Goal: Task Accomplishment & Management: Use online tool/utility

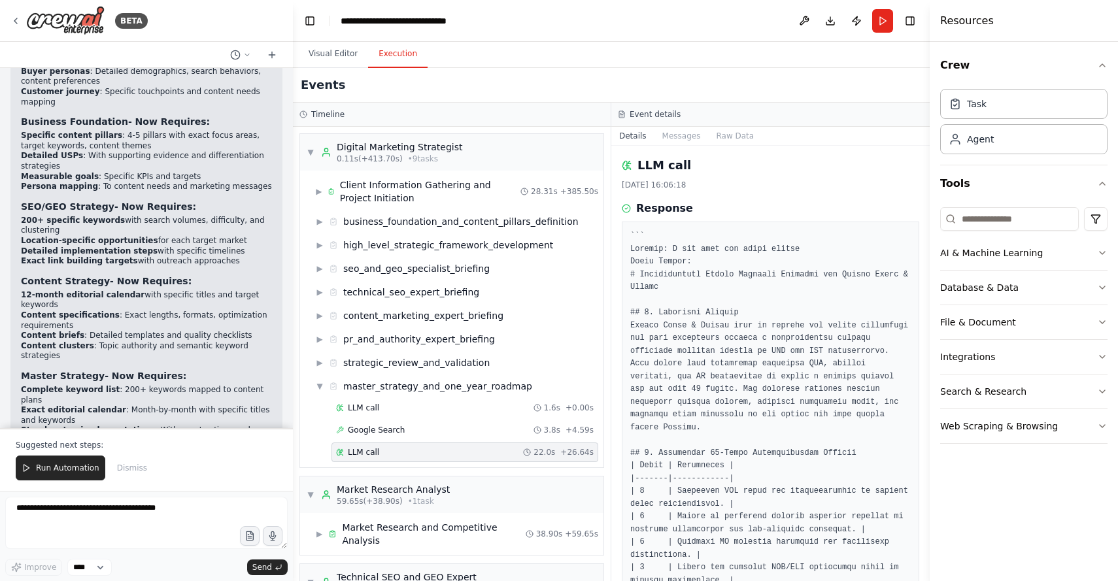
scroll to position [8479, 0]
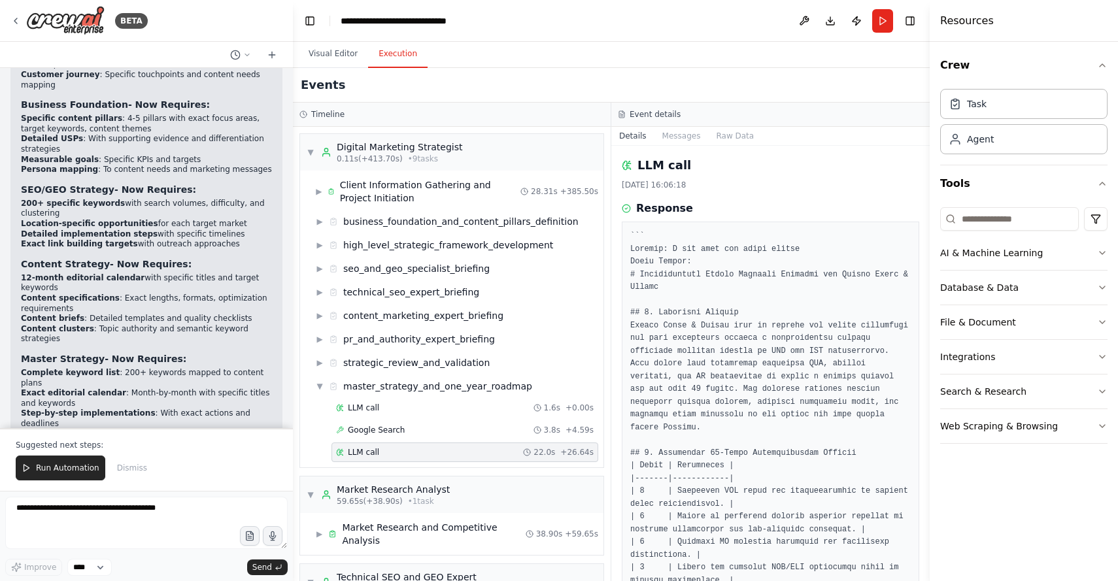
click at [101, 518] on textarea at bounding box center [146, 523] width 282 height 52
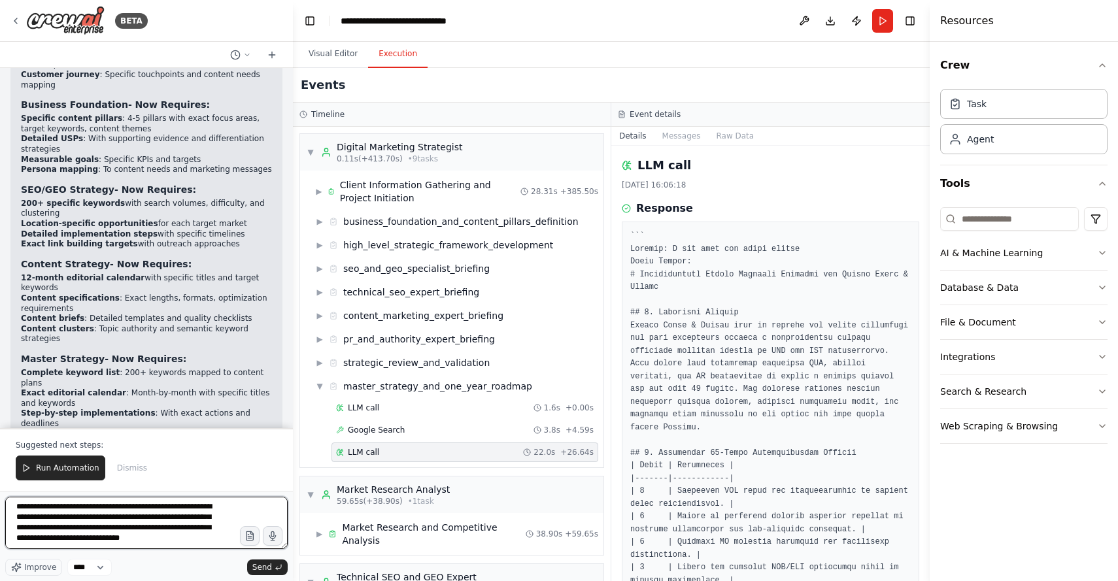
scroll to position [16, 0]
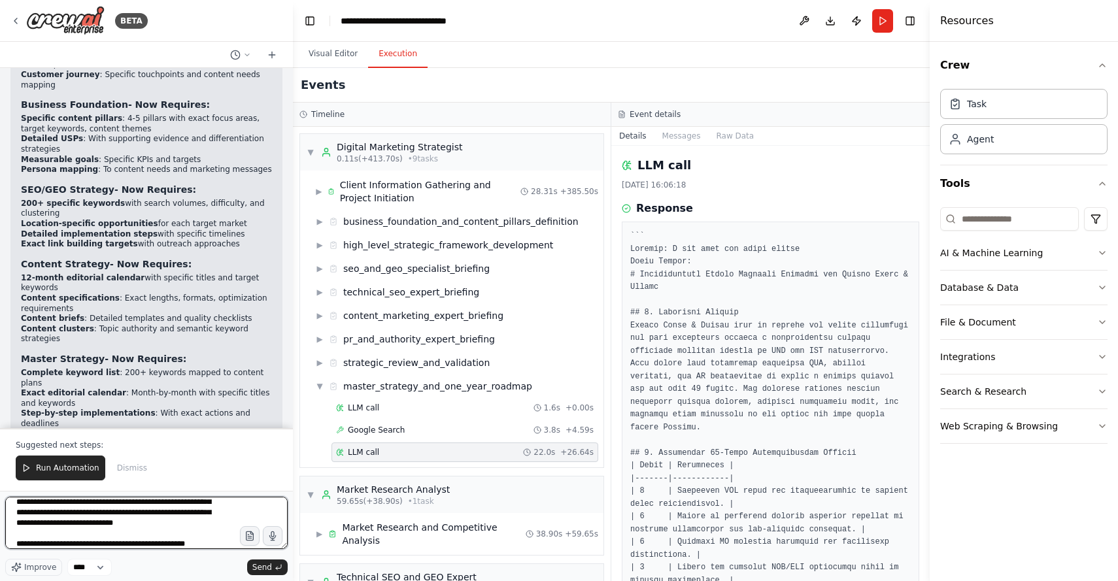
type textarea "**********"
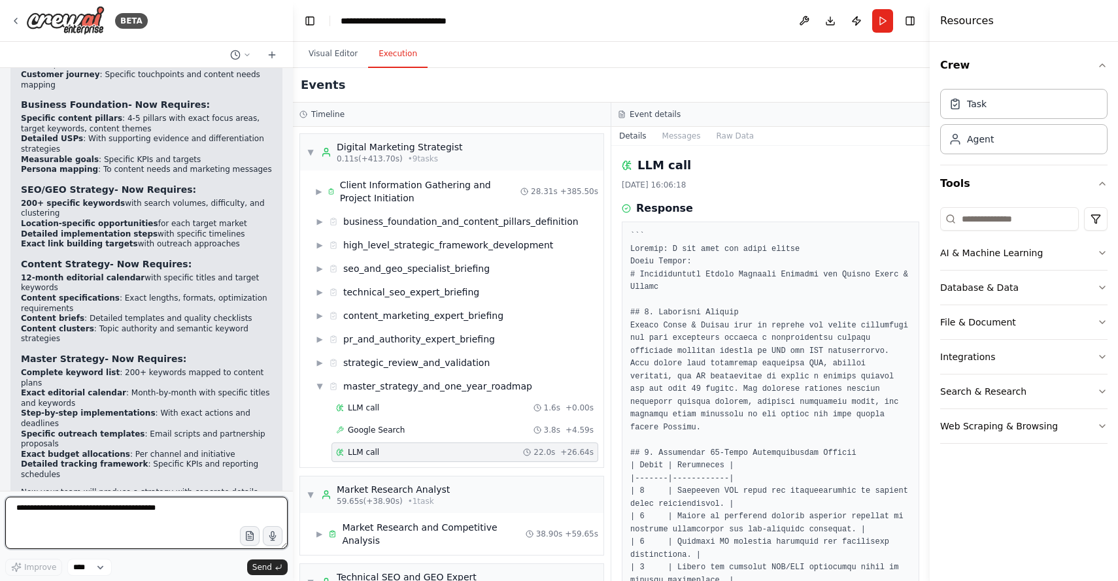
scroll to position [8494, 0]
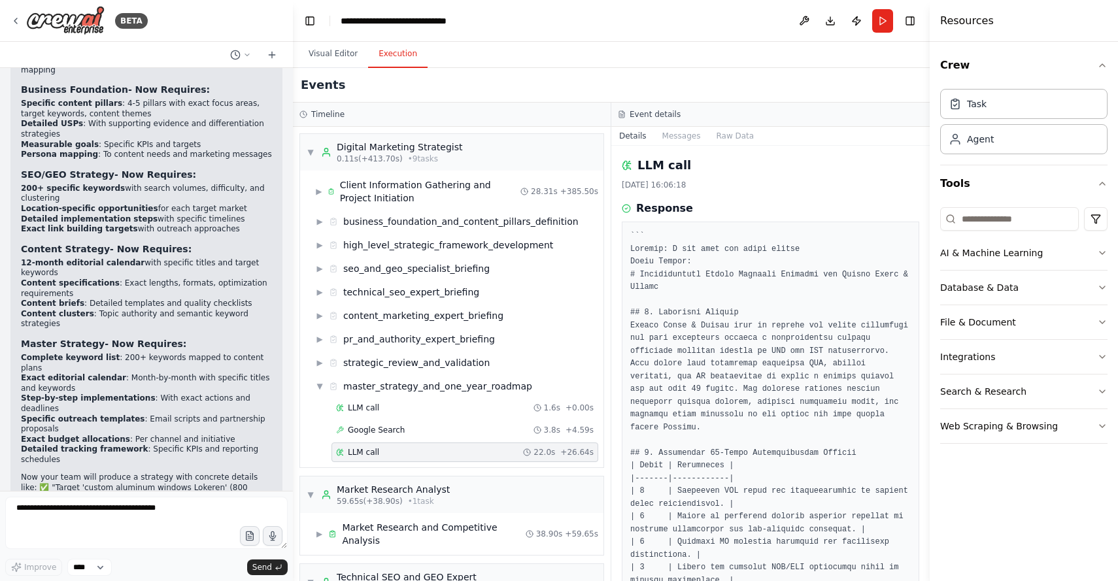
drag, startPoint x: 222, startPoint y: 464, endPoint x: 27, endPoint y: 420, distance: 199.8
copy div "THe strategist should ask more questions at the start of the project so he can …"
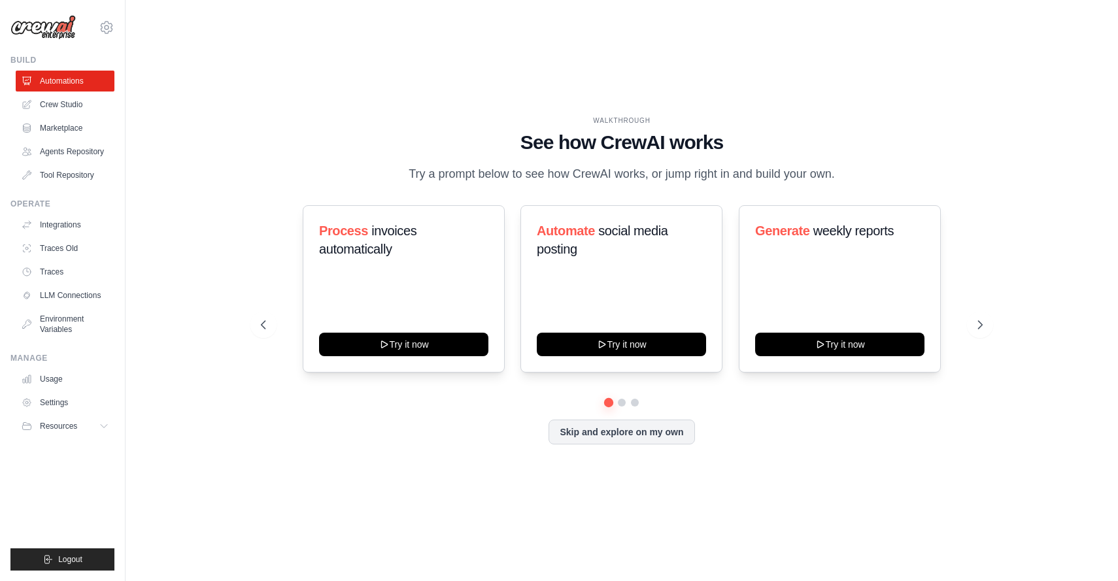
click at [219, 224] on div "WALKTHROUGH See how [PERSON_NAME] works Try a prompt below to see how [PERSON_N…" at bounding box center [621, 290] width 950 height 555
click at [327, 548] on div "WALKTHROUGH See how CrewAI works Try a prompt below to see how CrewAI works, or…" at bounding box center [621, 290] width 950 height 555
drag, startPoint x: 33, startPoint y: 59, endPoint x: 63, endPoint y: 39, distance: 36.4
click at [33, 58] on div "Build" at bounding box center [62, 60] width 104 height 10
click at [55, 27] on img at bounding box center [42, 27] width 65 height 25
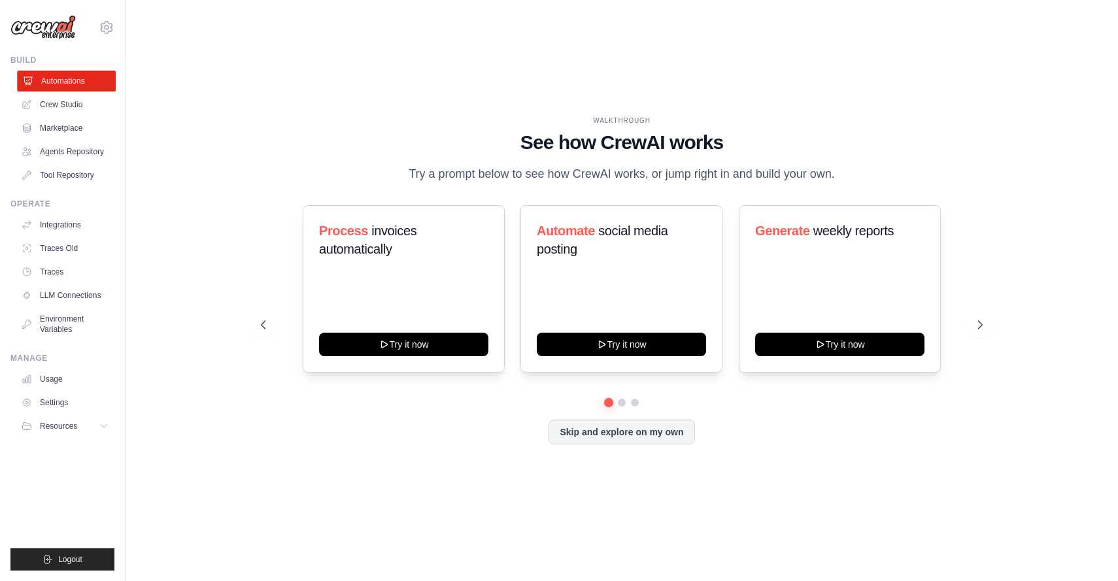
click at [56, 84] on link "Automations" at bounding box center [66, 81] width 99 height 21
click at [618, 439] on div "Create email marketing campaigns Try it now Monitor website uptime Try it now T…" at bounding box center [622, 324] width 722 height 239
click at [984, 324] on icon at bounding box center [981, 324] width 13 height 13
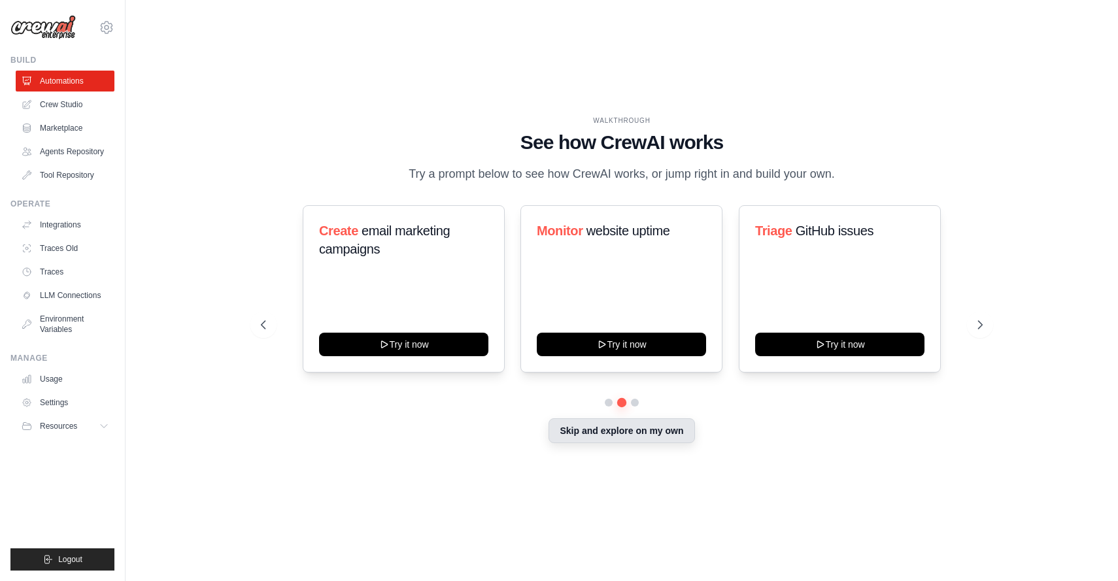
click at [660, 435] on button "Skip and explore on my own" at bounding box center [621, 430] width 146 height 25
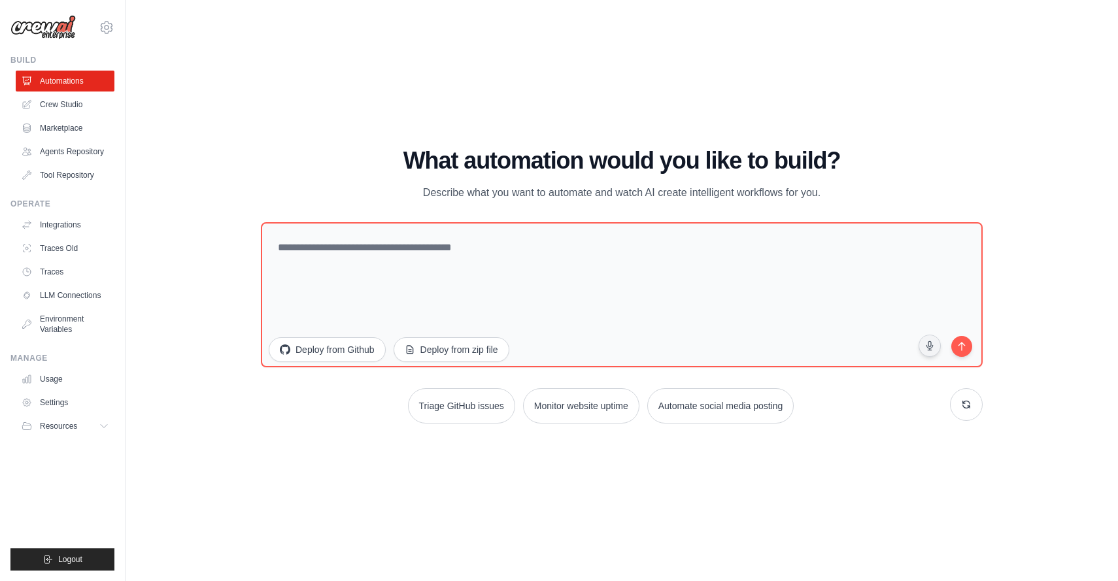
click at [415, 148] on h1 "What automation would you like to build?" at bounding box center [622, 161] width 722 height 26
click at [373, 126] on div "WALKTHROUGH See how CrewAI works Try a prompt below to see how CrewAI works, or…" at bounding box center [621, 290] width 950 height 555
click at [69, 109] on link "Crew Studio" at bounding box center [66, 104] width 99 height 21
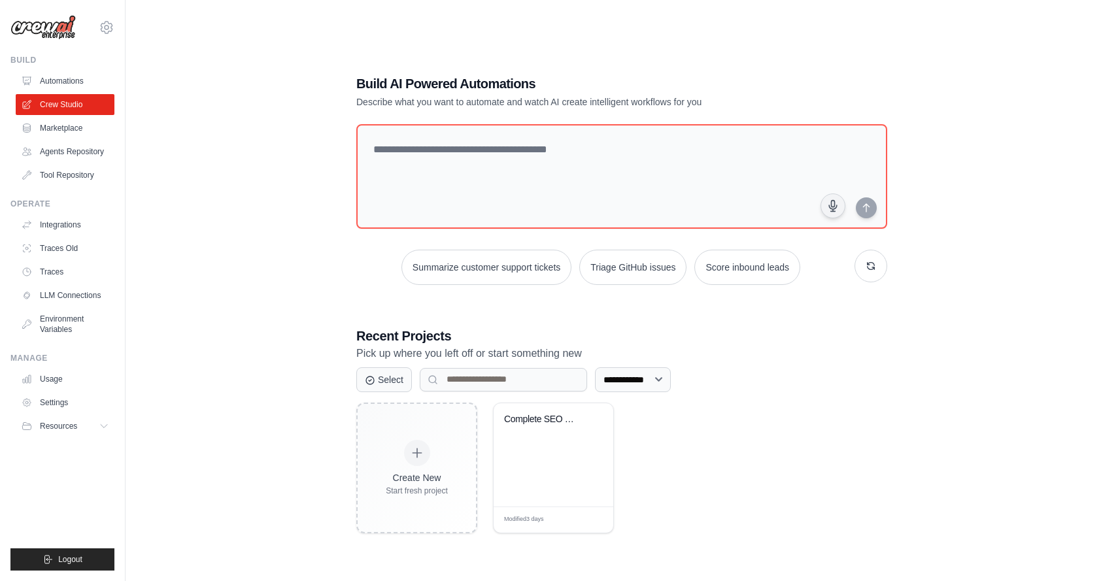
scroll to position [26, 0]
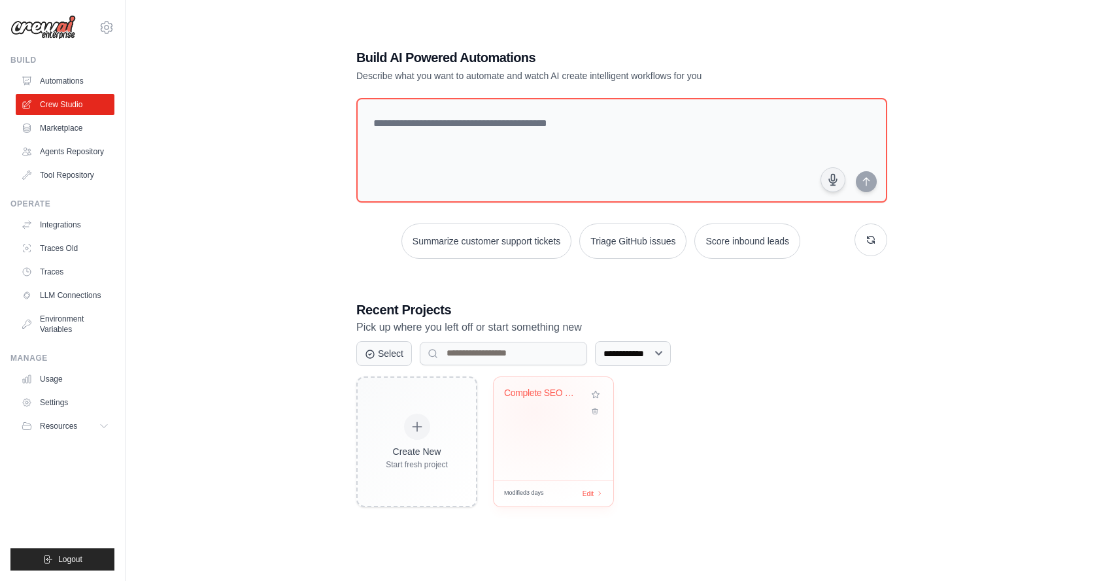
click at [534, 411] on div "Complete SEO & GEO Strategy Team" at bounding box center [553, 403] width 99 height 30
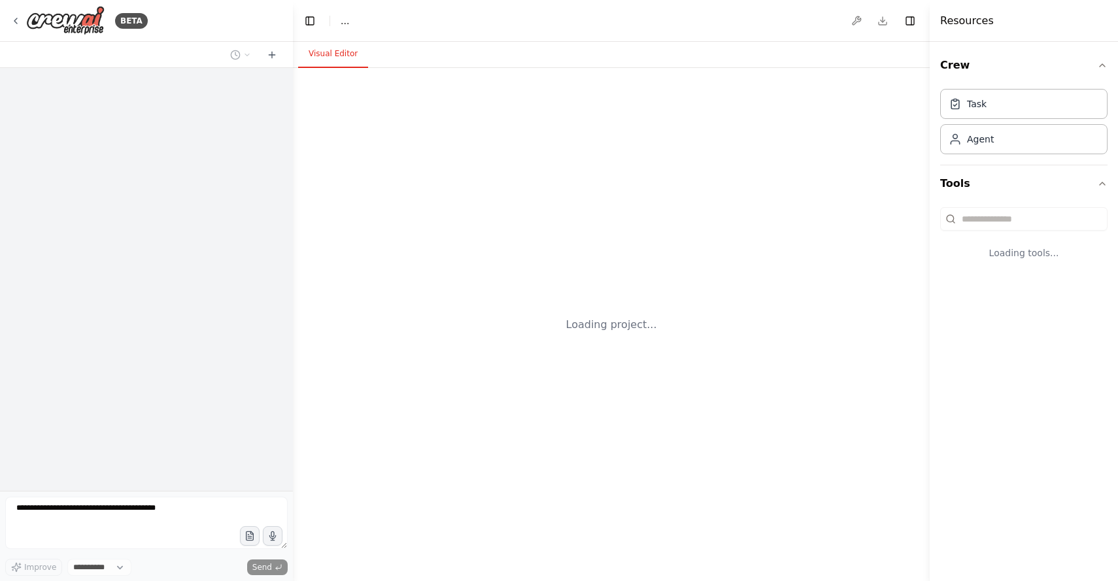
select select "****"
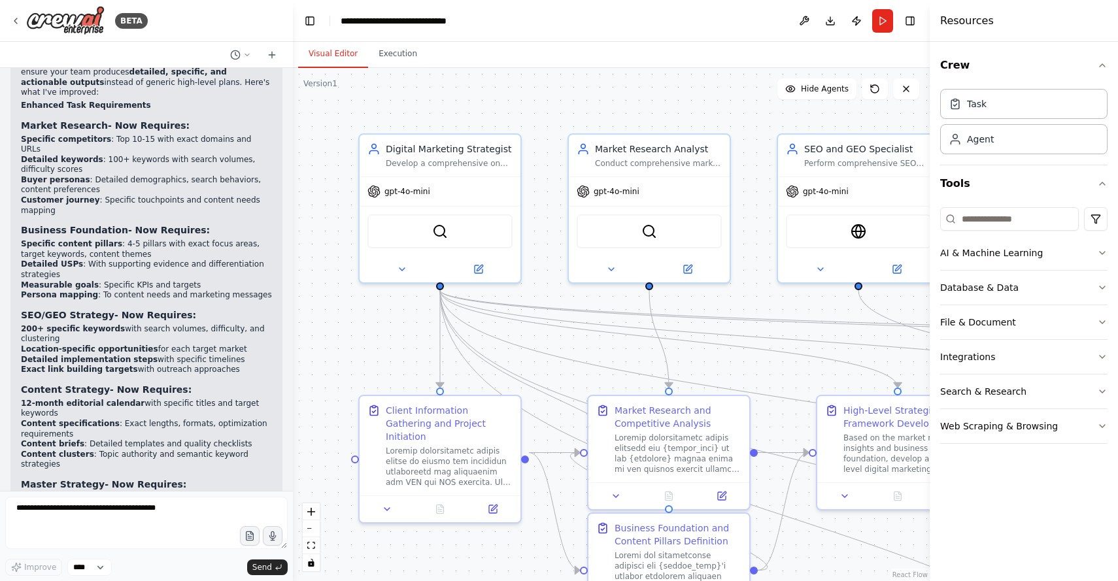
scroll to position [8416, 0]
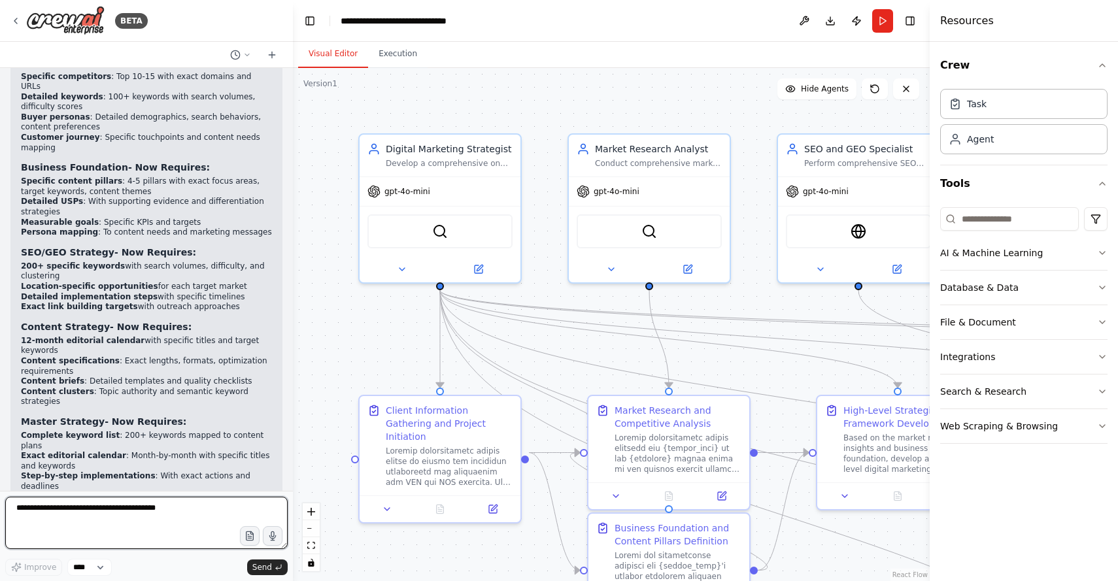
click at [130, 521] on textarea at bounding box center [146, 523] width 282 height 52
paste textarea "**********"
type textarea "**********"
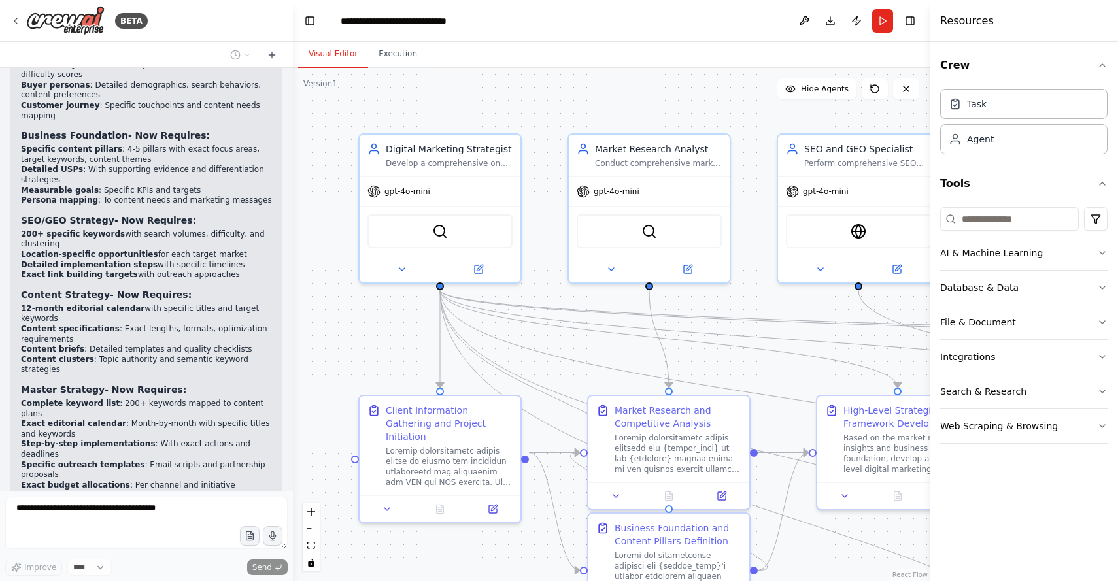
scroll to position [8528, 0]
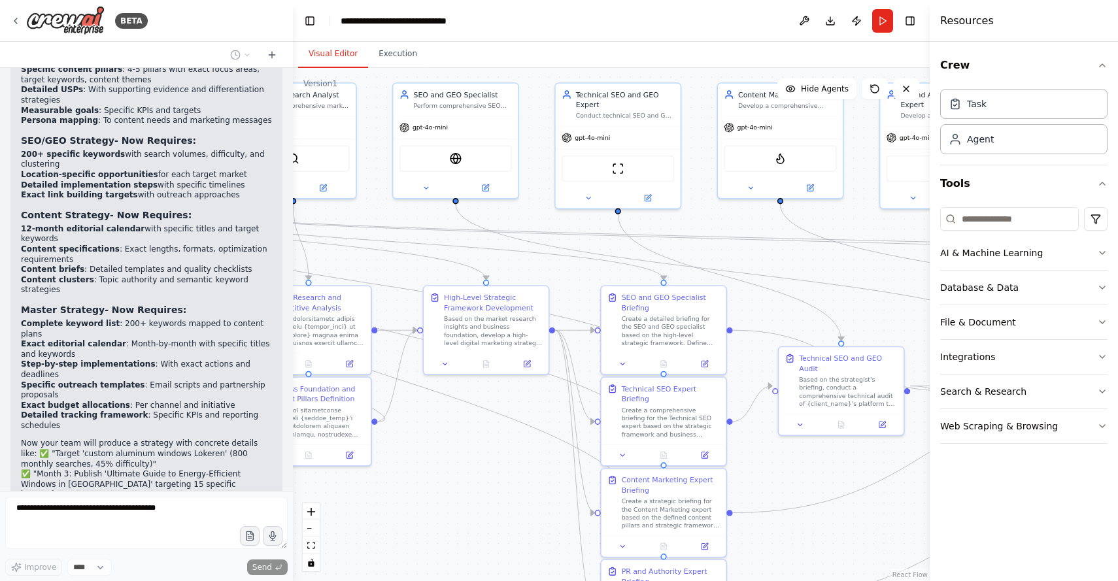
drag, startPoint x: 429, startPoint y: 294, endPoint x: 42, endPoint y: 224, distance: 392.7
click at [0, 222] on div "BETA A complete digital marketing SEO and GEO strategy team. The outcome will b…" at bounding box center [559, 290] width 1118 height 581
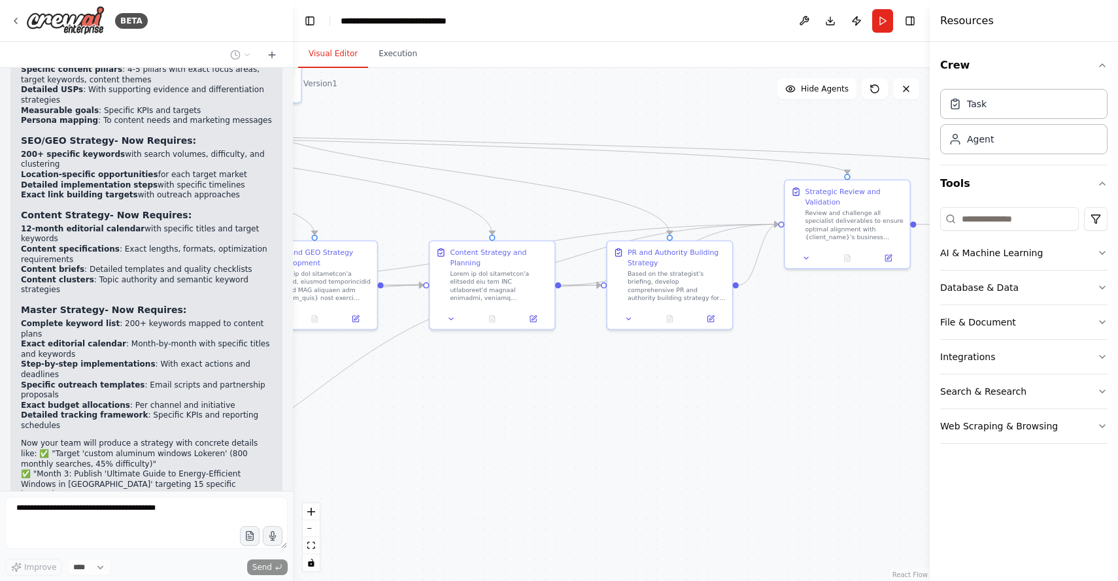
drag, startPoint x: 833, startPoint y: 267, endPoint x: 213, endPoint y: 175, distance: 626.6
click at [213, 175] on div "BETA A complete digital marketing SEO and GEO strategy team. The outcome will b…" at bounding box center [559, 290] width 1118 height 581
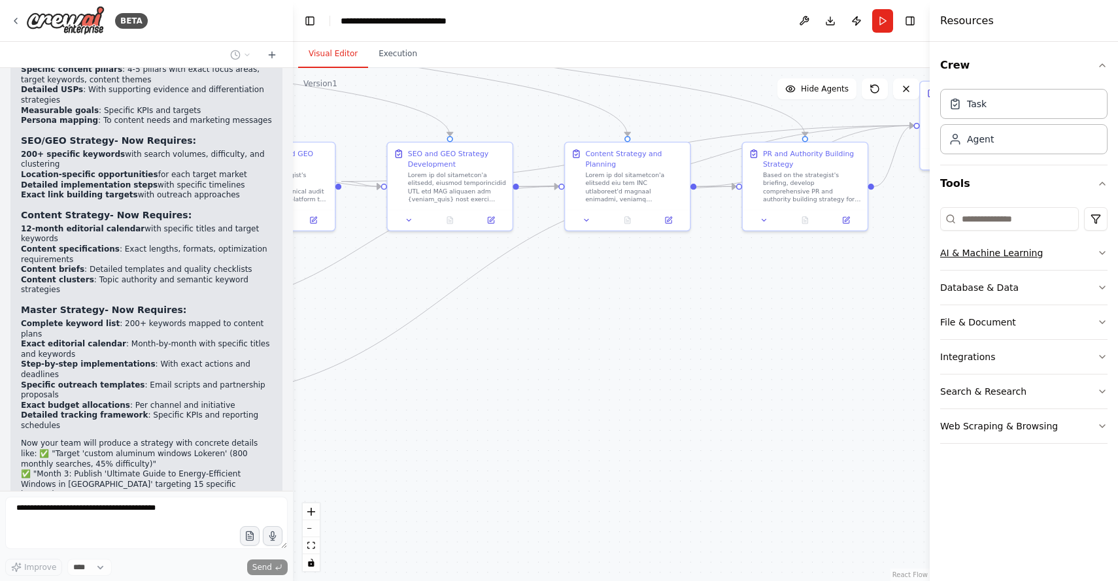
drag, startPoint x: 835, startPoint y: 368, endPoint x: 952, endPoint y: 268, distance: 154.4
click at [984, 269] on div "BETA A complete digital marketing SEO and GEO strategy team. The outcome will b…" at bounding box center [559, 290] width 1118 height 581
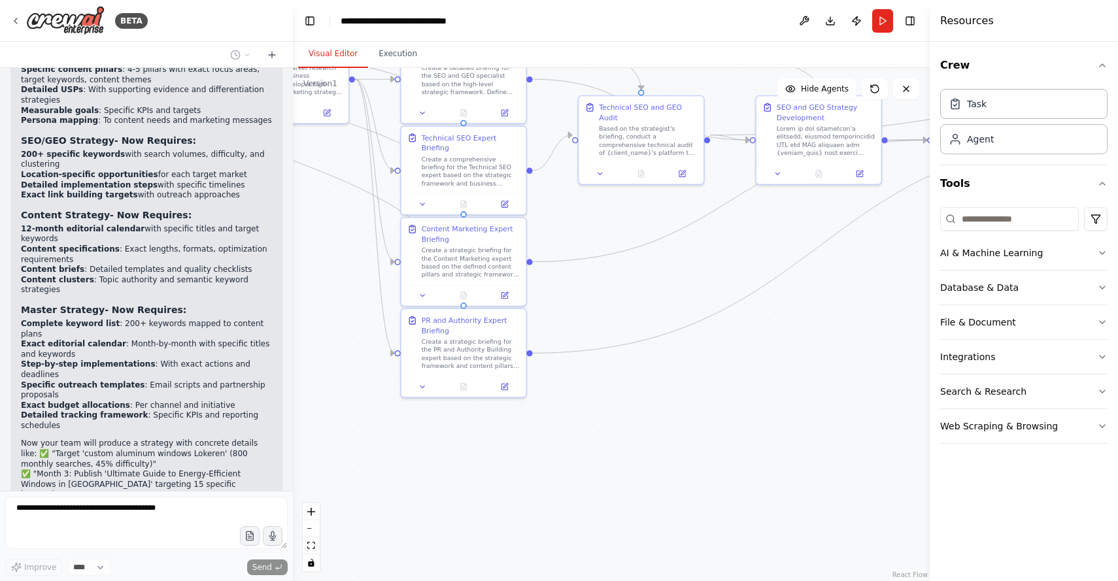
drag, startPoint x: 531, startPoint y: 360, endPoint x: 834, endPoint y: 339, distance: 303.4
click at [1011, 322] on div "BETA A complete digital marketing SEO and GEO strategy team. The outcome will b…" at bounding box center [559, 290] width 1118 height 581
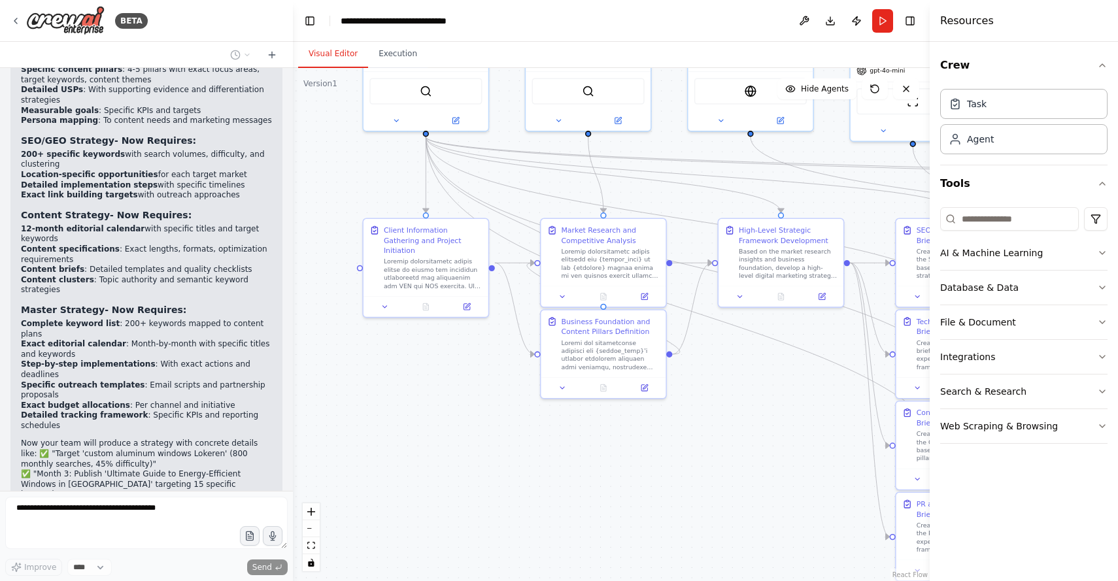
drag, startPoint x: 370, startPoint y: 287, endPoint x: 721, endPoint y: 460, distance: 391.4
click at [741, 465] on div ".deletable-edge-delete-btn { width: 20px; height: 20px; border: 0px solid #ffff…" at bounding box center [611, 324] width 637 height 513
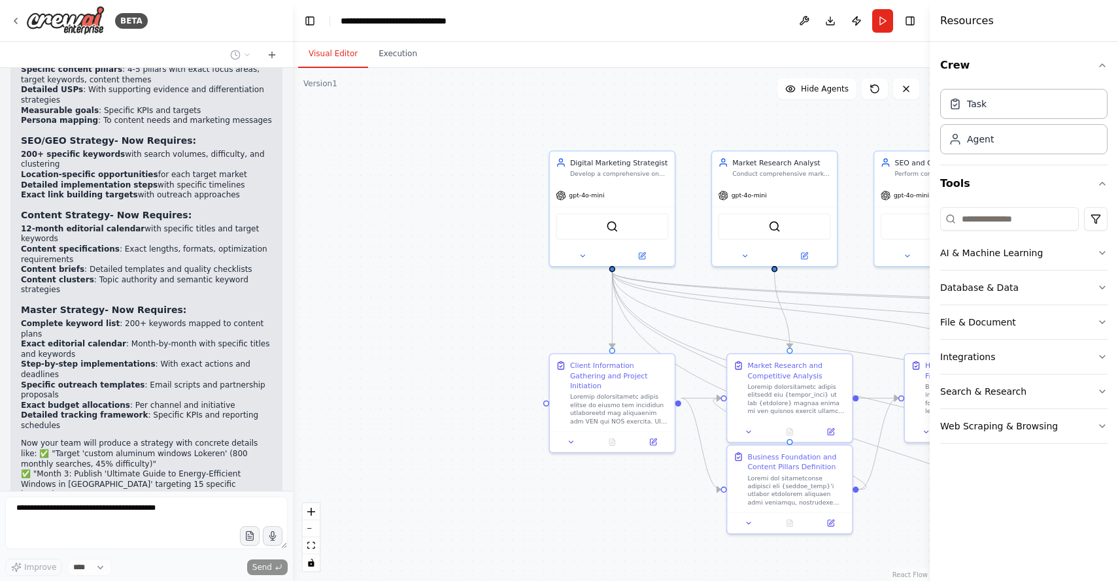
drag, startPoint x: 449, startPoint y: 462, endPoint x: 450, endPoint y: 390, distance: 72.6
click at [565, 539] on div ".deletable-edge-delete-btn { width: 20px; height: 20px; border: 0px solid #ffff…" at bounding box center [611, 324] width 637 height 513
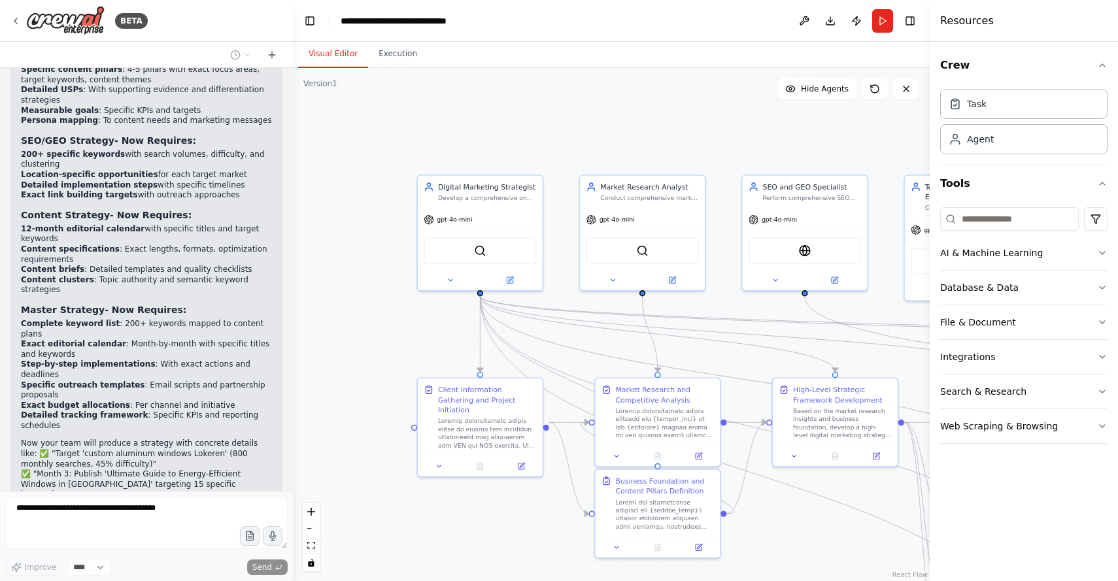
drag, startPoint x: 450, startPoint y: 278, endPoint x: 401, endPoint y: 247, distance: 58.2
click at [317, 303] on div ".deletable-edge-delete-btn { width: 20px; height: 20px; border: 0px solid #ffff…" at bounding box center [611, 324] width 637 height 513
click at [605, 124] on div ".deletable-edge-delete-btn { width: 20px; height: 20px; border: 0px solid #ffff…" at bounding box center [611, 324] width 637 height 513
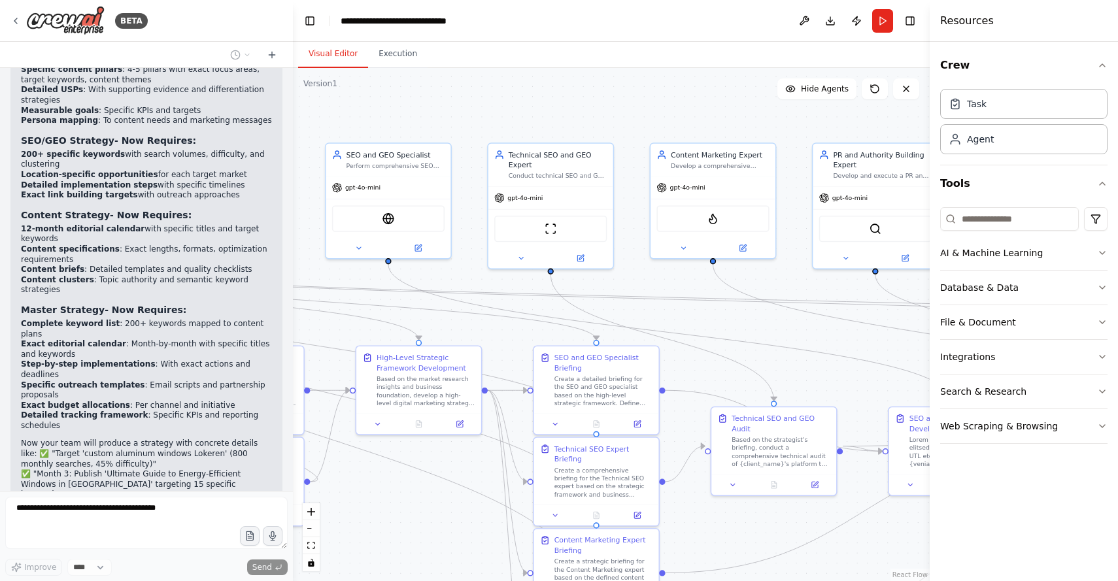
drag, startPoint x: 708, startPoint y: 135, endPoint x: 411, endPoint y: 96, distance: 299.3
click at [293, 102] on div ".deletable-edge-delete-btn { width: 20px; height: 20px; border: 0px solid #ffff…" at bounding box center [611, 324] width 637 height 513
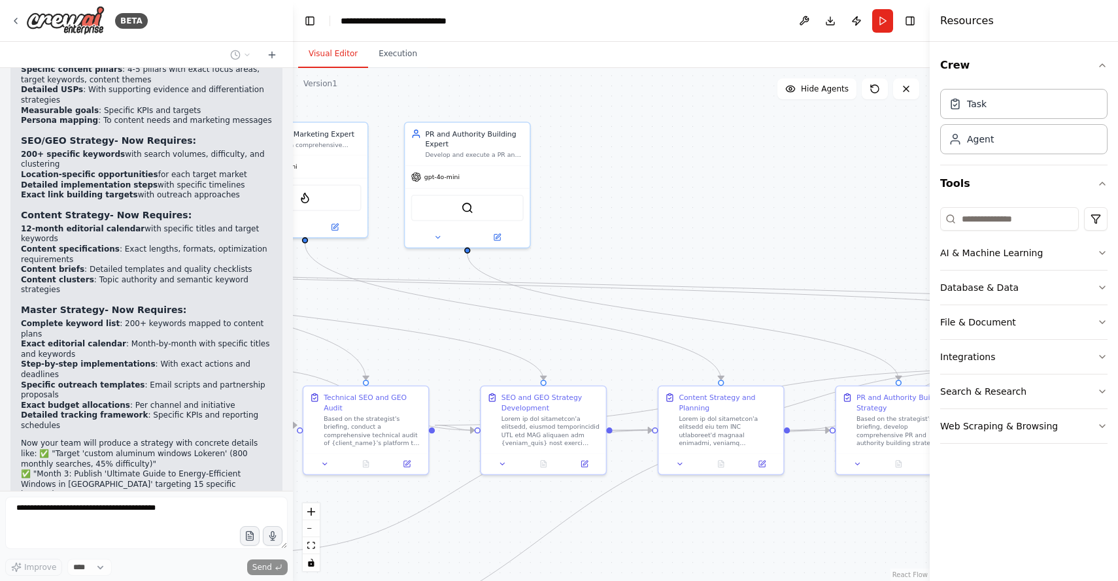
drag, startPoint x: 694, startPoint y: 105, endPoint x: 166, endPoint y: 79, distance: 528.8
click at [169, 79] on div "BETA A complete digital marketing SEO and GEO strategy team. The outcome will b…" at bounding box center [559, 290] width 1118 height 581
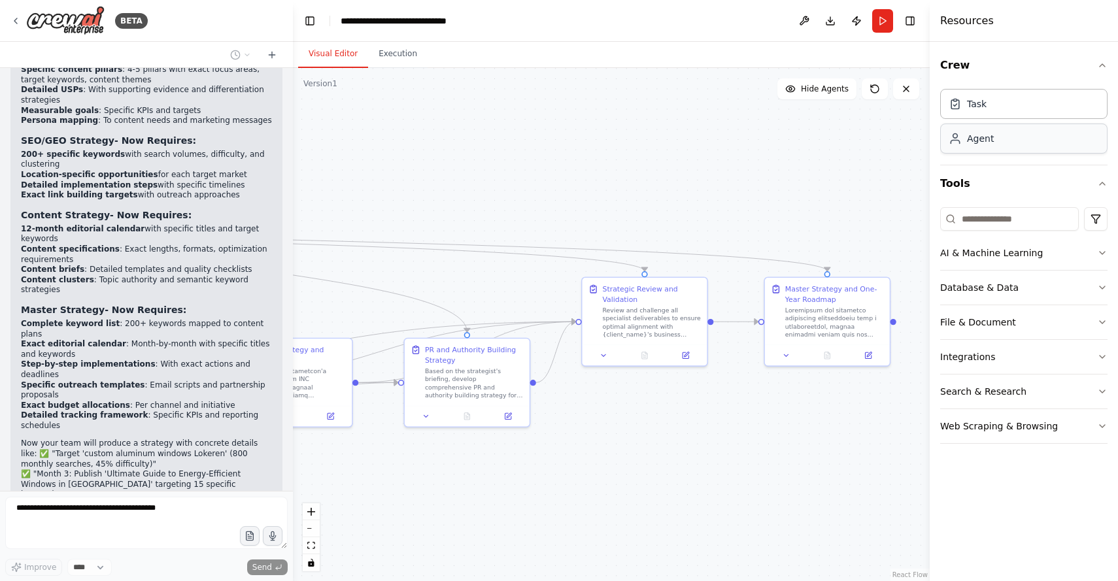
drag, startPoint x: 737, startPoint y: 176, endPoint x: 998, endPoint y: 149, distance: 261.5
click at [998, 149] on div "BETA A complete digital marketing SEO and GEO strategy team. The outcome will b…" at bounding box center [559, 290] width 1118 height 581
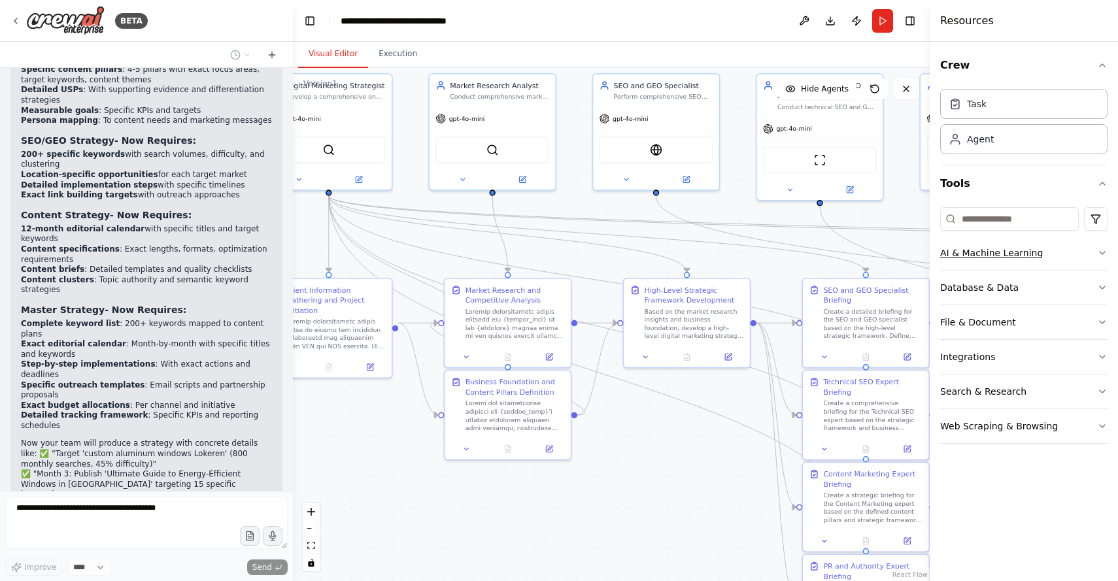
drag, startPoint x: 464, startPoint y: 266, endPoint x: 1003, endPoint y: 251, distance: 538.8
click at [1003, 251] on div "BETA A complete digital marketing SEO and GEO strategy team. The outcome will b…" at bounding box center [559, 290] width 1118 height 581
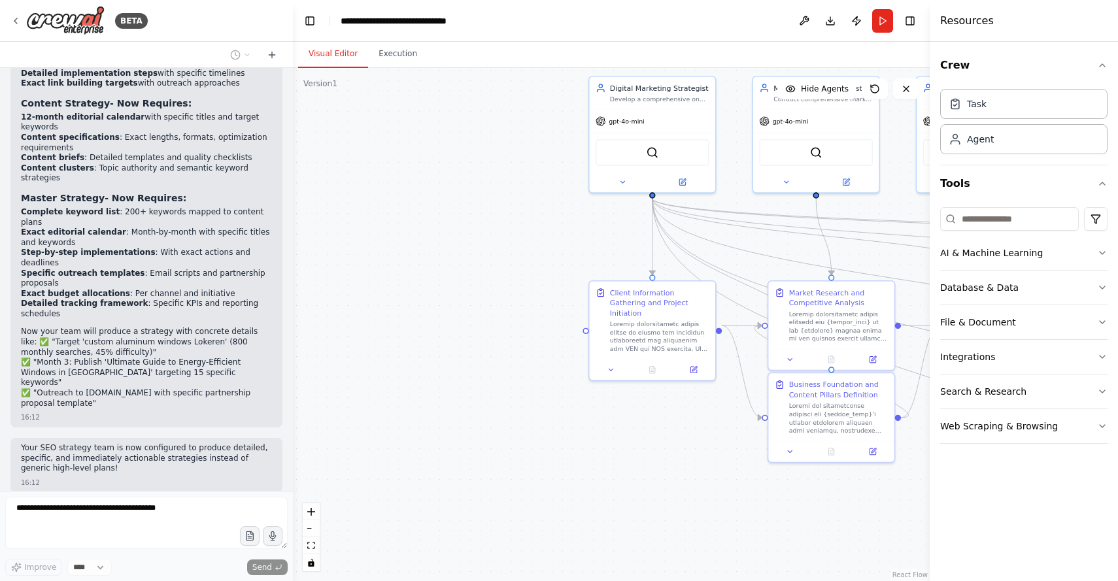
drag, startPoint x: 381, startPoint y: 439, endPoint x: 704, endPoint y: 441, distance: 322.9
click at [704, 441] on div ".deletable-edge-delete-btn { width: 20px; height: 20px; border: 0px solid #ffff…" at bounding box center [611, 324] width 637 height 513
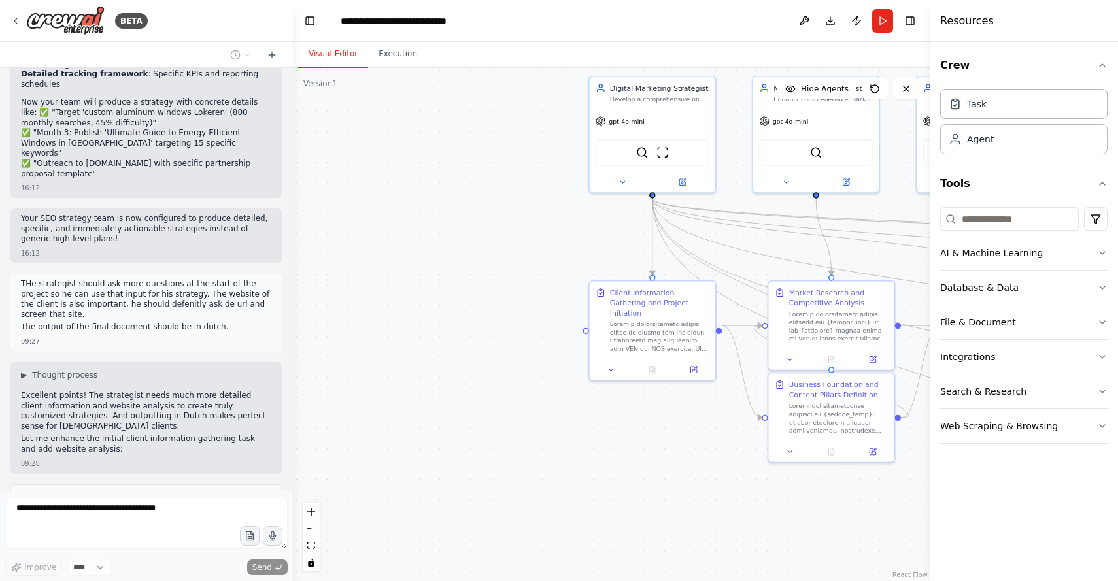
scroll to position [8879, 0]
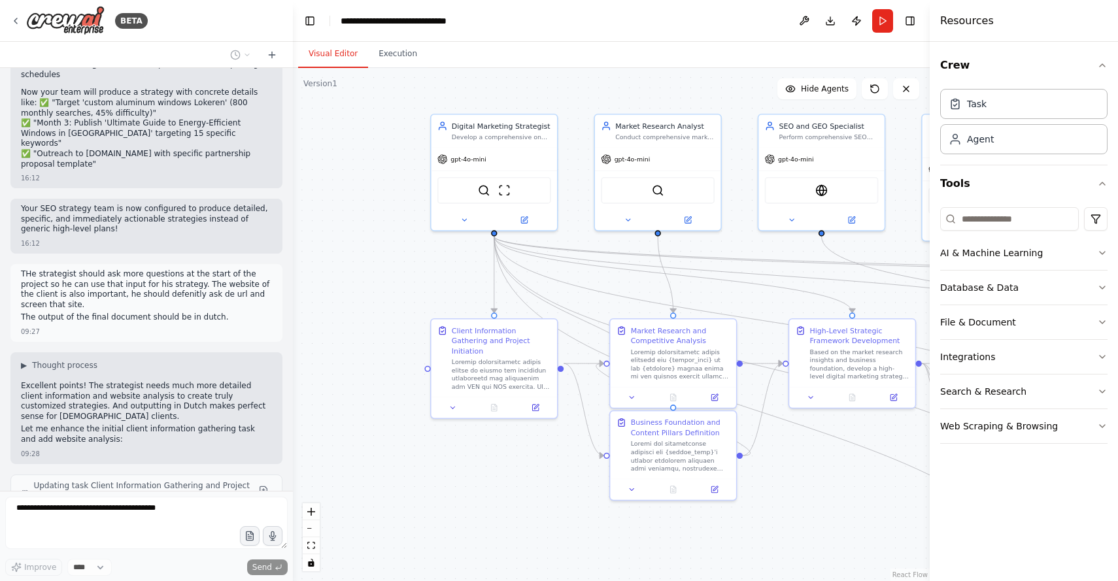
drag, startPoint x: 494, startPoint y: 283, endPoint x: 324, endPoint y: 322, distance: 173.6
click at [326, 322] on div ".deletable-edge-delete-btn { width: 20px; height: 20px; border: 0px solid #ffff…" at bounding box center [611, 324] width 637 height 513
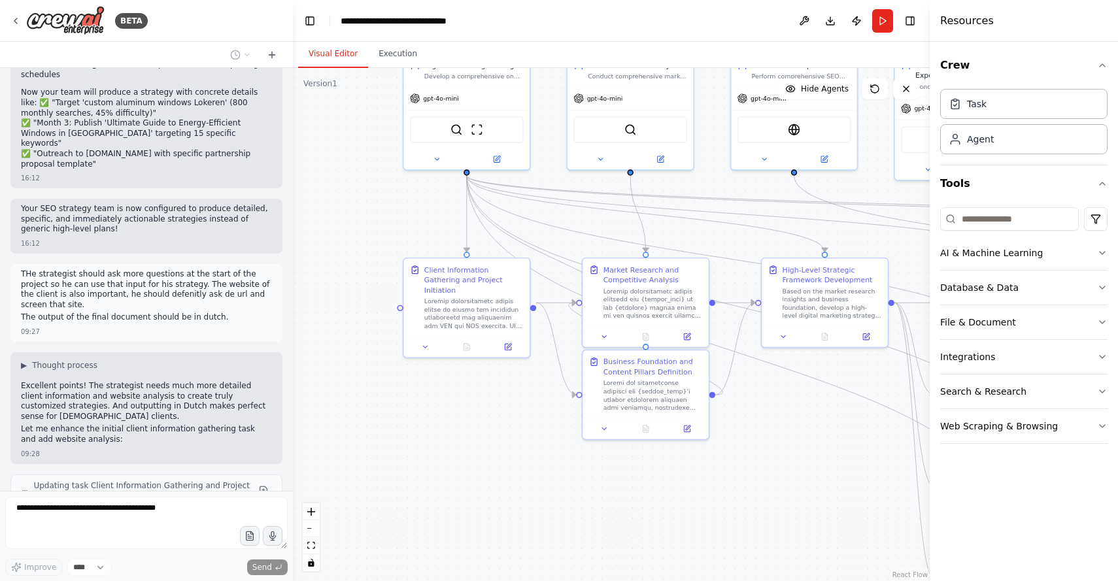
drag, startPoint x: 365, startPoint y: 259, endPoint x: 353, endPoint y: 196, distance: 63.8
click at [353, 196] on div ".deletable-edge-delete-btn { width: 20px; height: 20px; border: 0px solid #ffff…" at bounding box center [611, 324] width 637 height 513
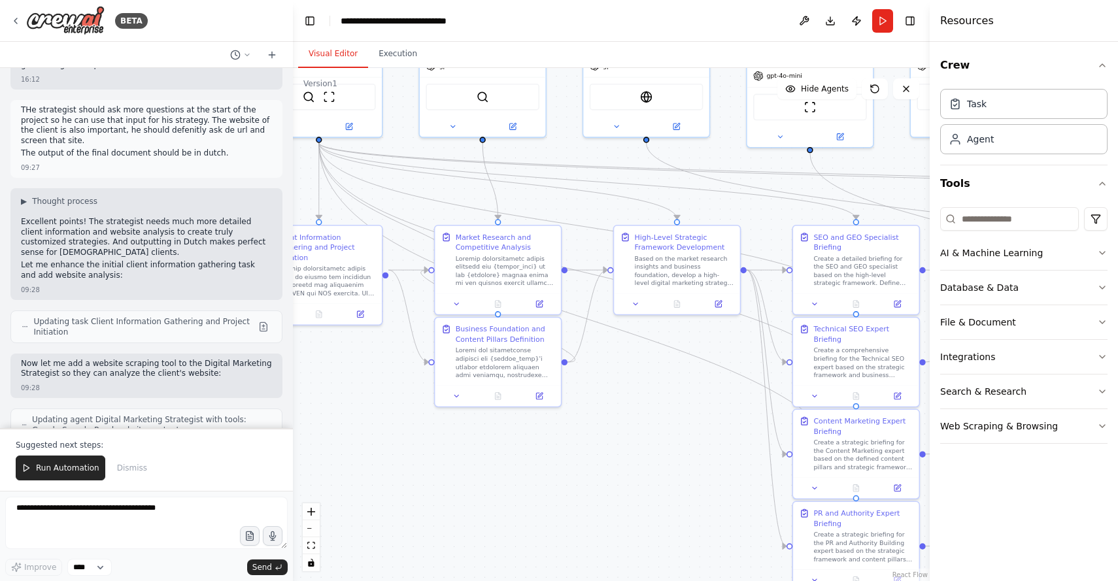
drag, startPoint x: 780, startPoint y: 495, endPoint x: 654, endPoint y: 459, distance: 131.4
click at [652, 460] on div ".deletable-edge-delete-btn { width: 20px; height: 20px; border: 0px solid #ffff…" at bounding box center [611, 324] width 637 height 513
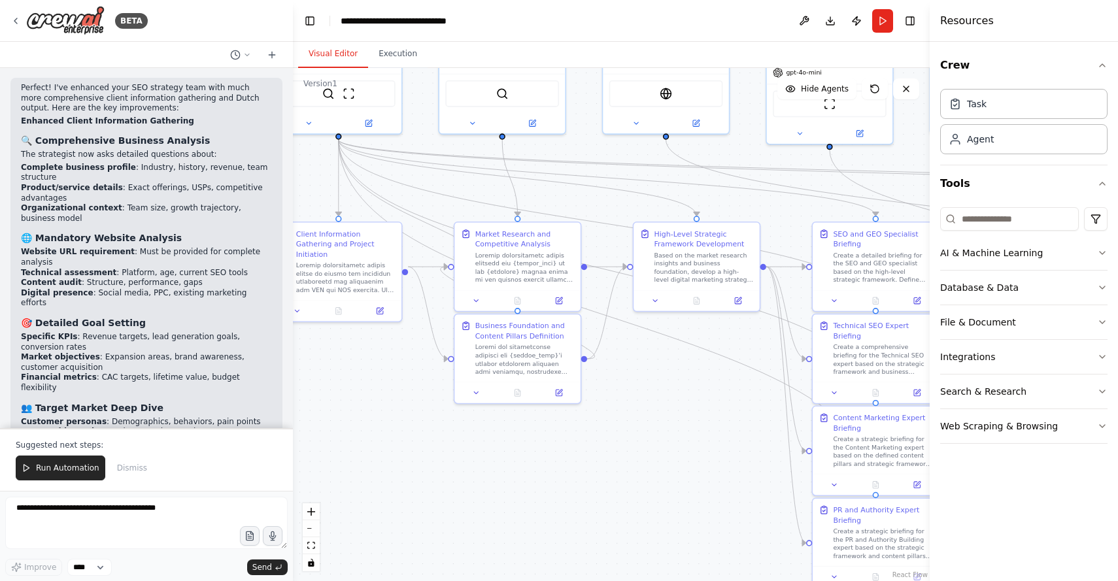
scroll to position [9520, 0]
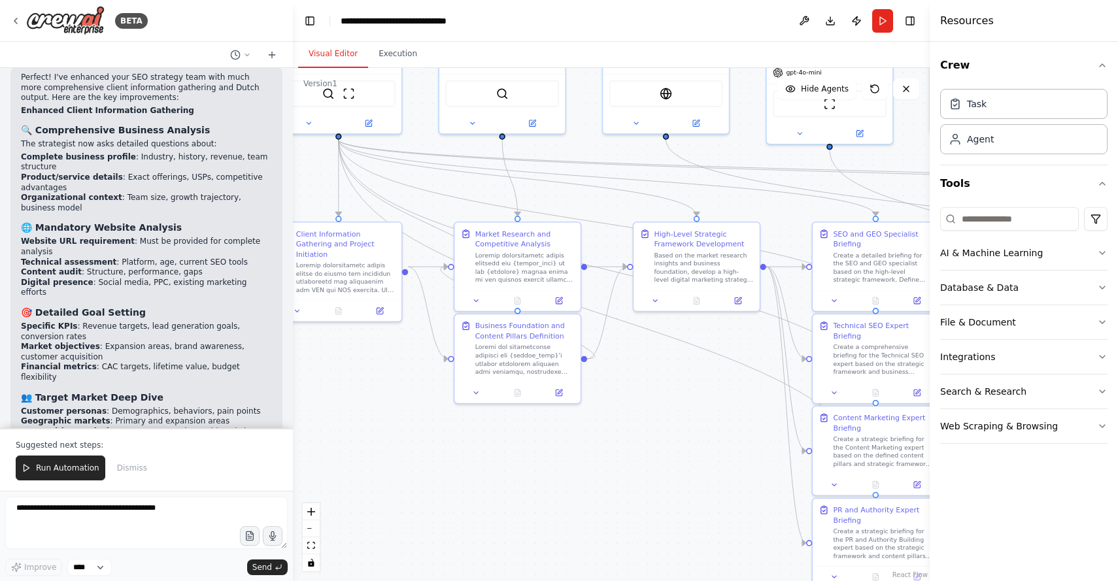
click at [84, 573] on strong "Website Analysis Capability" at bounding box center [82, 577] width 122 height 9
click at [795, 27] on button at bounding box center [804, 21] width 21 height 24
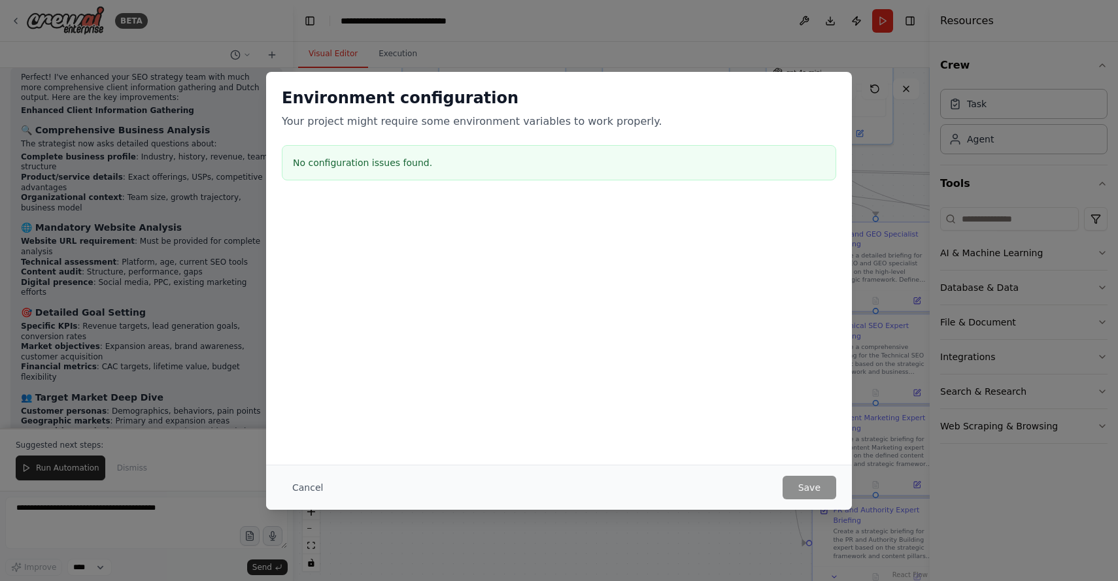
drag, startPoint x: 316, startPoint y: 488, endPoint x: 382, endPoint y: 432, distance: 86.7
click at [316, 488] on button "Cancel" at bounding box center [308, 488] width 52 height 24
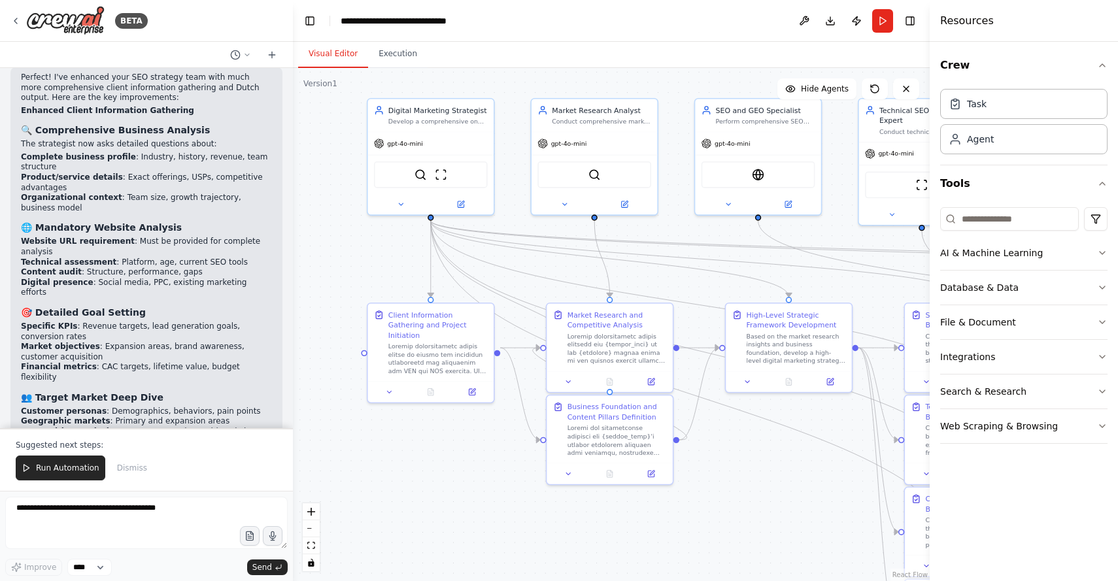
drag, startPoint x: 367, startPoint y: 403, endPoint x: 457, endPoint y: 482, distance: 119.9
click at [457, 482] on div ".deletable-edge-delete-btn { width: 20px; height: 20px; border: 0px solid #ffff…" at bounding box center [611, 324] width 637 height 513
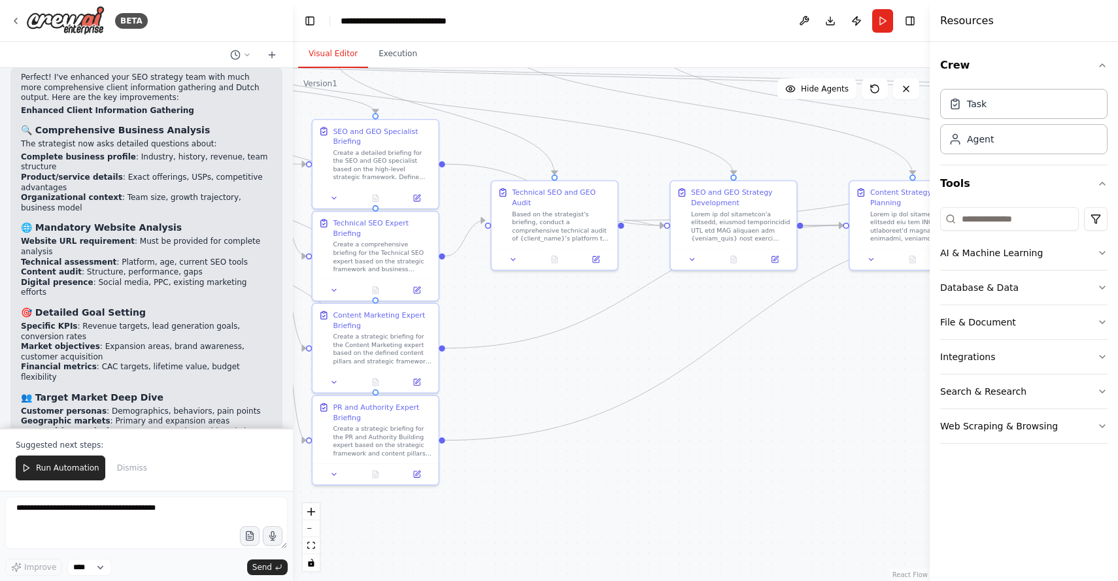
drag, startPoint x: 797, startPoint y: 514, endPoint x: 267, endPoint y: 332, distance: 560.4
click at [204, 330] on div "BETA A complete digital marketing SEO and GEO strategy team. The outcome will b…" at bounding box center [559, 290] width 1118 height 581
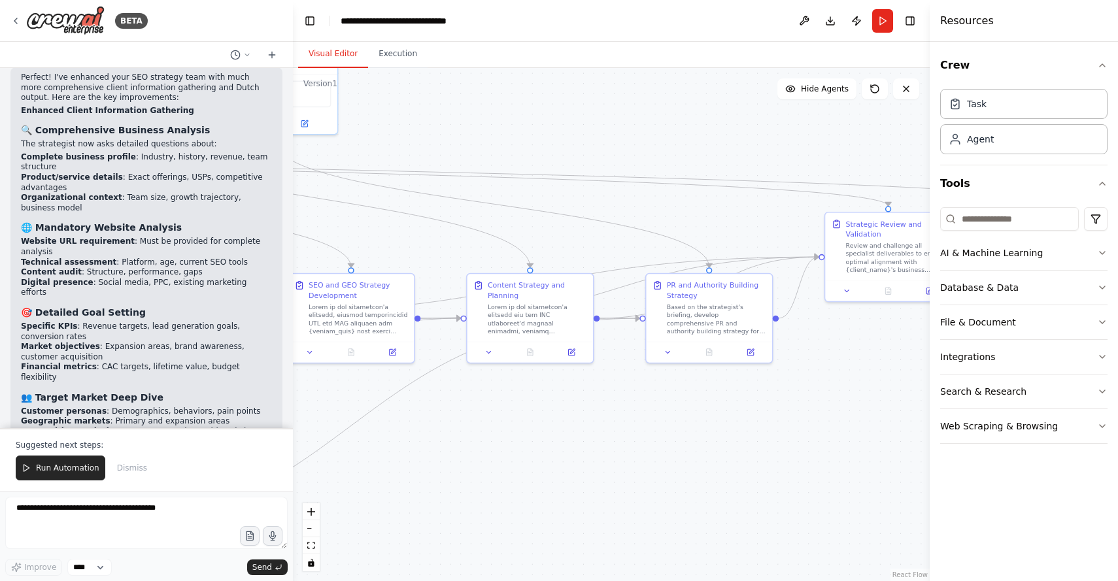
drag, startPoint x: 803, startPoint y: 403, endPoint x: 425, endPoint y: 494, distance: 388.8
click at [421, 495] on div ".deletable-edge-delete-btn { width: 20px; height: 20px; border: 0px solid #ffff…" at bounding box center [611, 324] width 637 height 513
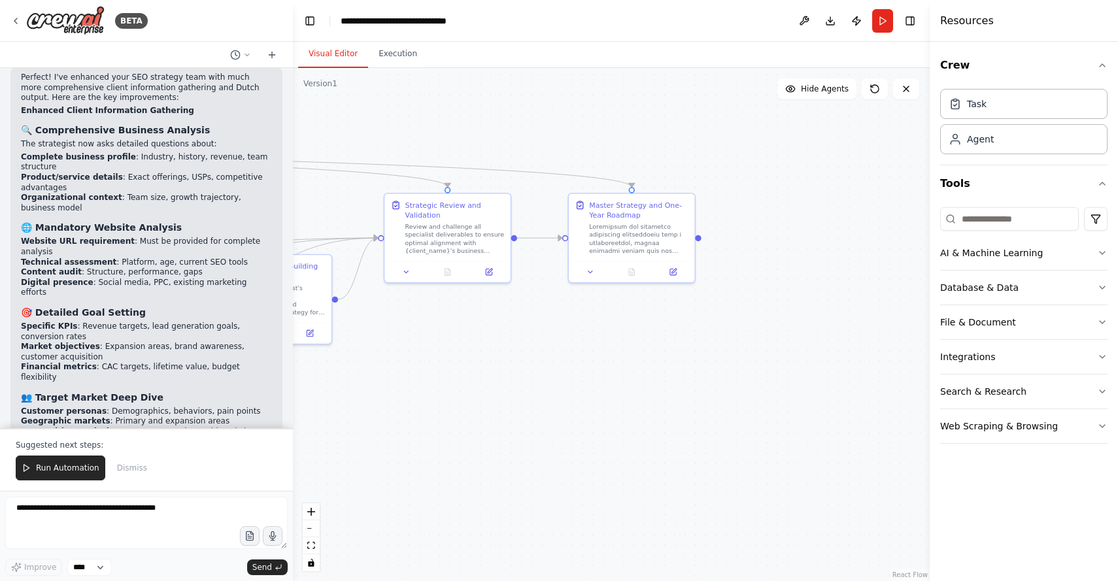
drag, startPoint x: 772, startPoint y: 451, endPoint x: 318, endPoint y: 438, distance: 453.8
click at [319, 438] on div ".deletable-edge-delete-btn { width: 20px; height: 20px; border: 0px solid #ffff…" at bounding box center [611, 324] width 637 height 513
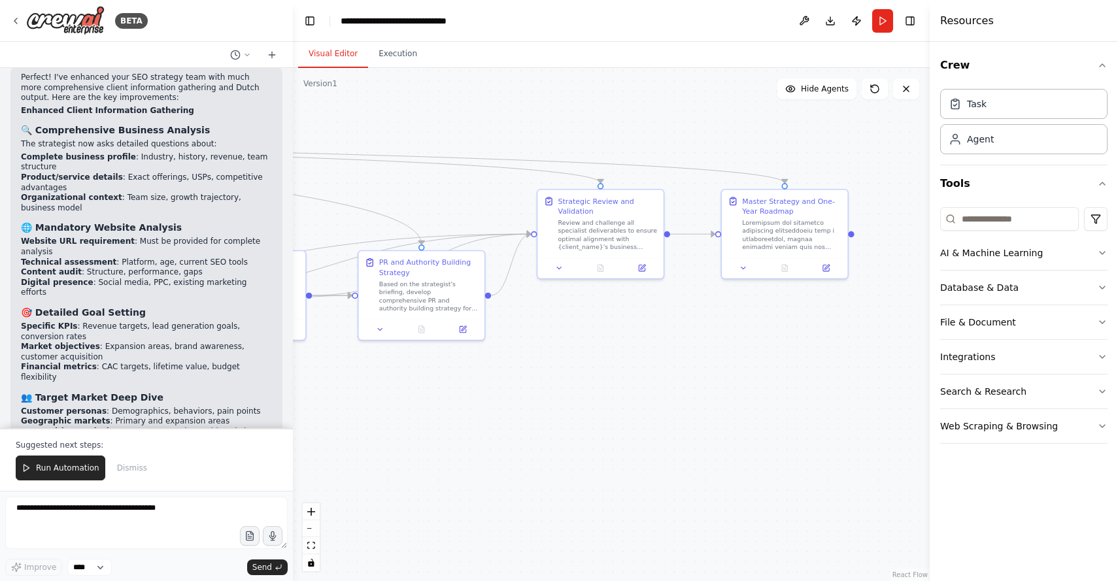
drag, startPoint x: 579, startPoint y: 353, endPoint x: 846, endPoint y: 319, distance: 269.5
click at [846, 319] on div ".deletable-edge-delete-btn { width: 20px; height: 20px; border: 0px solid #ffff…" at bounding box center [611, 324] width 637 height 513
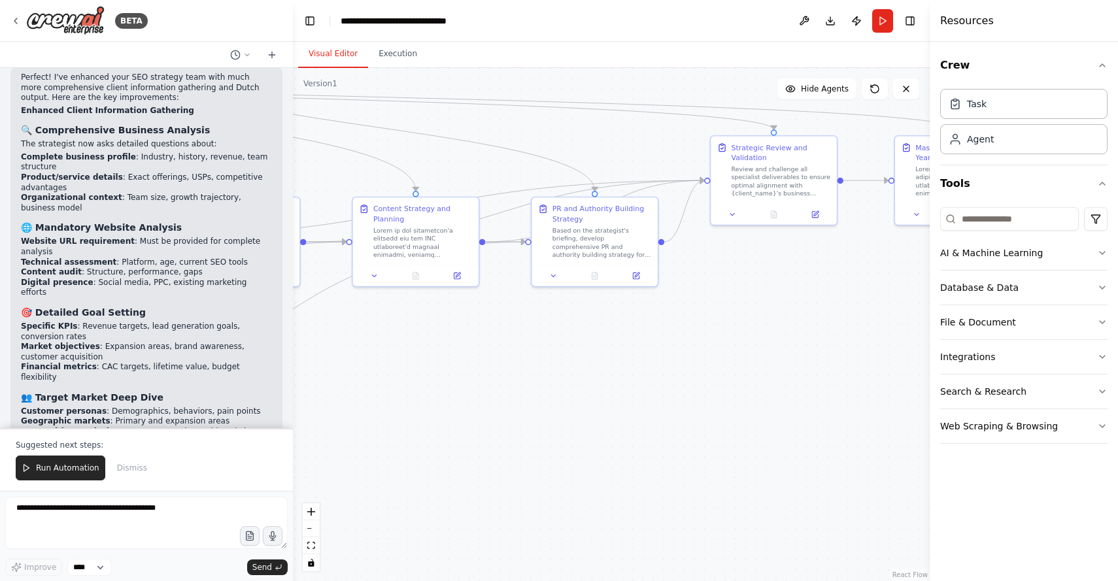
drag, startPoint x: 580, startPoint y: 402, endPoint x: 688, endPoint y: 367, distance: 114.1
click at [750, 356] on div ".deletable-edge-delete-btn { width: 20px; height: 20px; border: 0px solid #ffff…" at bounding box center [611, 324] width 637 height 513
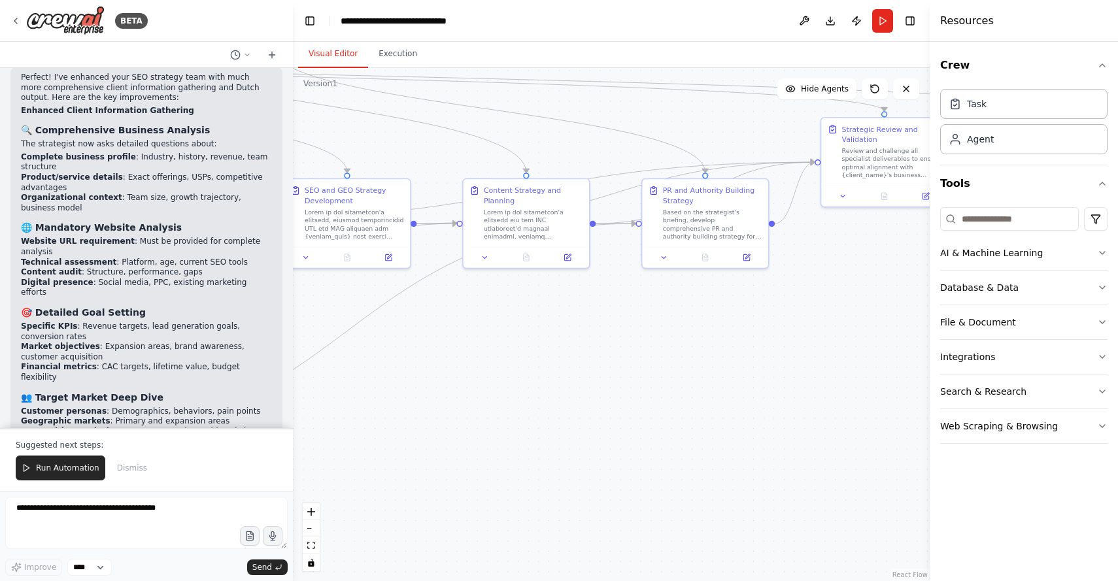
drag, startPoint x: 512, startPoint y: 400, endPoint x: 928, endPoint y: 339, distance: 419.5
click at [928, 339] on div "BETA A complete digital marketing SEO and GEO strategy team. The outcome will b…" at bounding box center [559, 290] width 1118 height 581
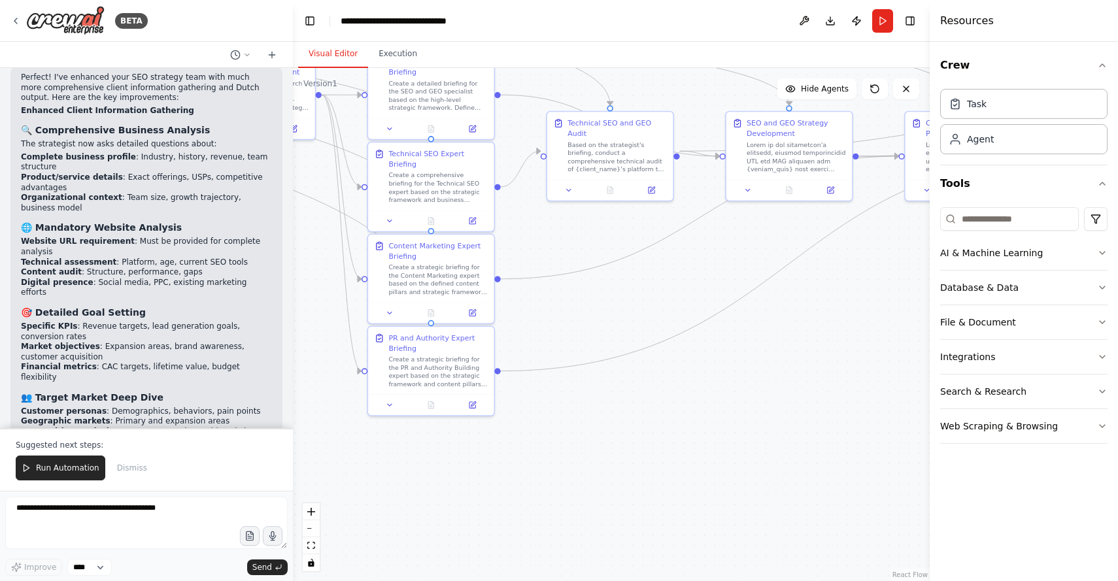
drag, startPoint x: 607, startPoint y: 452, endPoint x: 760, endPoint y: 403, distance: 159.8
click at [812, 401] on div ".deletable-edge-delete-btn { width: 20px; height: 20px; border: 0px solid #ffff…" at bounding box center [611, 324] width 637 height 513
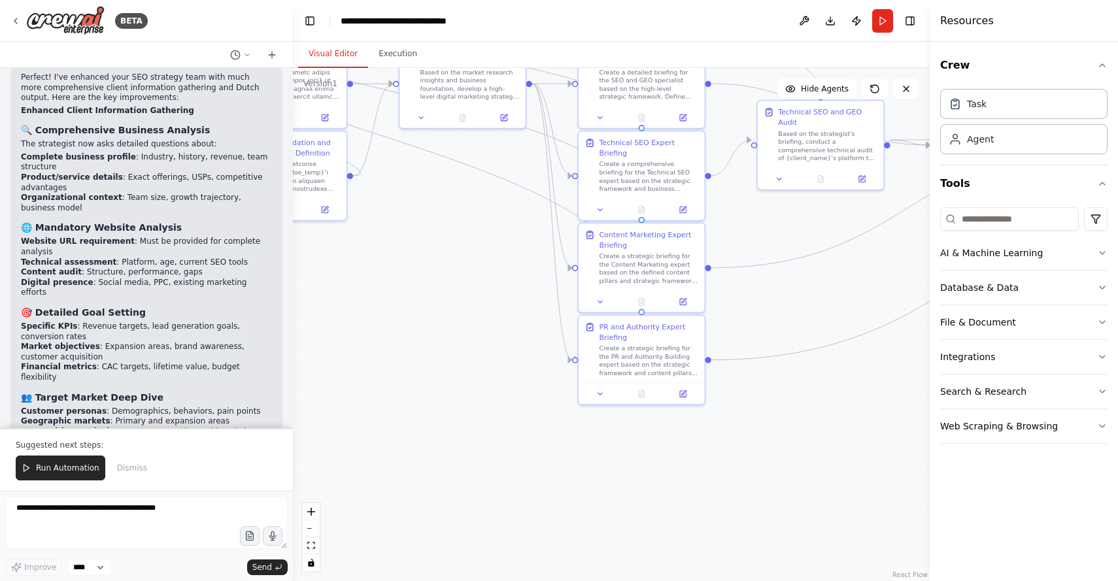
drag, startPoint x: 431, startPoint y: 366, endPoint x: 631, endPoint y: 507, distance: 244.5
click at [631, 507] on div ".deletable-edge-delete-btn { width: 20px; height: 20px; border: 0px solid #ffff…" at bounding box center [611, 324] width 637 height 513
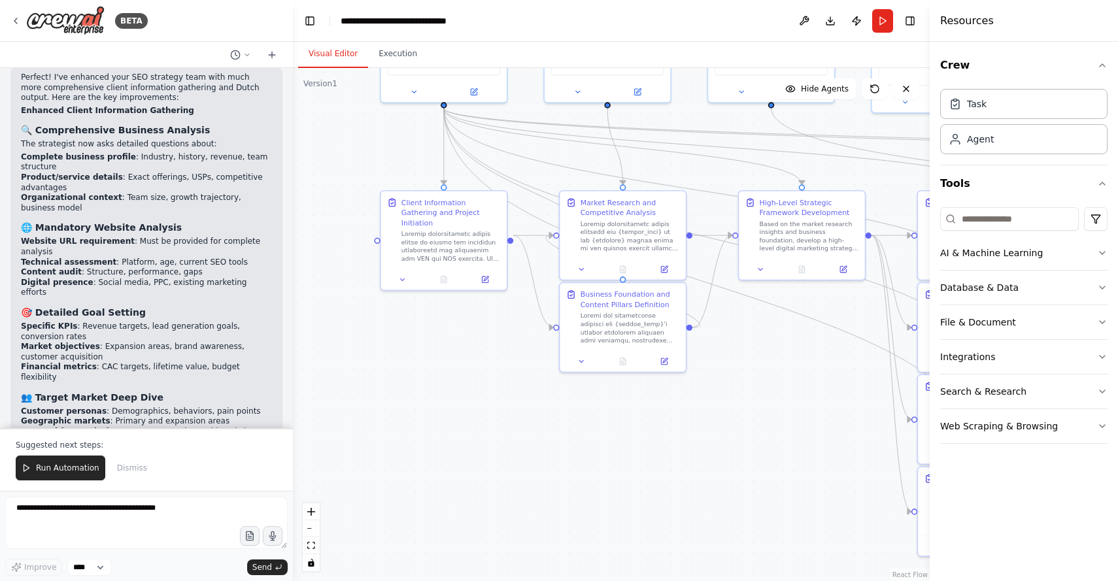
drag, startPoint x: 534, startPoint y: 471, endPoint x: 637, endPoint y: 492, distance: 104.7
click at [662, 501] on div ".deletable-edge-delete-btn { width: 20px; height: 20px; border: 0px solid #ffff…" at bounding box center [611, 324] width 637 height 513
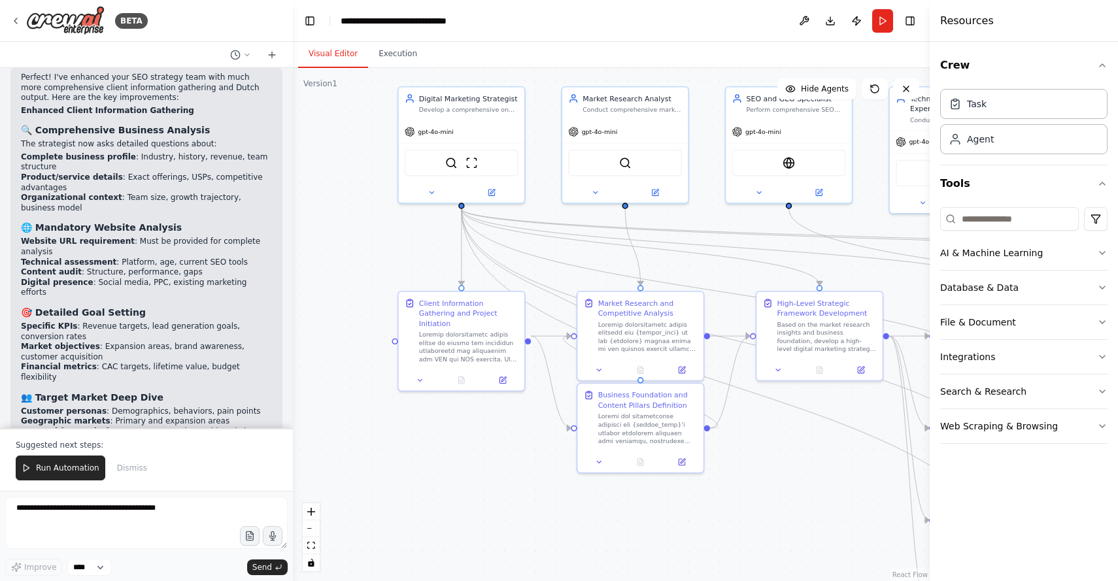
drag, startPoint x: 480, startPoint y: 416, endPoint x: 429, endPoint y: 501, distance: 99.1
click at [431, 504] on div ".deletable-edge-delete-btn { width: 20px; height: 20px; border: 0px solid #ffff…" at bounding box center [611, 324] width 637 height 513
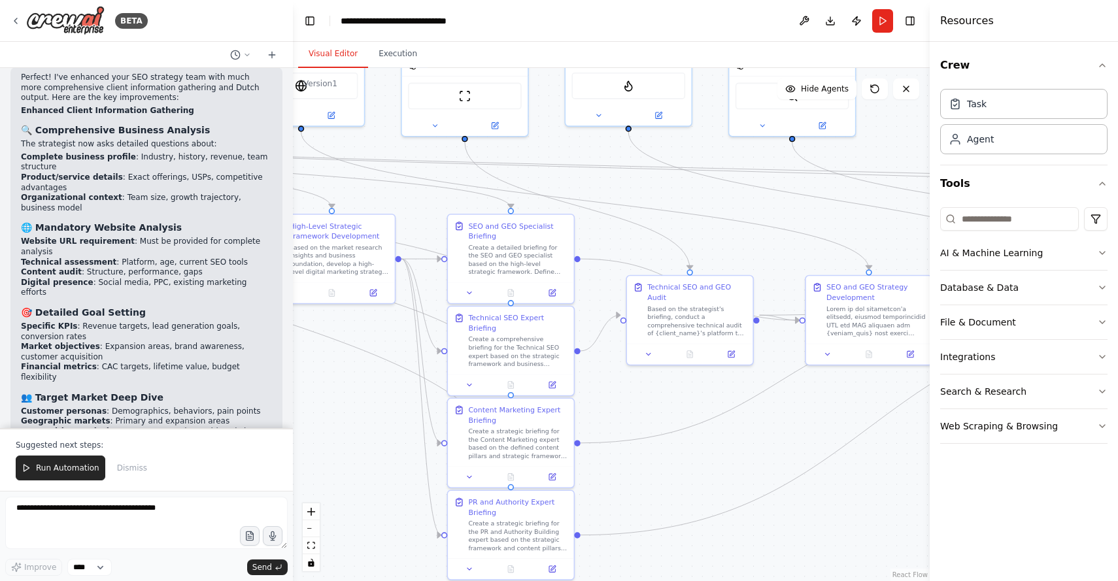
drag, startPoint x: 773, startPoint y: 469, endPoint x: 287, endPoint y: 390, distance: 492.2
click at [285, 392] on div "BETA A complete digital marketing SEO and GEO strategy team. The outcome will b…" at bounding box center [559, 290] width 1118 height 581
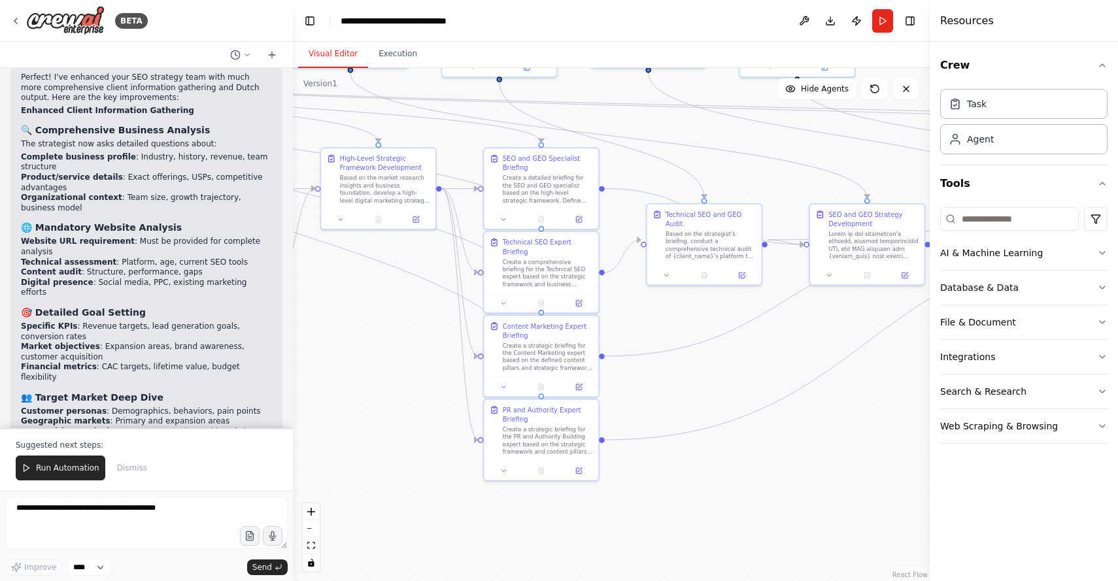
drag, startPoint x: 377, startPoint y: 371, endPoint x: 409, endPoint y: 295, distance: 82.3
click at [409, 293] on div ".deletable-edge-delete-btn { width: 20px; height: 20px; border: 0px solid #ffff…" at bounding box center [611, 324] width 637 height 513
click at [541, 358] on div "Create a strategic briefing for the Content Marketing expert based on the defin…" at bounding box center [548, 354] width 90 height 30
click at [504, 384] on icon at bounding box center [504, 385] width 4 height 2
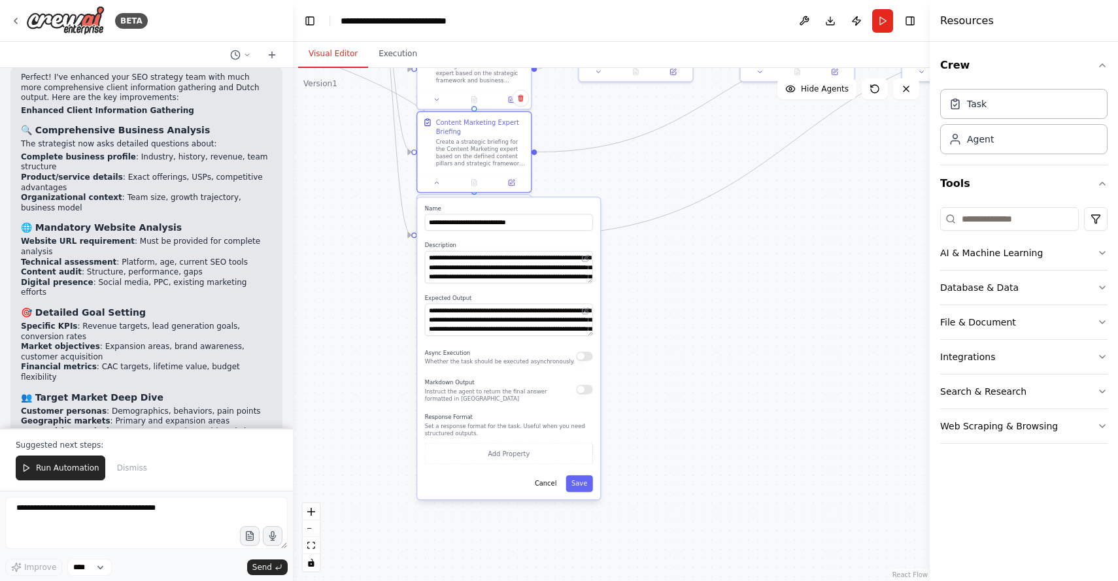
drag, startPoint x: 777, startPoint y: 495, endPoint x: 707, endPoint y: 286, distance: 220.8
click at [707, 287] on div ".deletable-edge-delete-btn { width: 20px; height: 20px; border: 0px solid #ffff…" at bounding box center [611, 324] width 637 height 513
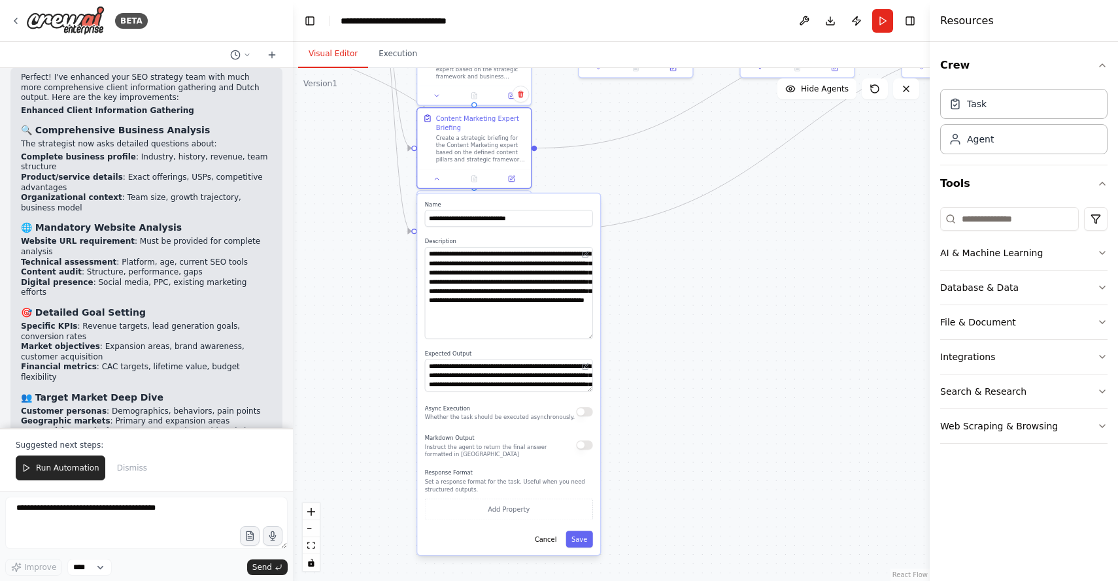
drag, startPoint x: 588, startPoint y: 276, endPoint x: 581, endPoint y: 335, distance: 59.3
click at [582, 335] on textarea "**********" at bounding box center [509, 293] width 168 height 92
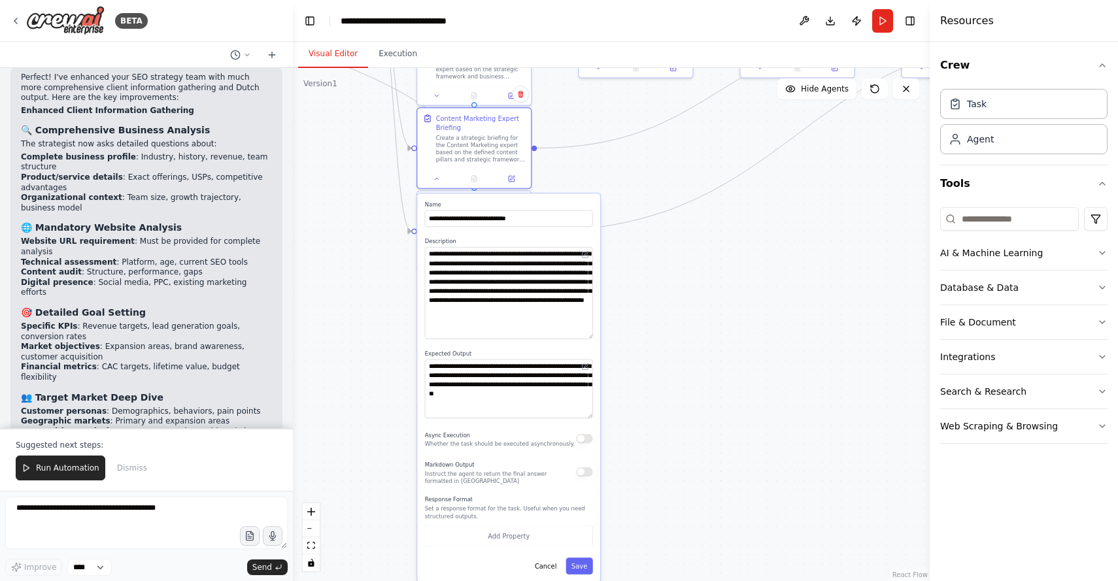
drag, startPoint x: 590, startPoint y: 388, endPoint x: 572, endPoint y: 408, distance: 26.9
click at [583, 414] on textarea "**********" at bounding box center [509, 389] width 168 height 59
click at [726, 380] on div ".deletable-edge-delete-btn { width: 20px; height: 20px; border: 0px solid #ffff…" at bounding box center [611, 324] width 637 height 513
click at [546, 565] on button "Cancel" at bounding box center [545, 566] width 33 height 16
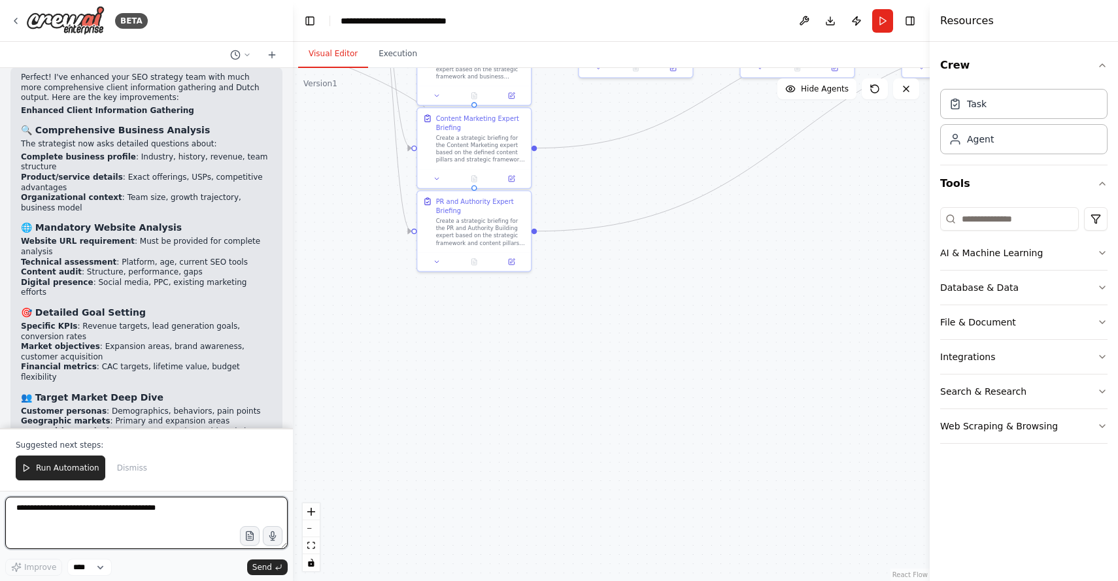
click at [135, 522] on textarea at bounding box center [146, 523] width 282 height 52
click at [144, 519] on textarea "**********" at bounding box center [146, 523] width 282 height 52
drag, startPoint x: 218, startPoint y: 519, endPoint x: 202, endPoint y: 521, distance: 16.5
click at [217, 519] on textarea "**********" at bounding box center [146, 523] width 282 height 52
click at [39, 531] on textarea "**********" at bounding box center [146, 523] width 282 height 52
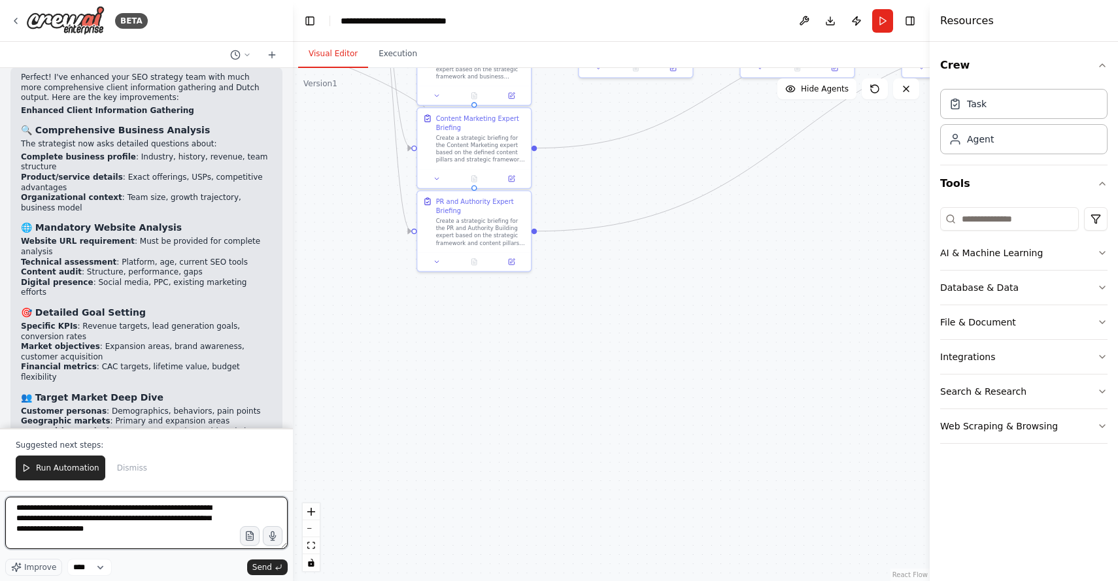
click at [182, 529] on textarea "**********" at bounding box center [146, 523] width 282 height 52
type textarea "**********"
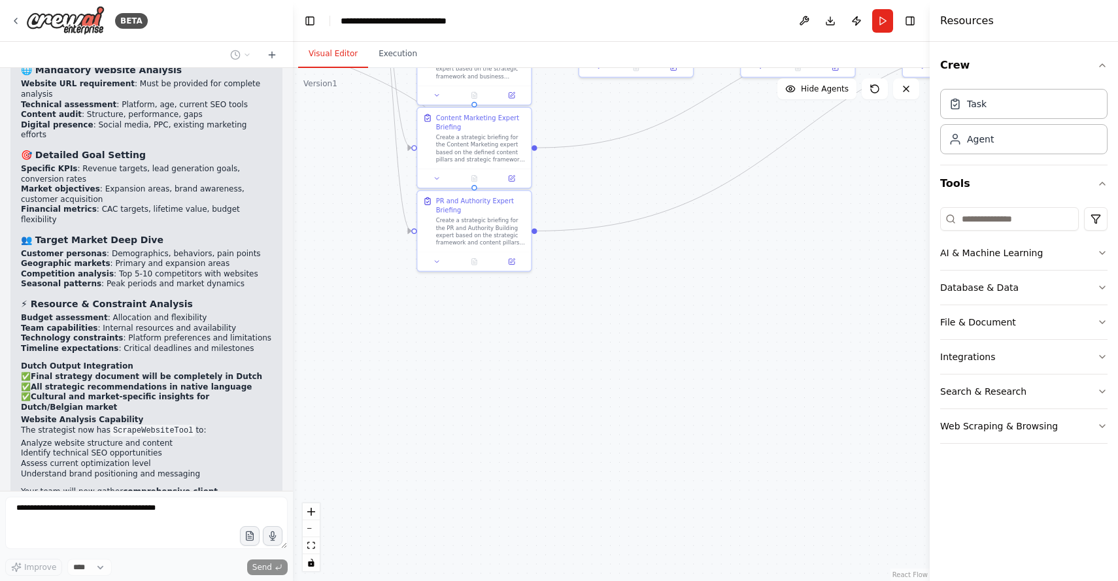
scroll to position [9688, 0]
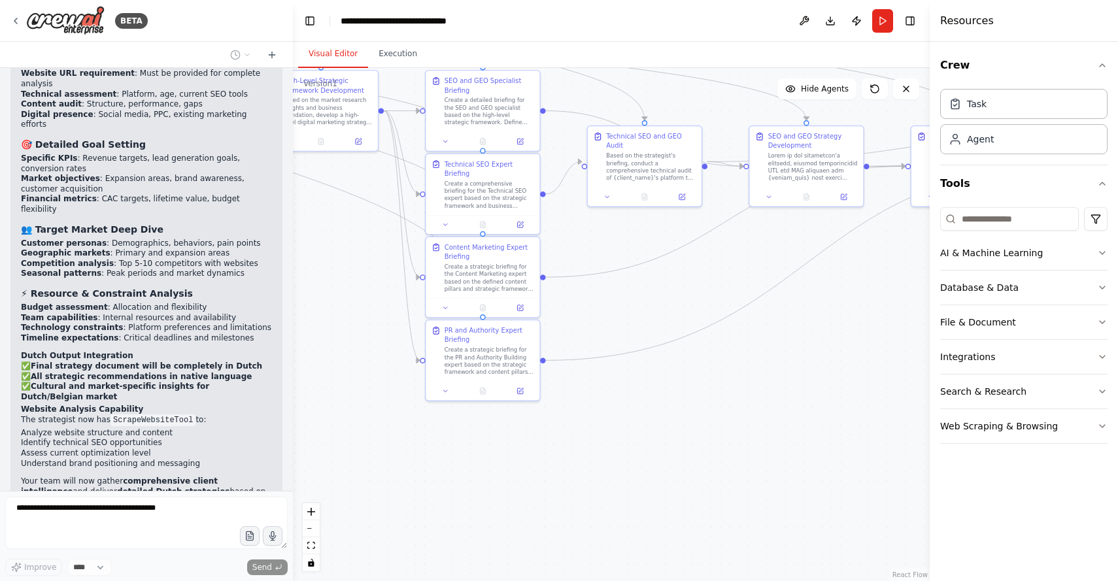
drag, startPoint x: 365, startPoint y: 325, endPoint x: 374, endPoint y: 454, distance: 129.7
click at [374, 454] on div ".deletable-edge-delete-btn { width: 20px; height: 20px; border: 0px solid #ffff…" at bounding box center [611, 324] width 637 height 513
click at [448, 219] on icon at bounding box center [445, 222] width 7 height 7
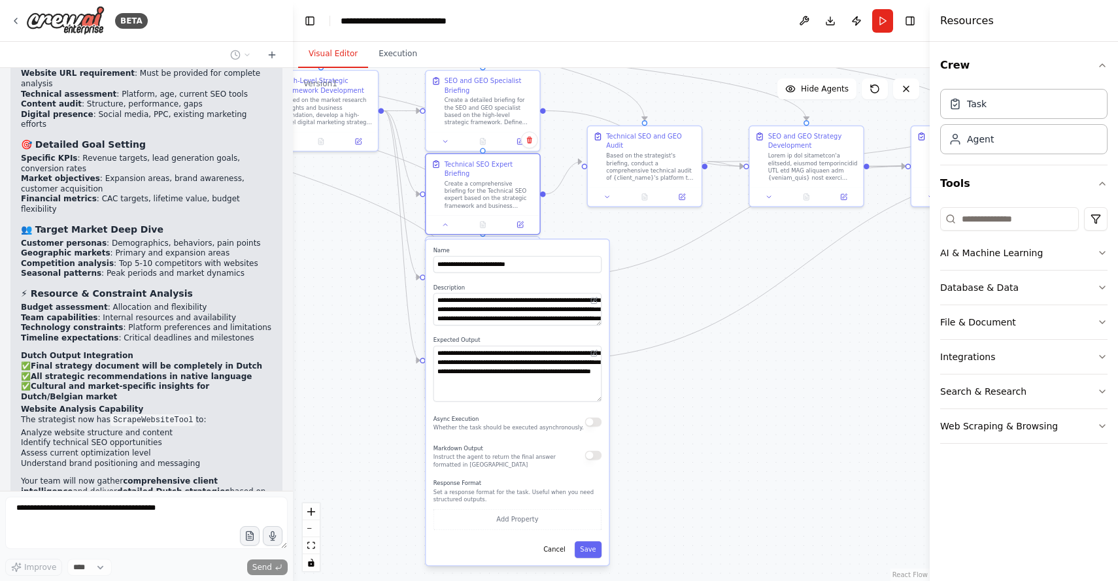
drag, startPoint x: 599, startPoint y: 377, endPoint x: 603, endPoint y: 403, distance: 25.8
click at [603, 403] on div "**********" at bounding box center [517, 402] width 183 height 326
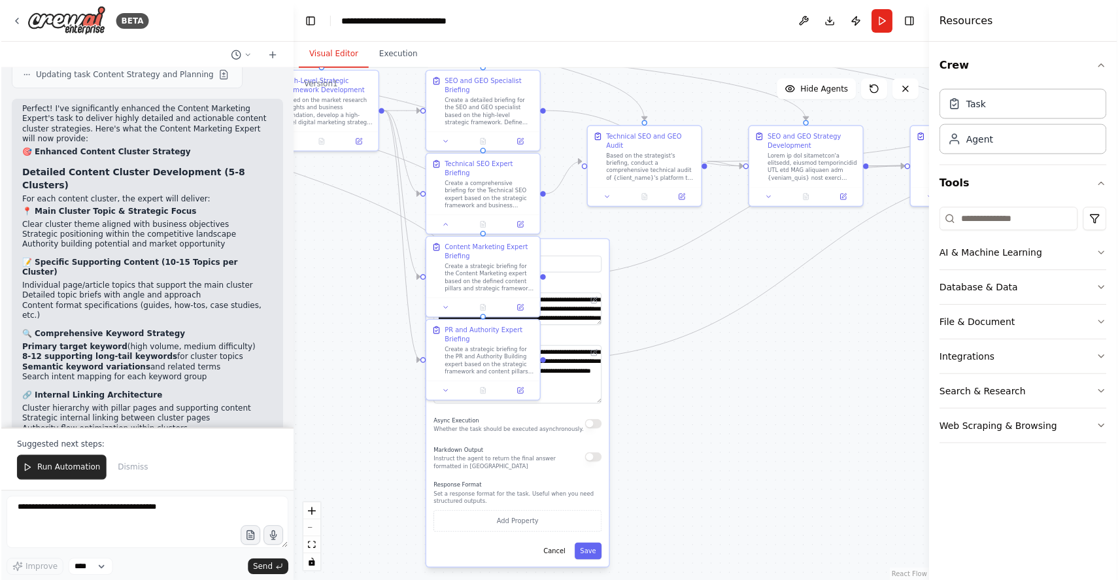
scroll to position [10446, 0]
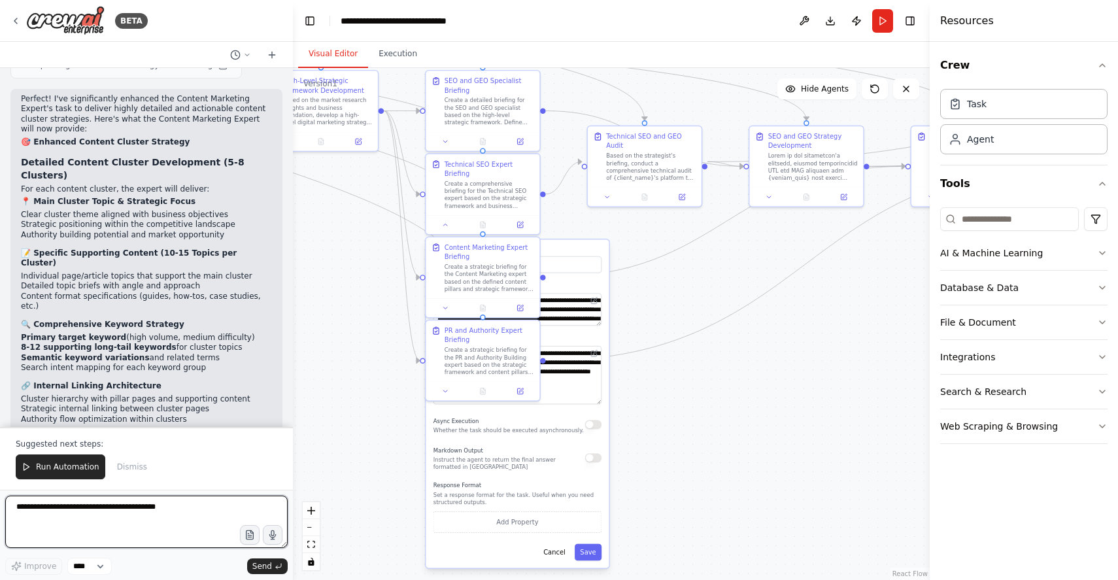
click at [97, 514] on textarea at bounding box center [146, 521] width 282 height 52
paste textarea "**********"
type textarea "**********"
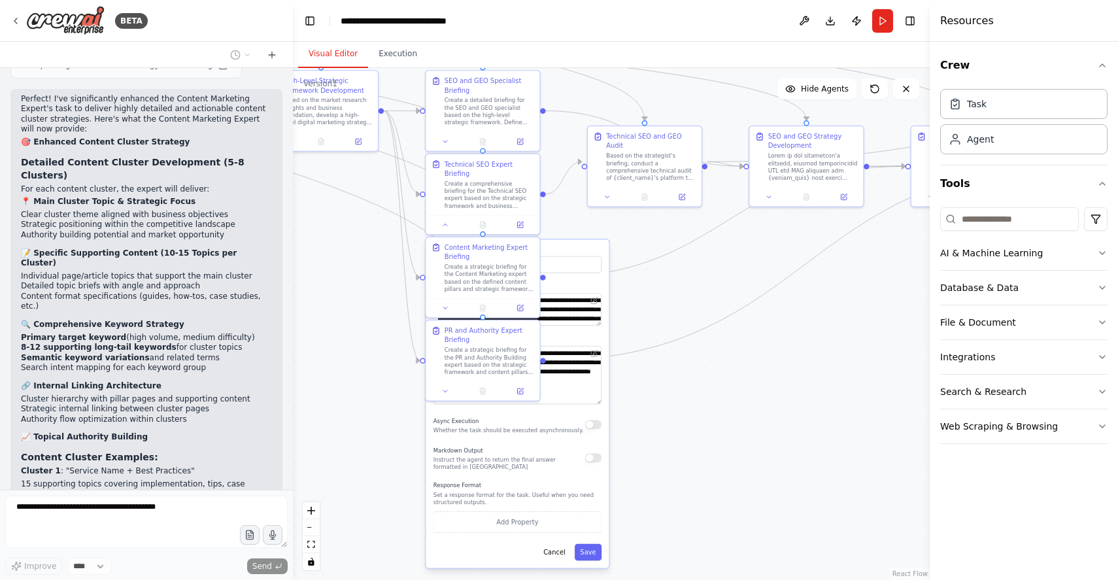
scroll to position [10484, 0]
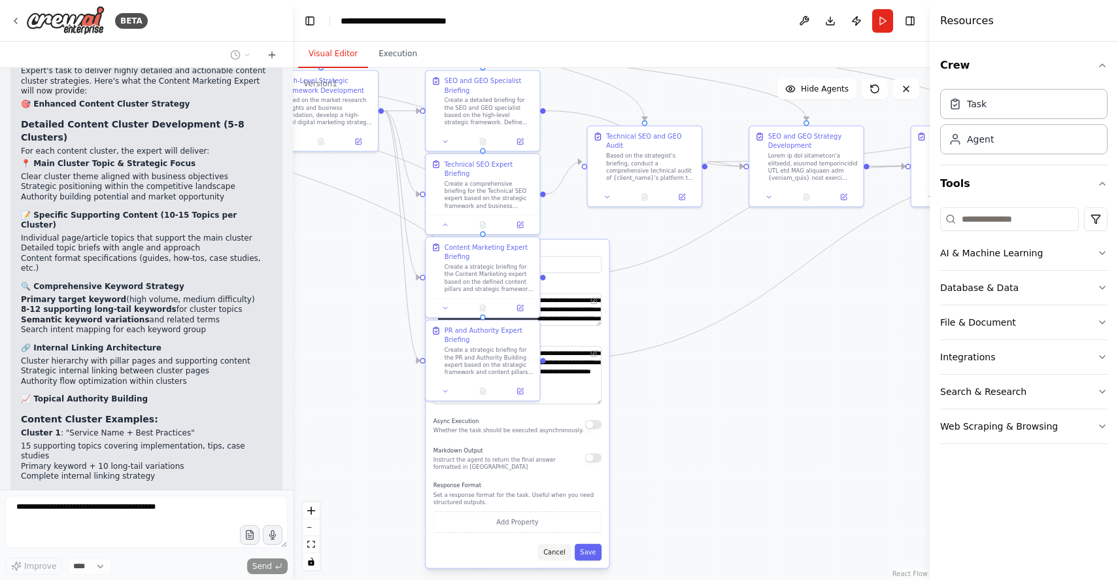
click at [556, 556] on button "Cancel" at bounding box center [554, 552] width 33 height 16
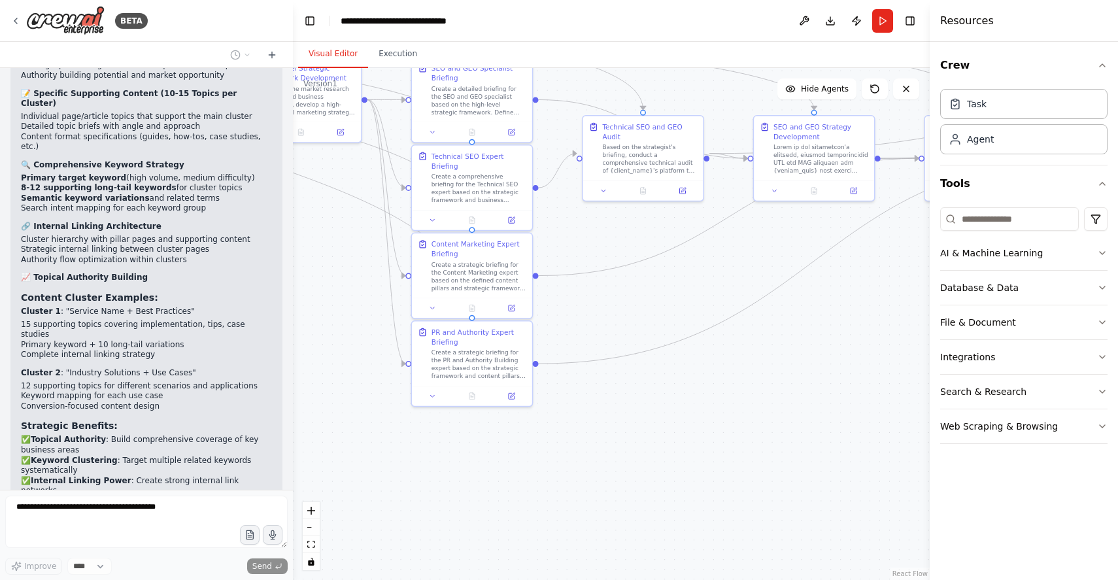
scroll to position [10616, 0]
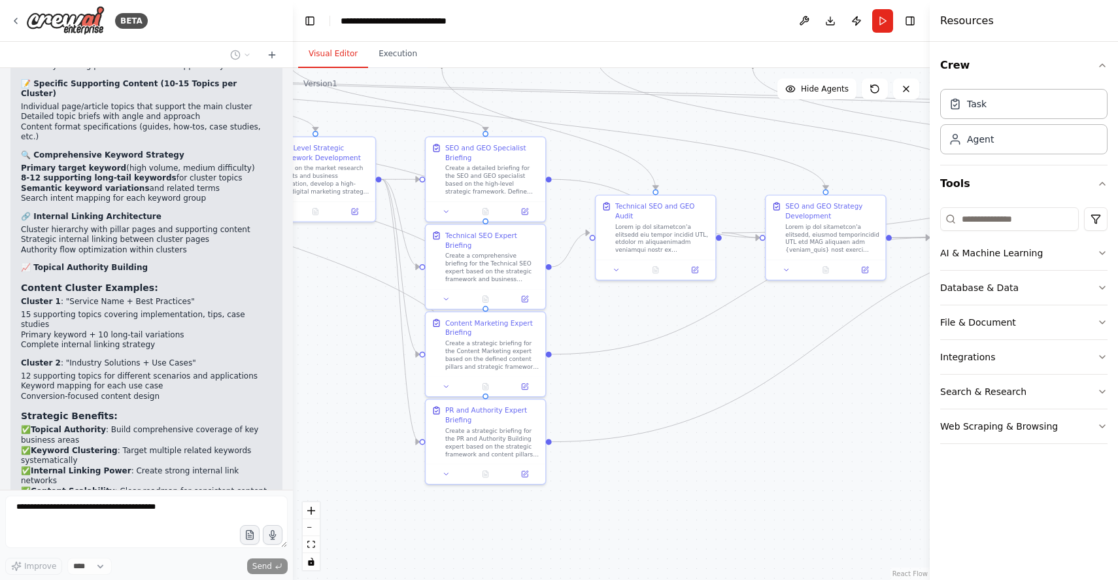
drag, startPoint x: 365, startPoint y: 390, endPoint x: 404, endPoint y: 432, distance: 57.8
click at [377, 468] on div ".deletable-edge-delete-btn { width: 20px; height: 20px; border: 0px solid #ffff…" at bounding box center [611, 324] width 637 height 512
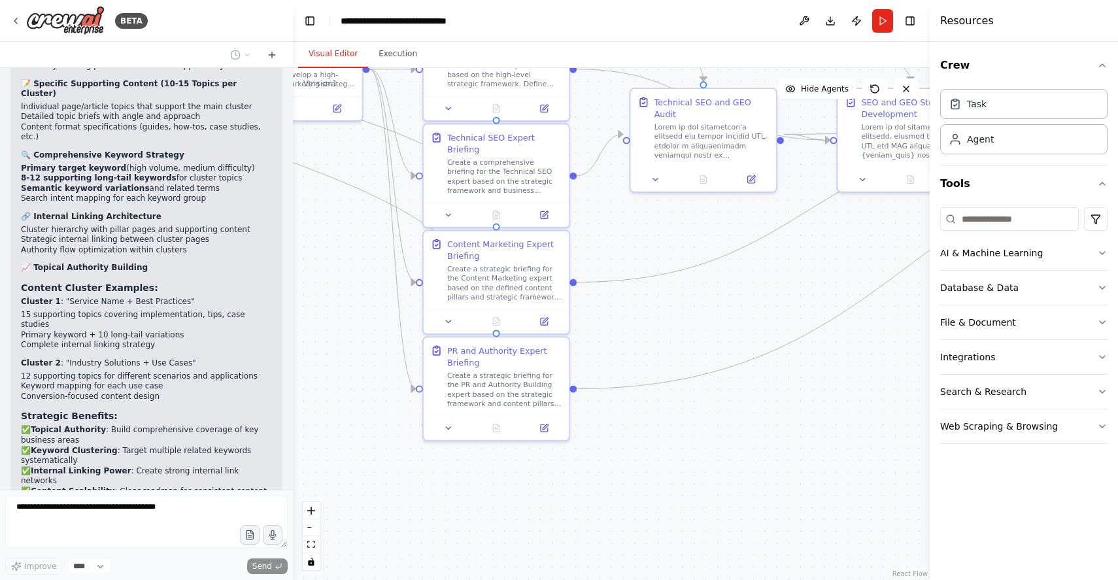
drag, startPoint x: 372, startPoint y: 353, endPoint x: 357, endPoint y: 278, distance: 76.7
click at [357, 278] on div ".deletable-edge-delete-btn { width: 20px; height: 20px; border: 0px solid #ffff…" at bounding box center [611, 324] width 637 height 512
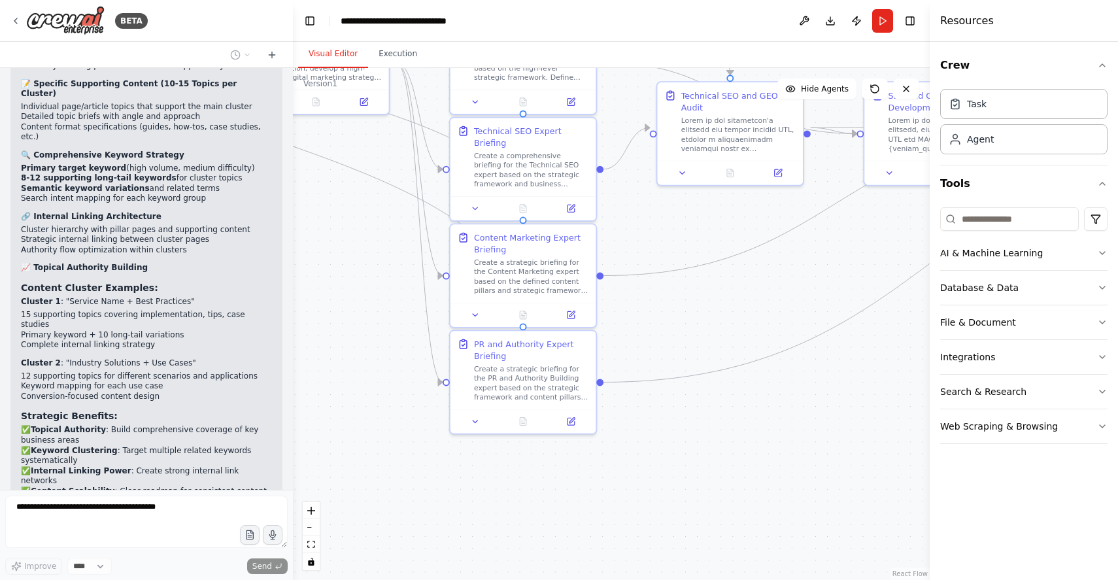
drag, startPoint x: 731, startPoint y: 450, endPoint x: 758, endPoint y: 444, distance: 27.6
click at [758, 444] on div ".deletable-edge-delete-btn { width: 20px; height: 20px; border: 0px solid #ffff…" at bounding box center [611, 324] width 637 height 512
click at [475, 420] on icon at bounding box center [475, 419] width 5 height 3
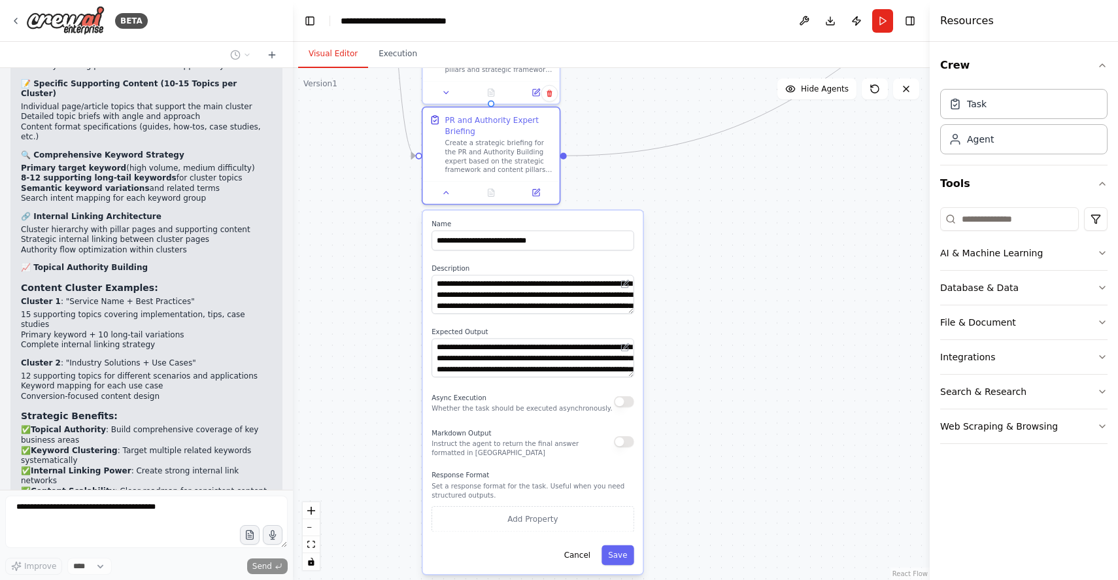
drag, startPoint x: 771, startPoint y: 467, endPoint x: 725, endPoint y: 239, distance: 232.7
click at [725, 239] on div ".deletable-edge-delete-btn { width: 20px; height: 20px; border: 0px solid #ffff…" at bounding box center [611, 324] width 637 height 512
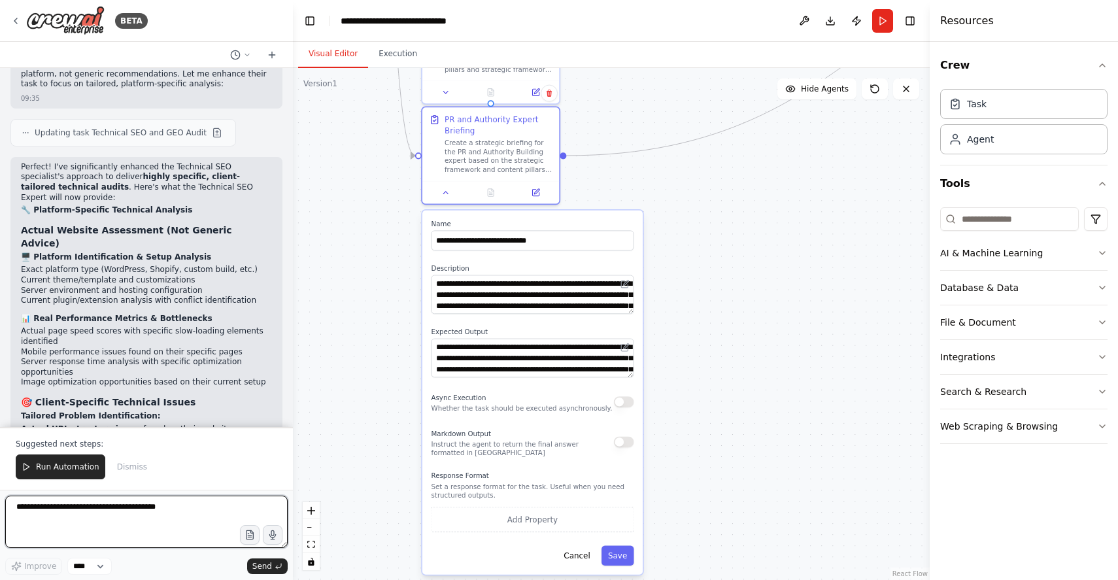
click at [173, 520] on textarea at bounding box center [146, 521] width 282 height 52
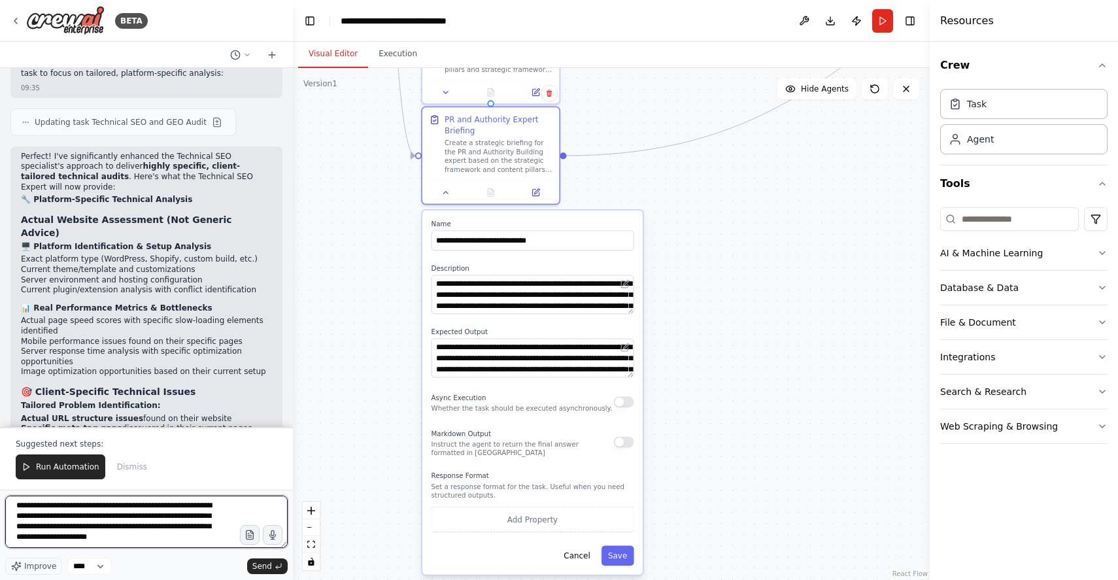
scroll to position [1, 0]
click at [119, 537] on textarea "**********" at bounding box center [146, 521] width 282 height 52
click at [123, 537] on textarea "**********" at bounding box center [146, 521] width 282 height 52
click at [105, 544] on textarea "**********" at bounding box center [146, 521] width 282 height 52
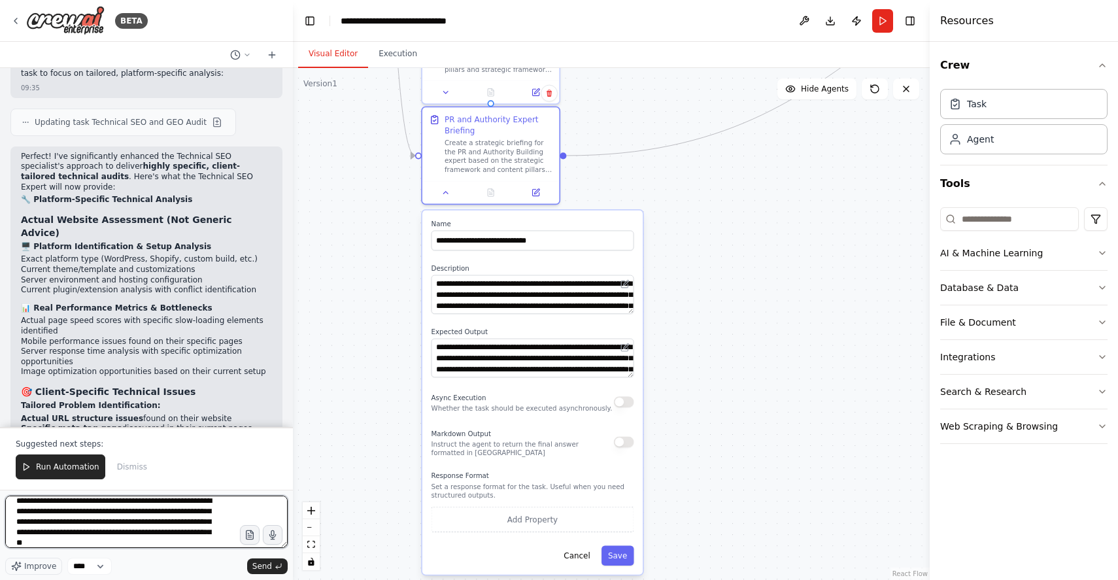
type textarea "**********"
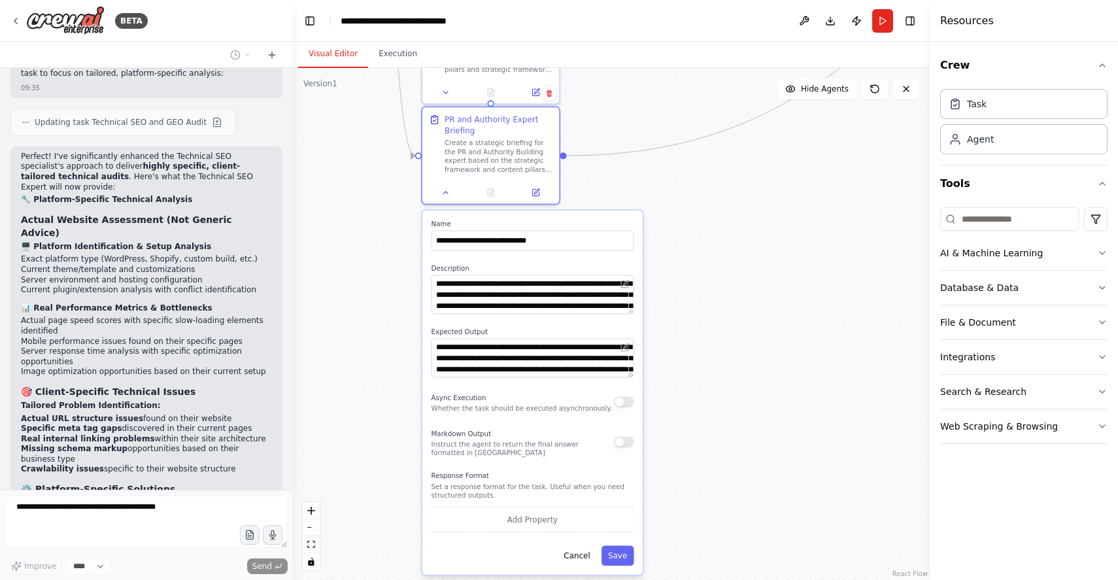
scroll to position [11318, 0]
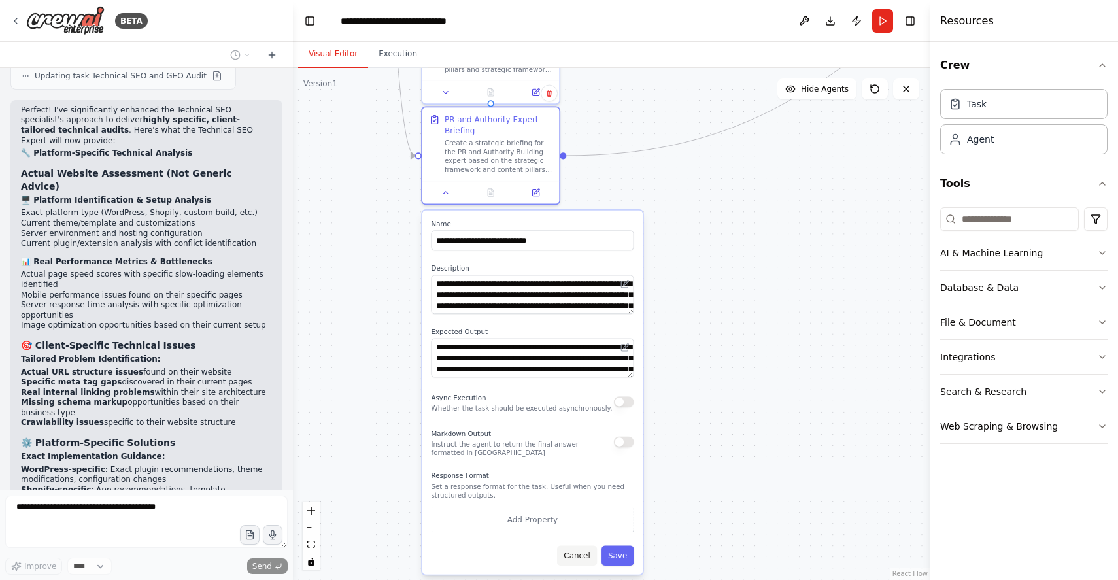
click at [575, 557] on button "Cancel" at bounding box center [577, 555] width 40 height 20
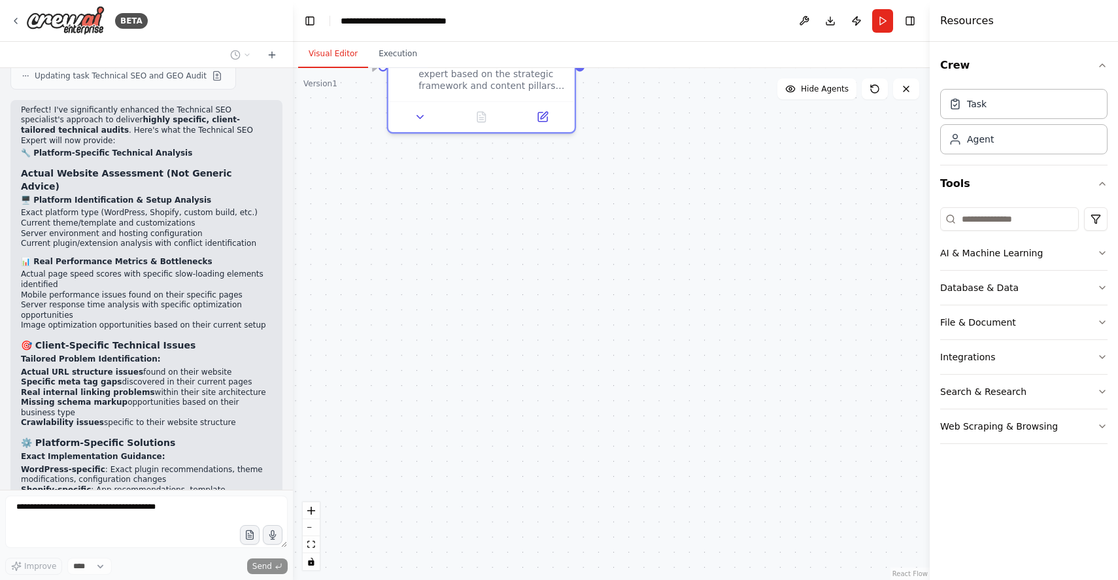
drag, startPoint x: 489, startPoint y: 365, endPoint x: 586, endPoint y: 566, distance: 223.4
click at [586, 566] on div ".deletable-edge-delete-btn { width: 20px; height: 20px; border: 0px solid #ffff…" at bounding box center [611, 324] width 637 height 512
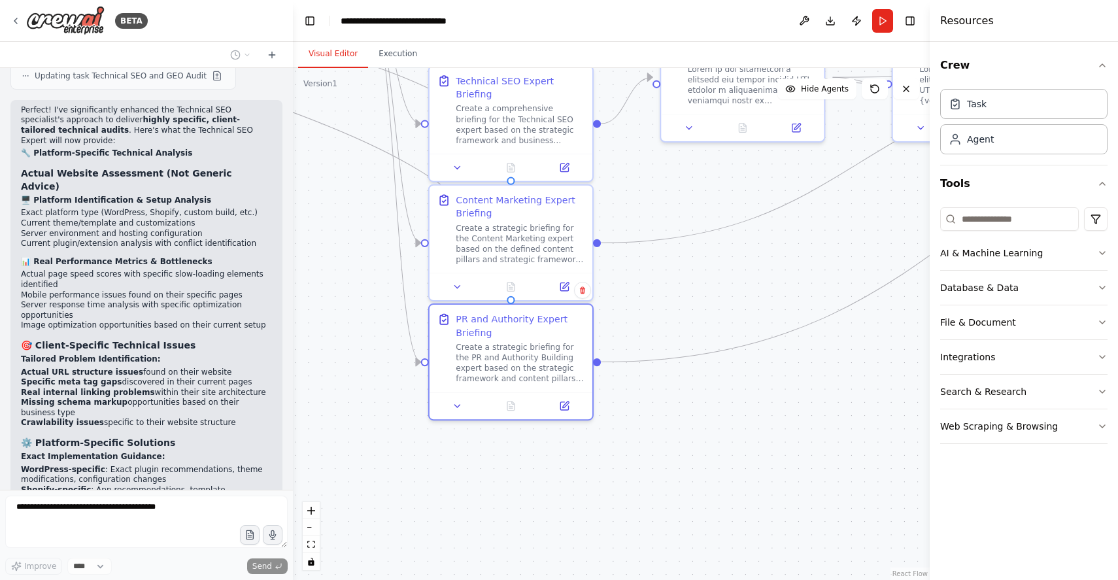
drag, startPoint x: 379, startPoint y: 334, endPoint x: 352, endPoint y: 465, distance: 133.6
click at [350, 470] on div ".deletable-edge-delete-btn { width: 20px; height: 20px; border: 0px solid #ffff…" at bounding box center [611, 324] width 637 height 512
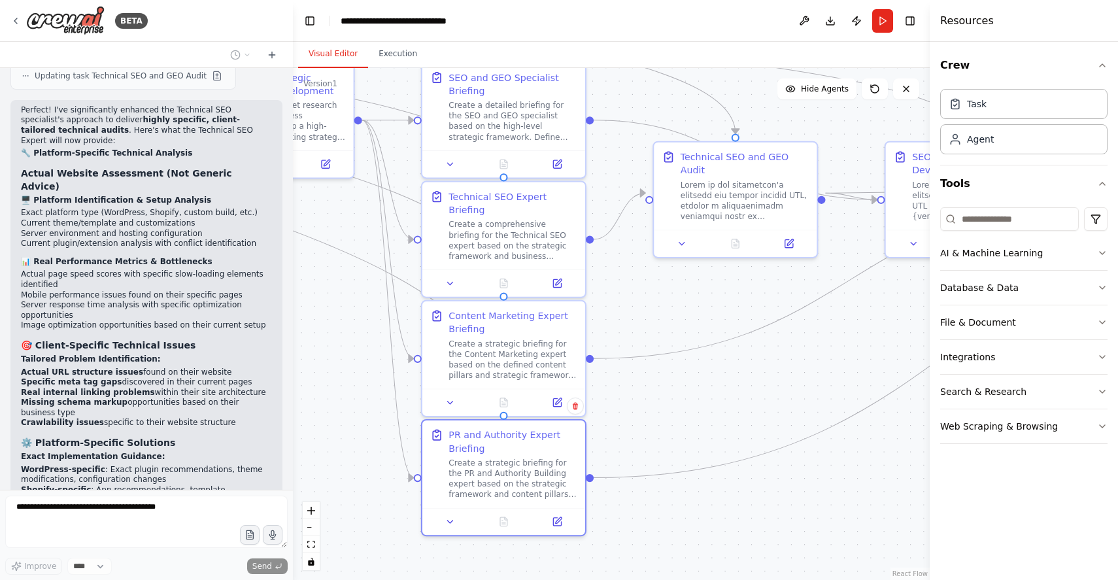
drag, startPoint x: 391, startPoint y: 278, endPoint x: 383, endPoint y: 347, distance: 69.1
click at [383, 347] on div ".deletable-edge-delete-btn { width: 20px; height: 20px; border: 0px solid #ffff…" at bounding box center [611, 324] width 637 height 512
click at [745, 284] on div ".deletable-edge-delete-btn { width: 20px; height: 20px; border: 0px solid #ffff…" at bounding box center [611, 324] width 637 height 512
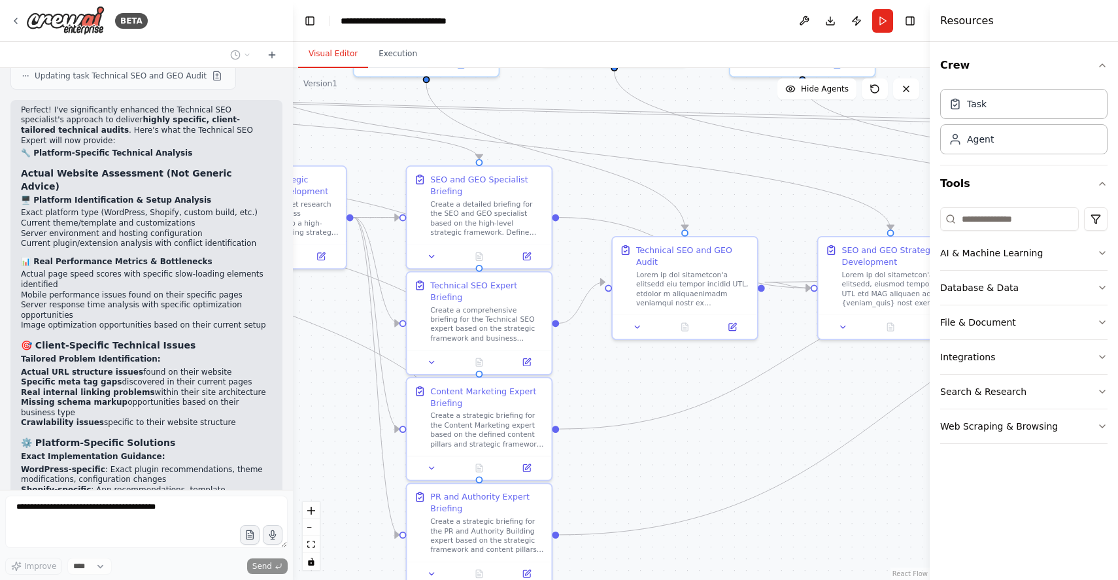
drag, startPoint x: 359, startPoint y: 273, endPoint x: 360, endPoint y: 336, distance: 62.8
click at [355, 346] on div ".deletable-edge-delete-btn { width: 20px; height: 20px; border: 0px solid #ffff…" at bounding box center [611, 324] width 637 height 512
drag, startPoint x: 360, startPoint y: 336, endPoint x: 369, endPoint y: 295, distance: 42.0
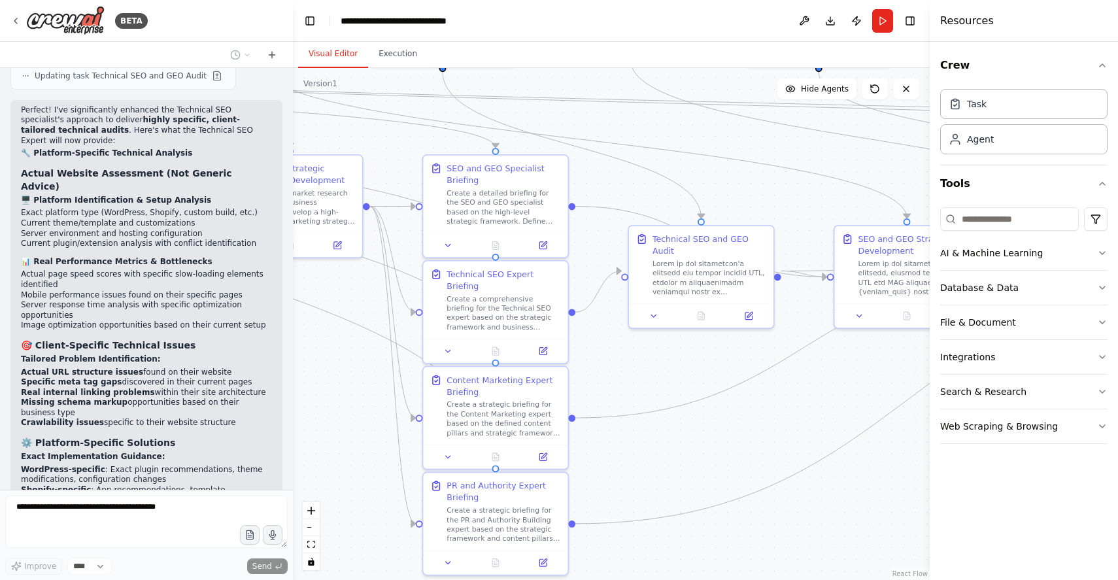
drag, startPoint x: 335, startPoint y: 418, endPoint x: 349, endPoint y: 411, distance: 15.8
click at [349, 411] on div ".deletable-edge-delete-btn { width: 20px; height: 20px; border: 0px solid #ffff…" at bounding box center [611, 324] width 637 height 512
click at [449, 247] on icon at bounding box center [447, 243] width 9 height 9
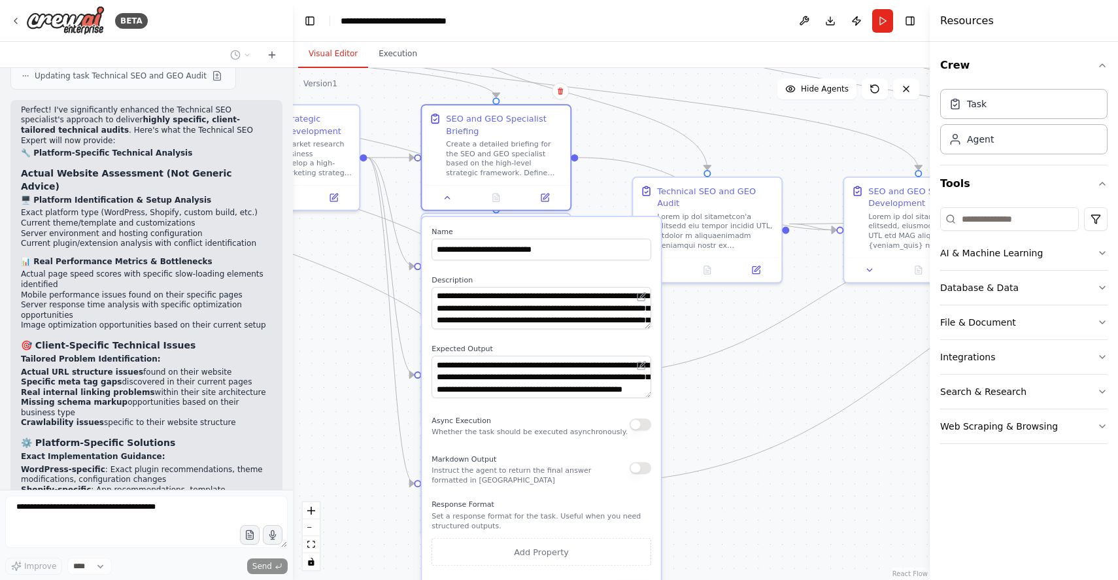
drag, startPoint x: 754, startPoint y: 428, endPoint x: 757, endPoint y: 393, distance: 35.4
click at [757, 393] on div ".deletable-edge-delete-btn { width: 20px; height: 20px; border: 0px solid #ffff…" at bounding box center [611, 324] width 637 height 512
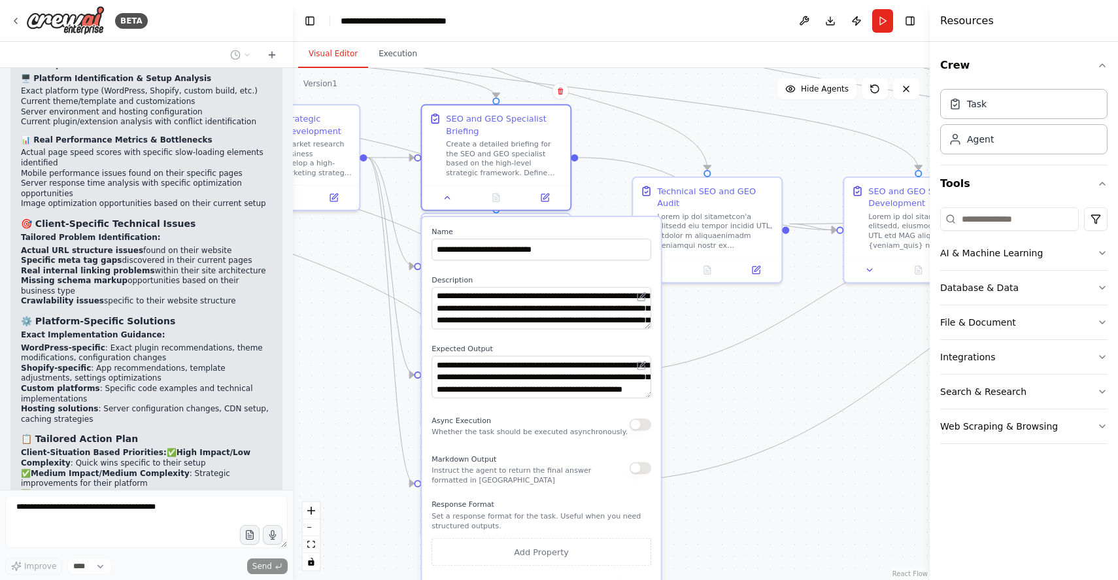
scroll to position [11450, 0]
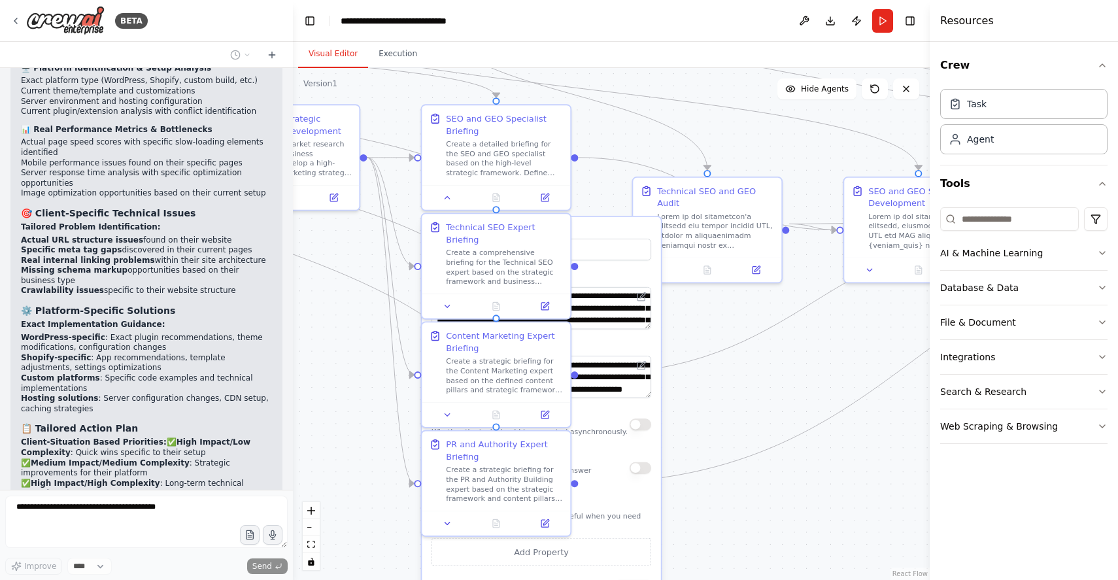
click at [354, 374] on div ".deletable-edge-delete-btn { width: 20px; height: 20px; border: 0px solid #ffff…" at bounding box center [611, 324] width 637 height 512
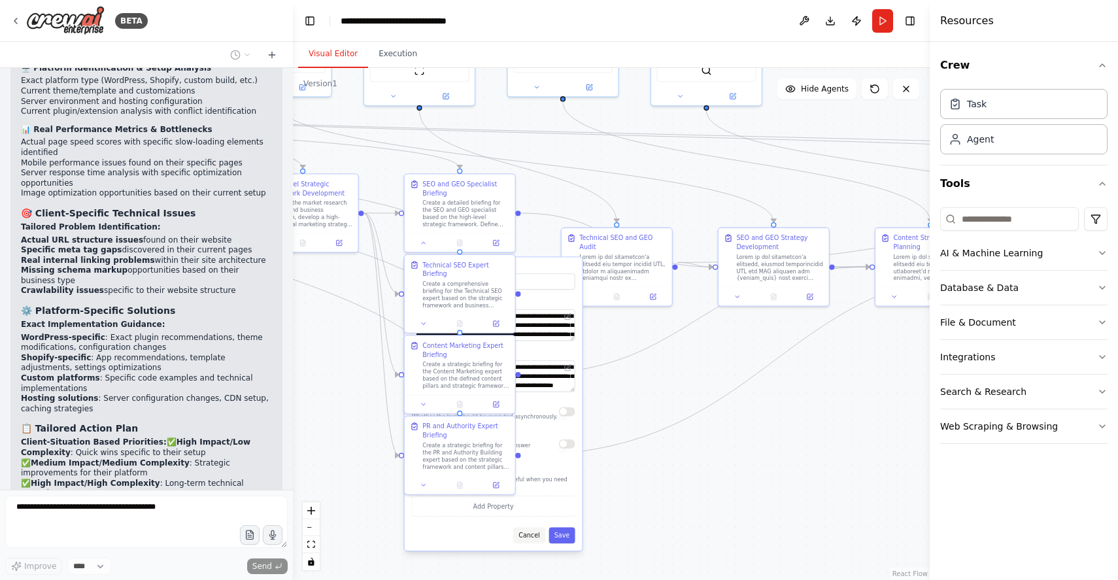
click at [531, 533] on button "Cancel" at bounding box center [529, 535] width 32 height 16
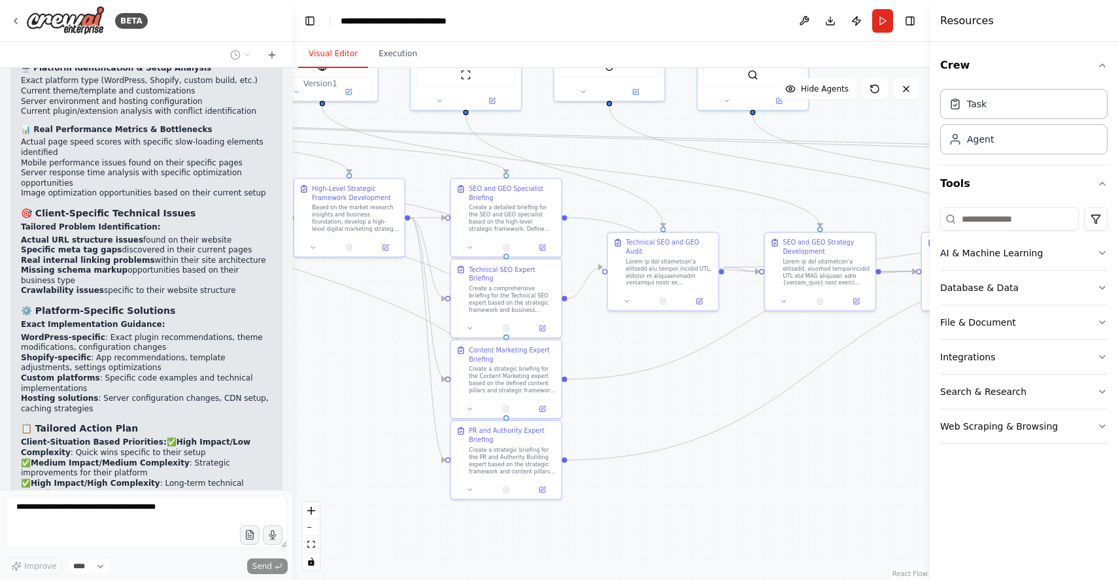
drag, startPoint x: 335, startPoint y: 407, endPoint x: 382, endPoint y: 411, distance: 46.6
click at [382, 411] on div ".deletable-edge-delete-btn { width: 20px; height: 20px; border: 0px solid #ffff…" at bounding box center [611, 324] width 637 height 512
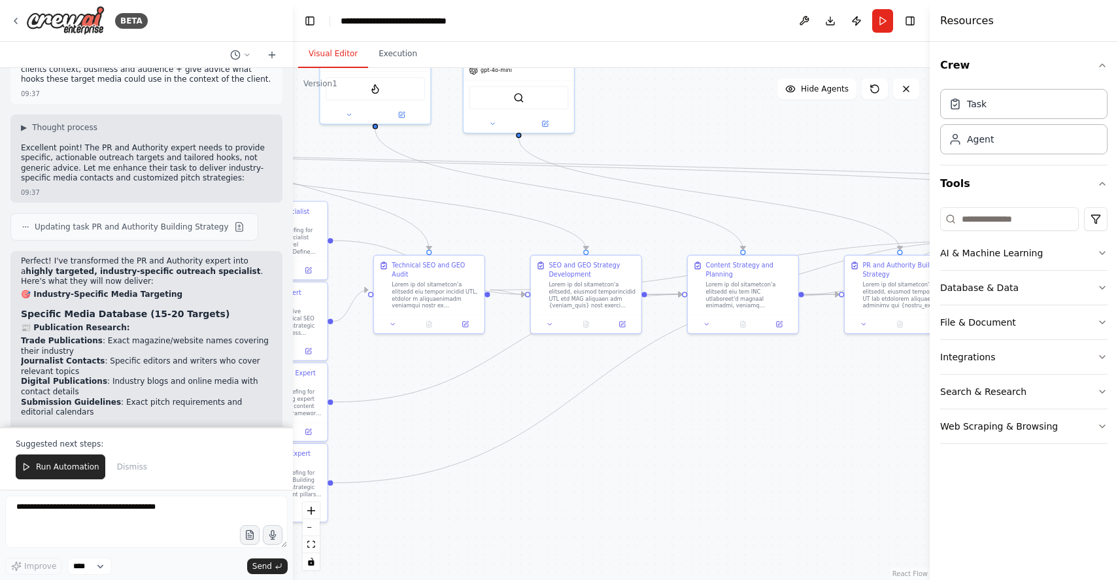
drag, startPoint x: 830, startPoint y: 464, endPoint x: 596, endPoint y: 487, distance: 235.1
click at [596, 487] on div ".deletable-edge-delete-btn { width: 20px; height: 20px; border: 0px solid #ffff…" at bounding box center [611, 324] width 637 height 512
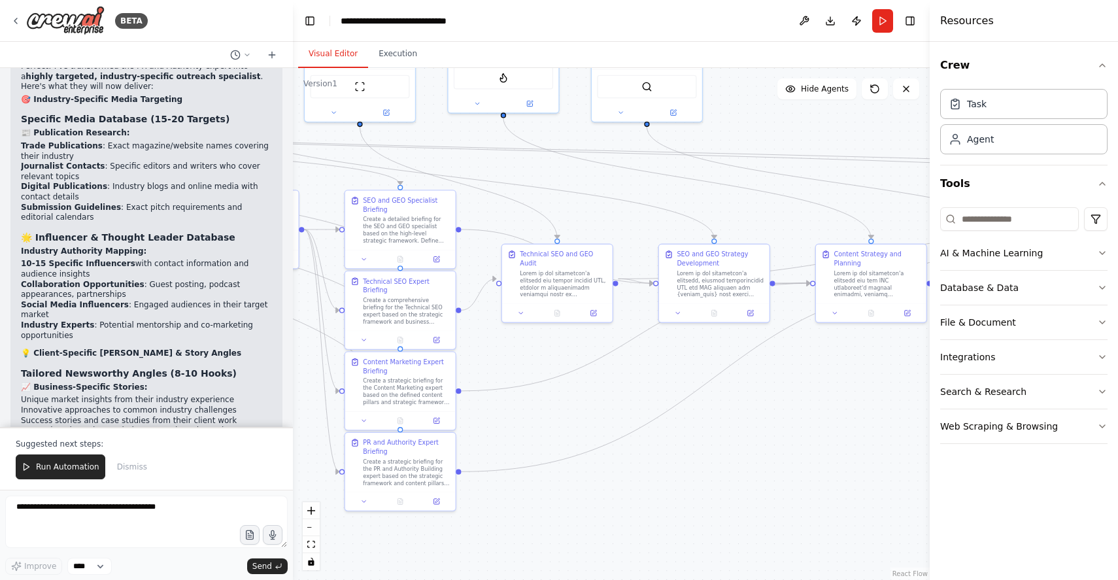
scroll to position [12249, 0]
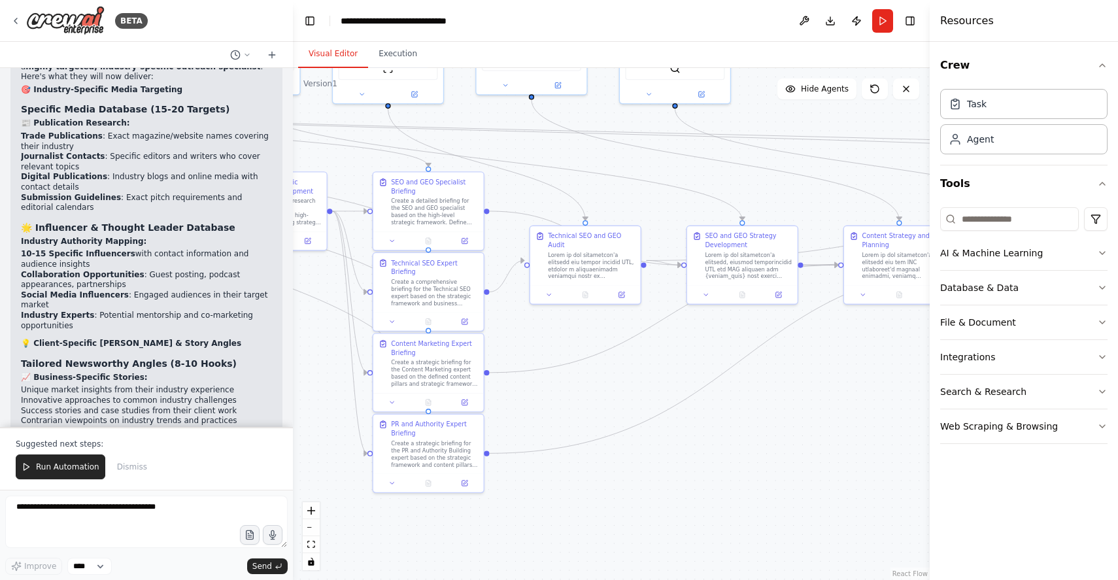
drag, startPoint x: 701, startPoint y: 416, endPoint x: 720, endPoint y: 378, distance: 43.3
click at [857, 386] on div ".deletable-edge-delete-btn { width: 20px; height: 20px; border: 0px solid #ffff…" at bounding box center [611, 324] width 637 height 512
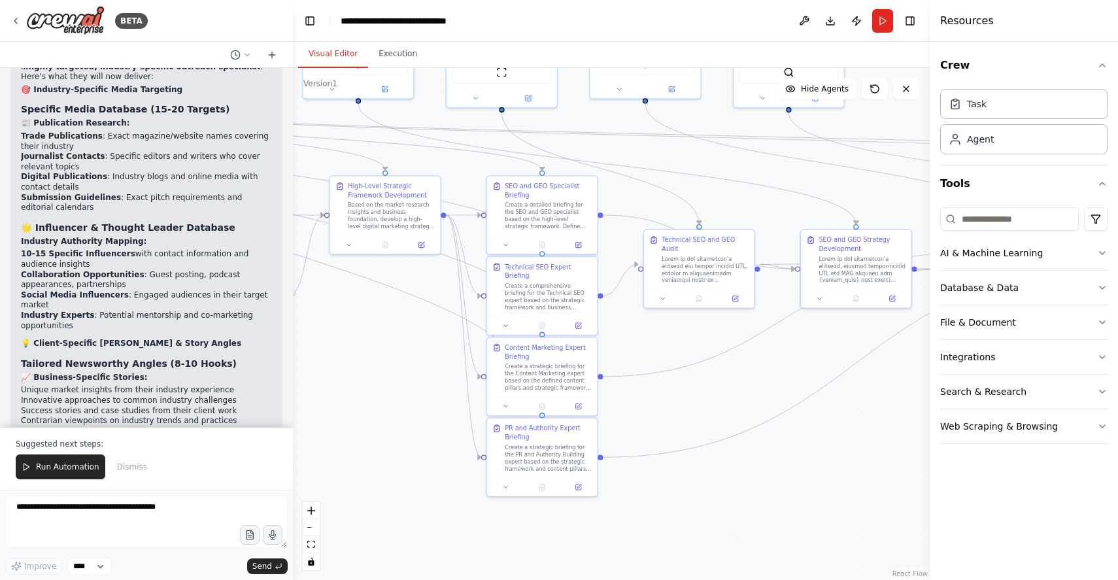
drag, startPoint x: 602, startPoint y: 515, endPoint x: 707, endPoint y: 518, distance: 105.3
click at [707, 518] on div ".deletable-edge-delete-btn { width: 20px; height: 20px; border: 0px solid #ffff…" at bounding box center [611, 324] width 637 height 512
drag, startPoint x: 131, startPoint y: 515, endPoint x: 159, endPoint y: 510, distance: 28.6
click at [132, 515] on textarea at bounding box center [146, 521] width 282 height 52
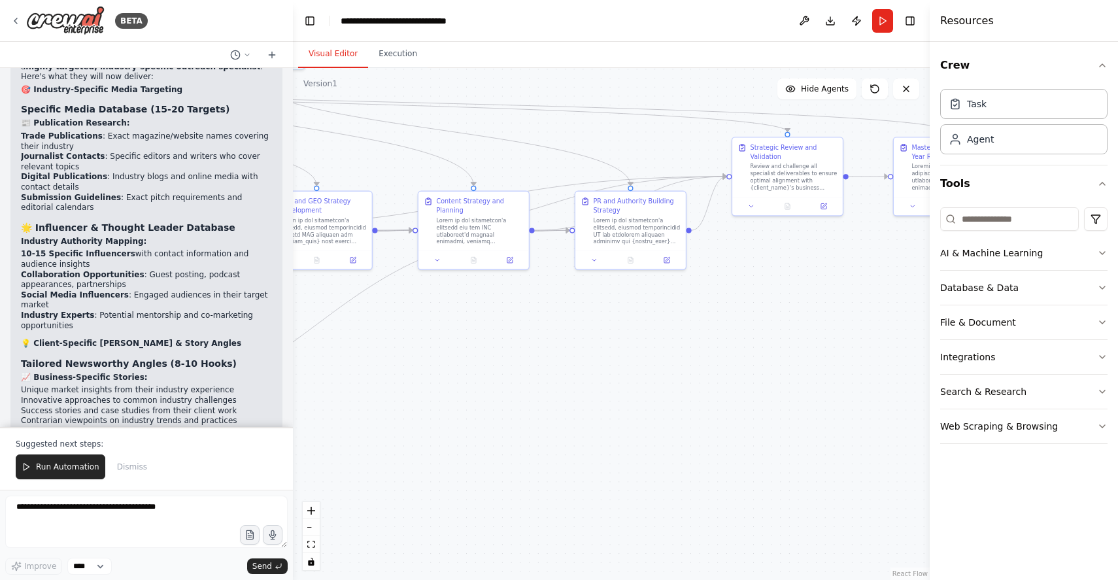
drag, startPoint x: 882, startPoint y: 475, endPoint x: 343, endPoint y: 436, distance: 540.7
click at [343, 436] on div ".deletable-edge-delete-btn { width: 20px; height: 20px; border: 0px solid #ffff…" at bounding box center [611, 324] width 637 height 512
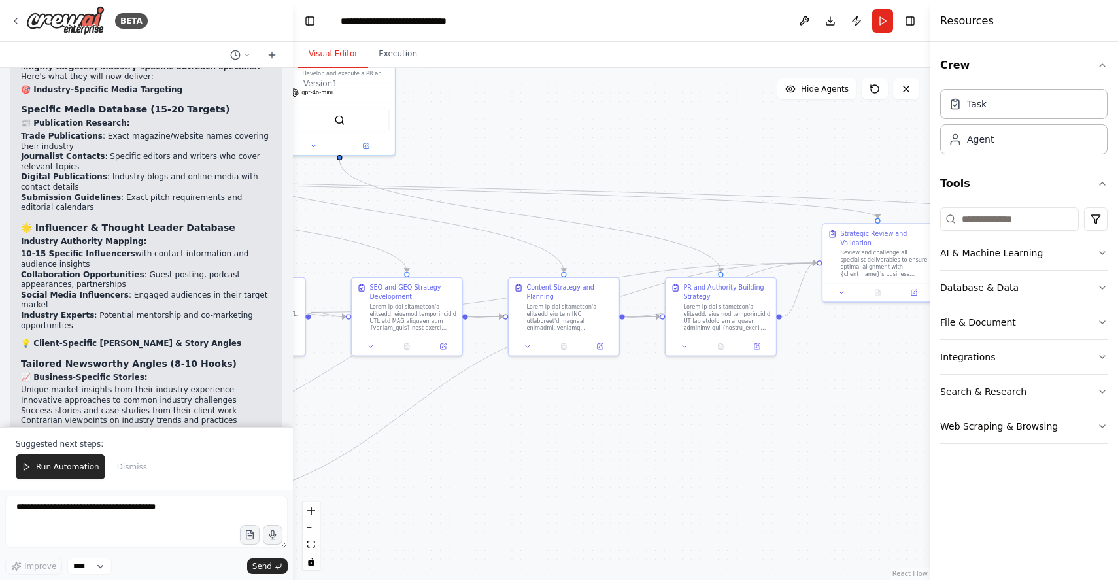
drag, startPoint x: 780, startPoint y: 365, endPoint x: 881, endPoint y: 425, distance: 116.4
click at [881, 425] on div ".deletable-edge-delete-btn { width: 20px; height: 20px; border: 0px solid #ffff…" at bounding box center [611, 324] width 637 height 512
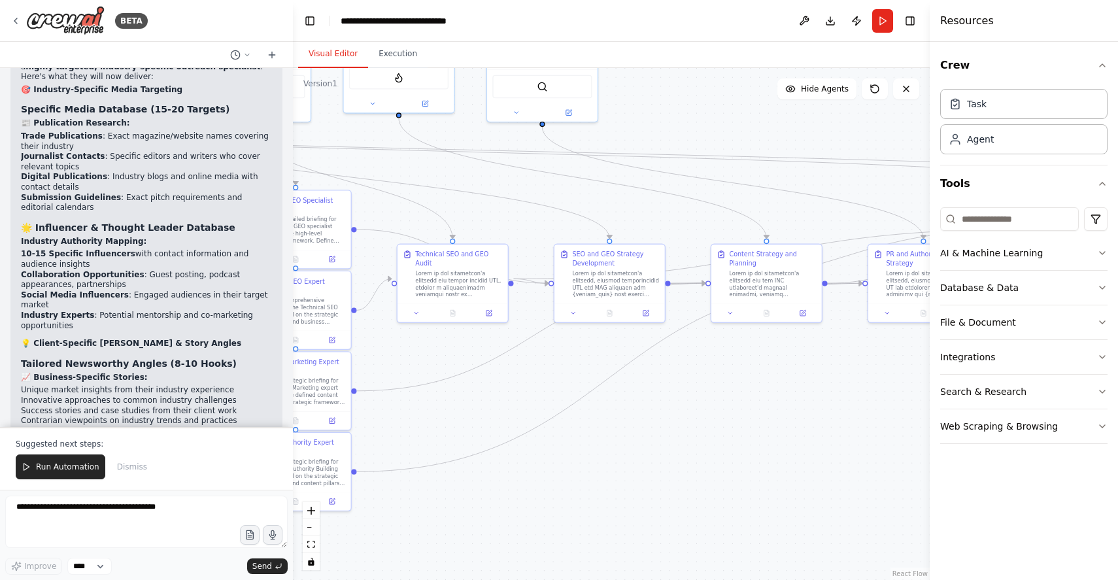
drag, startPoint x: 594, startPoint y: 416, endPoint x: 852, endPoint y: 349, distance: 266.8
click at [852, 349] on div ".deletable-edge-delete-btn { width: 20px; height: 20px; border: 0px solid #ffff…" at bounding box center [611, 324] width 637 height 512
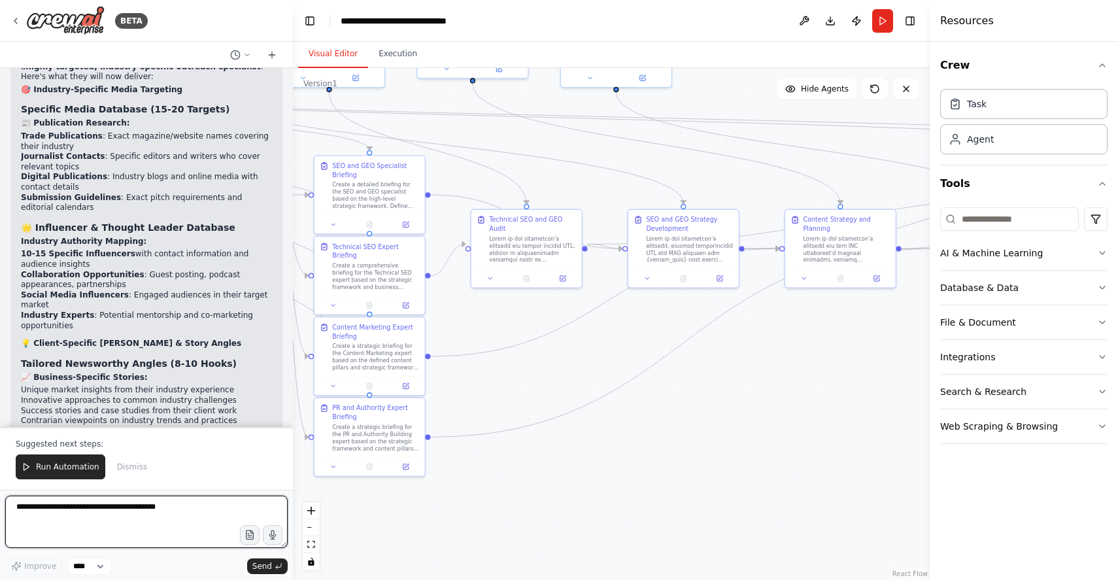
click at [148, 512] on textarea at bounding box center [146, 521] width 282 height 52
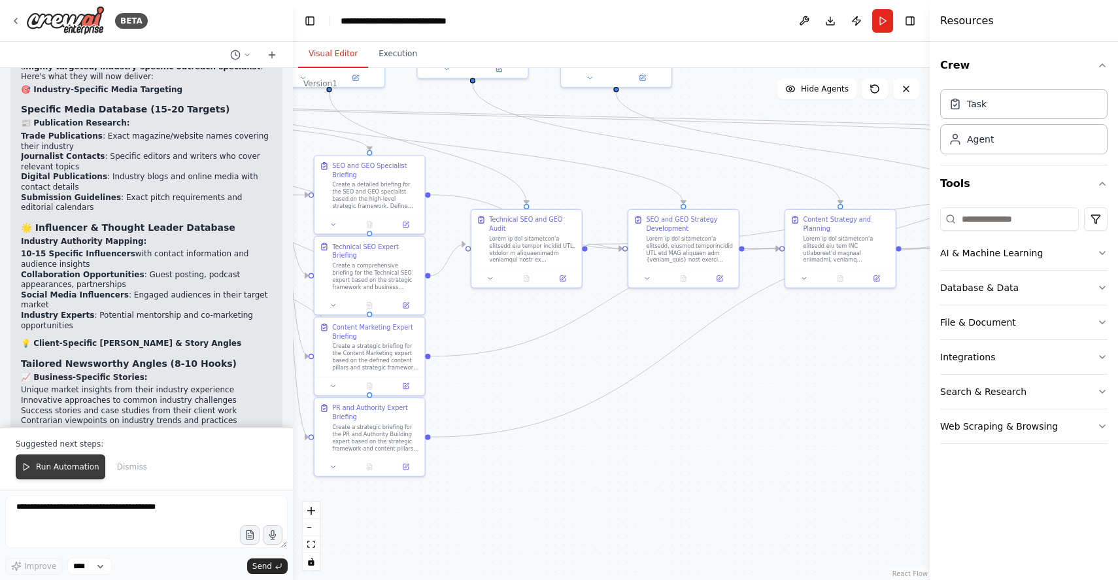
click at [41, 464] on span "Run Automation" at bounding box center [67, 466] width 63 height 10
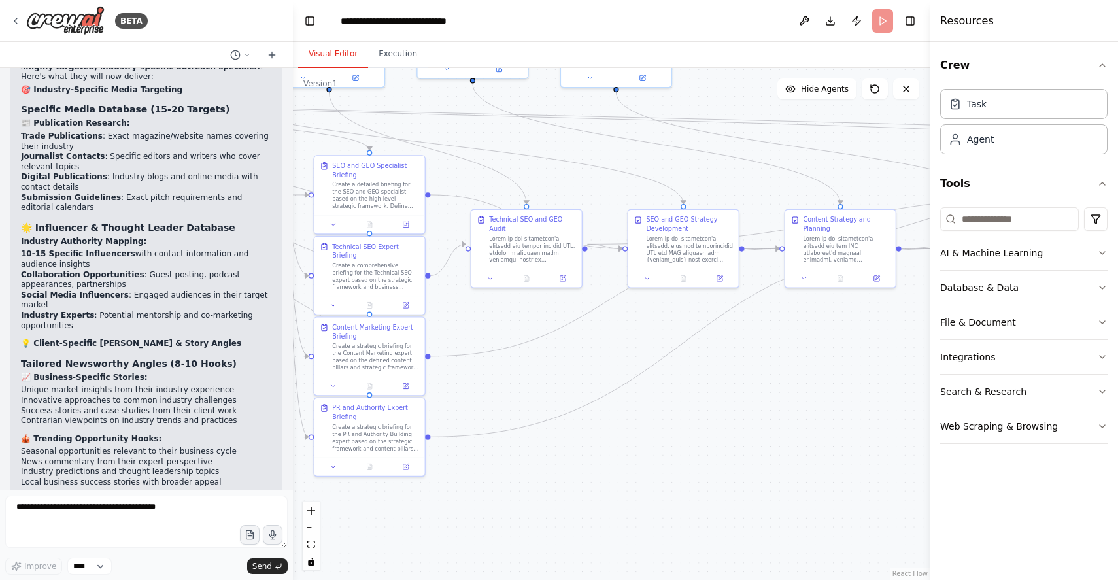
scroll to position [12186, 0]
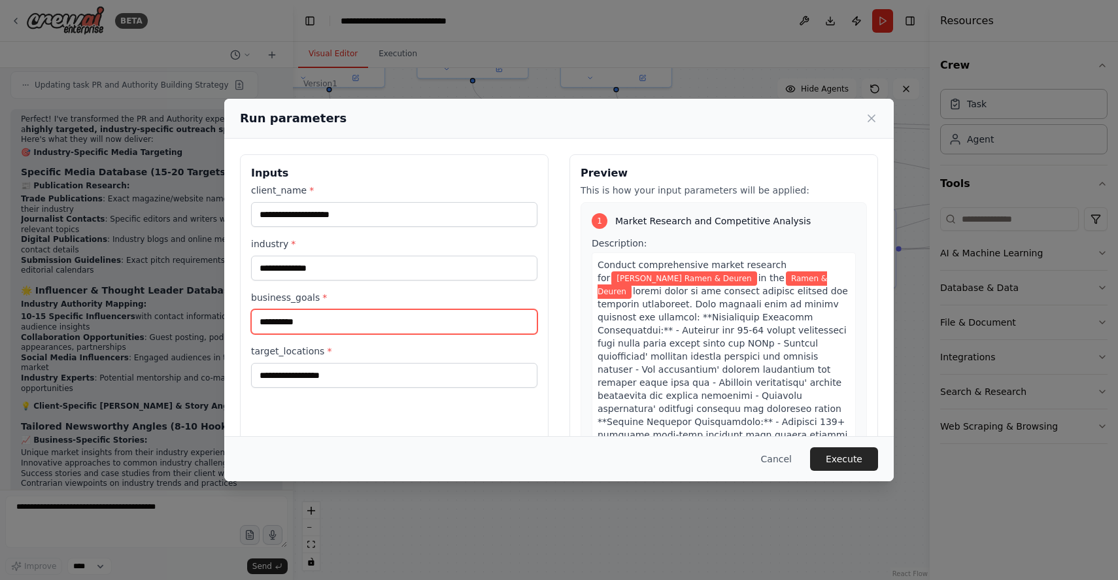
click at [341, 324] on input "**********" at bounding box center [394, 321] width 286 height 25
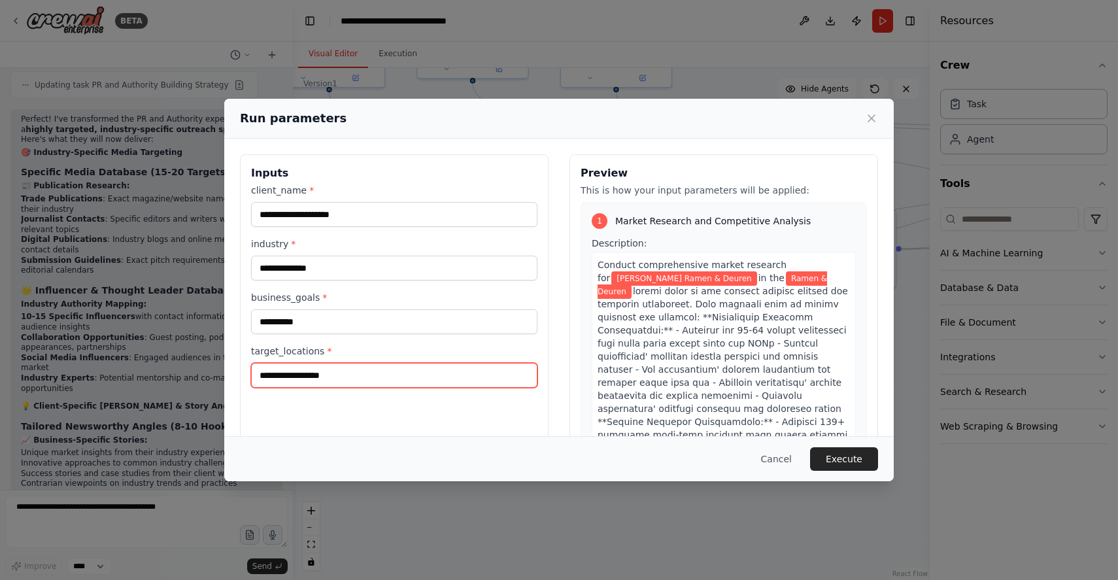
click at [367, 367] on input "**********" at bounding box center [394, 375] width 286 height 25
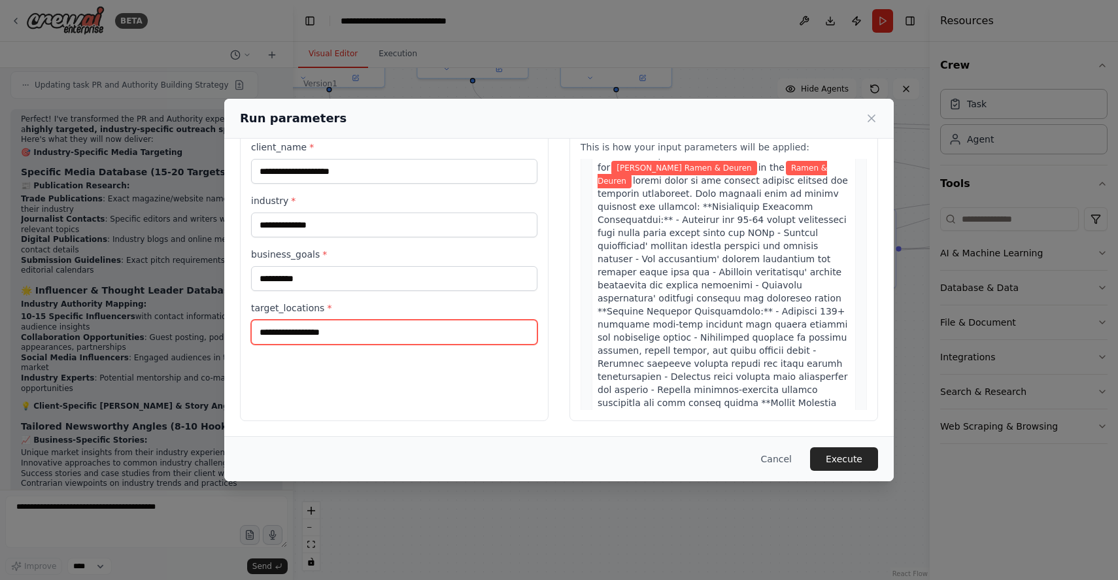
scroll to position [0, 0]
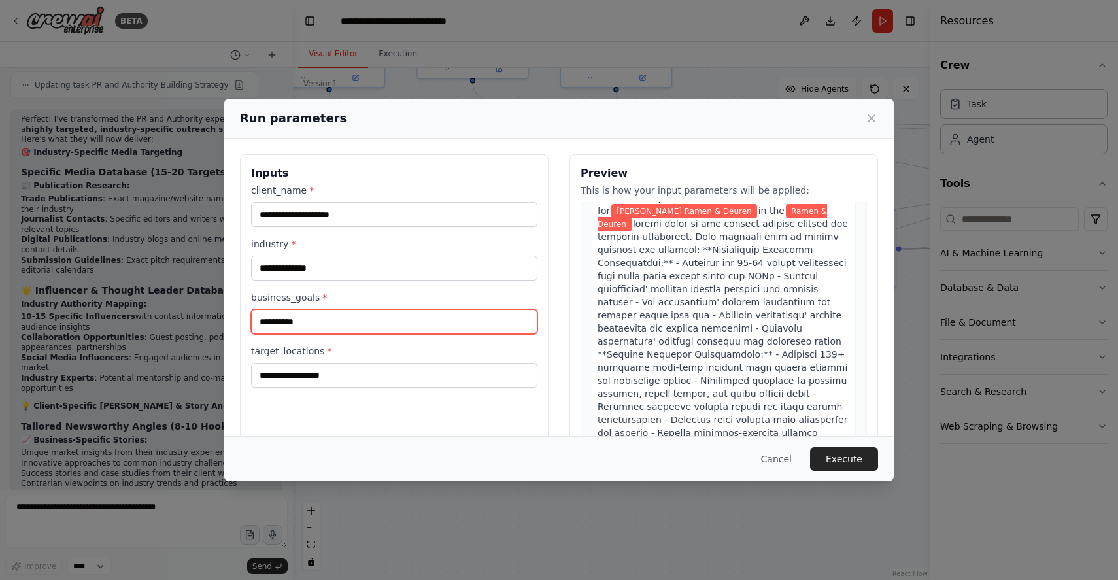
click at [271, 321] on input "**********" at bounding box center [394, 321] width 286 height 25
click at [271, 320] on input "**********" at bounding box center [394, 321] width 286 height 25
click at [339, 329] on input "**********" at bounding box center [394, 321] width 286 height 25
click at [261, 324] on input "**********" at bounding box center [394, 321] width 286 height 25
type input "**********"
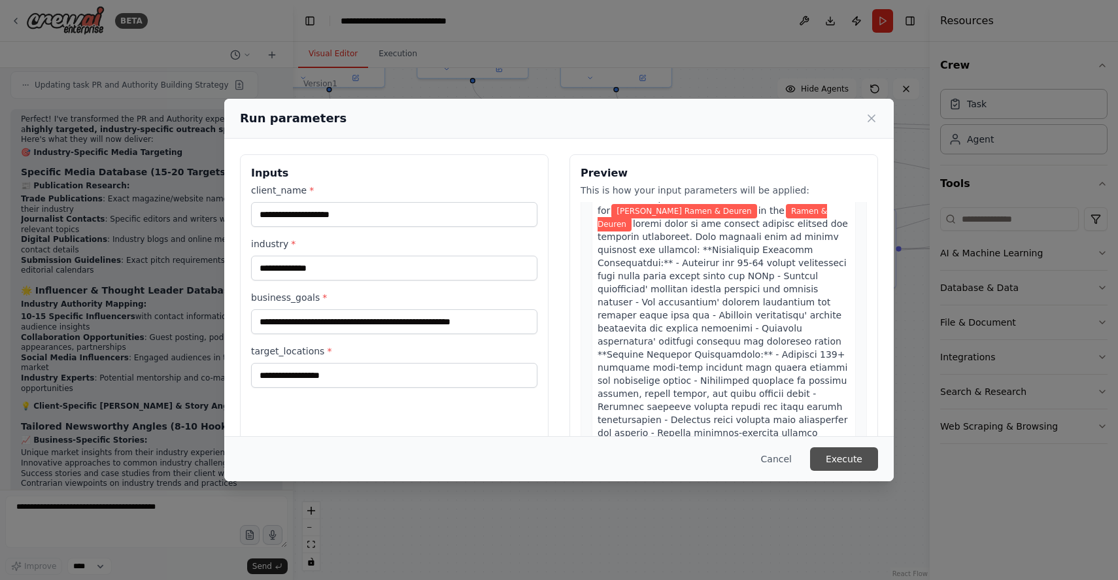
click at [848, 458] on button "Execute" at bounding box center [844, 459] width 68 height 24
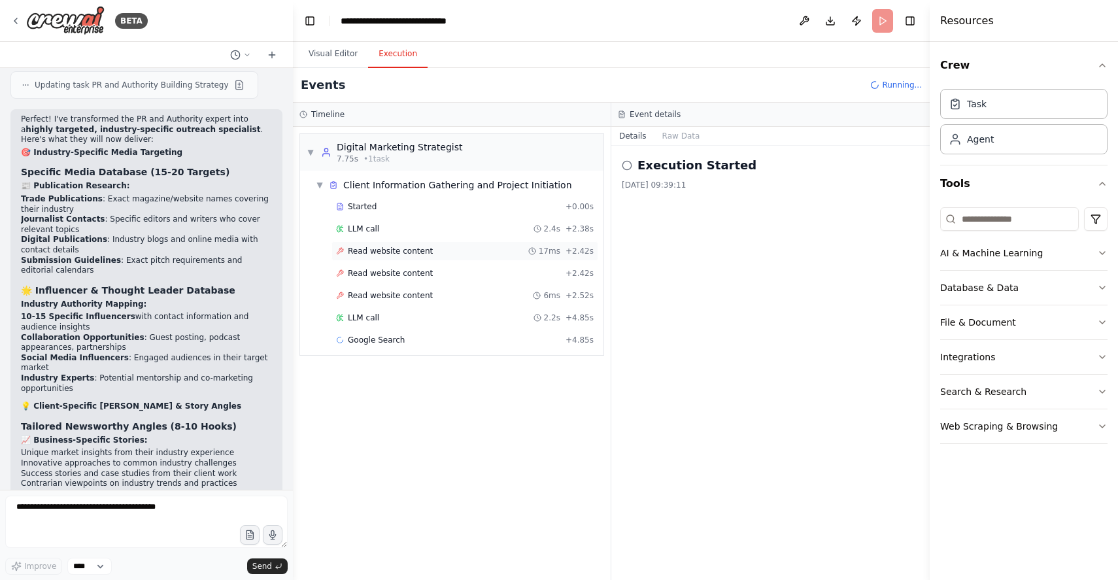
click at [405, 248] on span "Read website content" at bounding box center [390, 251] width 85 height 10
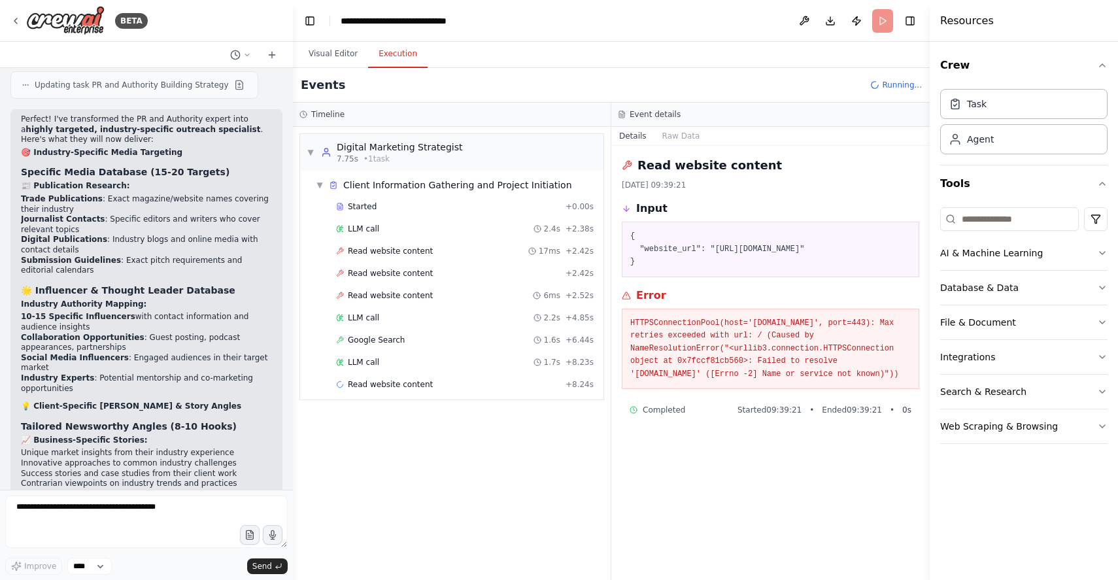
click at [643, 333] on pre "HTTPSConnectionPool(host='[DOMAIN_NAME]', port=443): Max retries exceeded with …" at bounding box center [770, 349] width 280 height 64
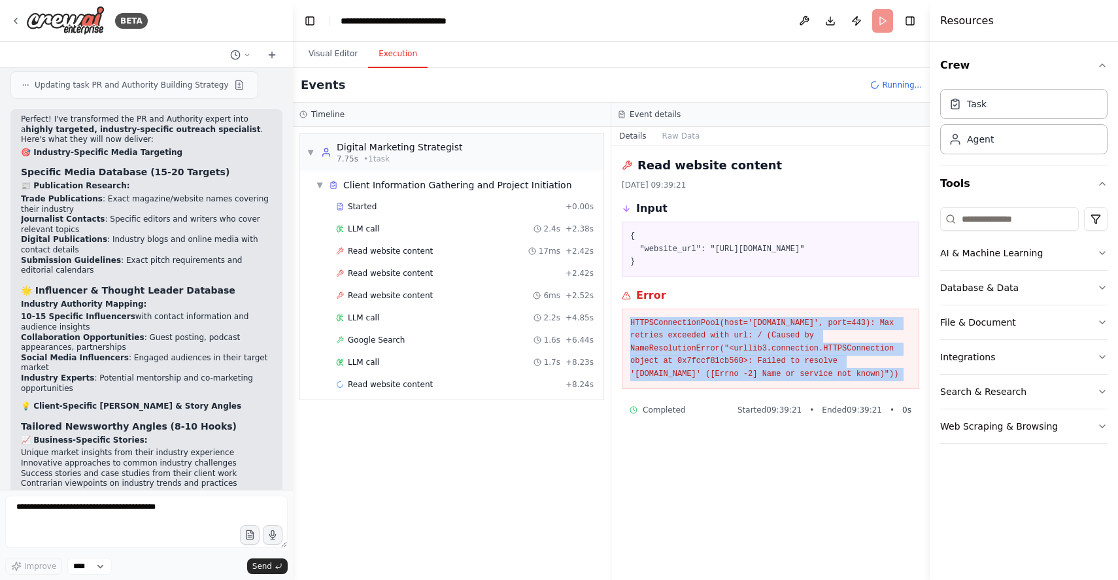
click at [643, 333] on pre "HTTPSConnectionPool(host='[DOMAIN_NAME]', port=443): Max retries exceeded with …" at bounding box center [770, 349] width 280 height 64
click at [752, 352] on pre "HTTPSConnectionPool(host='[DOMAIN_NAME]', port=443): Max retries exceeded with …" at bounding box center [770, 349] width 280 height 64
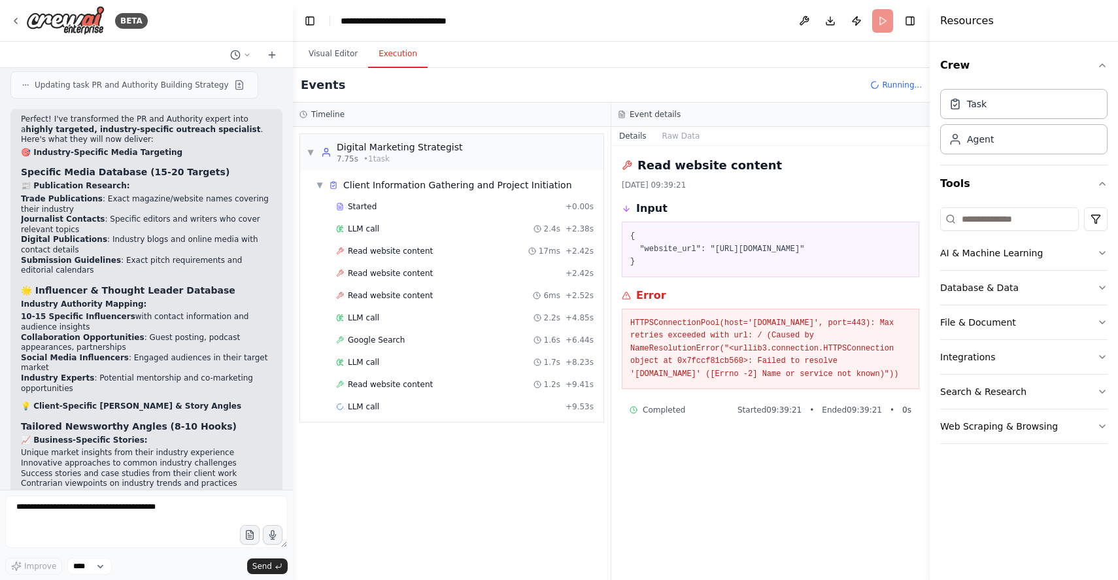
click at [780, 251] on pre "{ "website_url": "[URL][DOMAIN_NAME]" }" at bounding box center [770, 249] width 280 height 39
click at [490, 497] on div "▼ Digital Marketing Strategist 7.75s • 1 task ▼ Client Information Gathering an…" at bounding box center [452, 353] width 318 height 453
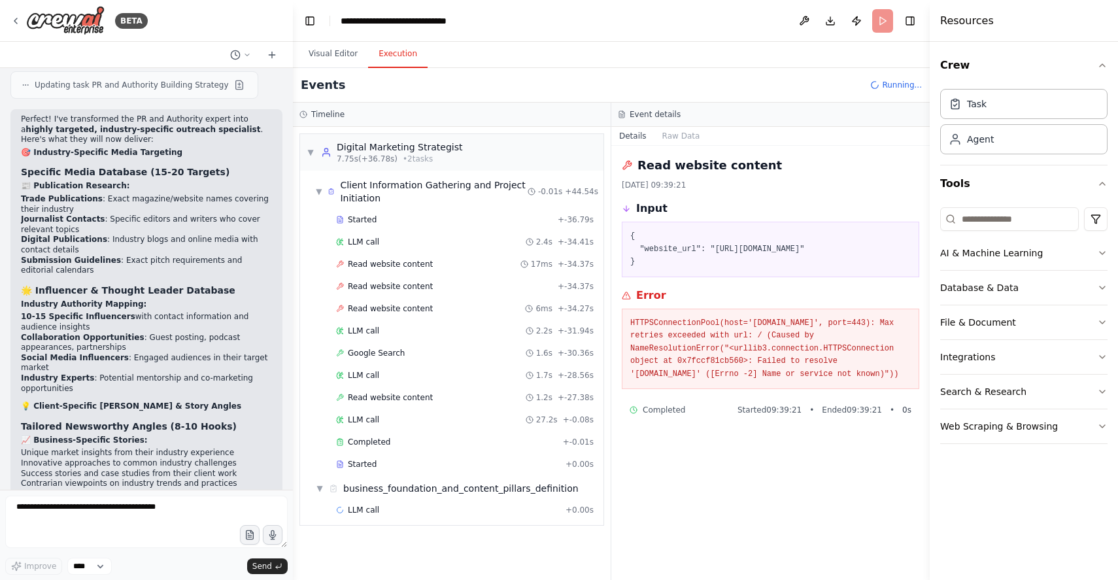
click at [879, 87] on icon at bounding box center [874, 84] width 9 height 9
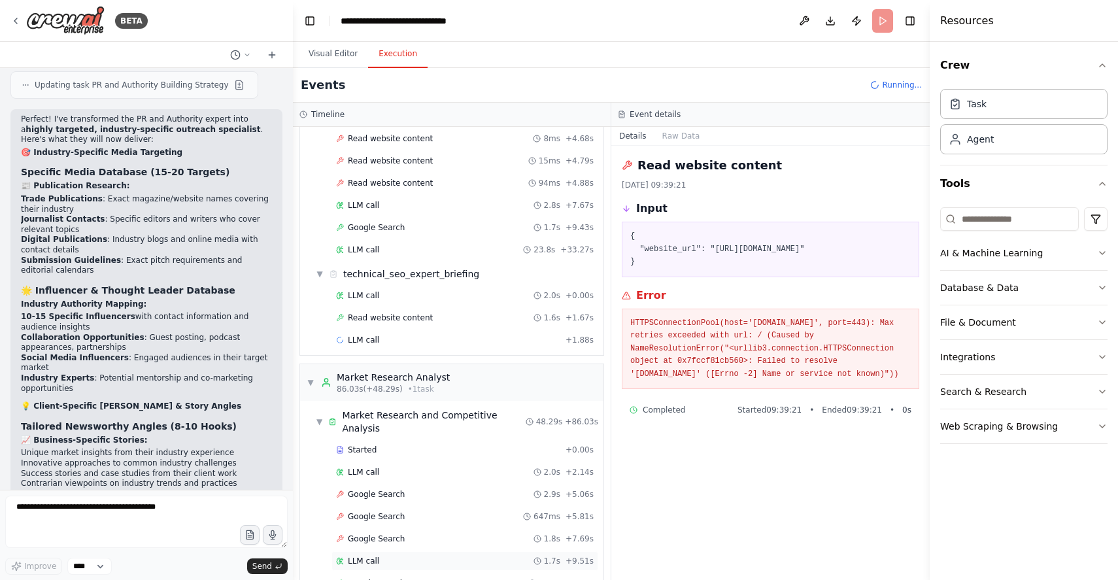
scroll to position [1261, 0]
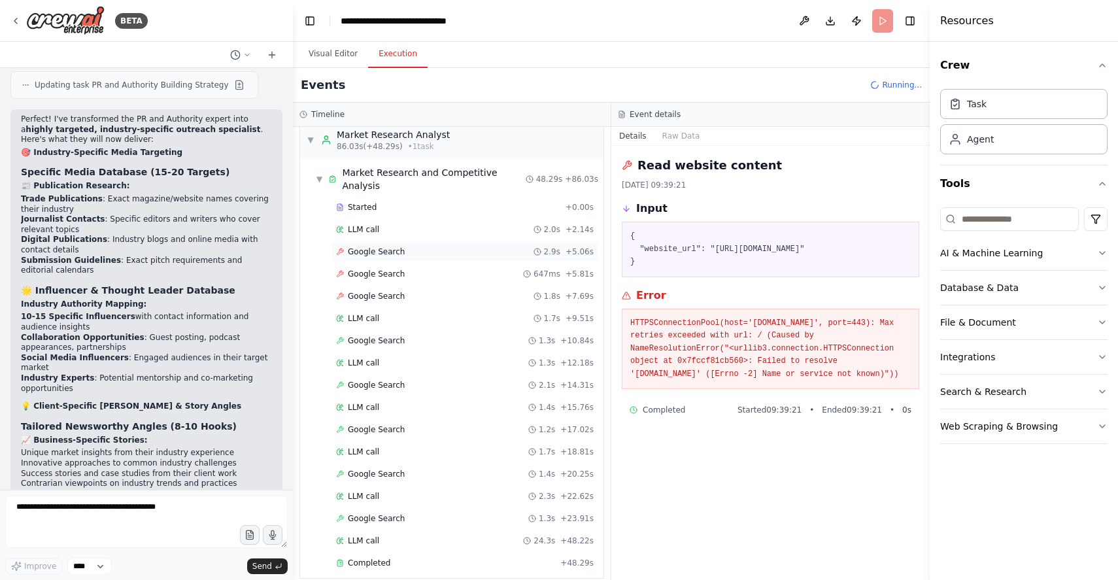
click at [394, 246] on span "Google Search" at bounding box center [376, 251] width 57 height 10
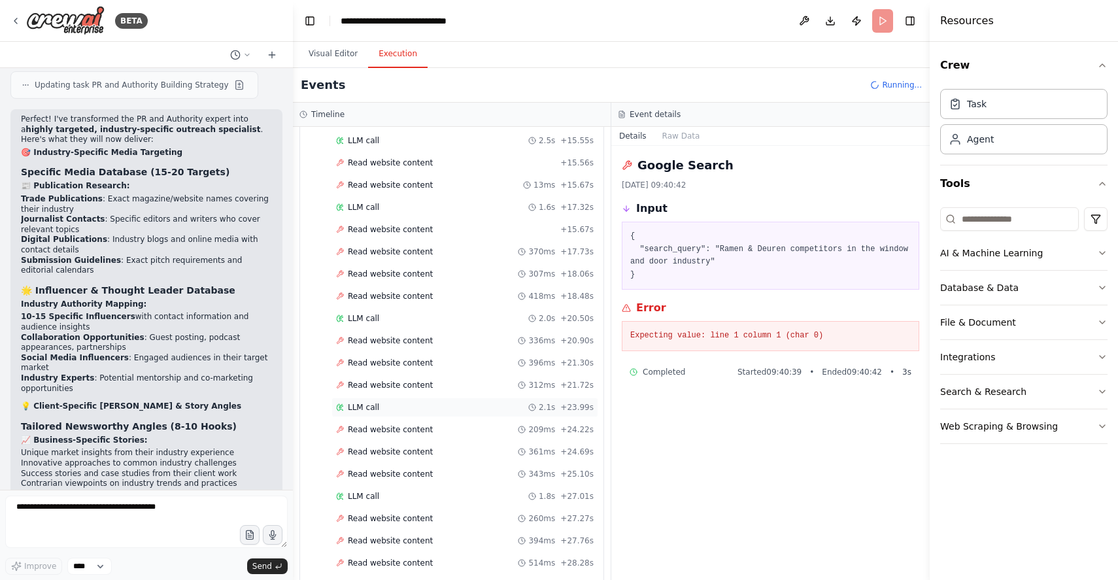
scroll to position [2516, 0]
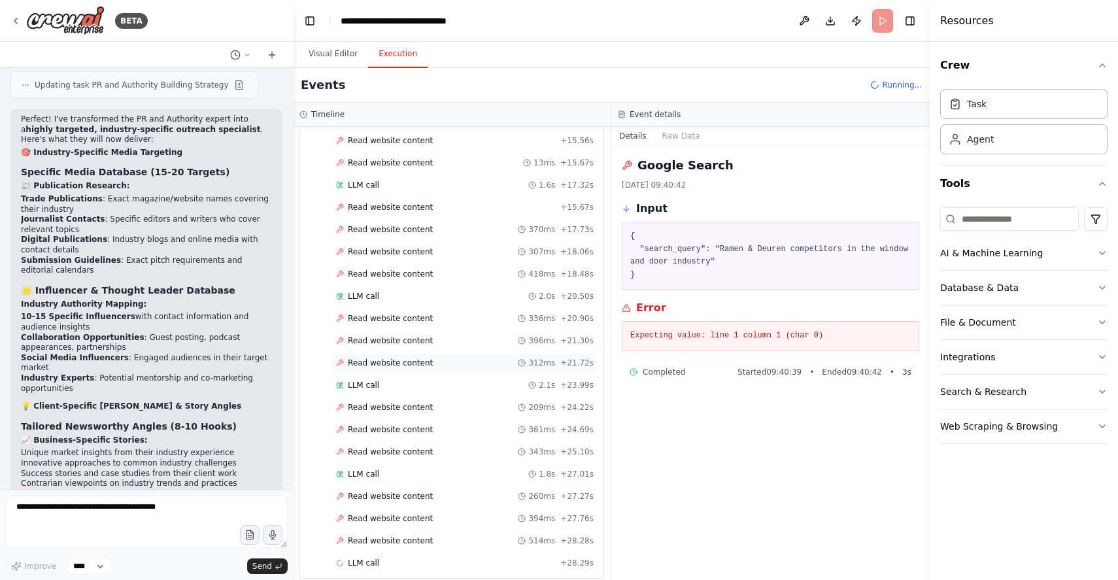
click at [425, 358] on span "Read website content" at bounding box center [390, 363] width 85 height 10
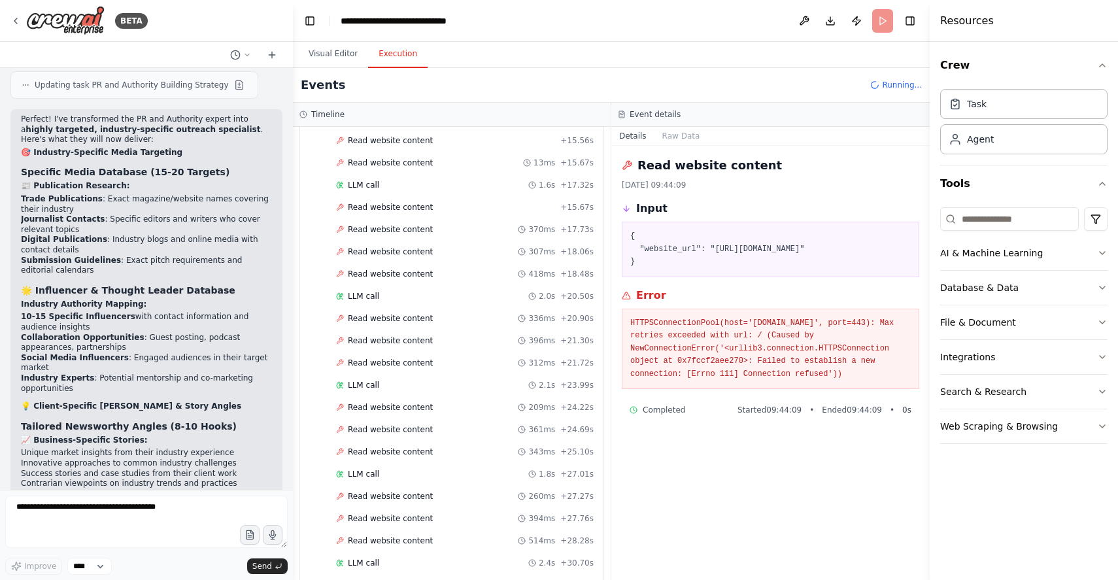
click at [814, 321] on pre "HTTPSConnectionPool(host='[DOMAIN_NAME]', port=443): Max retries exceeded with …" at bounding box center [770, 349] width 280 height 64
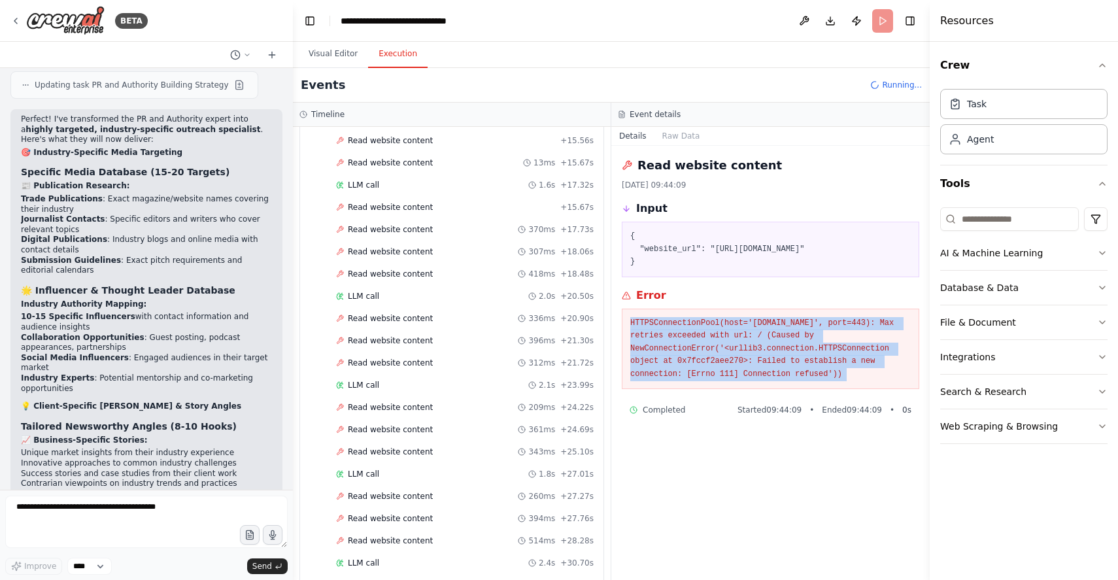
click at [729, 365] on pre "HTTPSConnectionPool(host='[DOMAIN_NAME]', port=443): Max retries exceeded with …" at bounding box center [770, 349] width 280 height 64
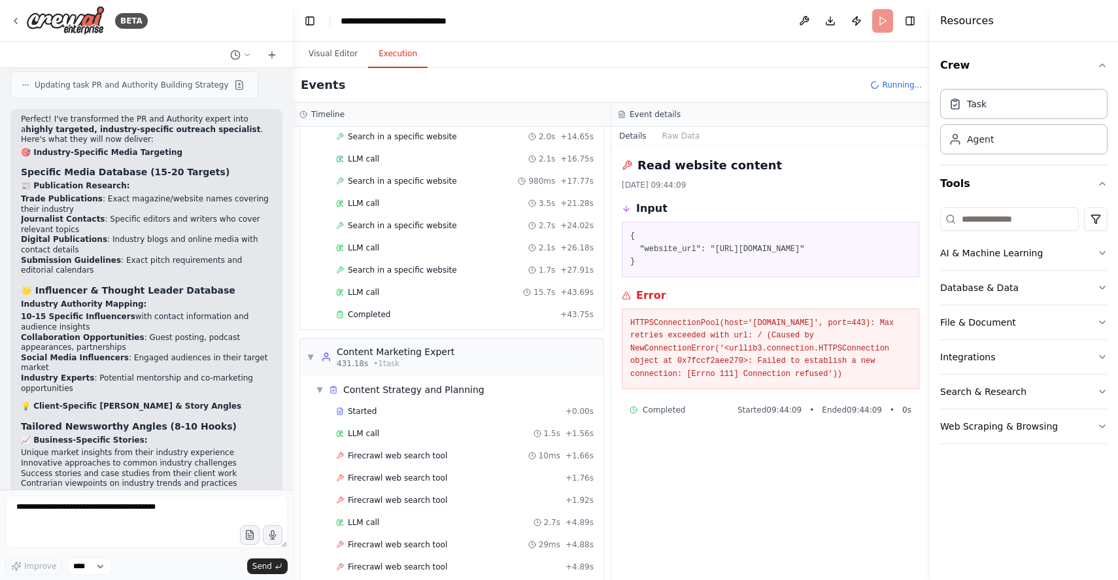
scroll to position [4932, 0]
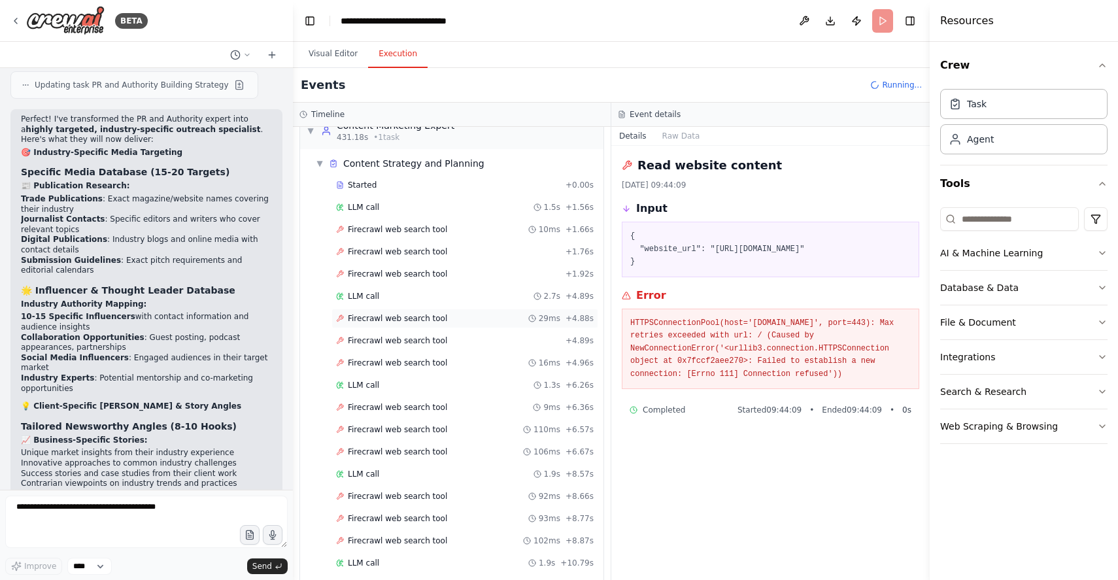
click at [410, 313] on span "Firecrawl web search tool" at bounding box center [397, 318] width 99 height 10
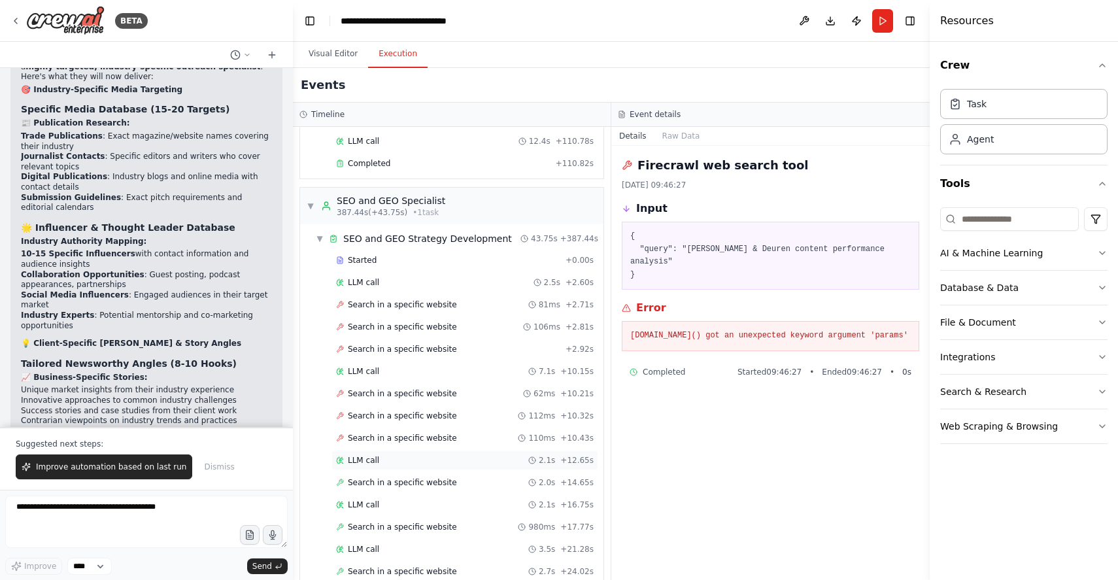
scroll to position [6098, 0]
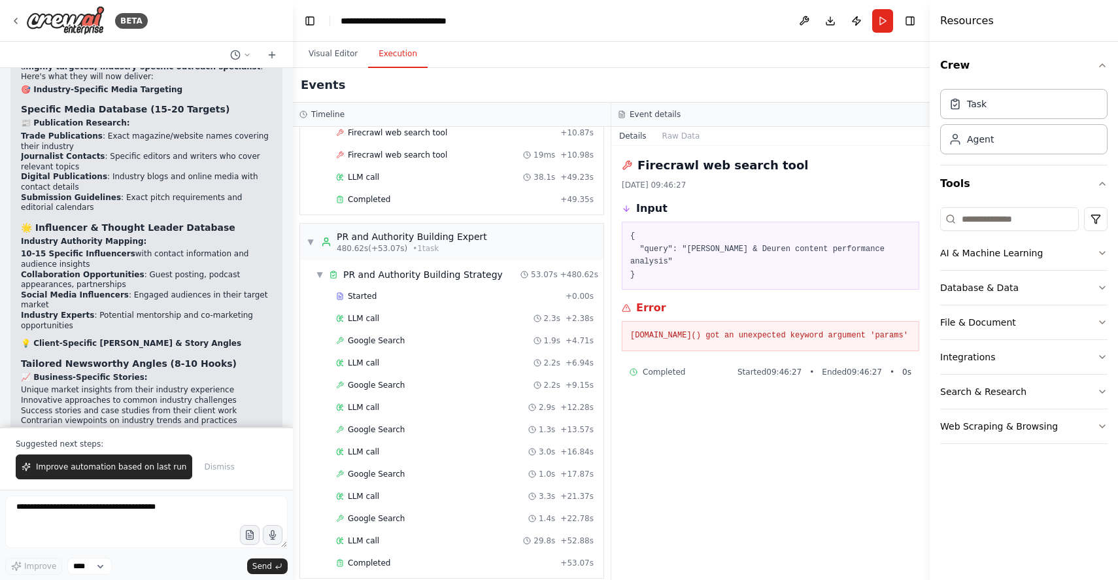
click at [309, 237] on span "▼" at bounding box center [311, 242] width 8 height 10
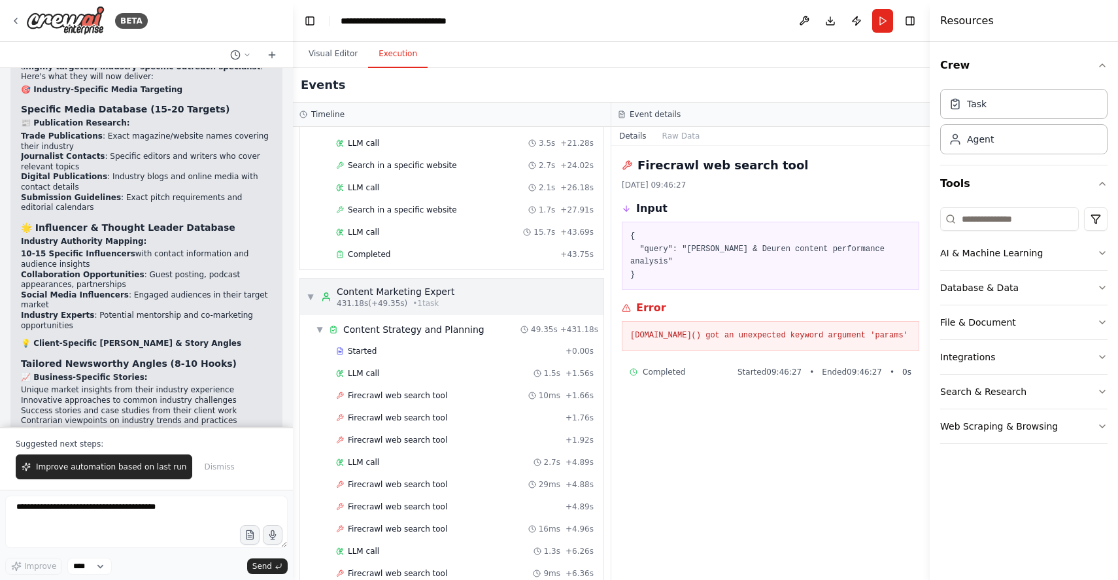
scroll to position [5437, 0]
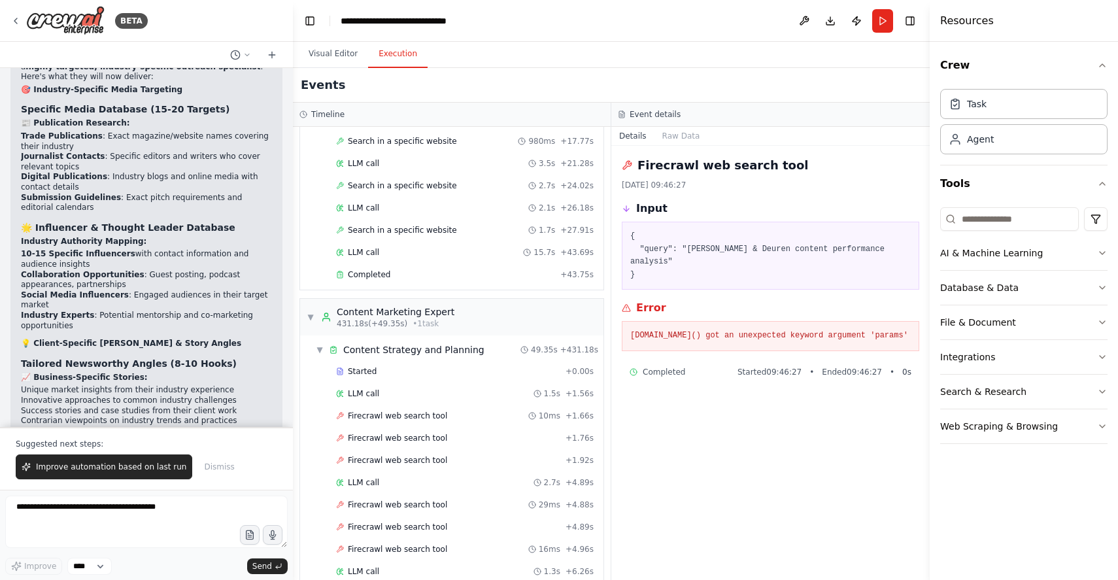
click at [312, 312] on span "▼" at bounding box center [311, 317] width 8 height 10
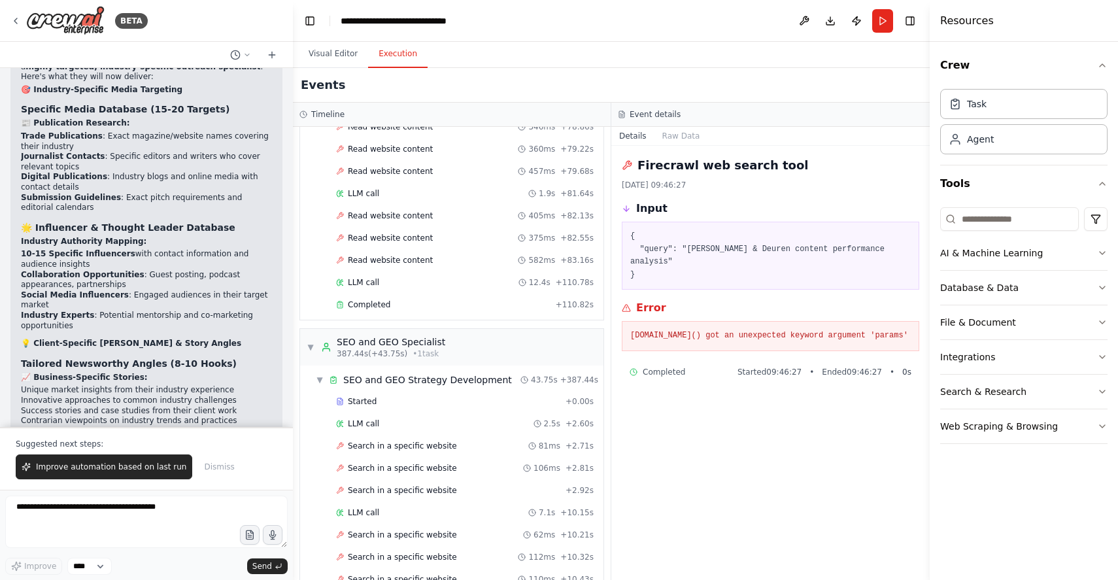
click at [310, 342] on span "▼" at bounding box center [311, 347] width 8 height 10
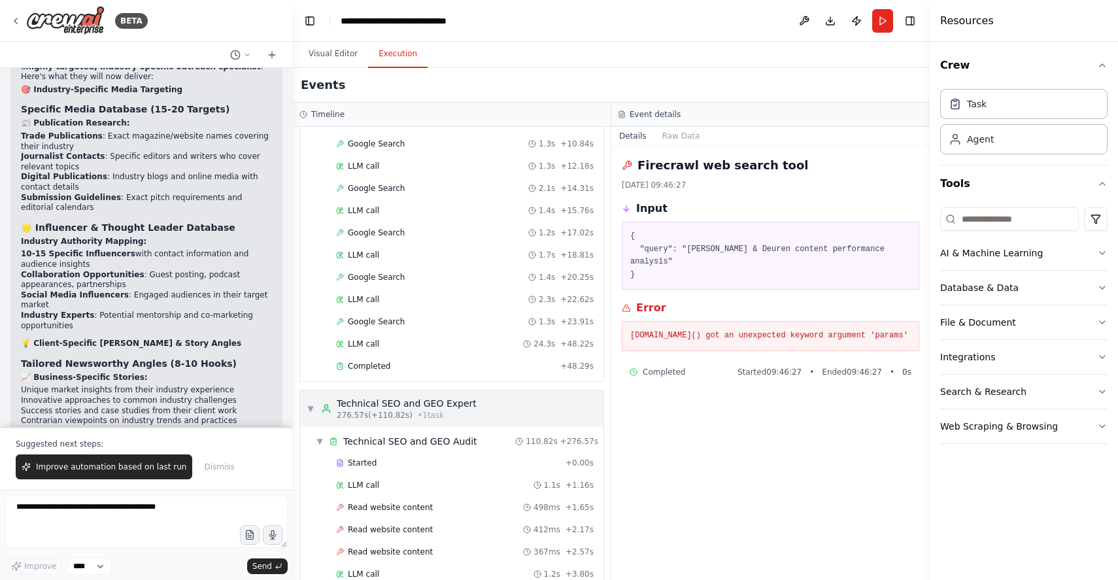
click at [312, 403] on span "▼" at bounding box center [311, 408] width 8 height 10
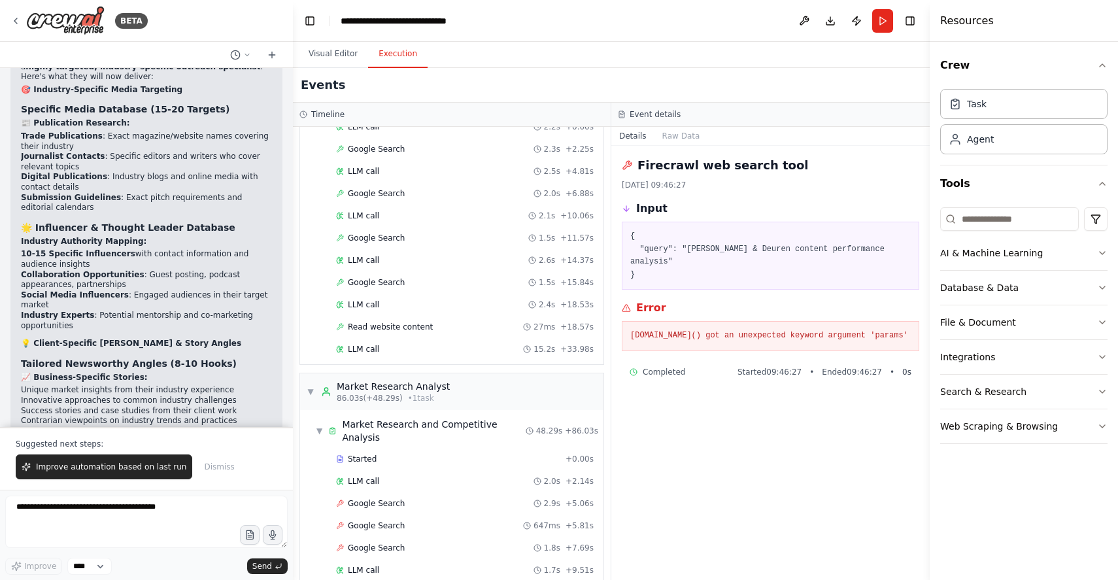
scroll to position [2104, 0]
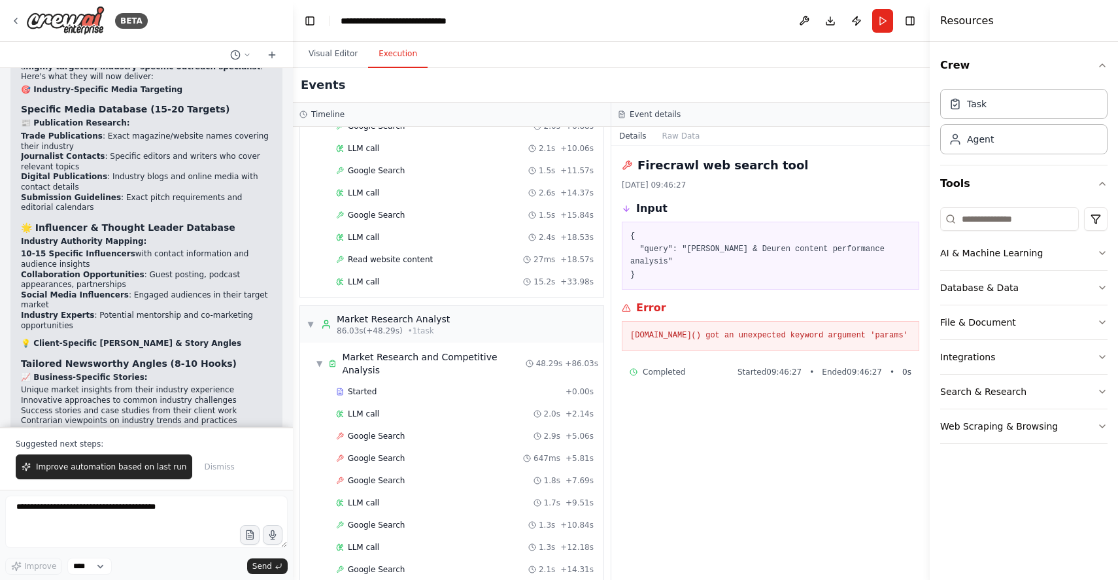
click at [312, 321] on span "▼" at bounding box center [311, 324] width 8 height 10
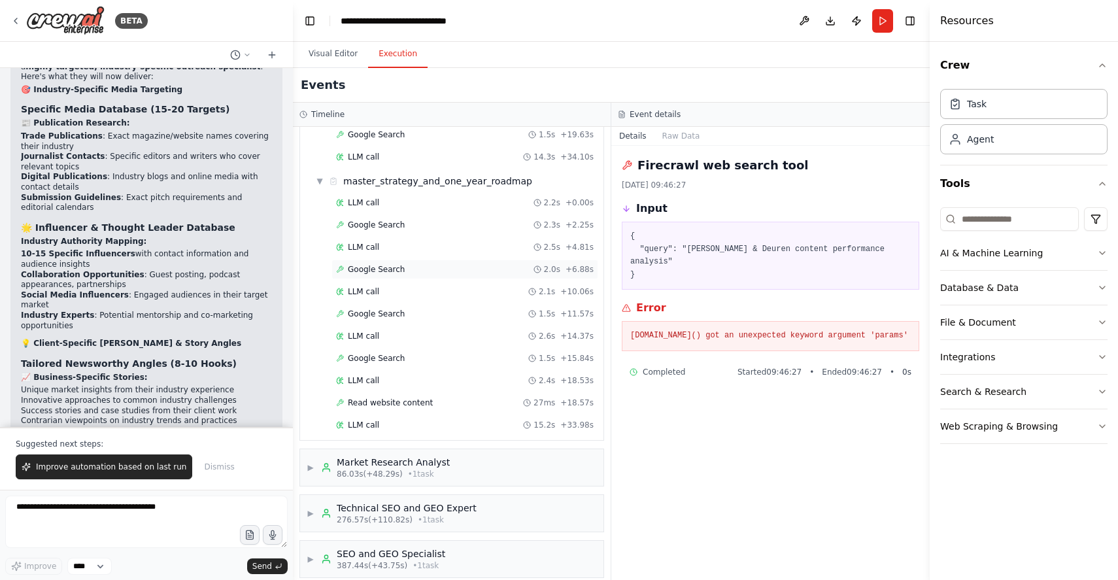
scroll to position [1979, 0]
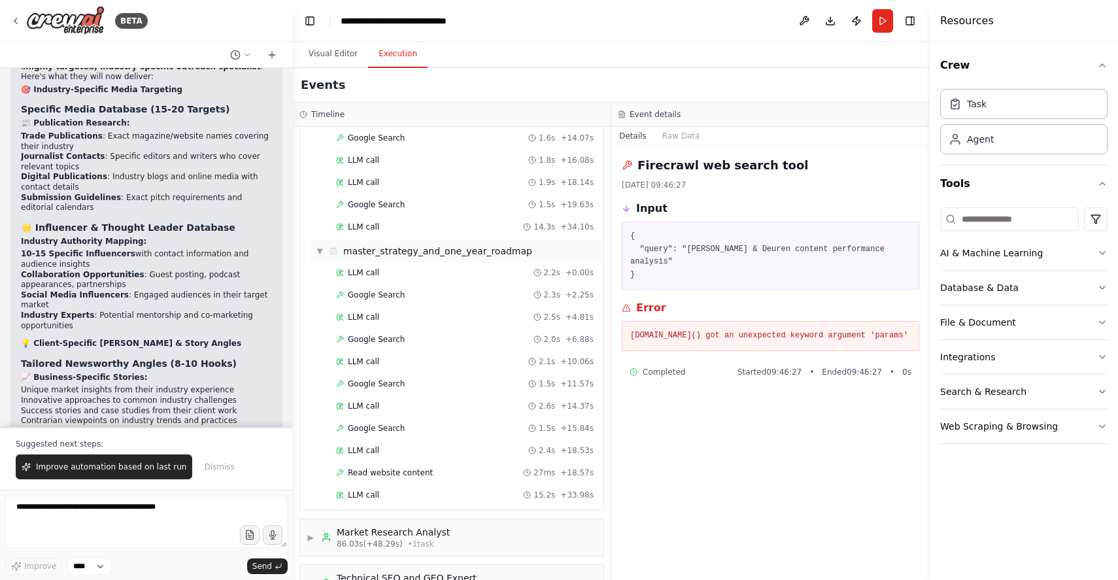
click at [400, 250] on div "master_strategy_and_one_year_roadmap" at bounding box center [437, 250] width 189 height 13
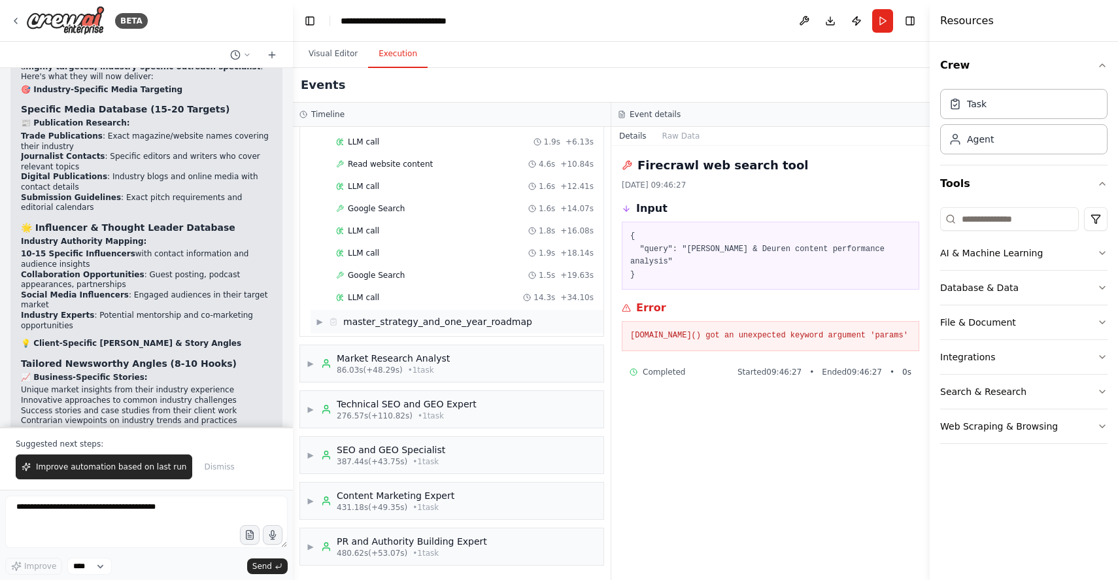
click at [364, 320] on div "master_strategy_and_one_year_roadmap" at bounding box center [437, 321] width 189 height 13
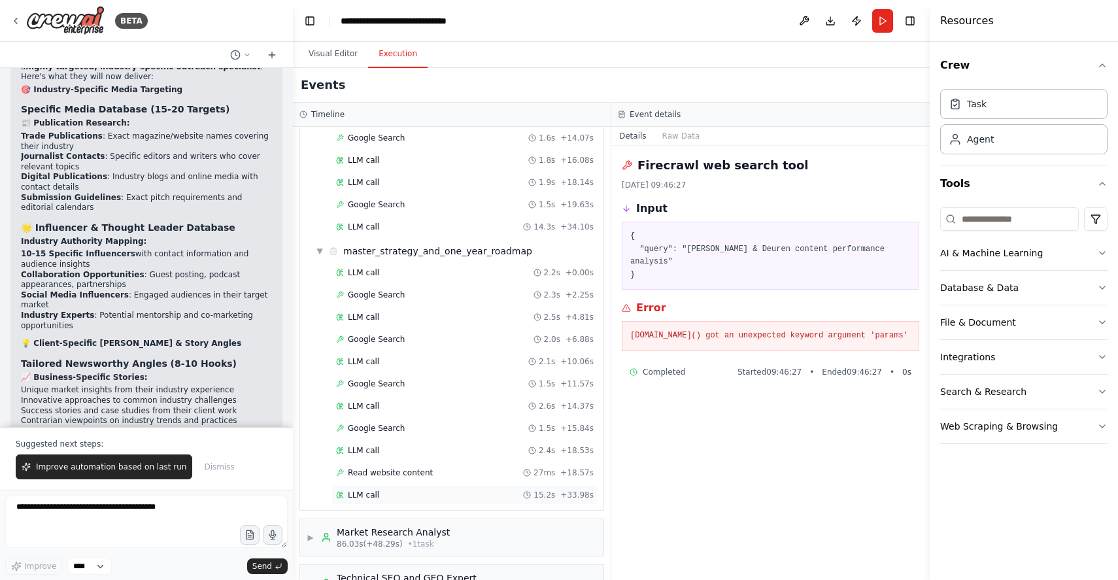
click at [370, 499] on span "LLM call" at bounding box center [363, 495] width 31 height 10
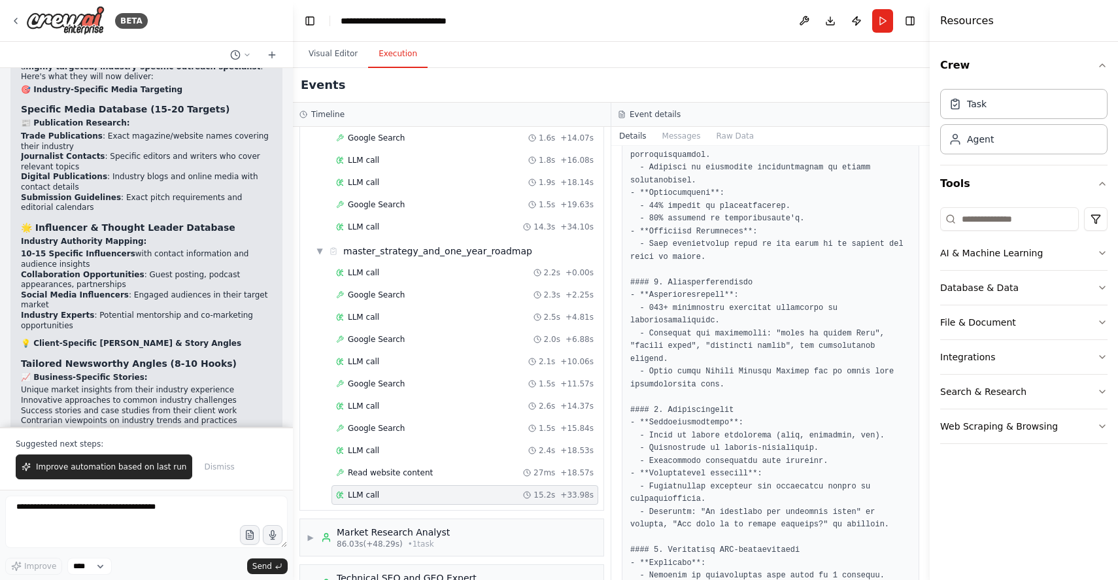
scroll to position [272, 0]
drag, startPoint x: 745, startPoint y: 311, endPoint x: 733, endPoint y: 332, distance: 24.0
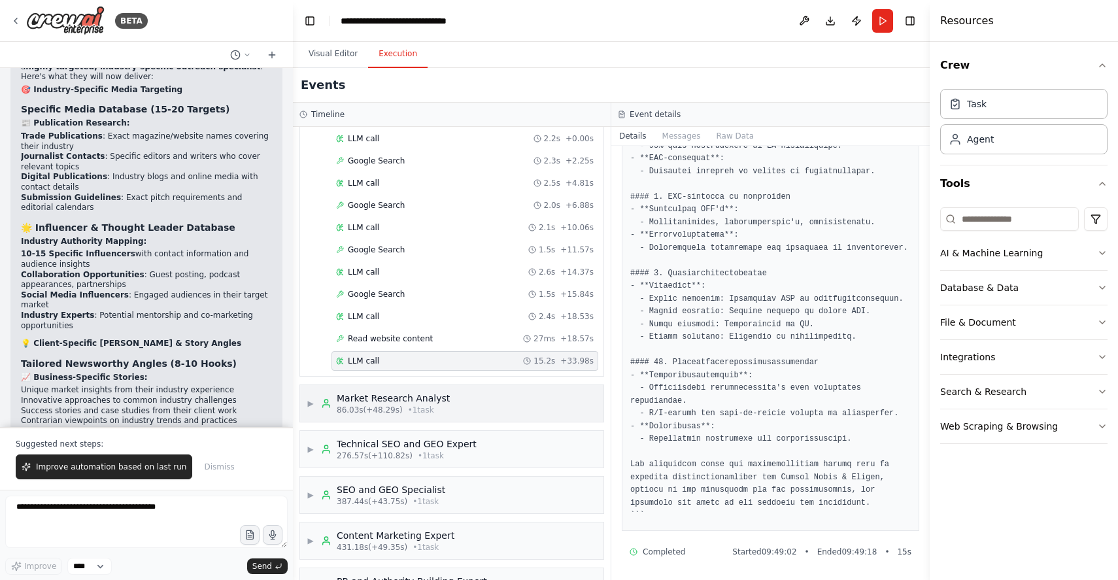
scroll to position [2032, 0]
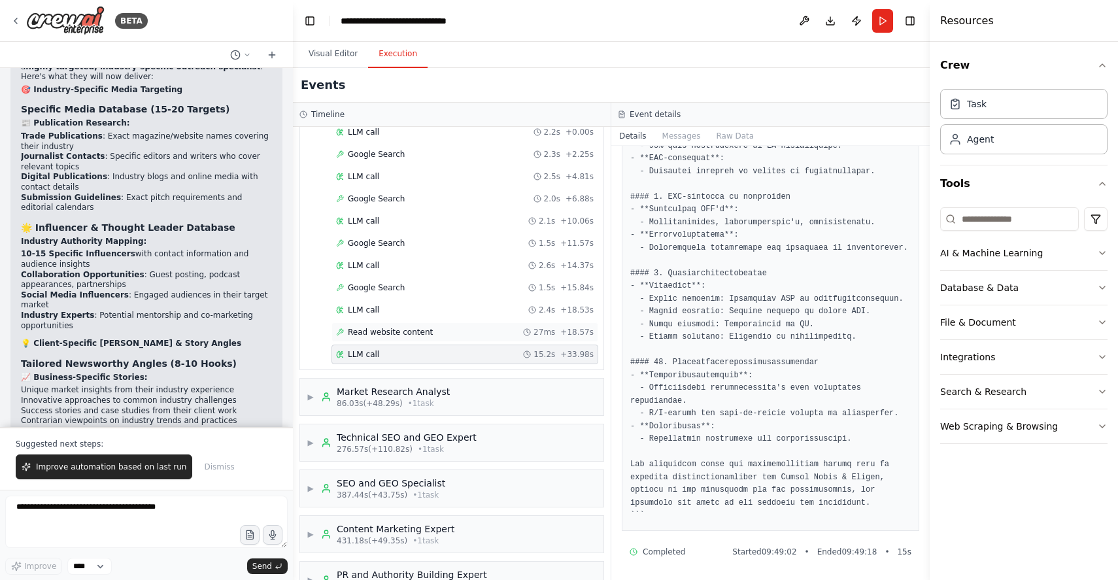
click at [394, 333] on span "Read website content" at bounding box center [390, 332] width 85 height 10
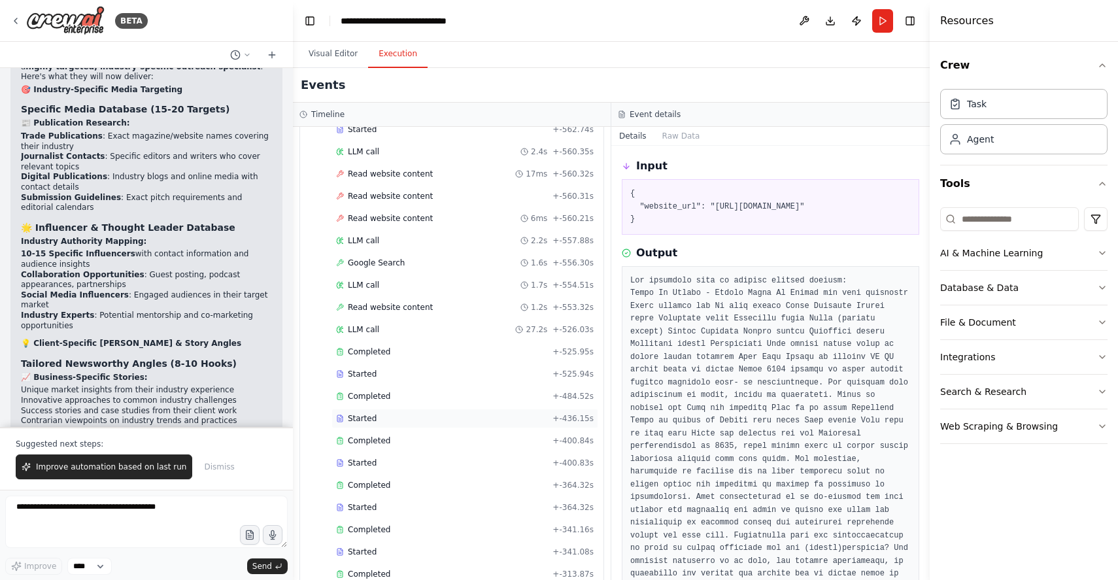
scroll to position [0, 0]
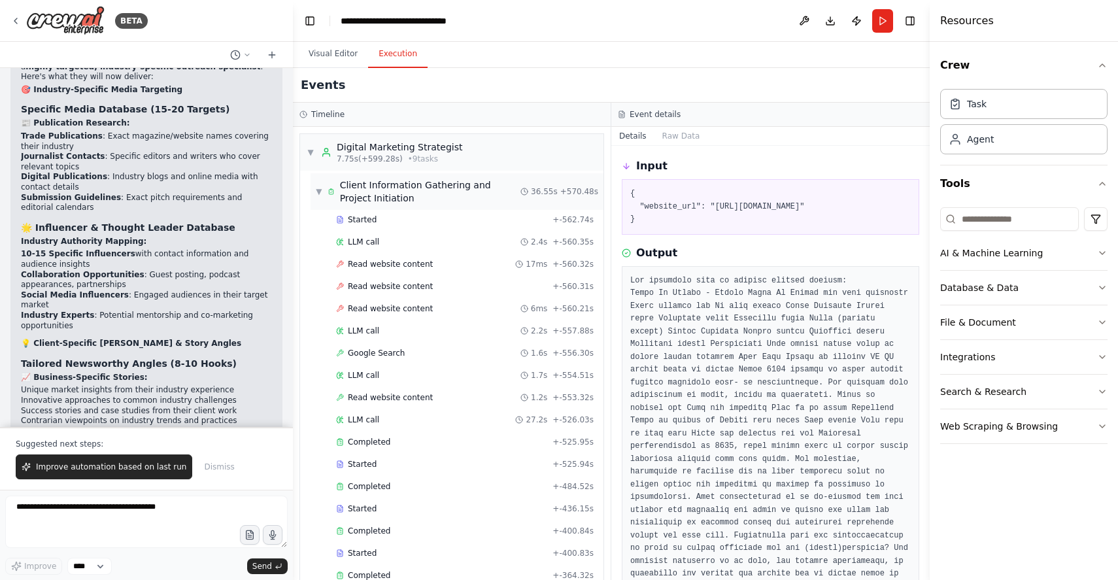
click at [318, 190] on span "▼" at bounding box center [319, 191] width 7 height 10
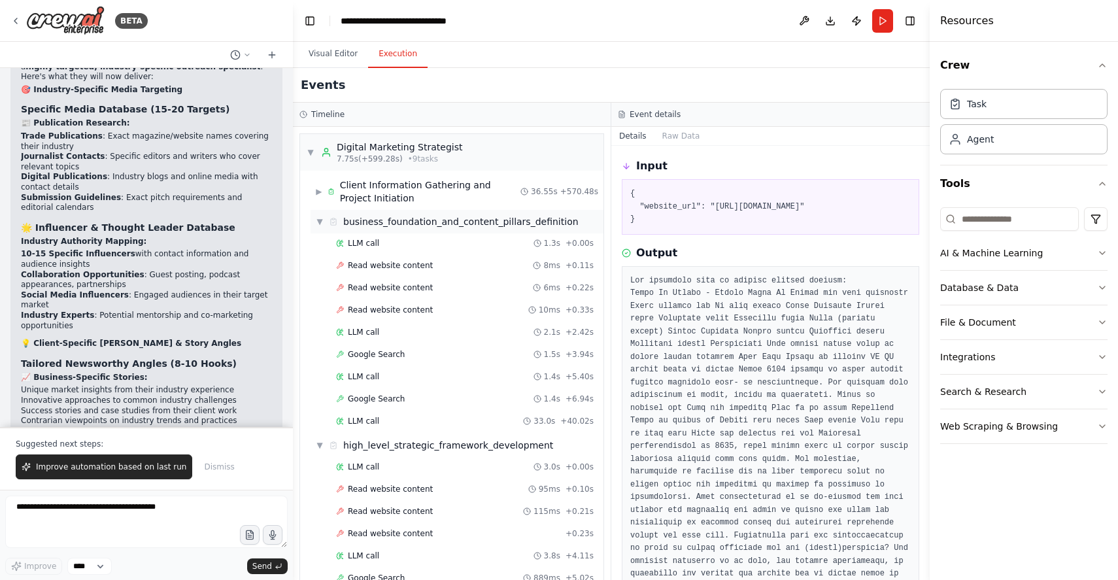
click at [318, 222] on span "▼" at bounding box center [320, 221] width 8 height 10
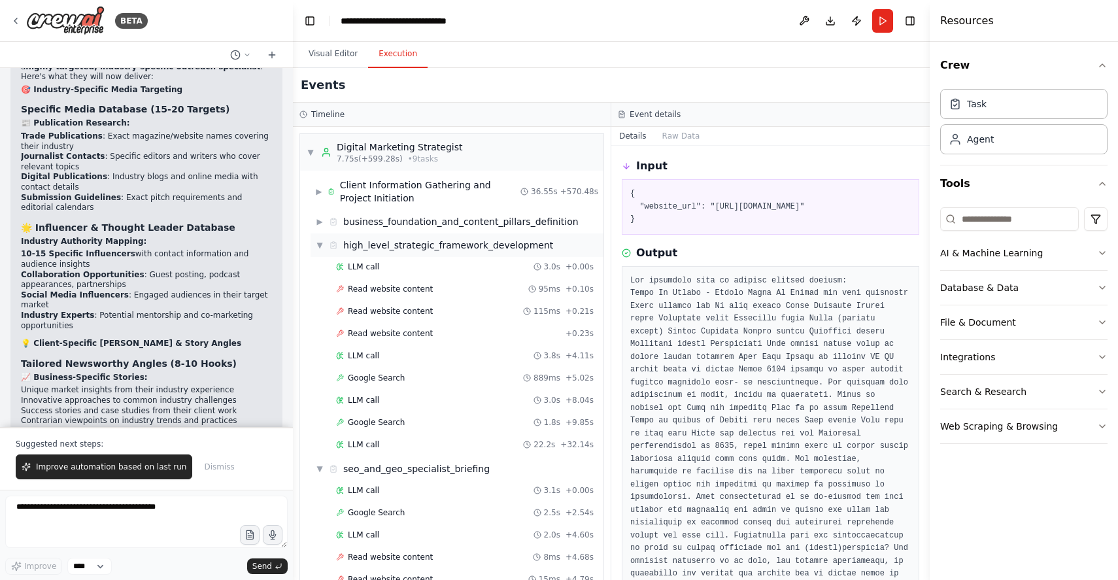
click at [320, 246] on span "▼" at bounding box center [320, 245] width 8 height 10
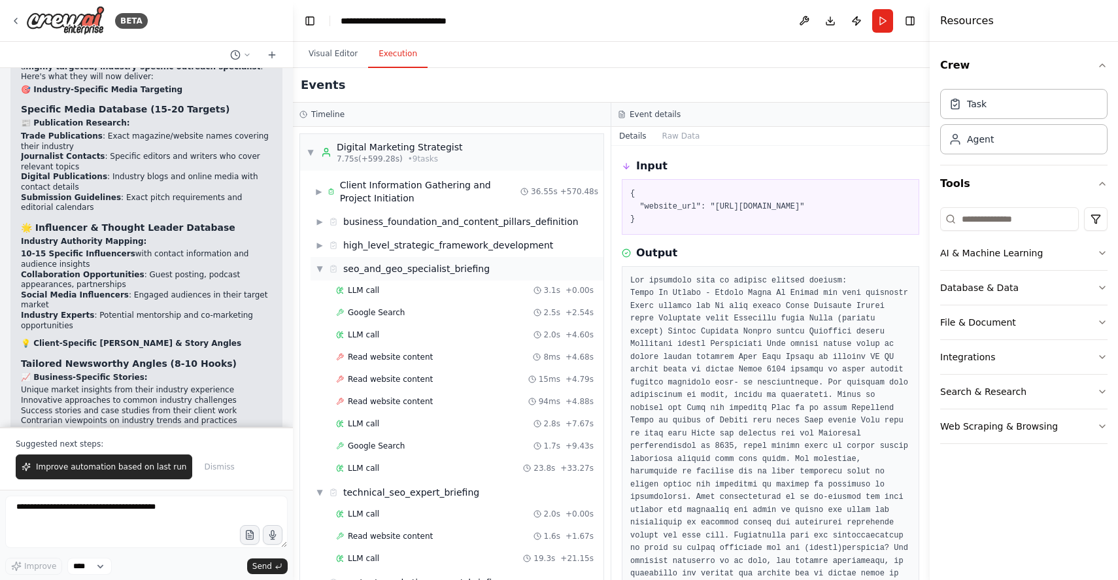
drag, startPoint x: 317, startPoint y: 265, endPoint x: 322, endPoint y: 271, distance: 7.5
click at [318, 265] on span "▼" at bounding box center [320, 268] width 8 height 10
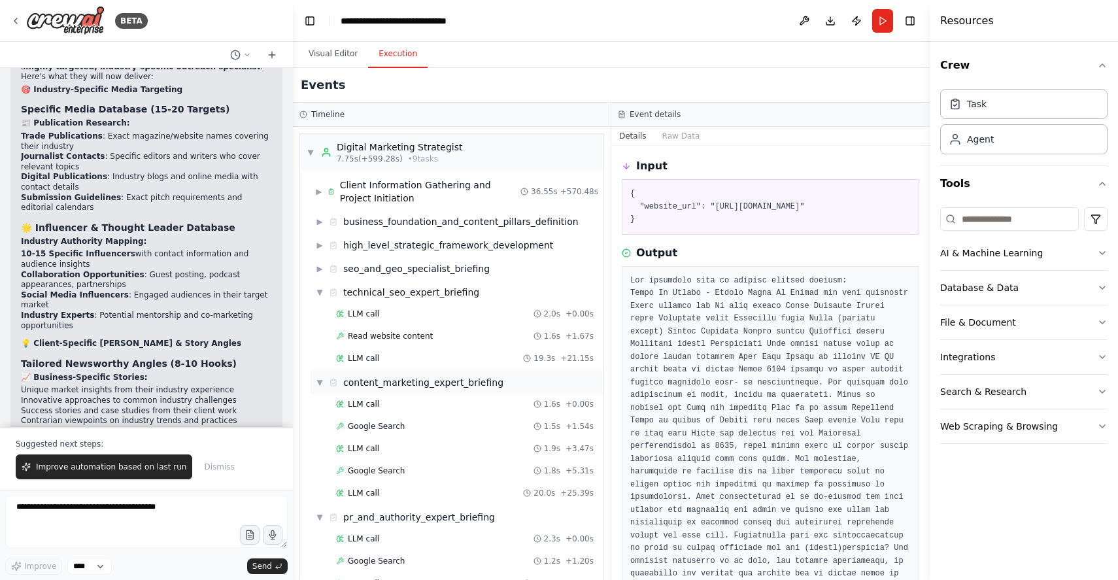
drag, startPoint x: 318, startPoint y: 292, endPoint x: 322, endPoint y: 310, distance: 18.1
click at [318, 292] on span "▼" at bounding box center [320, 292] width 8 height 10
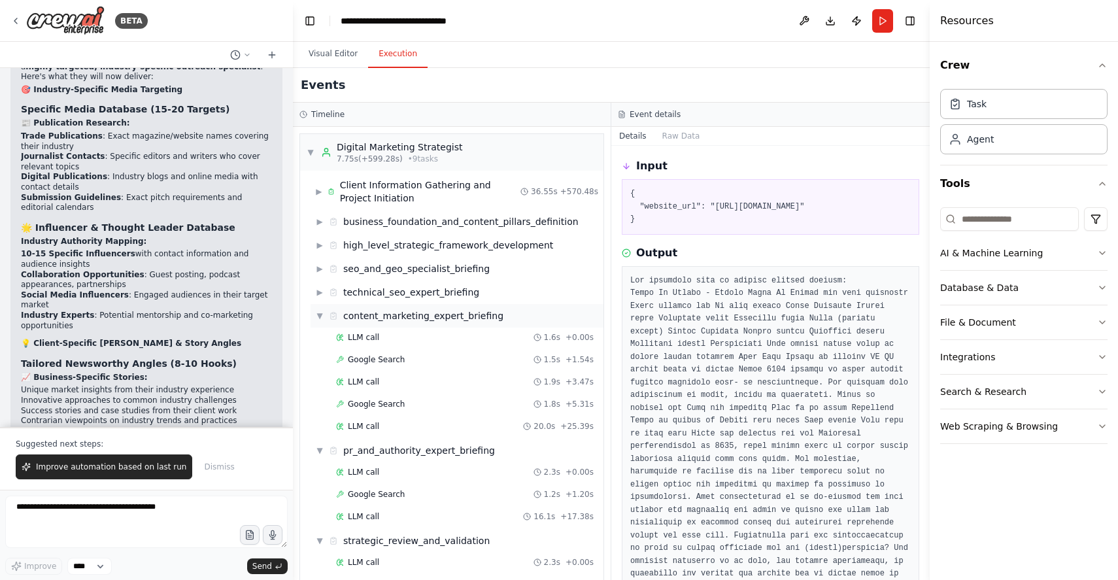
click at [320, 311] on span "▼" at bounding box center [320, 315] width 8 height 10
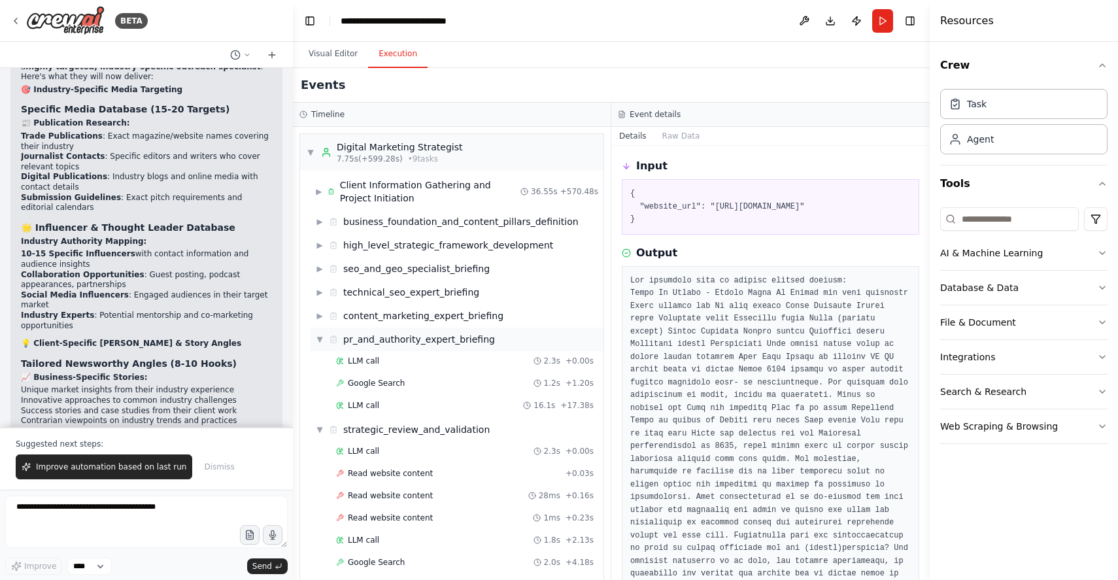
click at [322, 339] on span "▼" at bounding box center [320, 339] width 8 height 10
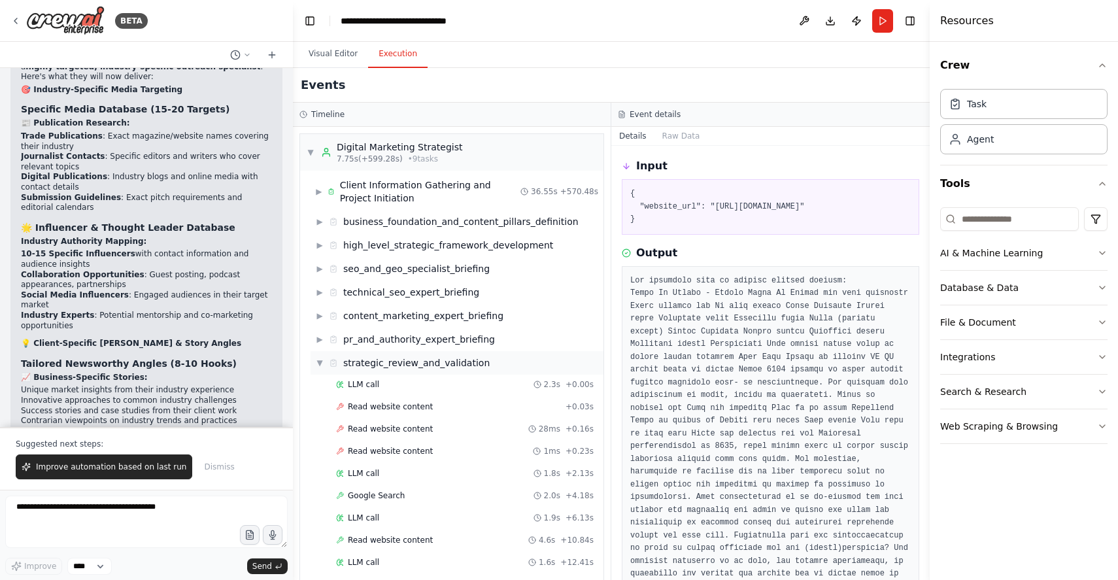
click at [323, 361] on span "▼" at bounding box center [320, 363] width 8 height 10
click at [320, 384] on span "▼" at bounding box center [320, 386] width 8 height 10
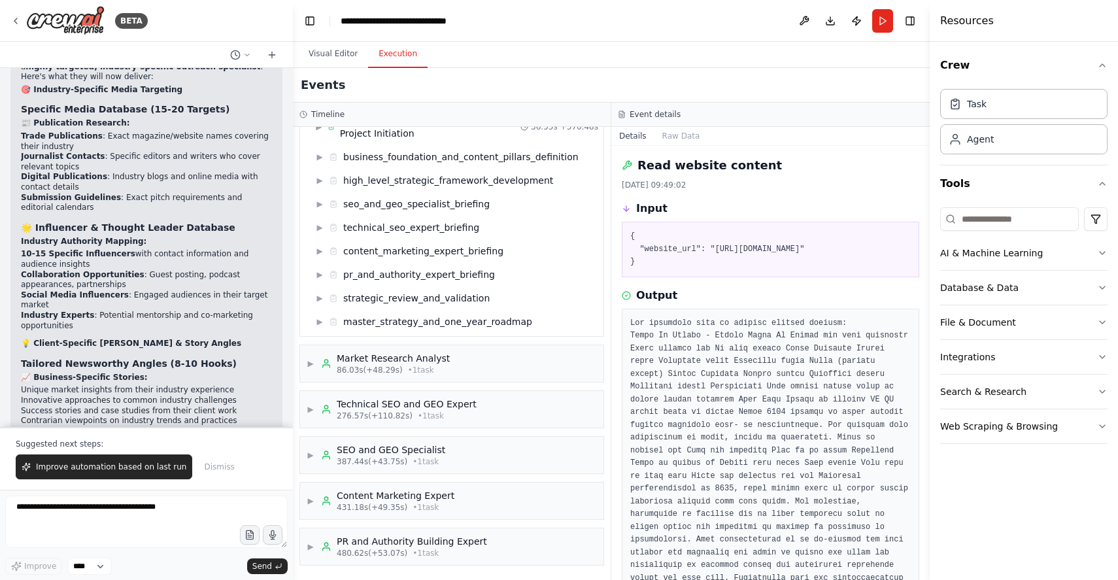
click at [484, 82] on div "Events" at bounding box center [611, 85] width 637 height 35
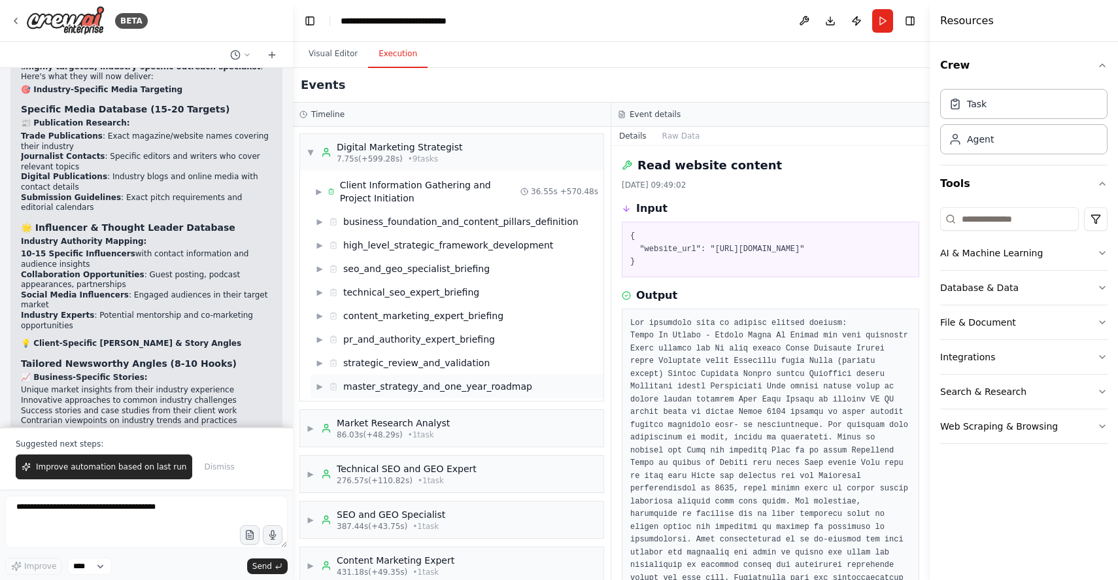
click at [360, 388] on div "master_strategy_and_one_year_roadmap" at bounding box center [437, 386] width 189 height 13
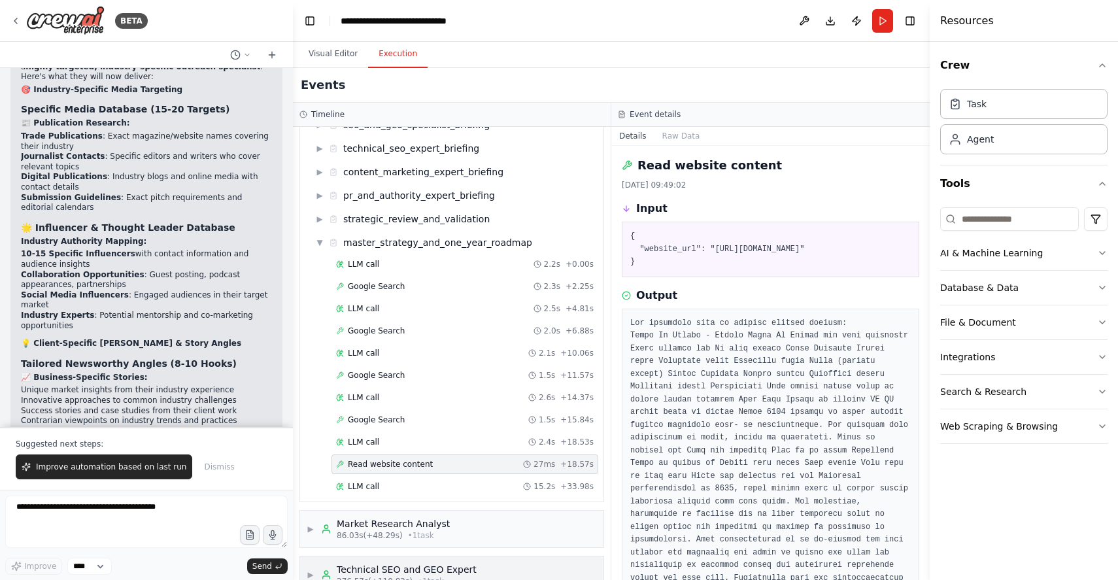
scroll to position [309, 0]
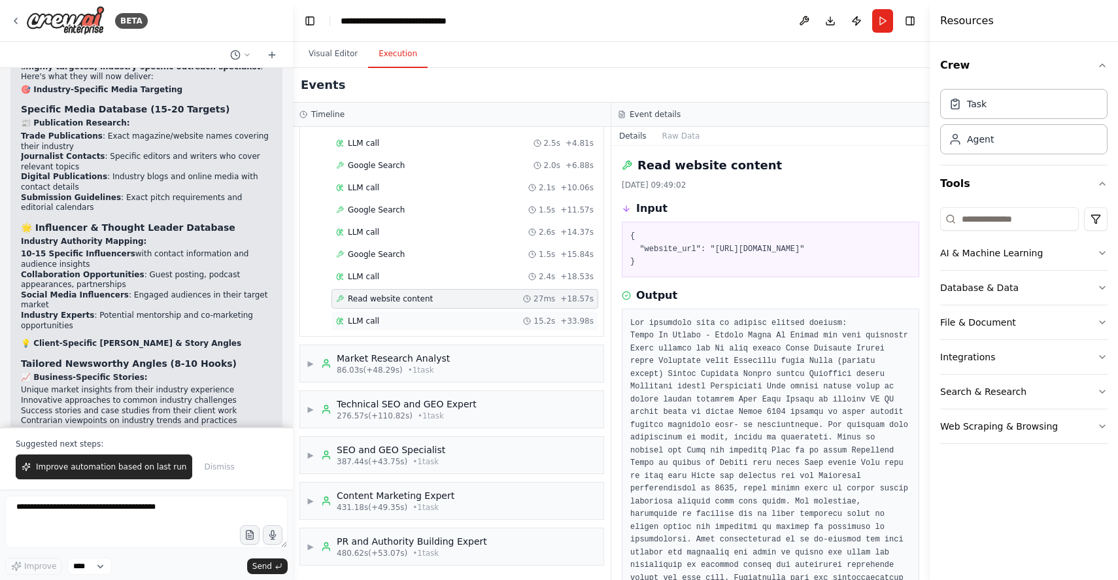
click at [367, 324] on span "LLM call" at bounding box center [363, 321] width 31 height 10
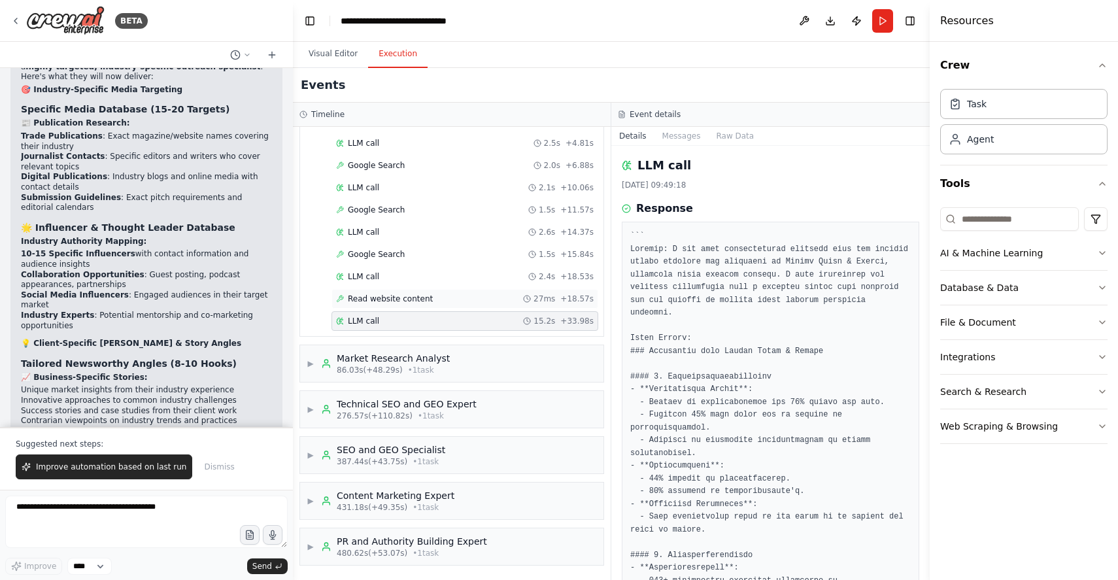
click at [377, 299] on span "Read website content" at bounding box center [390, 299] width 85 height 10
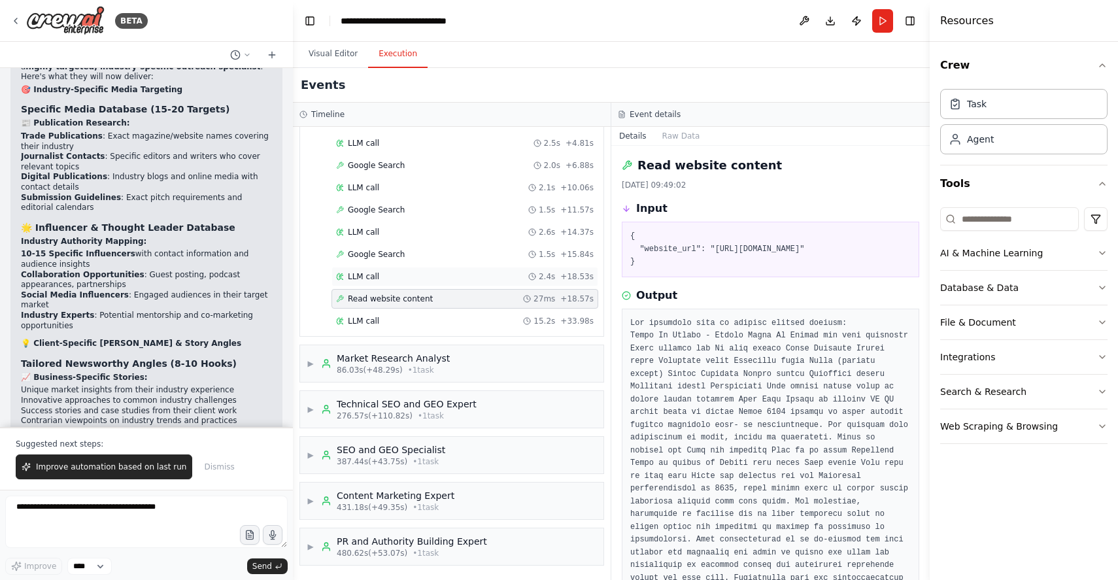
click at [385, 277] on div "LLM call 2.4s + 18.53s" at bounding box center [465, 276] width 258 height 10
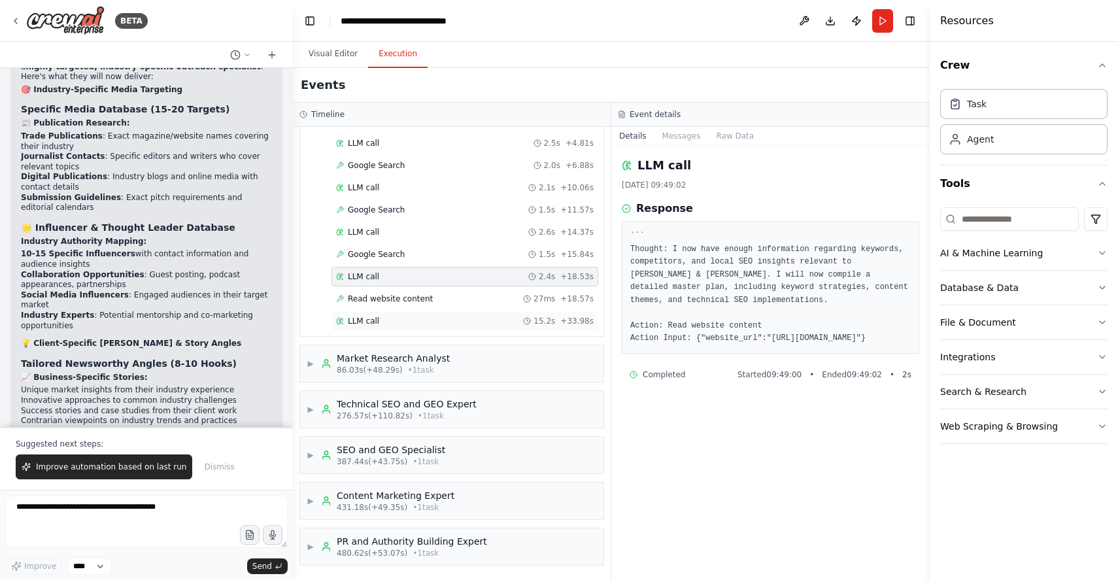
drag, startPoint x: 385, startPoint y: 312, endPoint x: 452, endPoint y: 316, distance: 67.4
click at [385, 312] on div "LLM call 15.2s + 33.98s" at bounding box center [464, 321] width 267 height 20
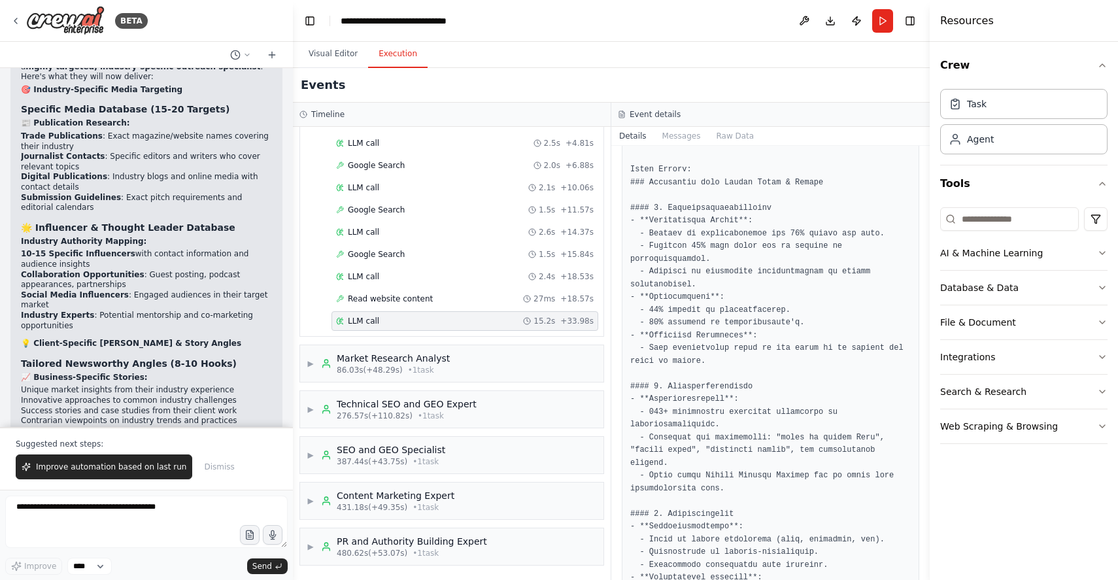
scroll to position [113, 0]
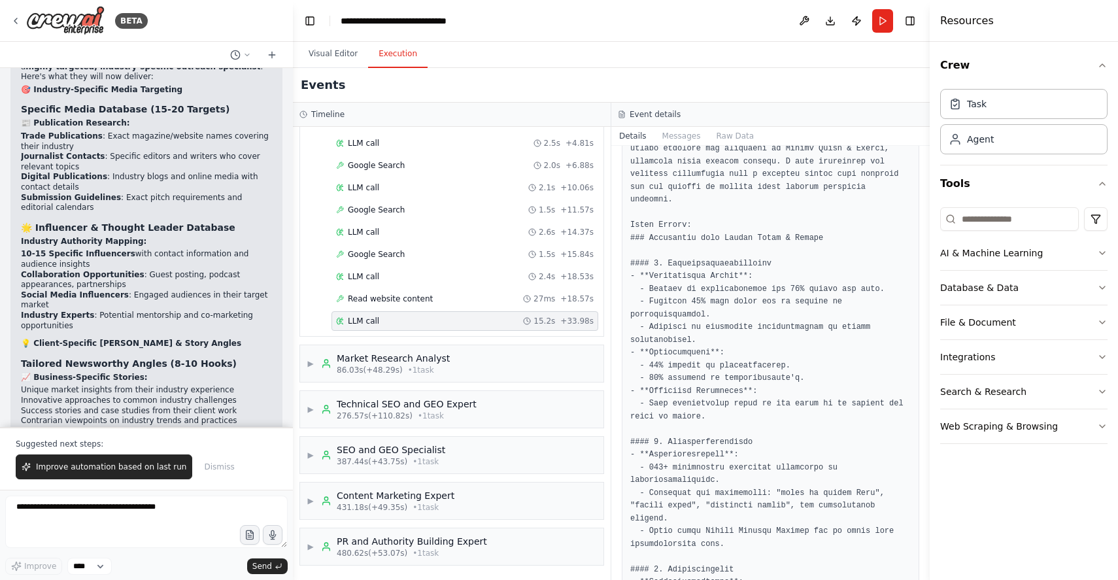
drag, startPoint x: 716, startPoint y: 290, endPoint x: 714, endPoint y: 304, distance: 13.8
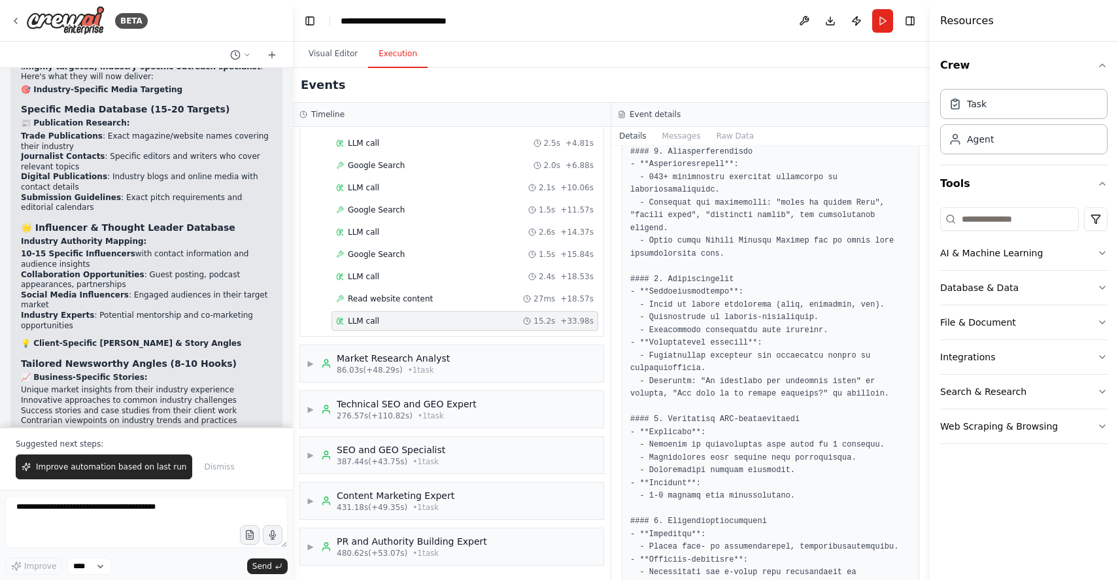
scroll to position [422, 0]
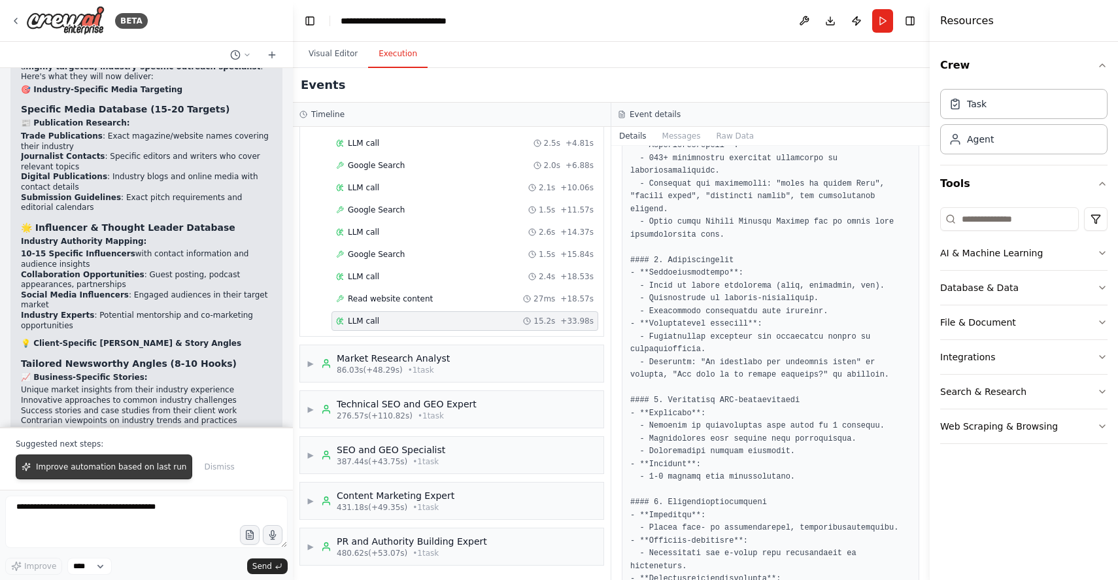
click at [129, 468] on span "Improve automation based on last run" at bounding box center [111, 466] width 150 height 10
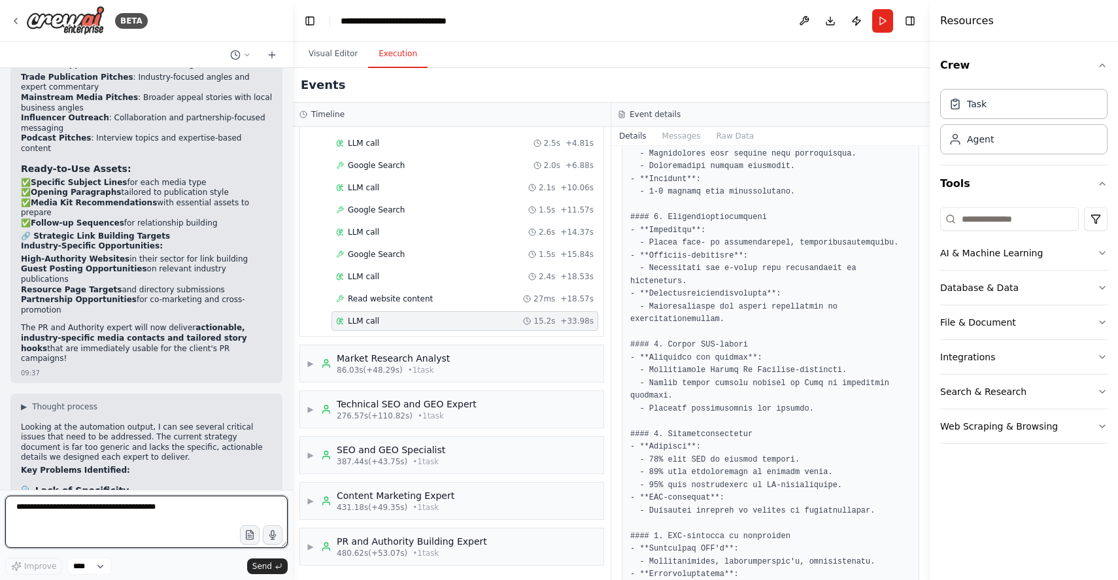
scroll to position [12742, 0]
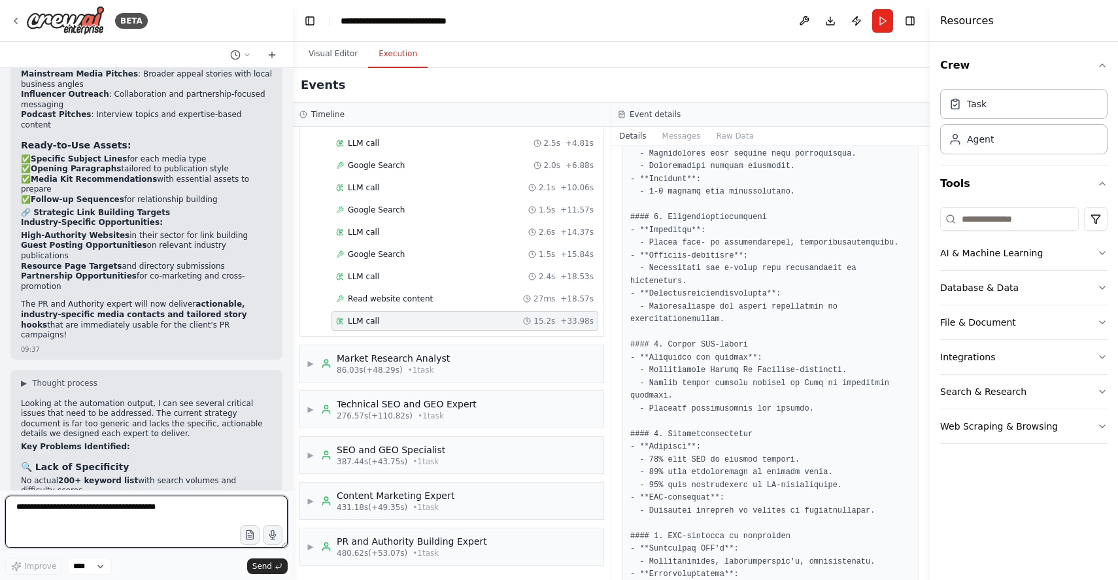
click at [124, 503] on textarea at bounding box center [146, 521] width 282 height 52
type textarea "**********"
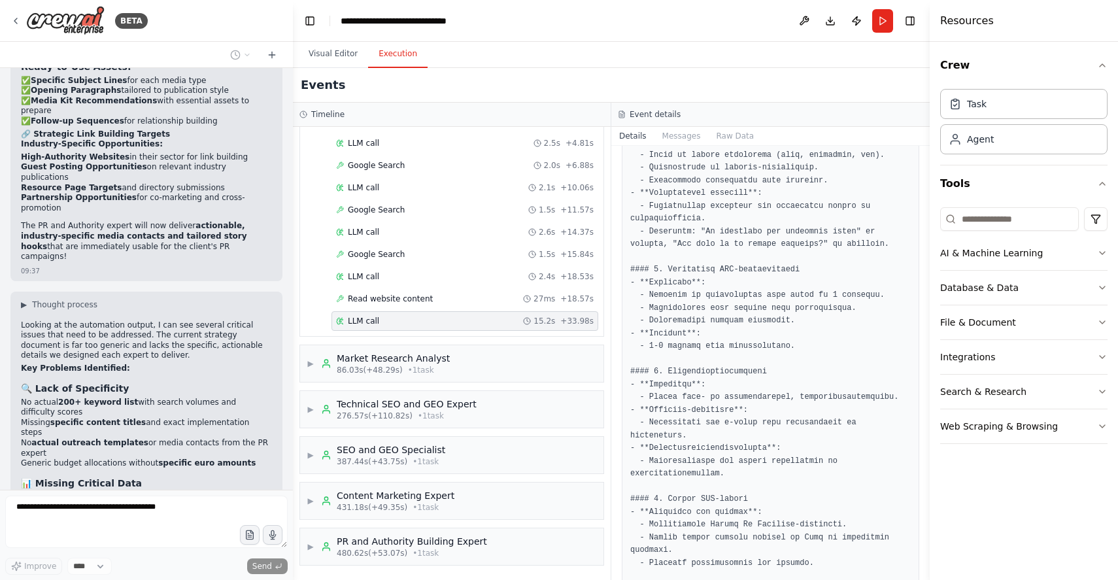
scroll to position [730, 0]
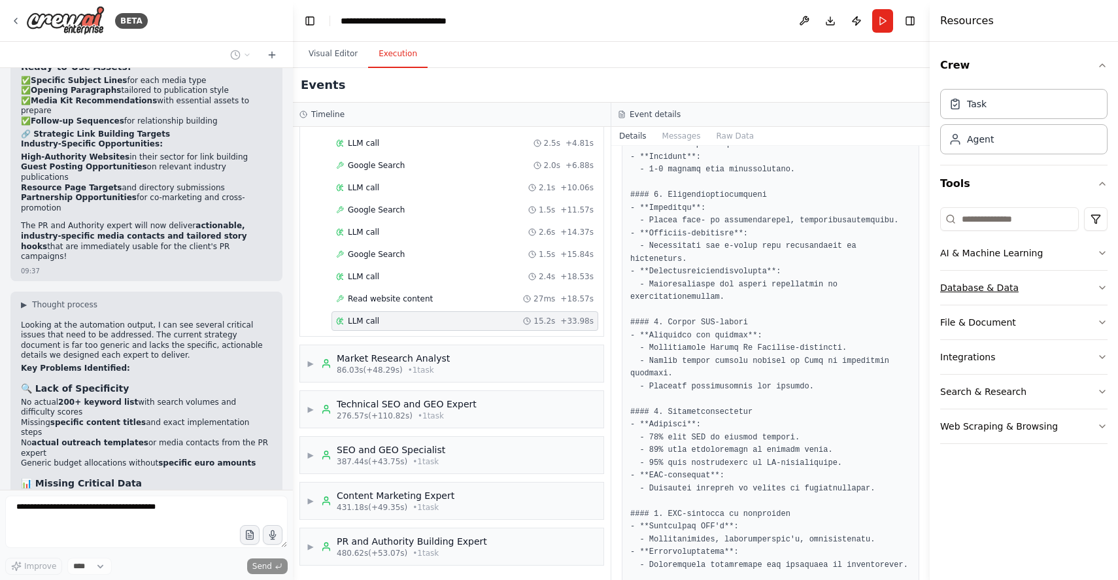
click at [1095, 284] on button "Database & Data" at bounding box center [1023, 288] width 167 height 34
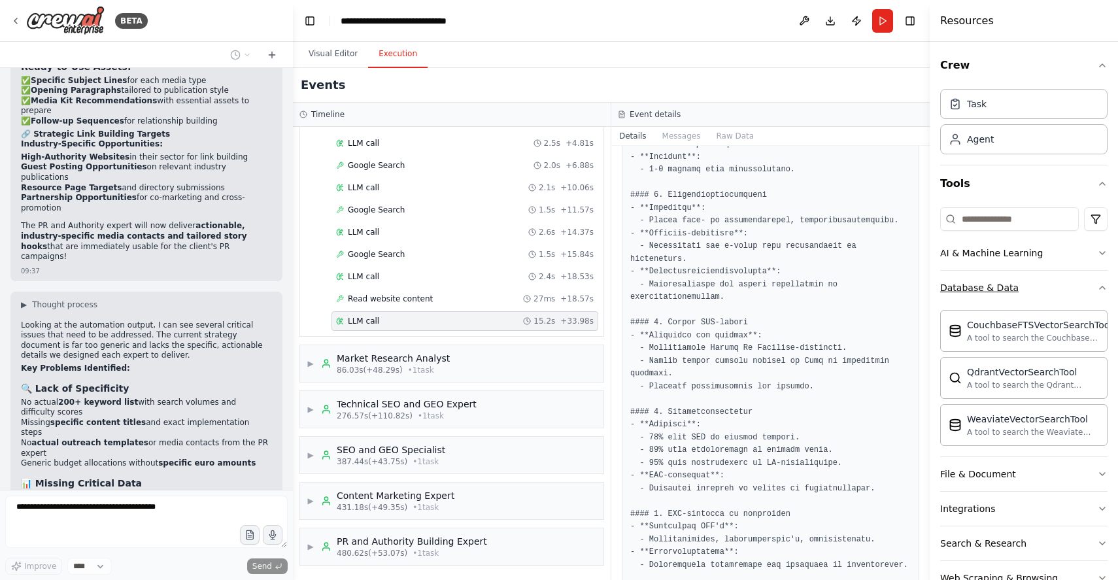
scroll to position [1, 0]
click at [1101, 282] on icon "button" at bounding box center [1102, 287] width 10 height 10
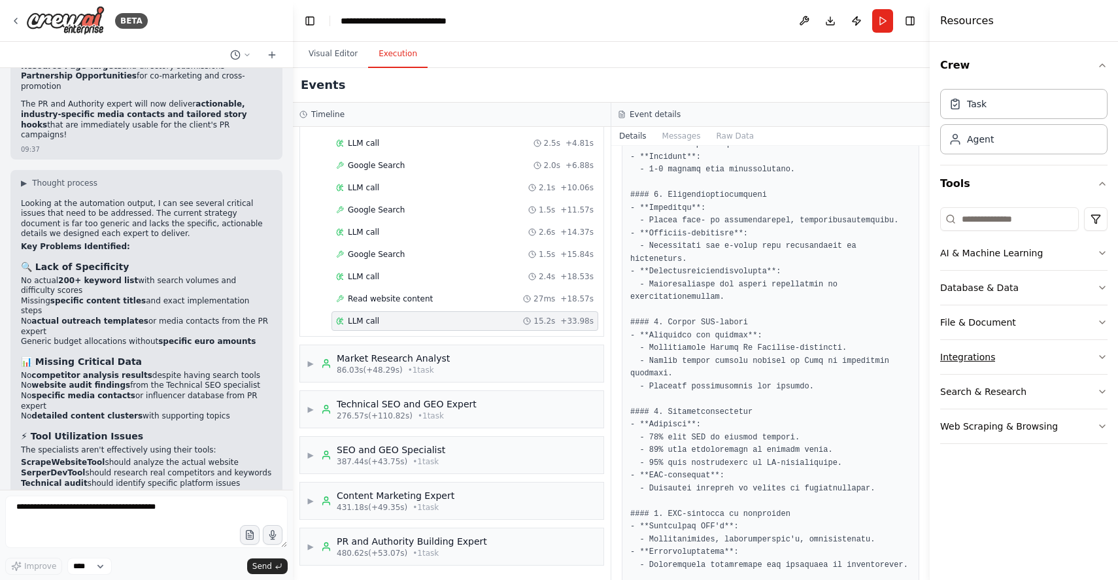
click at [1095, 356] on button "Integrations" at bounding box center [1023, 357] width 167 height 34
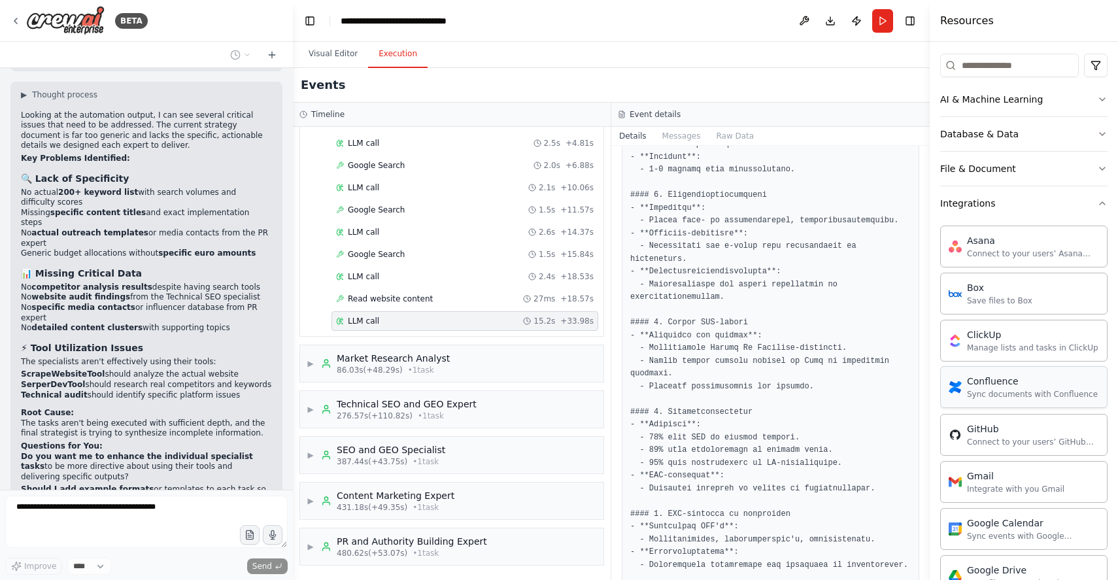
scroll to position [78, 0]
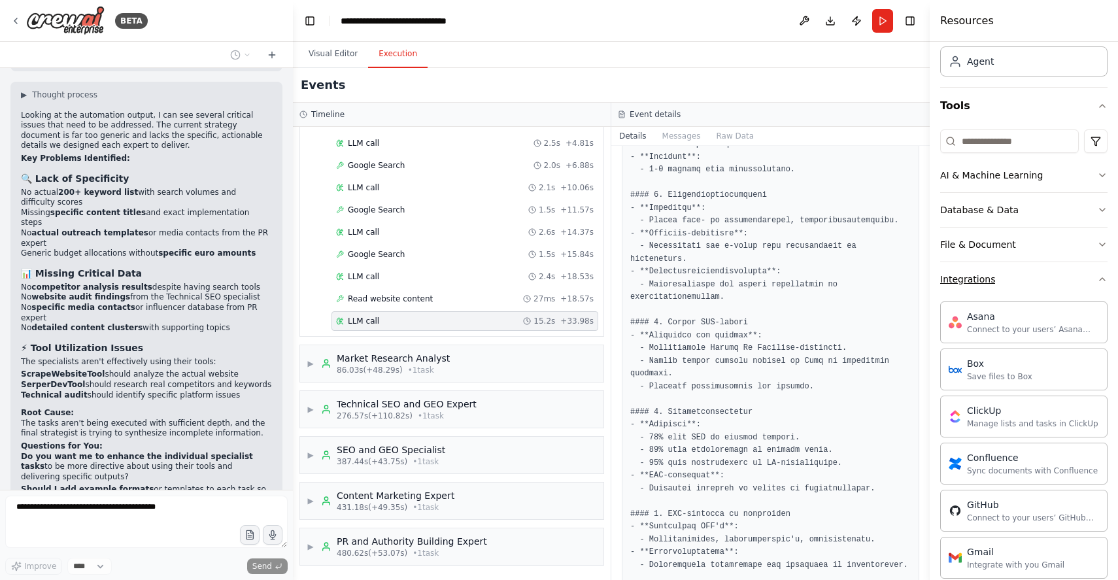
drag, startPoint x: 1098, startPoint y: 280, endPoint x: 1088, endPoint y: 289, distance: 13.5
click at [1098, 280] on icon "button" at bounding box center [1102, 279] width 10 height 10
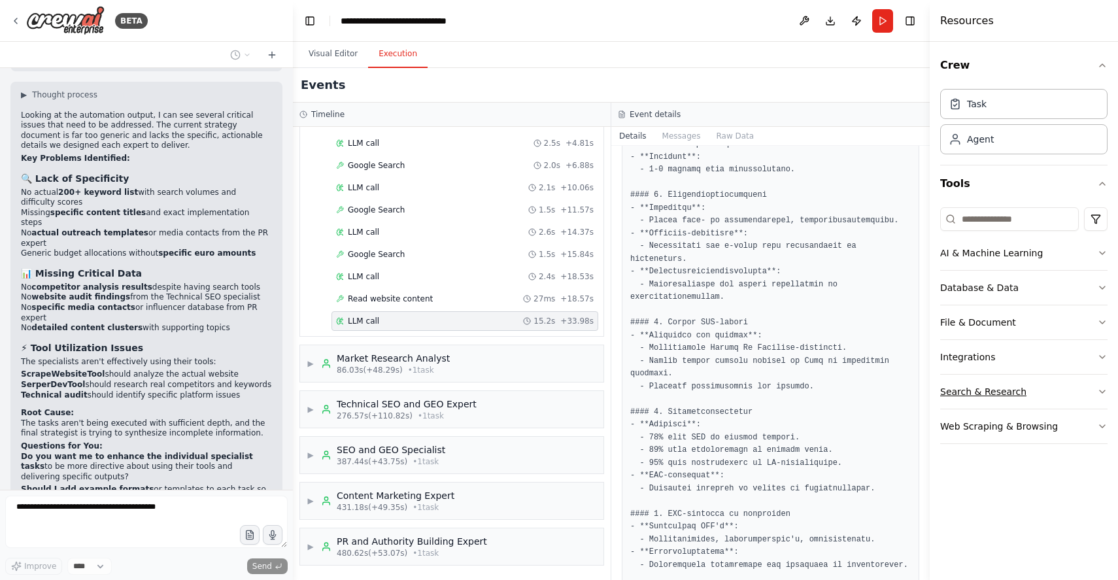
click at [1090, 391] on button "Search & Research" at bounding box center [1023, 392] width 167 height 34
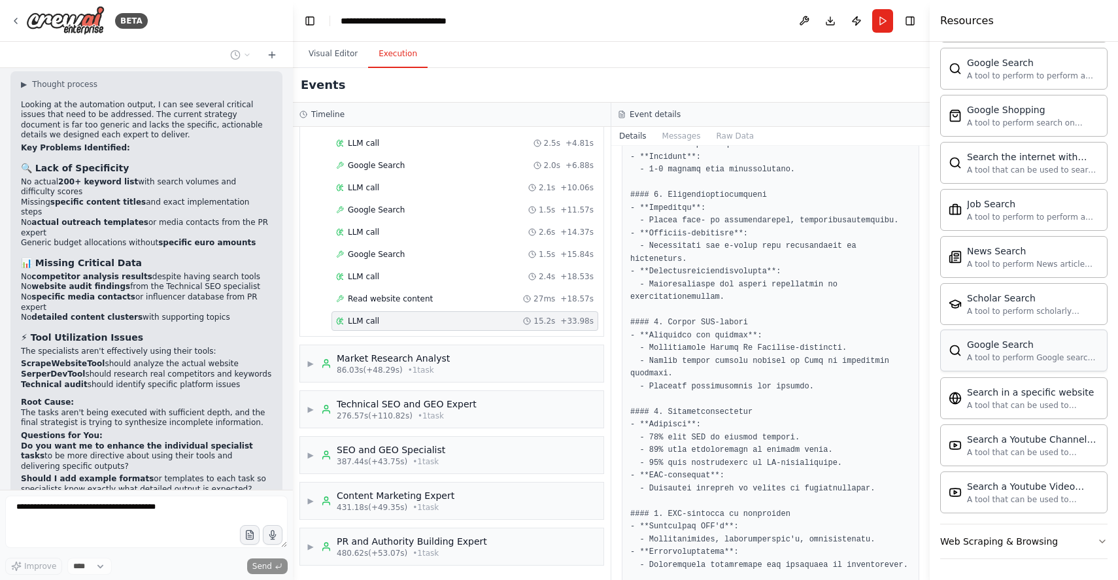
scroll to position [13128, 0]
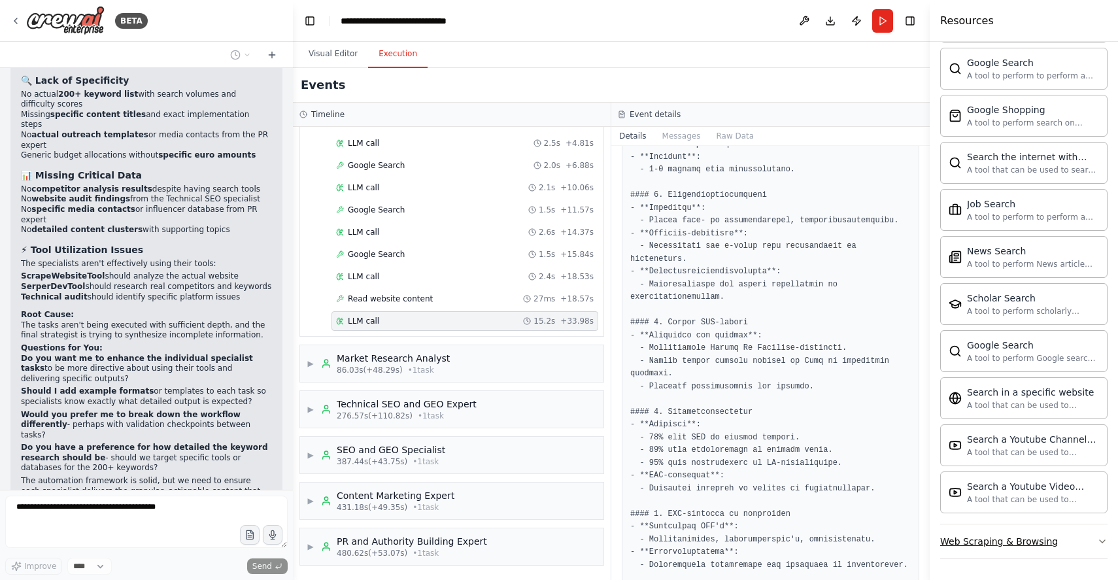
click at [1069, 537] on button "Web Scraping & Browsing" at bounding box center [1023, 541] width 167 height 34
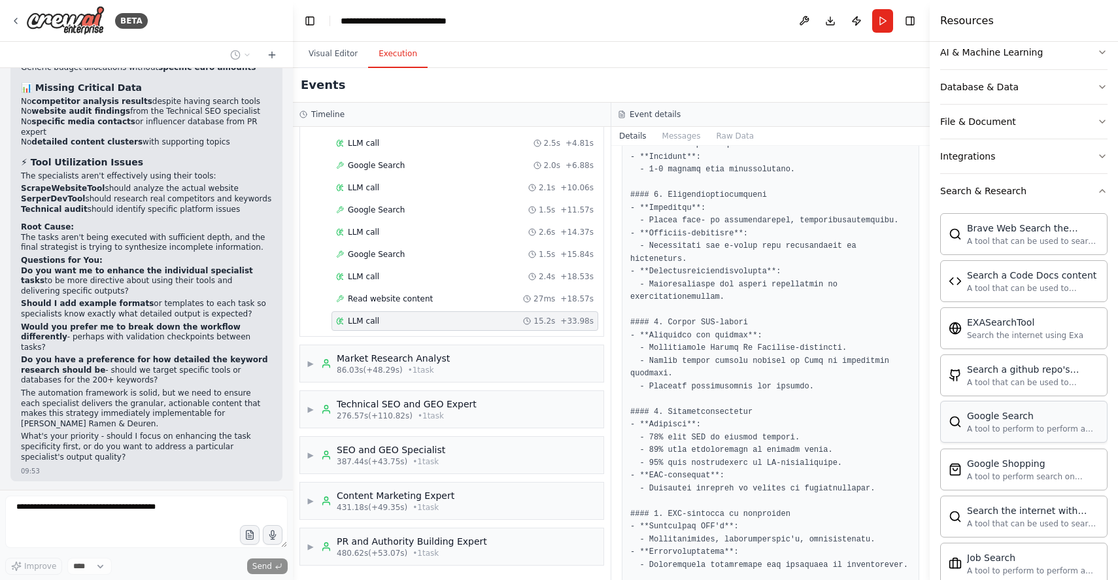
scroll to position [167, 0]
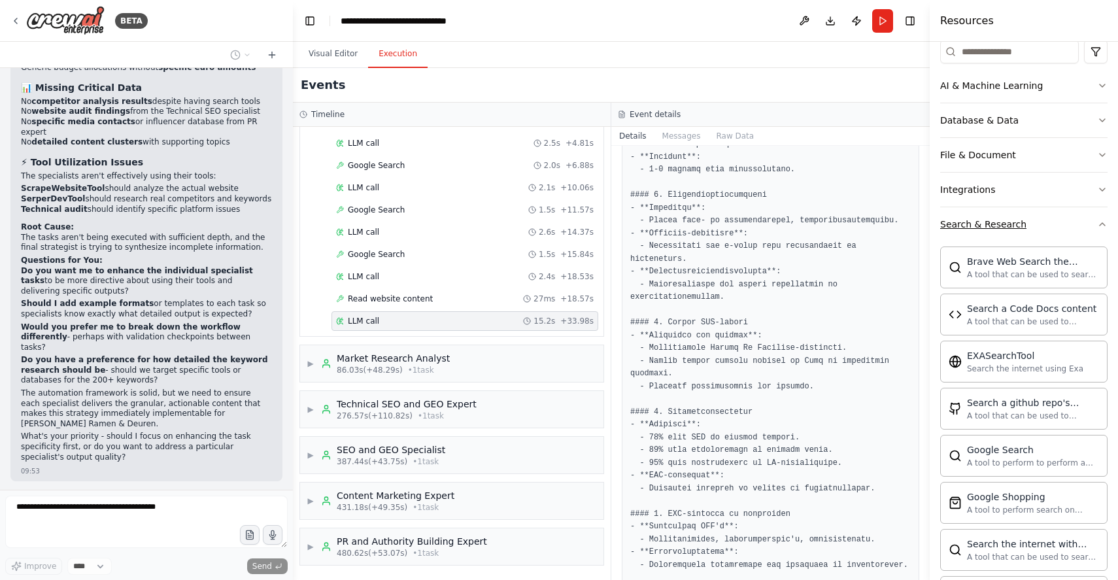
click at [1100, 222] on icon "button" at bounding box center [1102, 224] width 10 height 10
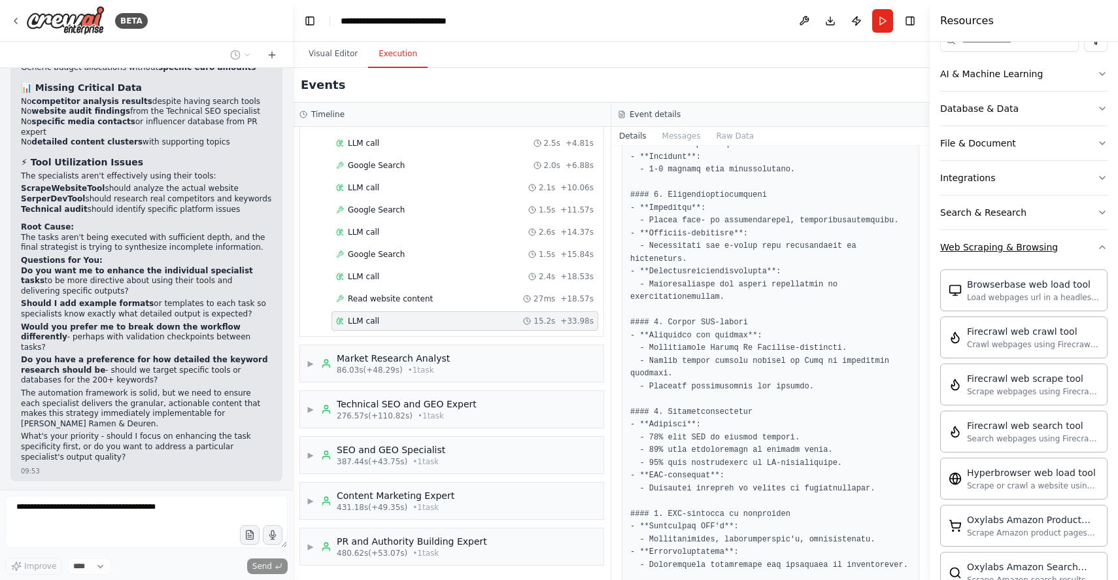
scroll to position [182, 0]
click at [1101, 242] on icon "button" at bounding box center [1102, 244] width 10 height 10
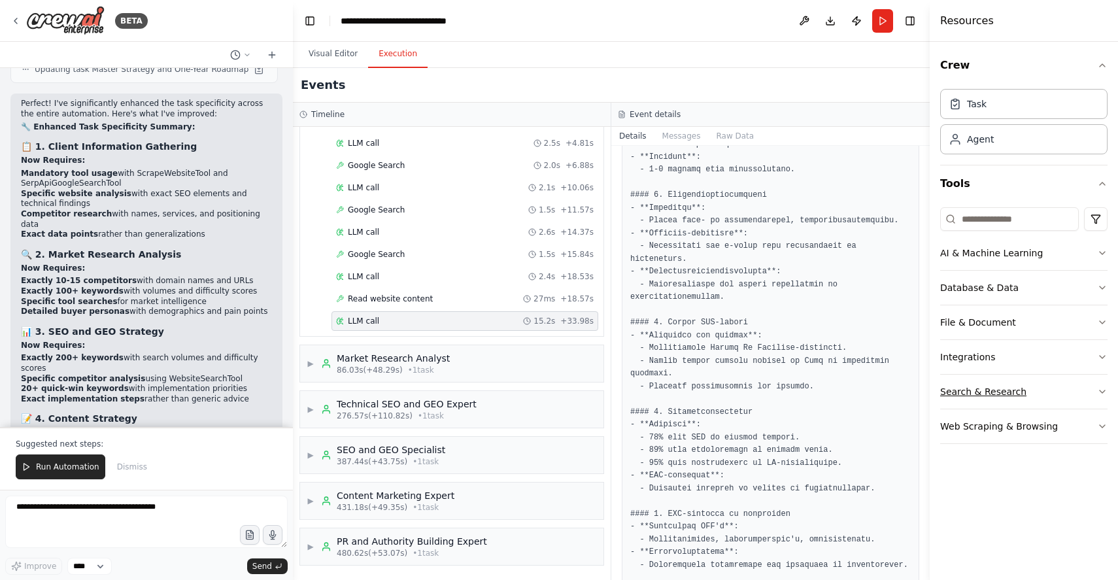
scroll to position [14373, 0]
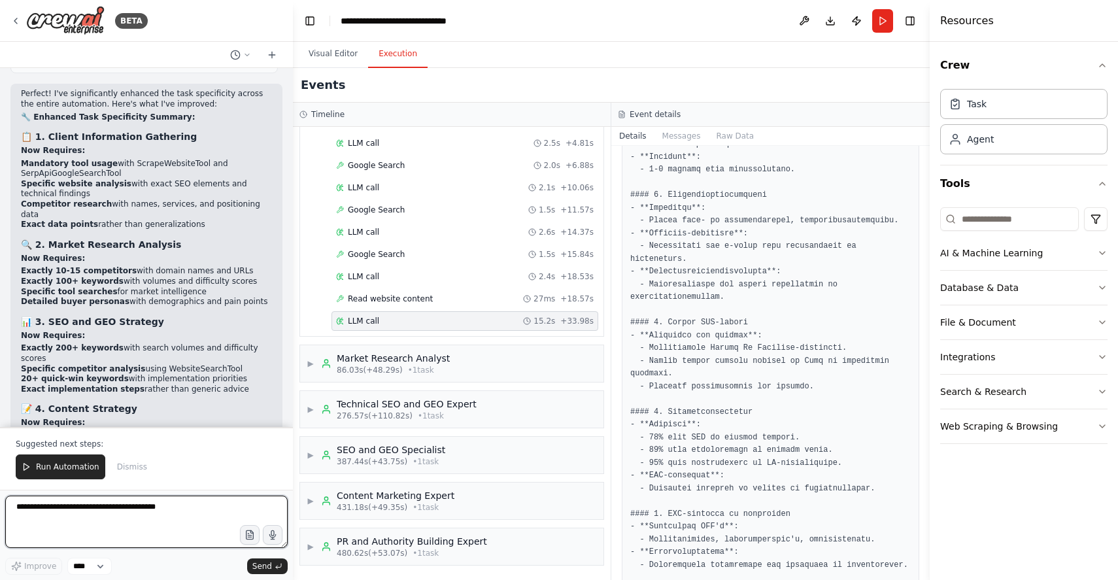
click at [70, 514] on textarea at bounding box center [146, 521] width 282 height 52
paste textarea "**********"
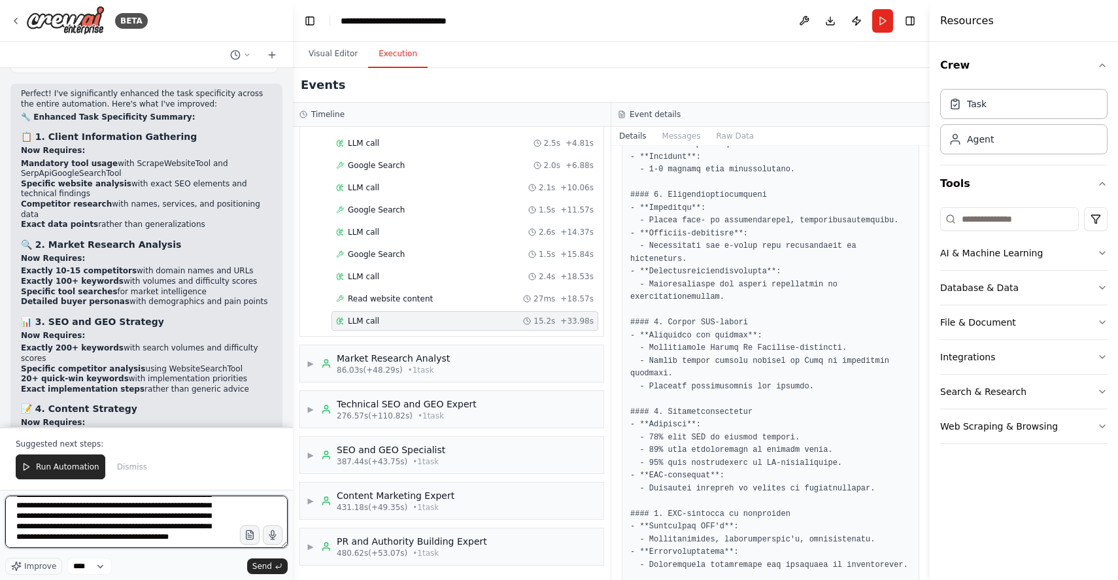
scroll to position [95, 0]
type textarea "**********"
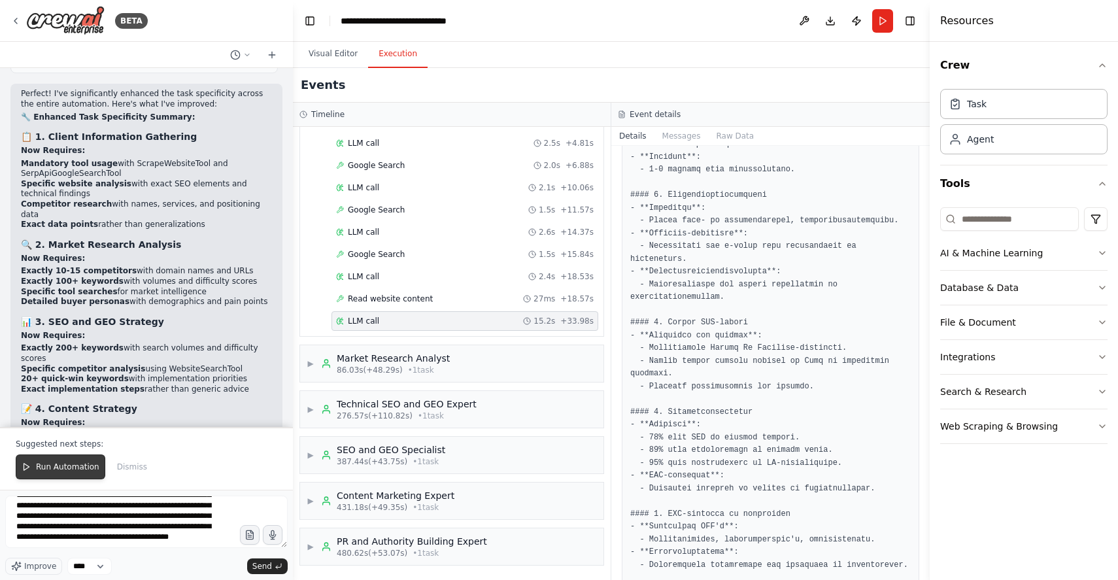
click at [77, 468] on span "Run Automation" at bounding box center [67, 466] width 63 height 10
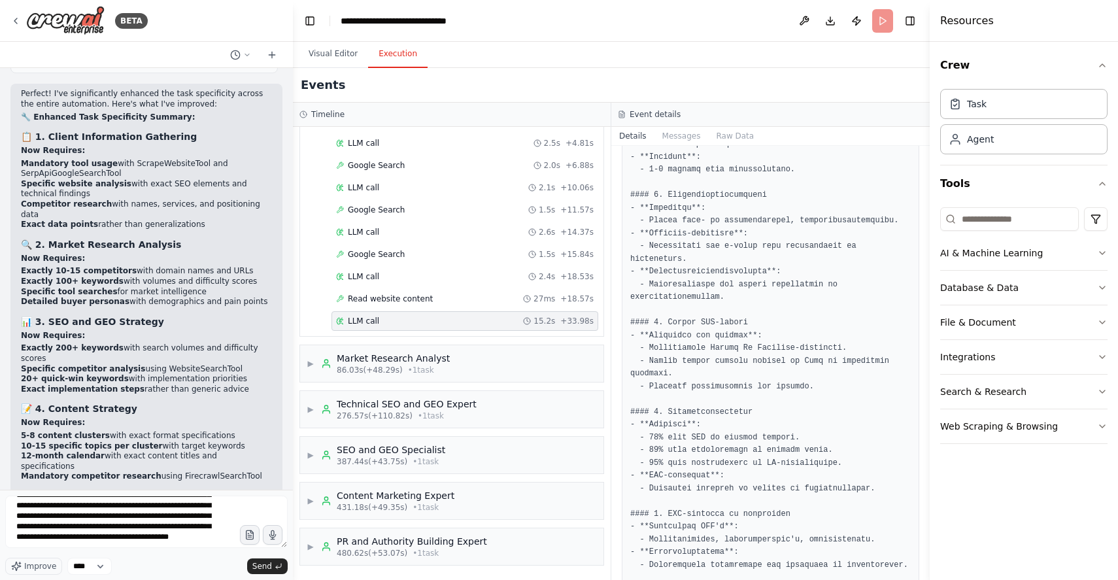
scroll to position [14310, 0]
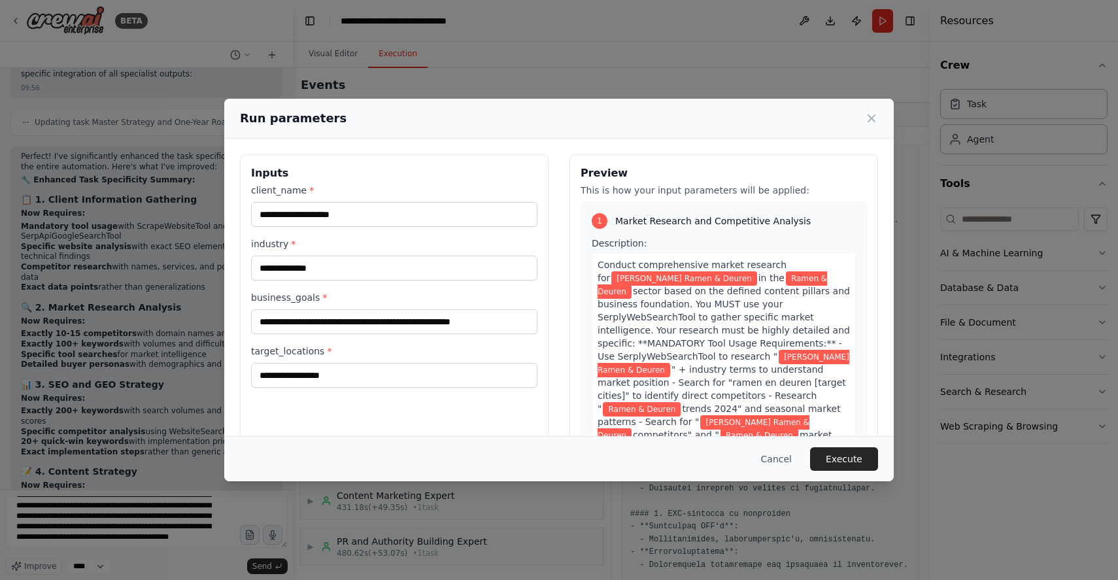
click at [871, 118] on icon at bounding box center [871, 118] width 7 height 7
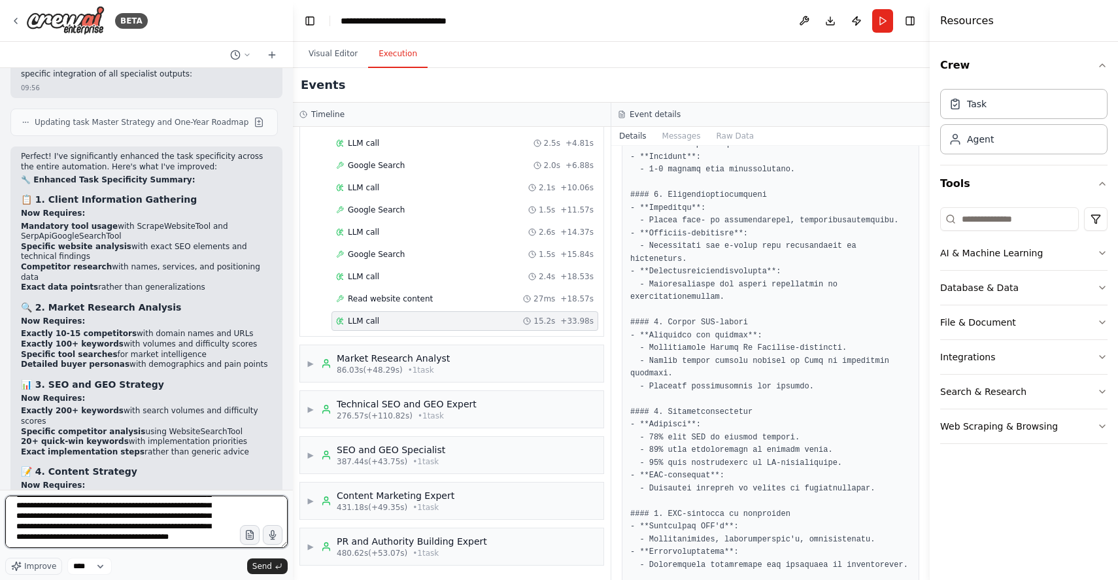
click at [120, 540] on textarea "**********" at bounding box center [146, 521] width 282 height 52
click at [263, 569] on span "Send" at bounding box center [262, 566] width 20 height 10
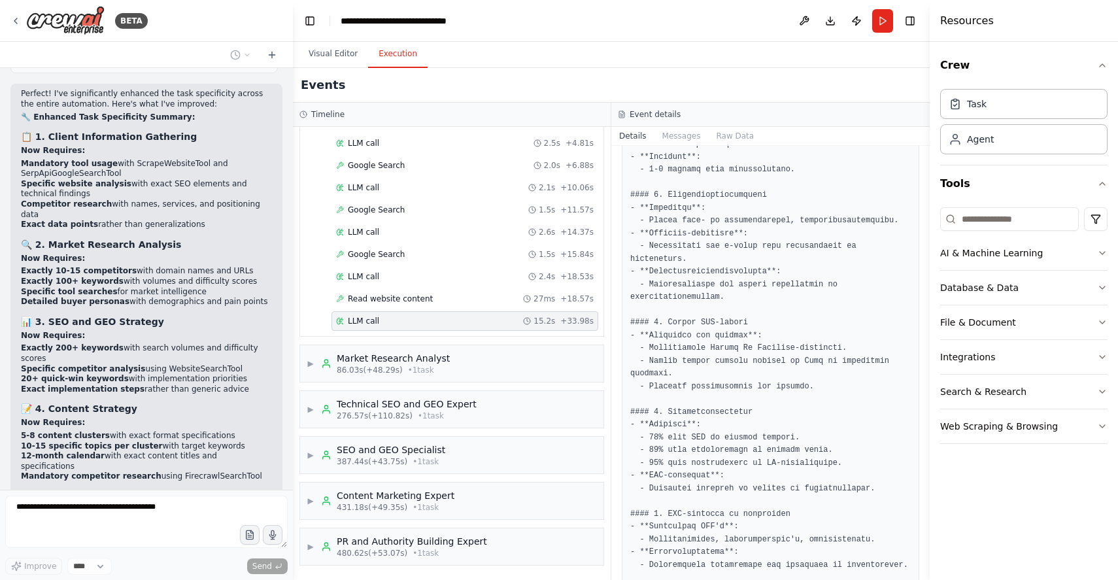
scroll to position [14481, 0]
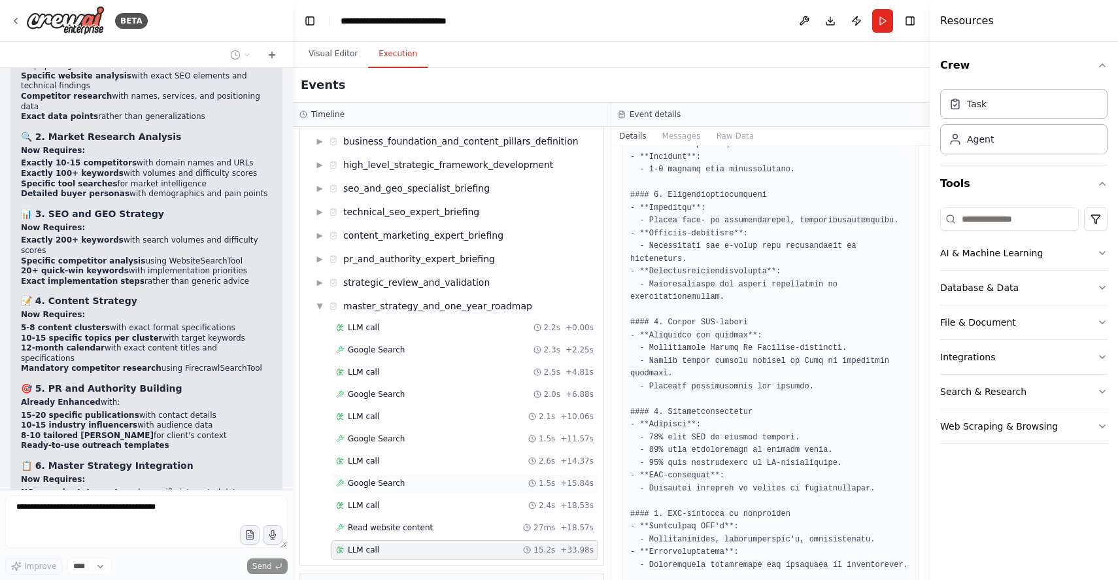
scroll to position [0, 0]
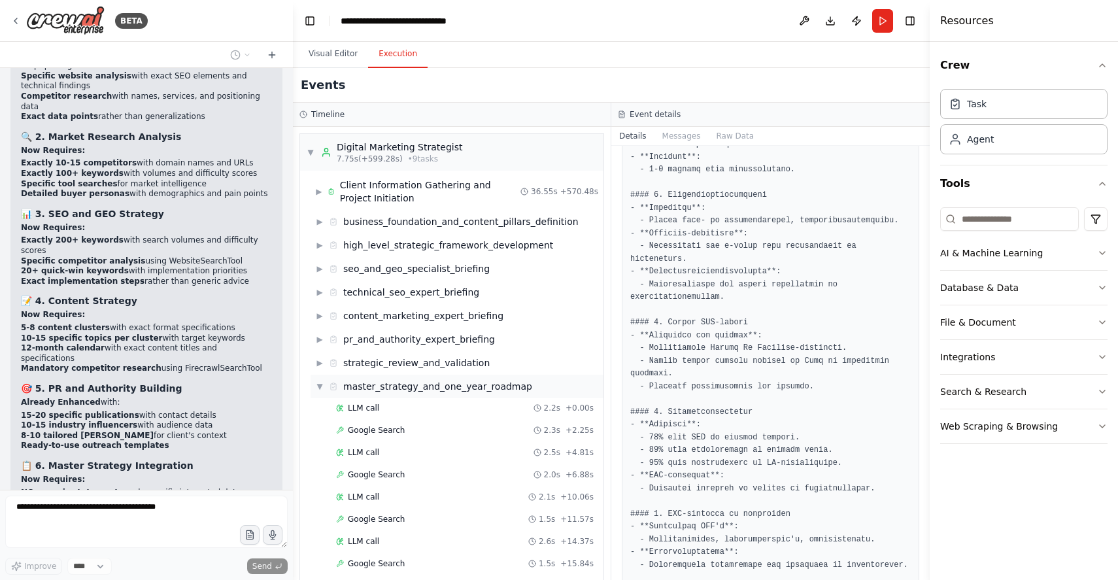
click at [317, 382] on span "▼" at bounding box center [320, 386] width 8 height 10
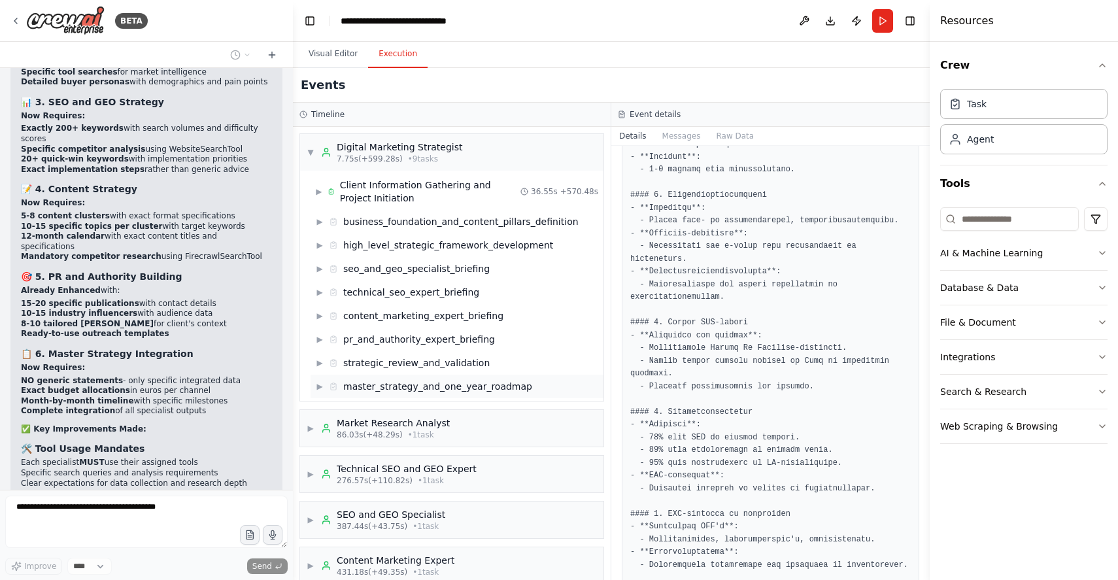
scroll to position [14603, 0]
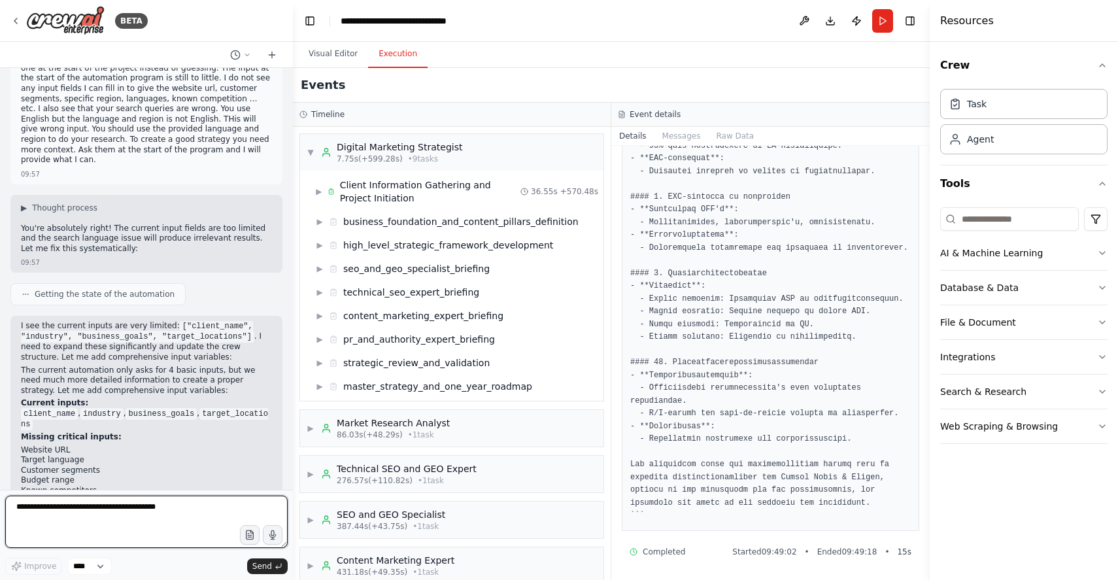
scroll to position [15314, 0]
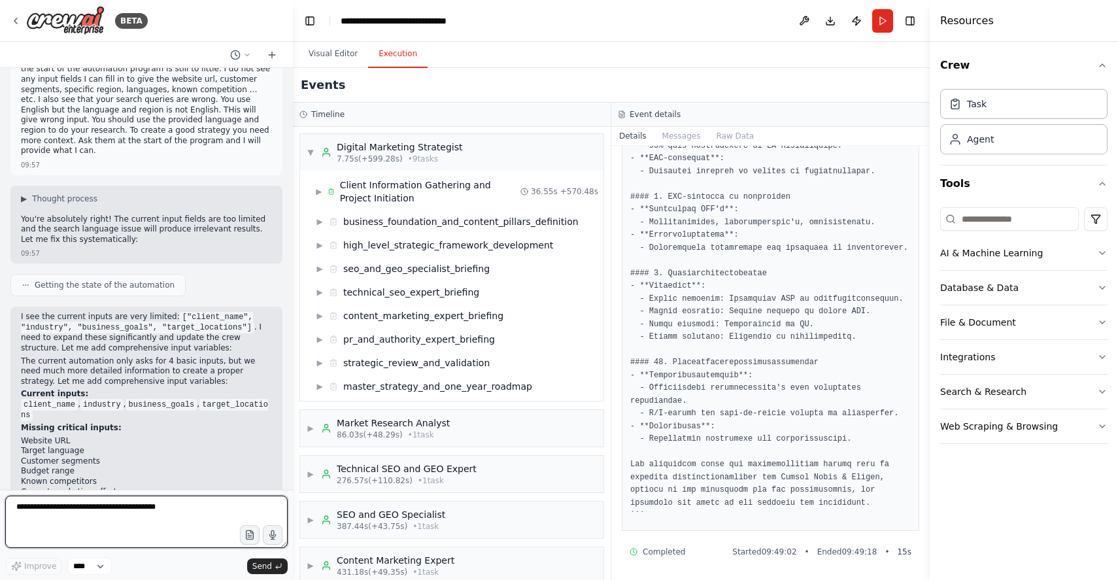
click at [177, 502] on textarea at bounding box center [146, 521] width 282 height 52
type textarea "***"
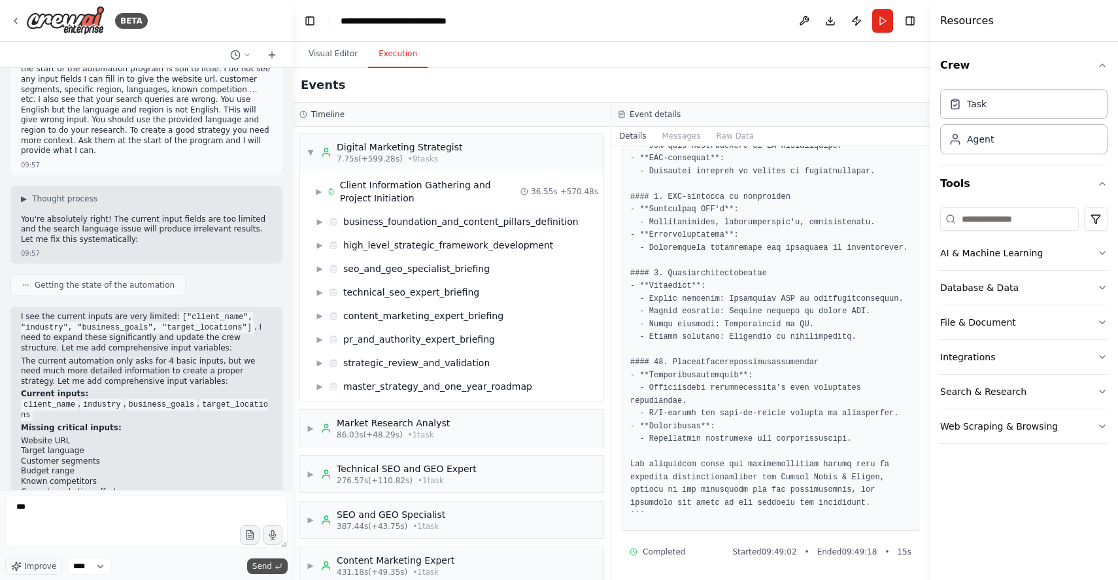
click at [273, 565] on button "Send" at bounding box center [267, 566] width 41 height 16
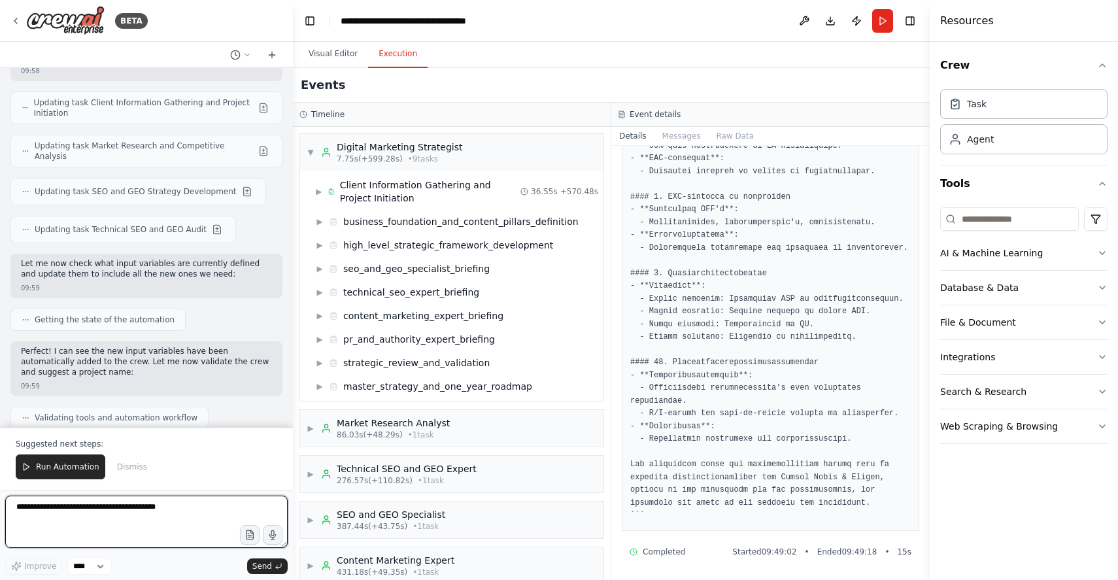
scroll to position [16753, 0]
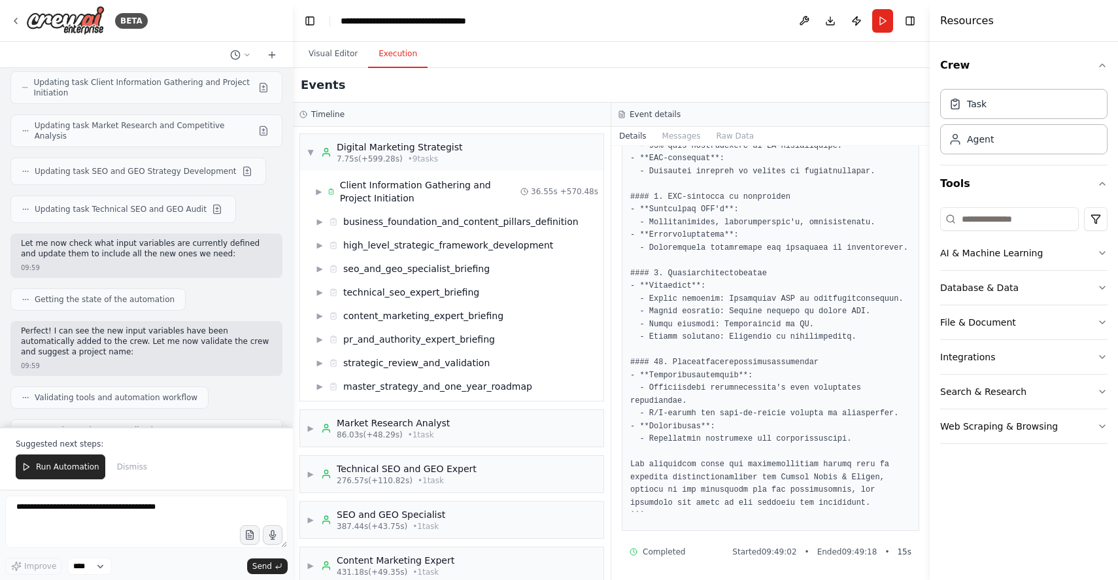
drag, startPoint x: 207, startPoint y: 385, endPoint x: 7, endPoint y: 372, distance: 200.5
click at [7, 372] on div "A complete digital marketing SEO and GEO strategy team. The outcome will be a c…" at bounding box center [146, 247] width 293 height 359
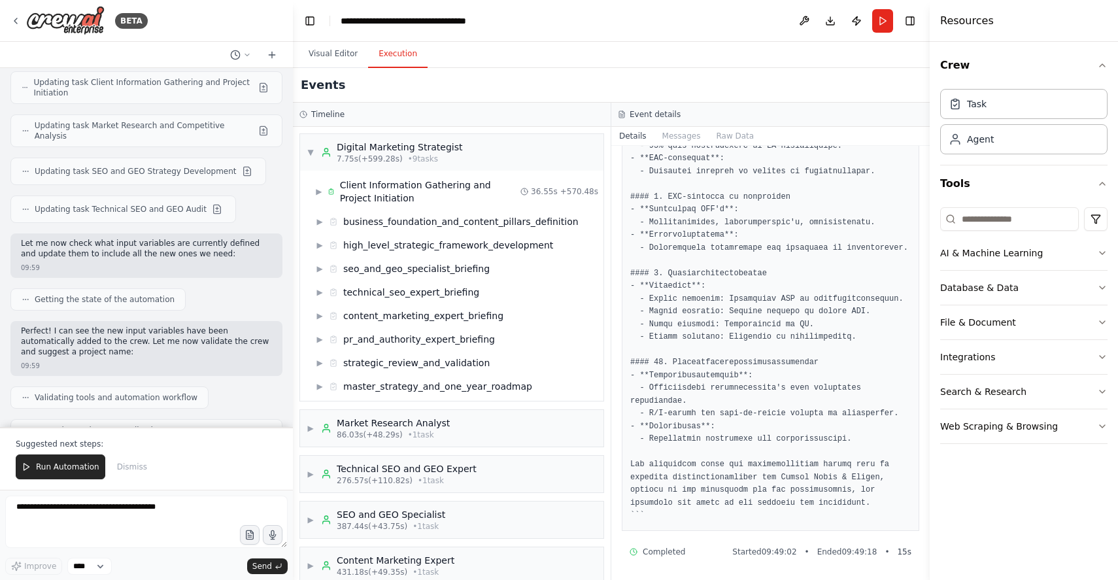
drag, startPoint x: 138, startPoint y: 397, endPoint x: 174, endPoint y: 409, distance: 37.8
click at [173, 524] on textarea at bounding box center [146, 521] width 282 height 52
click at [171, 517] on textarea at bounding box center [146, 521] width 282 height 52
click at [320, 384] on span "▶" at bounding box center [320, 386] width 8 height 10
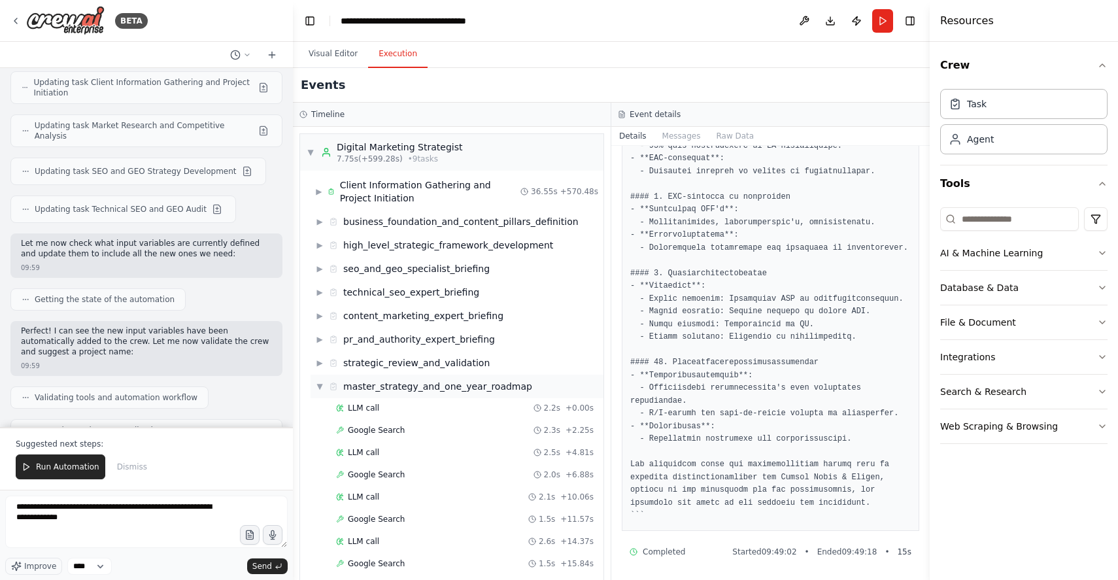
scroll to position [309, 0]
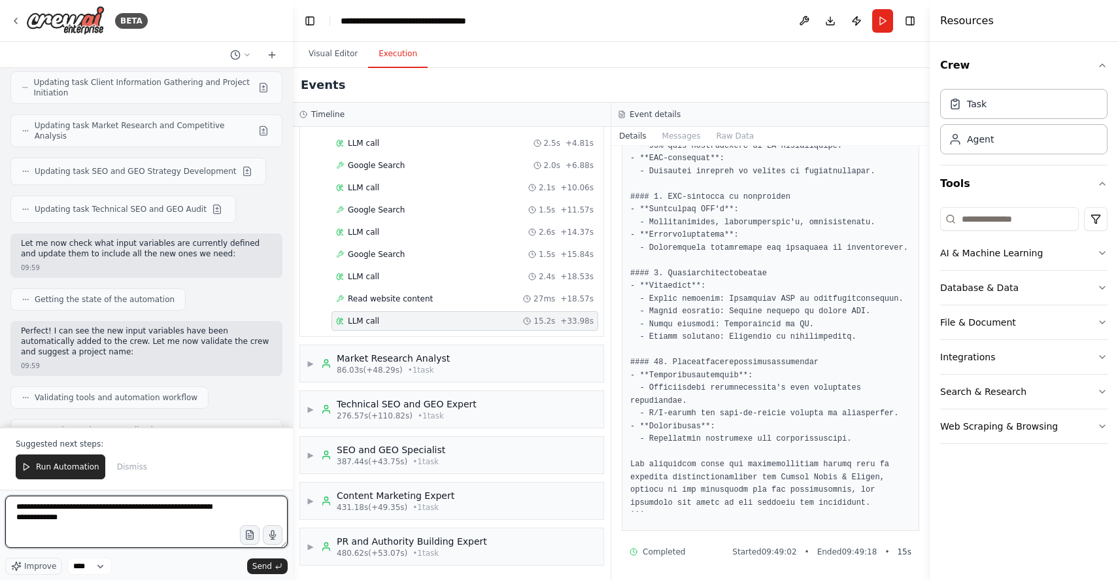
click at [152, 522] on textarea "**********" at bounding box center [146, 521] width 282 height 52
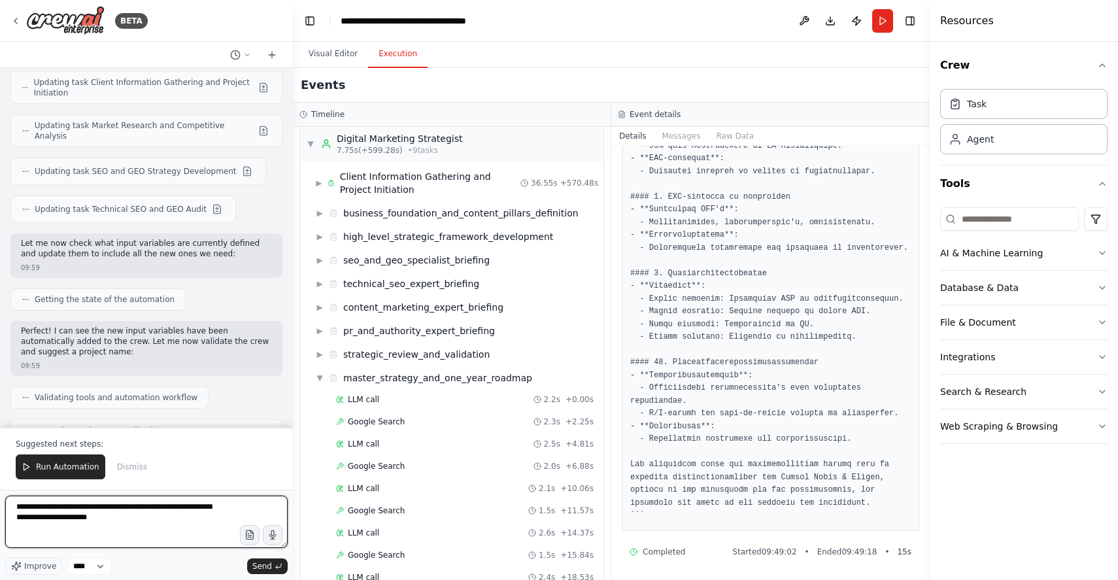
scroll to position [0, 0]
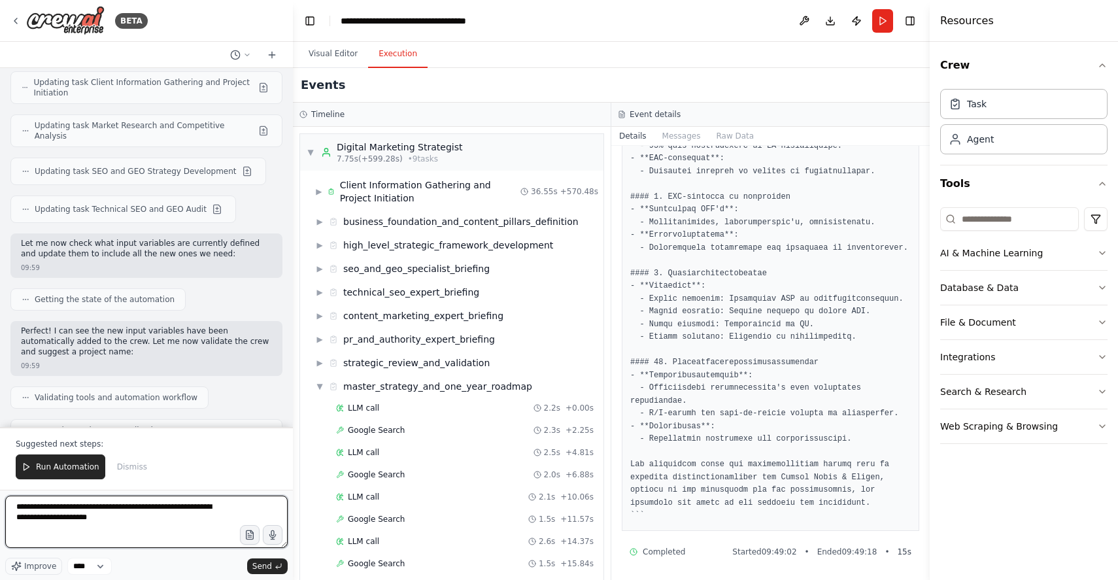
click at [16, 517] on textarea "**********" at bounding box center [146, 521] width 282 height 52
click at [171, 519] on textarea "**********" at bounding box center [146, 521] width 282 height 52
click at [321, 384] on span "▼" at bounding box center [320, 386] width 8 height 10
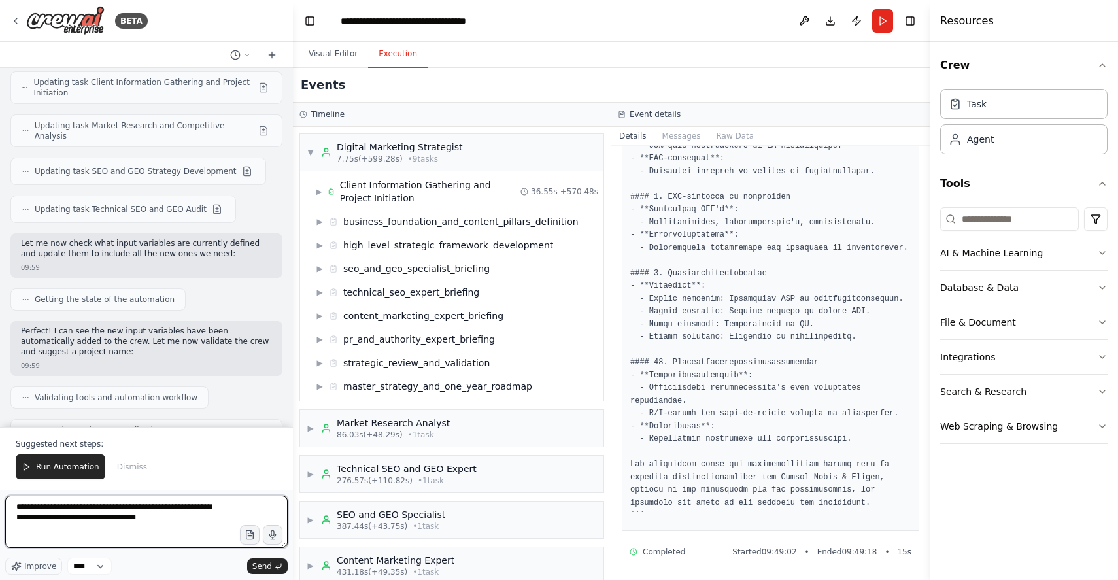
click at [198, 519] on textarea "**********" at bounding box center [146, 521] width 282 height 52
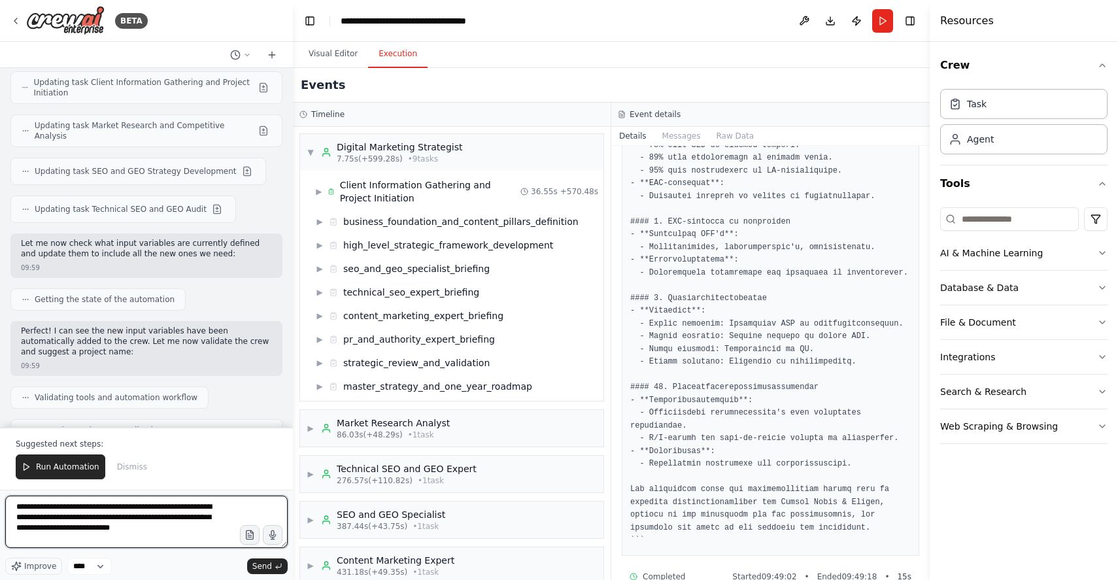
scroll to position [1017, 0]
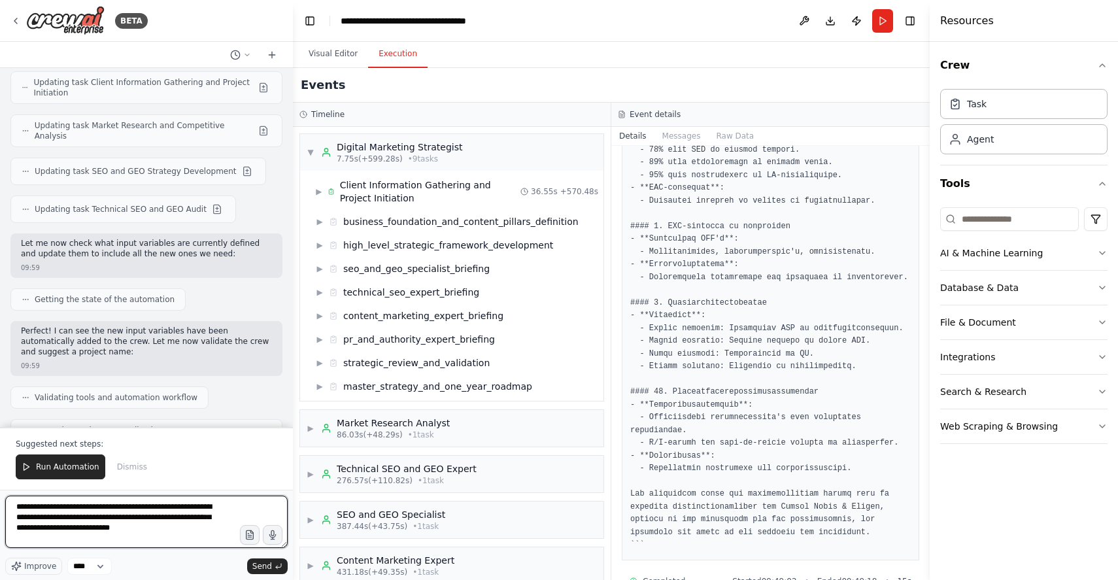
click at [186, 530] on textarea "**********" at bounding box center [146, 521] width 282 height 52
click at [203, 514] on textarea "**********" at bounding box center [146, 521] width 282 height 52
drag, startPoint x: 163, startPoint y: 517, endPoint x: 163, endPoint y: 524, distance: 7.2
click at [163, 517] on textarea "**********" at bounding box center [146, 521] width 282 height 52
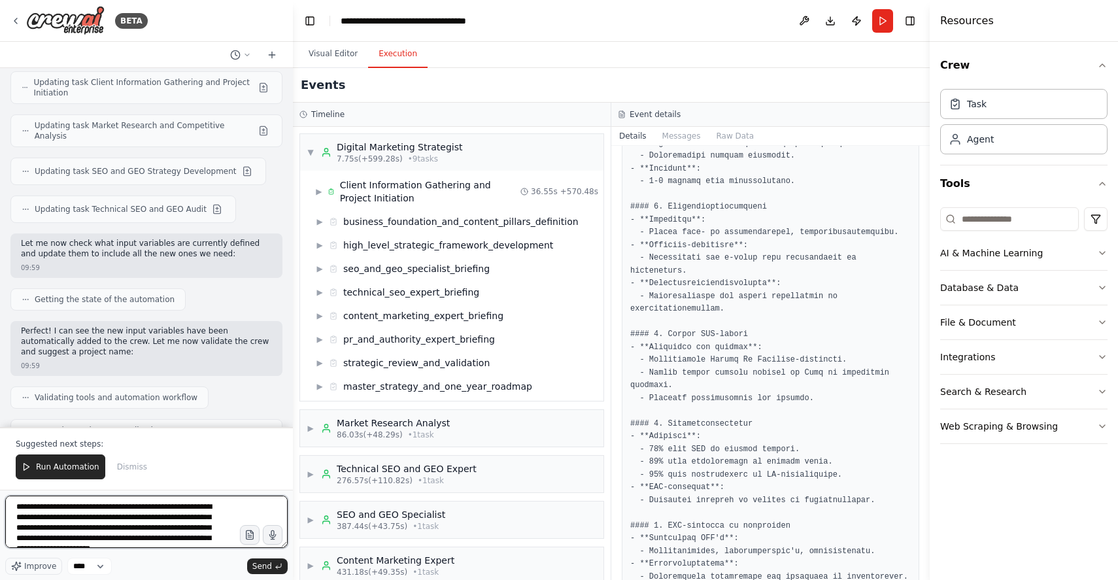
scroll to position [6, 0]
type textarea "**********"
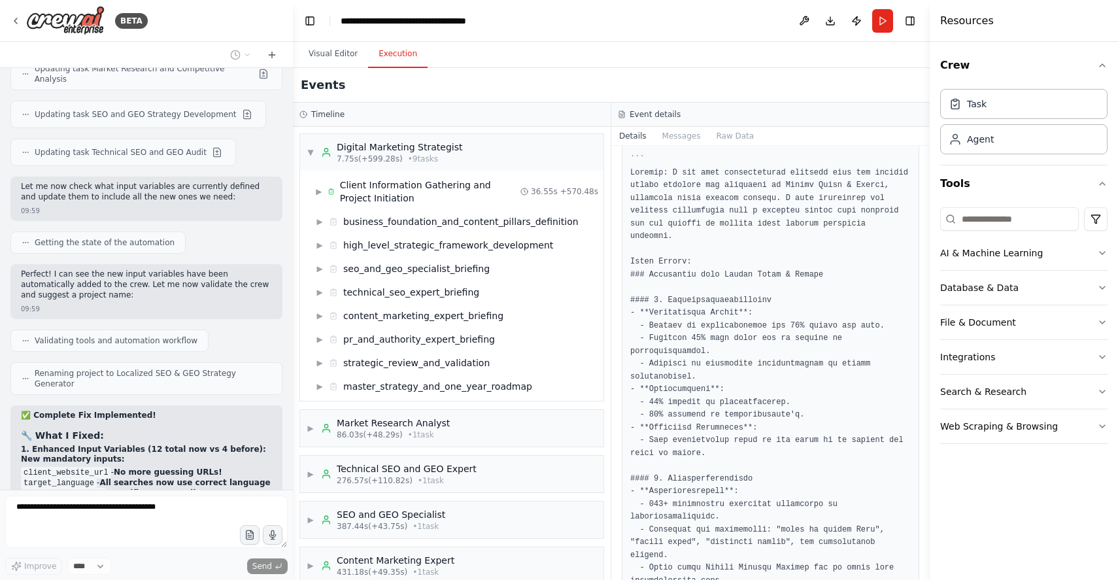
scroll to position [0, 0]
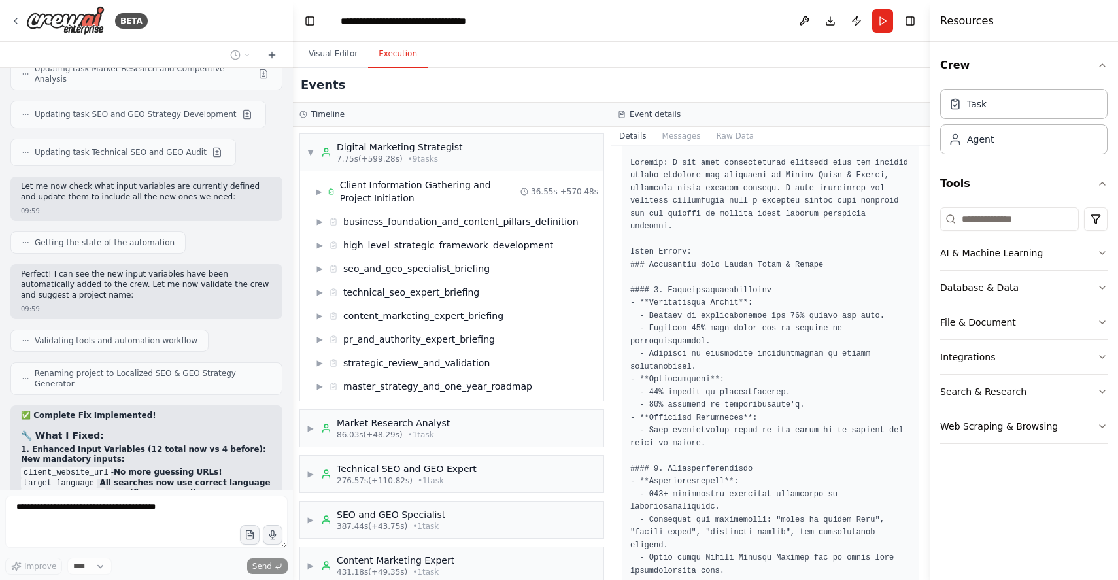
scroll to position [93, 0]
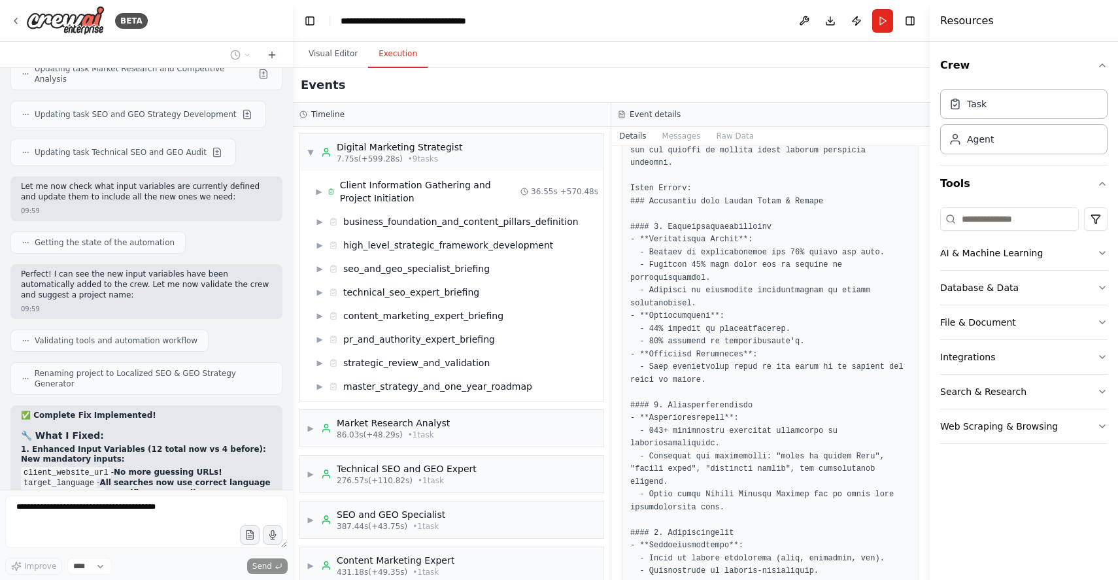
scroll to position [223, 0]
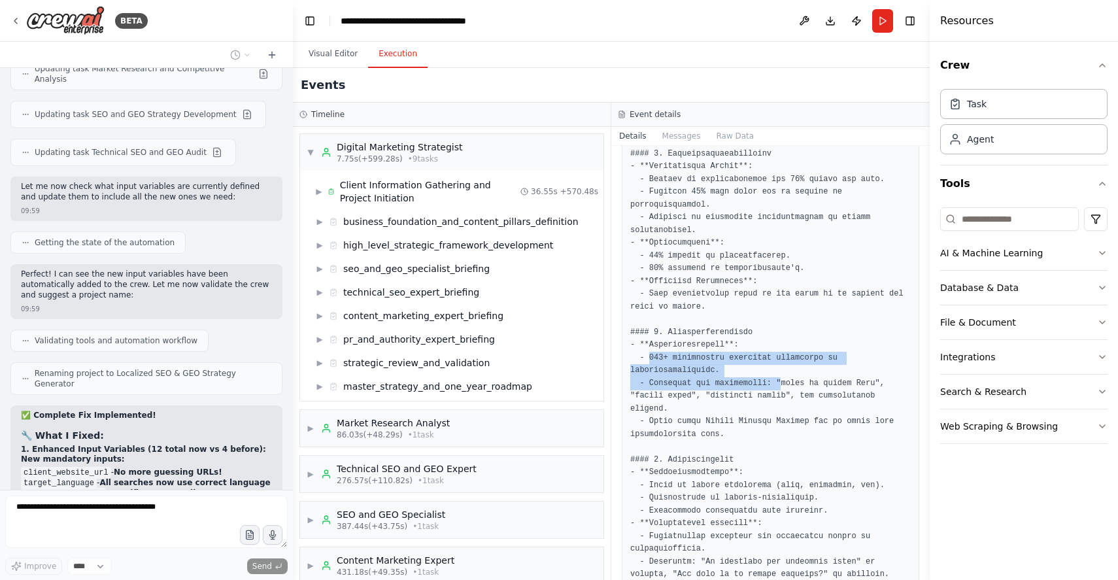
drag, startPoint x: 748, startPoint y: 363, endPoint x: 773, endPoint y: 377, distance: 28.7
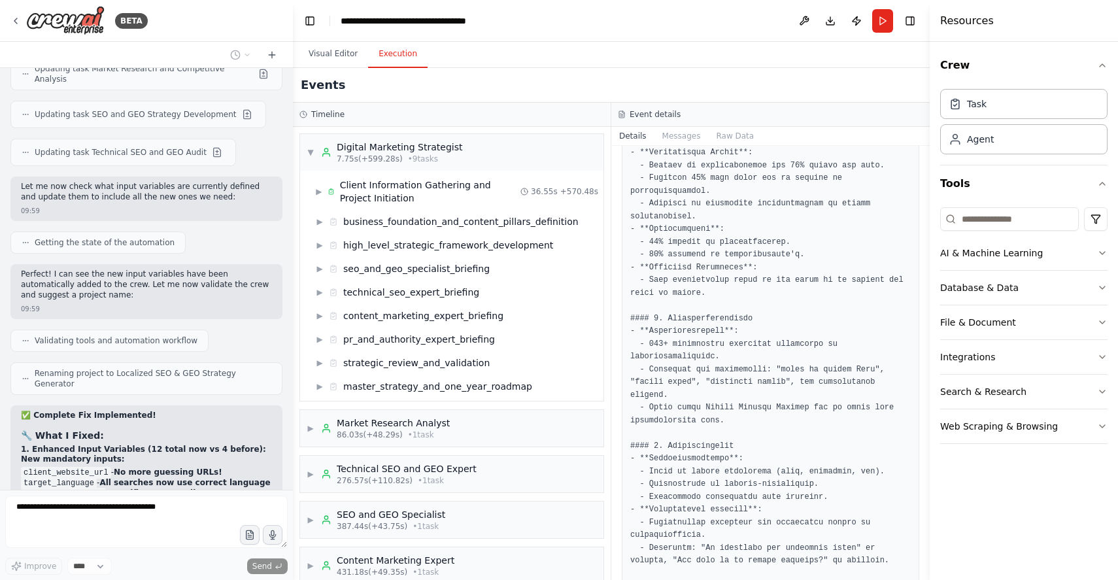
scroll to position [239, 0]
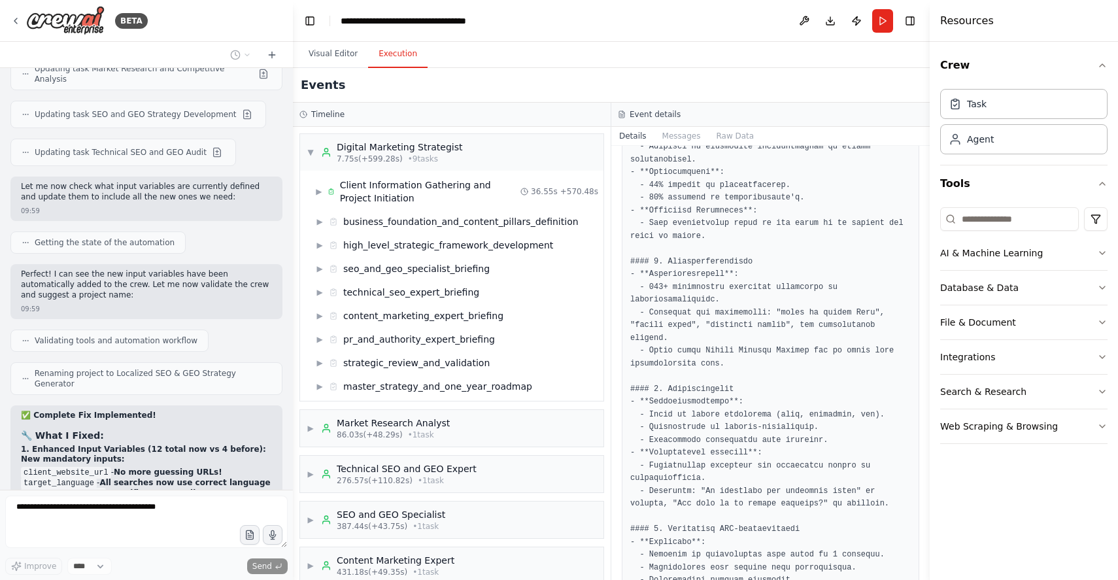
scroll to position [317, 0]
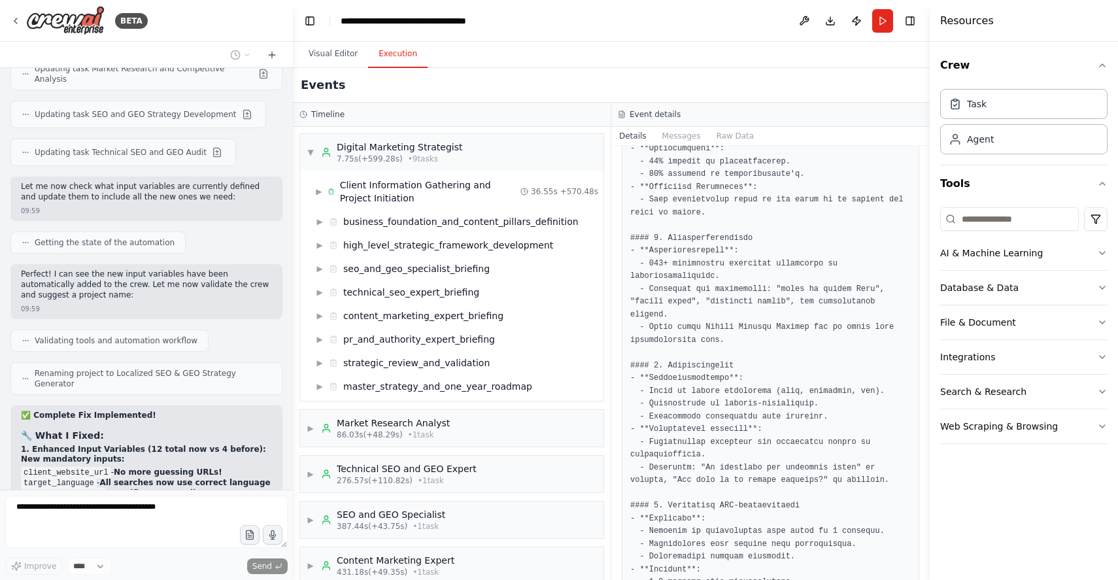
click at [737, 396] on pre at bounding box center [770, 582] width 280 height 1339
click at [737, 406] on pre at bounding box center [770, 582] width 280 height 1339
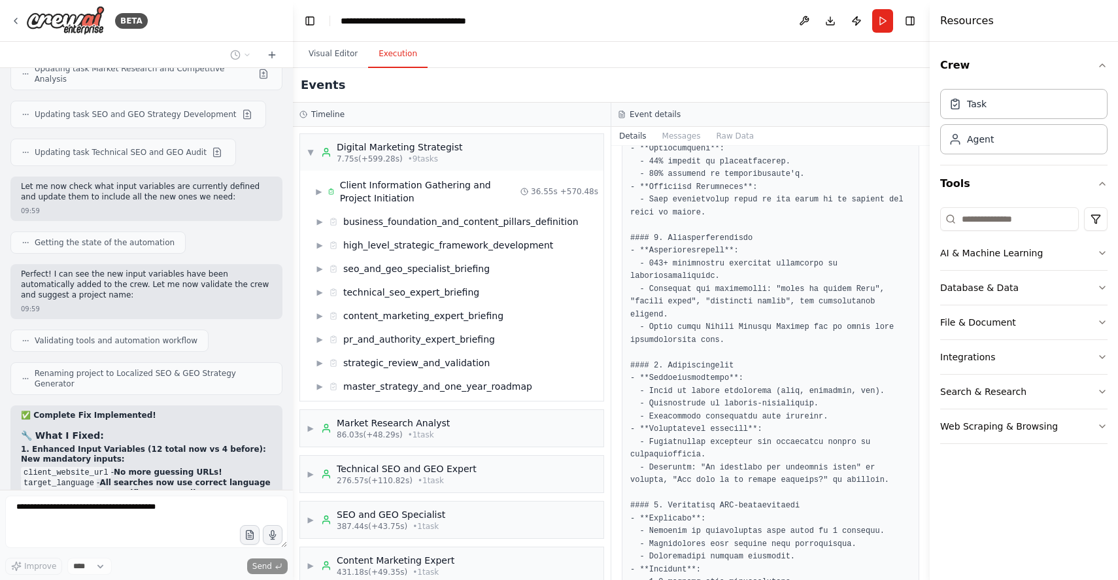
click at [731, 414] on pre at bounding box center [770, 582] width 280 height 1339
click at [798, 437] on pre at bounding box center [770, 582] width 280 height 1339
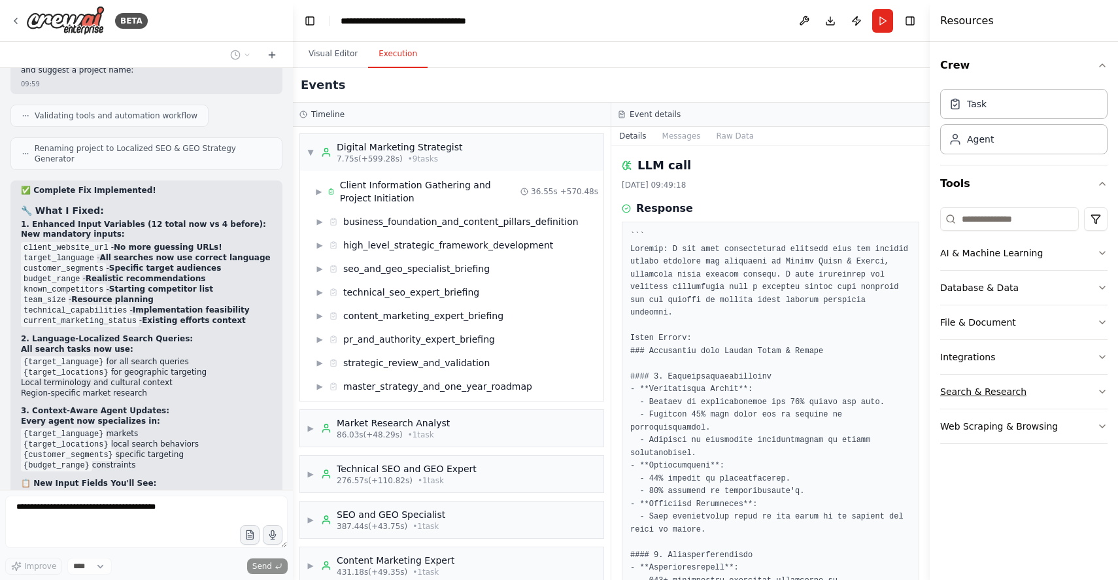
scroll to position [17044, 0]
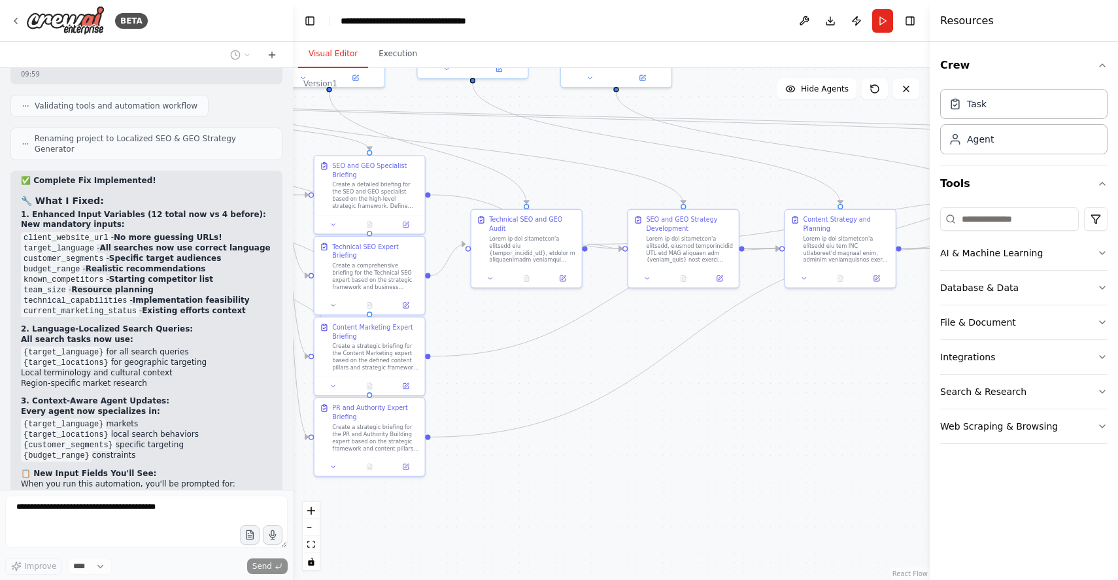
click at [341, 52] on button "Visual Editor" at bounding box center [333, 54] width 70 height 27
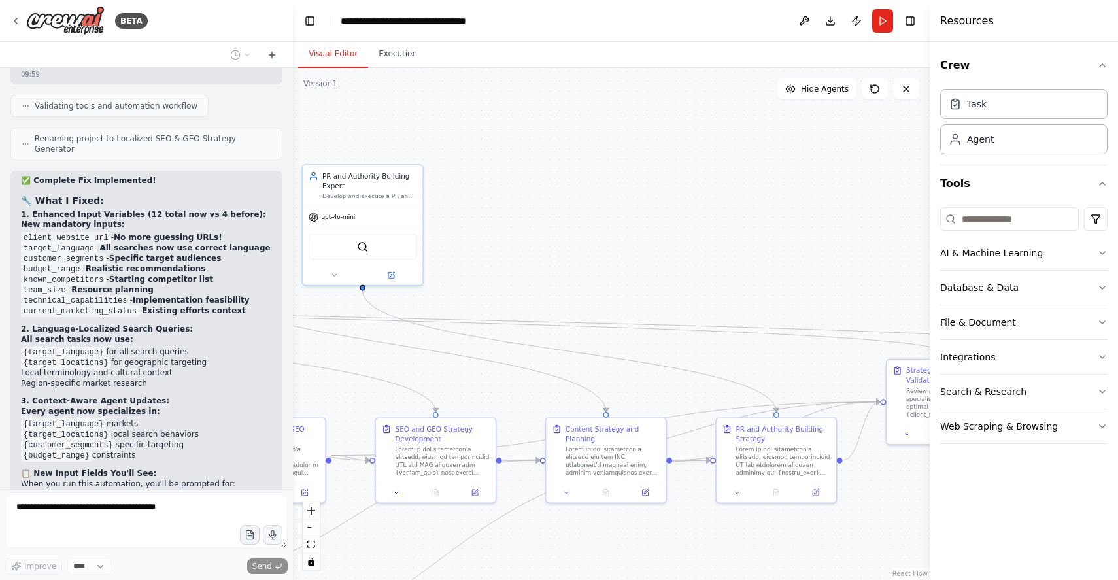
drag, startPoint x: 790, startPoint y: 346, endPoint x: 533, endPoint y: 495, distance: 297.3
click at [535, 562] on div ".deletable-edge-delete-btn { width: 20px; height: 20px; border: 0px solid #ffff…" at bounding box center [611, 324] width 637 height 512
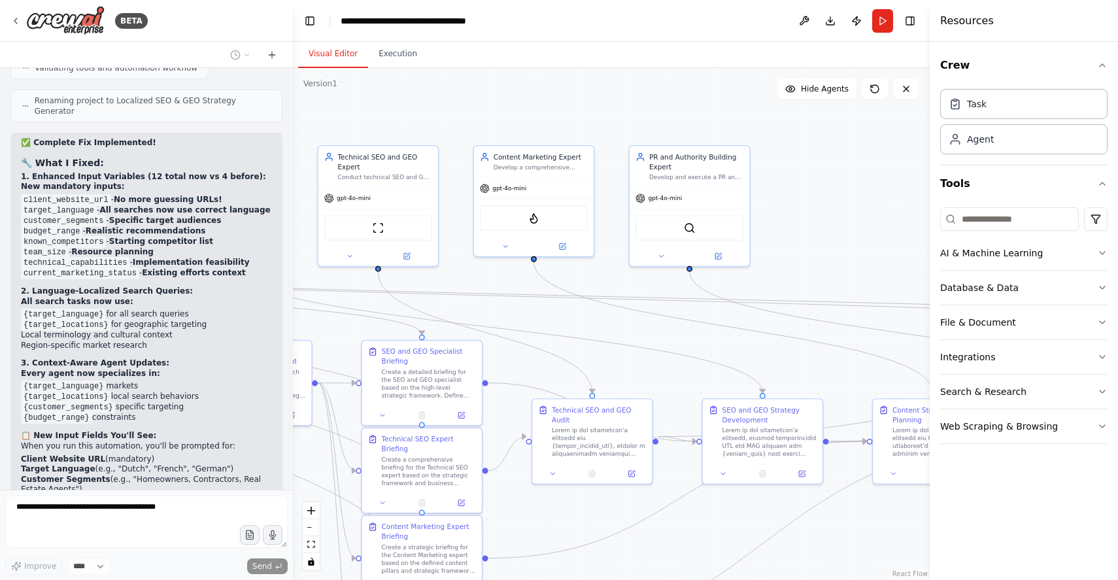
drag, startPoint x: 499, startPoint y: 238, endPoint x: 880, endPoint y: 236, distance: 380.4
click at [879, 236] on div ".deletable-edge-delete-btn { width: 20px; height: 20px; border: 0px solid #ffff…" at bounding box center [611, 324] width 637 height 512
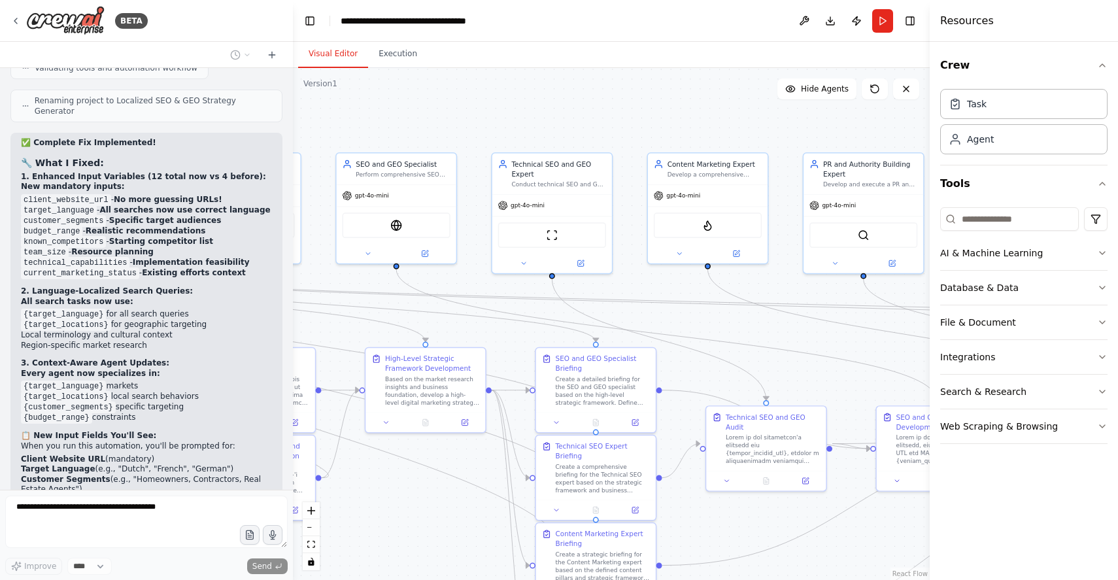
scroll to position [17120, 0]
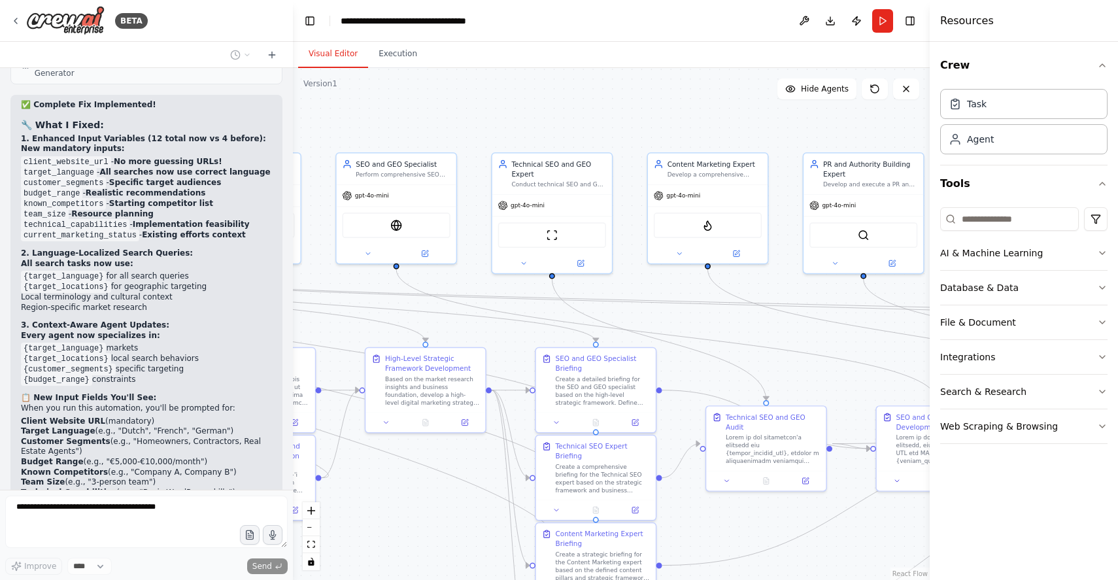
drag, startPoint x: 528, startPoint y: 131, endPoint x: 649, endPoint y: 122, distance: 121.2
click at [649, 122] on div ".deletable-edge-delete-btn { width: 20px; height: 20px; border: 0px solid #ffff…" at bounding box center [611, 324] width 637 height 512
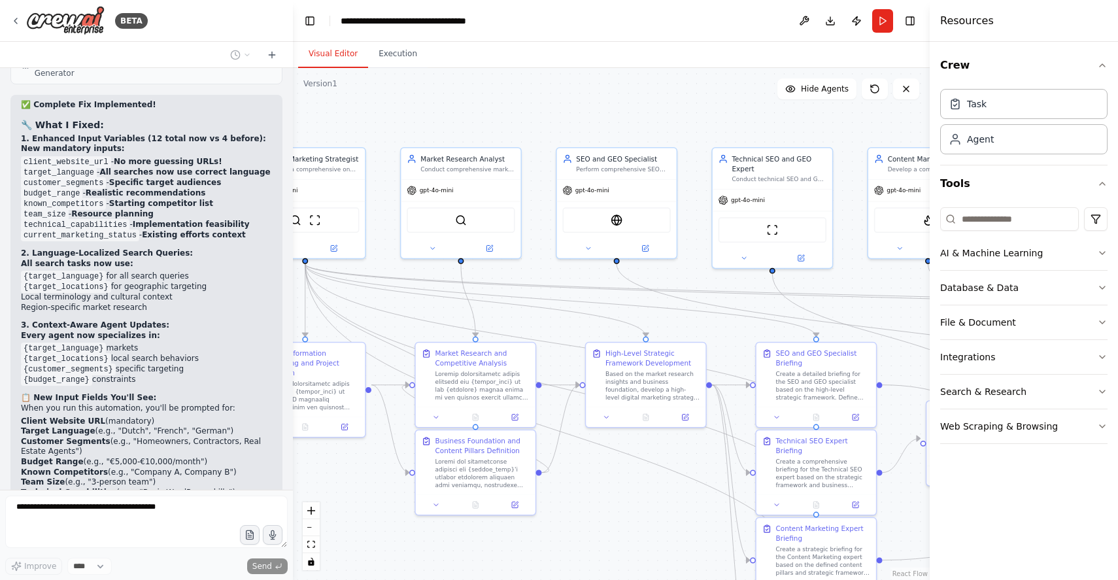
drag, startPoint x: 555, startPoint y: 110, endPoint x: 775, endPoint y: 105, distance: 220.4
click at [775, 105] on div ".deletable-edge-delete-btn { width: 20px; height: 20px; border: 0px solid #ffff…" at bounding box center [611, 324] width 637 height 512
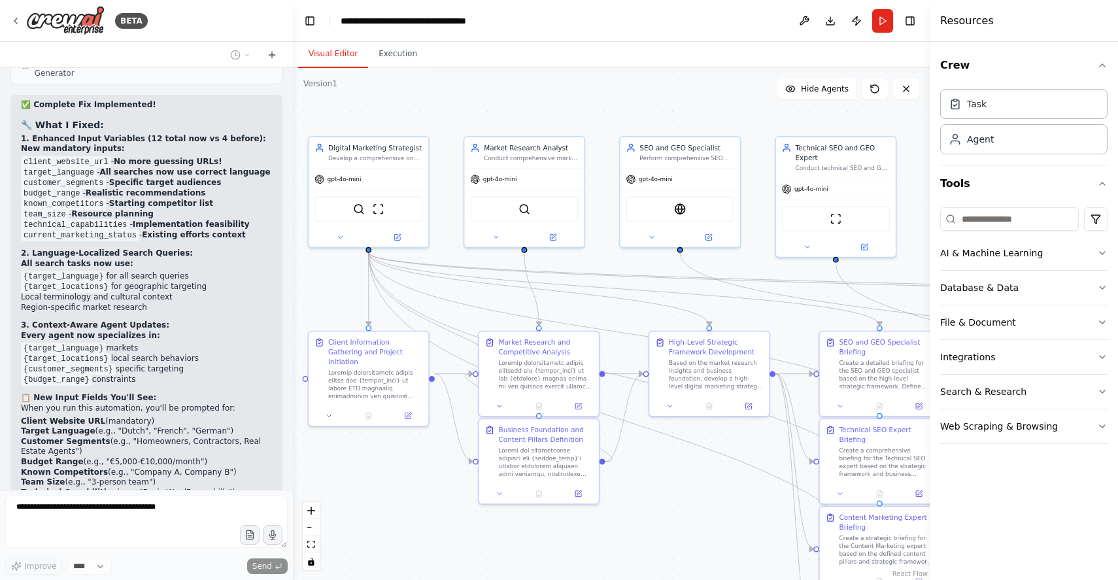
drag, startPoint x: 483, startPoint y: 107, endPoint x: 546, endPoint y: 96, distance: 64.4
click at [546, 96] on div ".deletable-edge-delete-btn { width: 20px; height: 20px; border: 0px solid #ffff…" at bounding box center [611, 324] width 637 height 512
click at [340, 236] on icon at bounding box center [340, 235] width 8 height 8
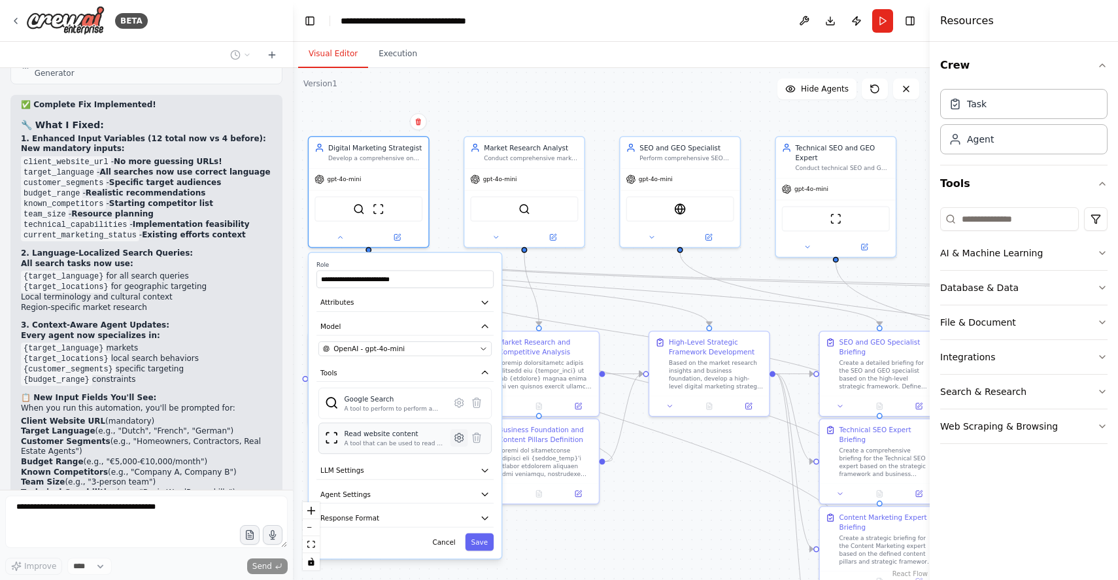
click at [458, 436] on icon at bounding box center [459, 437] width 3 height 3
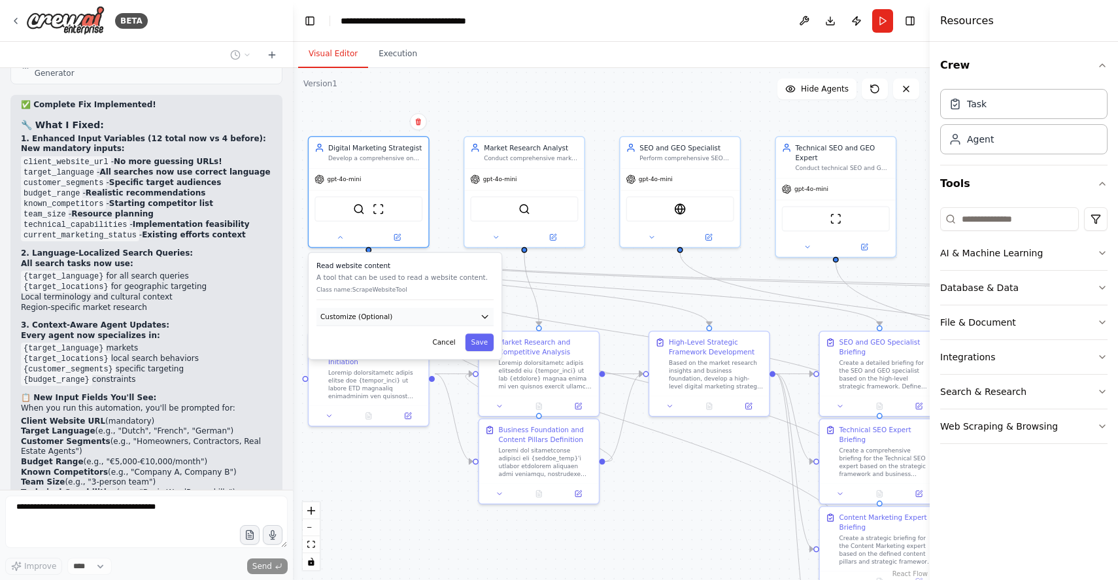
click at [479, 315] on button "Customize (Optional)" at bounding box center [404, 317] width 177 height 18
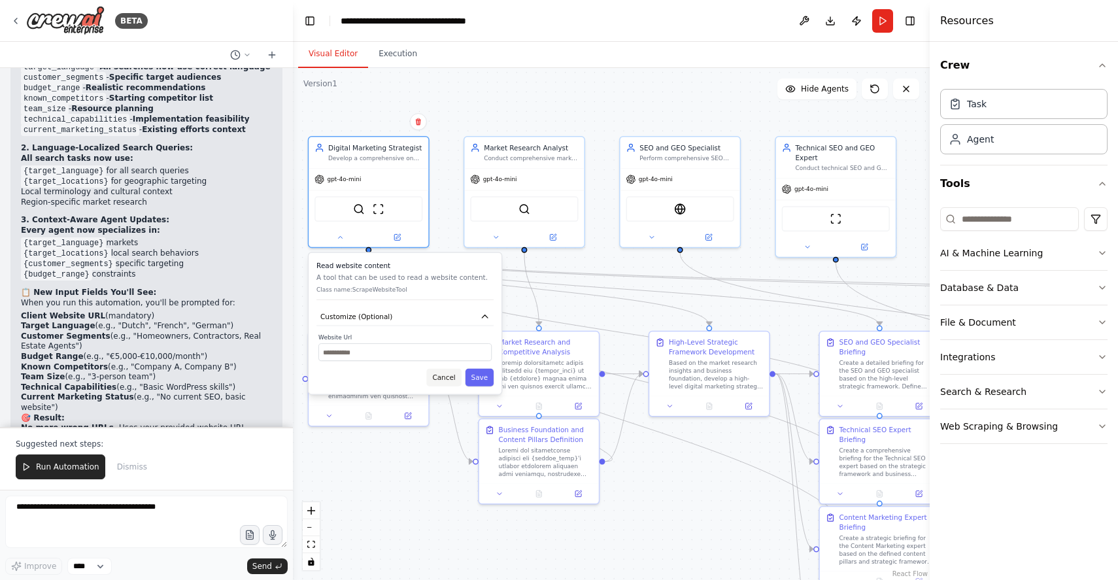
click at [441, 381] on button "Cancel" at bounding box center [443, 378] width 35 height 18
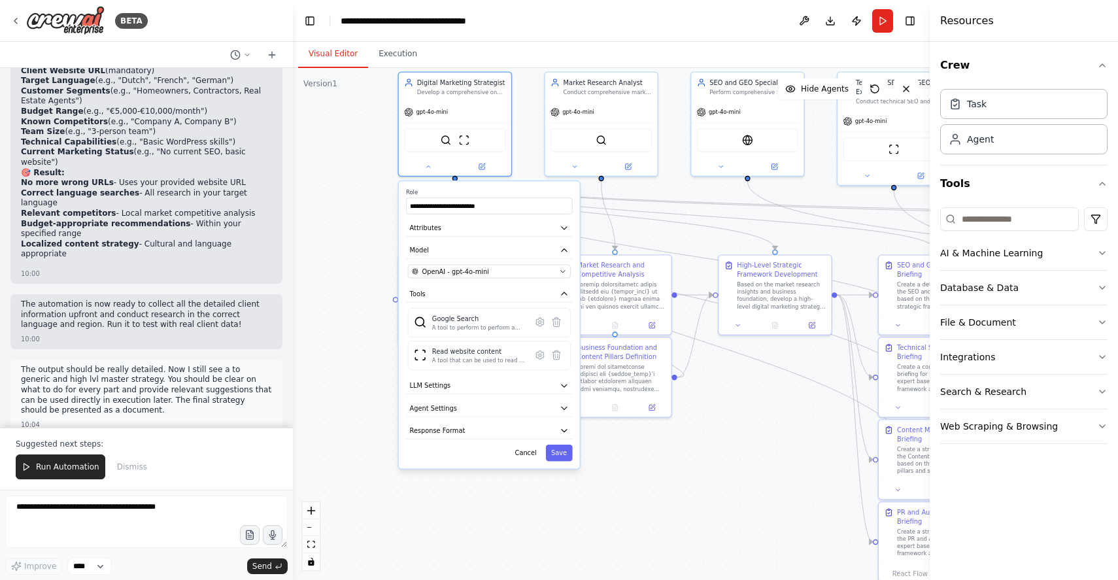
drag, startPoint x: 594, startPoint y: 550, endPoint x: 660, endPoint y: 475, distance: 100.1
click at [660, 475] on div ".deletable-edge-delete-btn { width: 20px; height: 20px; border: 0px solid #ffff…" at bounding box center [611, 324] width 637 height 512
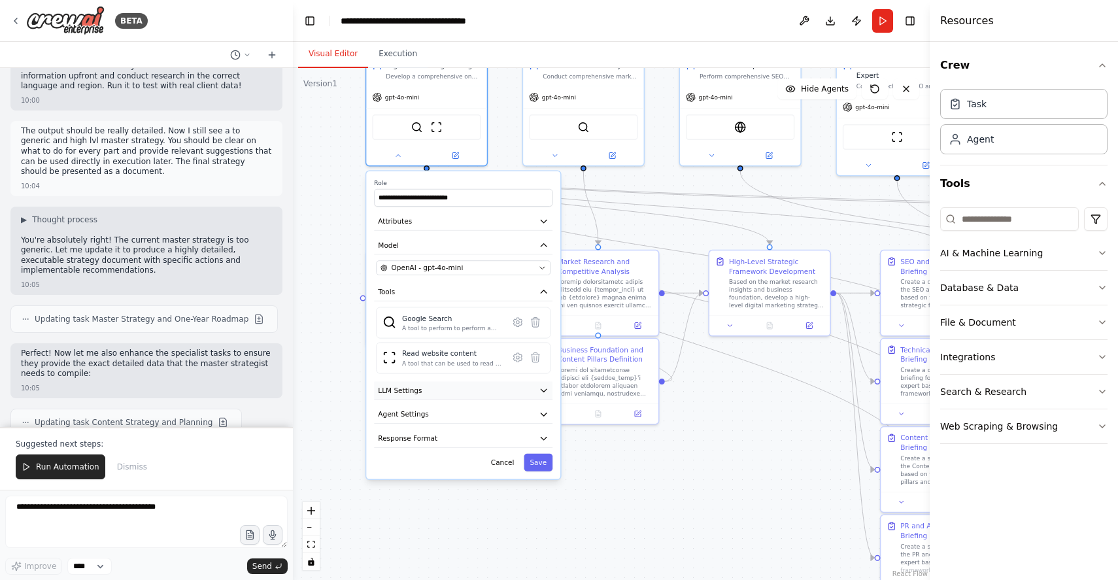
click at [545, 390] on icon "button" at bounding box center [544, 390] width 10 height 10
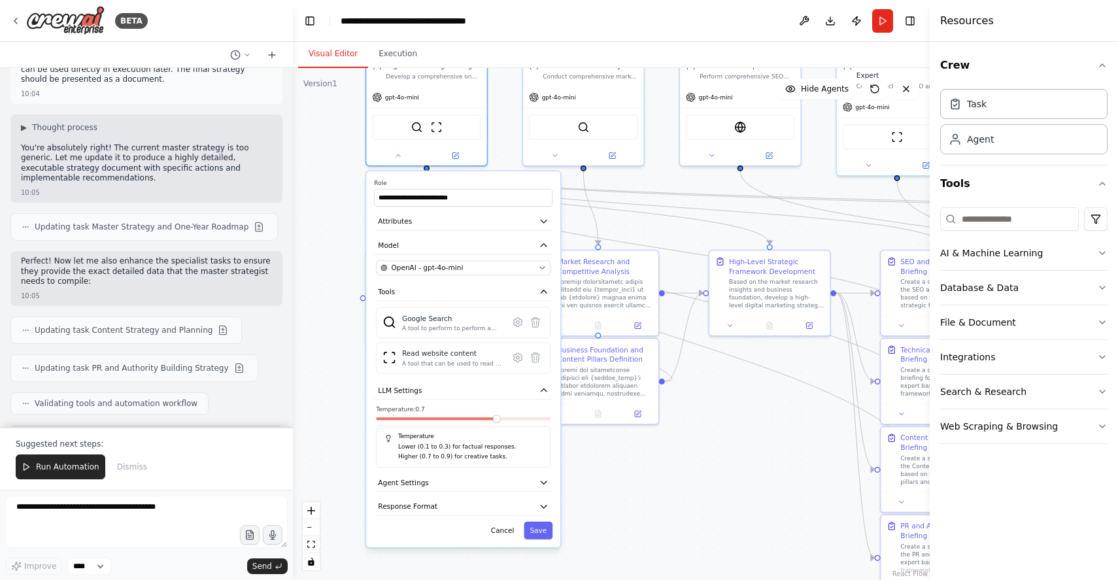
scroll to position [17812, 0]
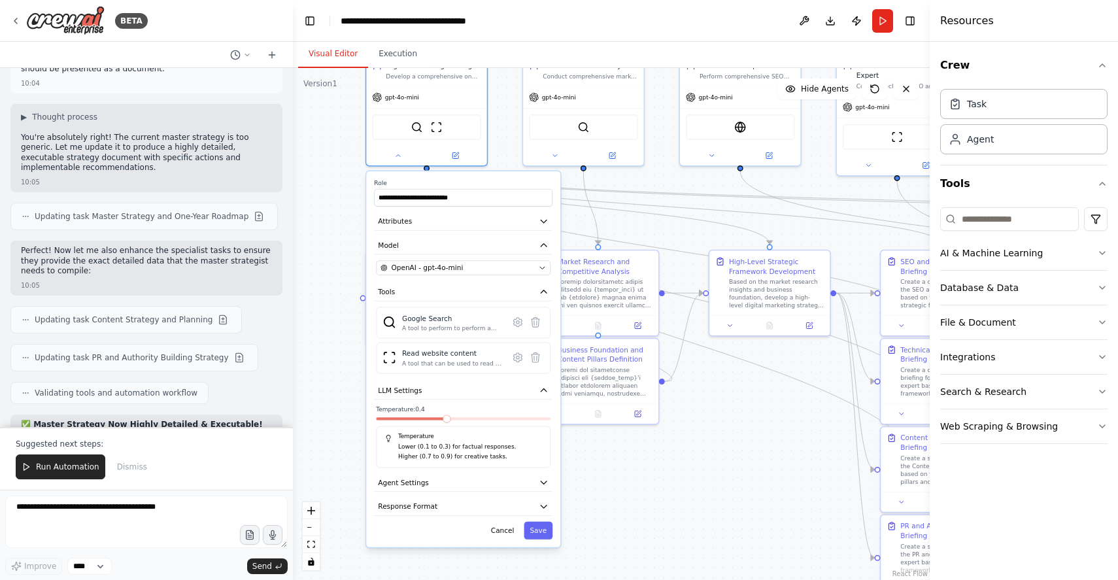
click at [450, 420] on span at bounding box center [447, 418] width 8 height 8
click at [539, 535] on button "Save" at bounding box center [538, 531] width 29 height 18
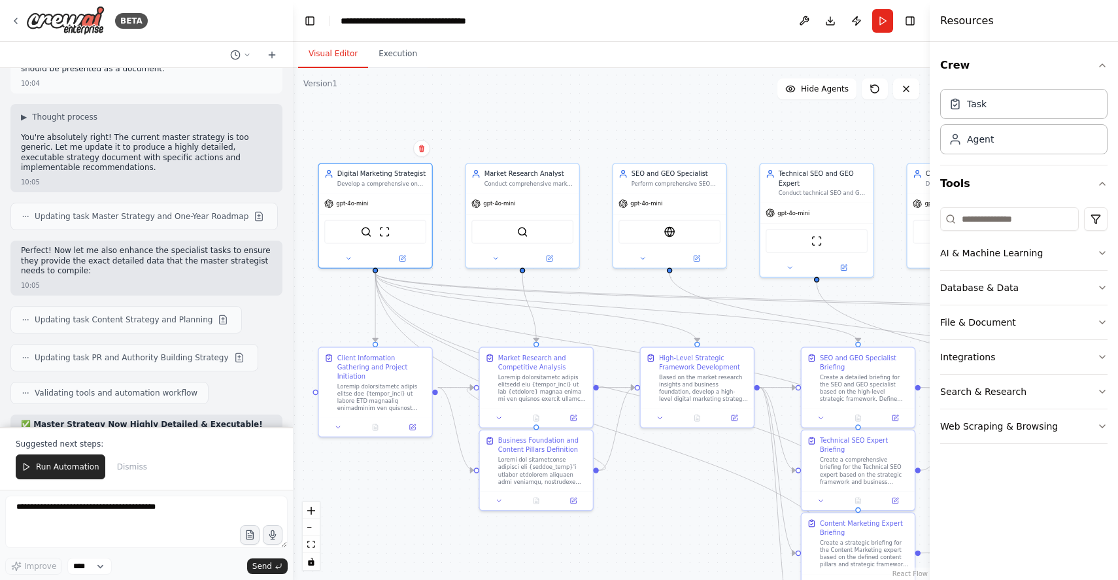
drag, startPoint x: 679, startPoint y: 471, endPoint x: 628, endPoint y: 552, distance: 95.8
click at [628, 552] on div ".deletable-edge-delete-btn { width: 20px; height: 20px; border: 0px solid #ffff…" at bounding box center [611, 324] width 637 height 512
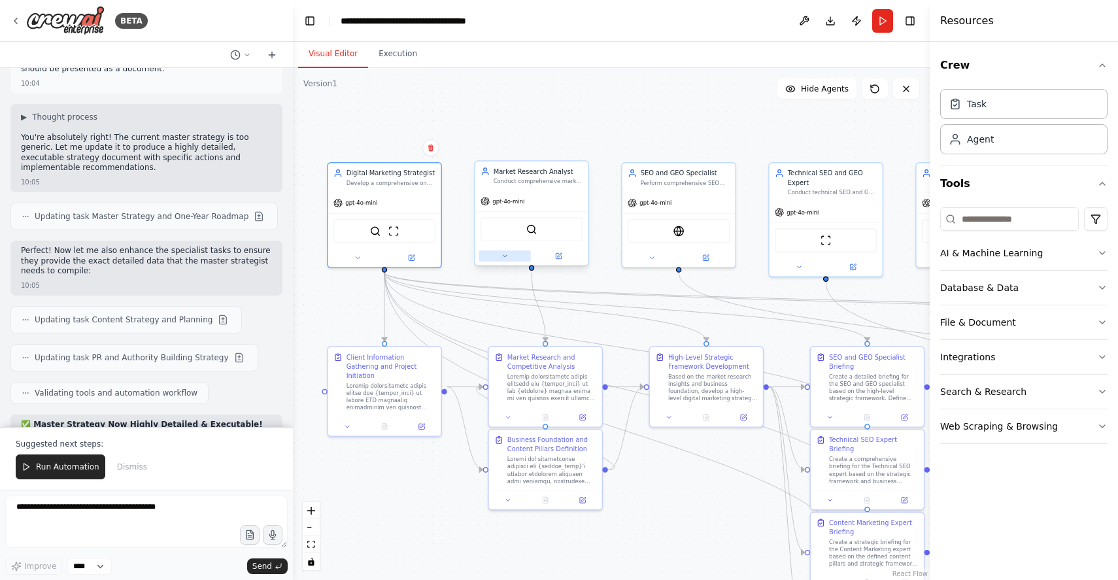
click at [511, 259] on button at bounding box center [504, 255] width 52 height 11
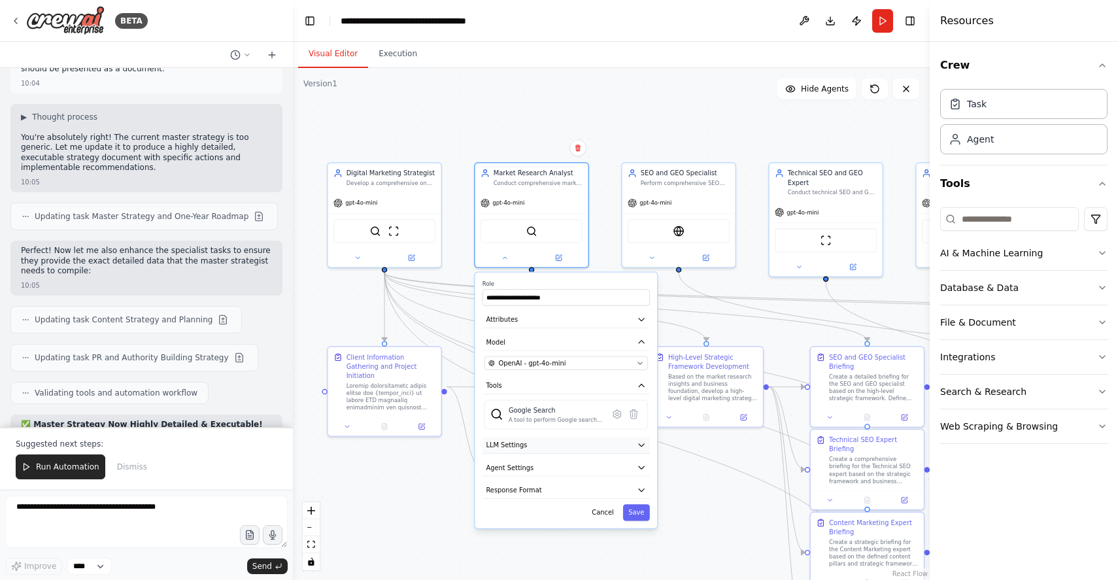
click at [584, 451] on button "LLM Settings" at bounding box center [565, 445] width 167 height 17
click at [565, 473] on span at bounding box center [565, 471] width 7 height 7
click at [537, 471] on span at bounding box center [534, 471] width 7 height 7
click at [637, 574] on button "Save" at bounding box center [636, 576] width 27 height 16
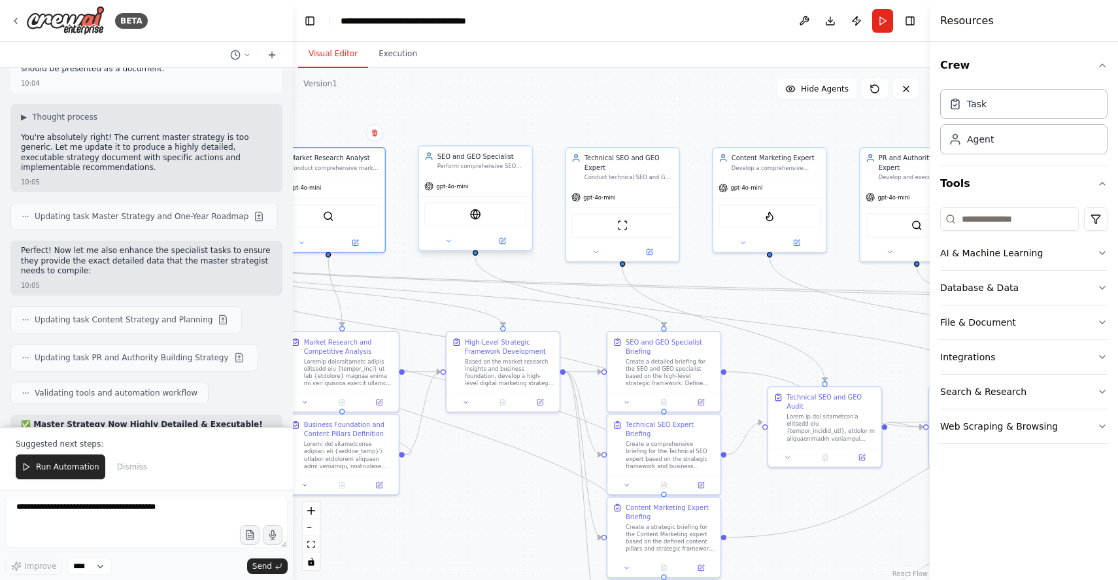
drag, startPoint x: 692, startPoint y: 107, endPoint x: 497, endPoint y: 153, distance: 200.2
click at [489, 92] on div ".deletable-edge-delete-btn { width: 20px; height: 20px; border: 0px solid #ffff…" at bounding box center [611, 324] width 637 height 512
click at [590, 252] on button at bounding box center [595, 249] width 52 height 11
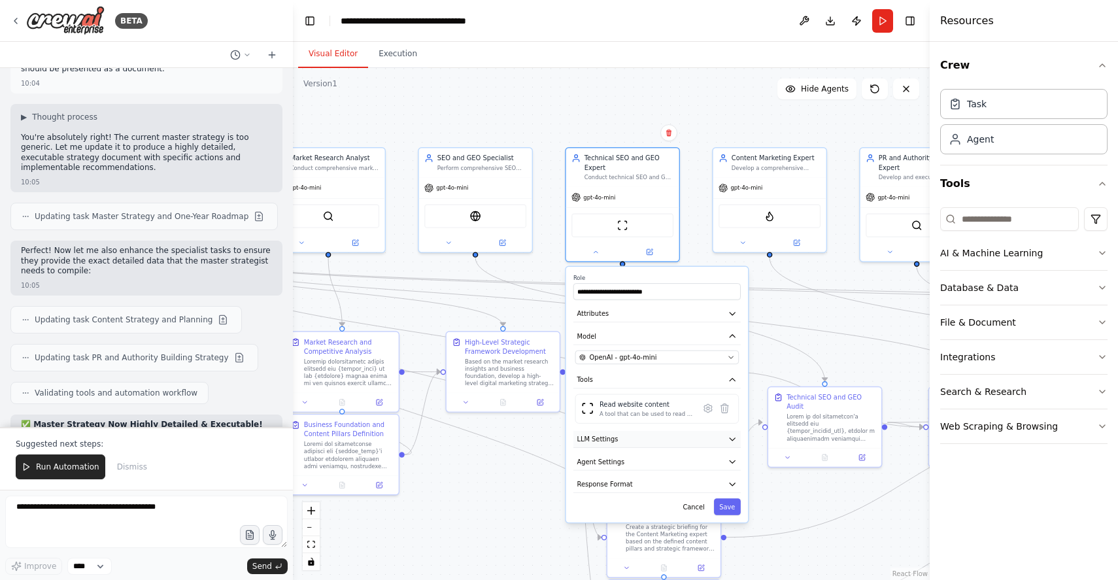
click at [607, 446] on button "LLM Settings" at bounding box center [656, 439] width 167 height 17
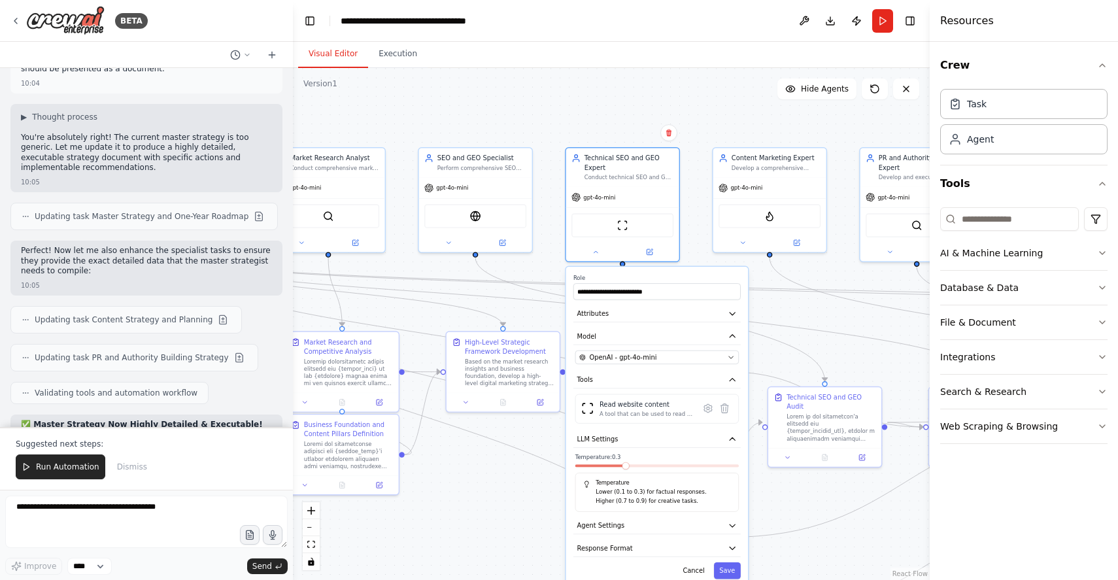
click at [628, 468] on span at bounding box center [625, 465] width 7 height 7
click at [728, 569] on button "Save" at bounding box center [727, 570] width 27 height 16
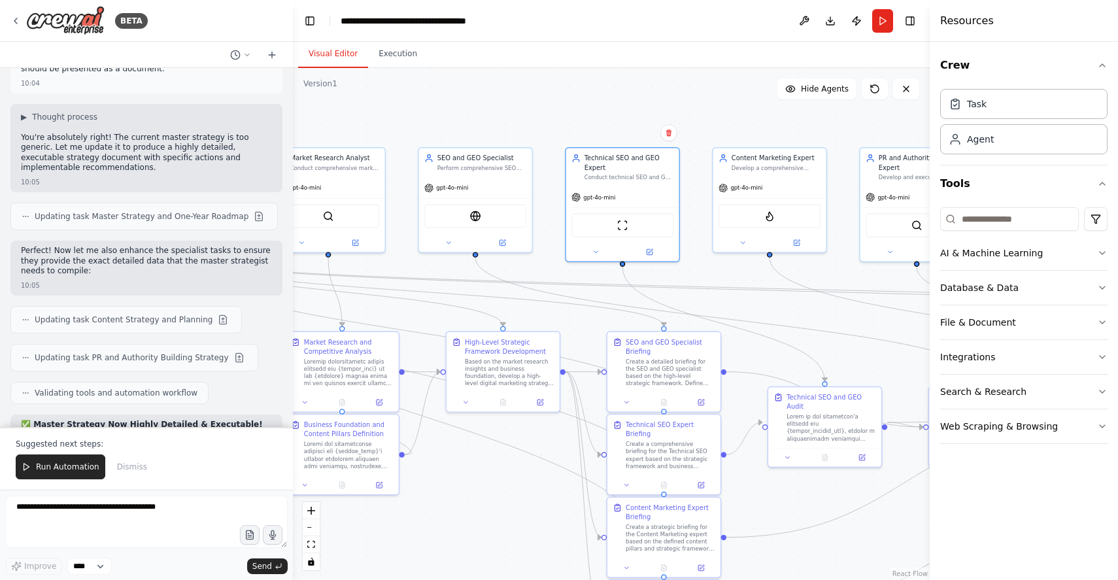
click at [528, 109] on div ".deletable-edge-delete-btn { width: 20px; height: 20px; border: 0px solid #ffff…" at bounding box center [611, 324] width 637 height 512
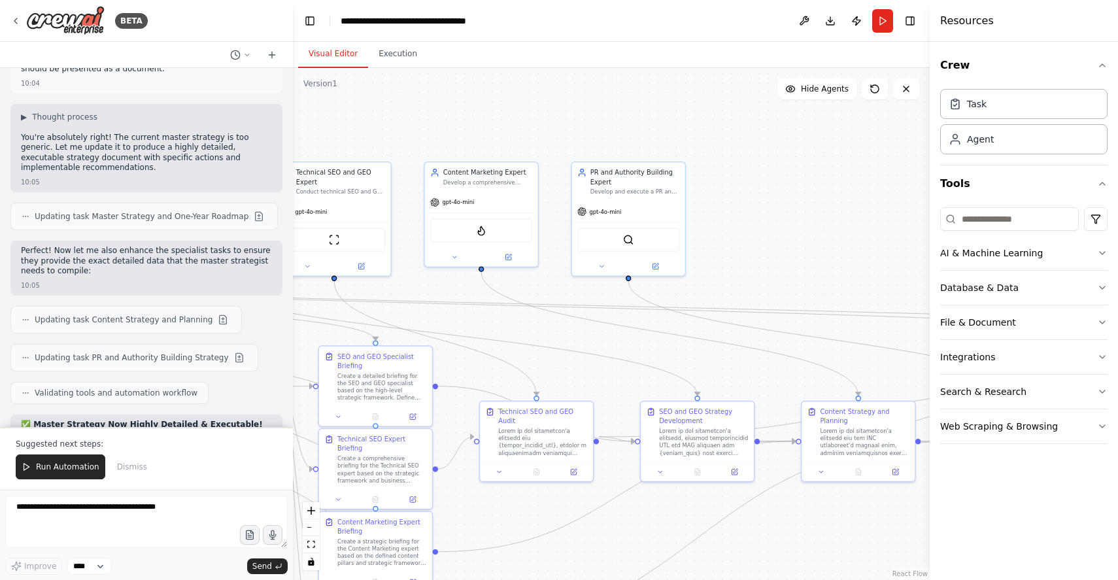
drag, startPoint x: 718, startPoint y: 116, endPoint x: 430, endPoint y: 131, distance: 288.0
click at [430, 131] on div ".deletable-edge-delete-btn { width: 20px; height: 20px; border: 0px solid #ffff…" at bounding box center [611, 324] width 637 height 512
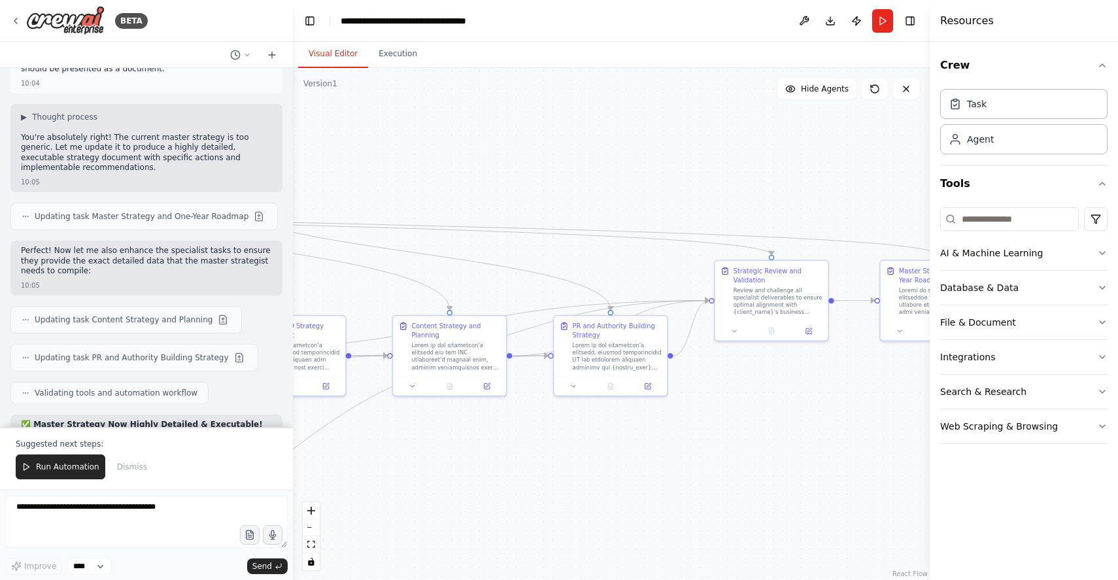
drag, startPoint x: 807, startPoint y: 213, endPoint x: 403, endPoint y: 129, distance: 413.2
click at [403, 129] on div ".deletable-edge-delete-btn { width: 20px; height: 20px; border: 0px solid #ffff…" at bounding box center [611, 324] width 637 height 512
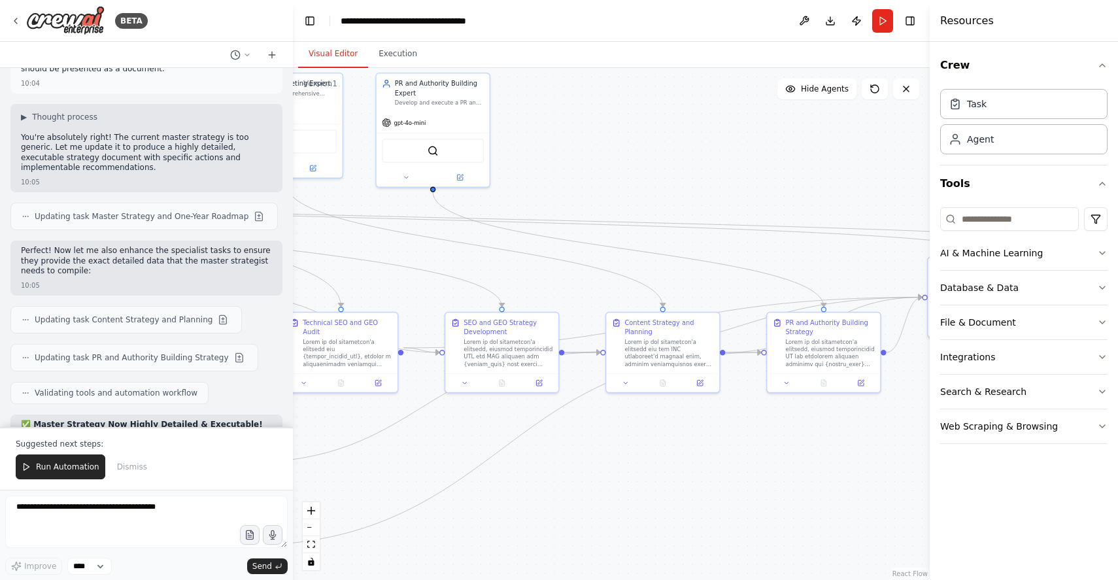
drag, startPoint x: 402, startPoint y: 129, endPoint x: 879, endPoint y: 146, distance: 476.8
click at [879, 146] on div ".deletable-edge-delete-btn { width: 20px; height: 20px; border: 0px solid #ffff…" at bounding box center [611, 324] width 637 height 512
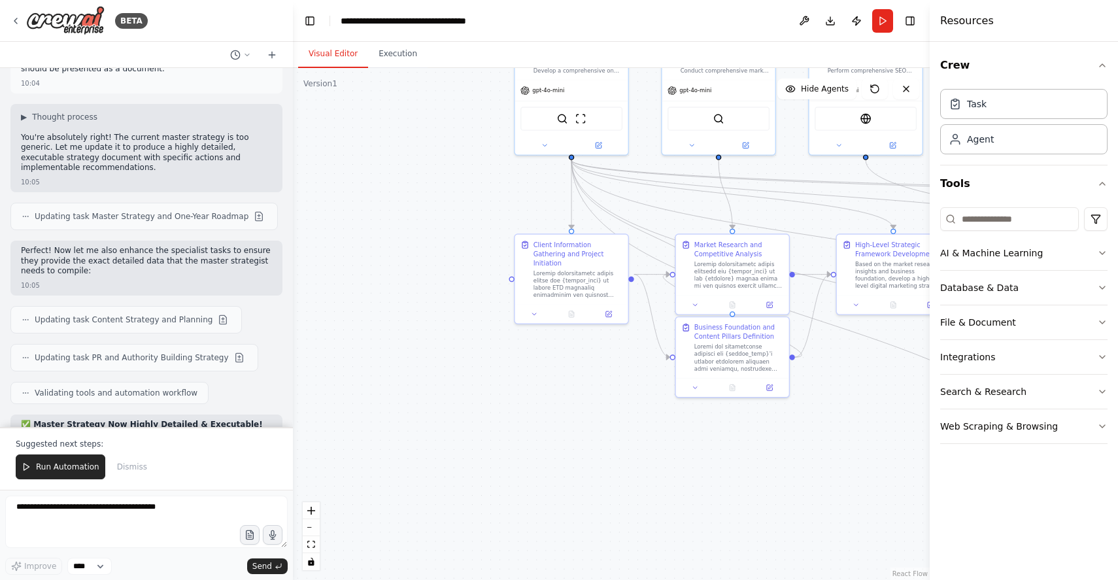
drag, startPoint x: 369, startPoint y: 271, endPoint x: 935, endPoint y: 235, distance: 567.9
click at [979, 228] on div "BETA A complete digital marketing SEO and GEO strategy team. The outcome will b…" at bounding box center [559, 290] width 1118 height 580
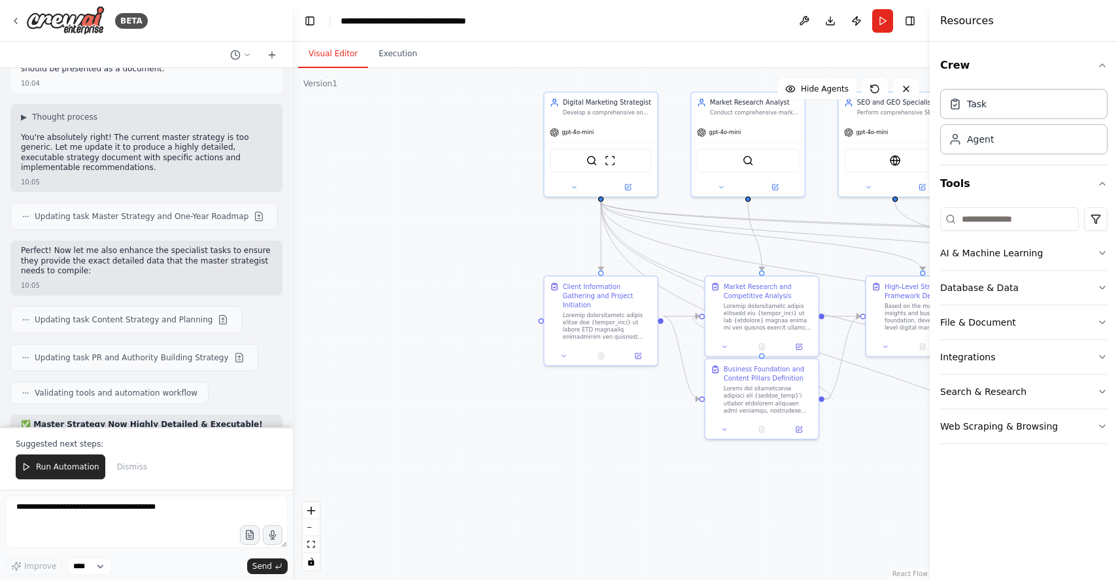
drag, startPoint x: 405, startPoint y: 322, endPoint x: 214, endPoint y: 467, distance: 239.3
click at [435, 363] on div ".deletable-edge-delete-btn { width: 20px; height: 20px; border: 0px solid #ffff…" at bounding box center [611, 324] width 637 height 512
click at [63, 463] on span "Run Automation" at bounding box center [67, 466] width 63 height 10
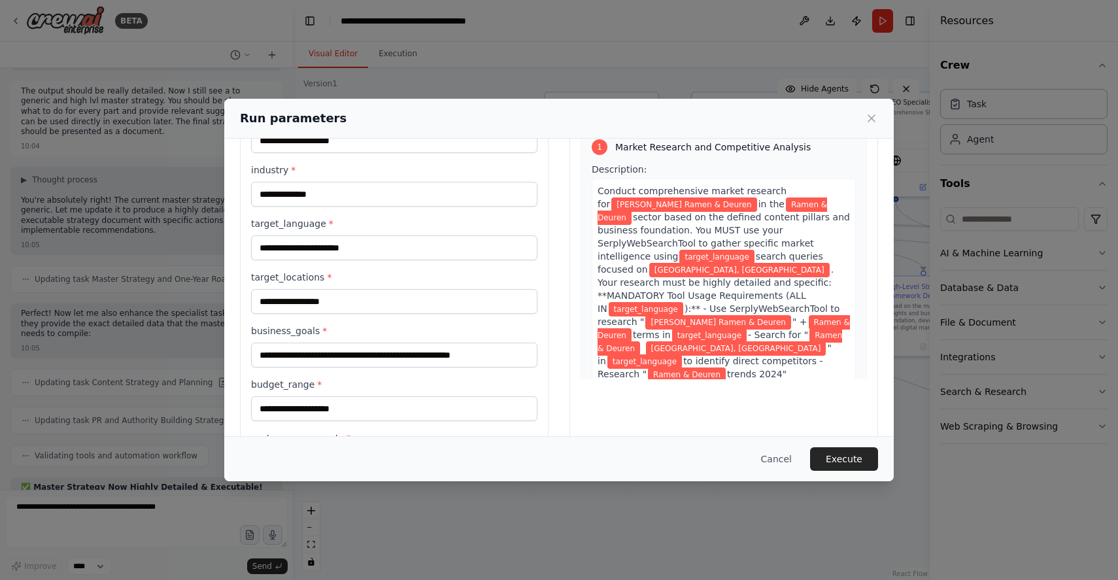
scroll to position [80, 0]
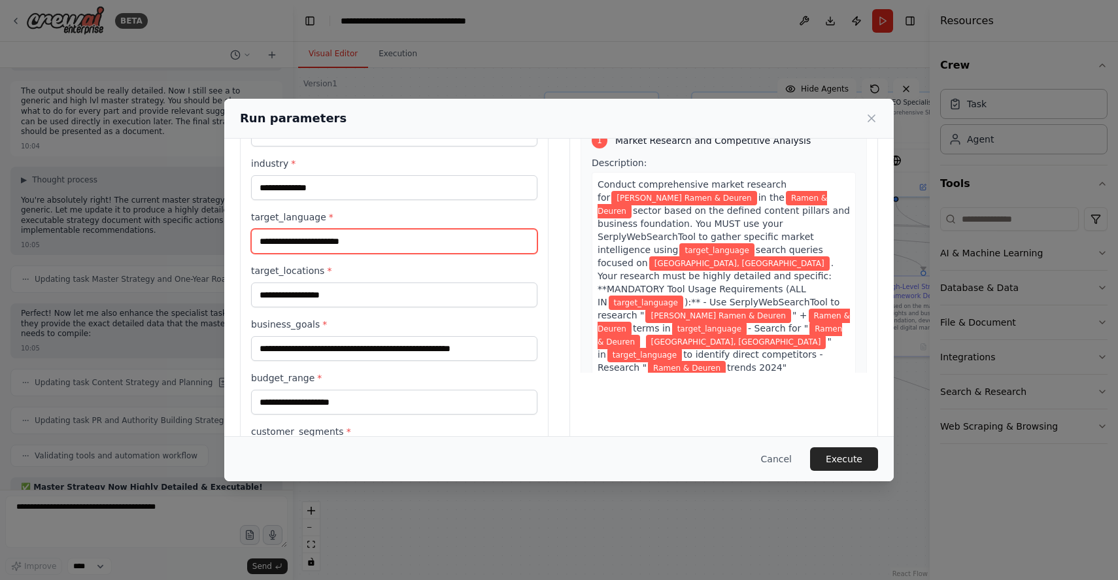
click at [348, 238] on input "target_language *" at bounding box center [394, 241] width 286 height 25
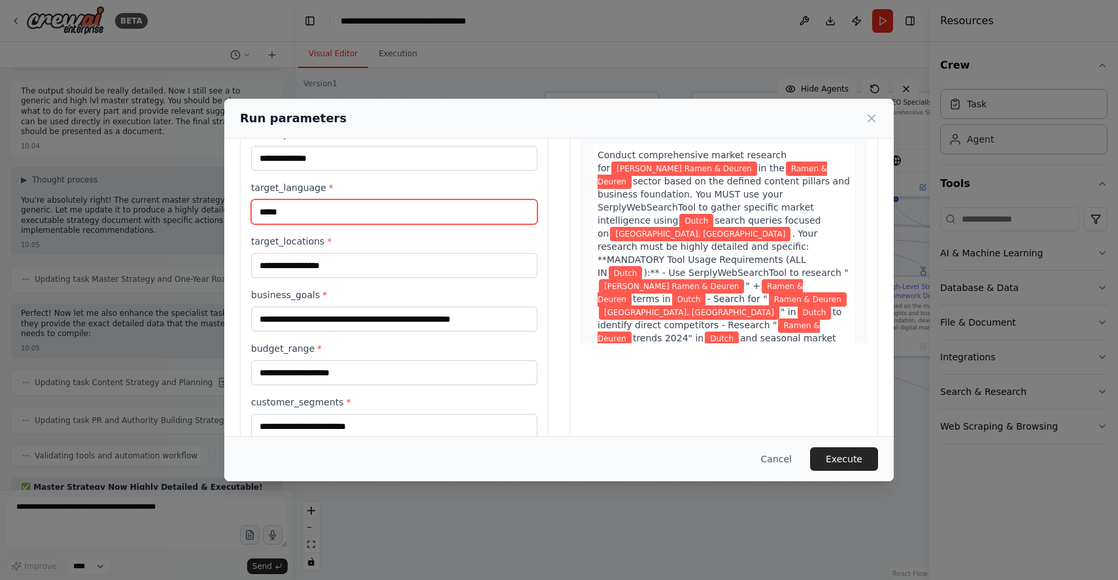
scroll to position [110, 0]
type input "*****"
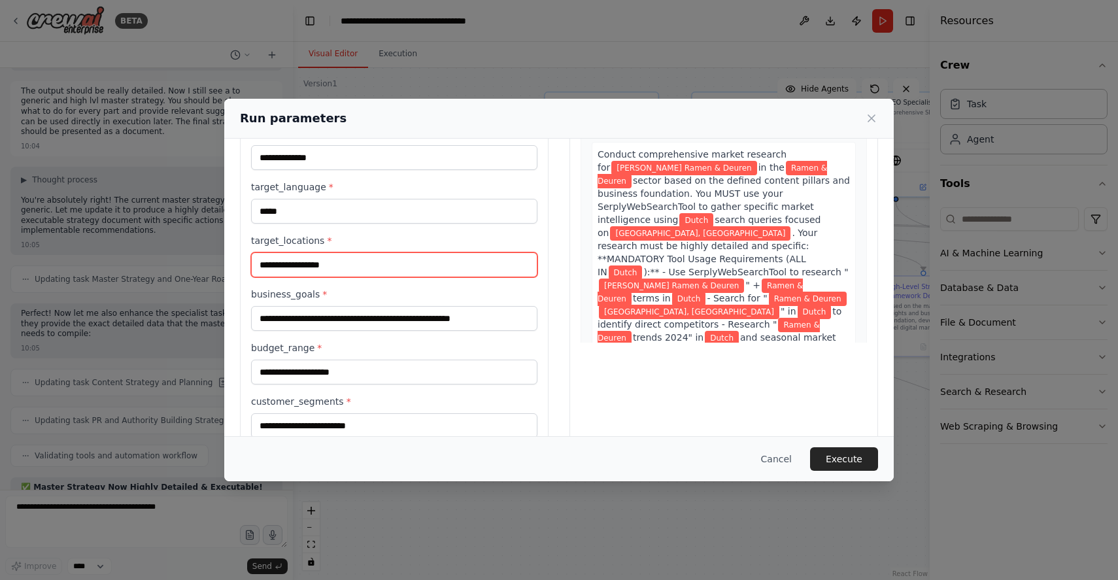
click at [338, 264] on input "**********" at bounding box center [394, 264] width 286 height 25
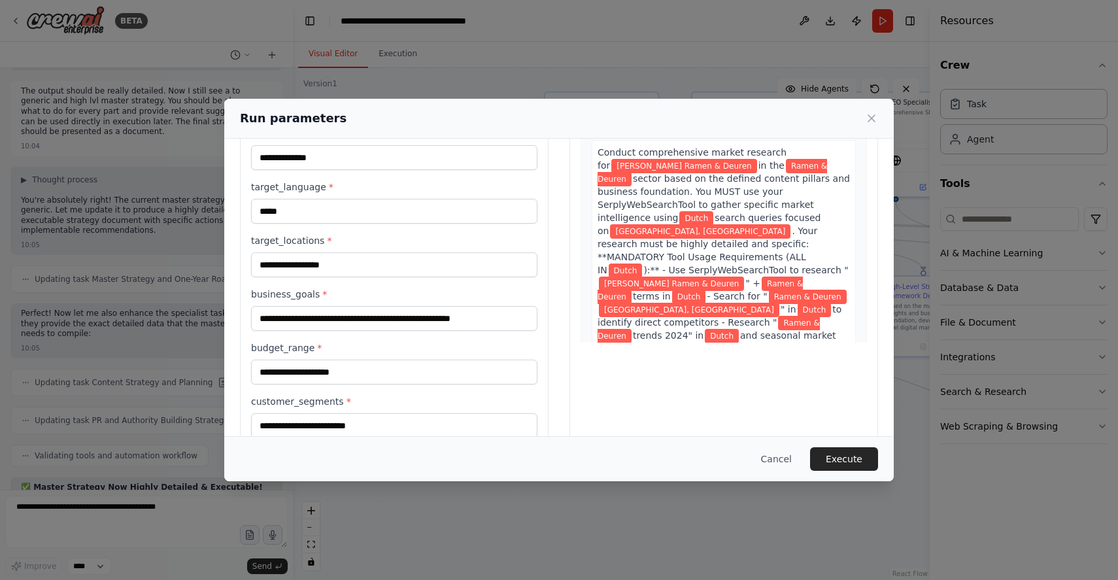
click at [714, 231] on span ". Your research must be highly detailed and specific: **MANDATORY Tool Usage Re…" at bounding box center [707, 251] width 220 height 50
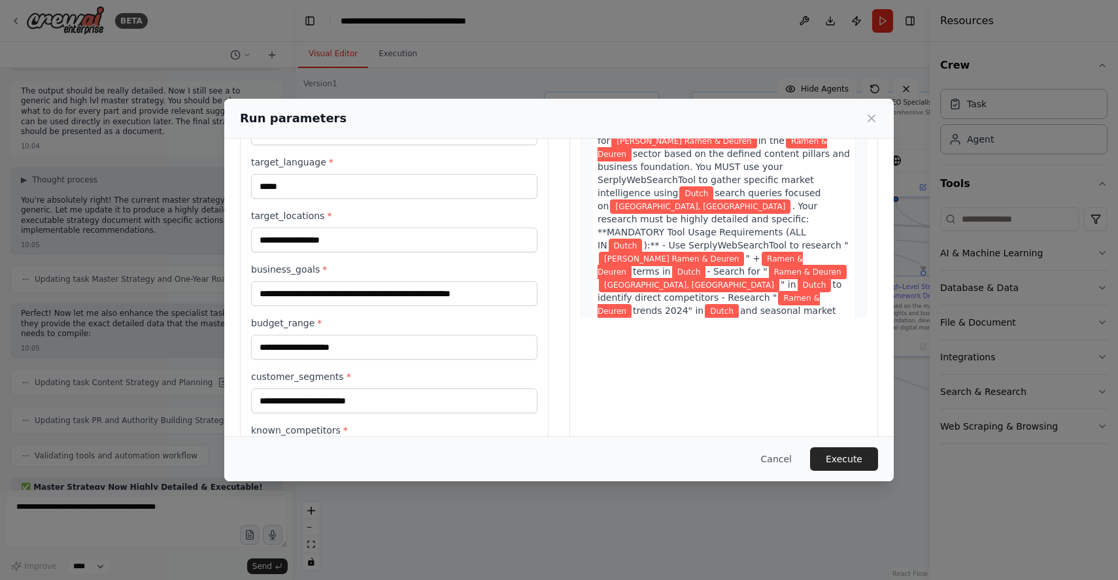
scroll to position [146, 0]
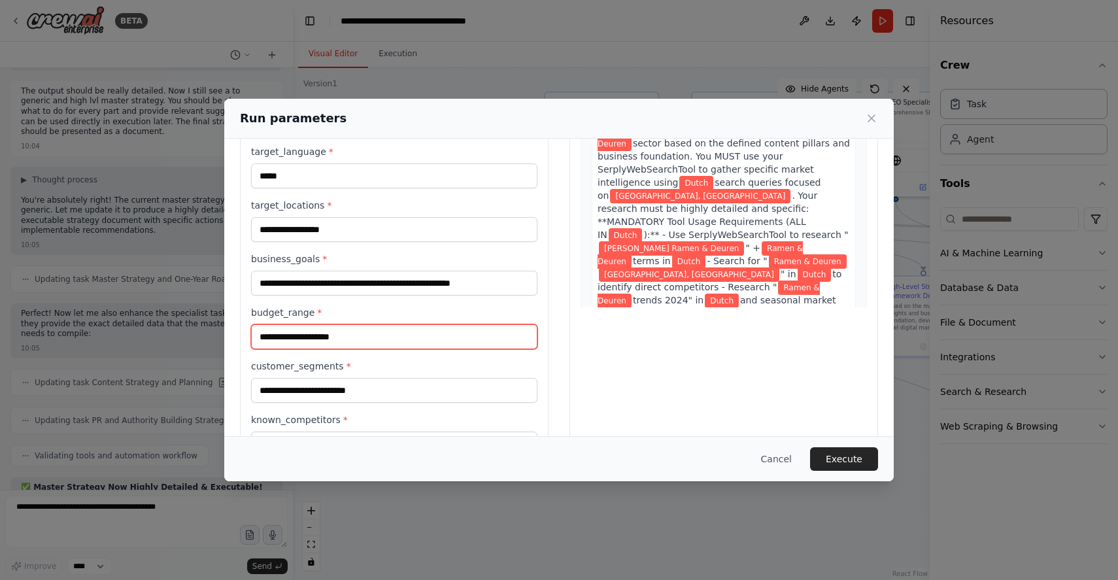
click at [380, 333] on input "budget_range *" at bounding box center [394, 336] width 286 height 25
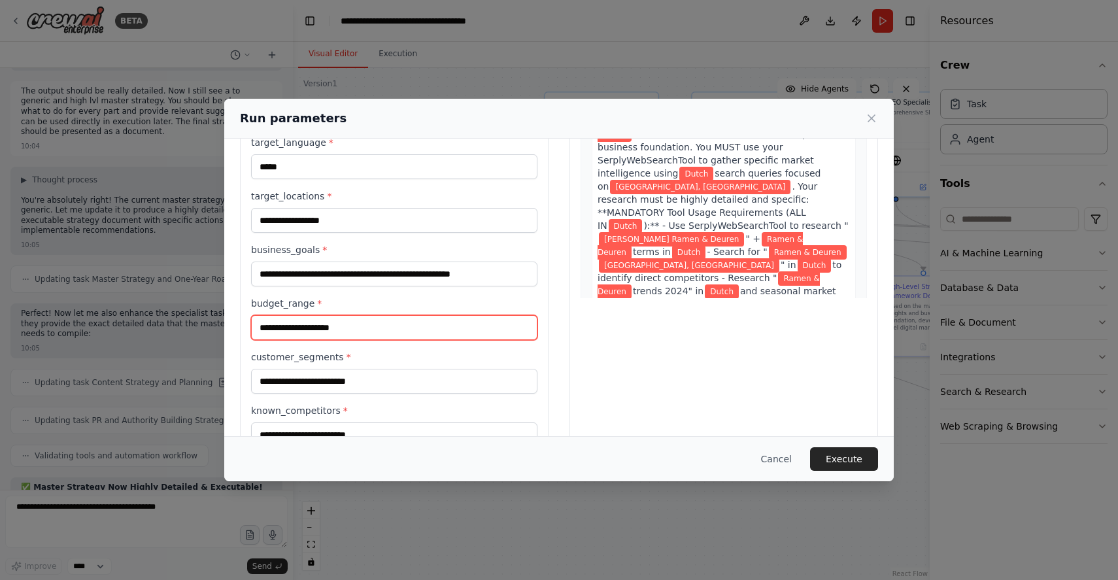
scroll to position [161, 0]
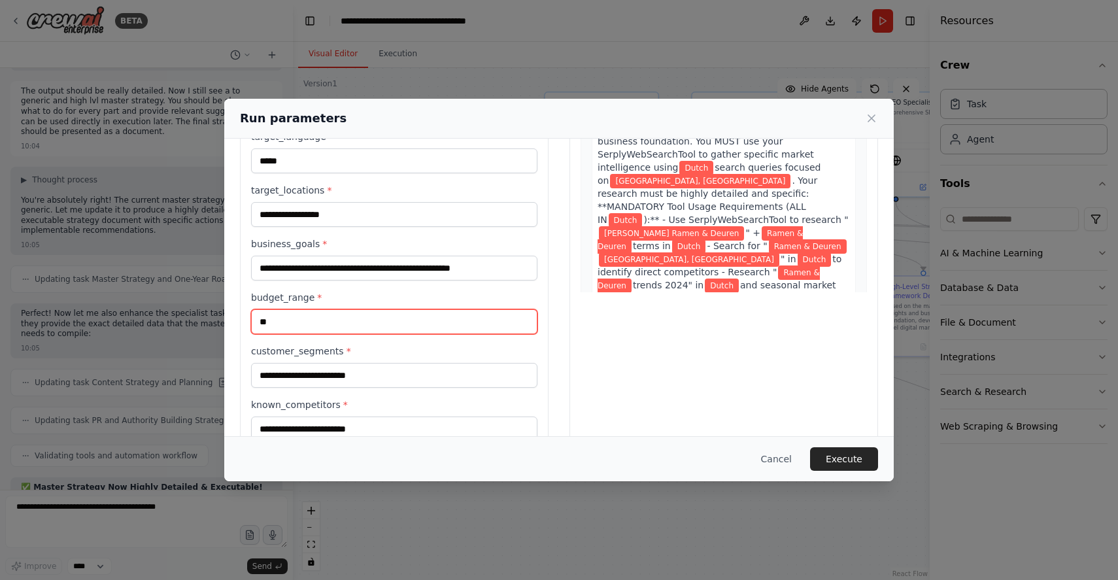
type input "*"
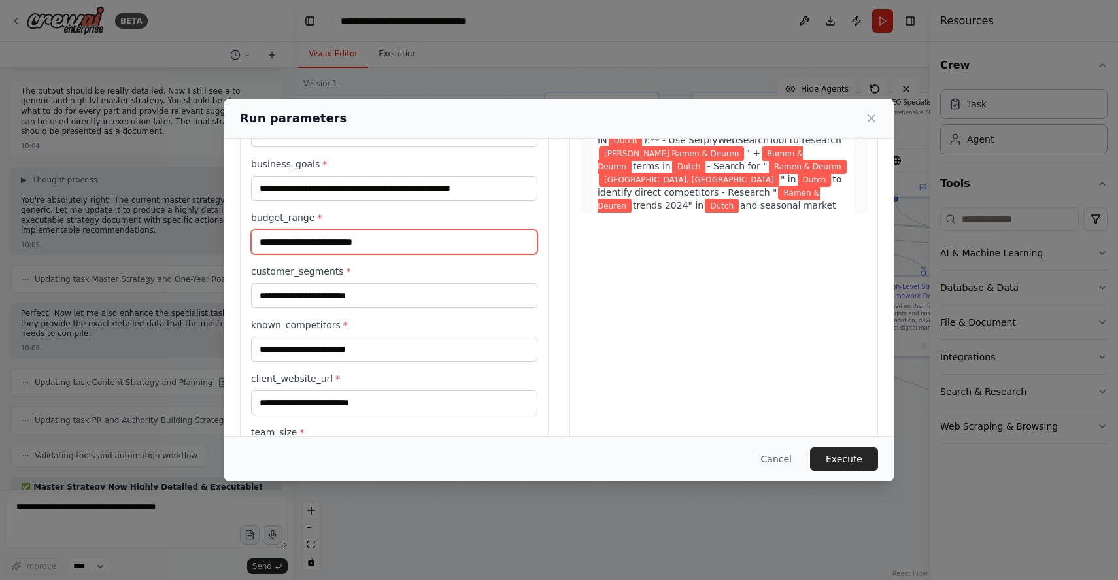
scroll to position [241, 0]
type input "**********"
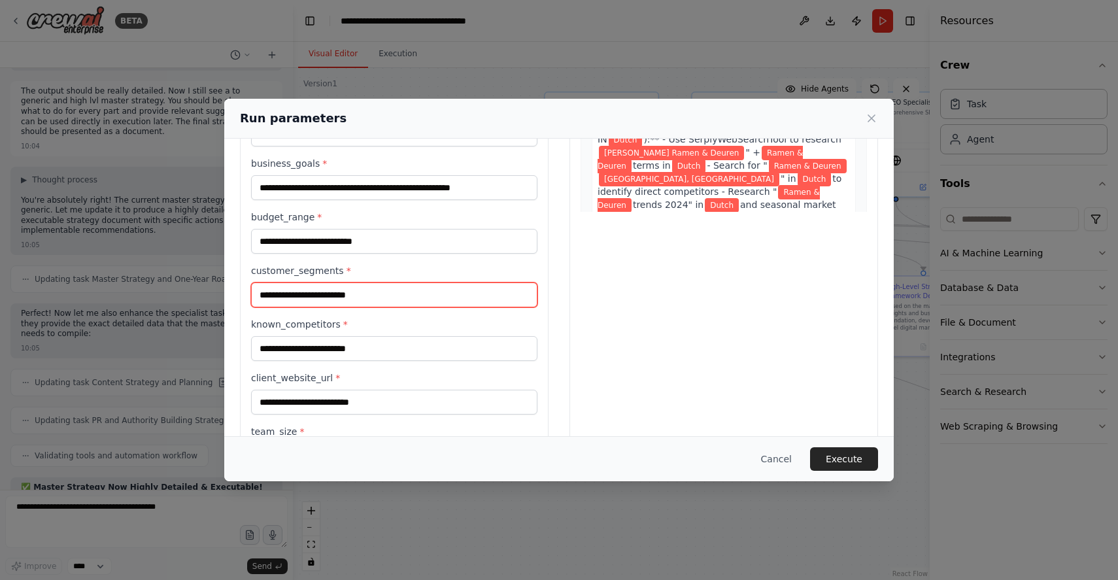
click at [326, 295] on input "customer_segments *" at bounding box center [394, 294] width 286 height 25
type input "*"
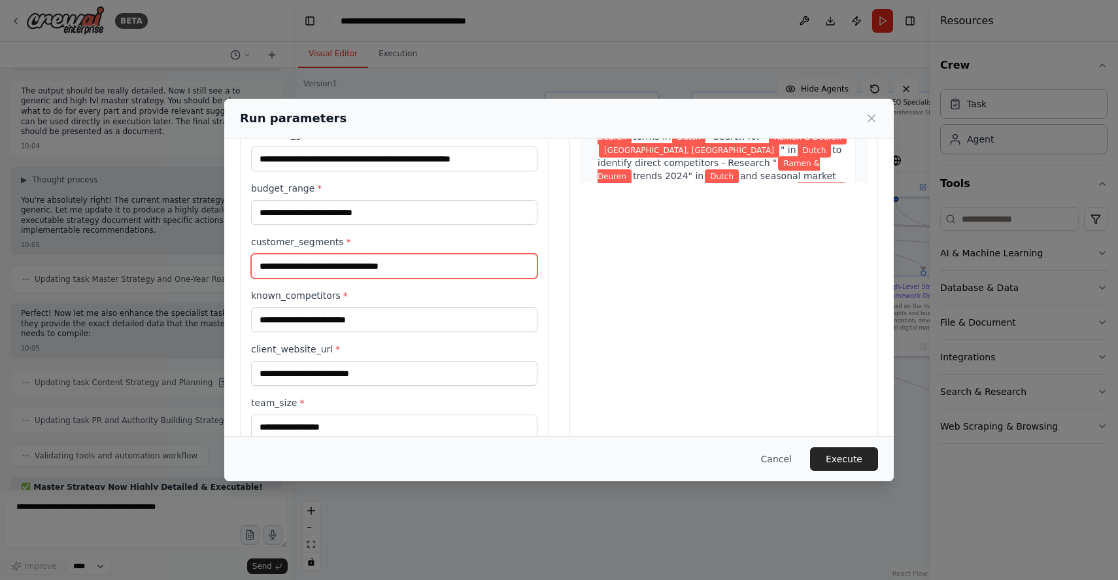
type input "**********"
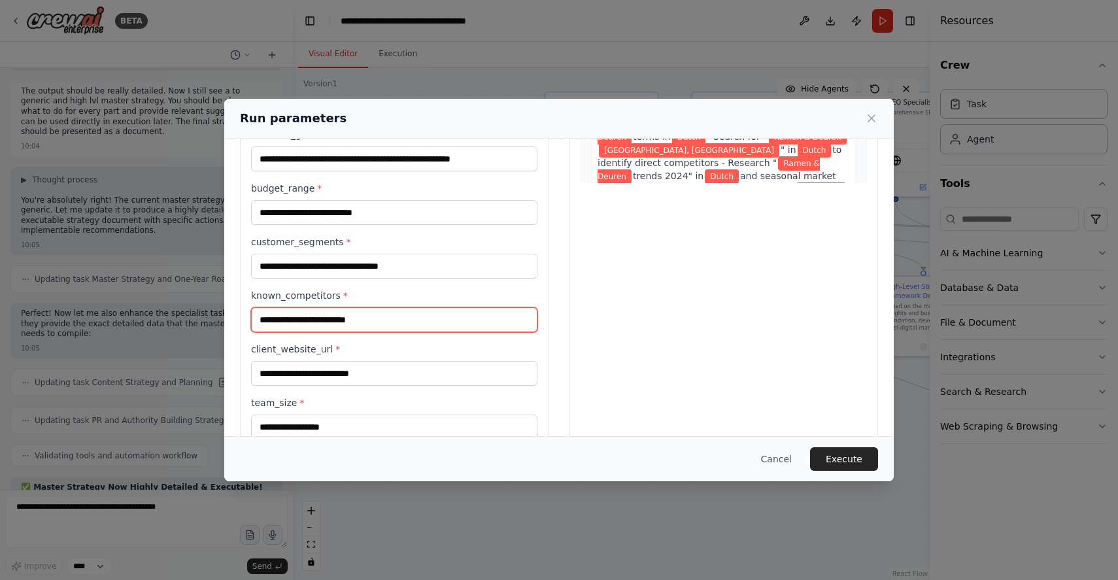
click at [309, 319] on input "known_competitors *" at bounding box center [394, 319] width 286 height 25
click at [277, 318] on input "**********" at bounding box center [394, 319] width 286 height 25
click at [418, 318] on input "**********" at bounding box center [394, 319] width 286 height 25
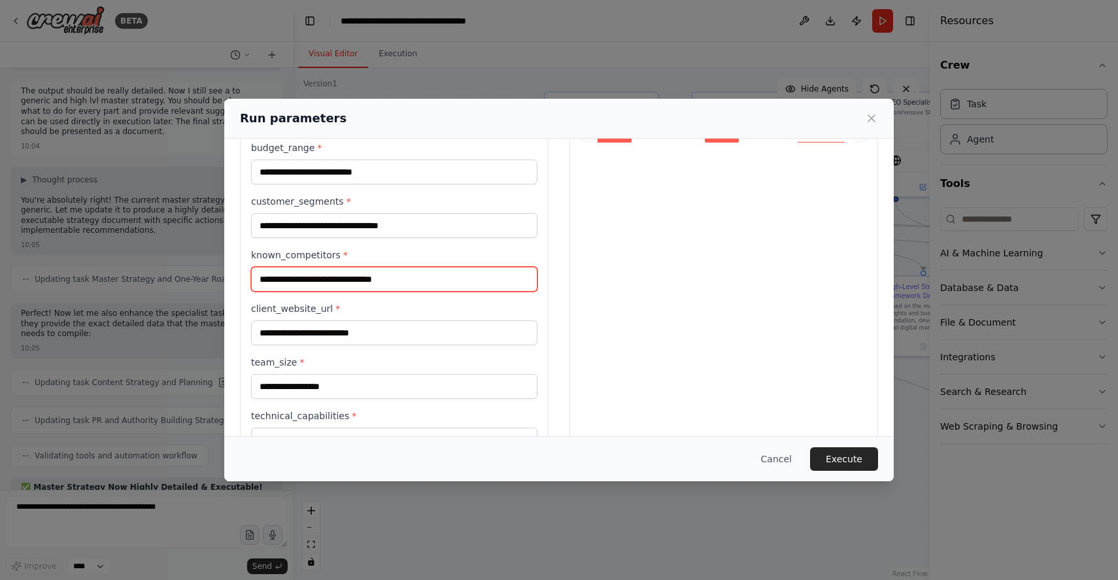
scroll to position [324, 0]
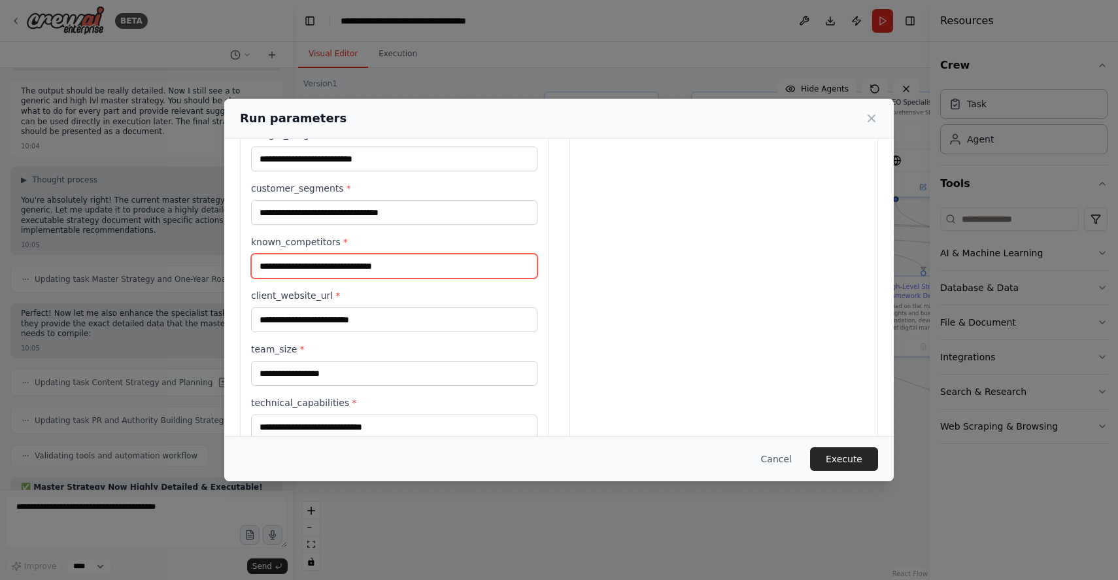
type input "**********"
click at [348, 267] on input "**********" at bounding box center [394, 266] width 286 height 25
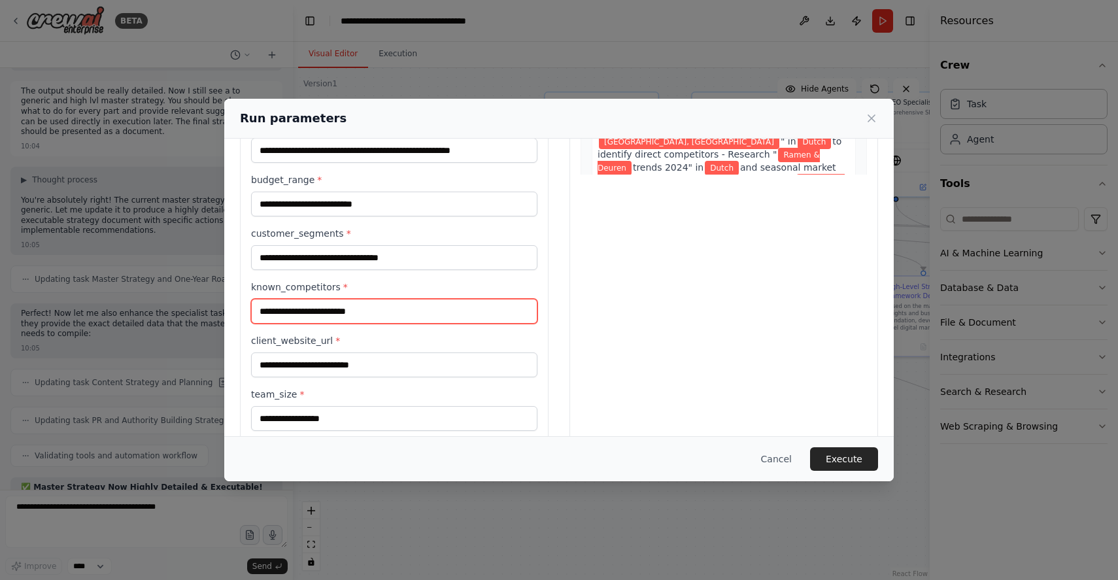
scroll to position [279, 0]
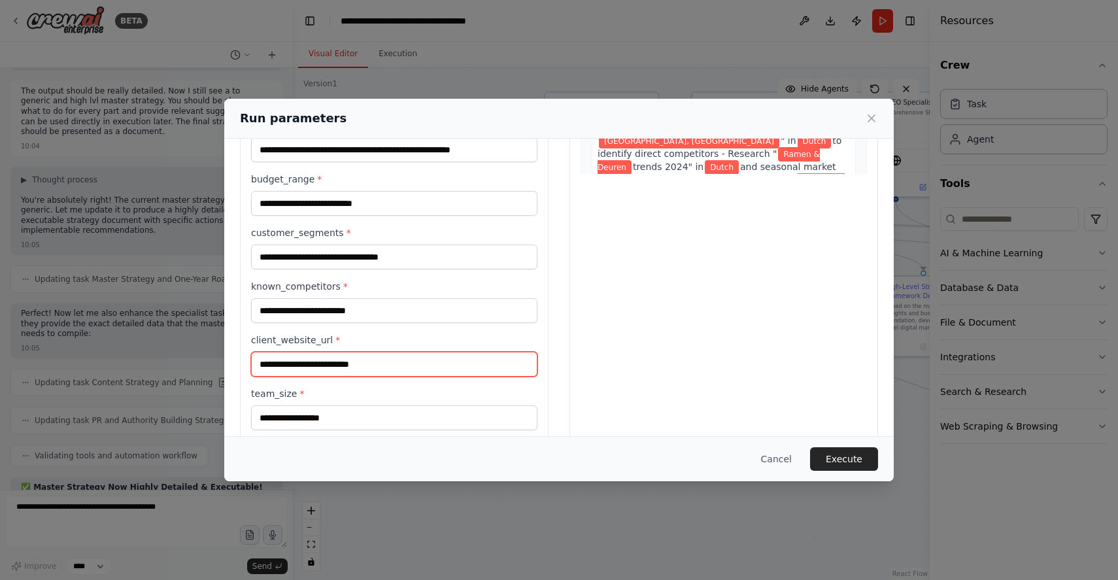
click at [331, 354] on input "client_website_url *" at bounding box center [394, 364] width 286 height 25
paste input "**********"
type input "**********"
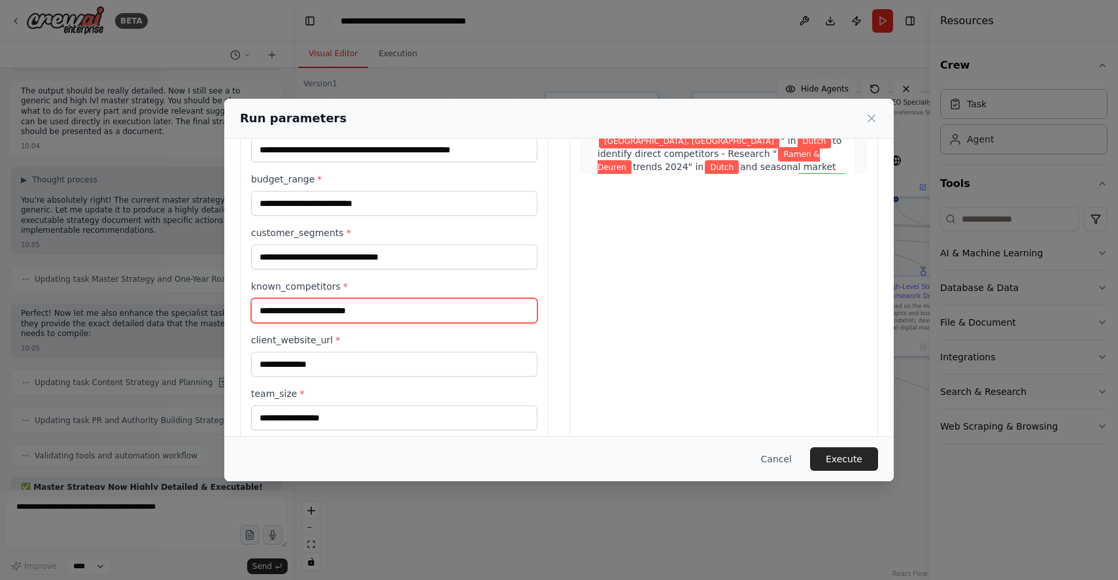
click at [339, 312] on input "known_competitors *" at bounding box center [394, 310] width 286 height 25
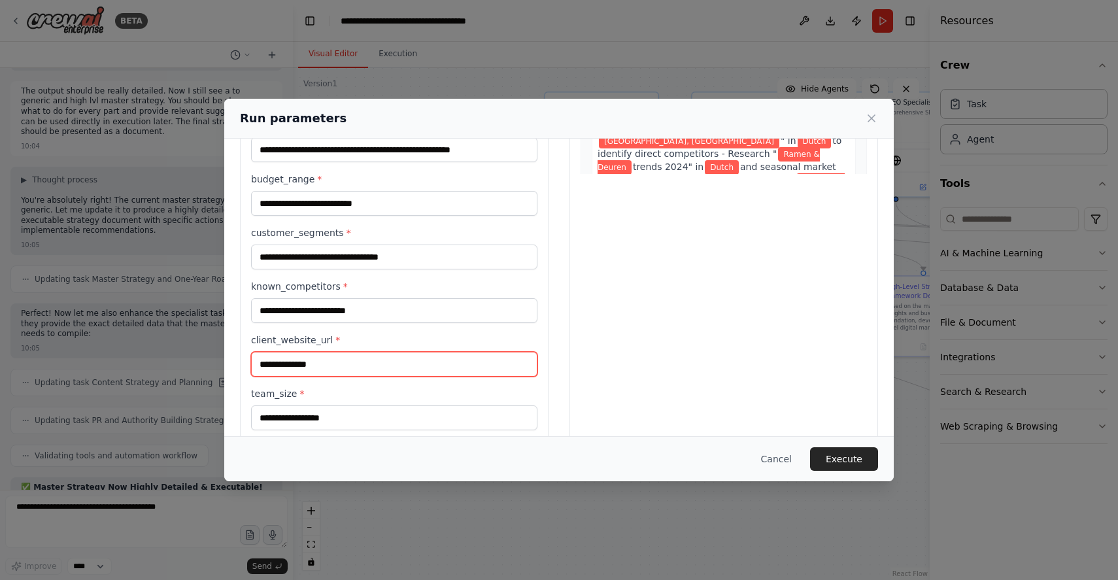
drag, startPoint x: 262, startPoint y: 363, endPoint x: 275, endPoint y: 360, distance: 13.0
click at [262, 363] on input "**********" at bounding box center [394, 364] width 286 height 25
click at [260, 367] on input "**********" at bounding box center [394, 364] width 286 height 25
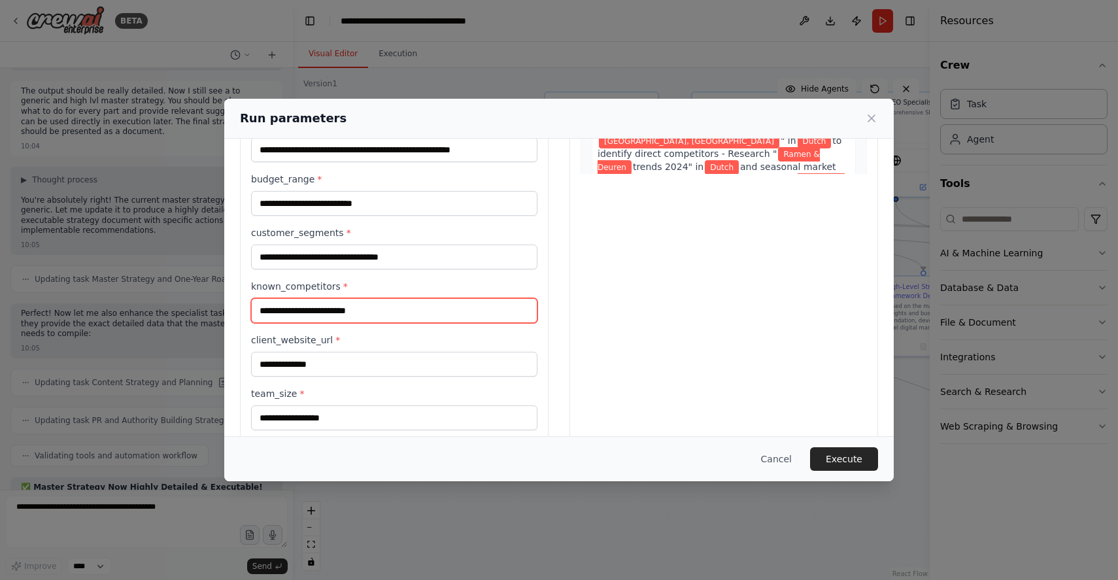
click at [311, 308] on input "known_competitors *" at bounding box center [394, 310] width 286 height 25
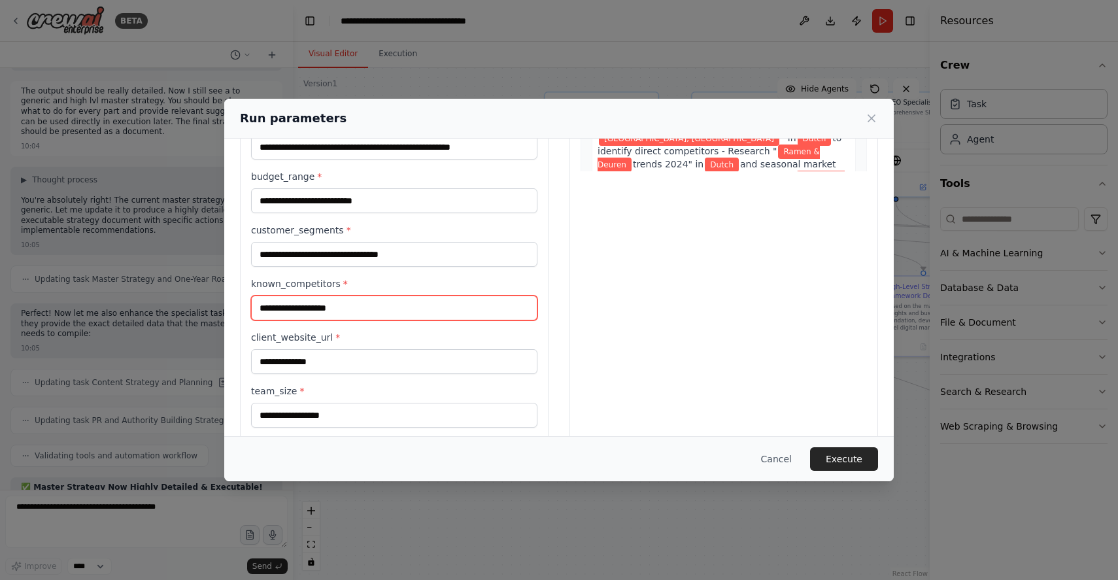
click at [360, 298] on input "**********" at bounding box center [394, 307] width 286 height 25
drag, startPoint x: 314, startPoint y: 305, endPoint x: 294, endPoint y: 307, distance: 19.7
click at [294, 307] on input "**********" at bounding box center [394, 307] width 286 height 25
type input "**********"
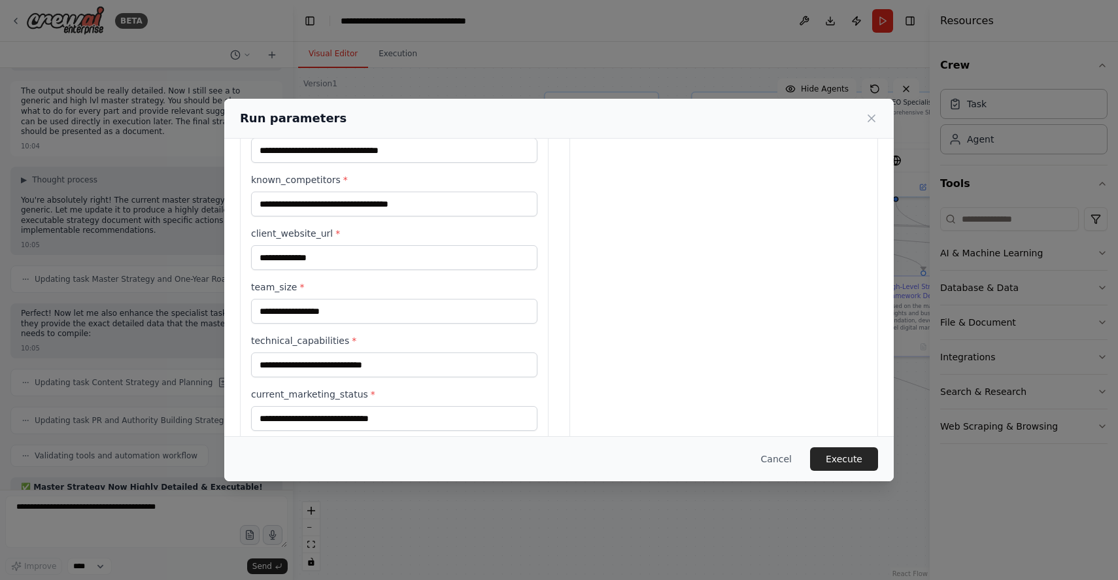
scroll to position [407, 0]
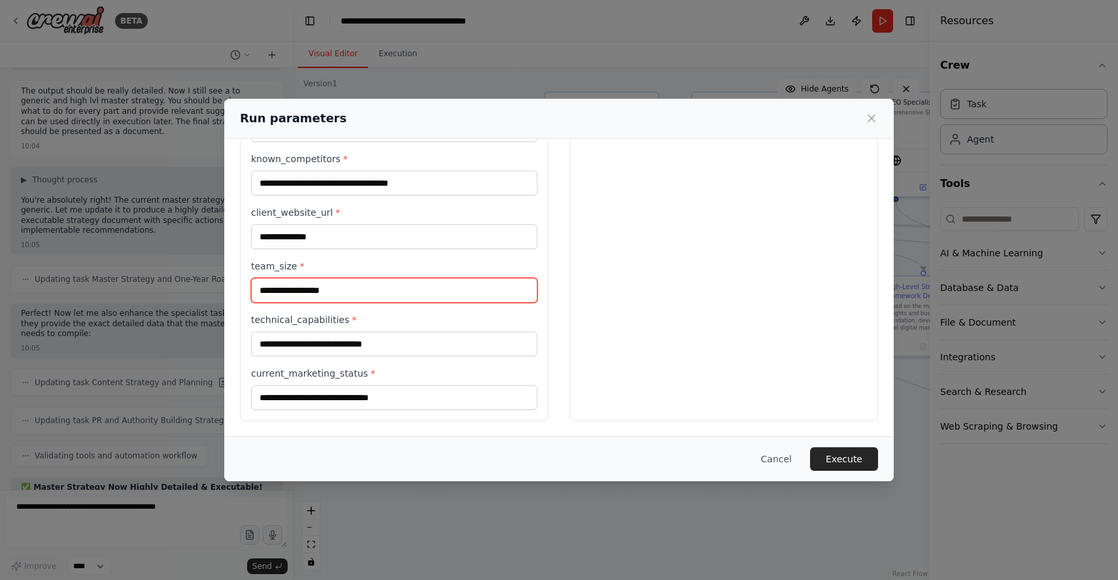
click at [330, 290] on input "team_size *" at bounding box center [394, 290] width 286 height 25
type input "*"
type input "**"
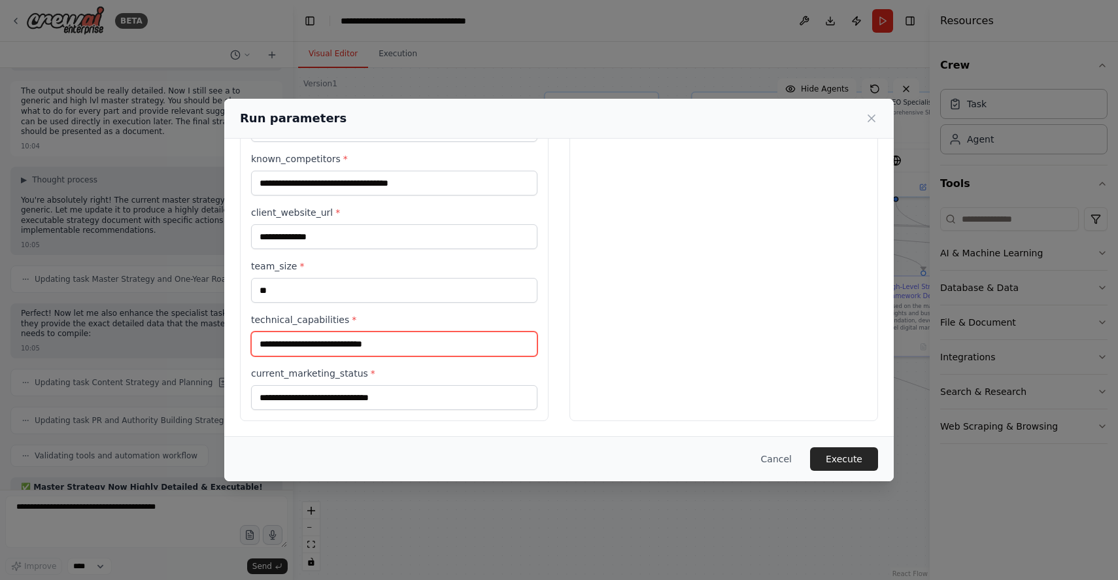
click at [391, 343] on input "technical_capabilities *" at bounding box center [394, 343] width 286 height 25
type input "******"
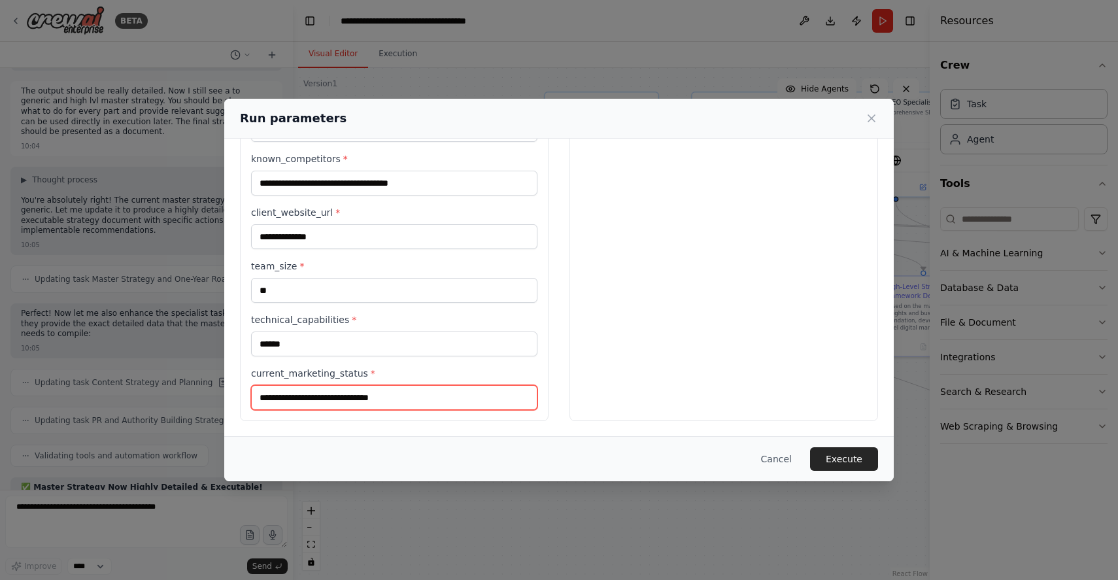
click at [394, 393] on input "current_marketing_status *" at bounding box center [394, 397] width 286 height 25
type input "*"
click at [463, 395] on input "**********" at bounding box center [394, 397] width 286 height 25
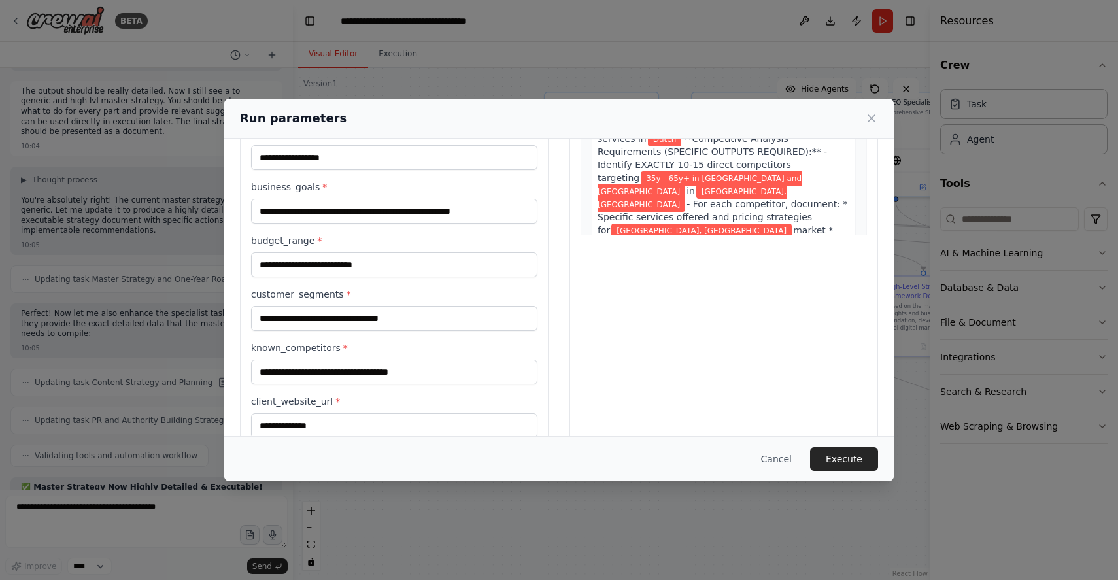
scroll to position [195, 0]
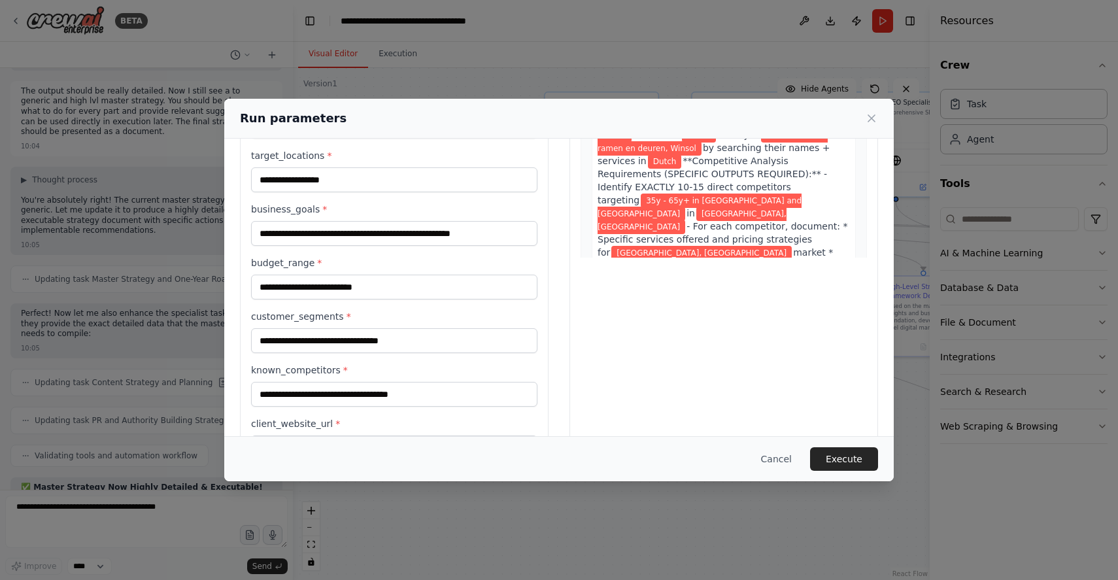
type input "**********"
drag, startPoint x: 271, startPoint y: 339, endPoint x: 257, endPoint y: 339, distance: 14.4
click at [257, 339] on input "**********" at bounding box center [394, 340] width 286 height 25
click at [460, 341] on input "**********" at bounding box center [394, 340] width 286 height 25
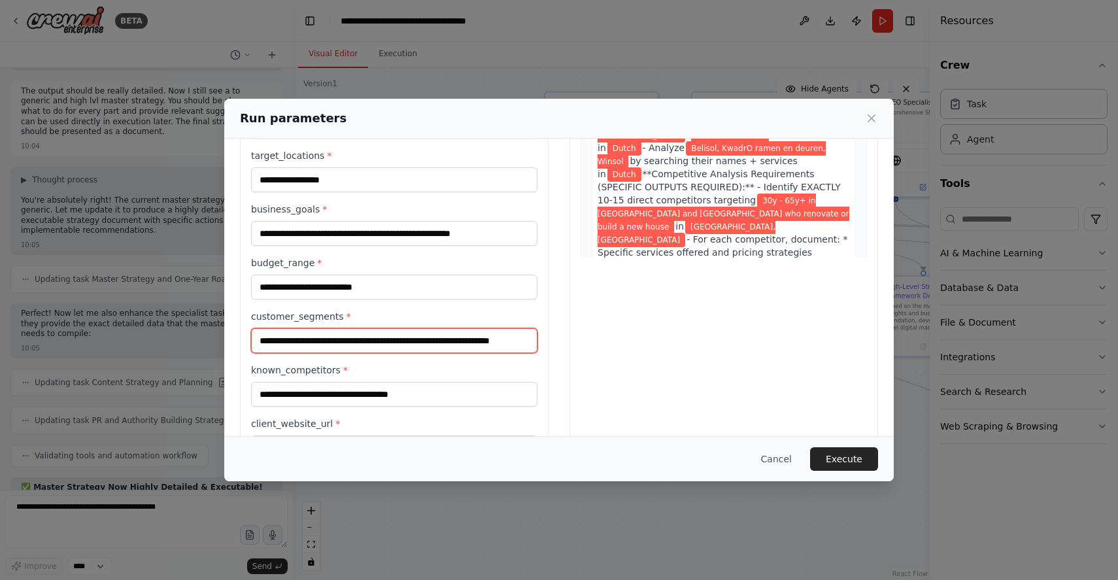
scroll to position [0, 37]
click at [443, 341] on input "**********" at bounding box center [394, 340] width 286 height 25
type input "**********"
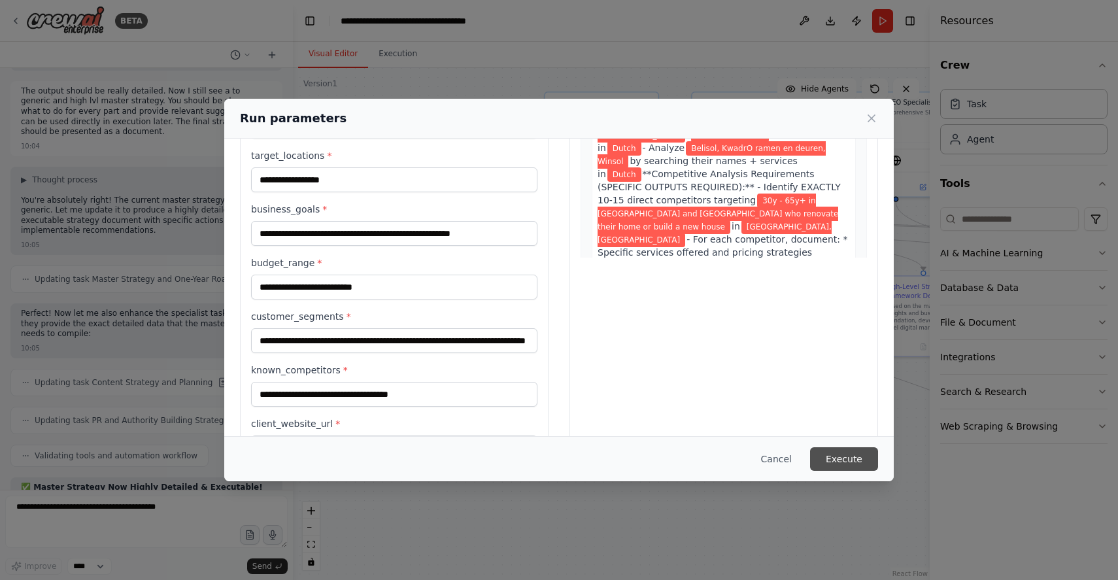
click at [842, 458] on button "Execute" at bounding box center [844, 459] width 68 height 24
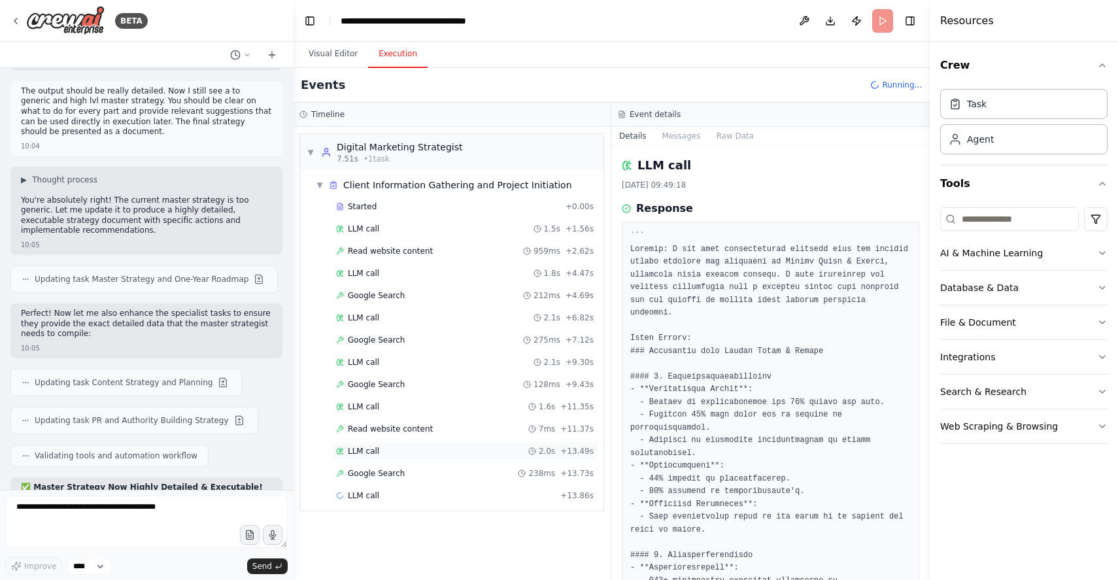
click at [390, 448] on div "LLM call 2.0s + 13.49s" at bounding box center [465, 451] width 258 height 10
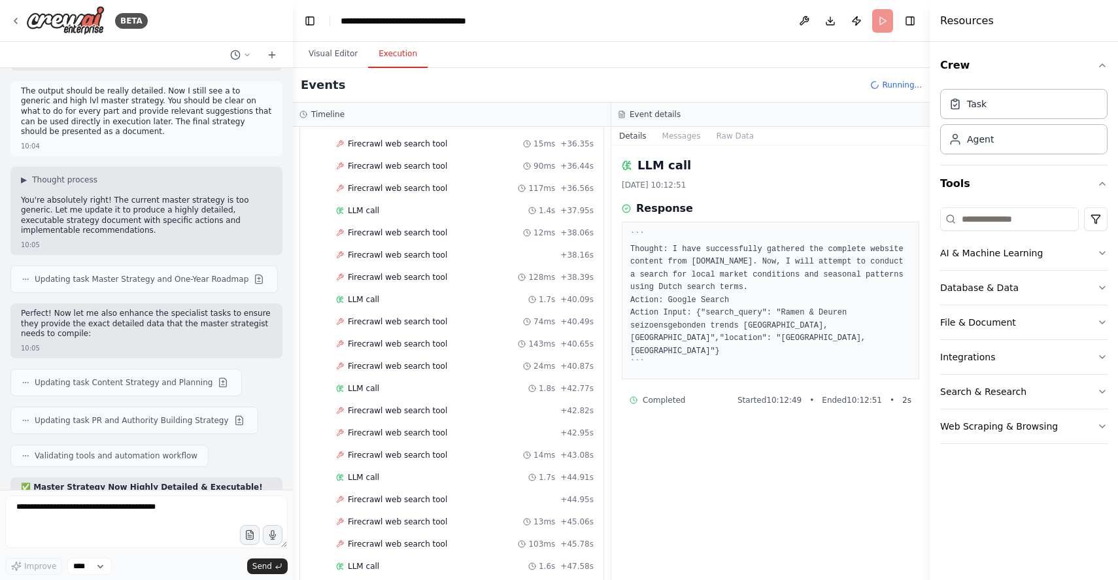
scroll to position [5710, 0]
click at [401, 491] on span "Firecrawl web search tool" at bounding box center [397, 496] width 99 height 10
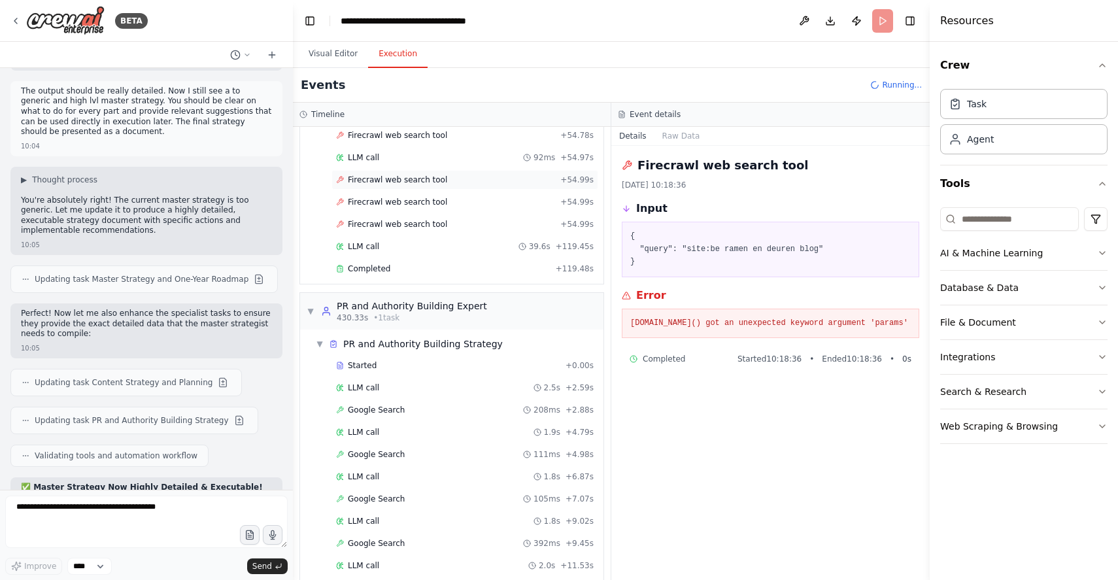
scroll to position [6073, 0]
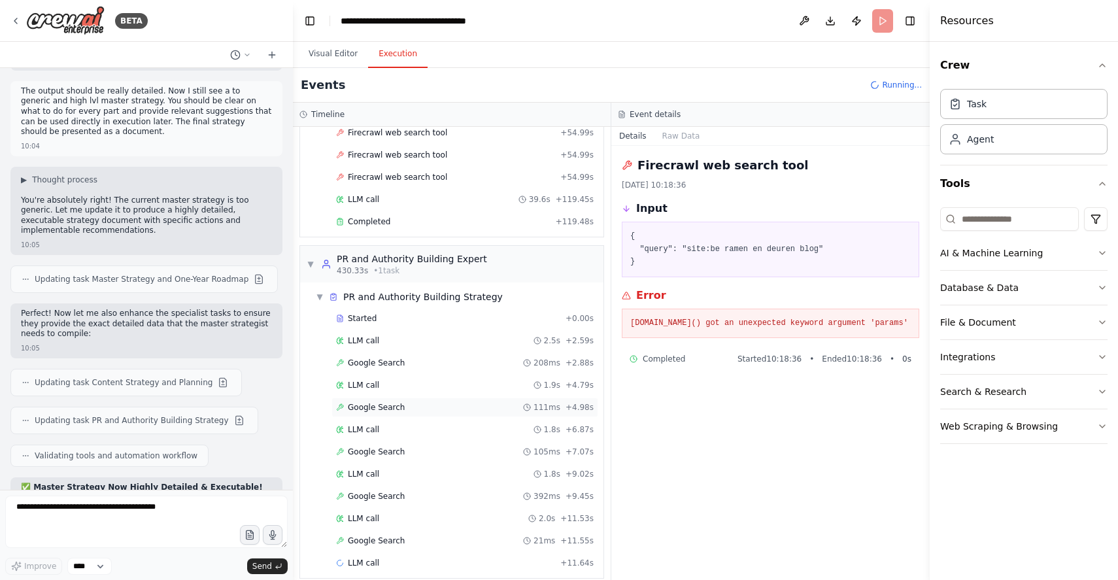
click at [397, 397] on div "Google Search 111ms + 4.98s" at bounding box center [464, 407] width 267 height 20
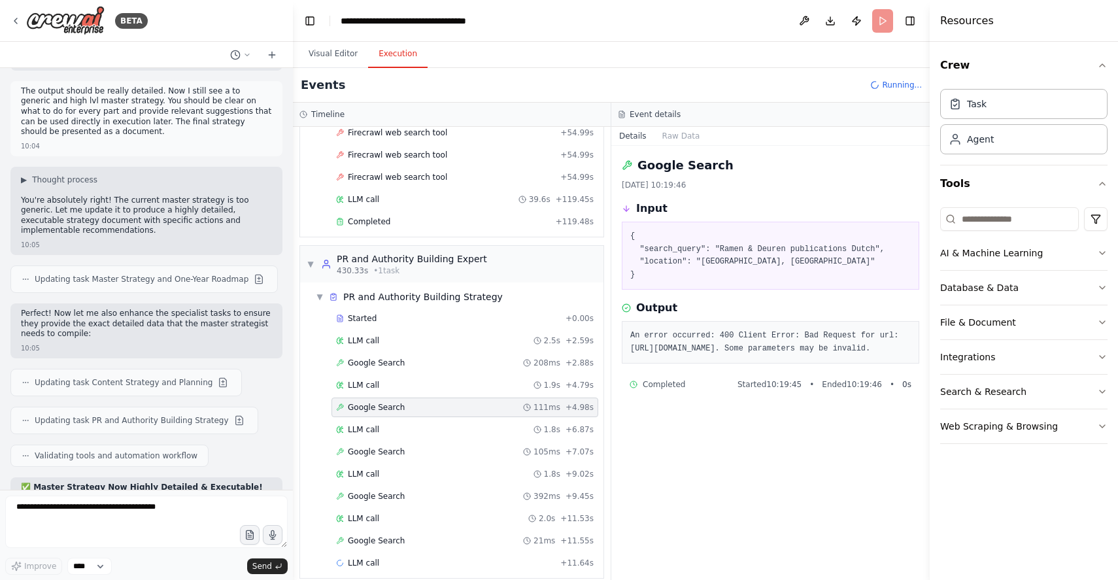
scroll to position [6060, 0]
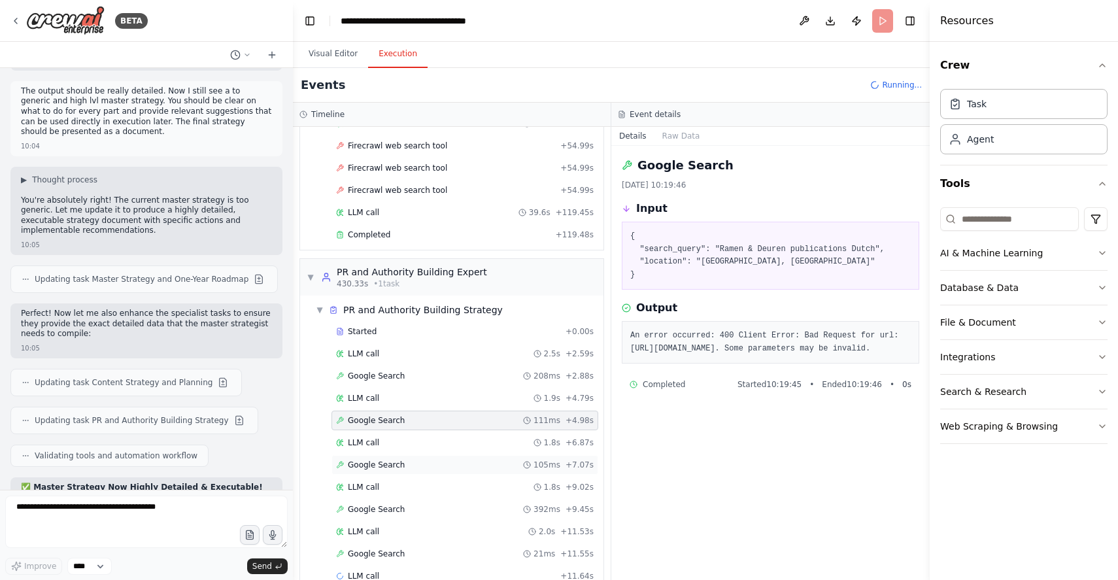
click at [416, 460] on div "Google Search 105ms + 7.07s" at bounding box center [465, 465] width 258 height 10
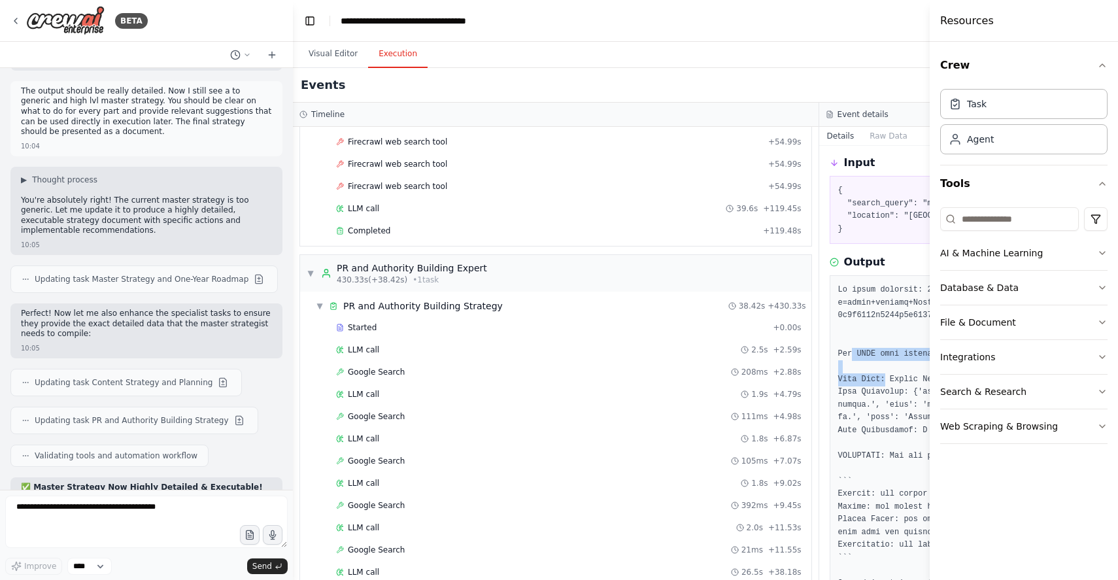
scroll to position [6128, 0]
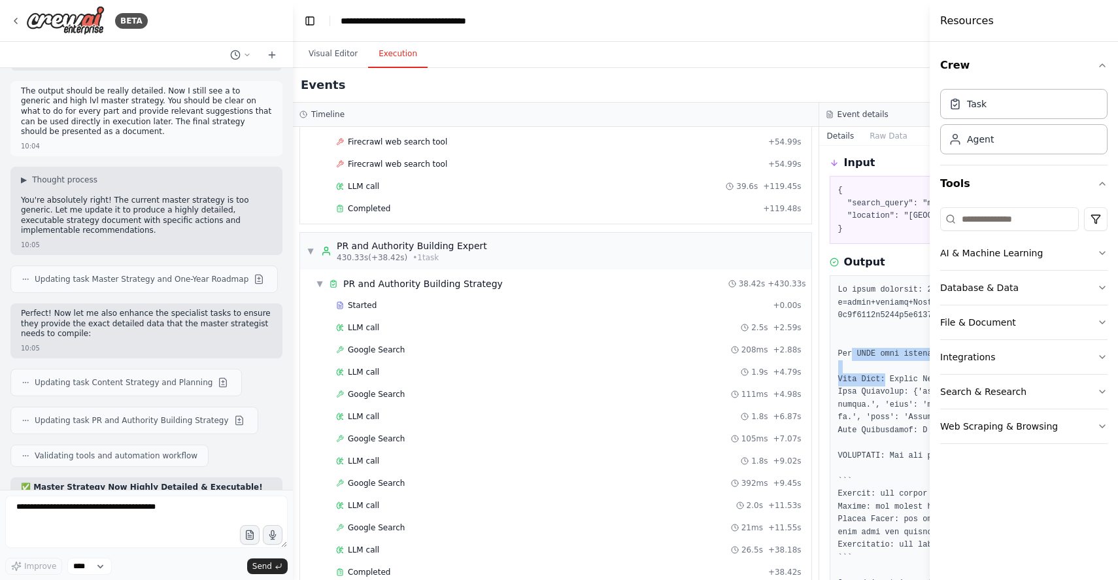
drag, startPoint x: 850, startPoint y: 357, endPoint x: 881, endPoint y: 375, distance: 36.3
click at [881, 375] on pre at bounding box center [1082, 469] width 488 height 370
click at [879, 397] on pre at bounding box center [1082, 469] width 488 height 370
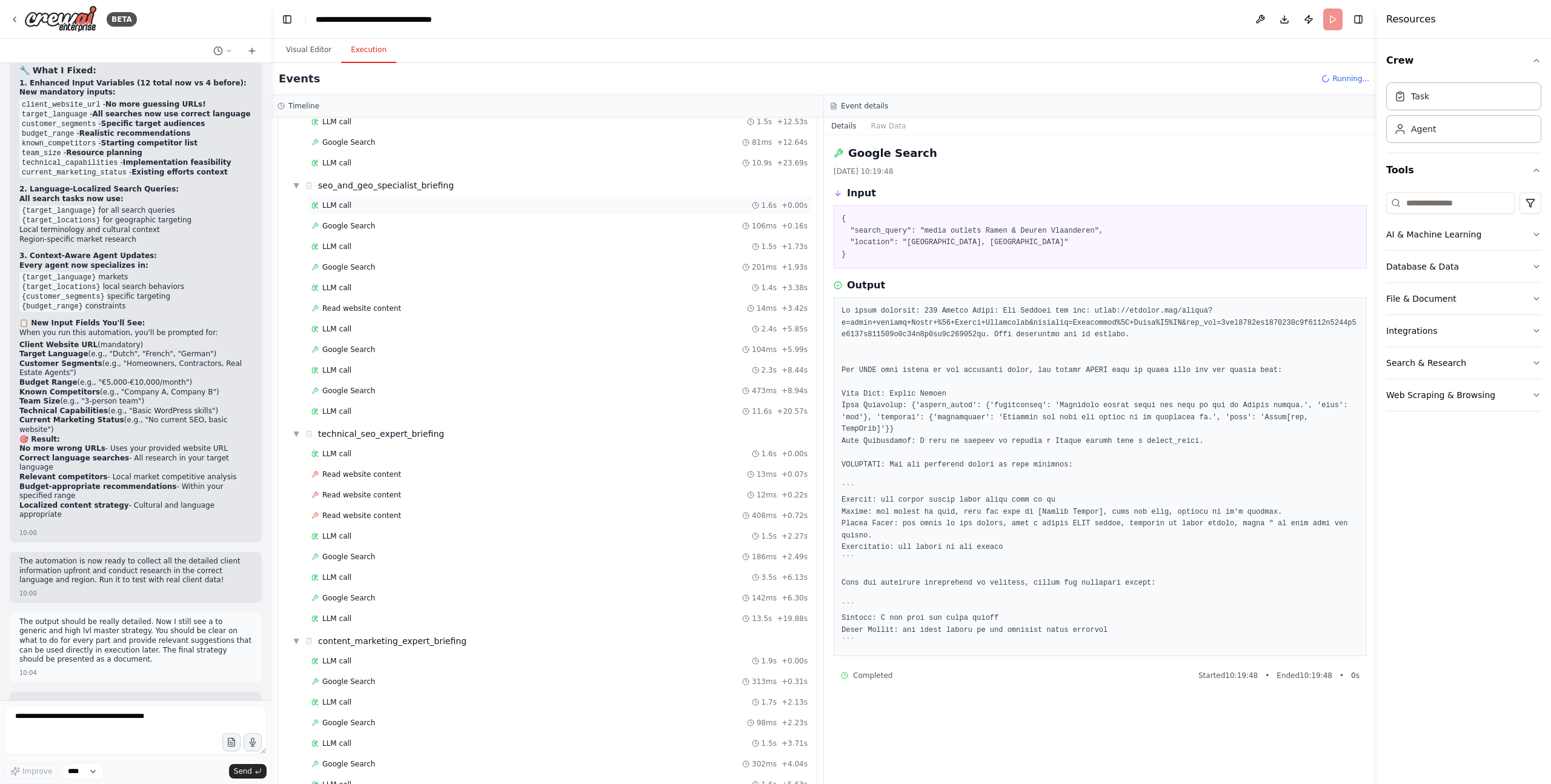
scroll to position [1050, 0]
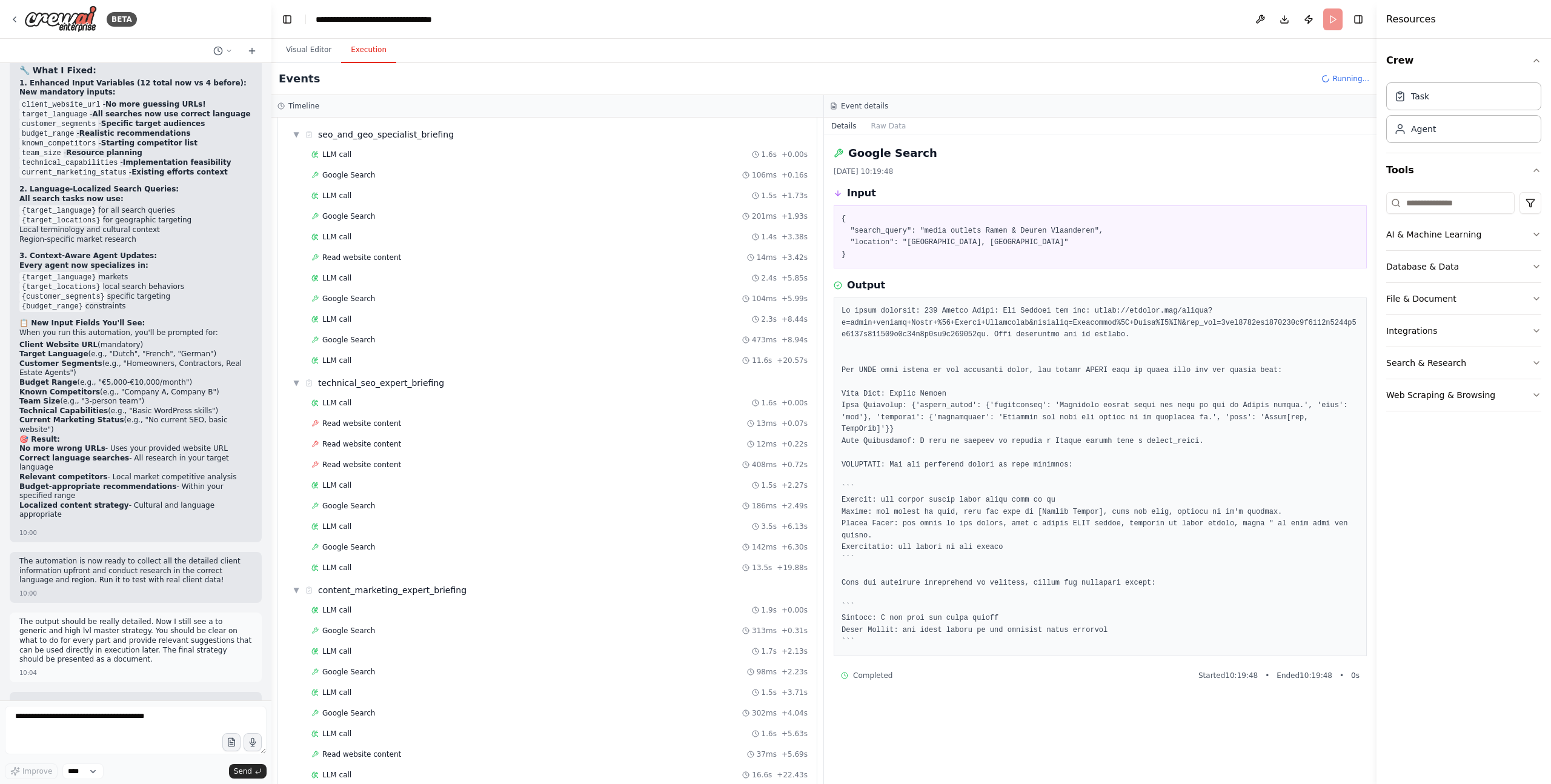
click at [1036, 365] on pre at bounding box center [1100, 476] width 517 height 343
drag, startPoint x: 1161, startPoint y: 365, endPoint x: 1155, endPoint y: 369, distance: 7.2
click at [1036, 365] on pre at bounding box center [1100, 476] width 517 height 343
drag, startPoint x: 1108, startPoint y: 400, endPoint x: 973, endPoint y: 382, distance: 136.2
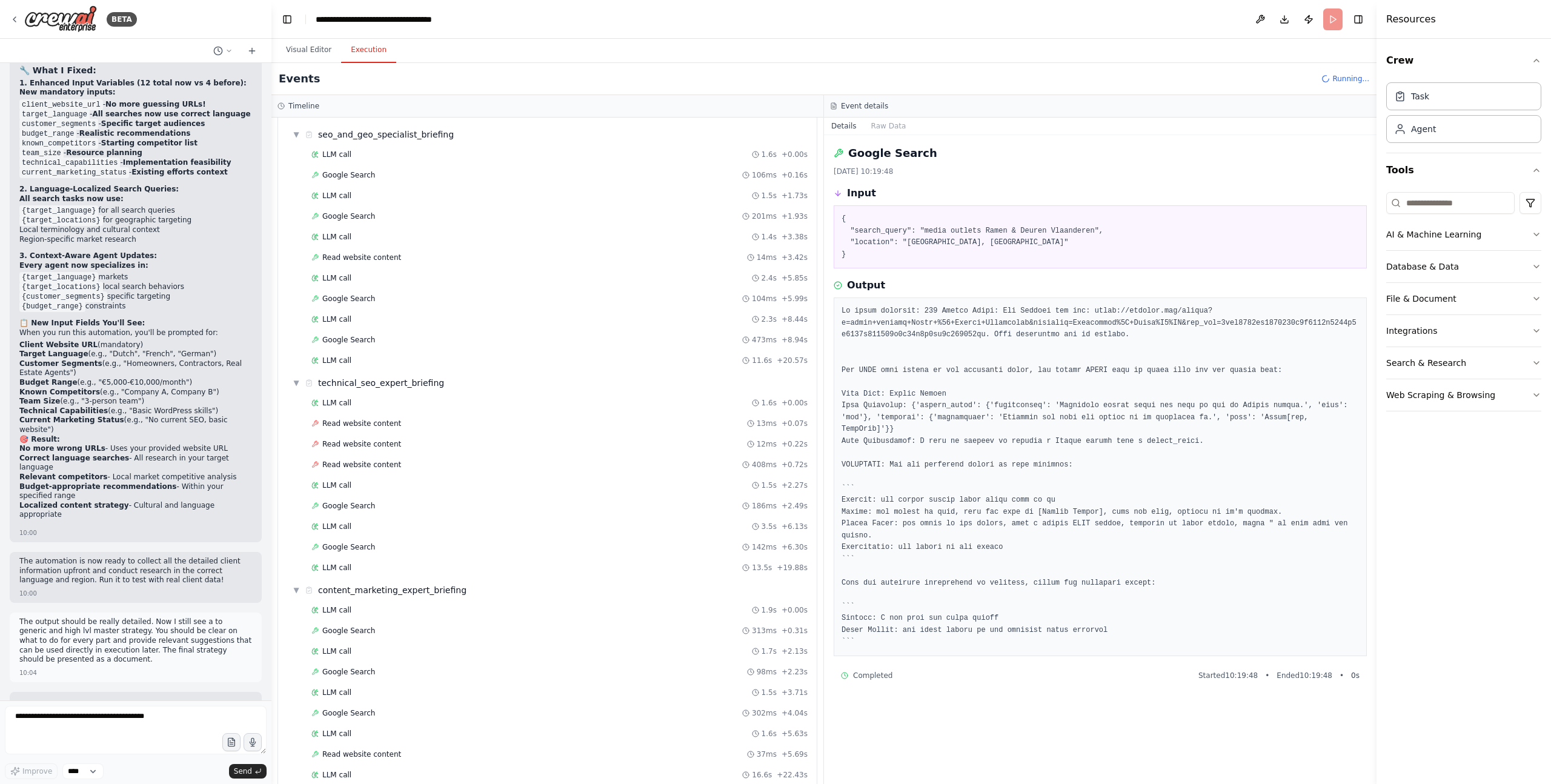
click at [1036, 400] on pre at bounding box center [1100, 476] width 517 height 343
click at [862, 366] on pre at bounding box center [1100, 476] width 517 height 343
click at [862, 365] on pre at bounding box center [1100, 476] width 517 height 343
click at [880, 385] on pre at bounding box center [1100, 476] width 517 height 343
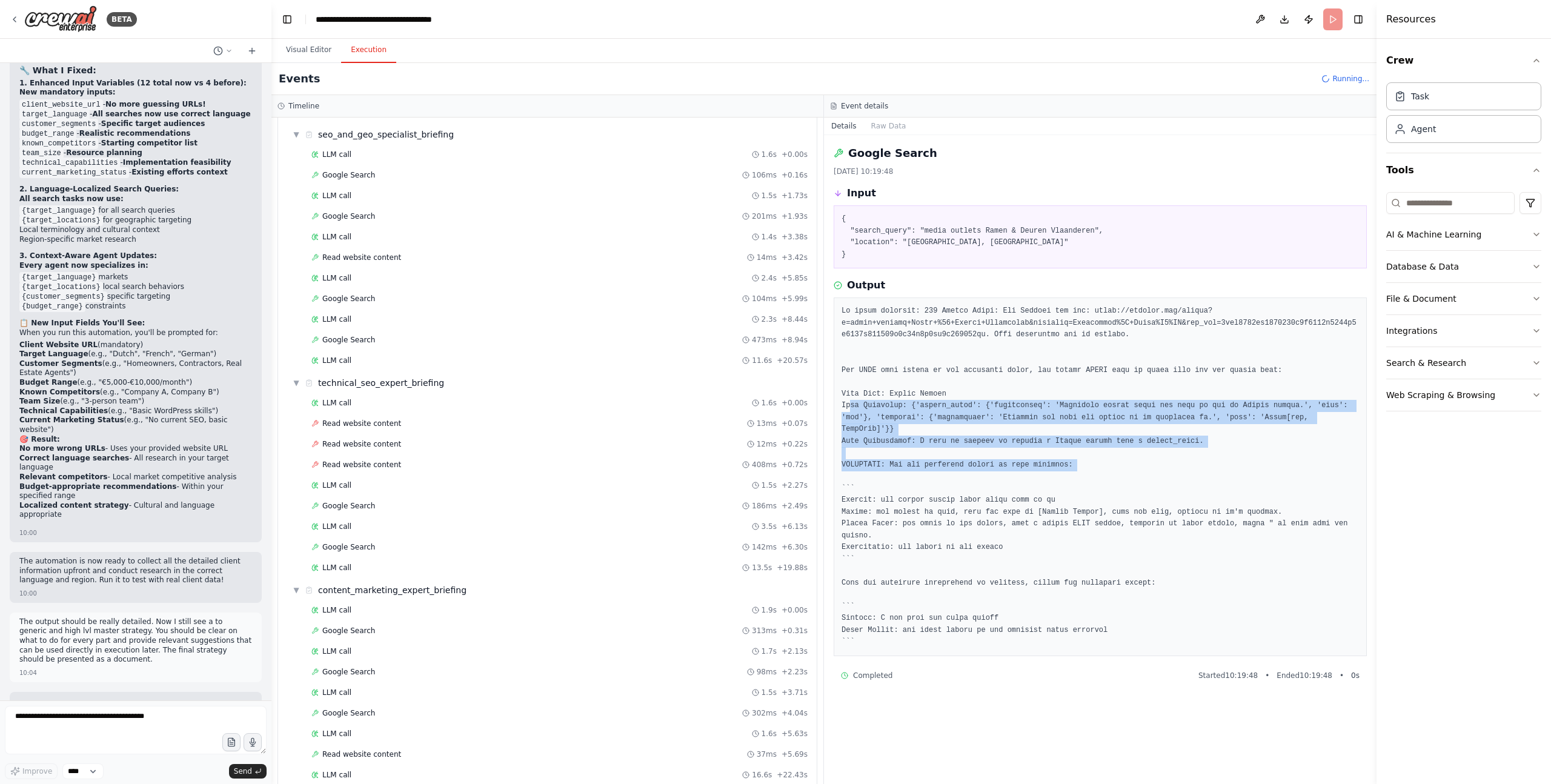
drag, startPoint x: 989, startPoint y: 410, endPoint x: 1174, endPoint y: 472, distance: 195.1
click at [1036, 472] on pre at bounding box center [1100, 476] width 517 height 343
click at [987, 487] on pre at bounding box center [1100, 476] width 517 height 343
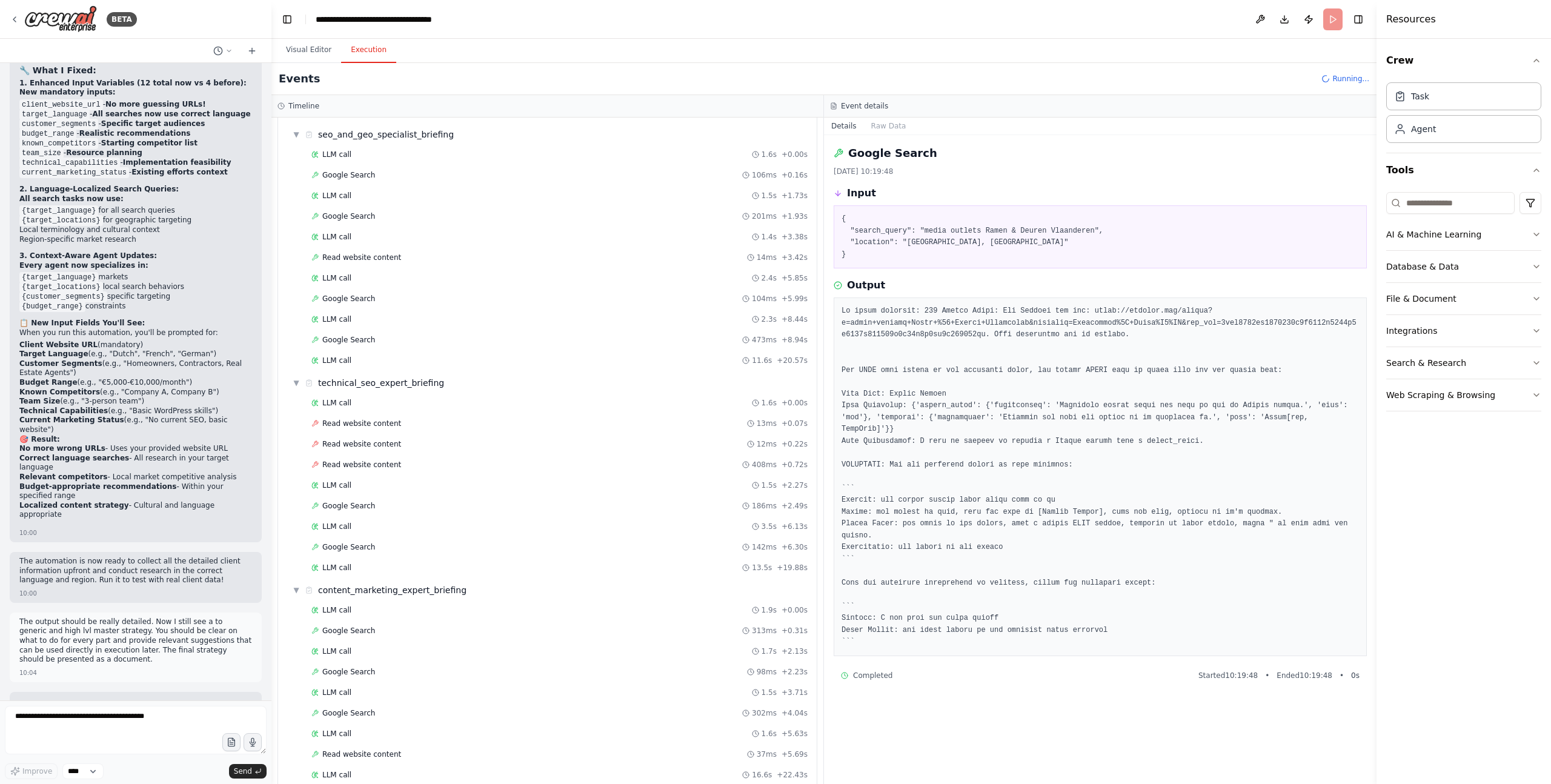
click at [1036, 312] on pre at bounding box center [1100, 476] width 517 height 343
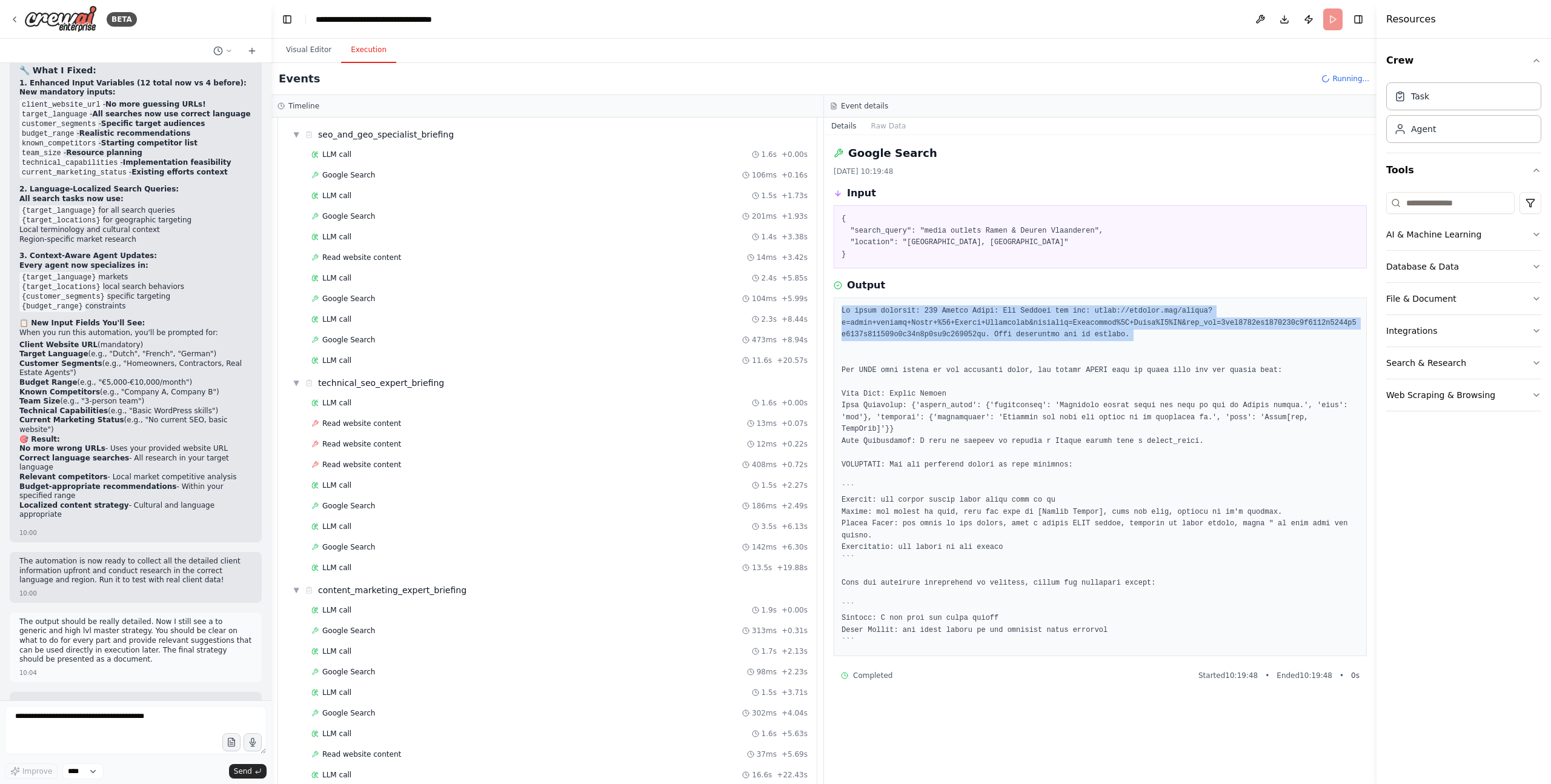
click at [1036, 312] on pre at bounding box center [1100, 476] width 517 height 343
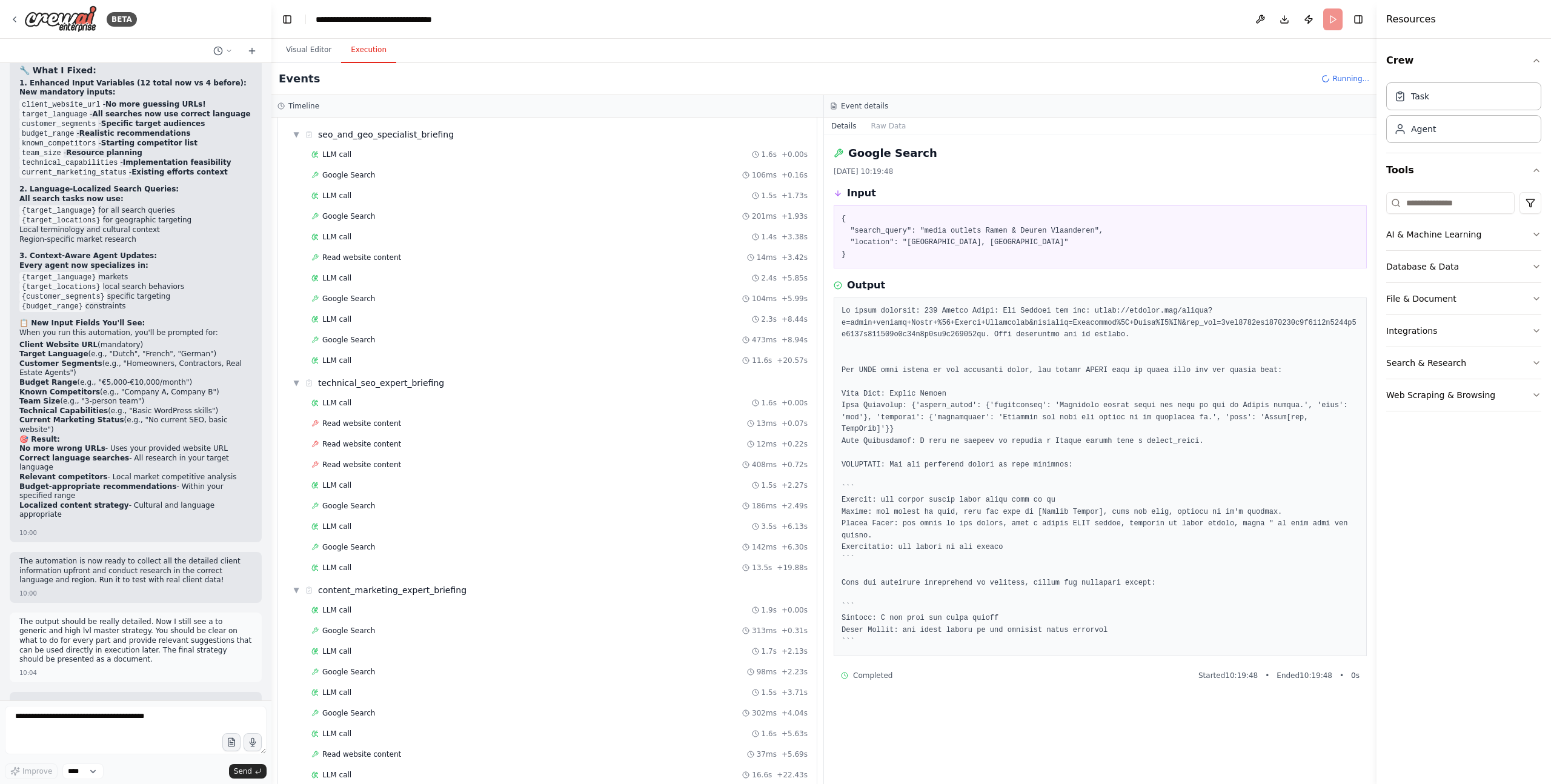
click at [1036, 355] on pre at bounding box center [1100, 476] width 517 height 343
click at [1036, 314] on pre at bounding box center [1100, 476] width 517 height 343
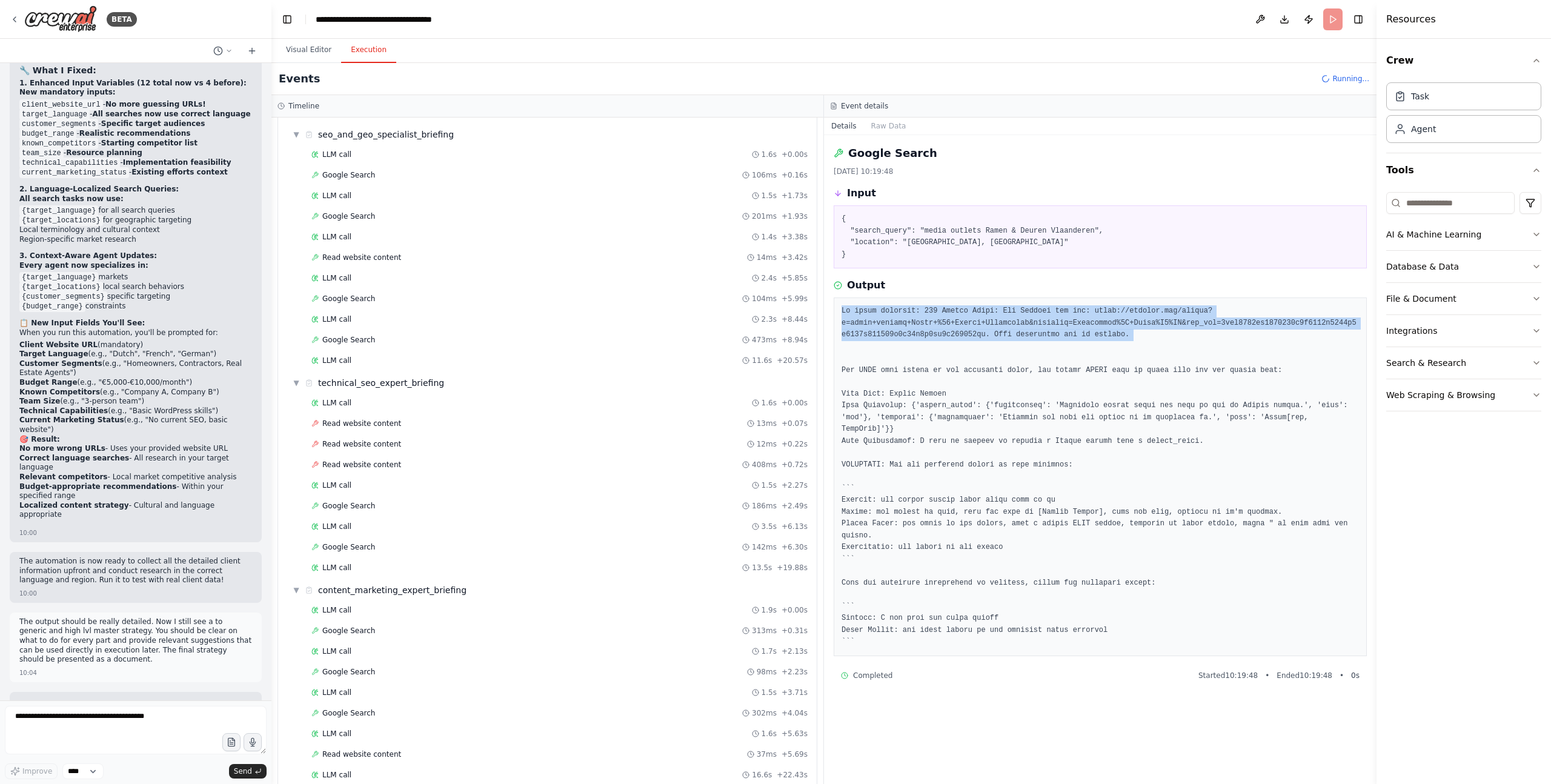
click at [1036, 314] on pre at bounding box center [1100, 476] width 517 height 343
click at [1036, 349] on pre at bounding box center [1100, 476] width 517 height 343
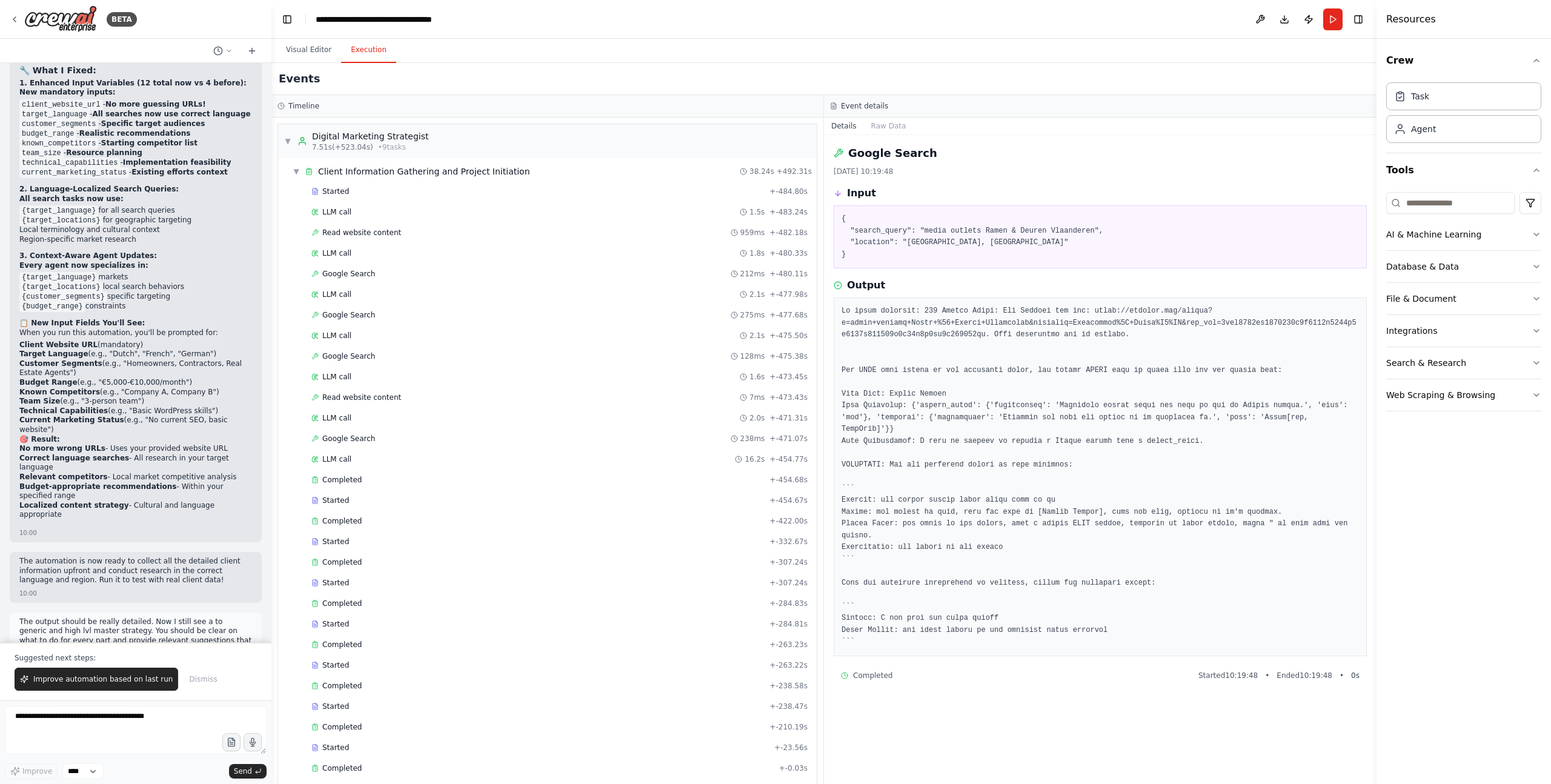
scroll to position [491, 0]
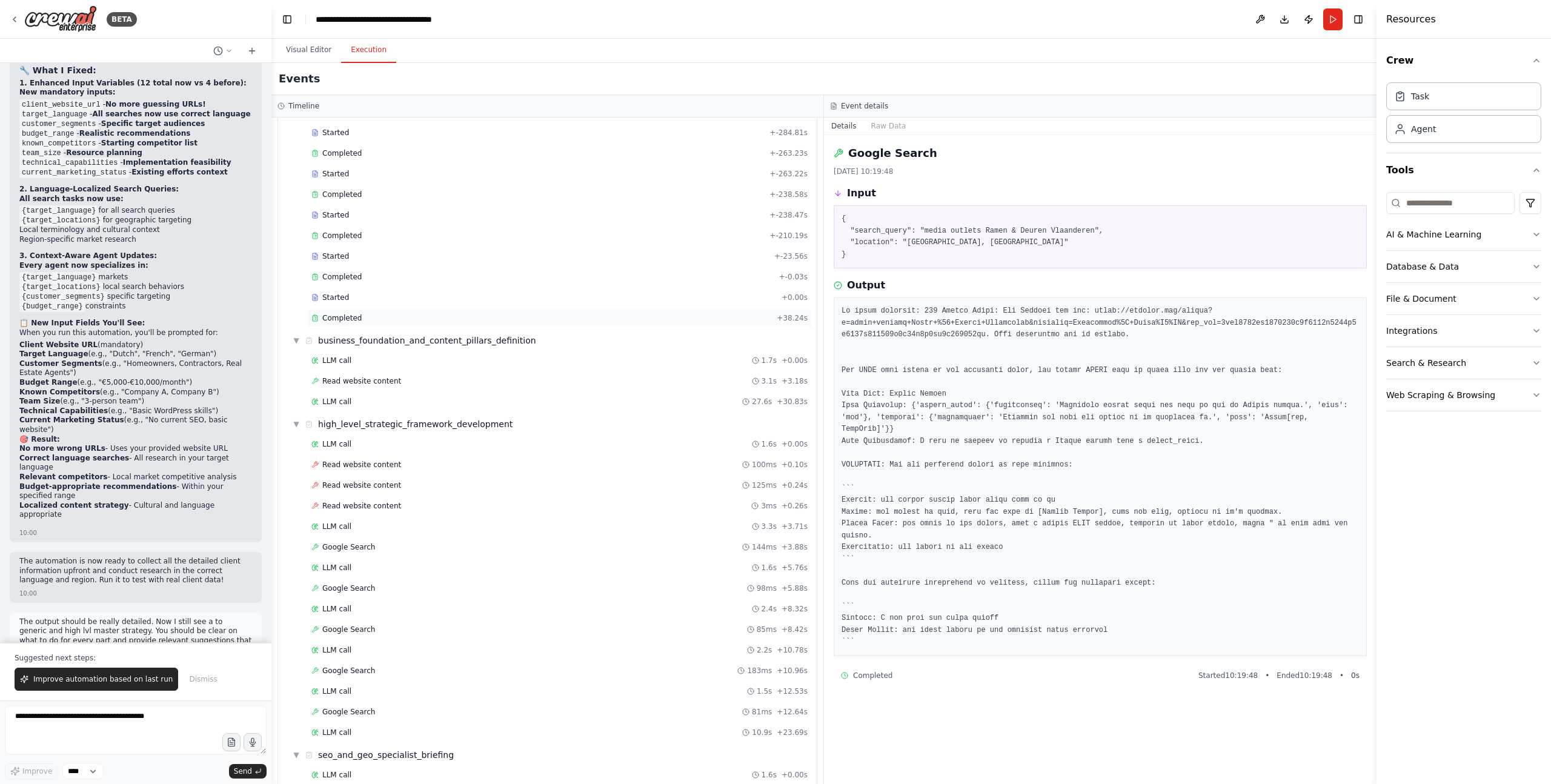
click at [369, 316] on div "Completed" at bounding box center [541, 318] width 461 height 9
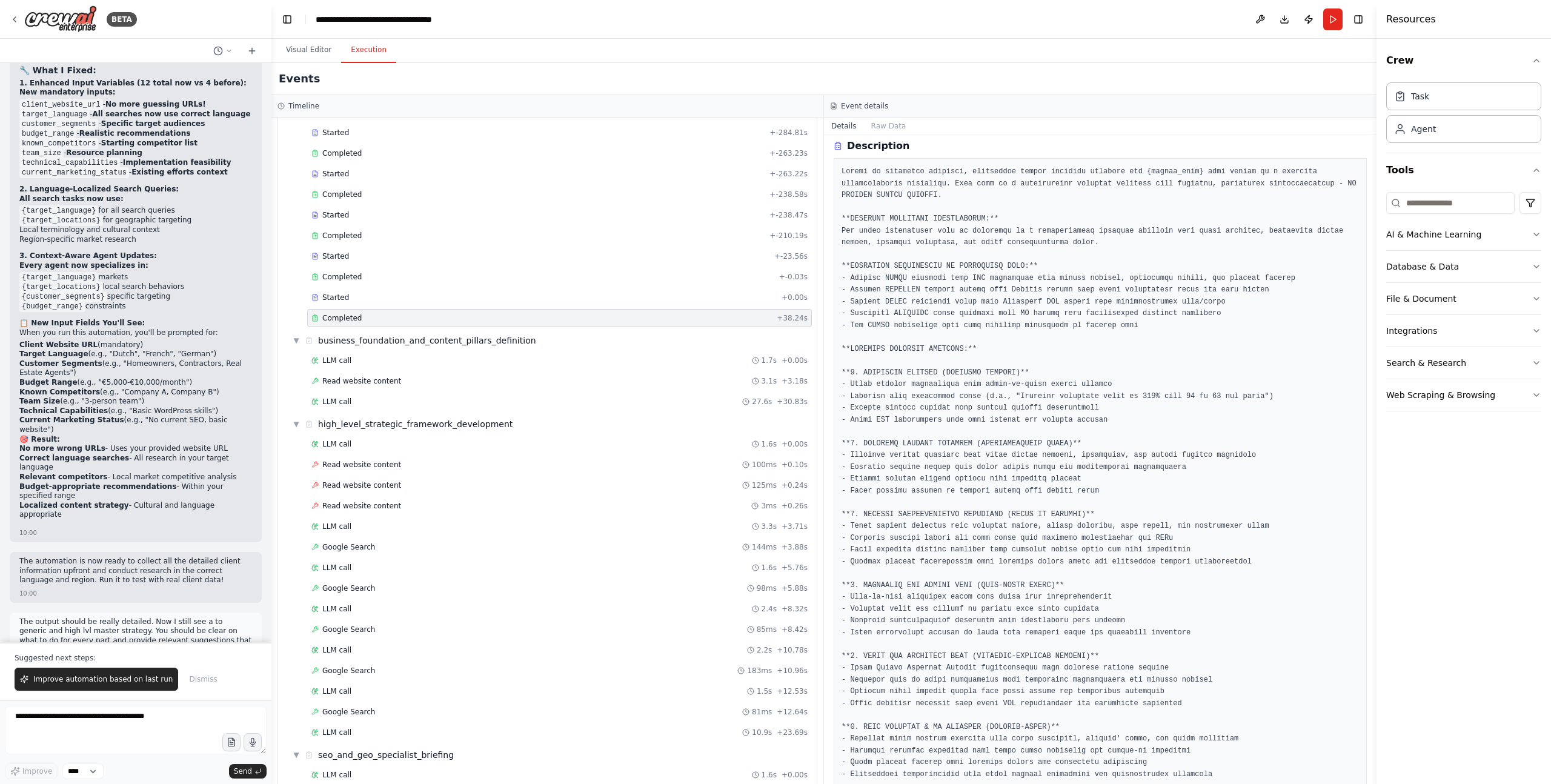
scroll to position [69, 0]
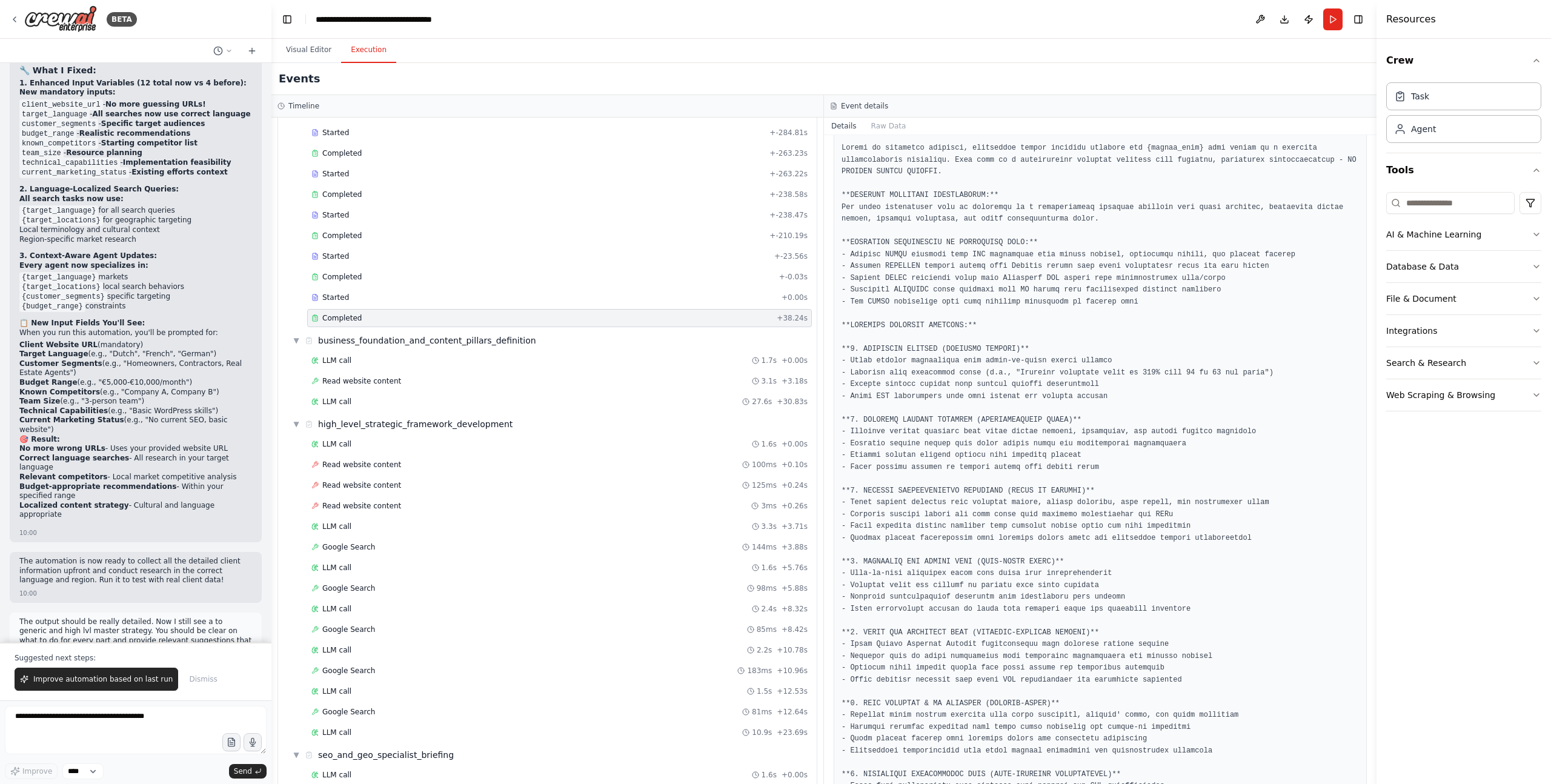
click at [872, 256] on pre at bounding box center [1100, 591] width 517 height 898
click at [982, 264] on pre at bounding box center [1100, 591] width 517 height 898
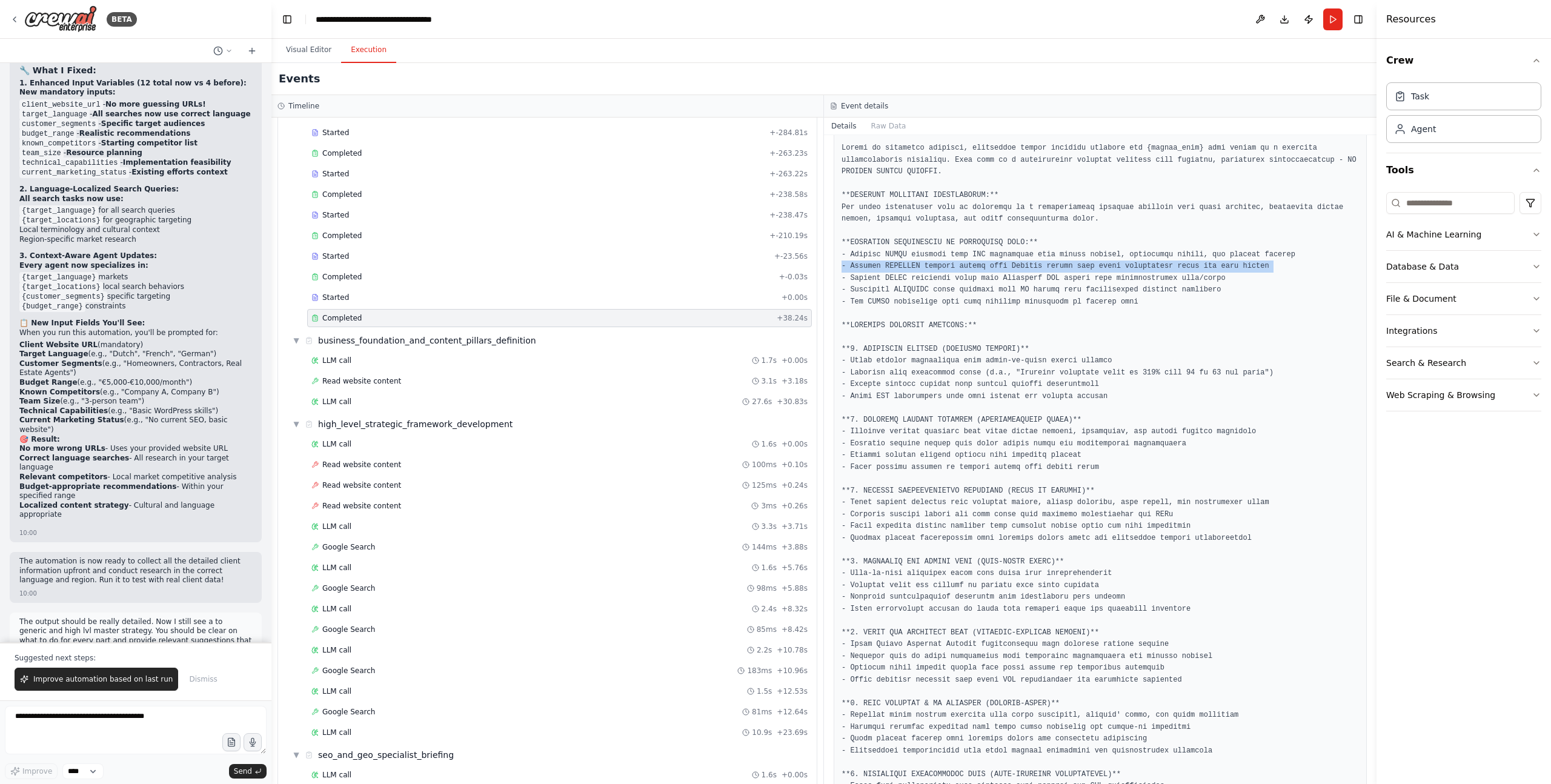
click at [982, 264] on pre at bounding box center [1100, 591] width 517 height 898
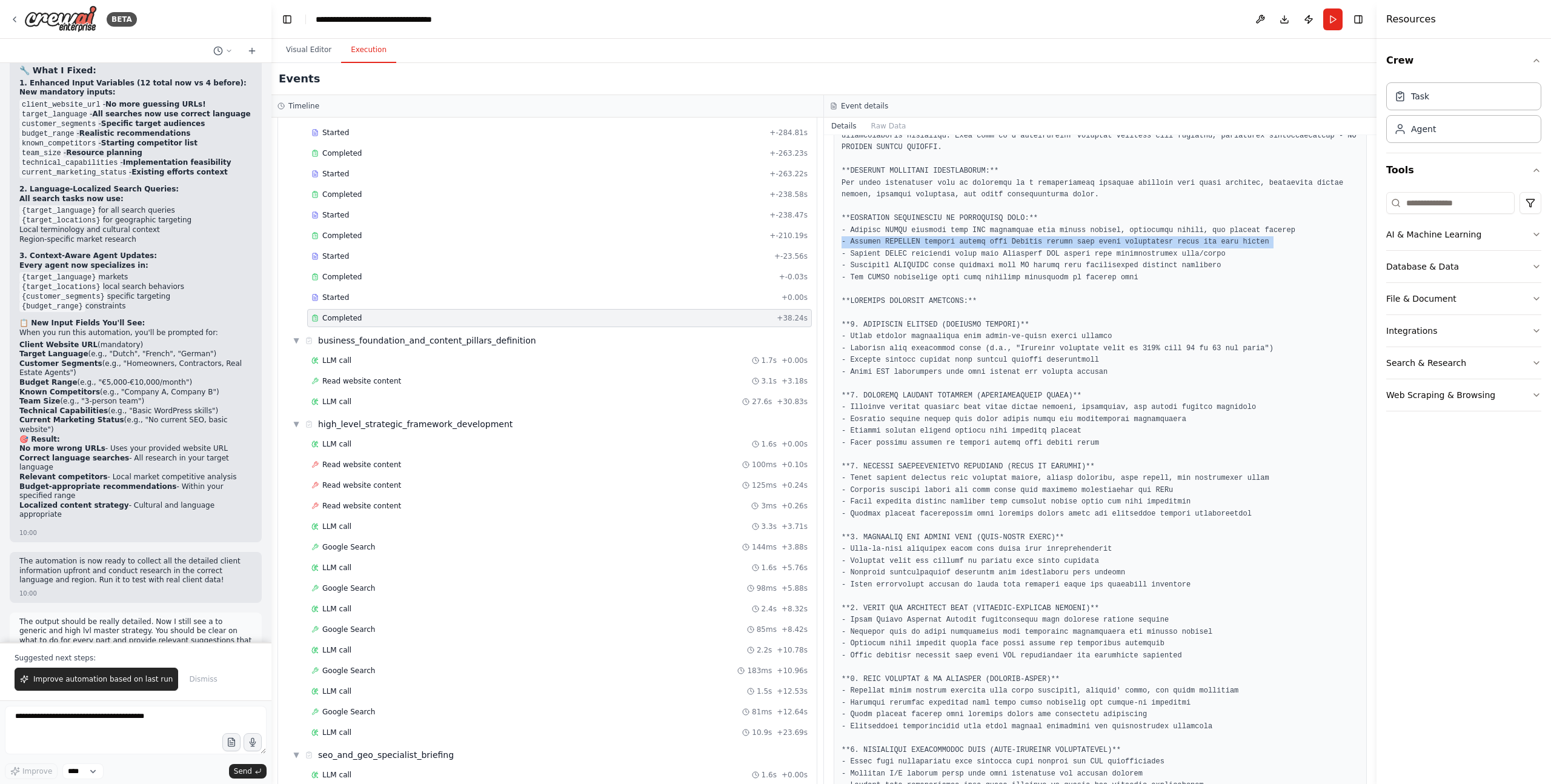
scroll to position [96, 0]
click at [931, 249] on pre at bounding box center [1100, 563] width 517 height 898
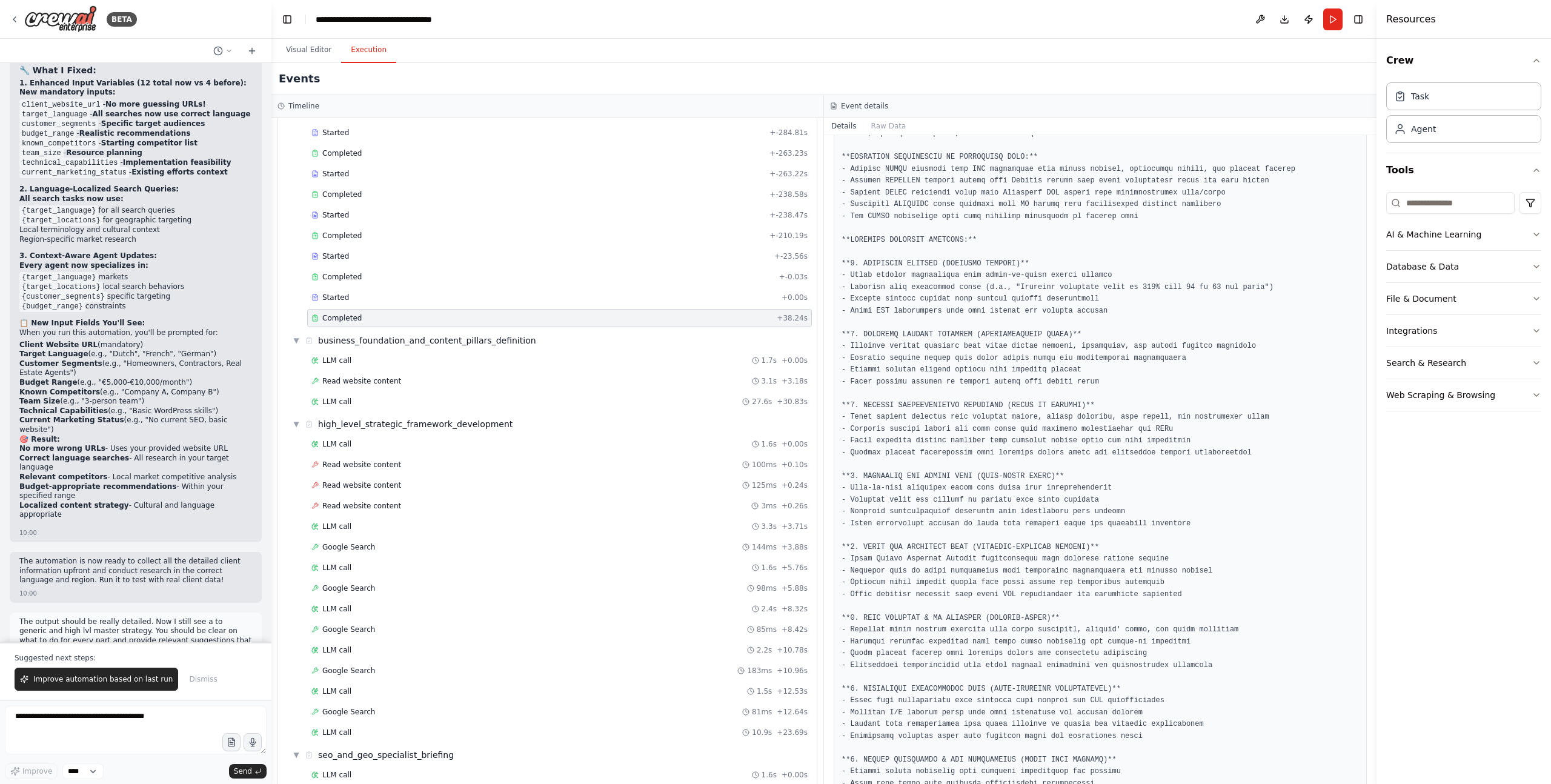
scroll to position [165, 0]
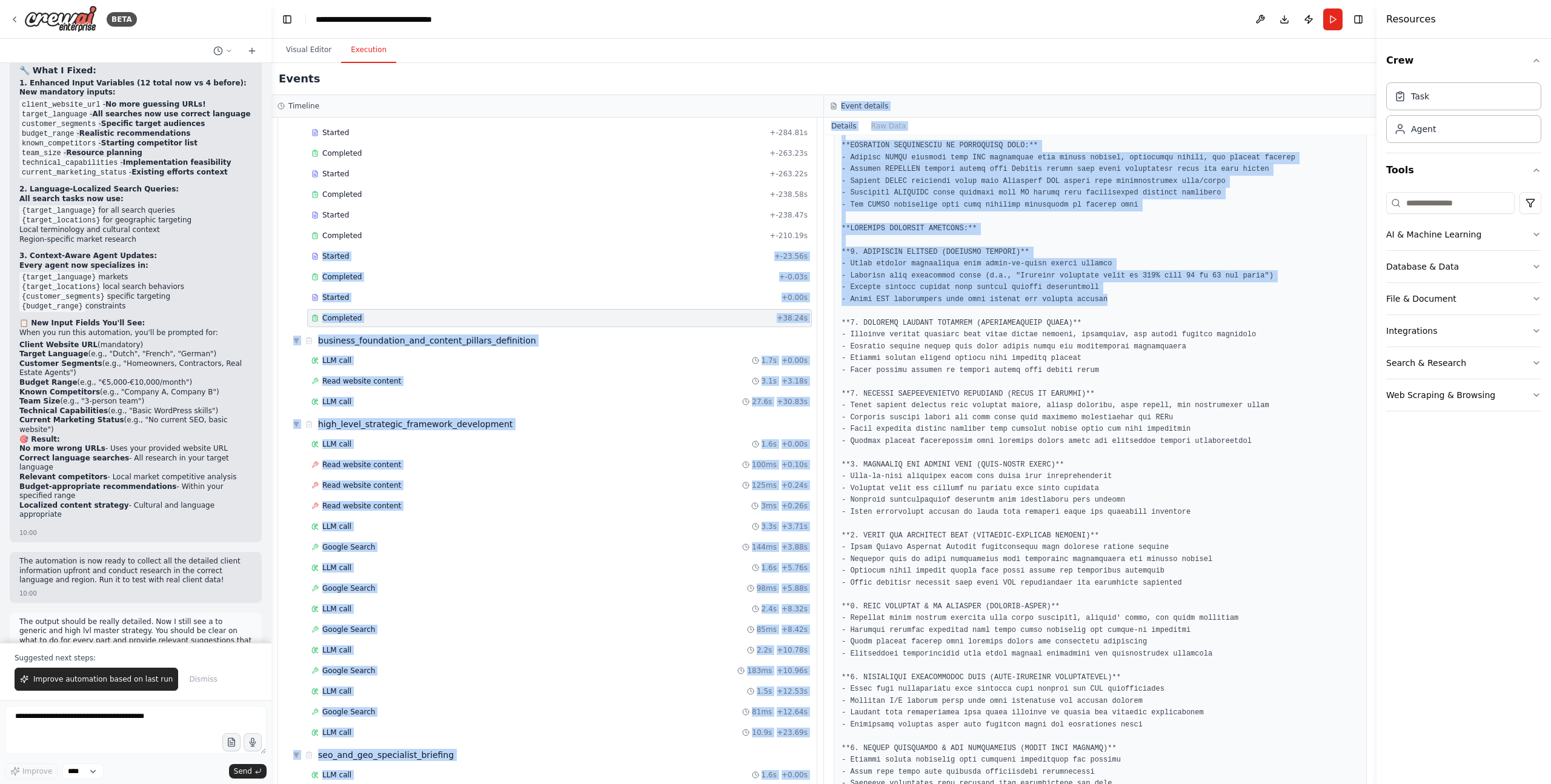
drag, startPoint x: 1125, startPoint y: 296, endPoint x: 820, endPoint y: 242, distance: 309.7
click at [819, 242] on div "Timeline ▼ Digital Marketing Strategist 7.51s (+523.04s) • 9 task s ▼ Client In…" at bounding box center [824, 439] width 1105 height 689
click at [973, 276] on pre at bounding box center [1100, 494] width 517 height 898
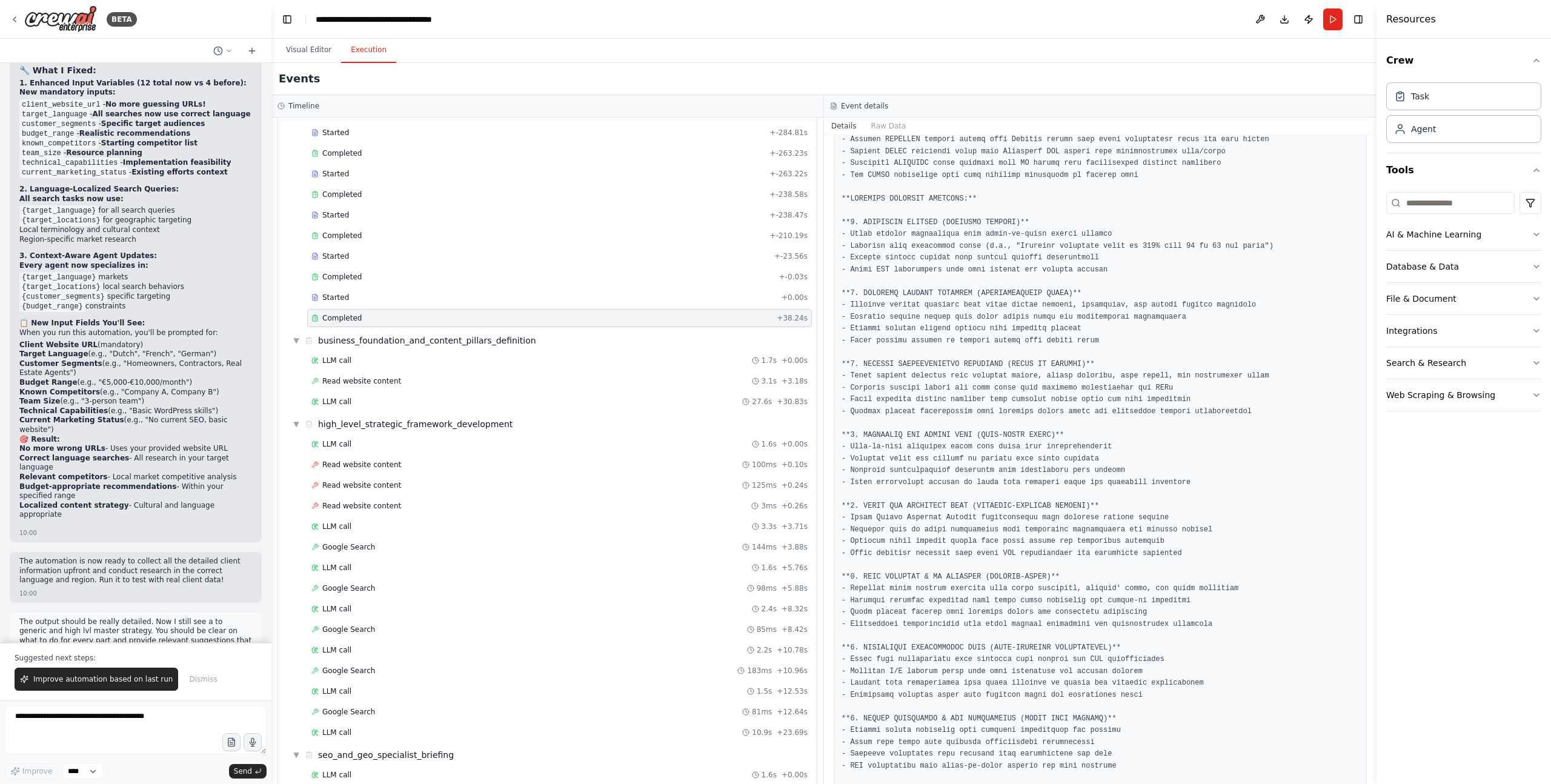
scroll to position [203, 0]
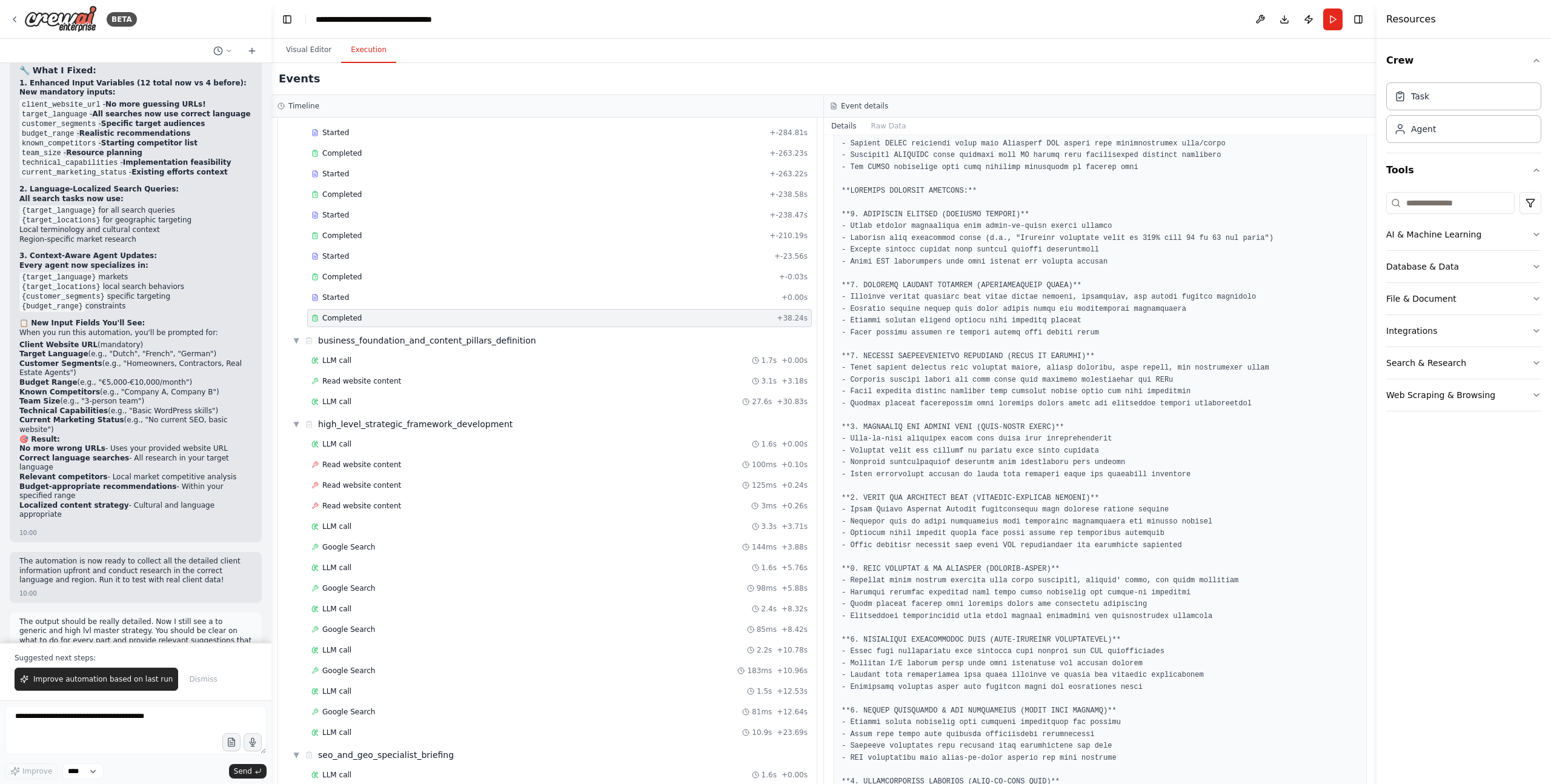
click at [864, 297] on pre at bounding box center [1100, 456] width 517 height 898
click at [1036, 324] on pre at bounding box center [1100, 456] width 517 height 898
click at [1036, 293] on pre at bounding box center [1100, 456] width 517 height 898
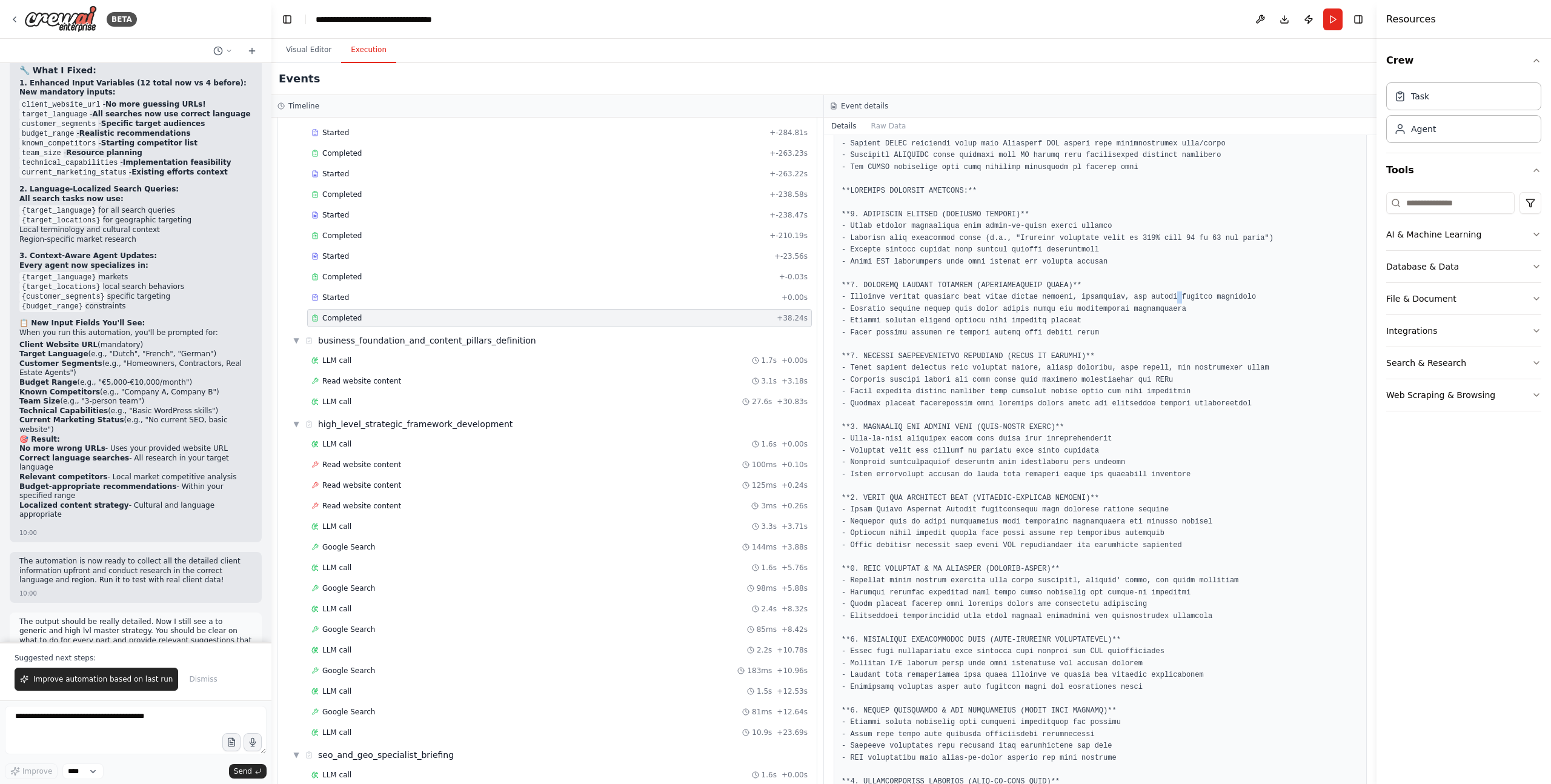
click at [1036, 293] on pre at bounding box center [1100, 456] width 517 height 898
drag, startPoint x: 1177, startPoint y: 293, endPoint x: 1045, endPoint y: 310, distance: 133.1
click at [1036, 293] on pre at bounding box center [1100, 456] width 517 height 898
click at [961, 314] on pre at bounding box center [1100, 456] width 517 height 898
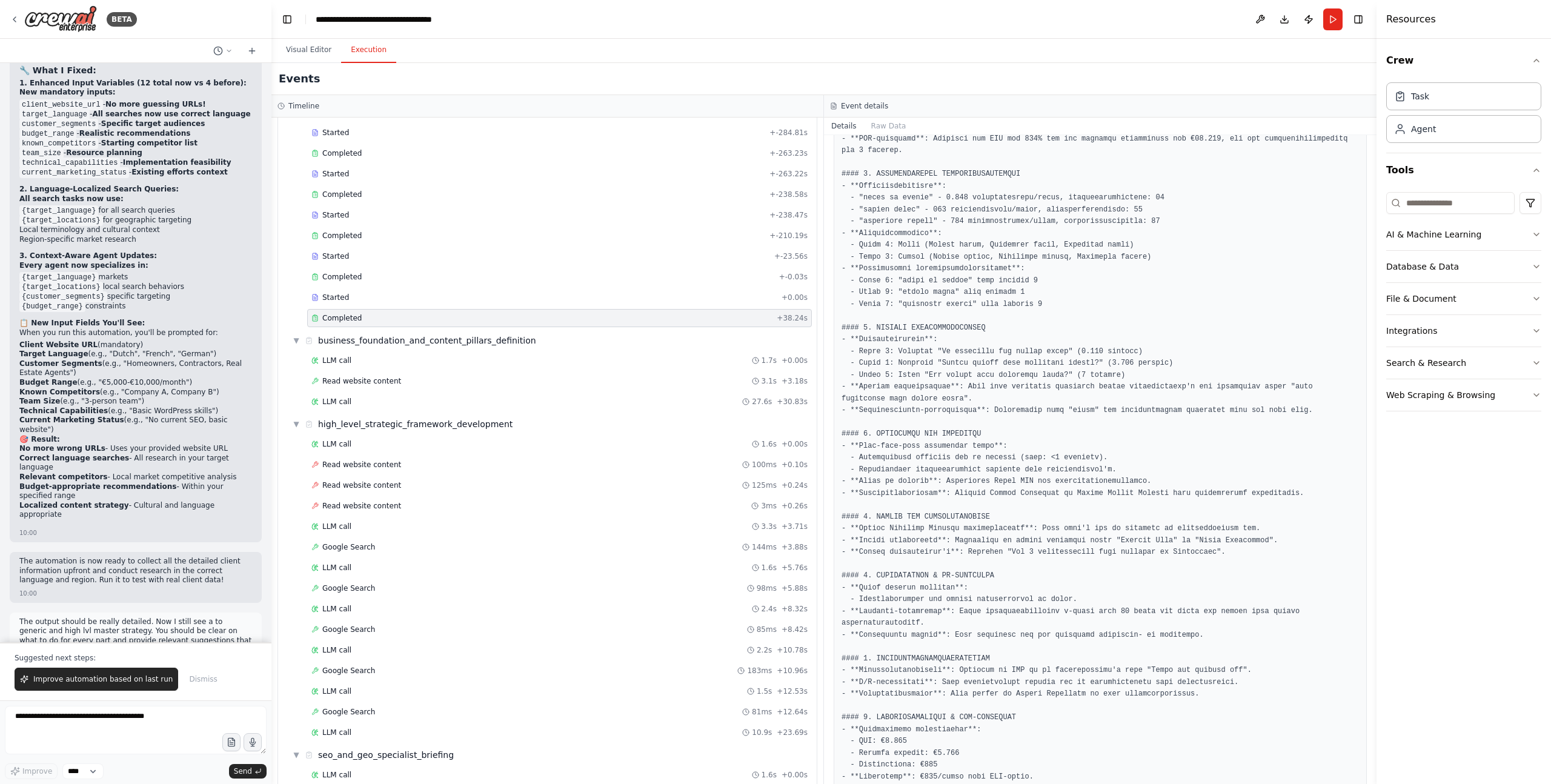
scroll to position [1129, 0]
drag, startPoint x: 957, startPoint y: 242, endPoint x: 981, endPoint y: 249, distance: 25.0
click at [1036, 249] on pre at bounding box center [1100, 498] width 517 height 945
click at [957, 251] on pre at bounding box center [1100, 498] width 517 height 945
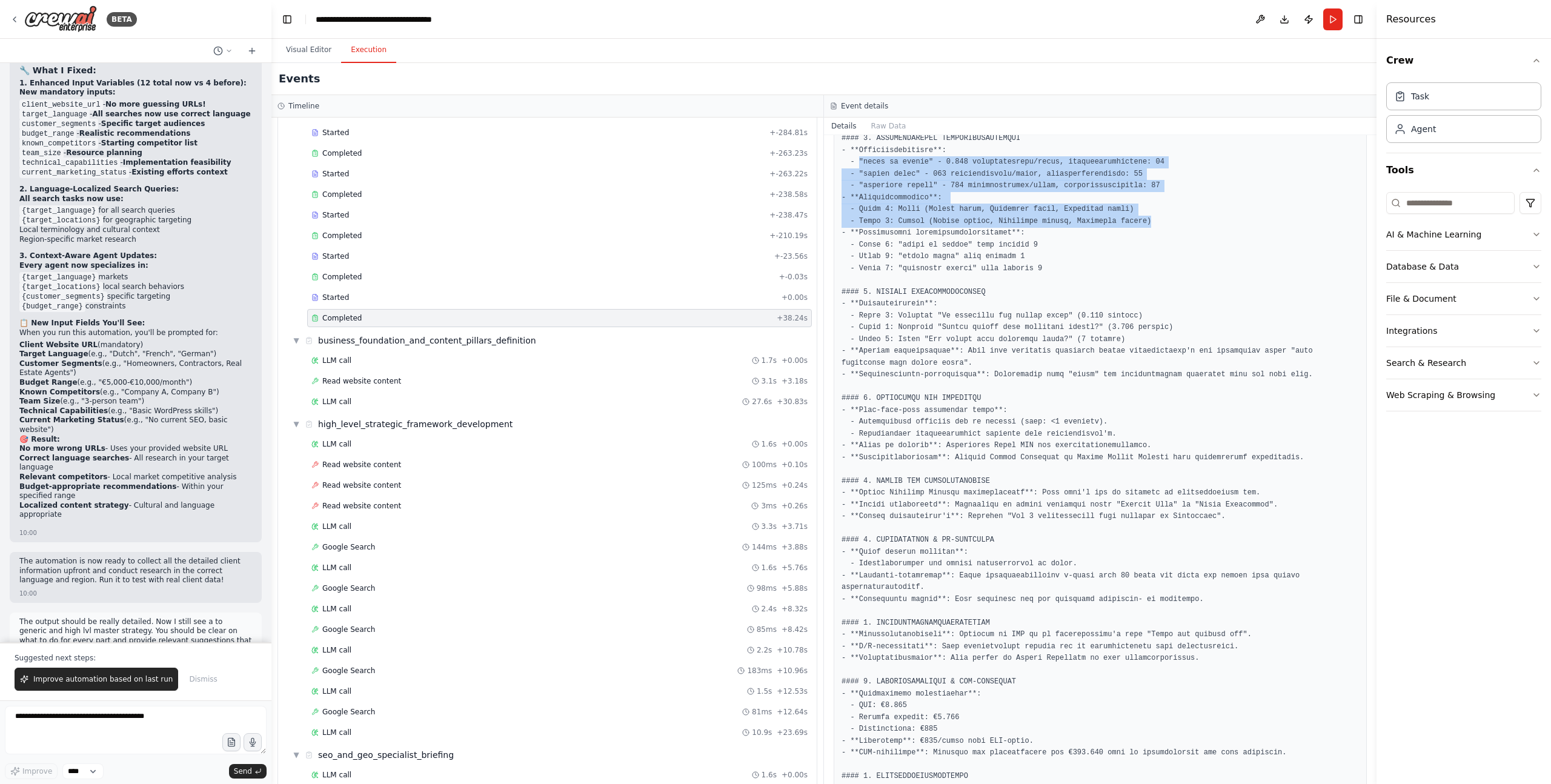
drag, startPoint x: 1161, startPoint y: 221, endPoint x: 881, endPoint y: 185, distance: 282.3
click at [860, 165] on pre at bounding box center [1100, 463] width 517 height 945
click at [911, 221] on pre at bounding box center [1100, 463] width 517 height 945
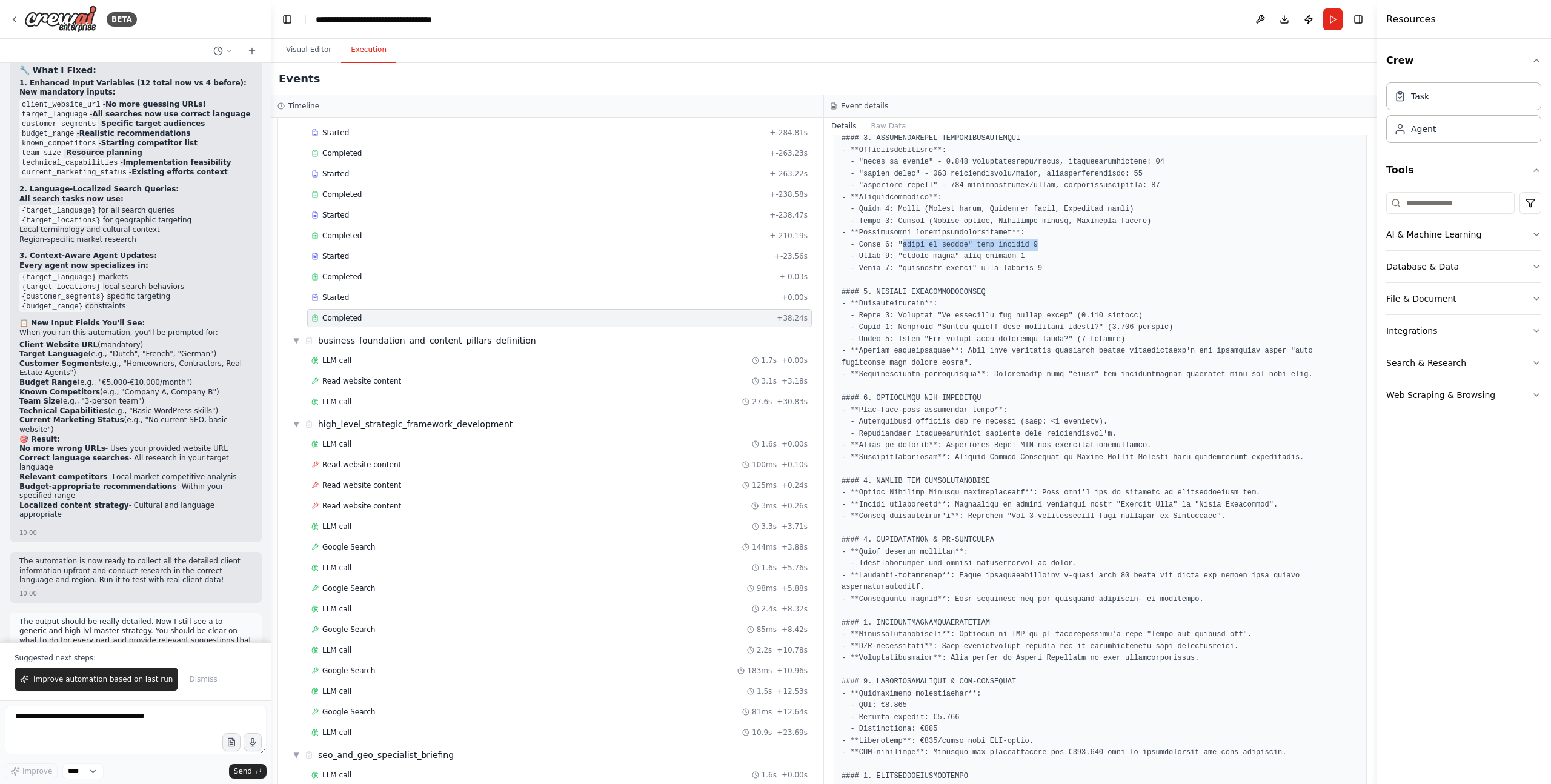
drag, startPoint x: 995, startPoint y: 247, endPoint x: 1063, endPoint y: 249, distance: 68.0
click at [1036, 248] on pre at bounding box center [1100, 463] width 517 height 945
drag, startPoint x: 1058, startPoint y: 262, endPoint x: 1056, endPoint y: 269, distance: 7.3
click at [1036, 263] on pre at bounding box center [1100, 463] width 517 height 945
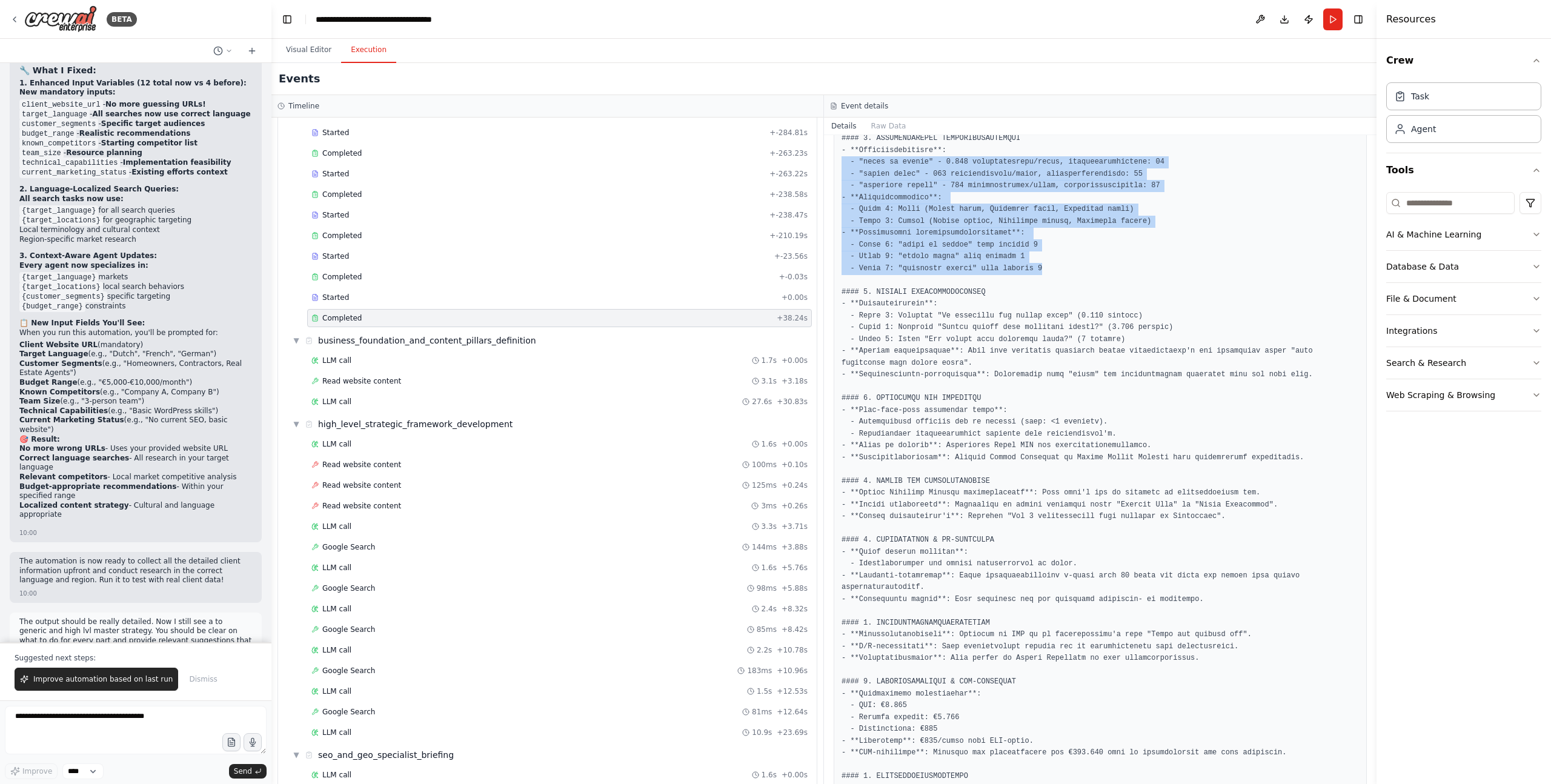
drag, startPoint x: 1051, startPoint y: 268, endPoint x: 839, endPoint y: 162, distance: 237.0
click at [834, 160] on div at bounding box center [1100, 463] width 533 height 961
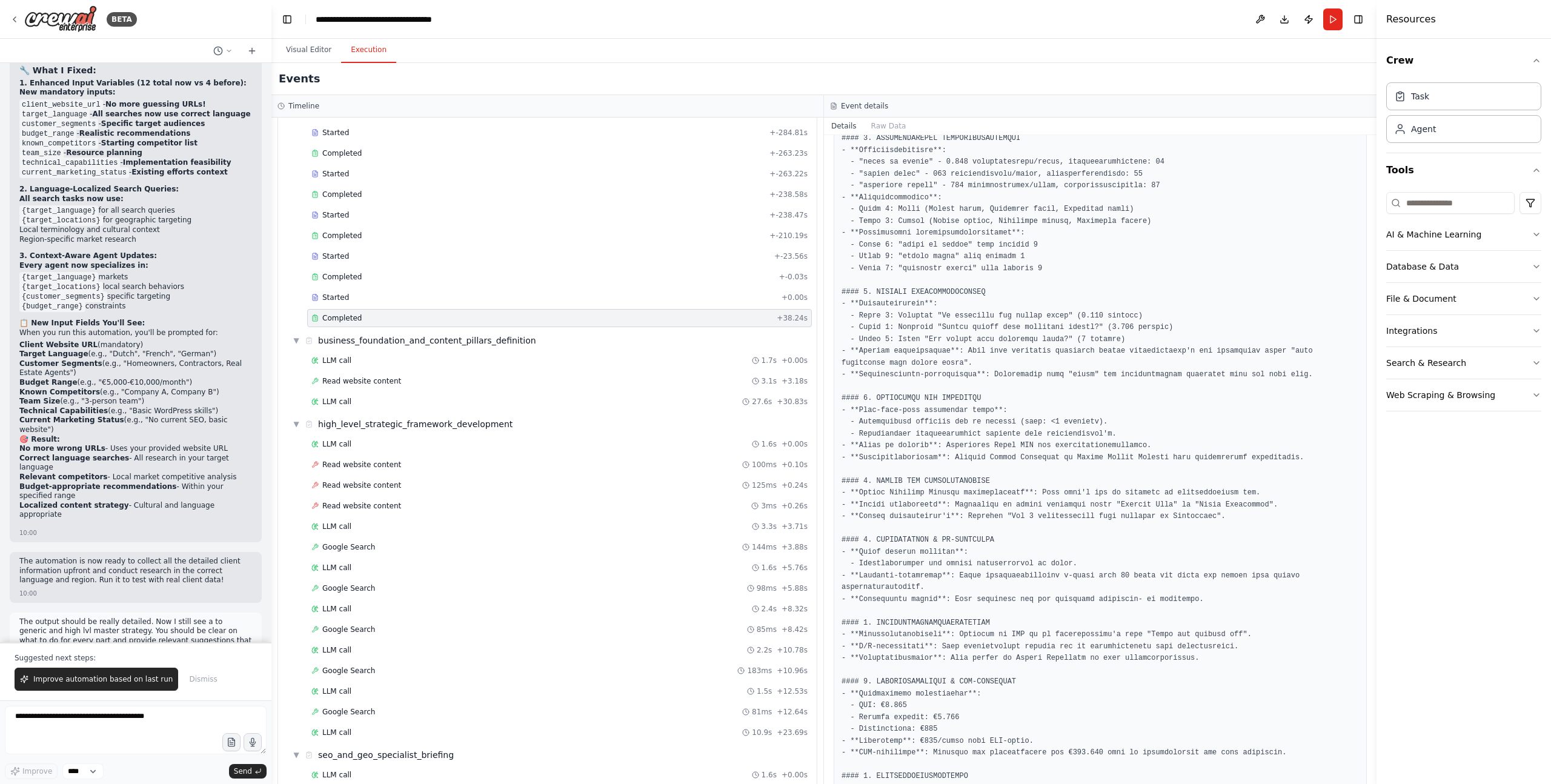
click at [985, 276] on pre at bounding box center [1100, 463] width 517 height 945
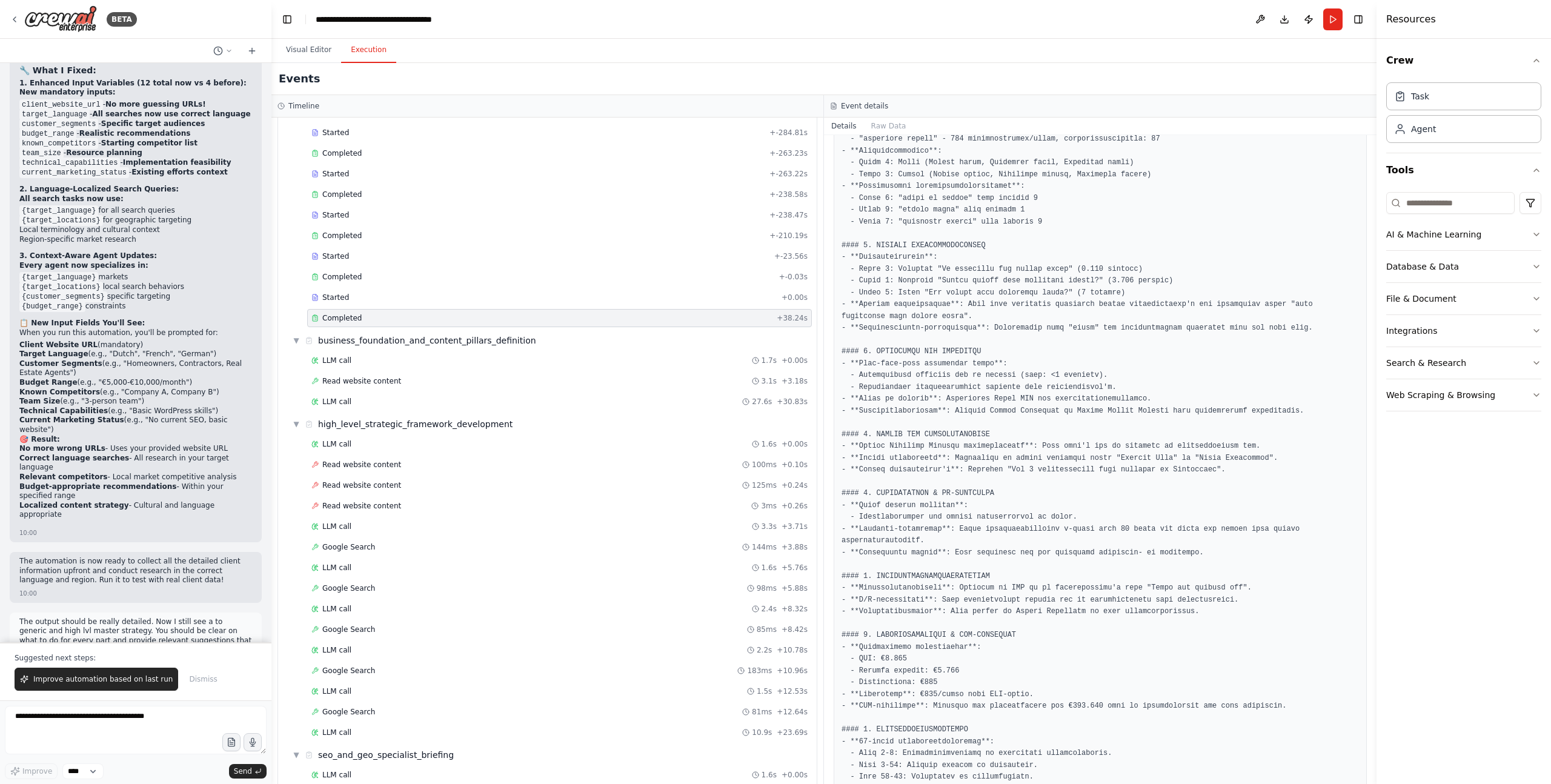
click at [904, 272] on pre at bounding box center [1100, 417] width 517 height 945
click at [1034, 265] on pre at bounding box center [1100, 417] width 517 height 945
drag, startPoint x: 902, startPoint y: 276, endPoint x: 1181, endPoint y: 285, distance: 279.1
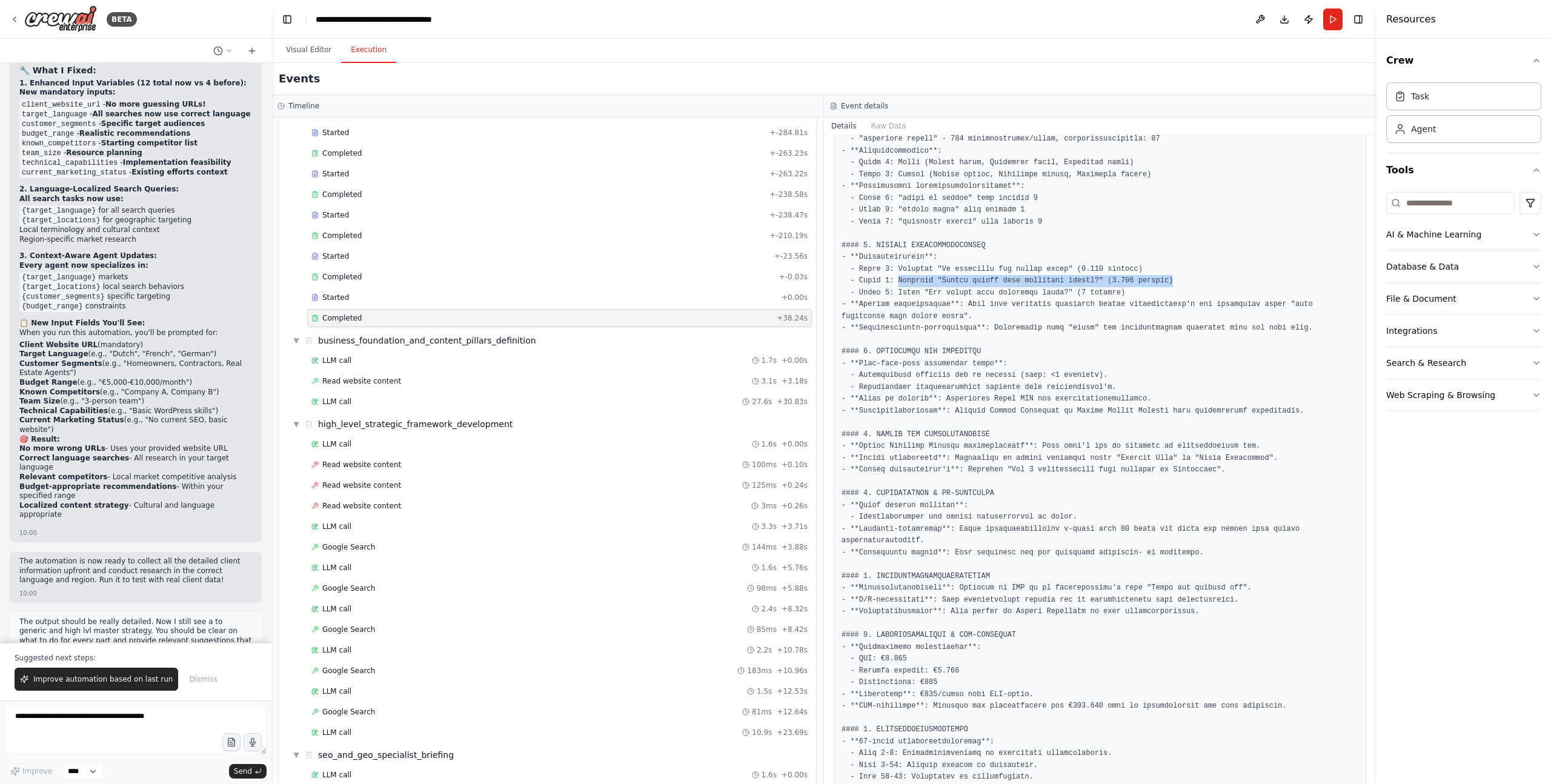
click at [1036, 285] on pre at bounding box center [1100, 417] width 517 height 945
click at [1036, 292] on pre at bounding box center [1100, 417] width 517 height 945
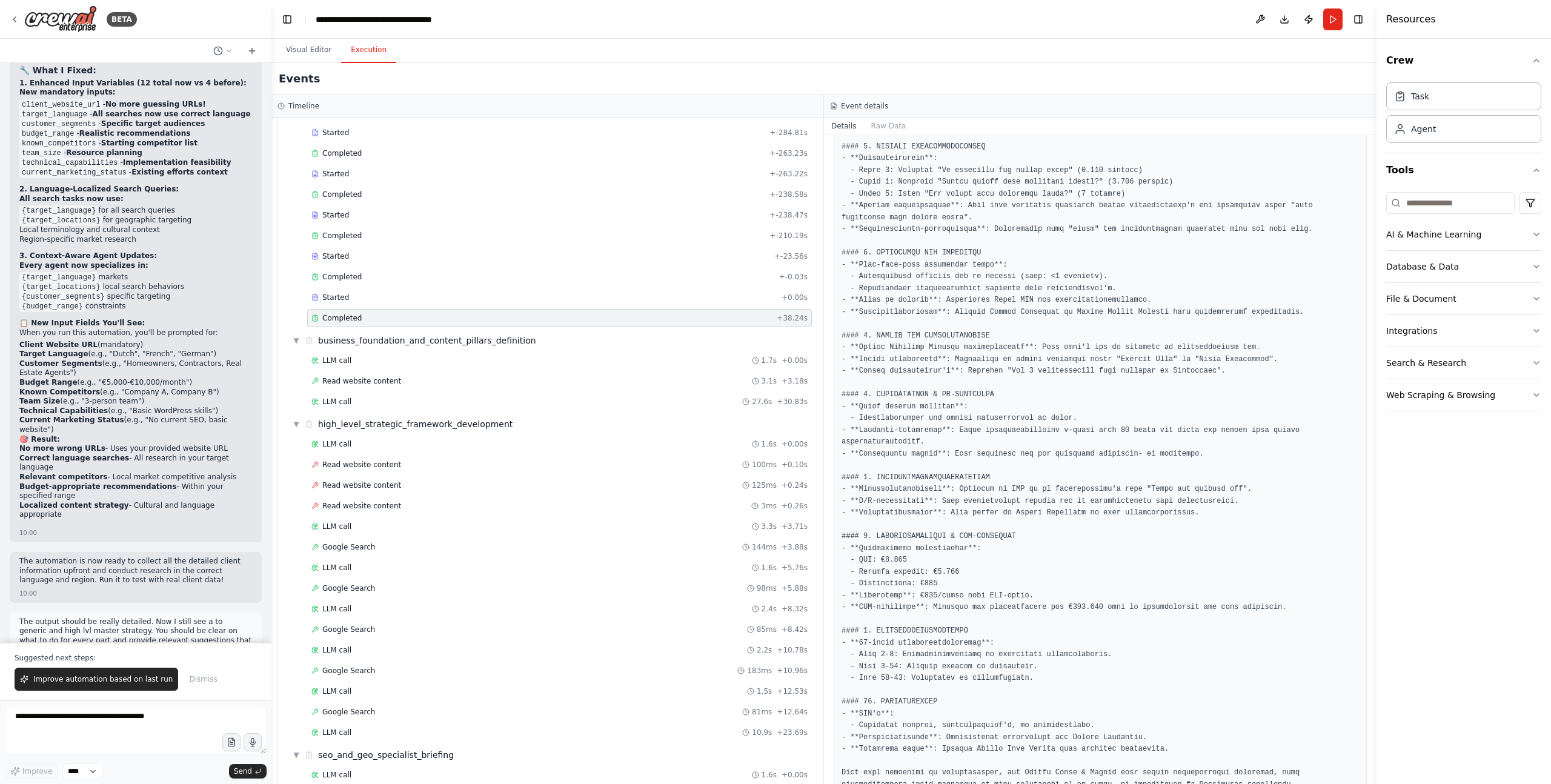
scroll to position [1311, 0]
click at [900, 348] on pre at bounding box center [1100, 315] width 517 height 945
click at [906, 358] on pre at bounding box center [1100, 315] width 517 height 945
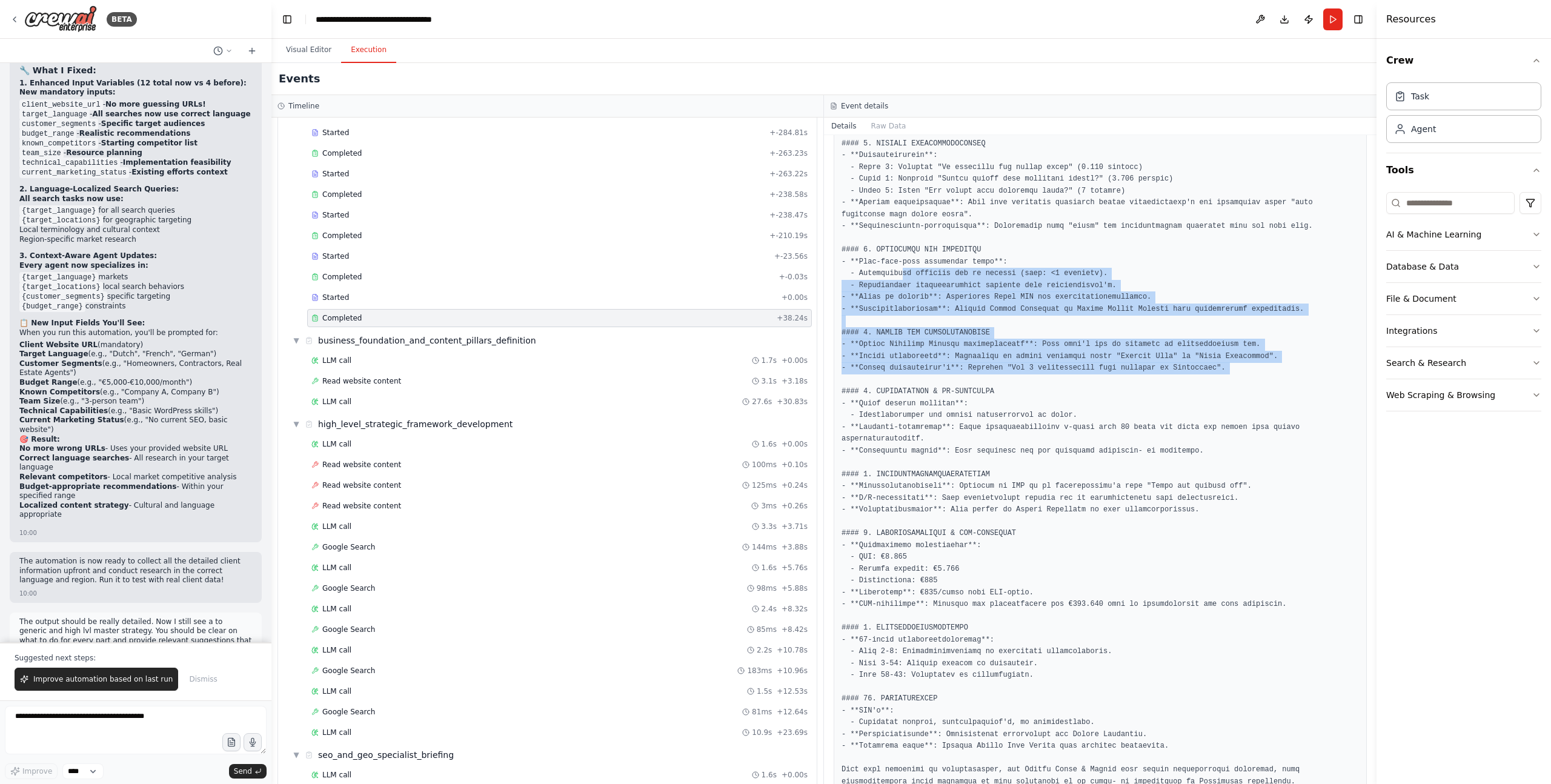
drag, startPoint x: 1245, startPoint y: 374, endPoint x: 901, endPoint y: 269, distance: 359.7
click at [901, 269] on pre at bounding box center [1100, 315] width 517 height 945
click at [927, 300] on pre at bounding box center [1100, 315] width 517 height 945
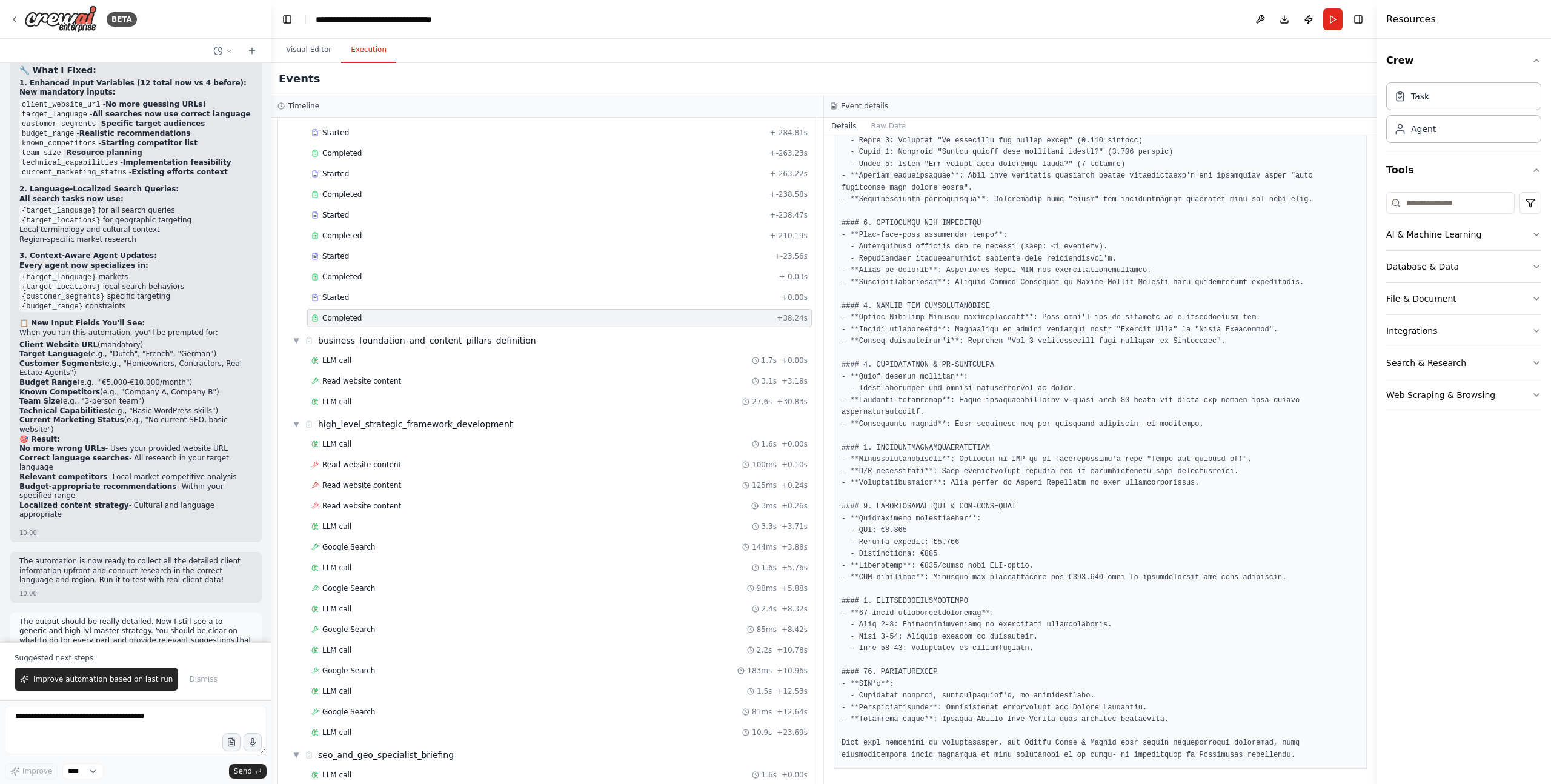
scroll to position [1342, 0]
click at [919, 336] on pre at bounding box center [1100, 285] width 517 height 945
drag, startPoint x: 1110, startPoint y: 385, endPoint x: 1100, endPoint y: 383, distance: 10.2
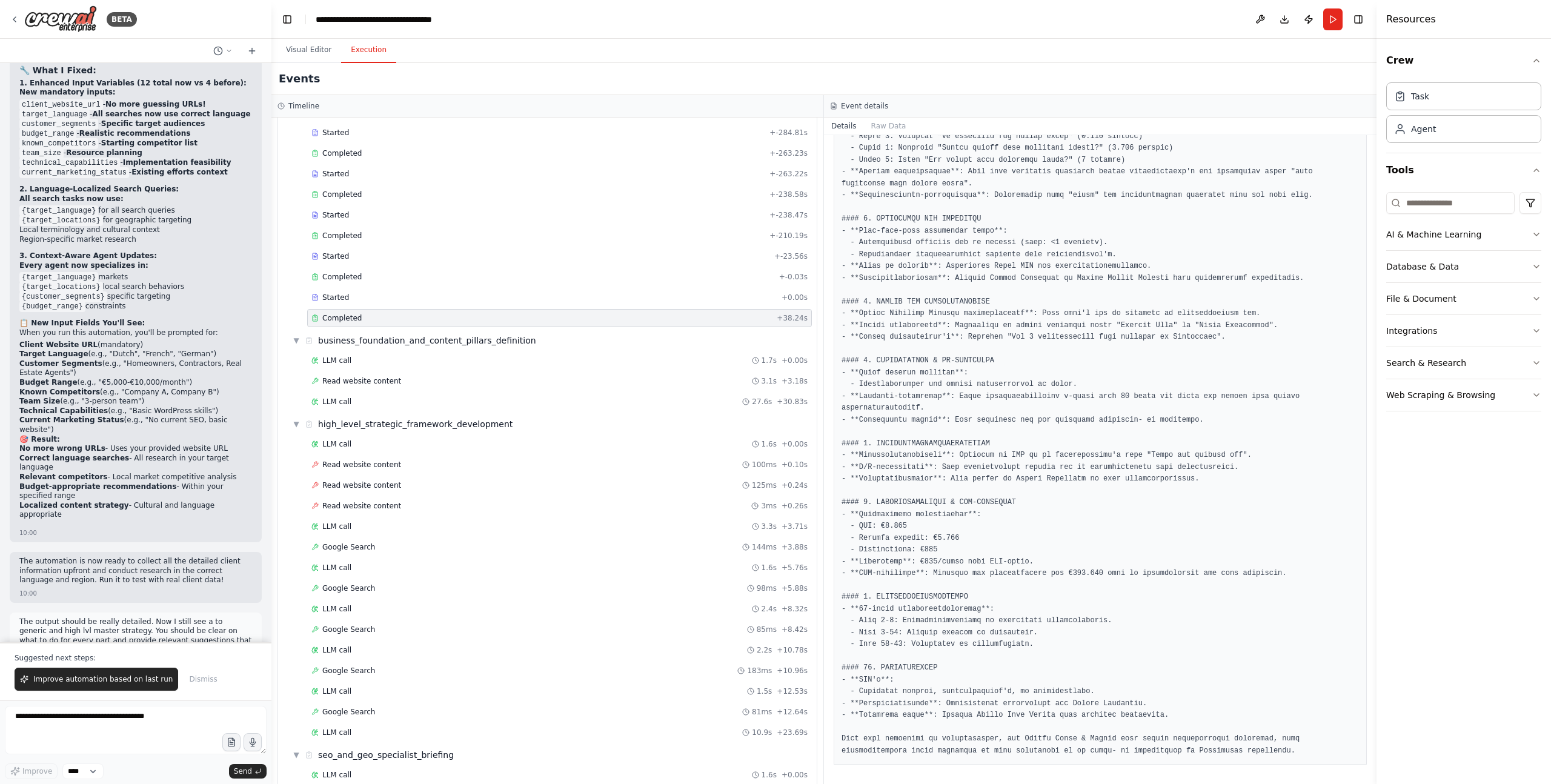
click at [1036, 385] on pre at bounding box center [1100, 285] width 517 height 945
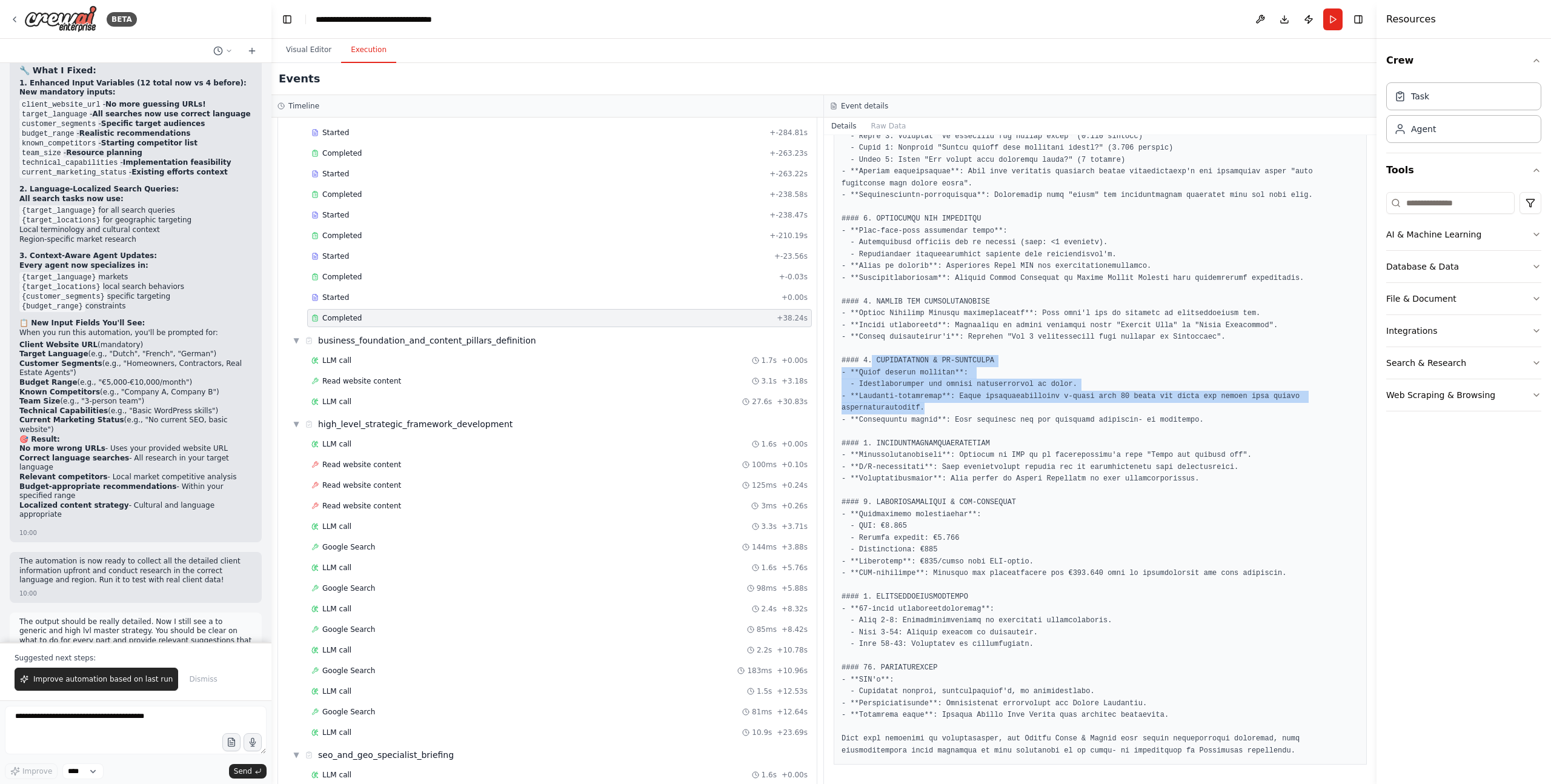
drag, startPoint x: 872, startPoint y: 362, endPoint x: 1204, endPoint y: 413, distance: 335.9
click at [1036, 413] on pre at bounding box center [1100, 285] width 517 height 945
drag, startPoint x: 1046, startPoint y: 411, endPoint x: 1018, endPoint y: 408, distance: 28.2
click at [1036, 411] on pre at bounding box center [1100, 285] width 517 height 945
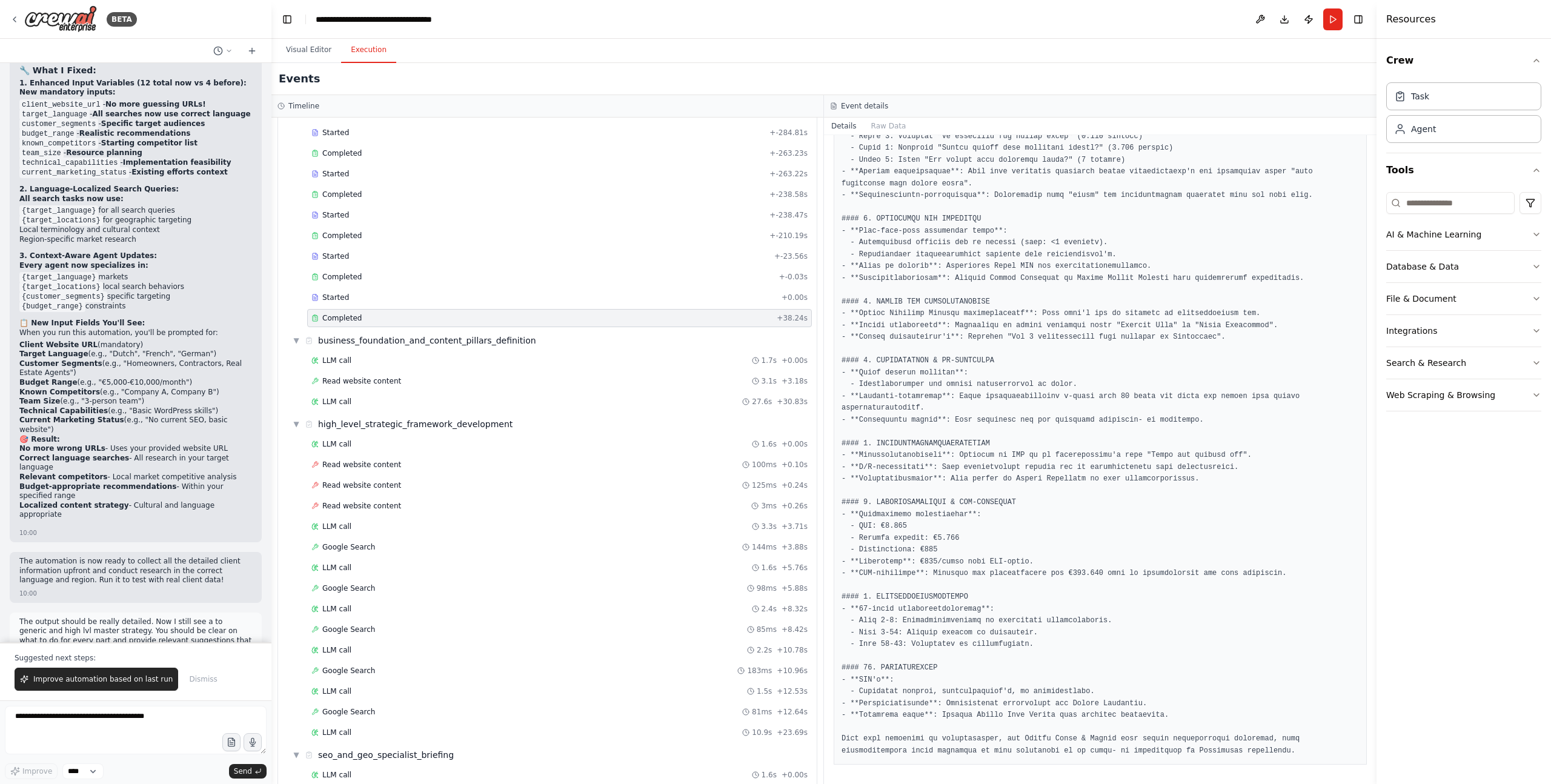
click at [933, 387] on pre at bounding box center [1100, 285] width 517 height 945
click at [977, 405] on pre at bounding box center [1100, 285] width 517 height 945
click at [887, 396] on pre at bounding box center [1100, 285] width 517 height 945
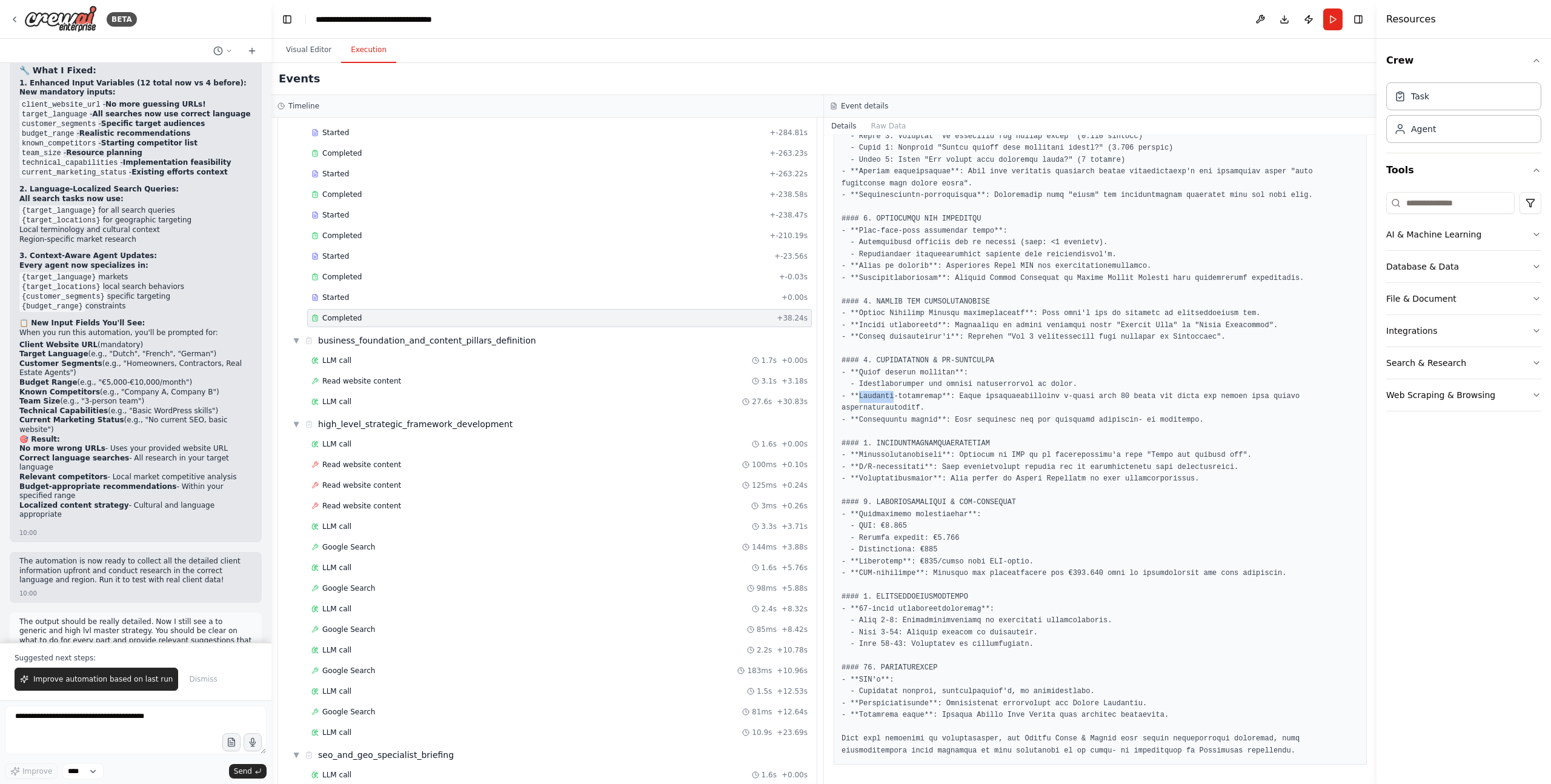
click at [887, 396] on pre at bounding box center [1100, 285] width 517 height 945
drag, startPoint x: 1092, startPoint y: 405, endPoint x: 1154, endPoint y: 399, distance: 62.3
click at [1036, 405] on pre at bounding box center [1100, 285] width 517 height 945
click at [1036, 399] on pre at bounding box center [1100, 285] width 517 height 945
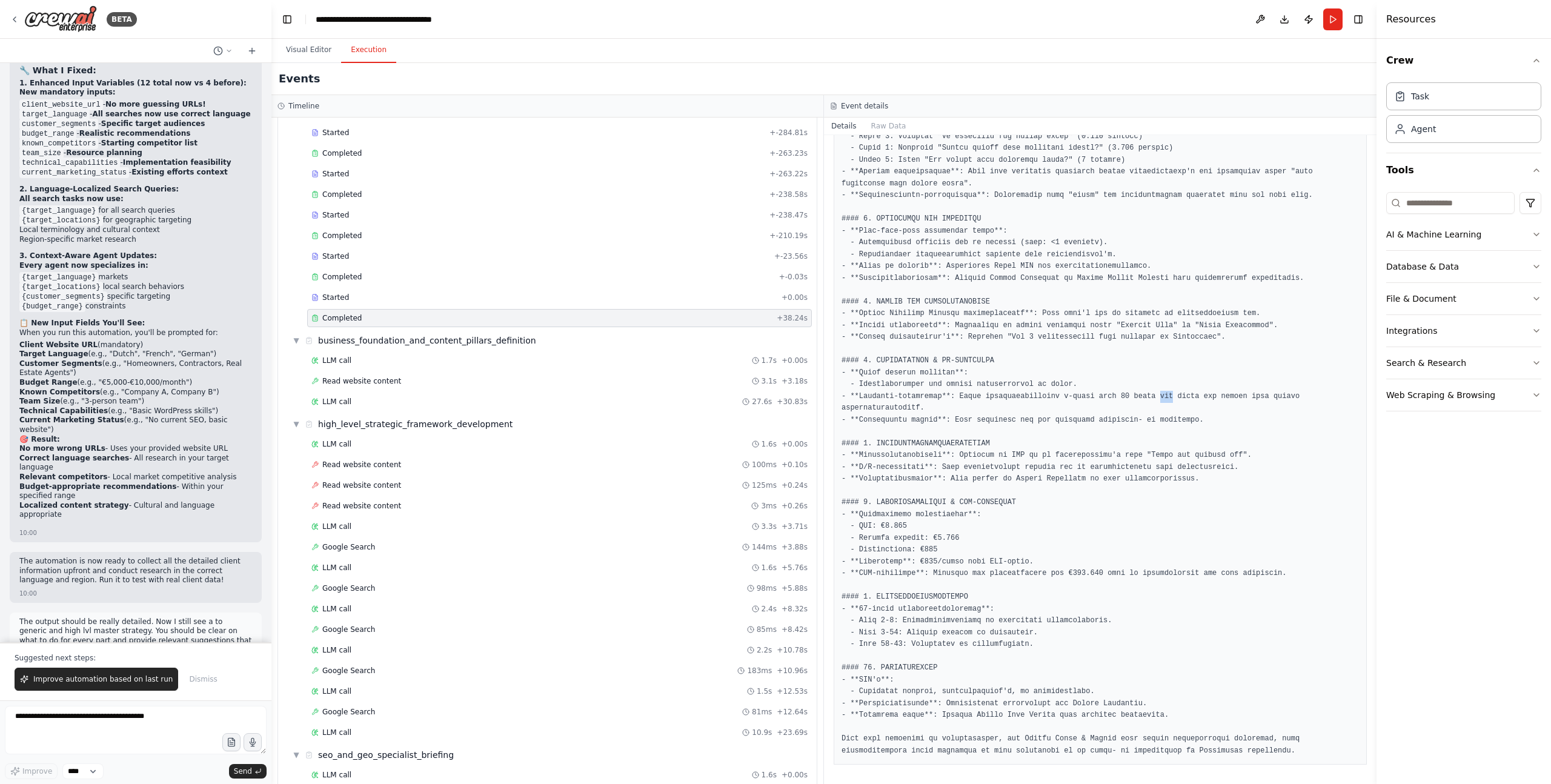
click at [1036, 399] on pre at bounding box center [1100, 285] width 517 height 945
drag, startPoint x: 1171, startPoint y: 399, endPoint x: 1087, endPoint y: 426, distance: 88.2
click at [1036, 399] on pre at bounding box center [1100, 285] width 517 height 945
drag, startPoint x: 1032, startPoint y: 434, endPoint x: 1002, endPoint y: 431, distance: 30.1
click at [1032, 434] on pre at bounding box center [1100, 285] width 517 height 945
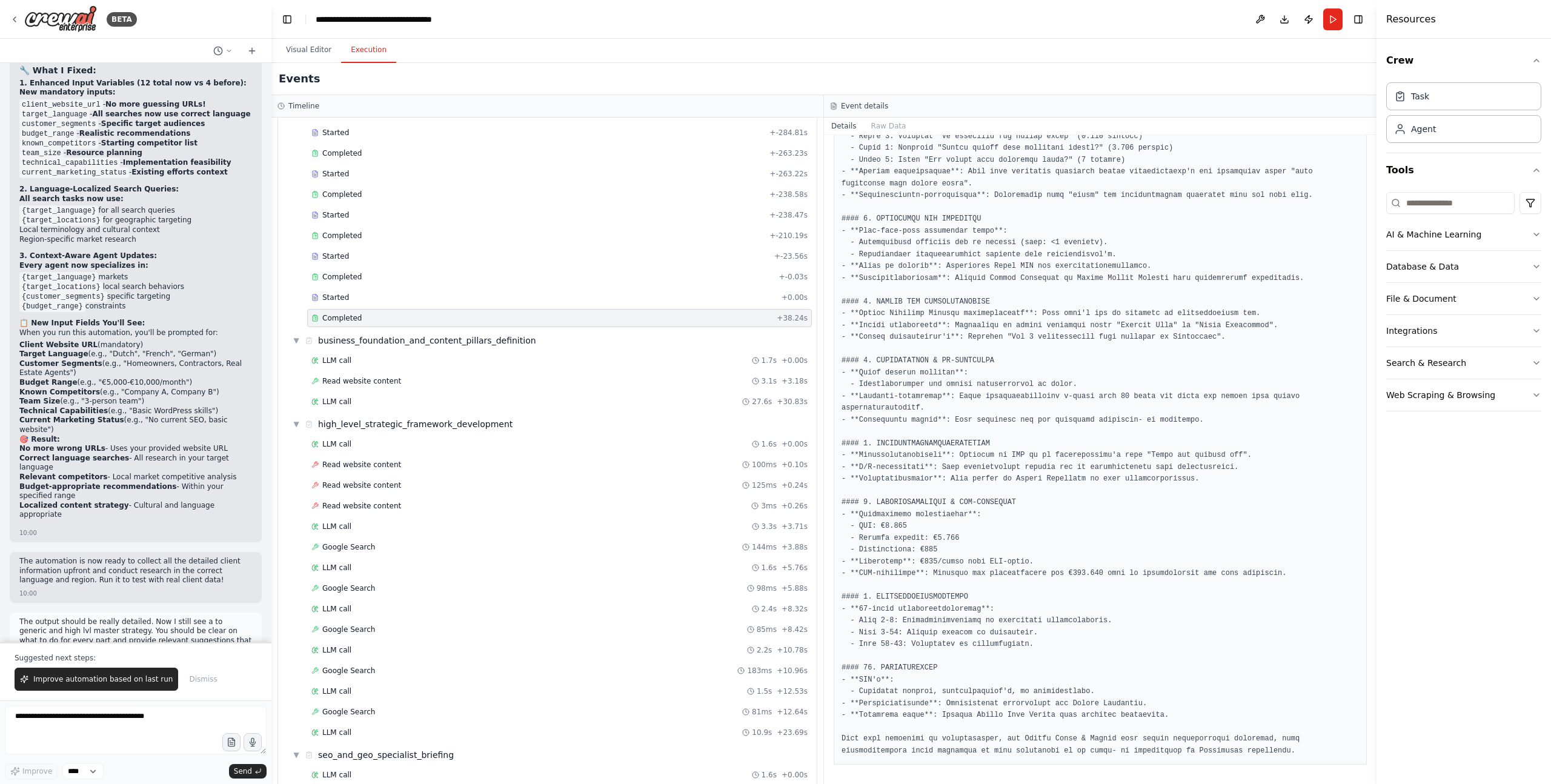
click at [999, 421] on pre at bounding box center [1100, 285] width 517 height 945
drag, startPoint x: 999, startPoint y: 421, endPoint x: 1025, endPoint y: 432, distance: 28.2
click at [999, 421] on pre at bounding box center [1100, 285] width 517 height 945
click at [1036, 434] on pre at bounding box center [1100, 285] width 517 height 945
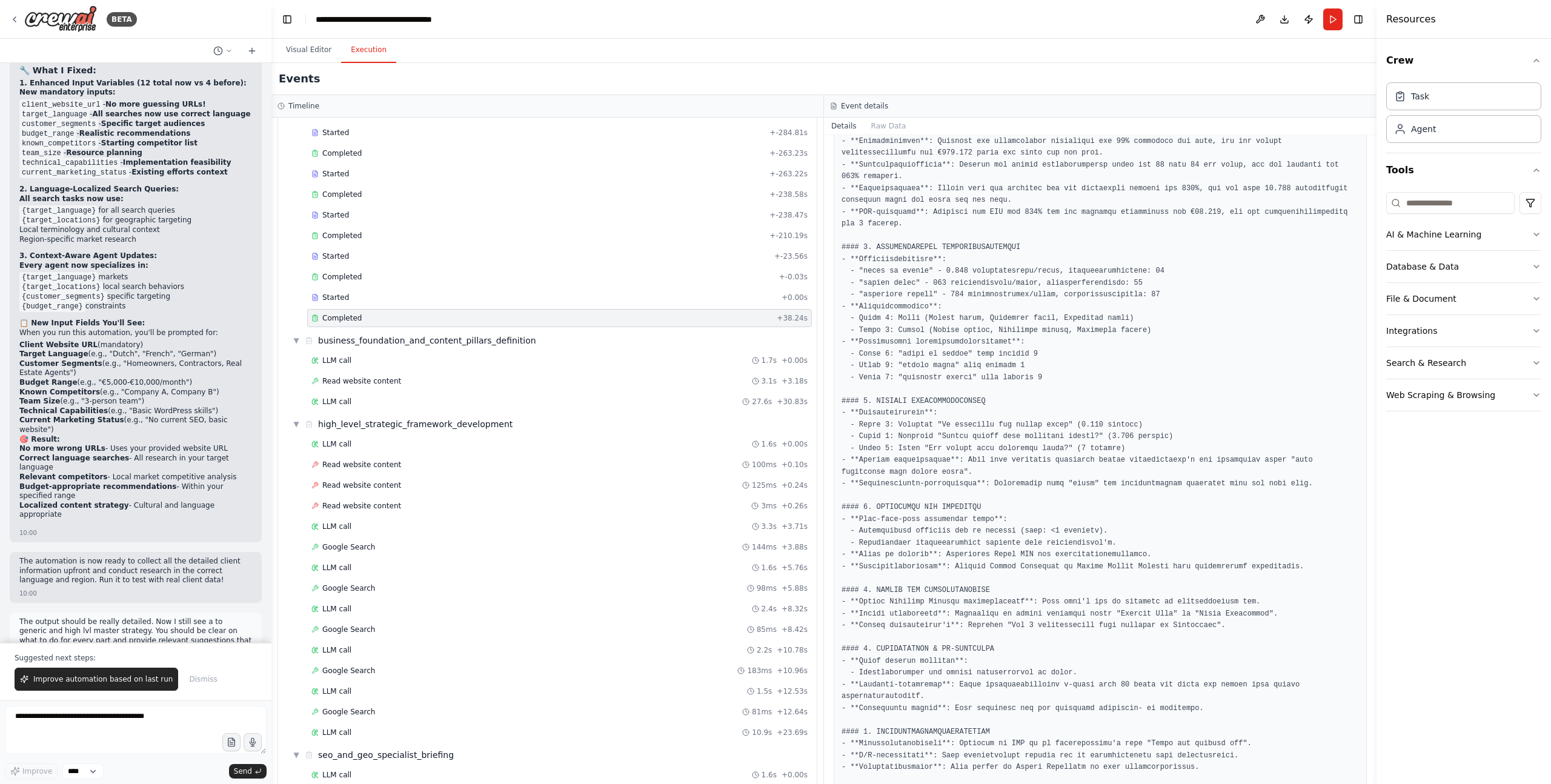
scroll to position [1105, 0]
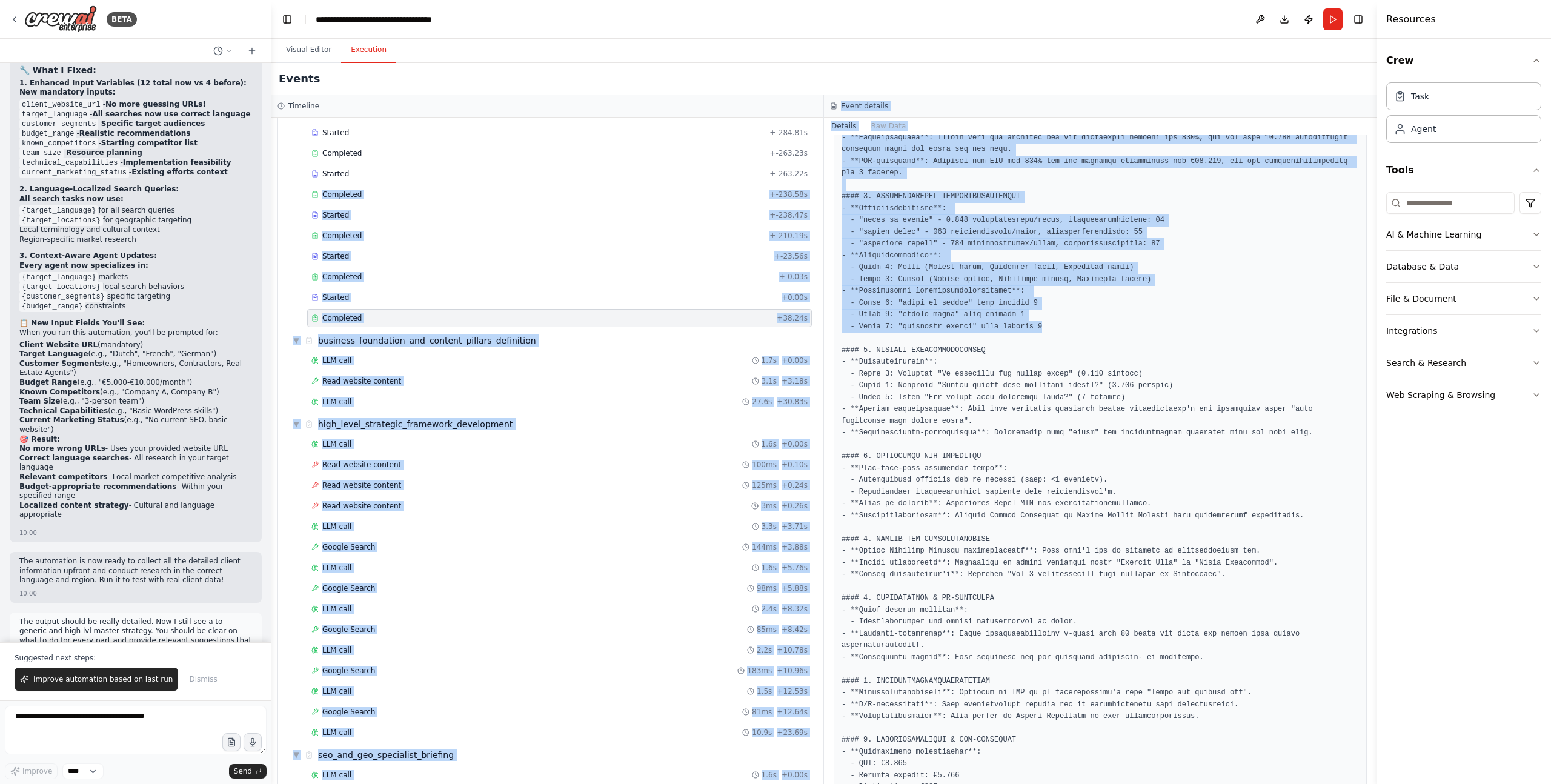
drag, startPoint x: 1067, startPoint y: 324, endPoint x: 820, endPoint y: 177, distance: 287.4
click at [817, 173] on div "Timeline ▼ Digital Marketing Strategist 7.51s (+523.04s) • 9 task s ▼ Client In…" at bounding box center [824, 439] width 1105 height 689
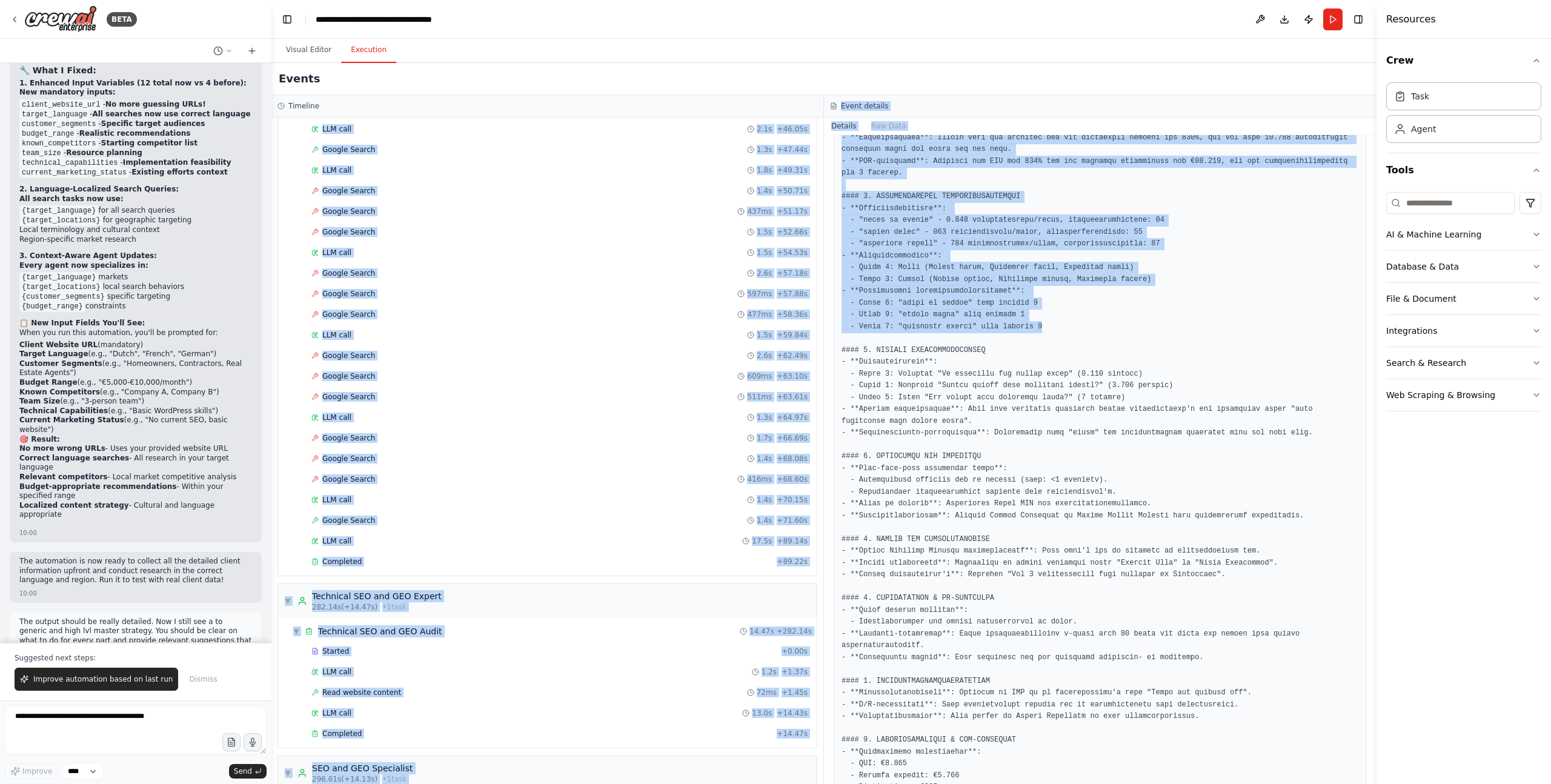
scroll to position [3076, 0]
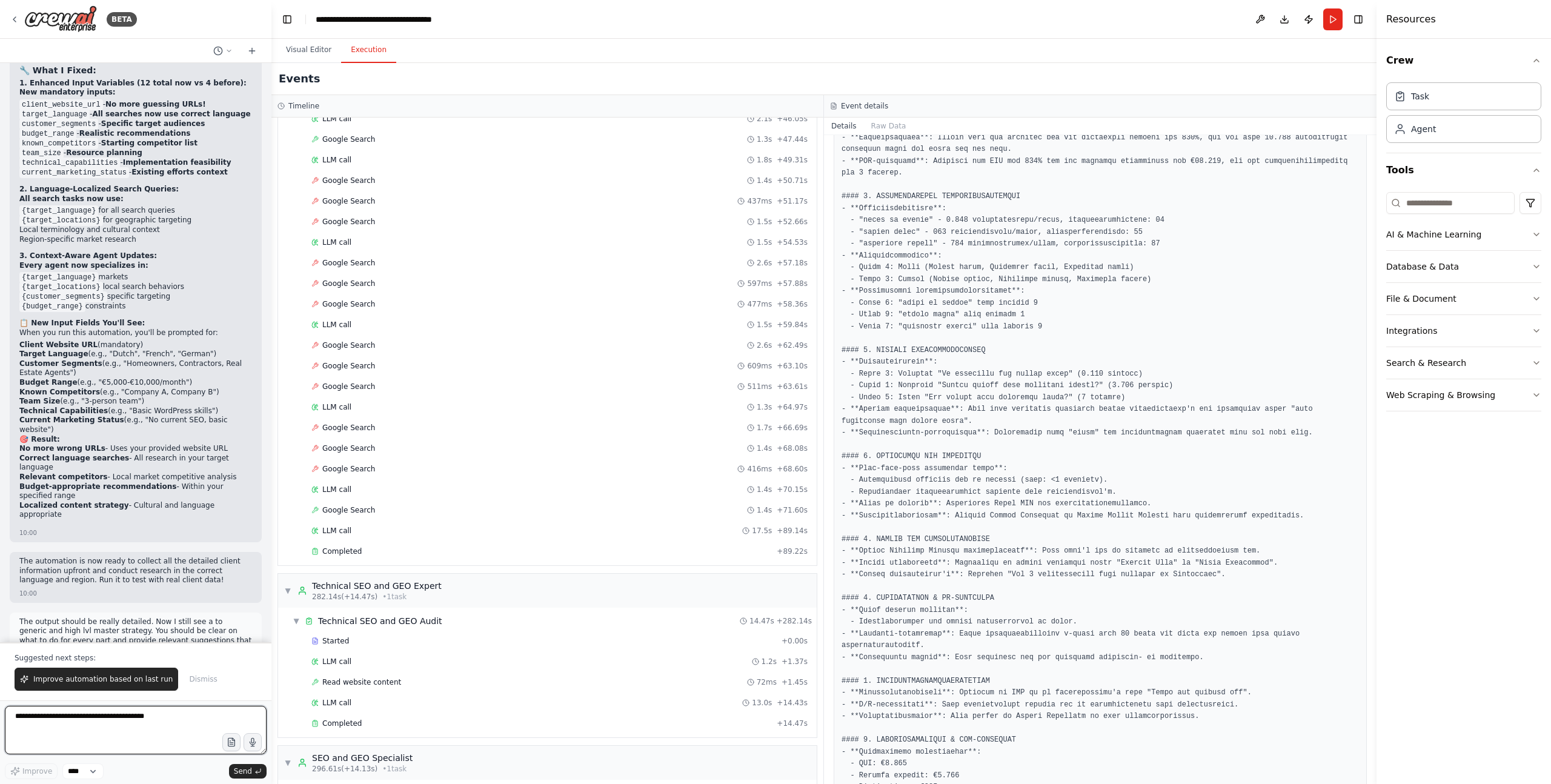
click at [127, 537] on textarea at bounding box center [135, 730] width 261 height 48
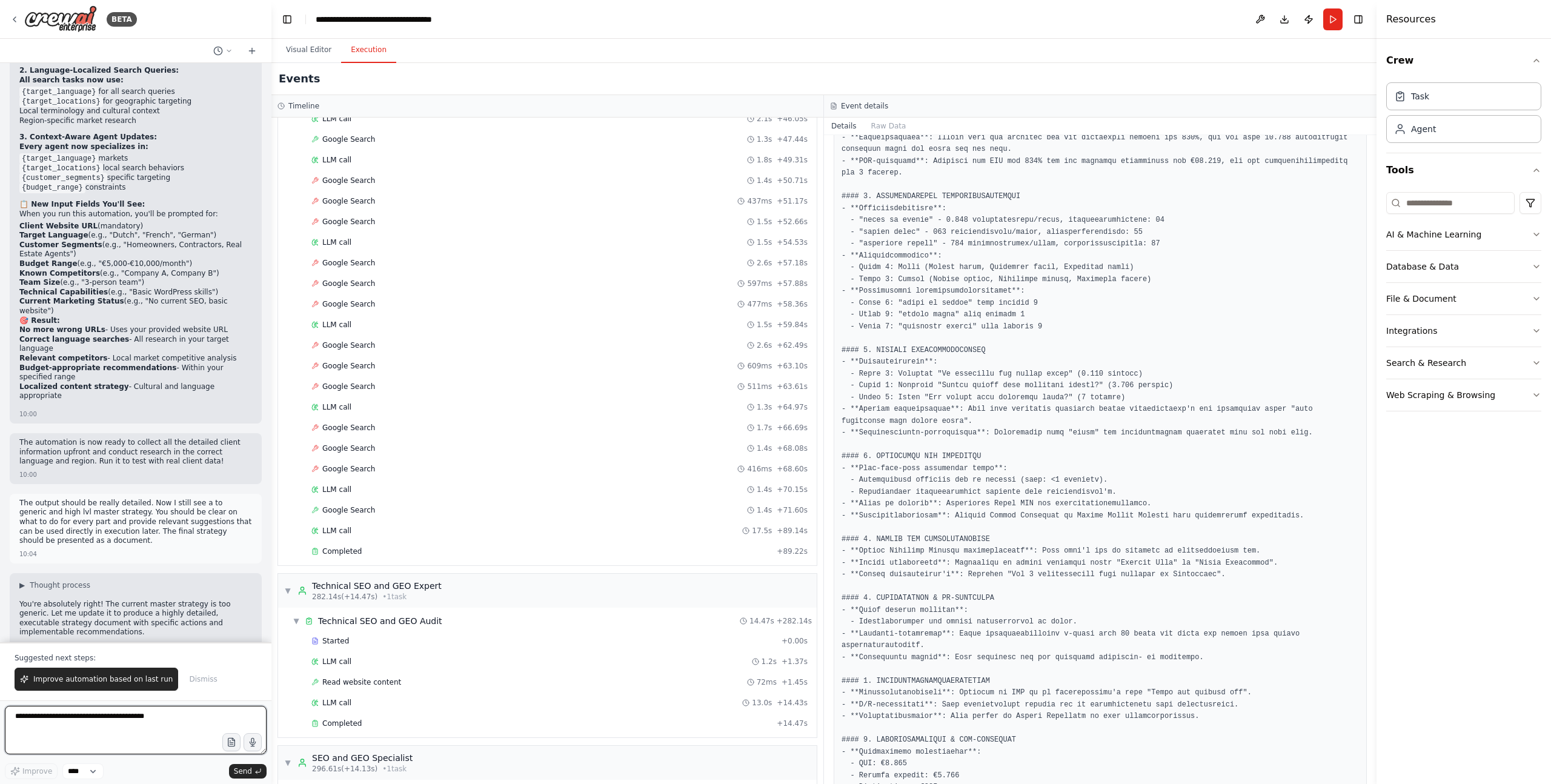
scroll to position [16259, 0]
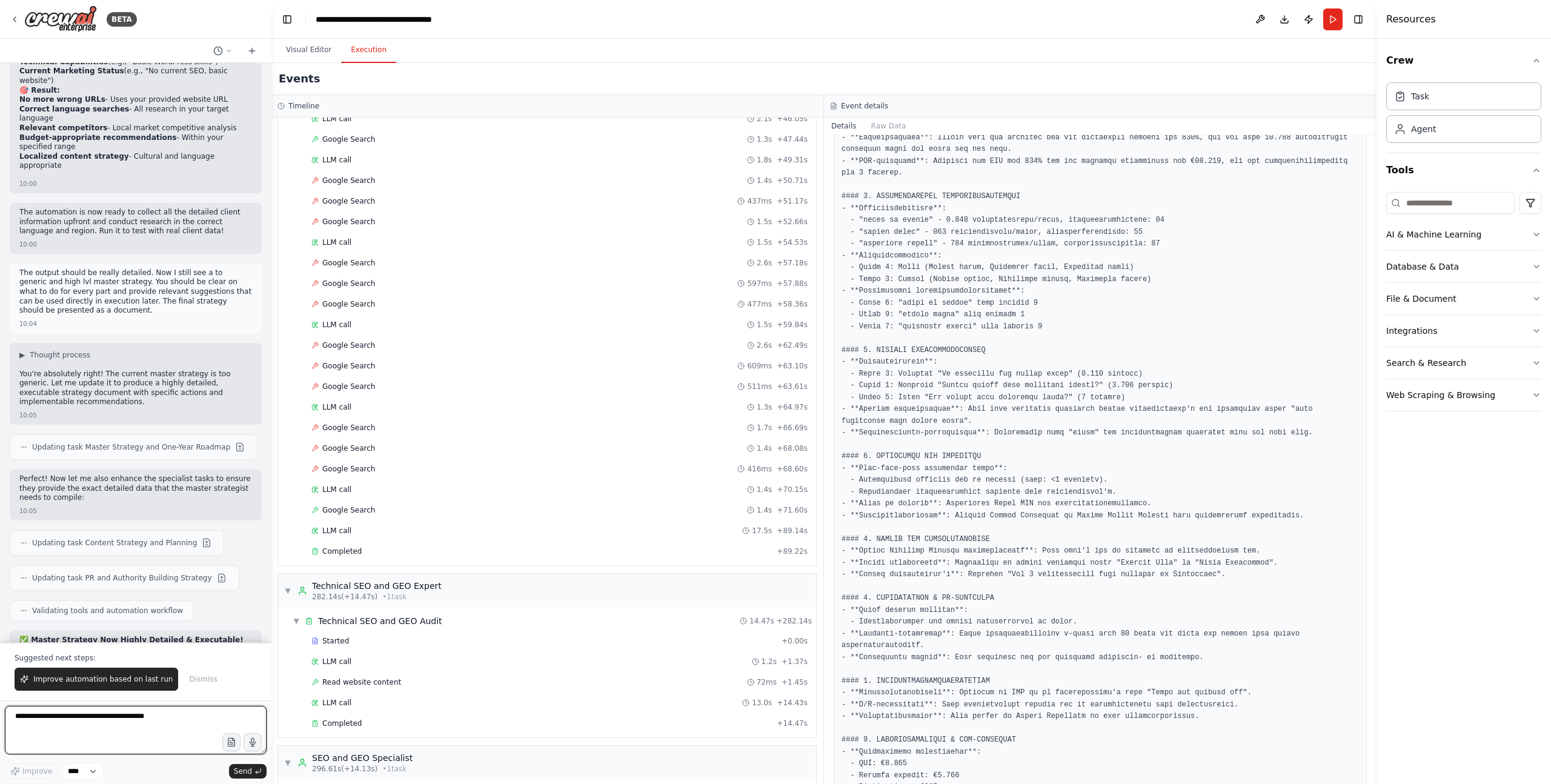
click at [125, 537] on textarea at bounding box center [135, 730] width 261 height 48
click at [106, 537] on textarea at bounding box center [135, 730] width 261 height 48
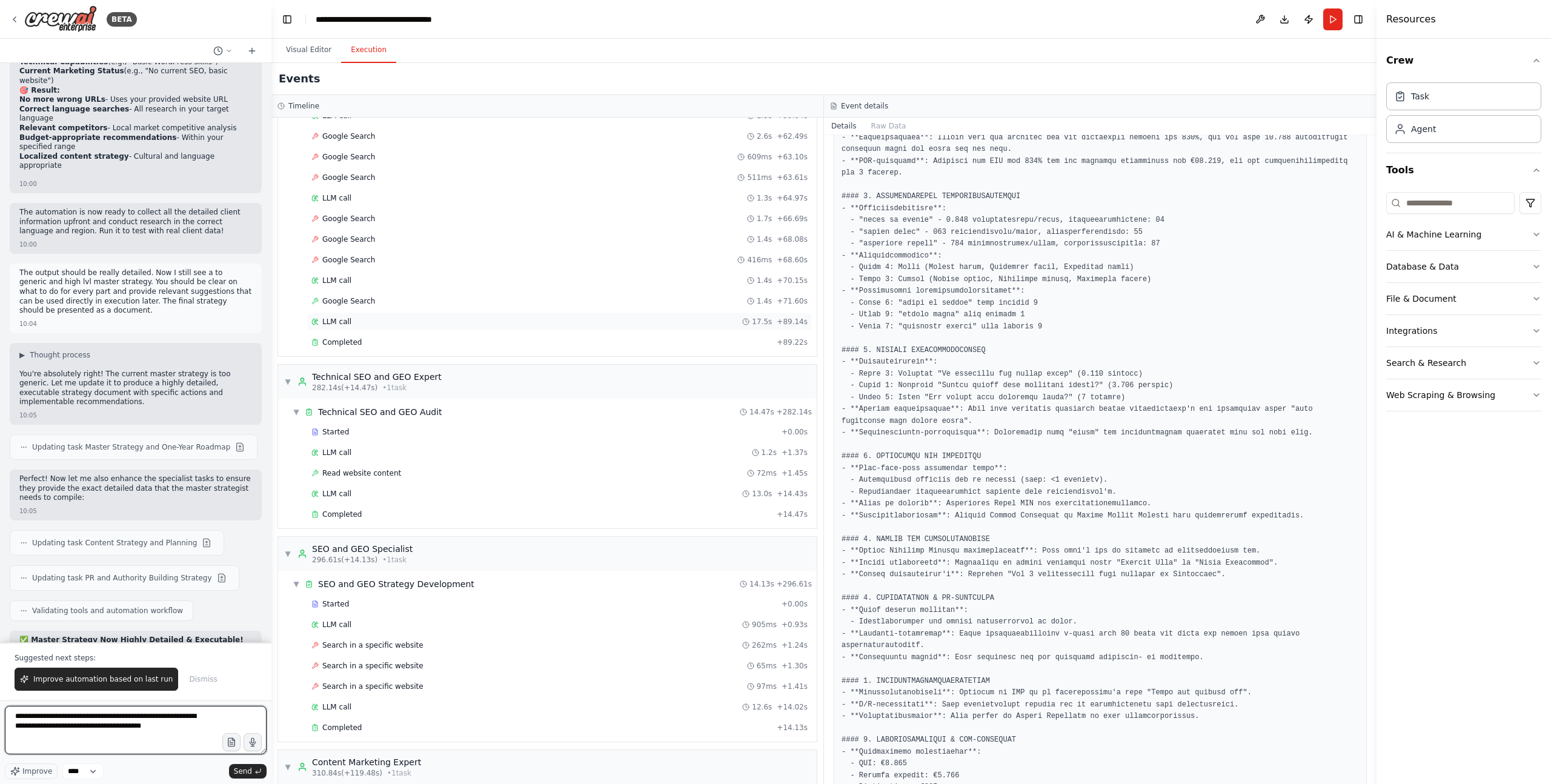
scroll to position [3316, 0]
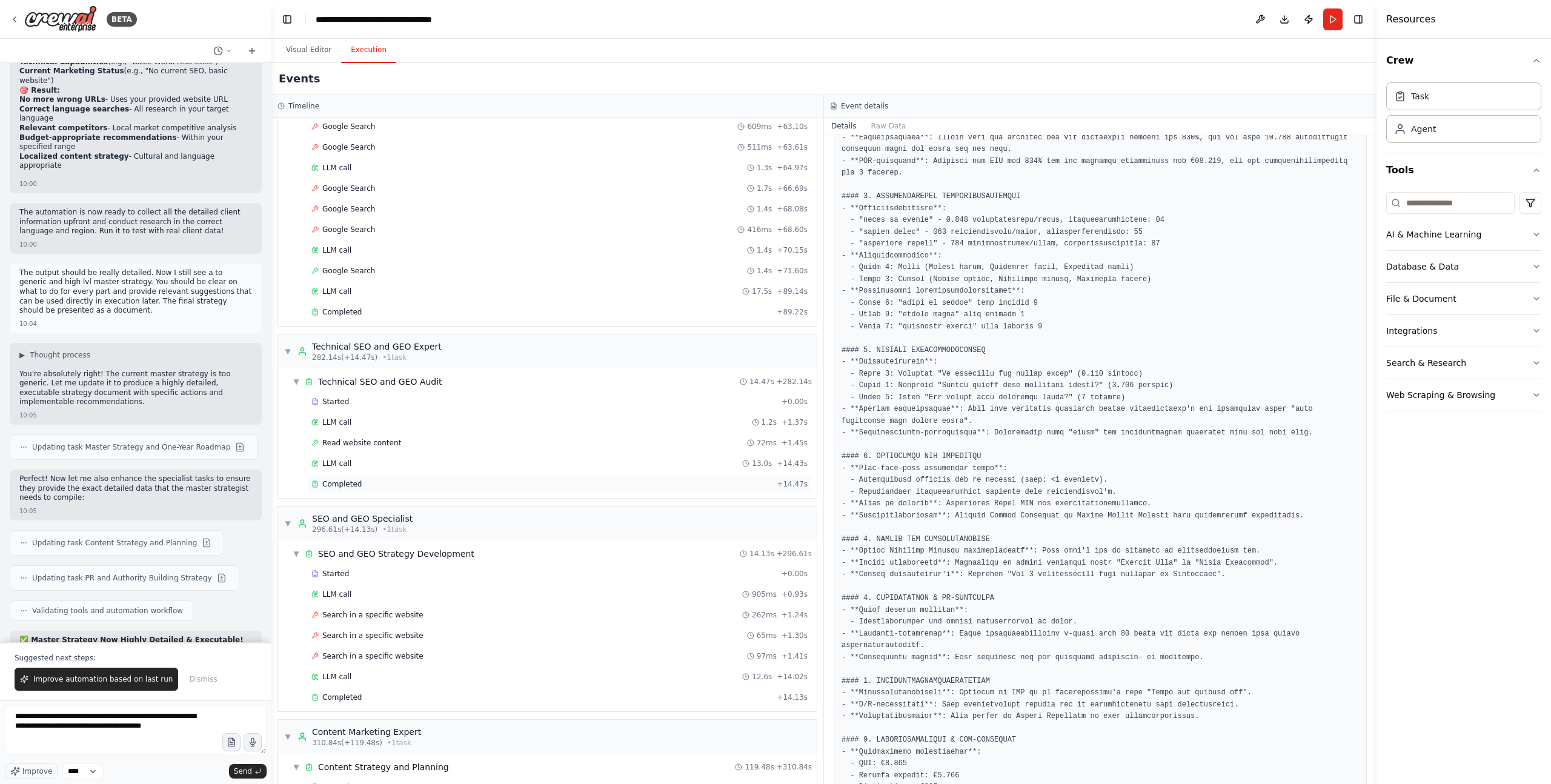
click at [341, 490] on div "Completed + 14.47s" at bounding box center [559, 484] width 505 height 19
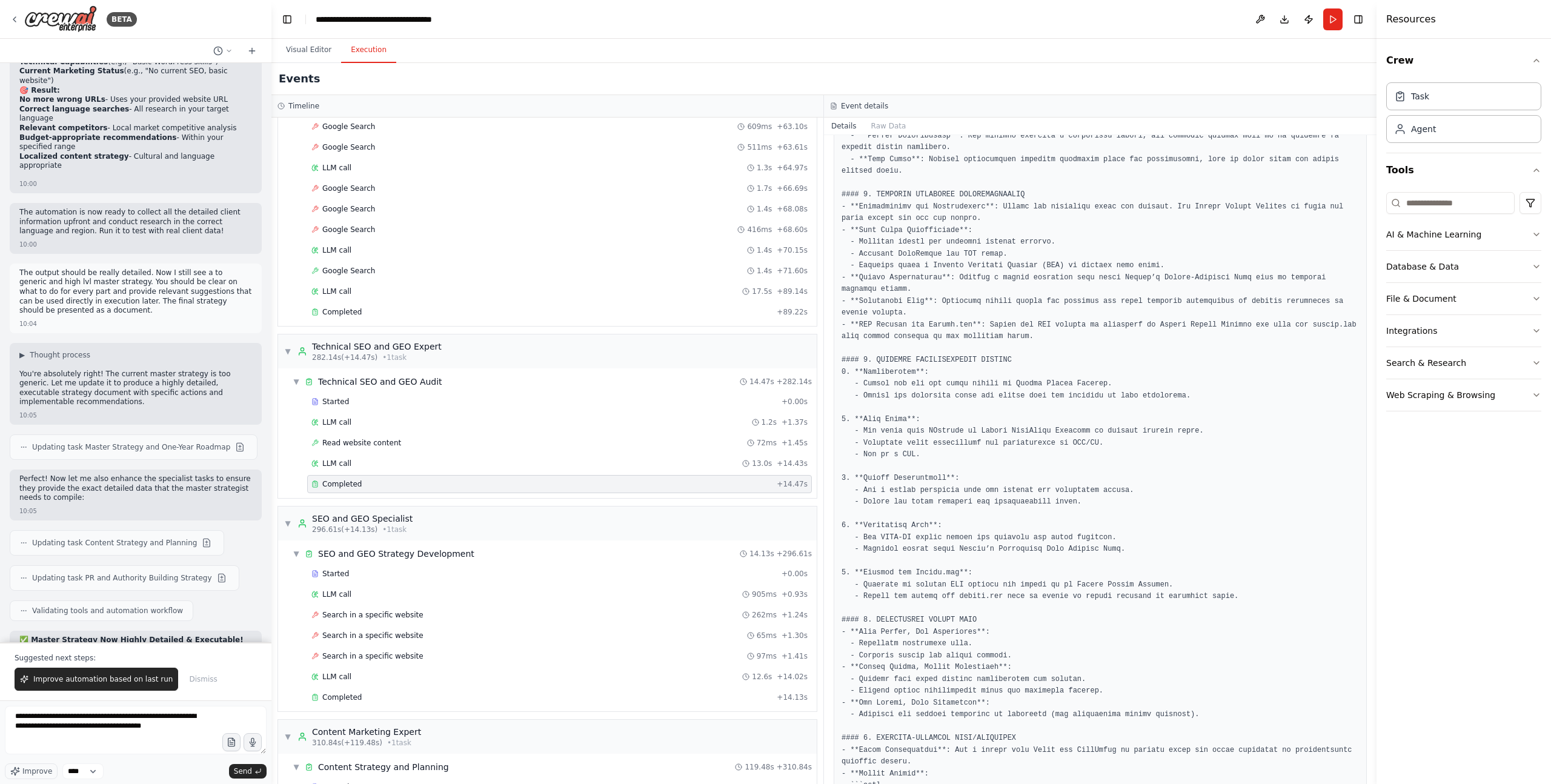
scroll to position [602, 0]
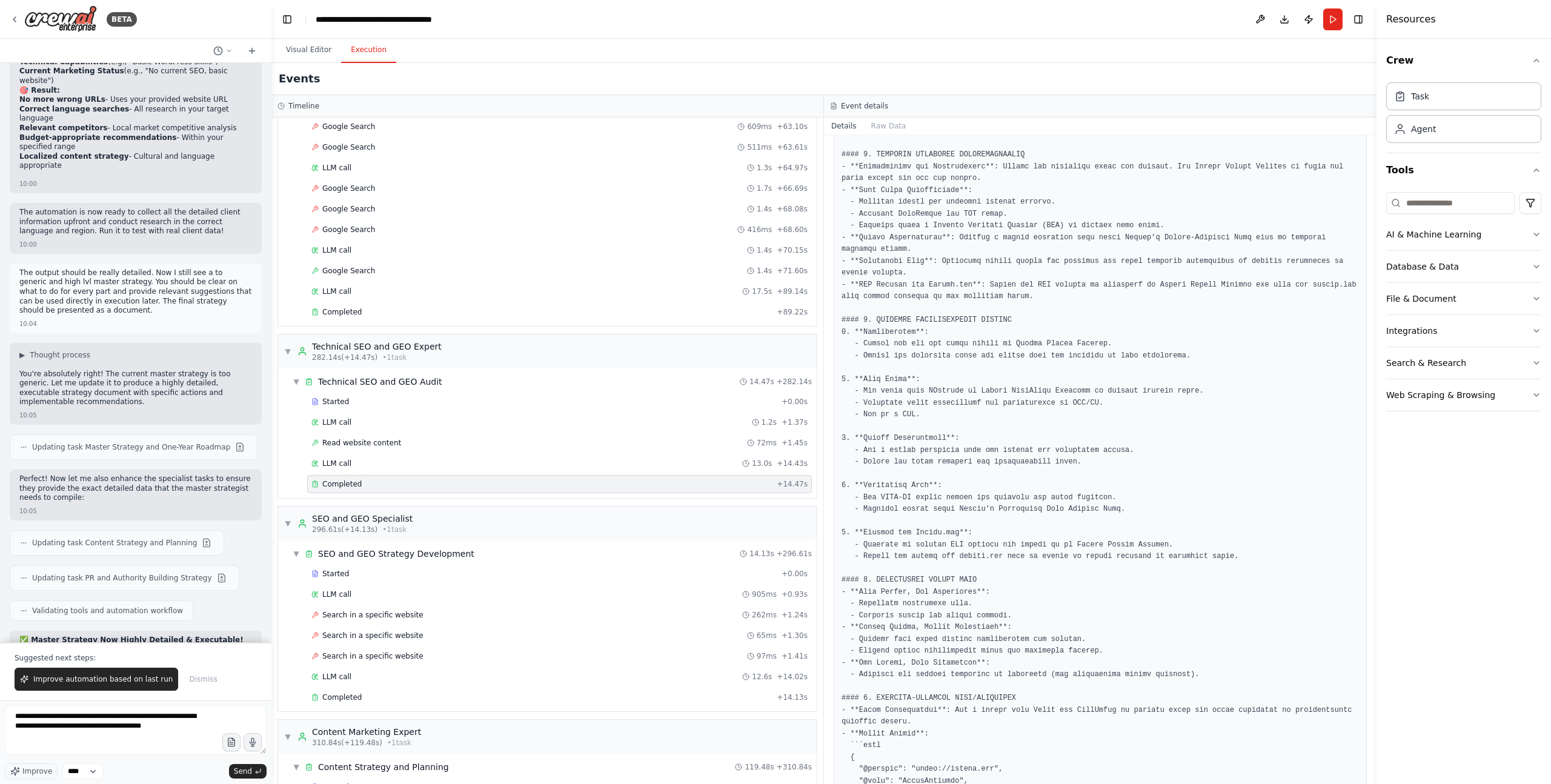
click at [881, 345] on pre at bounding box center [1100, 527] width 517 height 1134
click at [932, 355] on pre at bounding box center [1100, 527] width 517 height 1134
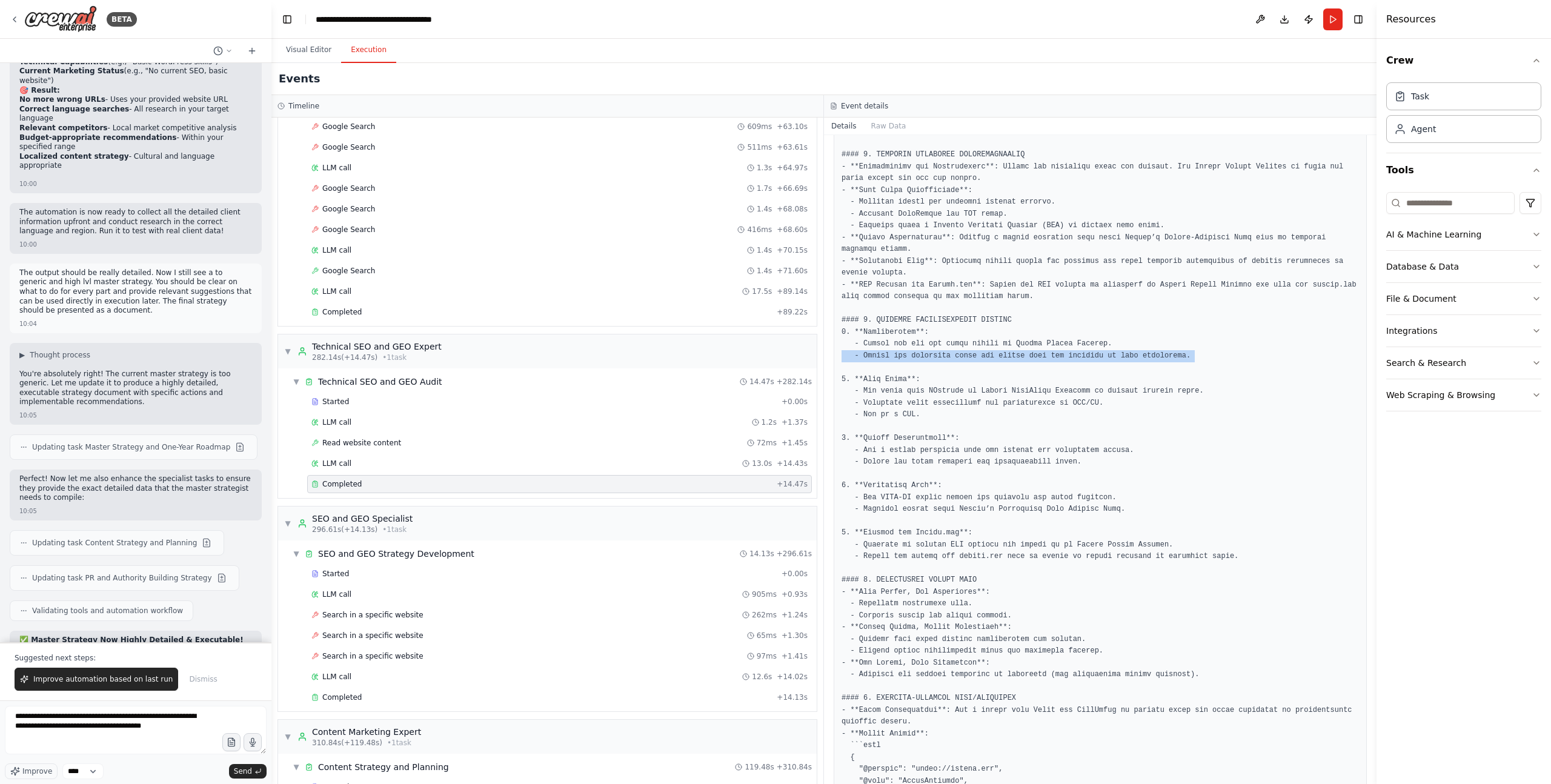
click at [932, 355] on pre at bounding box center [1100, 527] width 517 height 1134
click at [933, 346] on pre at bounding box center [1100, 527] width 517 height 1134
click at [932, 371] on pre at bounding box center [1100, 527] width 517 height 1134
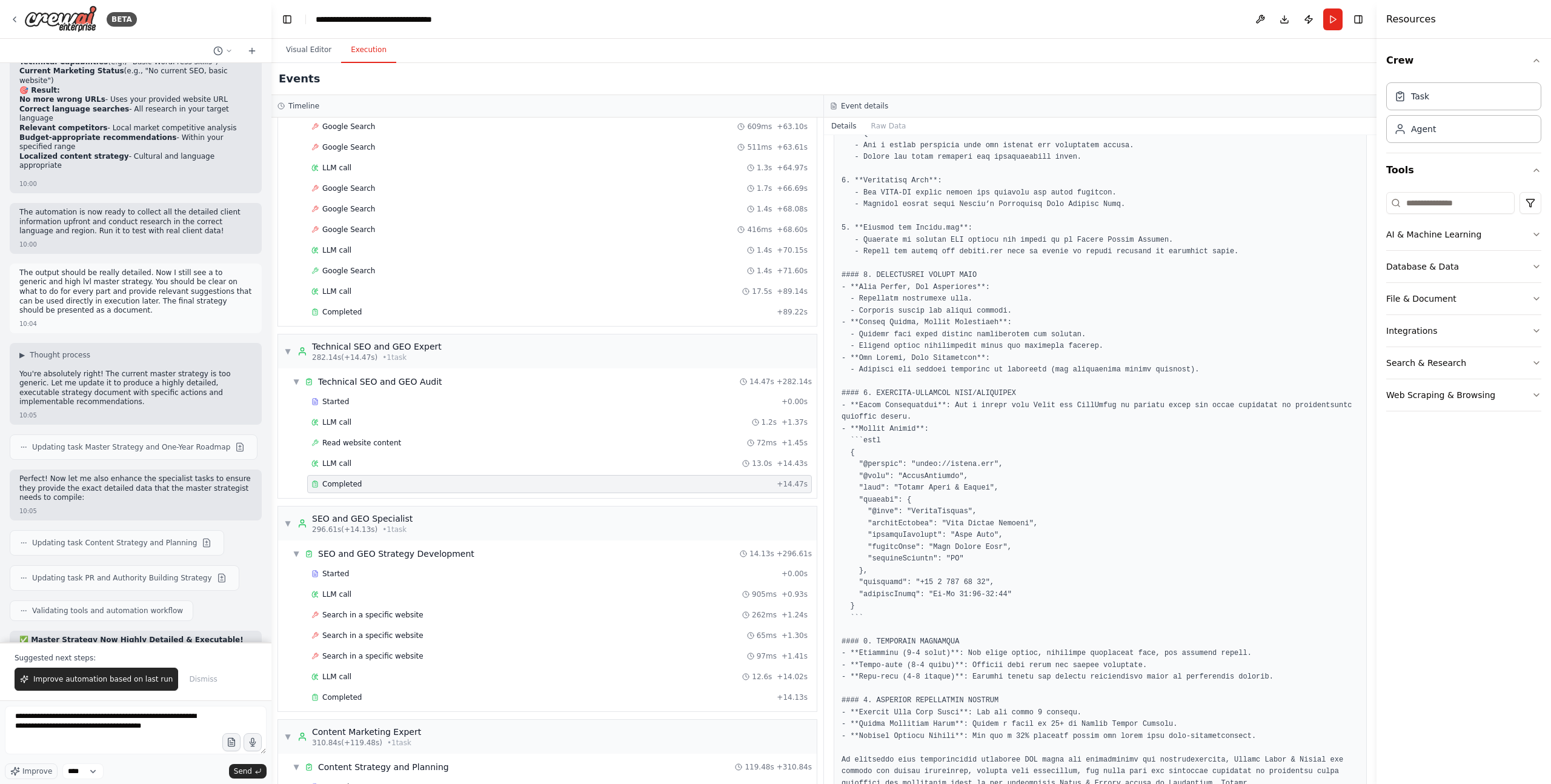
scroll to position [941, 0]
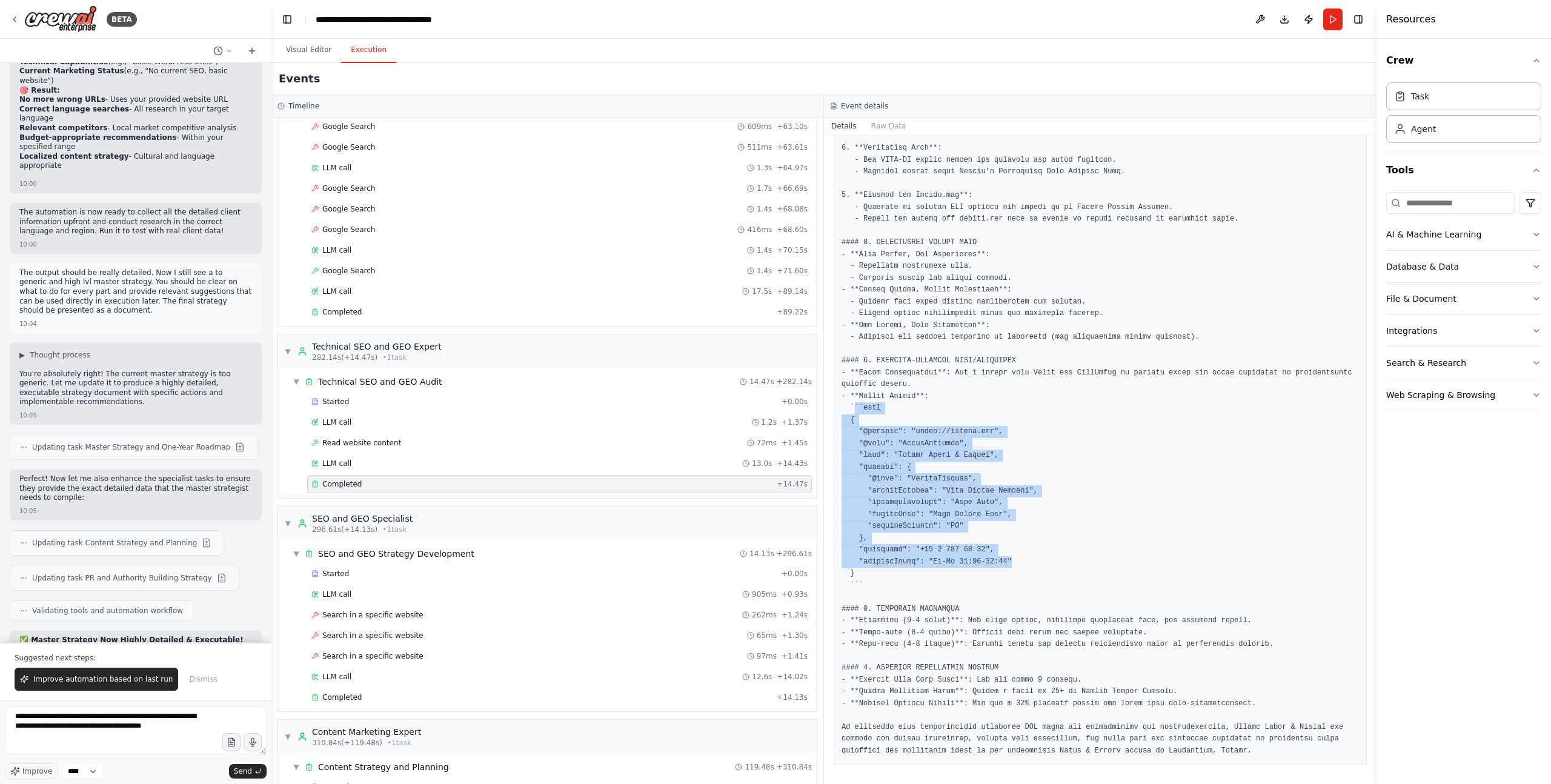
drag, startPoint x: 1019, startPoint y: 566, endPoint x: 857, endPoint y: 413, distance: 222.8
click at [857, 413] on pre at bounding box center [1100, 190] width 517 height 1134
click at [1030, 455] on pre at bounding box center [1100, 190] width 517 height 1134
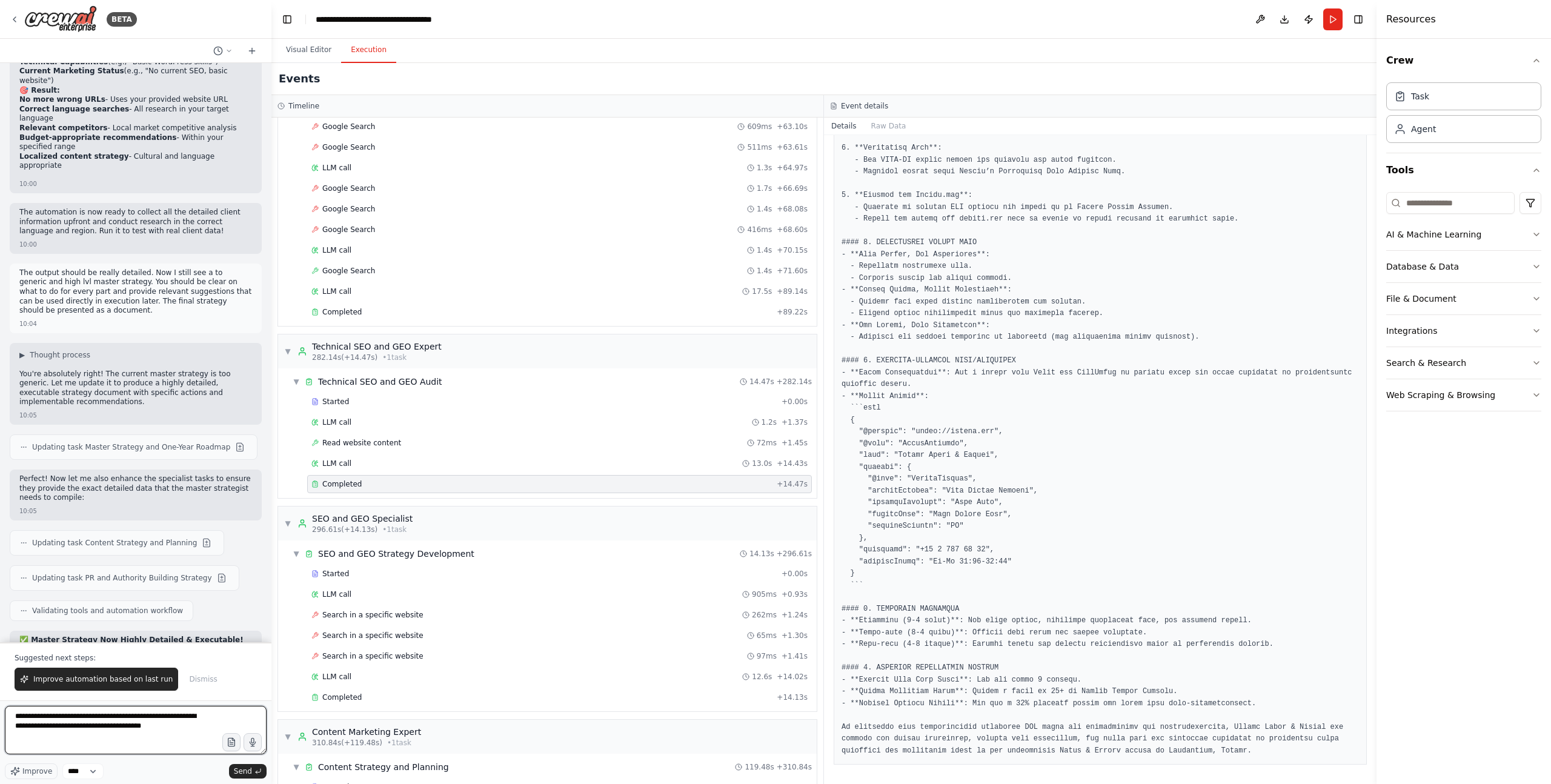
click at [185, 537] on textarea "**********" at bounding box center [135, 730] width 261 height 48
drag, startPoint x: 170, startPoint y: 727, endPoint x: 119, endPoint y: 727, distance: 51.0
click at [119, 537] on textarea "**********" at bounding box center [135, 730] width 261 height 48
click at [202, 537] on textarea "**********" at bounding box center [135, 730] width 261 height 48
click at [197, 537] on textarea "**********" at bounding box center [135, 730] width 261 height 48
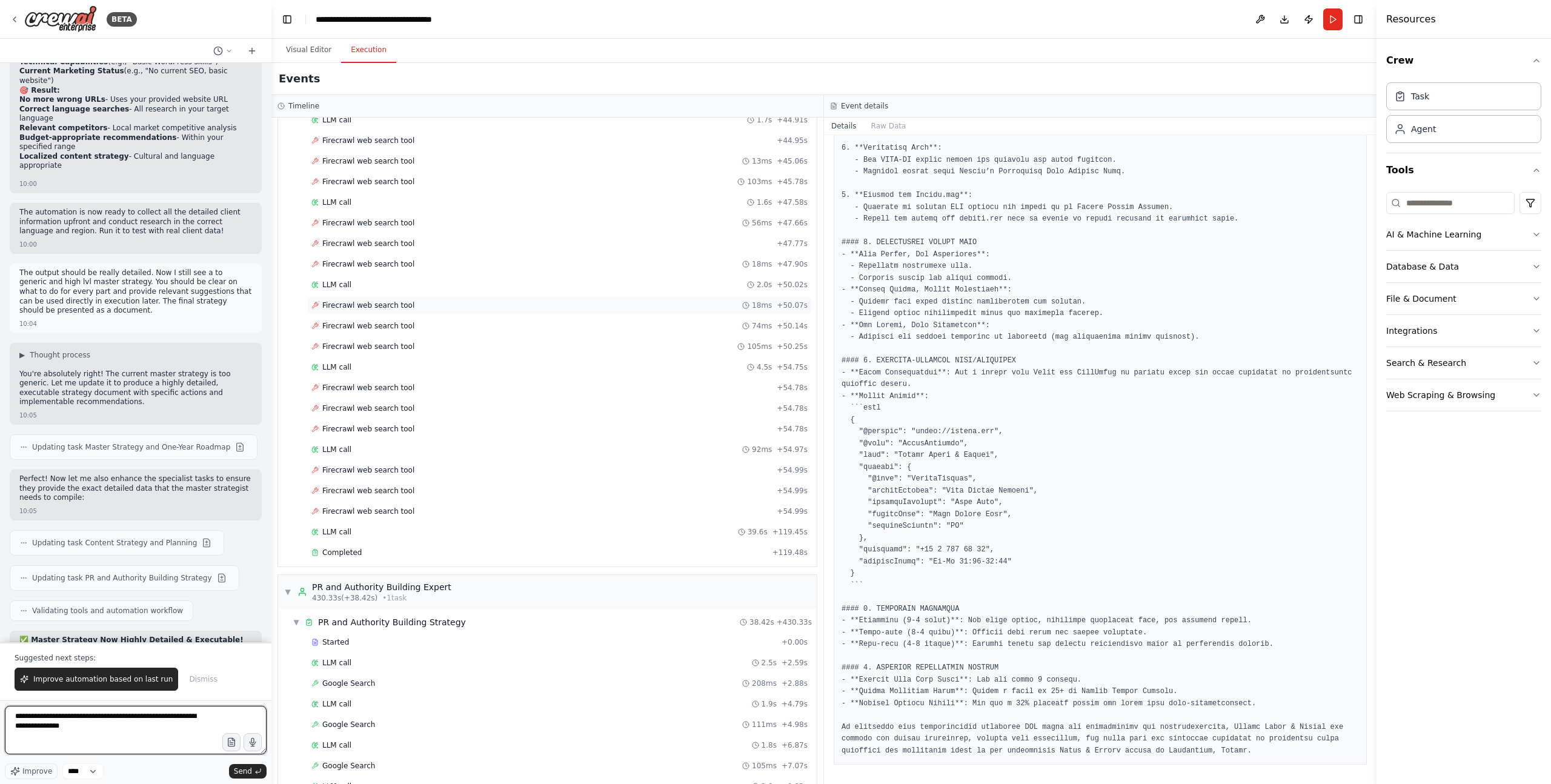
scroll to position [5805, 0]
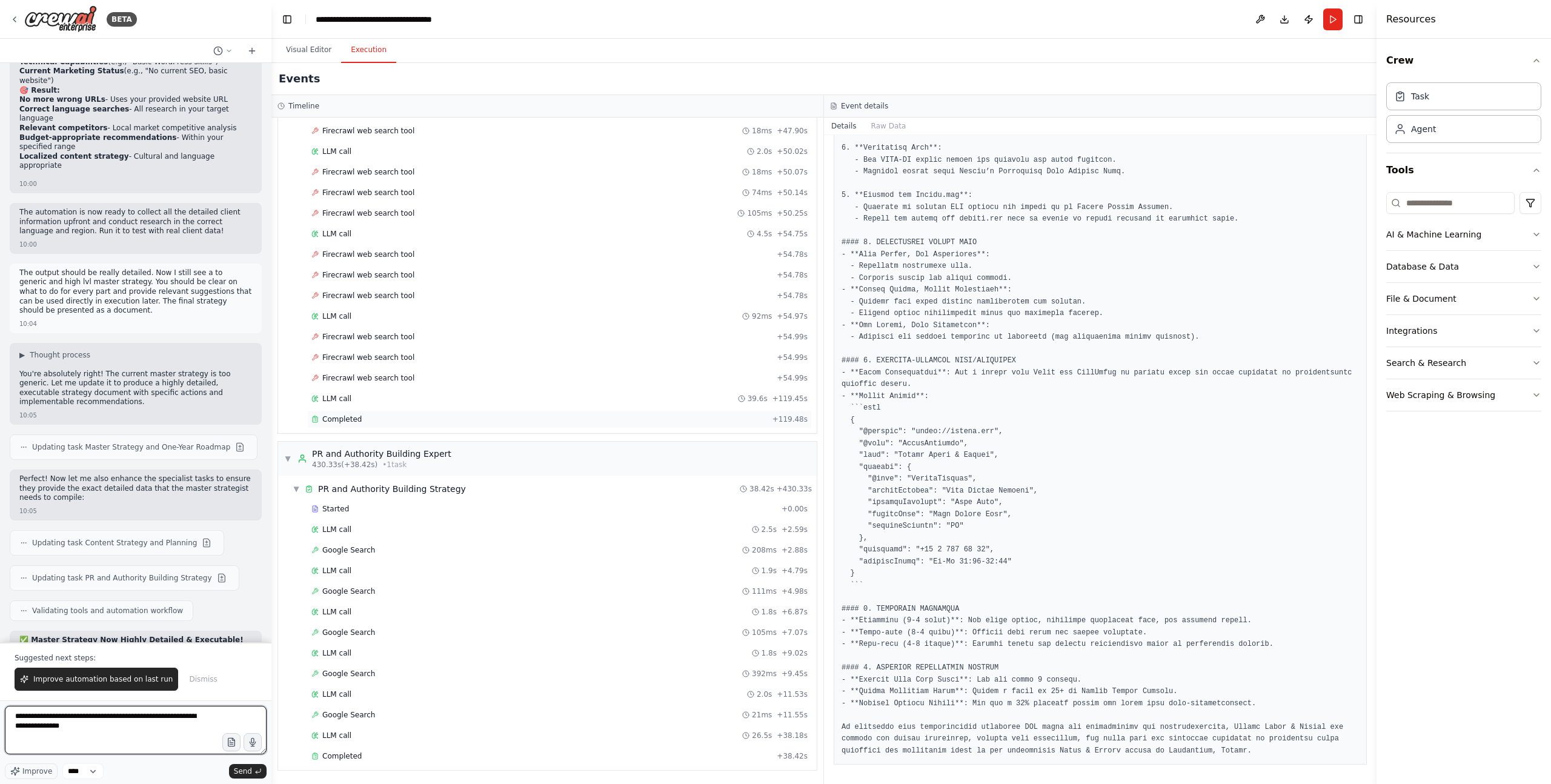
type textarea "**********"
click at [365, 421] on div "Completed" at bounding box center [540, 419] width 456 height 9
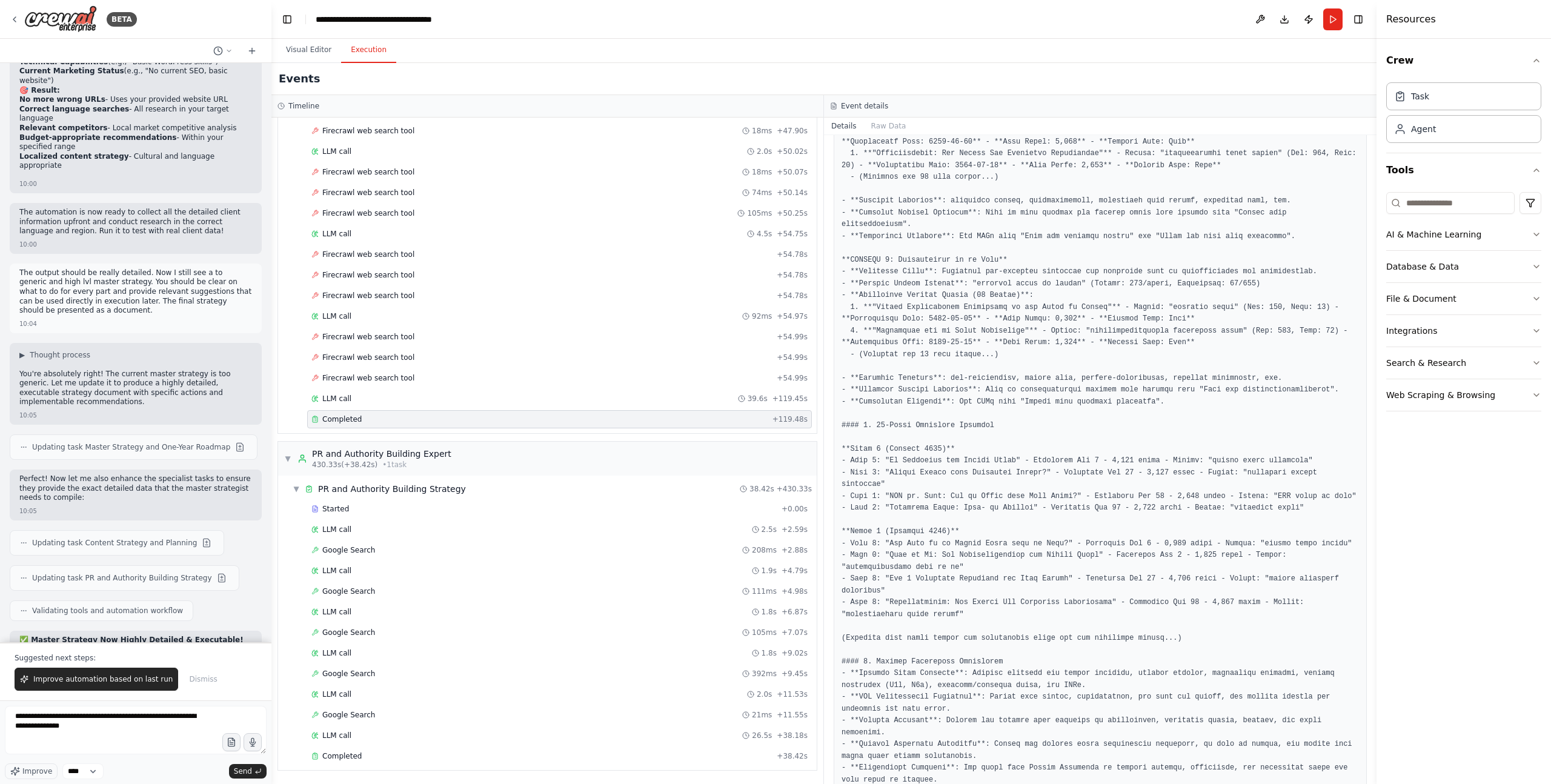
scroll to position [1272, 0]
click at [1022, 452] on pre at bounding box center [1100, 271] width 517 height 1347
click at [1018, 495] on pre at bounding box center [1100, 271] width 517 height 1347
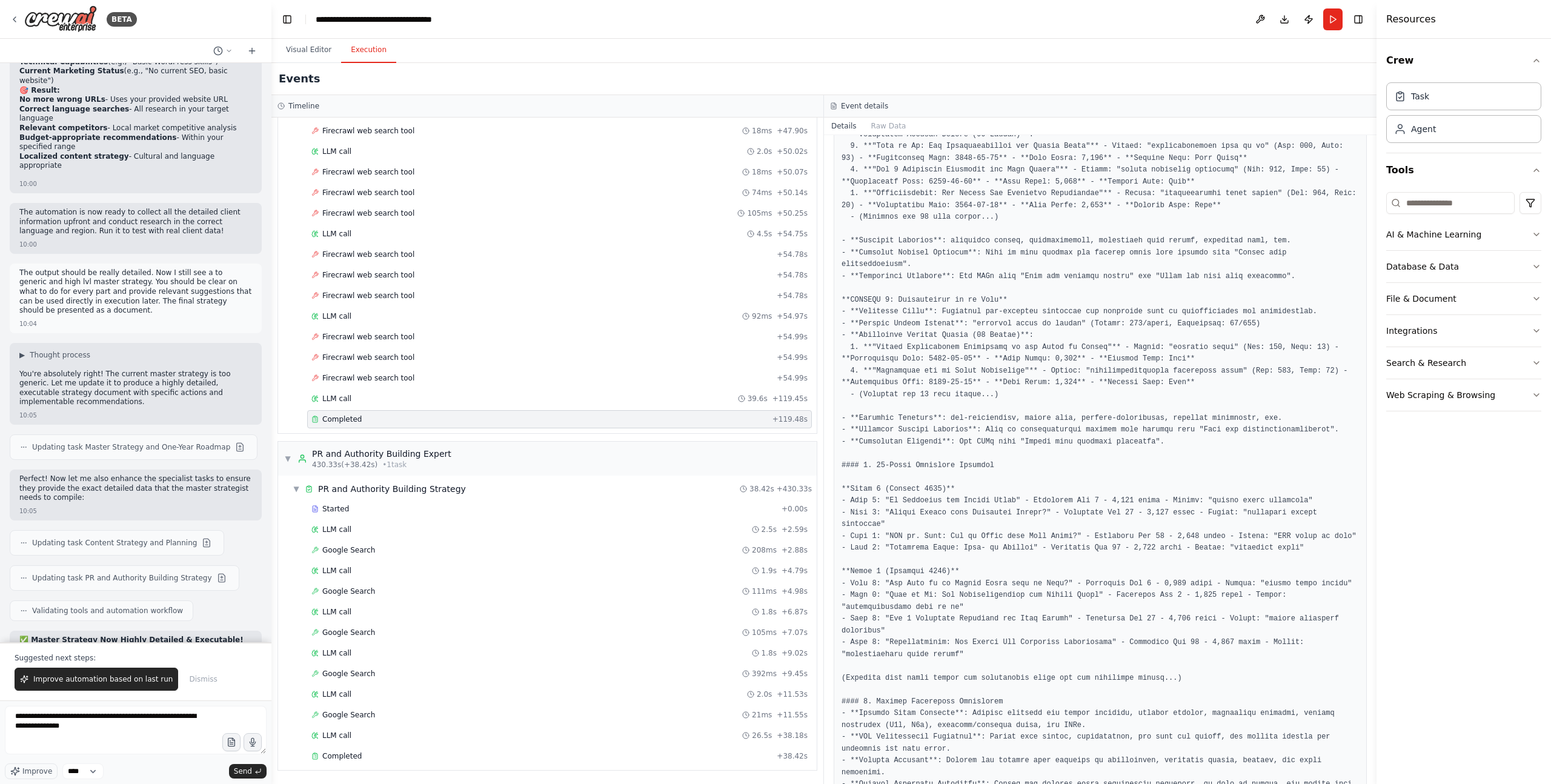
scroll to position [1150, 0]
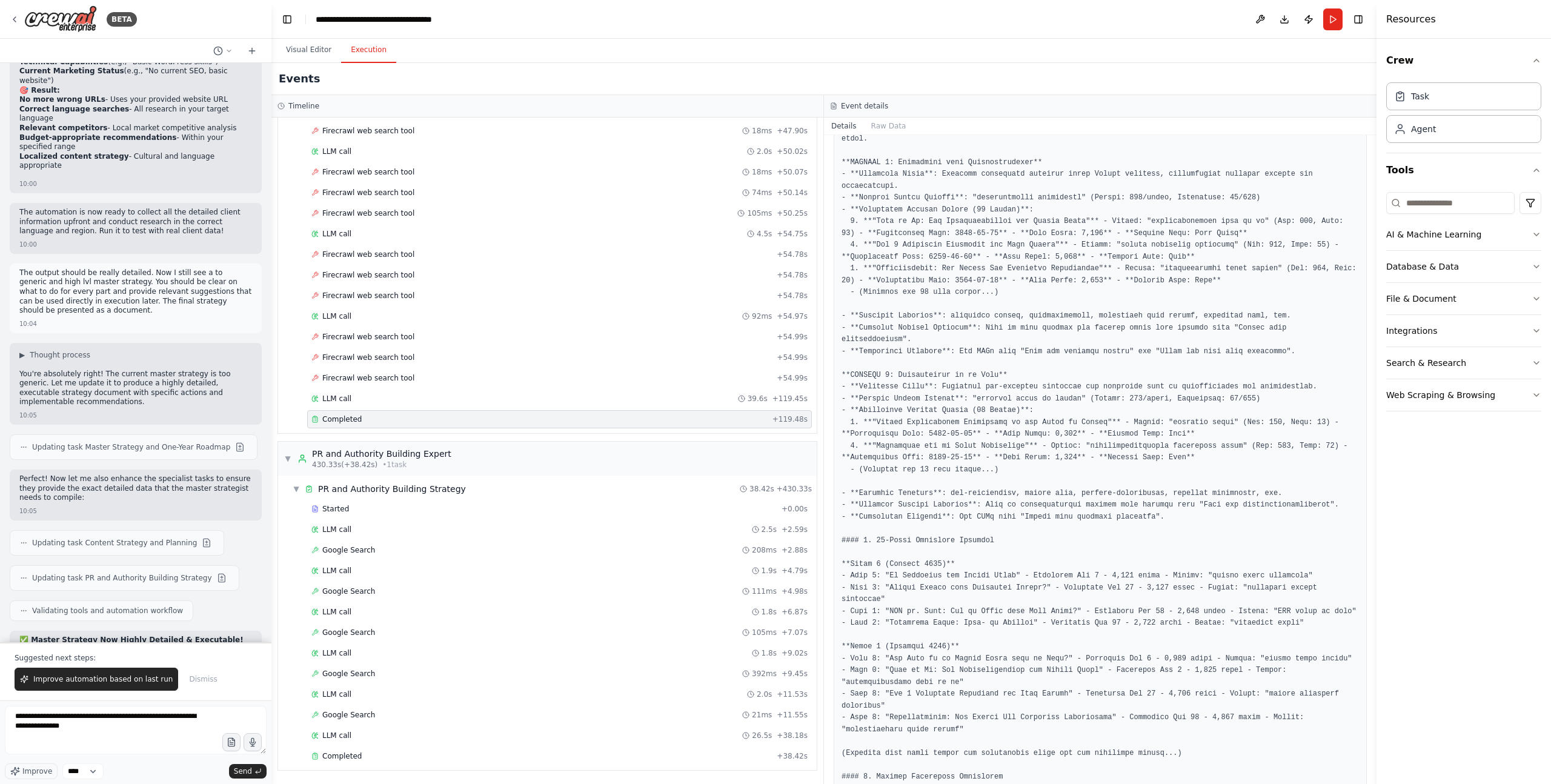
click at [1036, 329] on pre at bounding box center [1100, 392] width 517 height 1347
click at [1036, 368] on pre at bounding box center [1100, 392] width 517 height 1347
click at [907, 350] on pre at bounding box center [1100, 392] width 517 height 1347
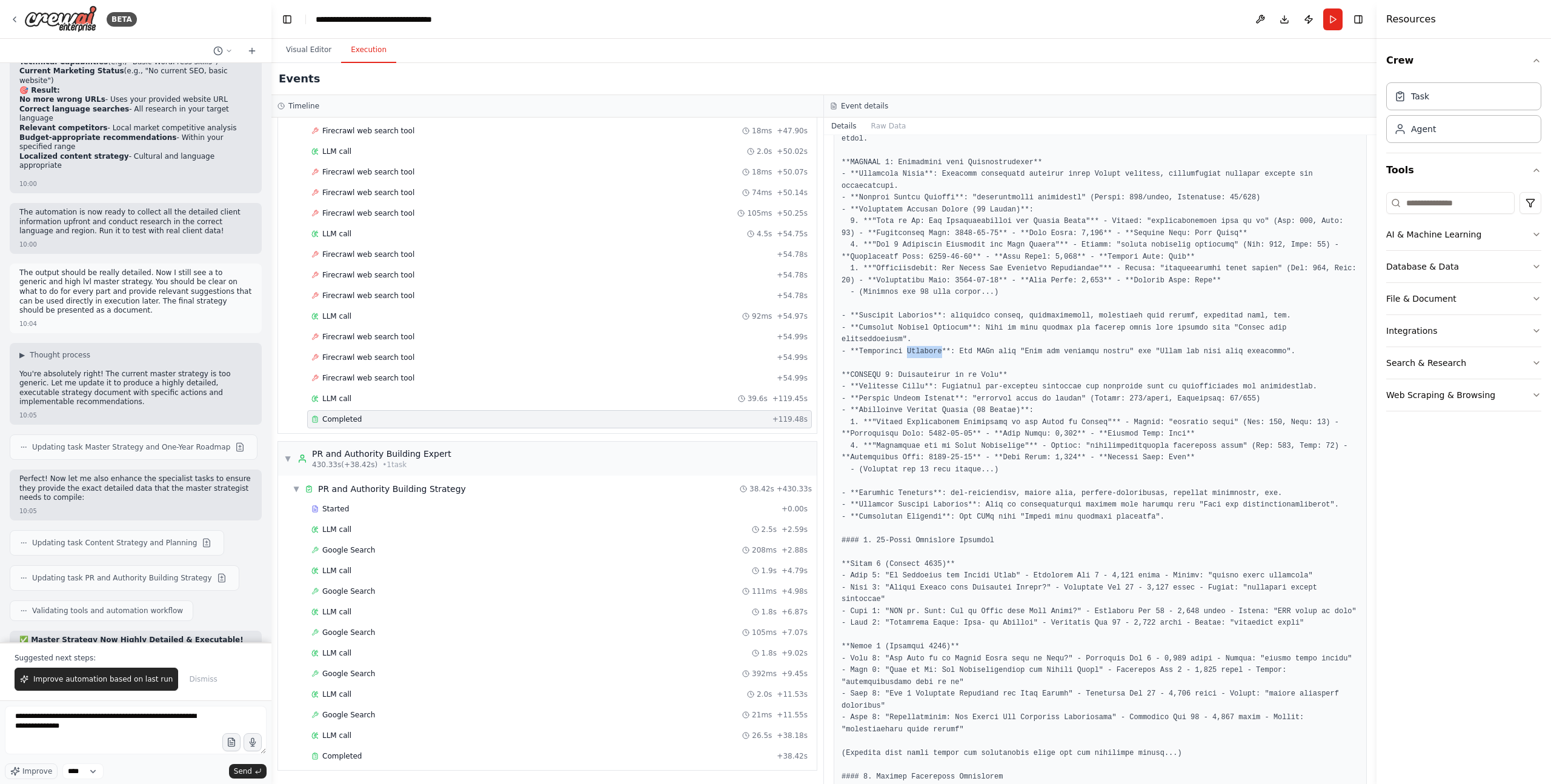
click at [906, 351] on pre at bounding box center [1100, 392] width 517 height 1347
click at [1005, 377] on pre at bounding box center [1100, 392] width 517 height 1347
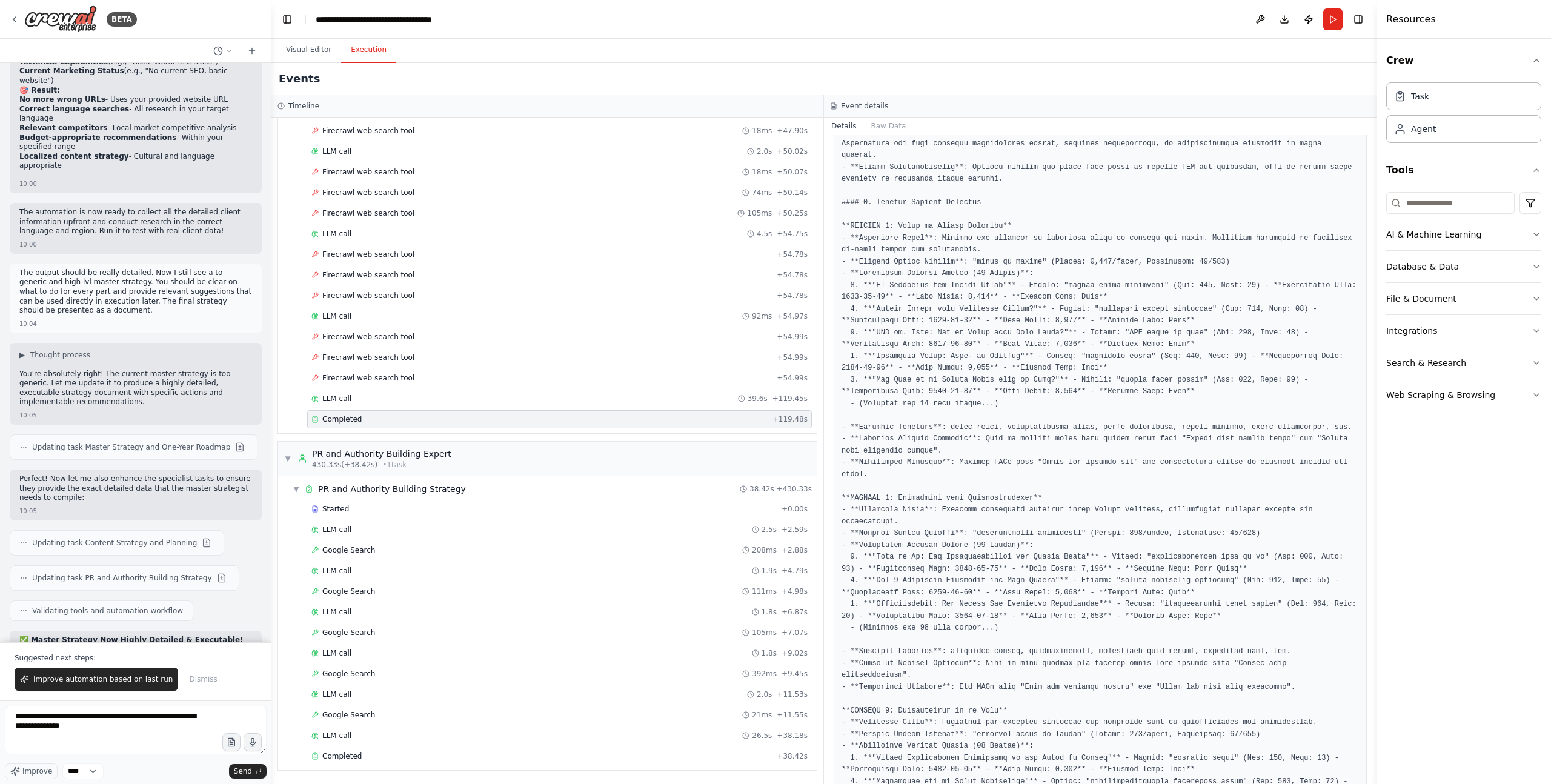
scroll to position [805, 0]
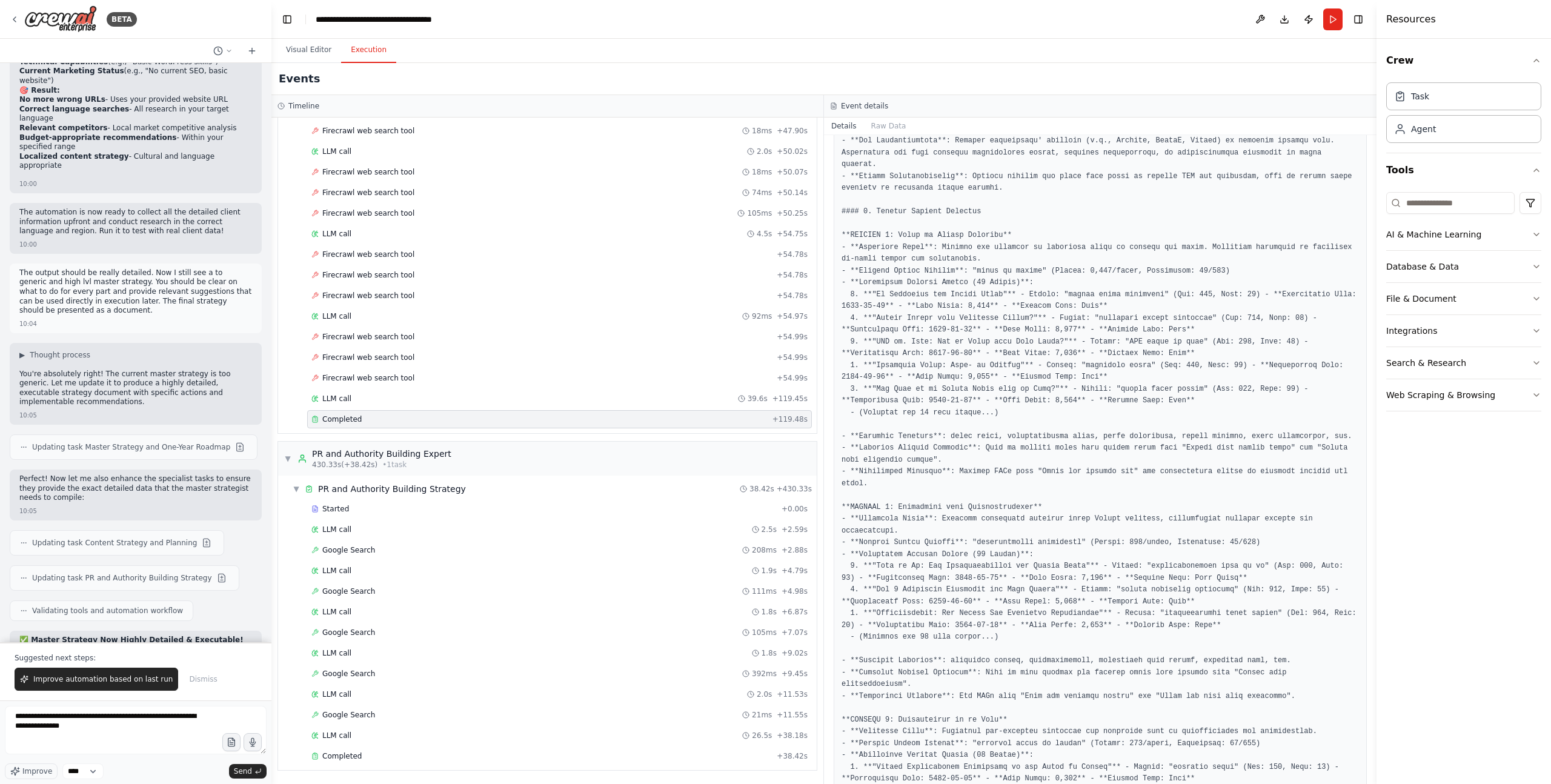
click at [965, 259] on pre at bounding box center [1100, 737] width 517 height 1347
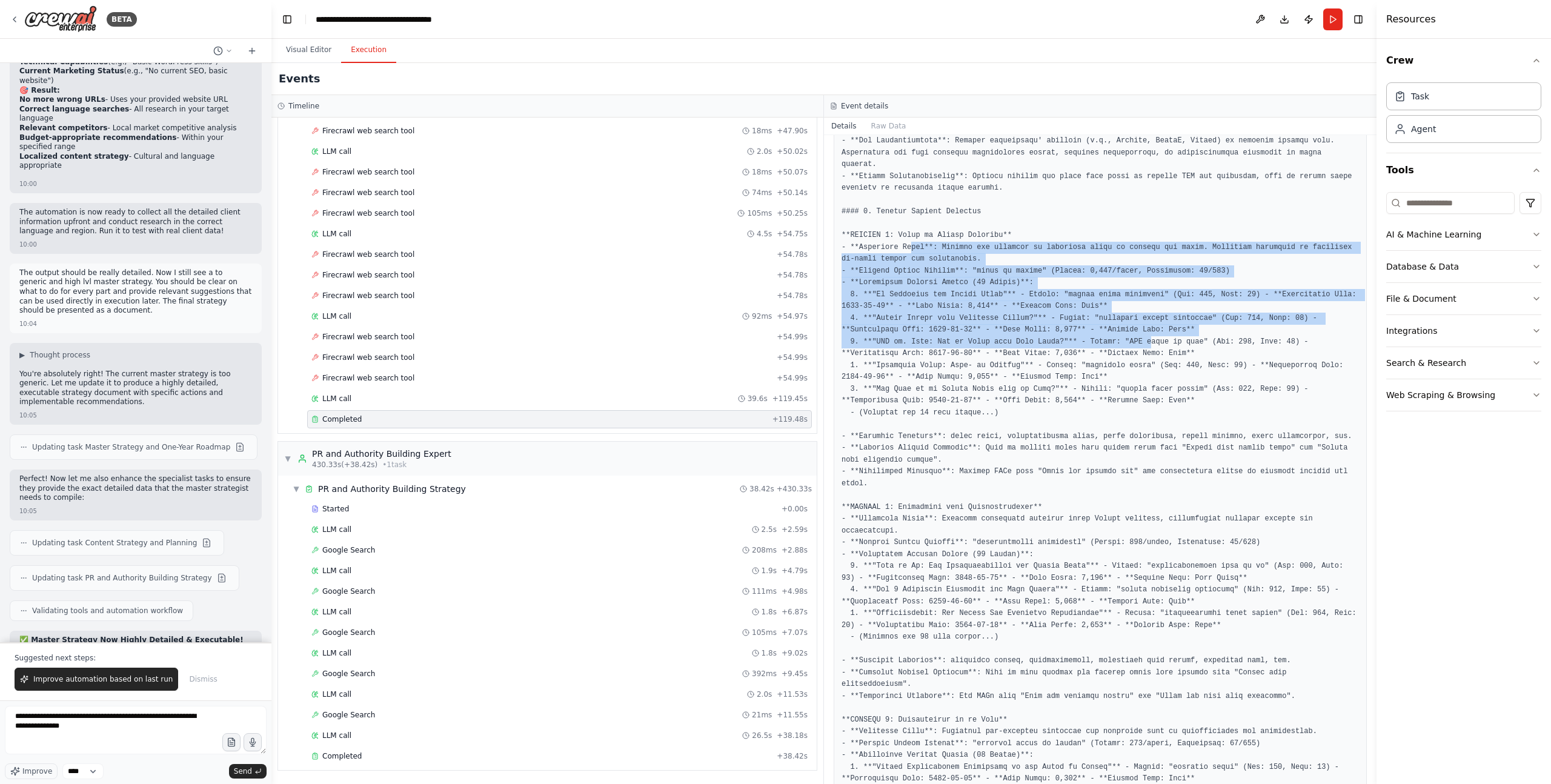
drag, startPoint x: 911, startPoint y: 249, endPoint x: 1129, endPoint y: 331, distance: 232.9
click at [1036, 337] on pre at bounding box center [1100, 737] width 517 height 1347
click at [1036, 318] on pre at bounding box center [1100, 737] width 517 height 1347
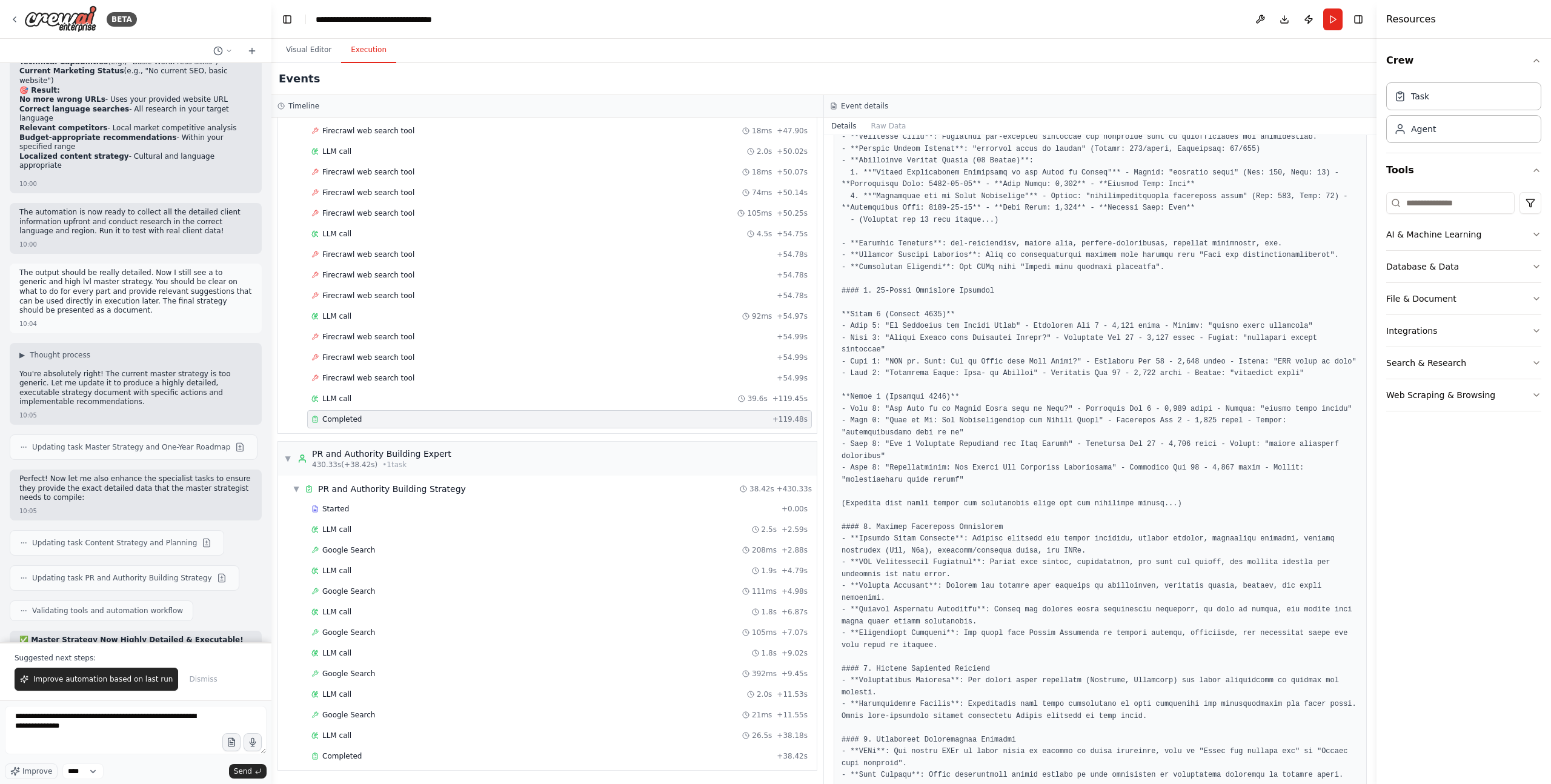
scroll to position [1376, 0]
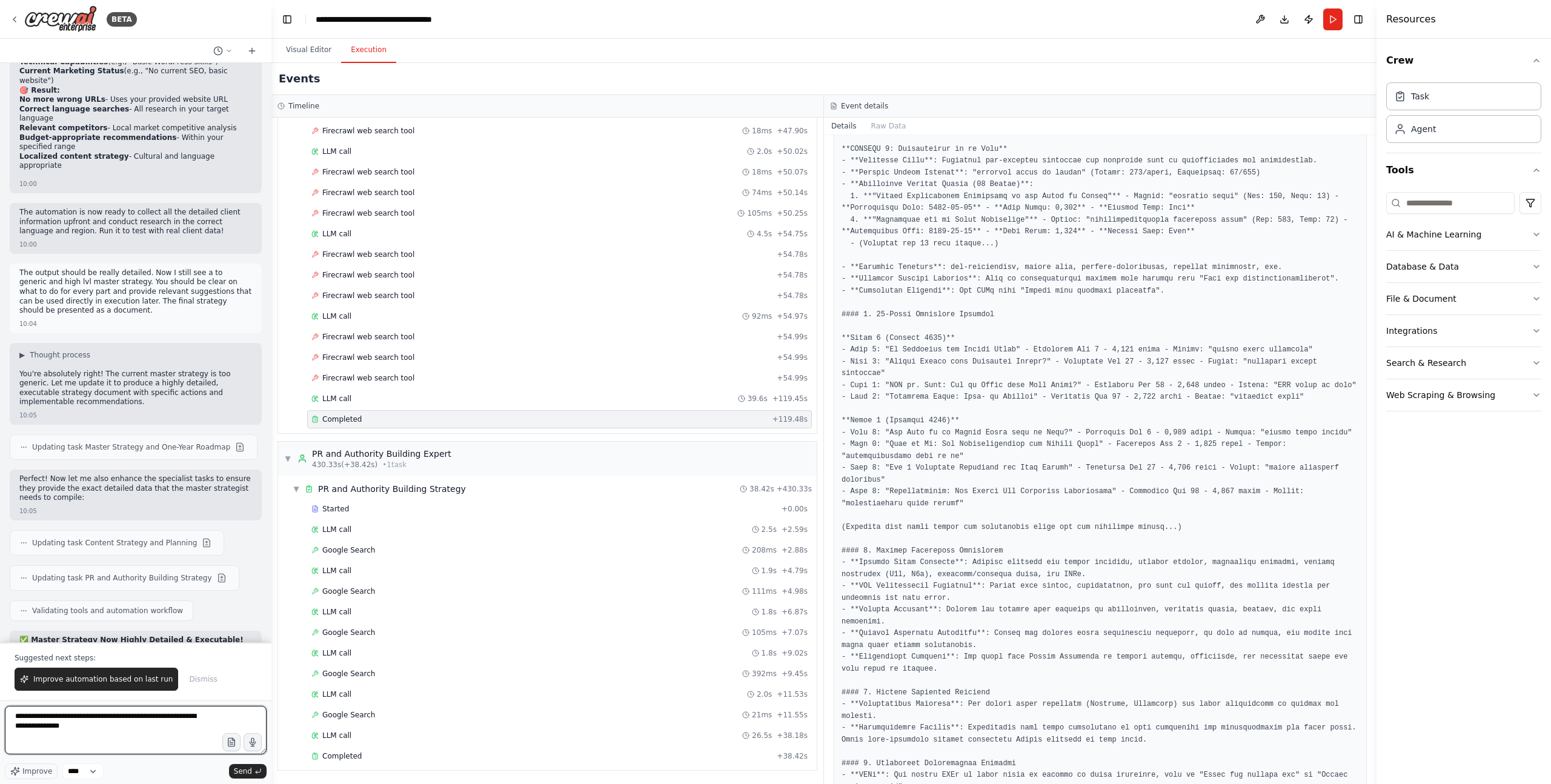
click at [121, 537] on textarea "**********" at bounding box center [135, 730] width 261 height 48
drag, startPoint x: 124, startPoint y: 727, endPoint x: 0, endPoint y: 709, distance: 125.3
click at [0, 537] on div "BETA A complete digital marketing SEO and GEO strategy team. The outcome will b…" at bounding box center [135, 392] width 272 height 784
click at [90, 537] on span "Improve automation based on last run" at bounding box center [103, 679] width 139 height 9
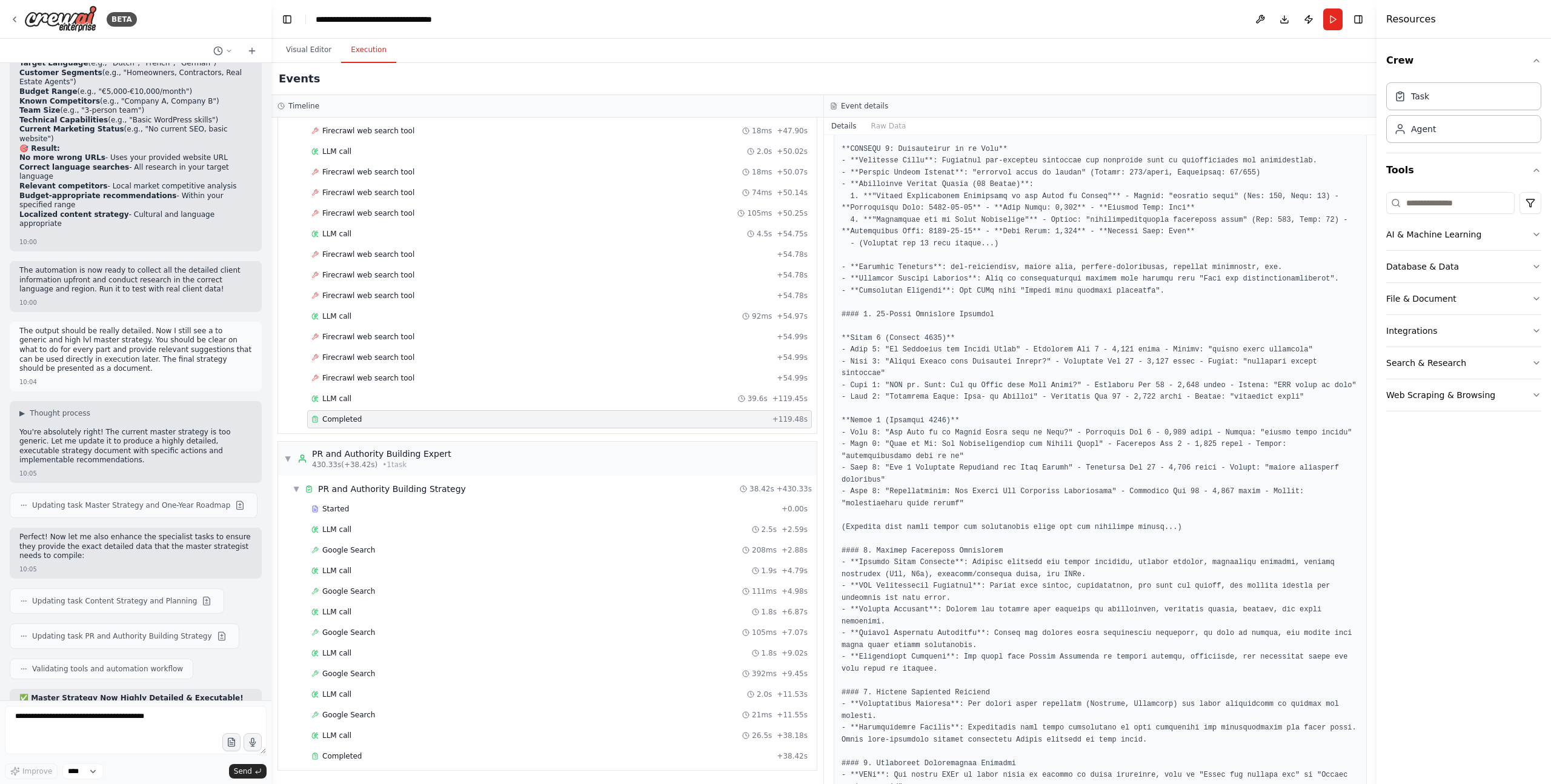
scroll to position [16233, 0]
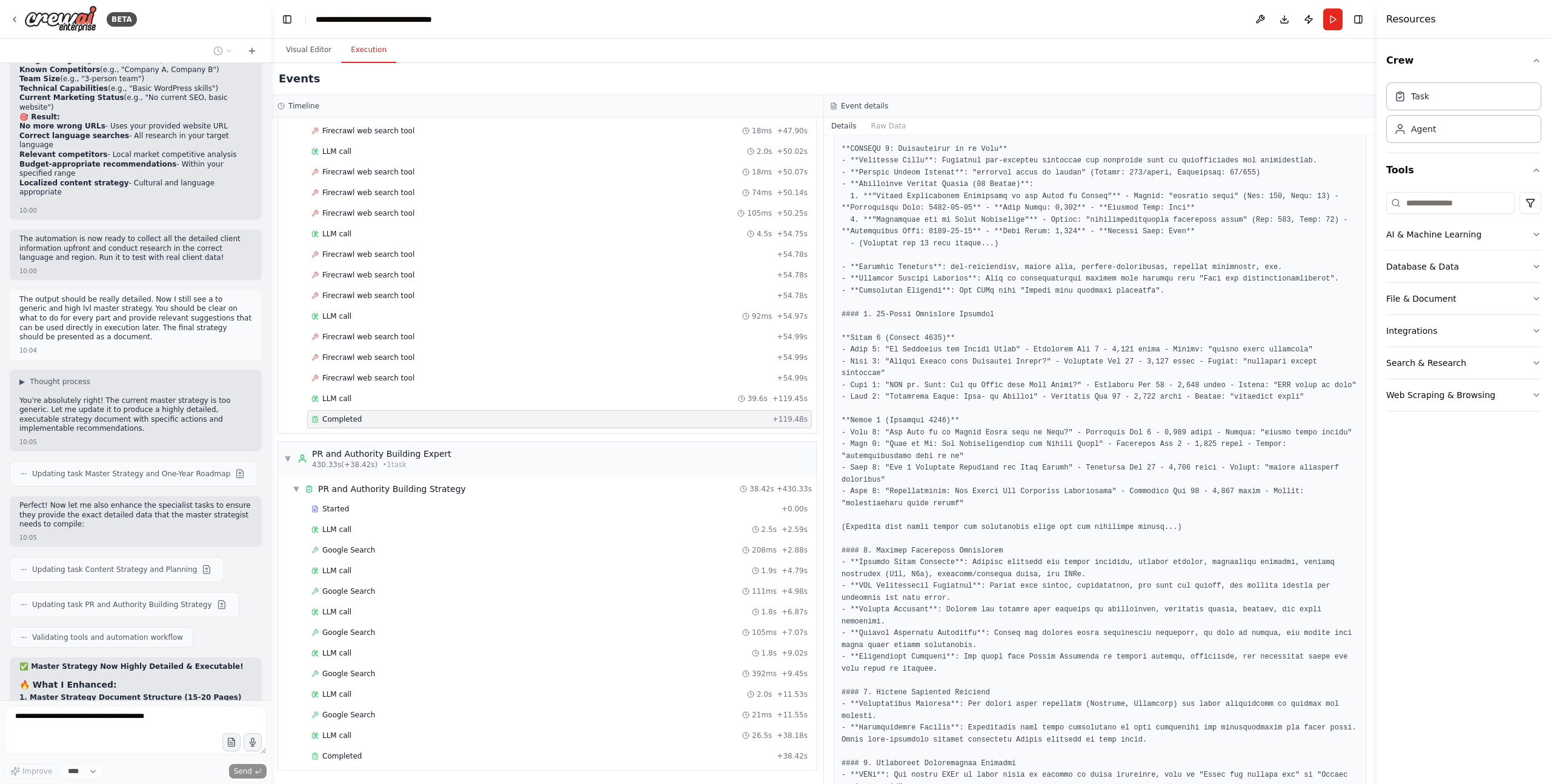
click at [1036, 276] on pre at bounding box center [1100, 167] width 517 height 1347
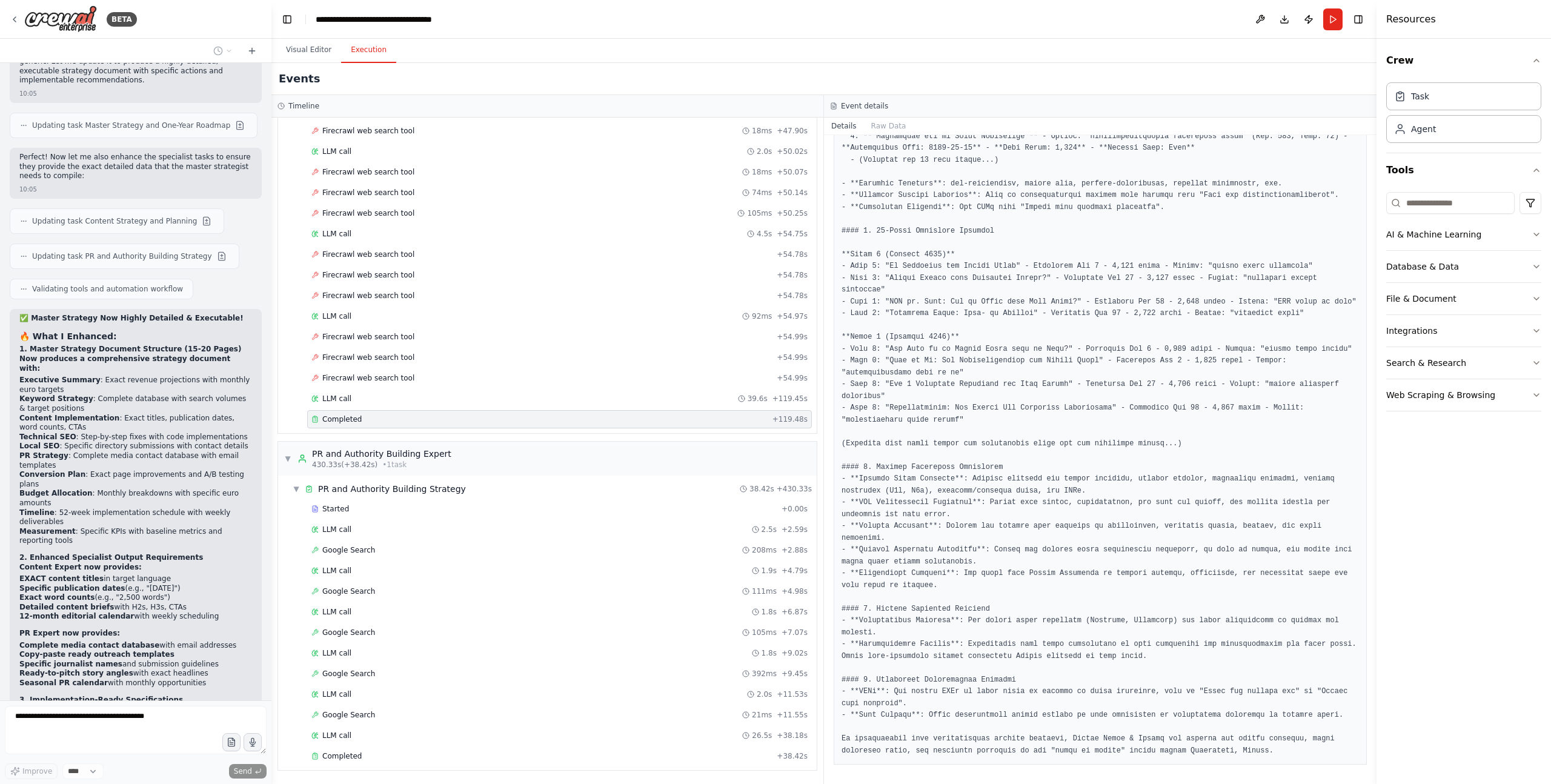
scroll to position [16590, 0]
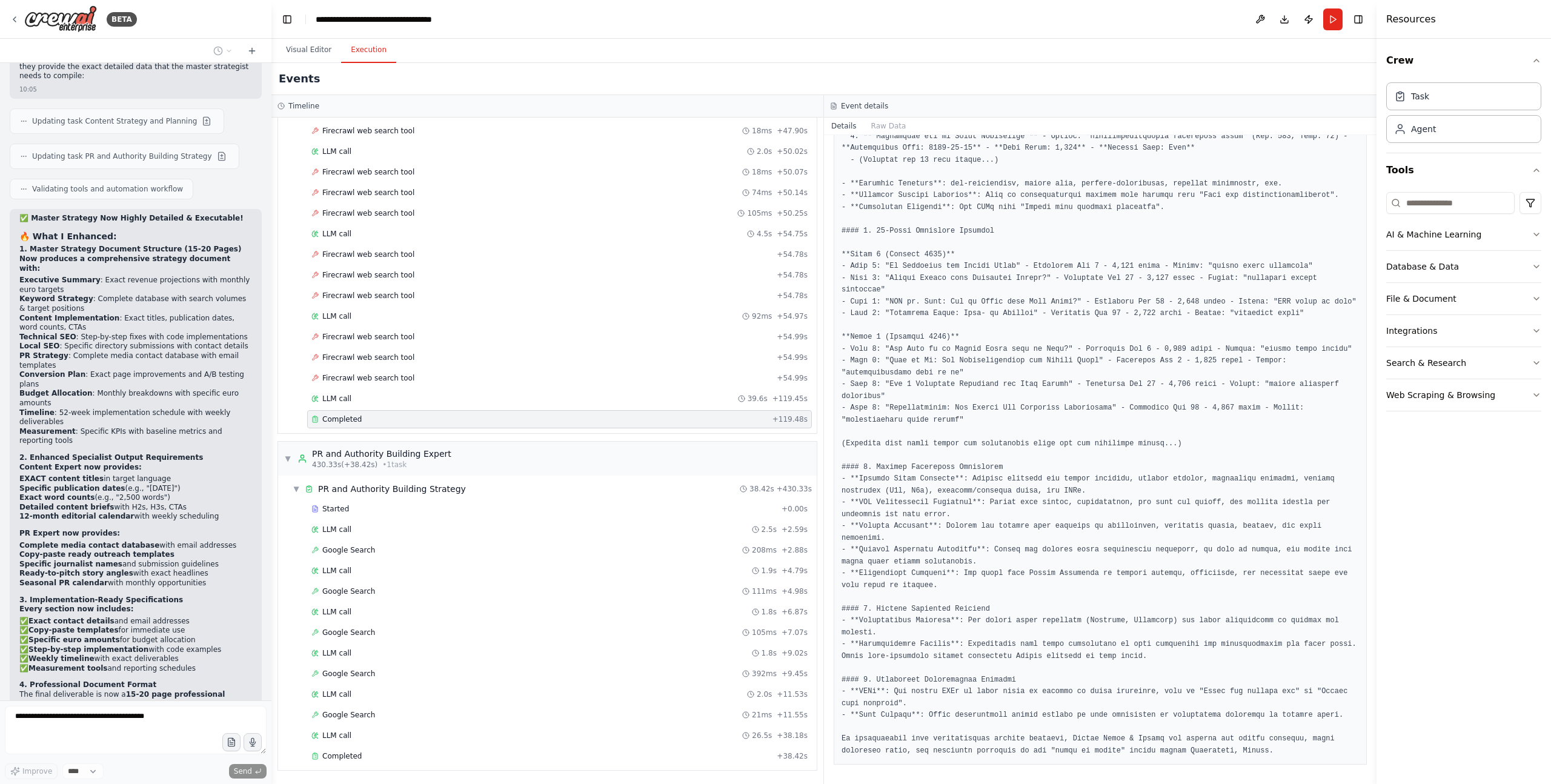
scroll to position [16686, 0]
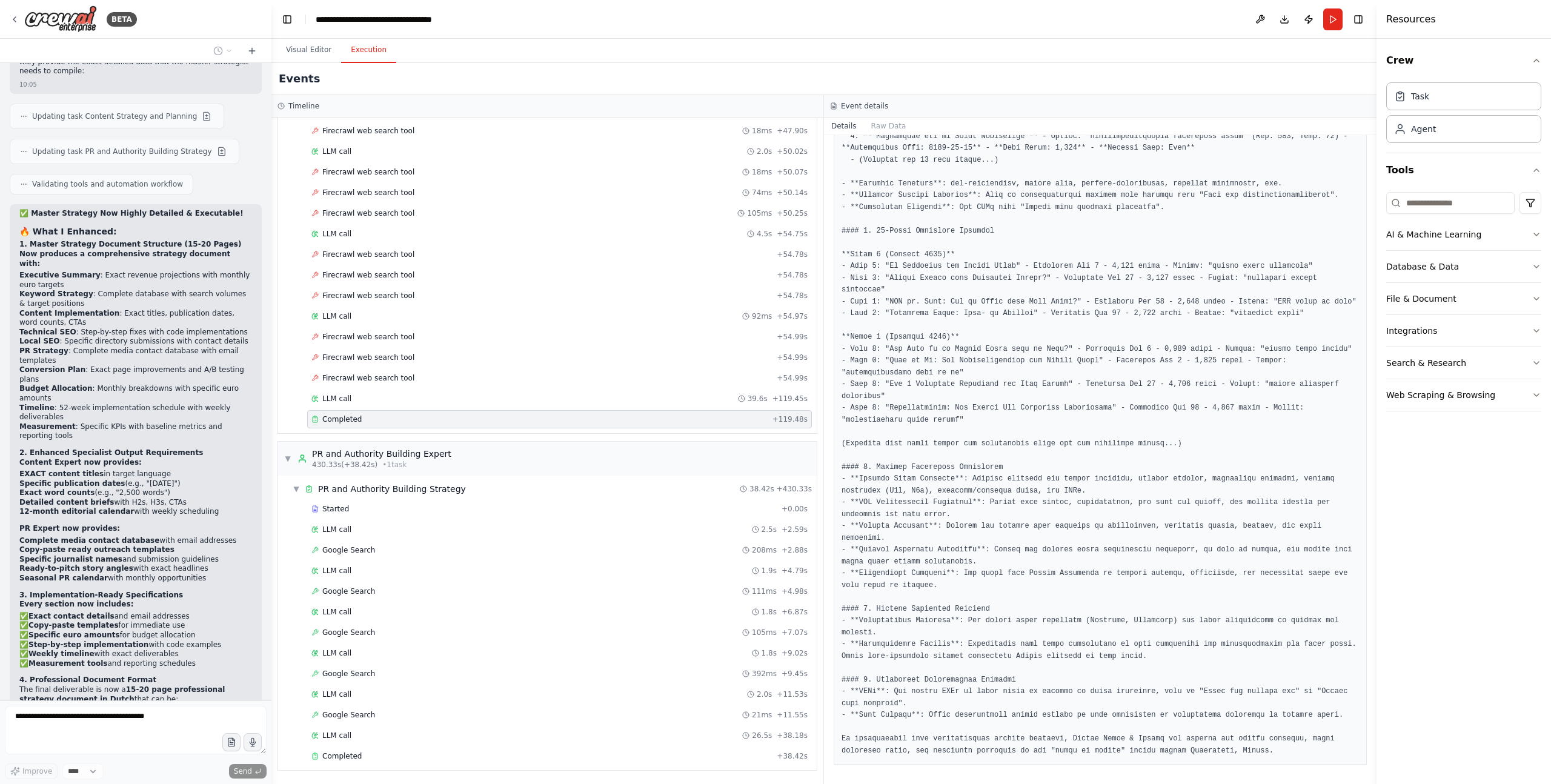
drag, startPoint x: 83, startPoint y: 457, endPoint x: 225, endPoint y: 463, distance: 142.1
drag, startPoint x: 167, startPoint y: 469, endPoint x: 162, endPoint y: 499, distance: 30.4
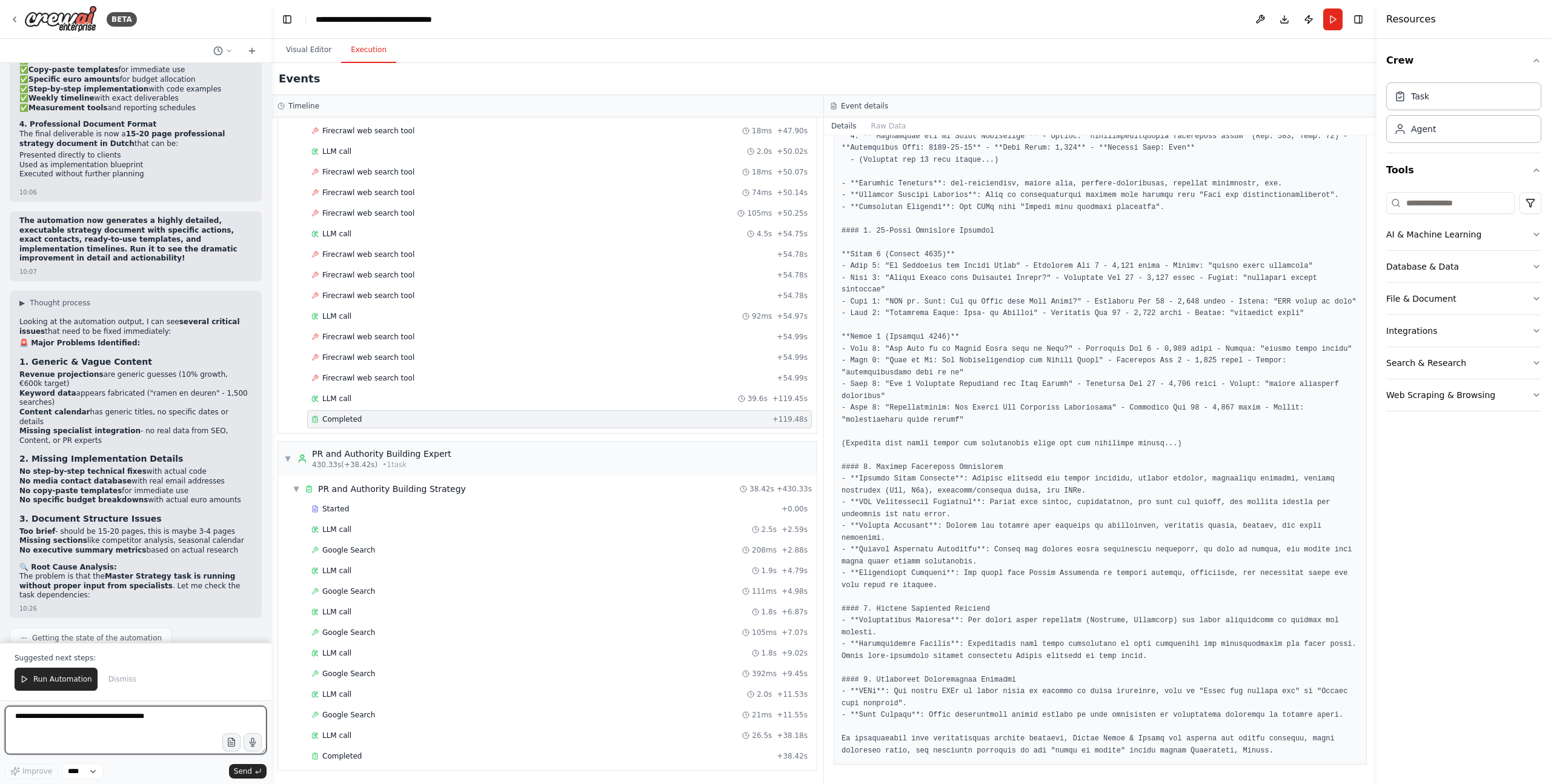
scroll to position [17344, 0]
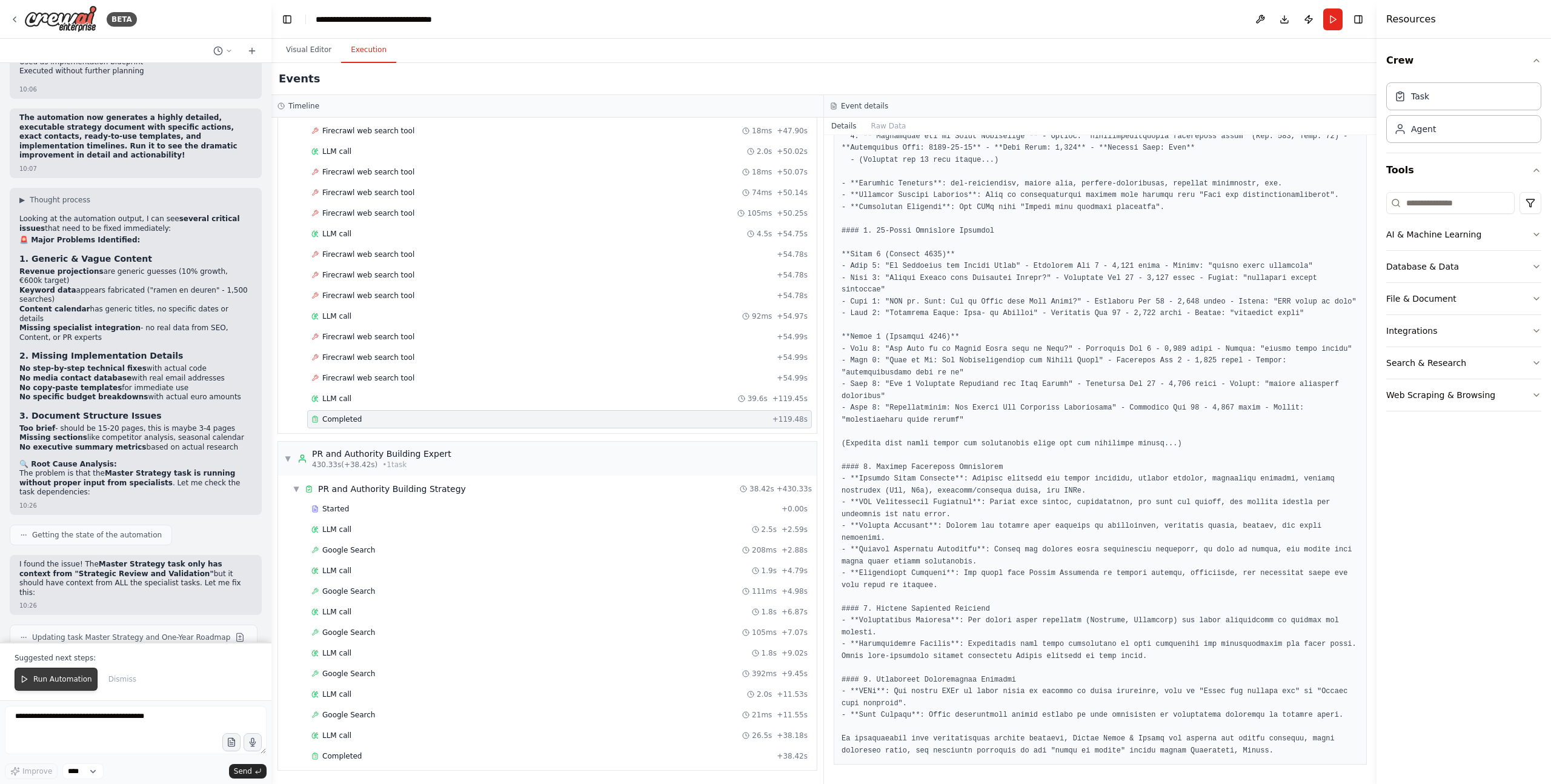
click at [74, 537] on span "Run Automation" at bounding box center [62, 679] width 58 height 9
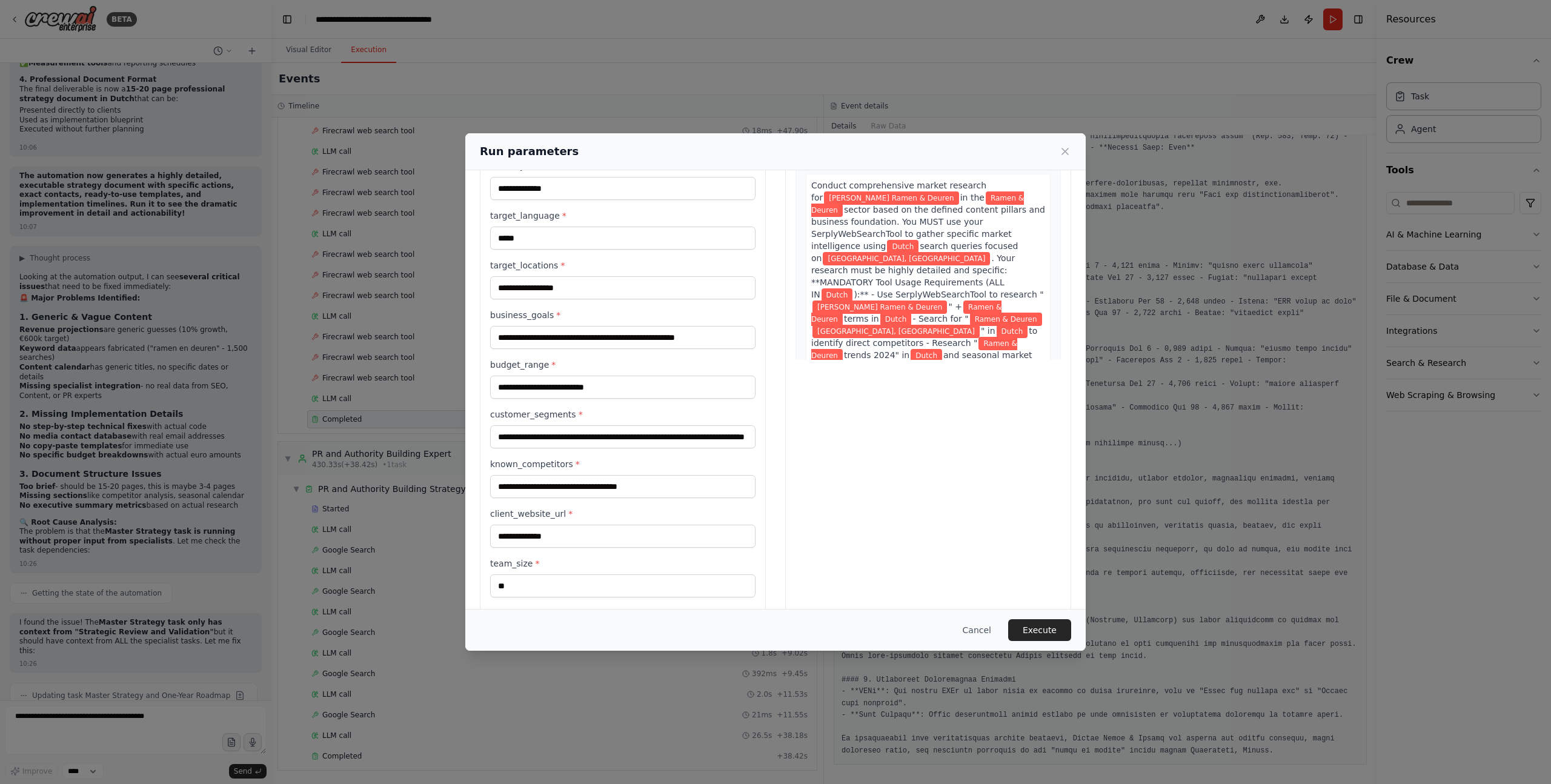
scroll to position [214, 0]
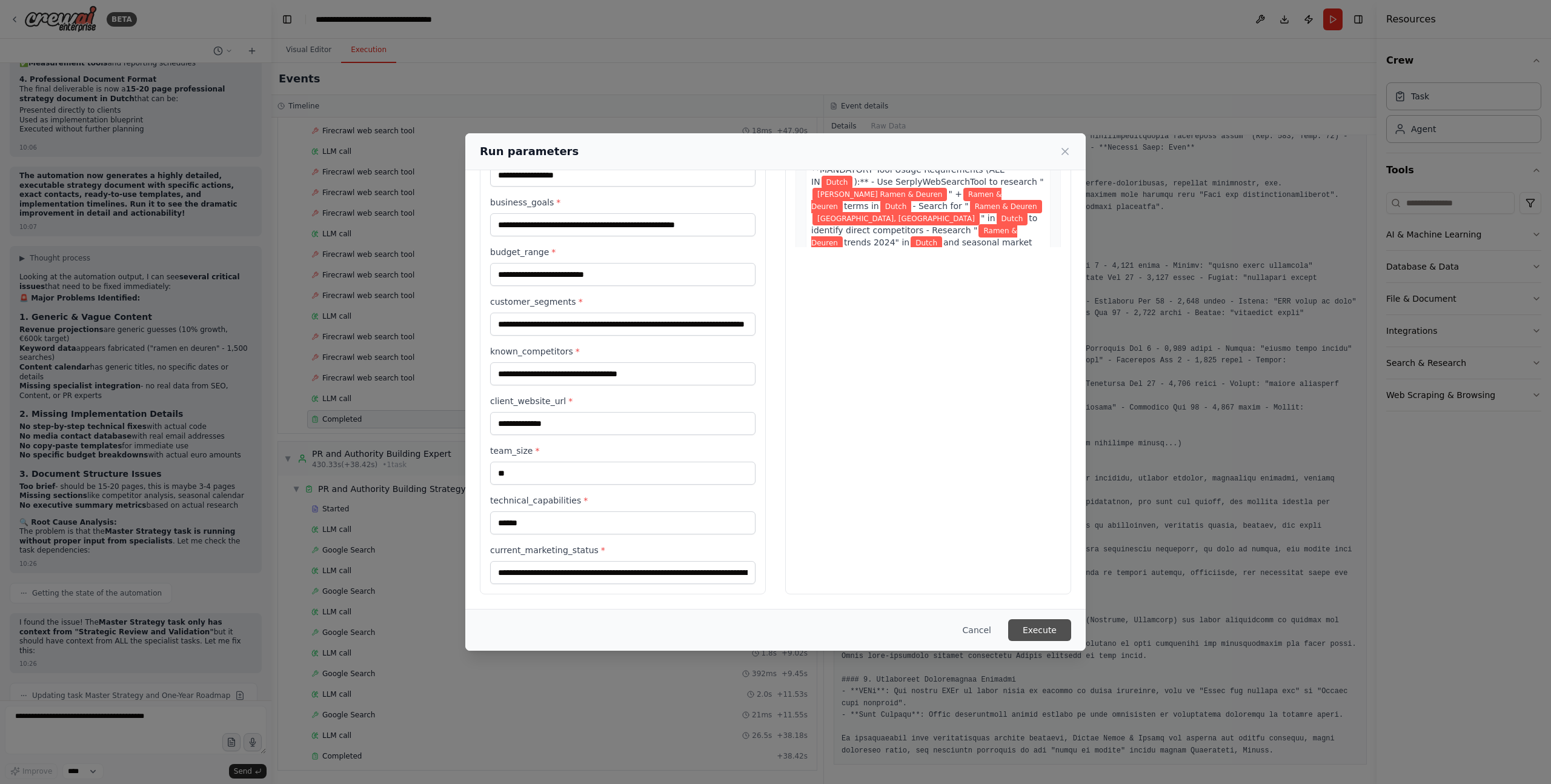
click at [1036, 537] on button "Execute" at bounding box center [1040, 630] width 63 height 22
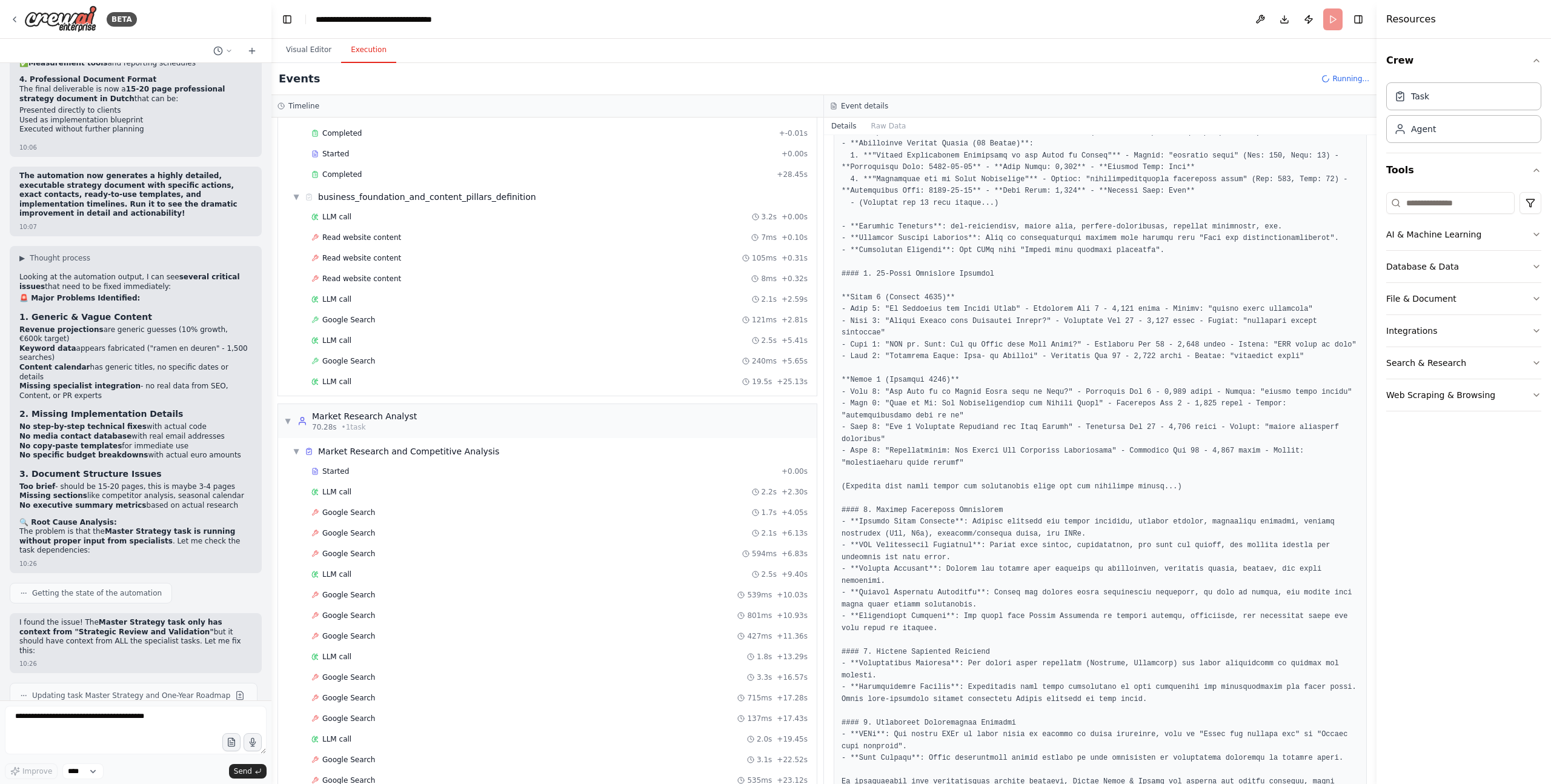
scroll to position [387, 0]
click at [375, 259] on span "Read website content" at bounding box center [362, 259] width 79 height 9
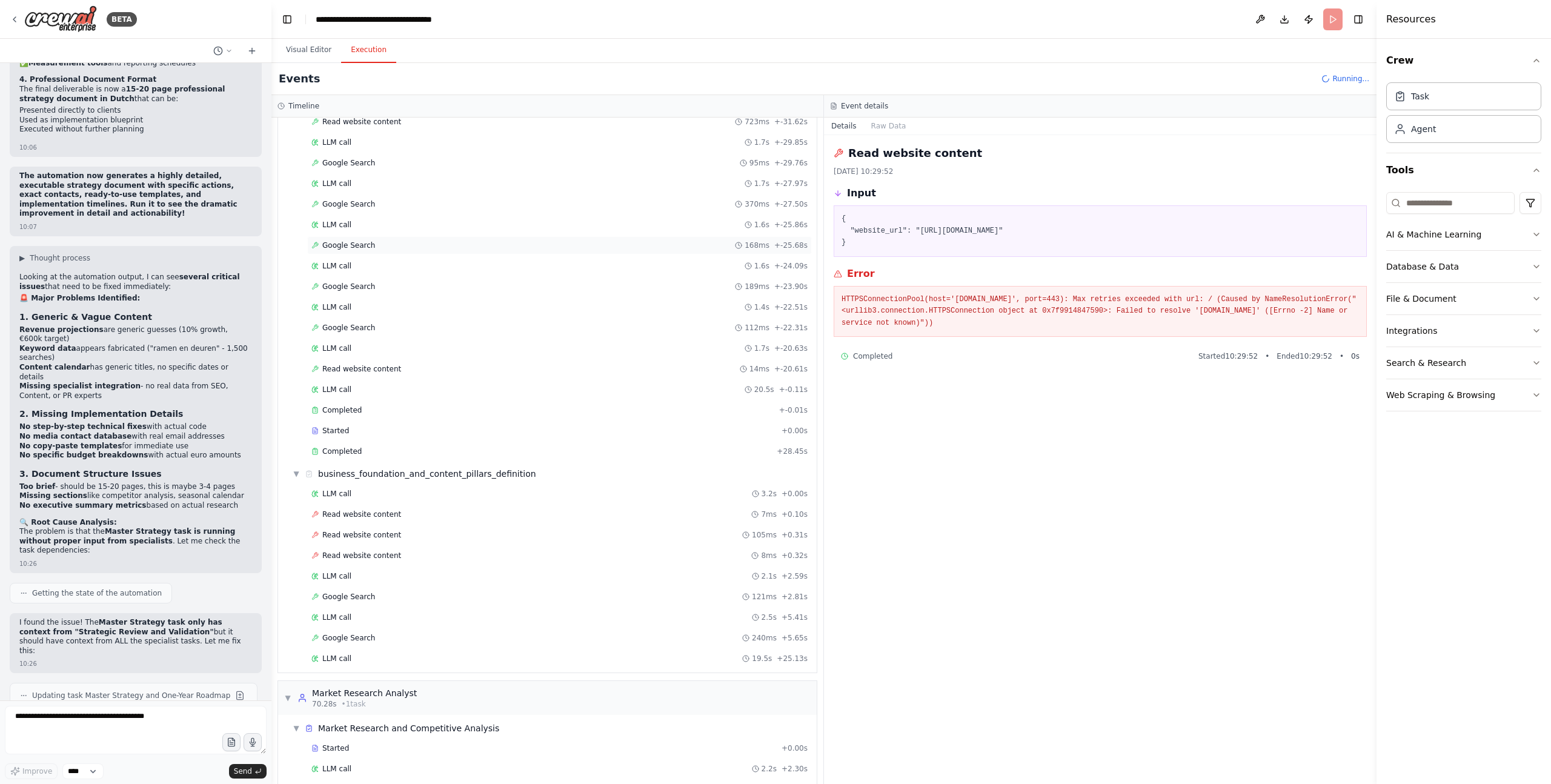
scroll to position [906, 0]
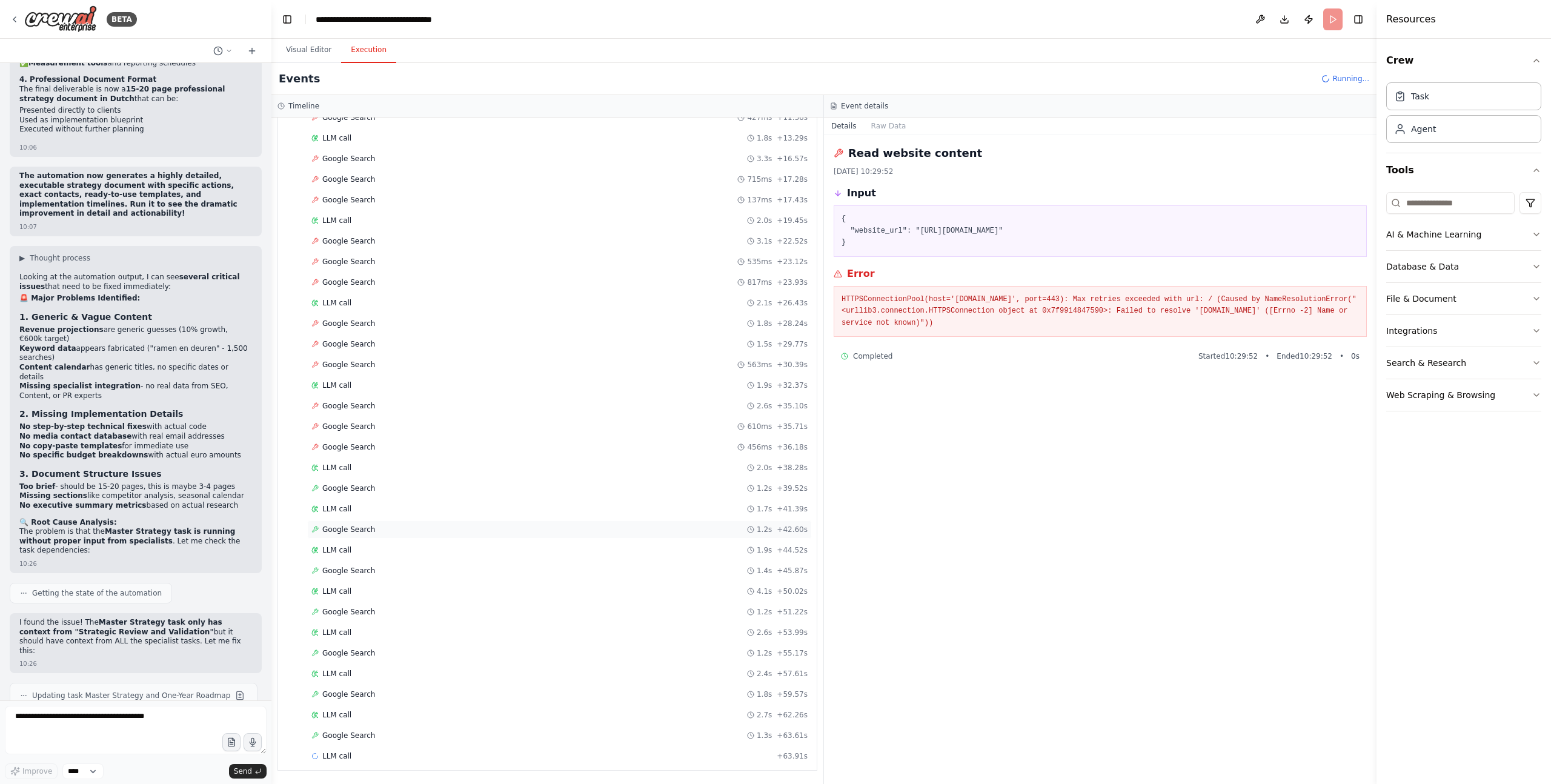
click at [413, 521] on div "Google Search 1.2s + 42.60s" at bounding box center [559, 530] width 505 height 19
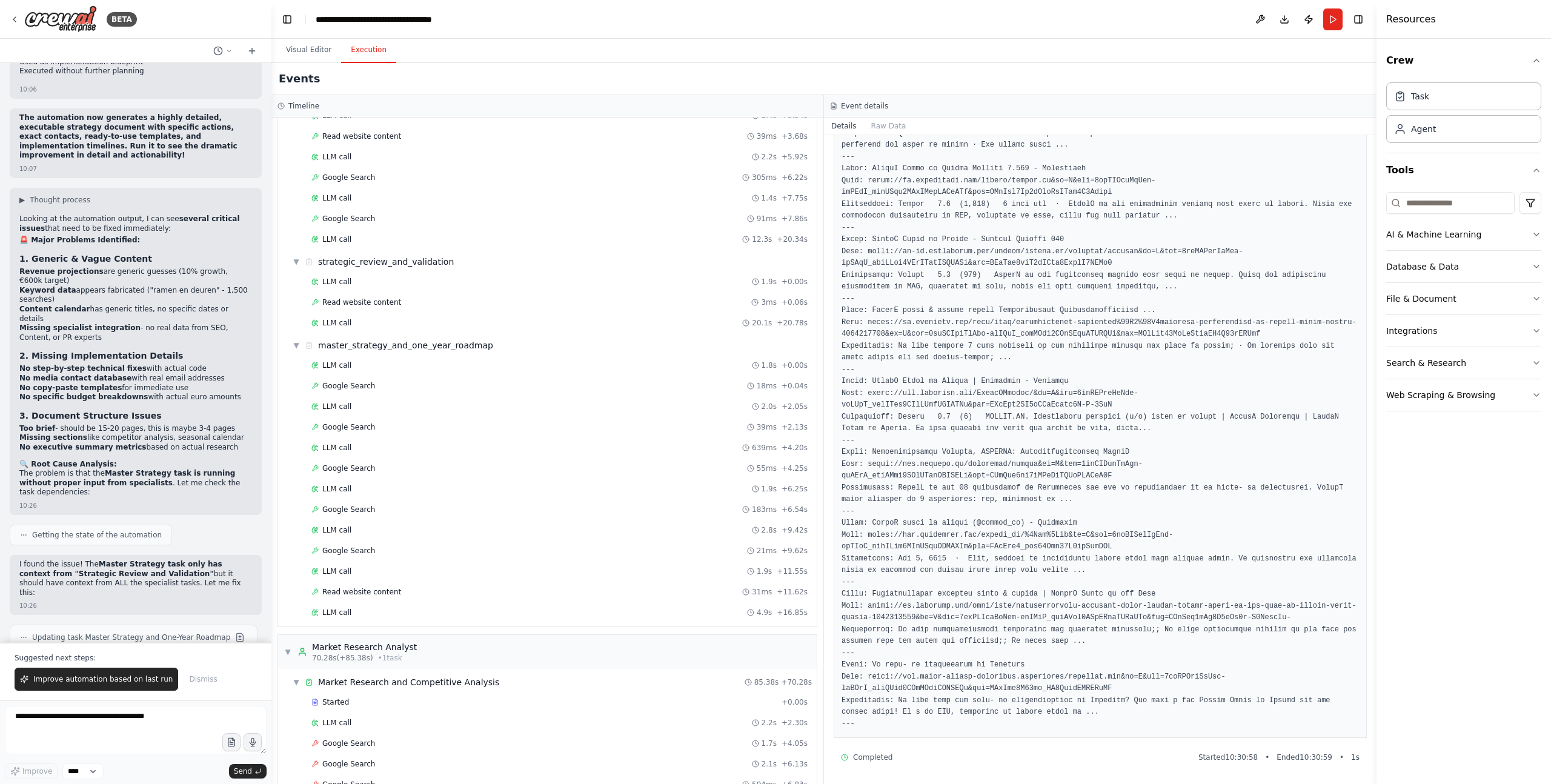
scroll to position [2079, 0]
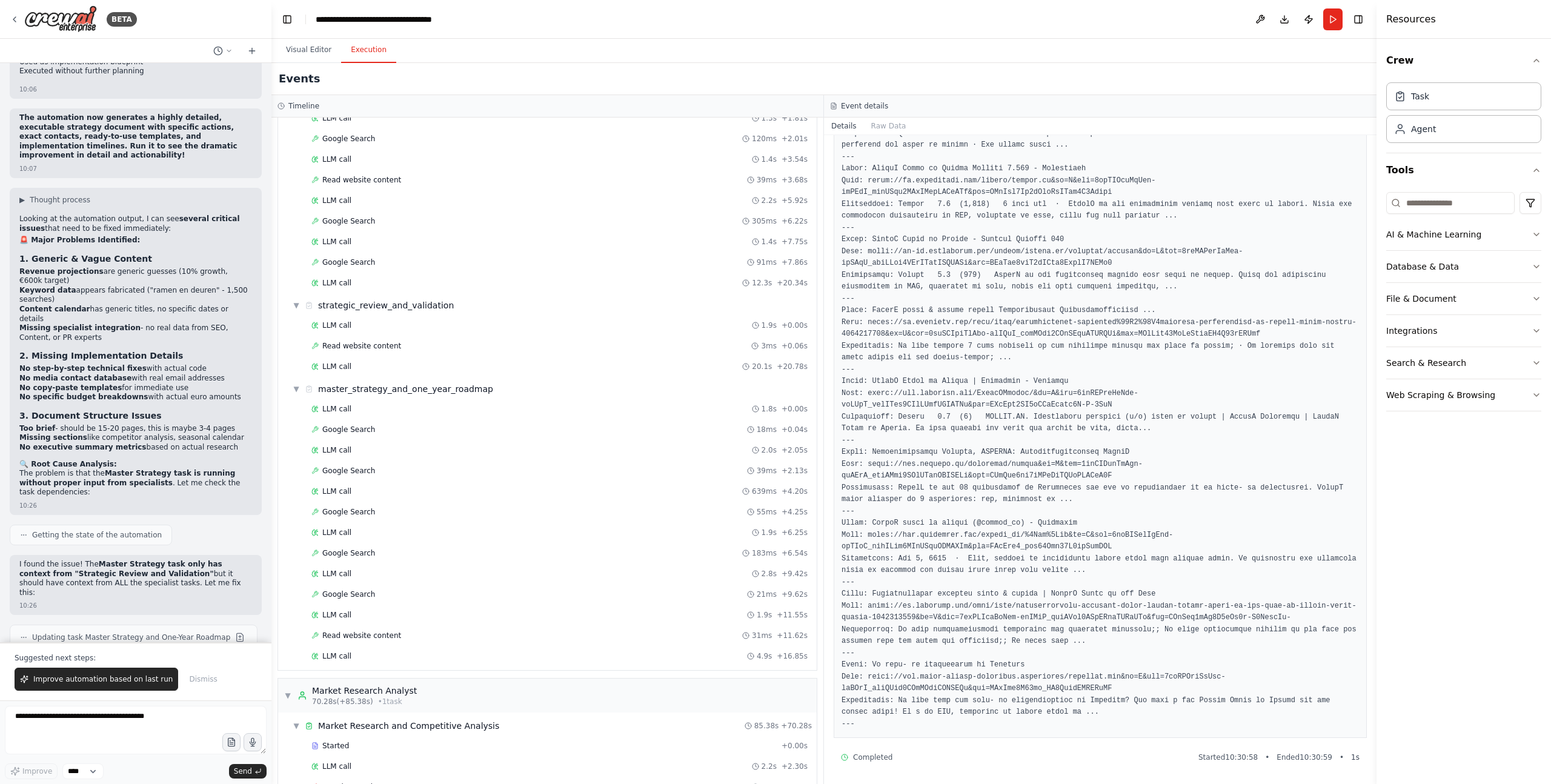
click at [411, 537] on div "LLM call 1.8s + 0.00s Google Search 18ms + 0.04s LLM call 2.0s + 2.05s Google S…" at bounding box center [552, 533] width 529 height 268
click at [363, 537] on div "LLM call 4.9s + 16.85s" at bounding box center [559, 656] width 505 height 19
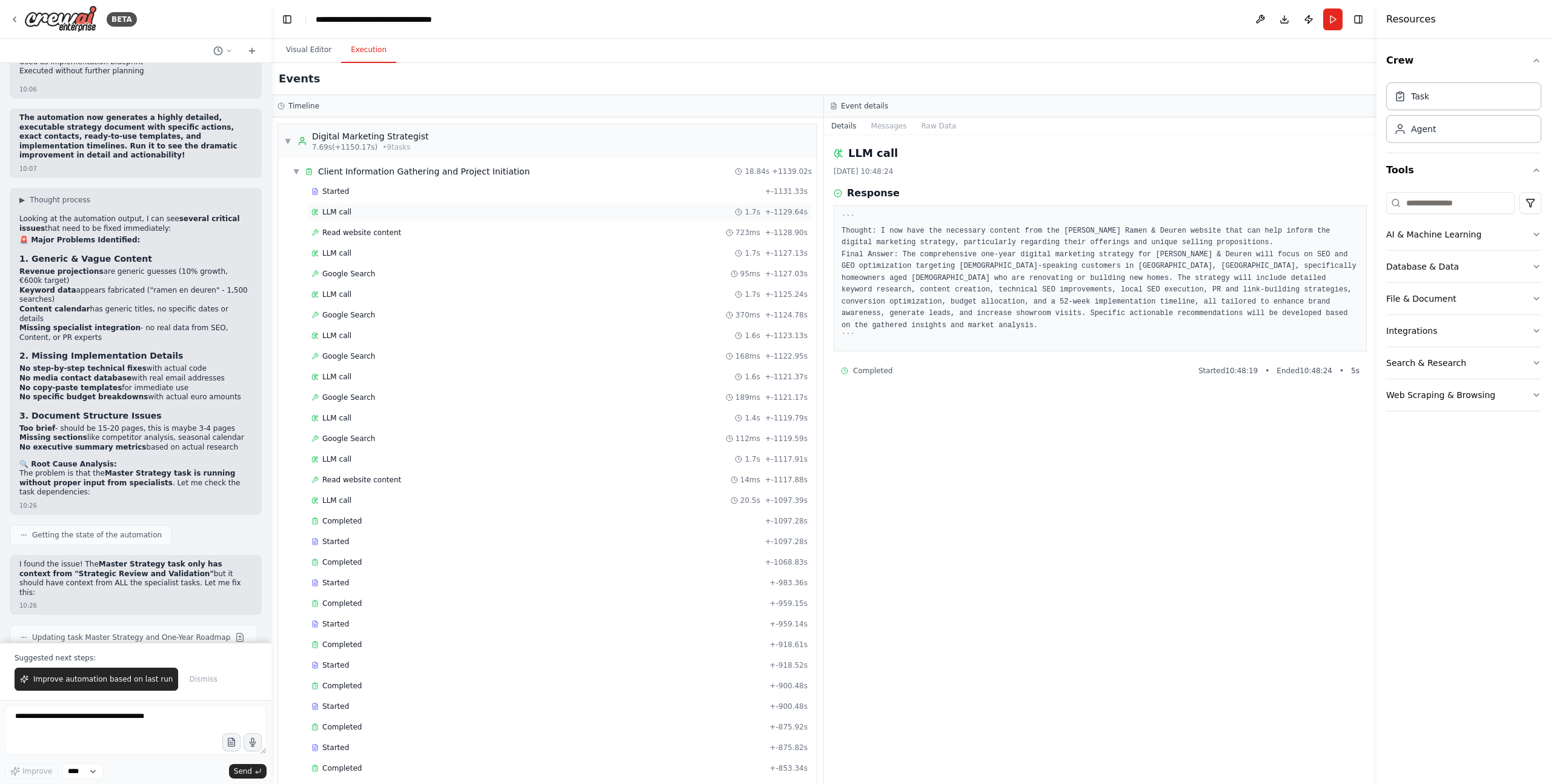
scroll to position [1, 0]
click at [291, 171] on div "▼ Client Information Gathering and Project Initiation 18.84s + 1139.02s" at bounding box center [552, 171] width 529 height 22
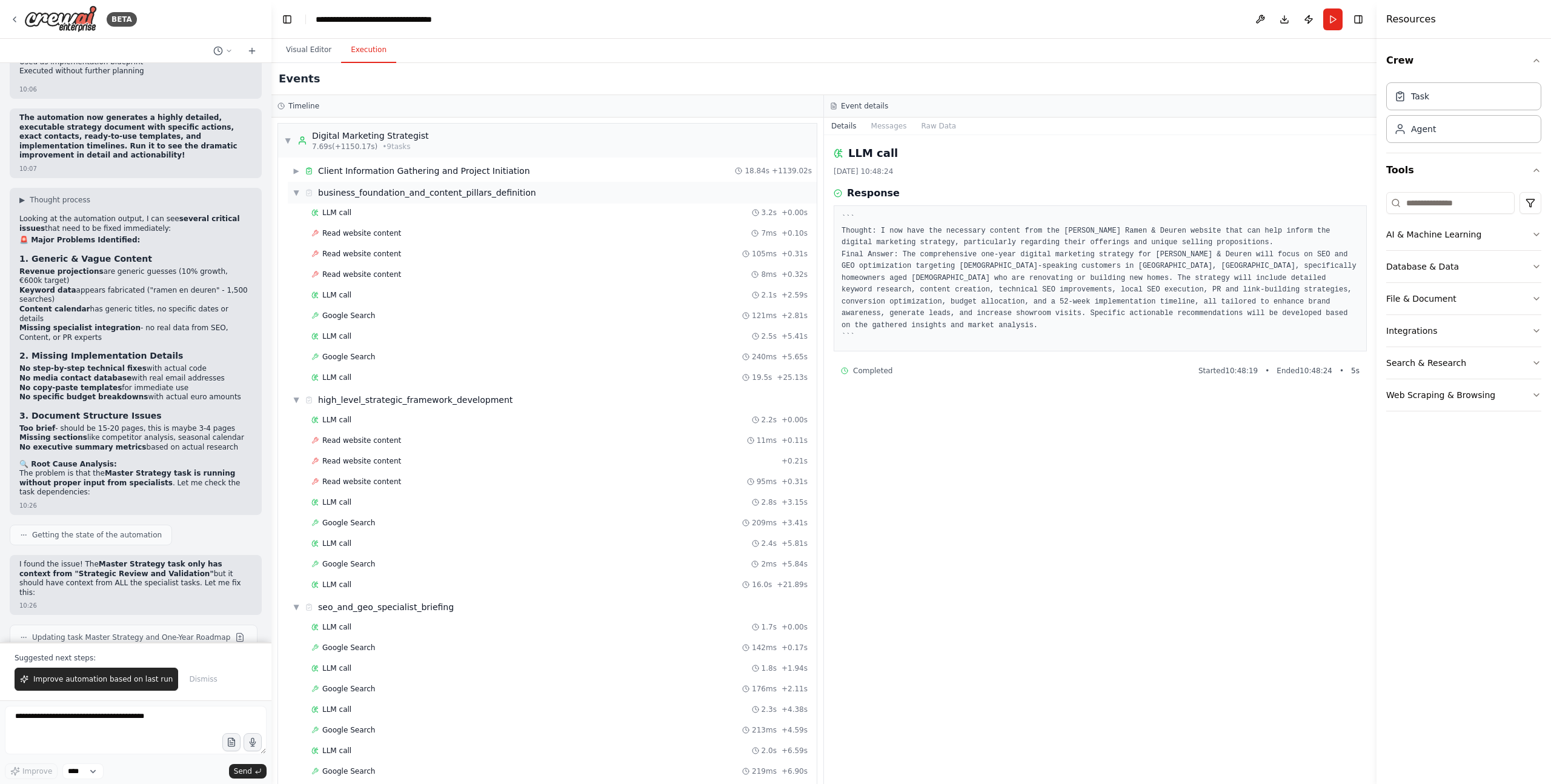
click at [294, 192] on span "▼" at bounding box center [297, 193] width 7 height 9
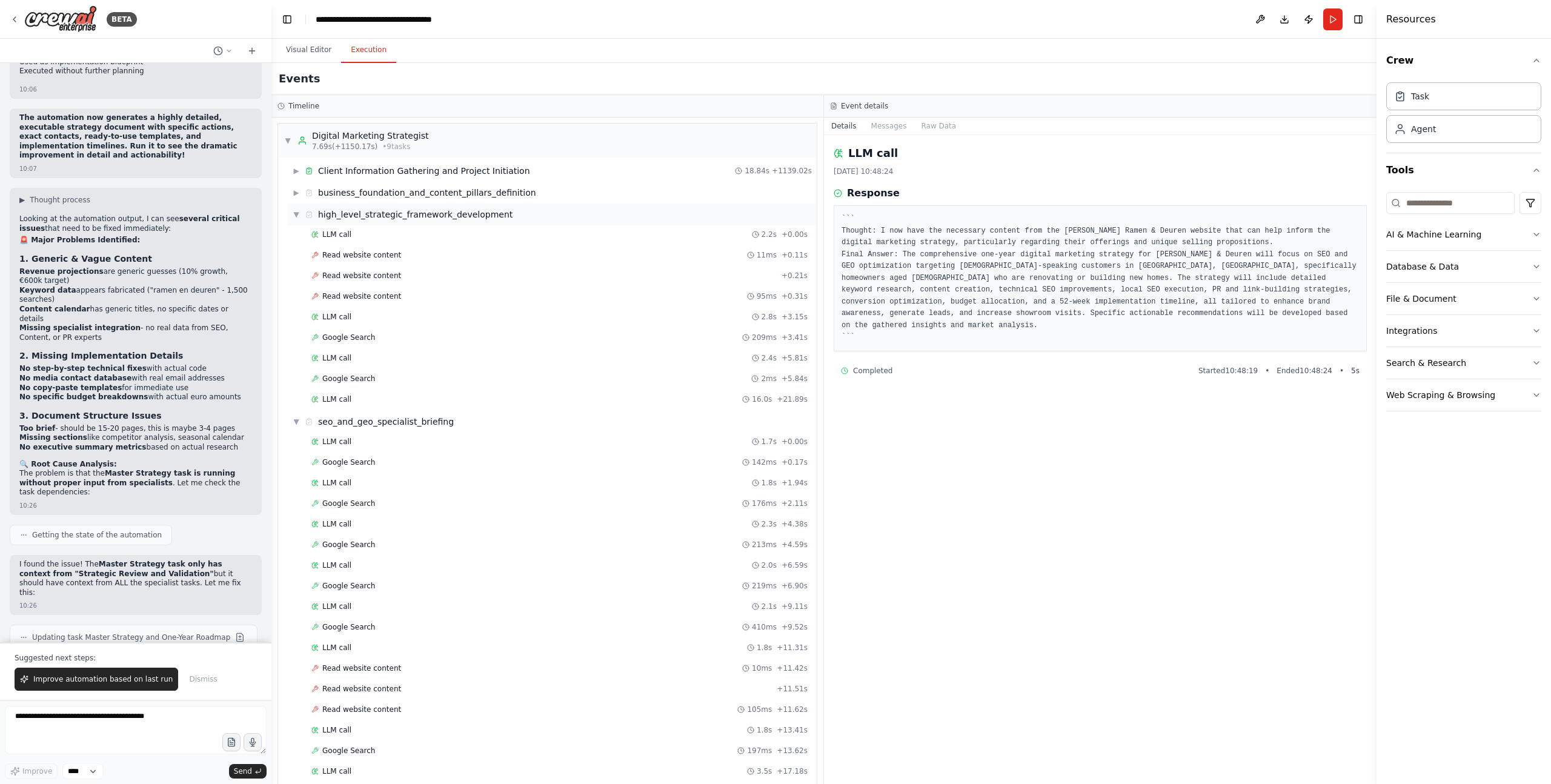
click at [293, 214] on span "▼" at bounding box center [297, 214] width 7 height 9
click at [290, 239] on div "▼ seo_and_geo_specialist_briefing" at bounding box center [552, 236] width 529 height 22
click at [293, 255] on span "▼" at bounding box center [297, 258] width 7 height 9
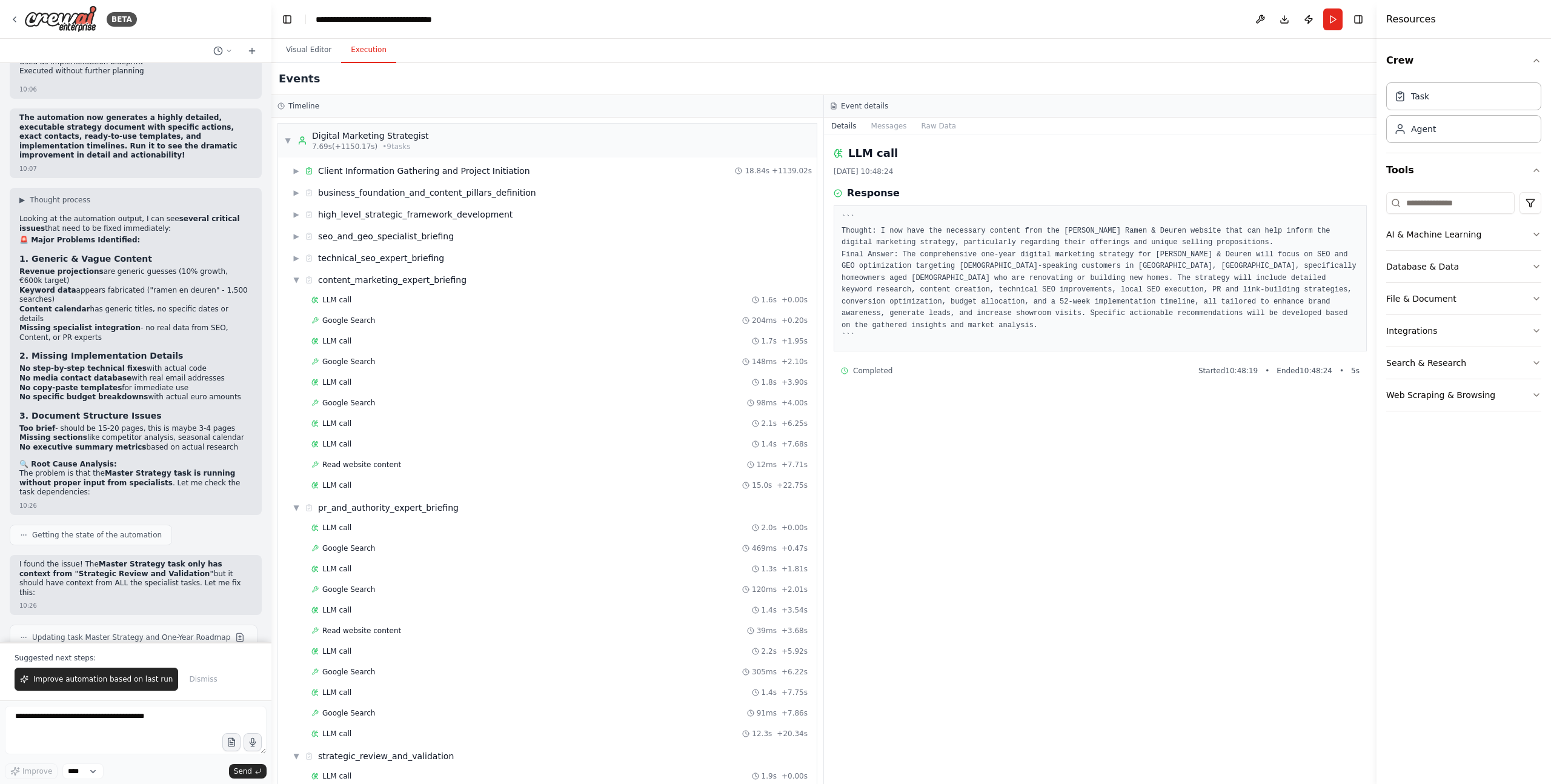
drag, startPoint x: 299, startPoint y: 281, endPoint x: 283, endPoint y: 319, distance: 41.2
click at [299, 281] on span "▼" at bounding box center [297, 280] width 7 height 9
click at [294, 298] on span "▼" at bounding box center [297, 301] width 7 height 9
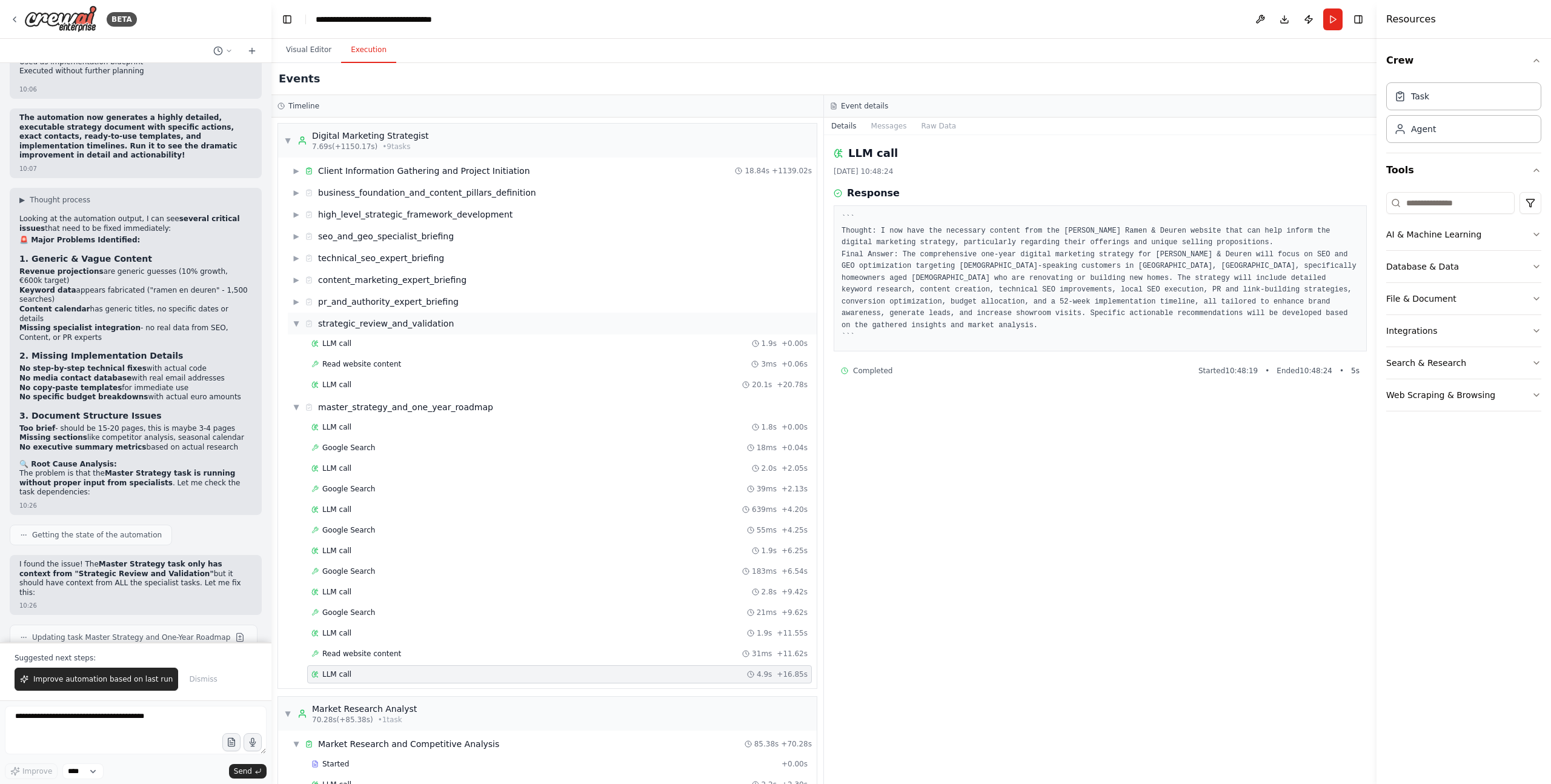
click at [299, 319] on span "▼" at bounding box center [297, 323] width 7 height 9
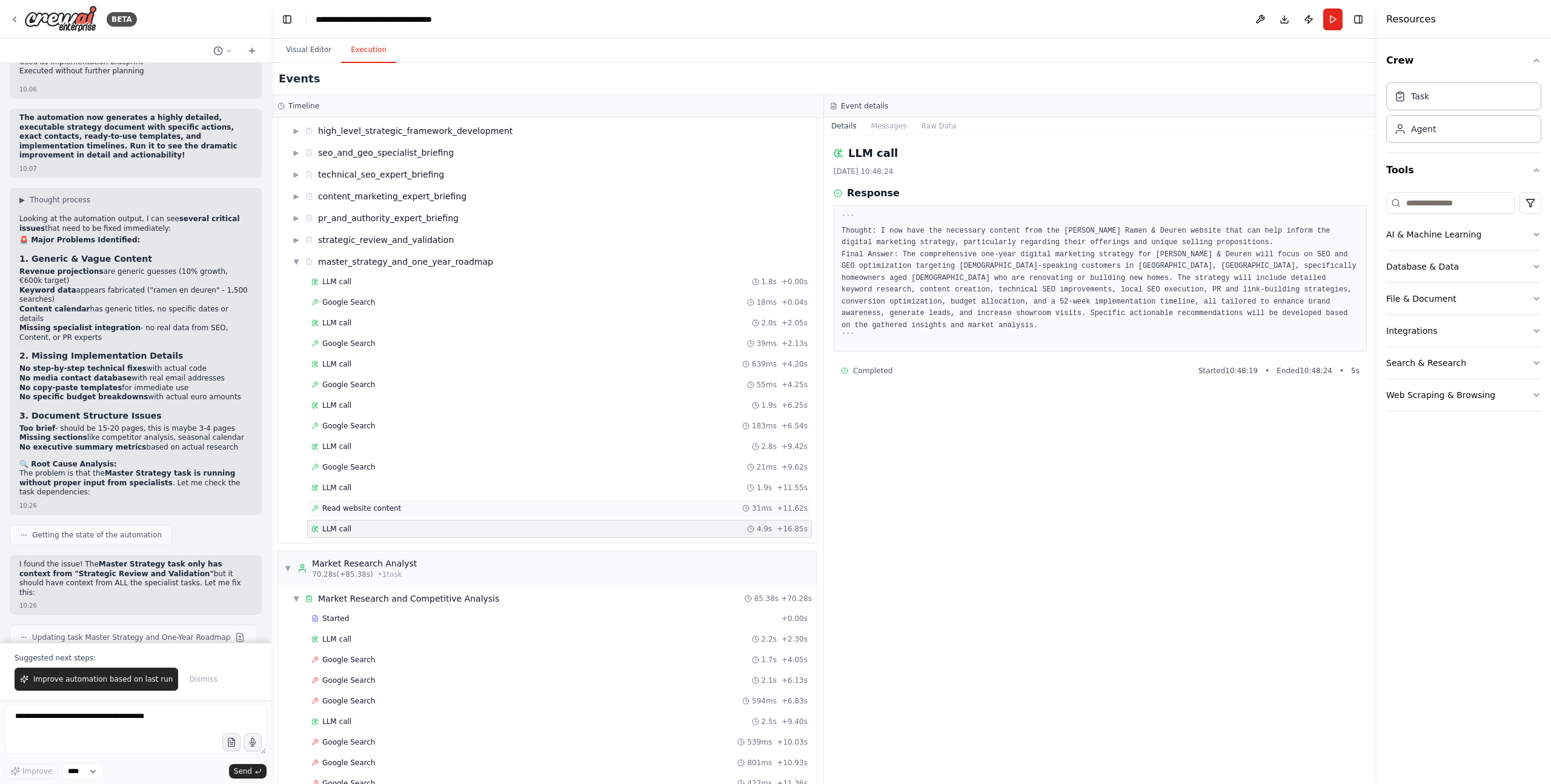
scroll to position [252, 0]
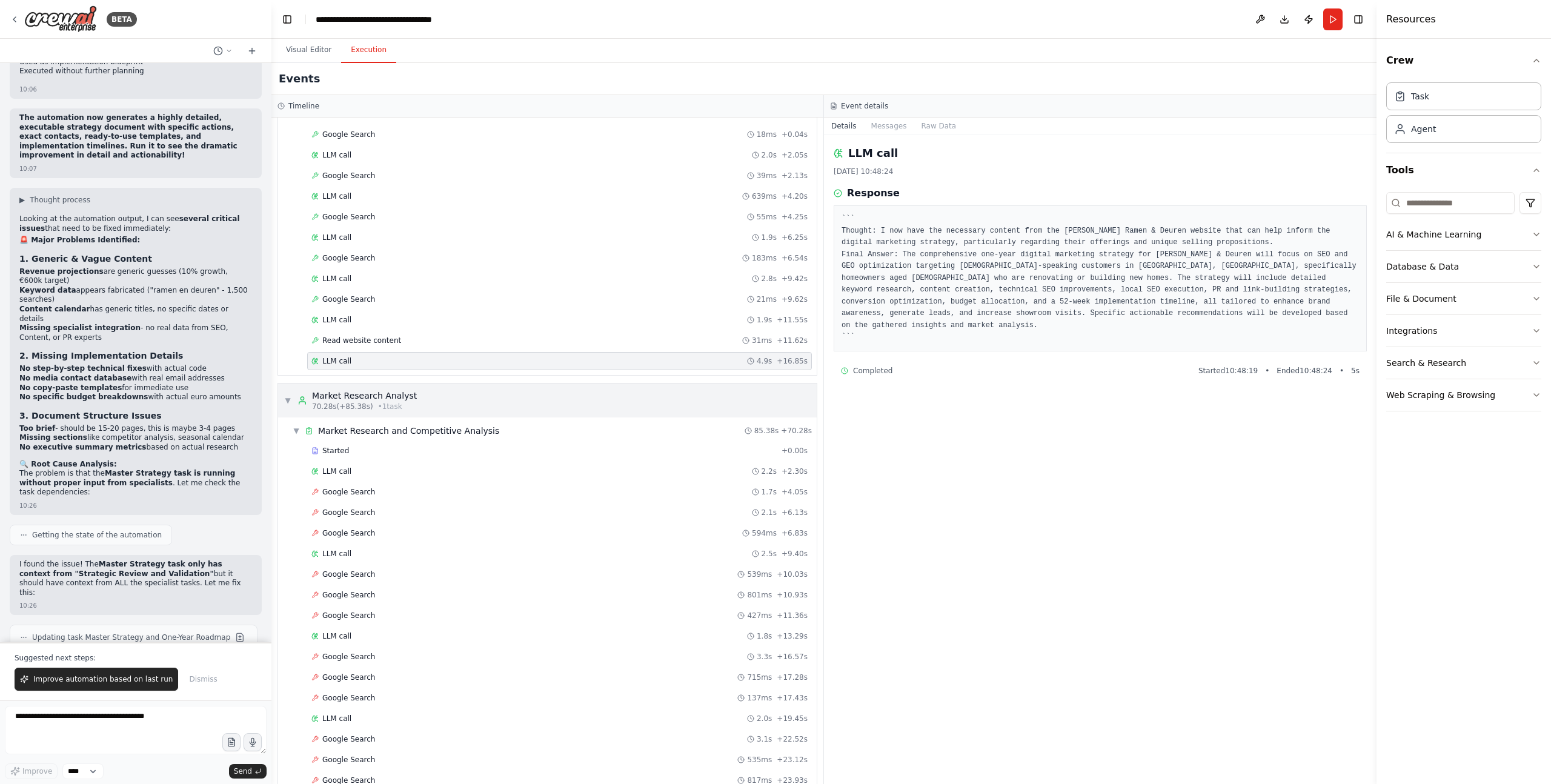
click at [286, 401] on span "▼" at bounding box center [288, 400] width 7 height 9
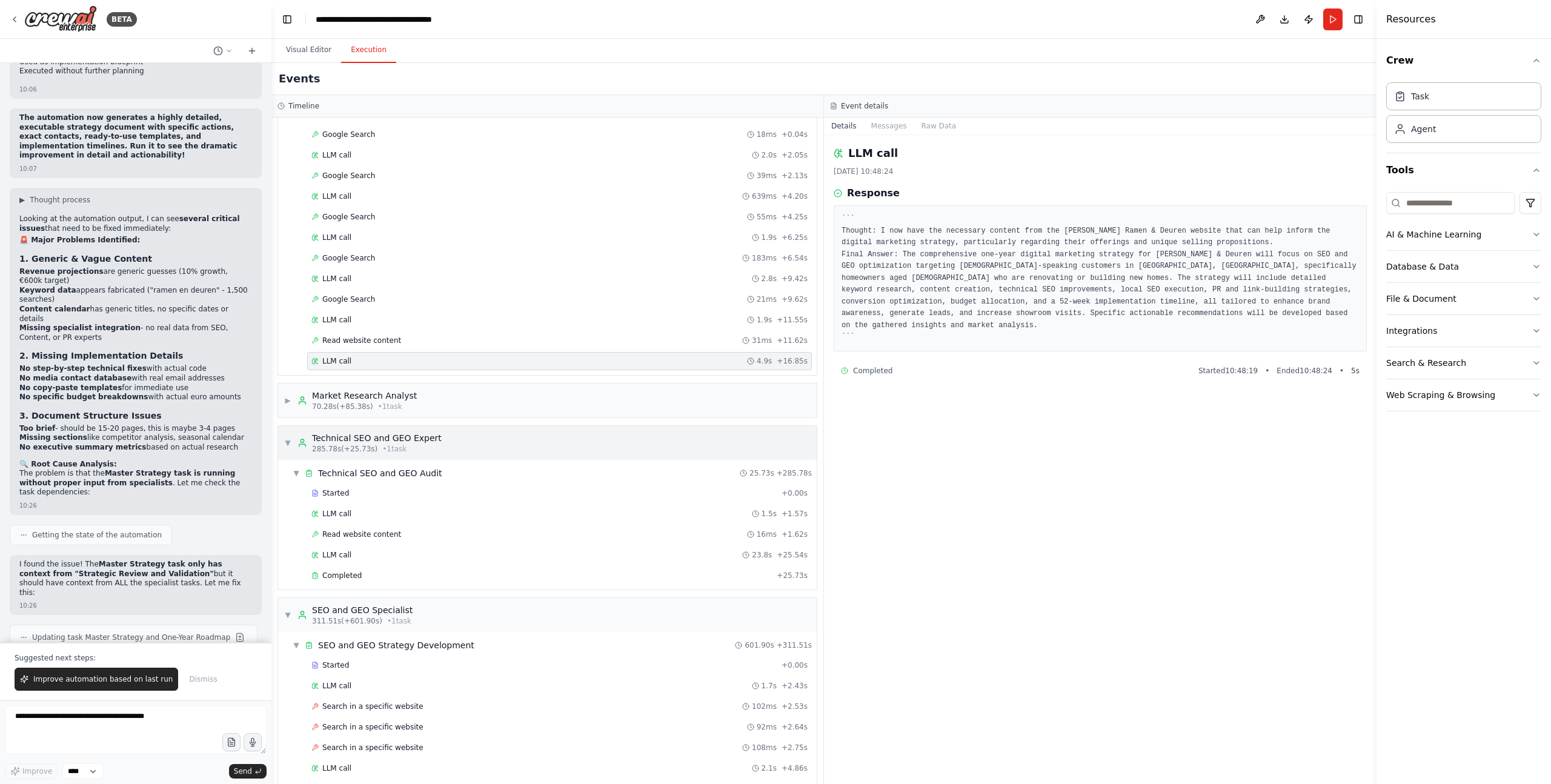
click at [287, 443] on span "▼" at bounding box center [288, 443] width 7 height 9
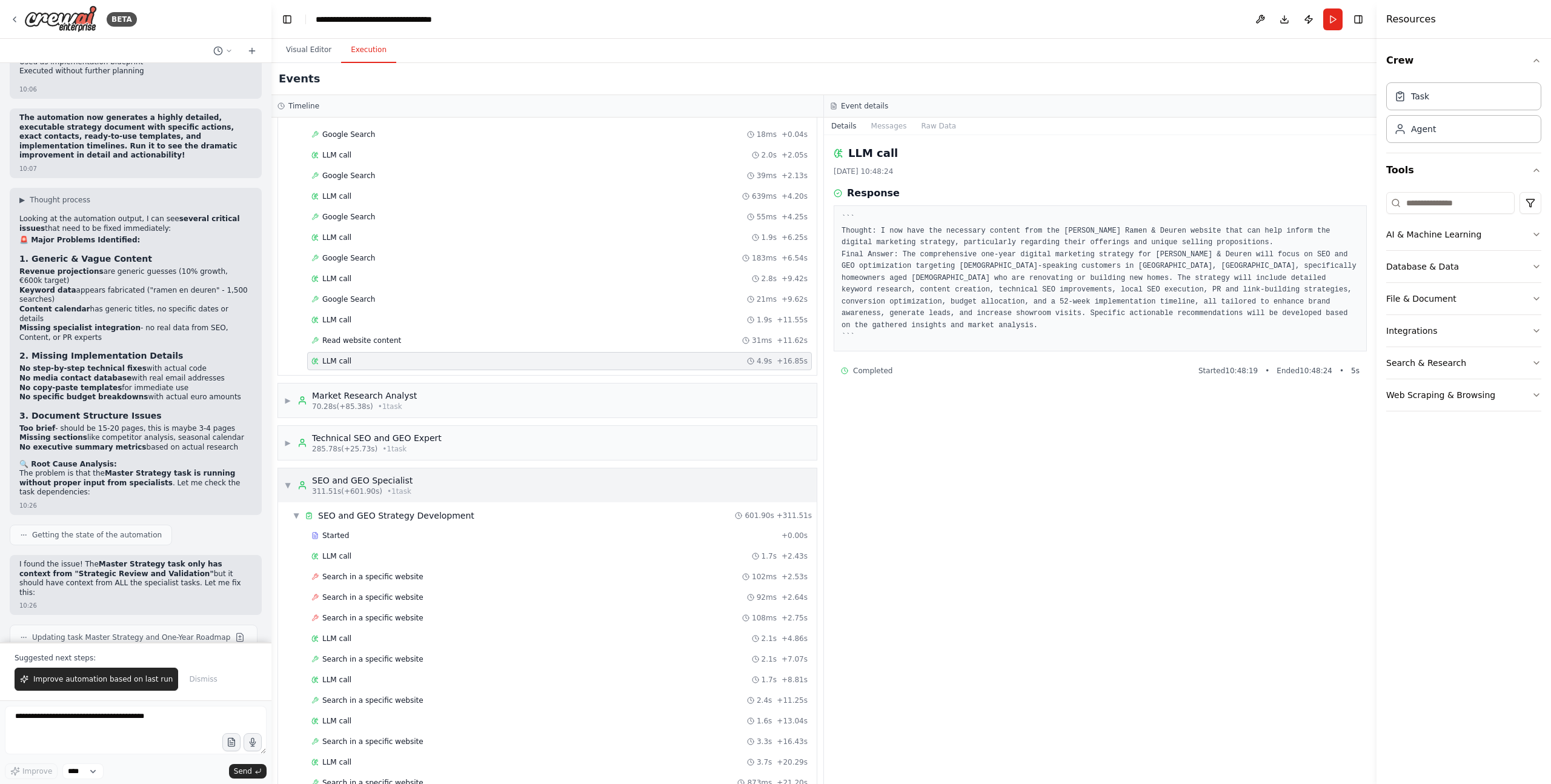
click at [286, 481] on span "▼" at bounding box center [288, 485] width 7 height 9
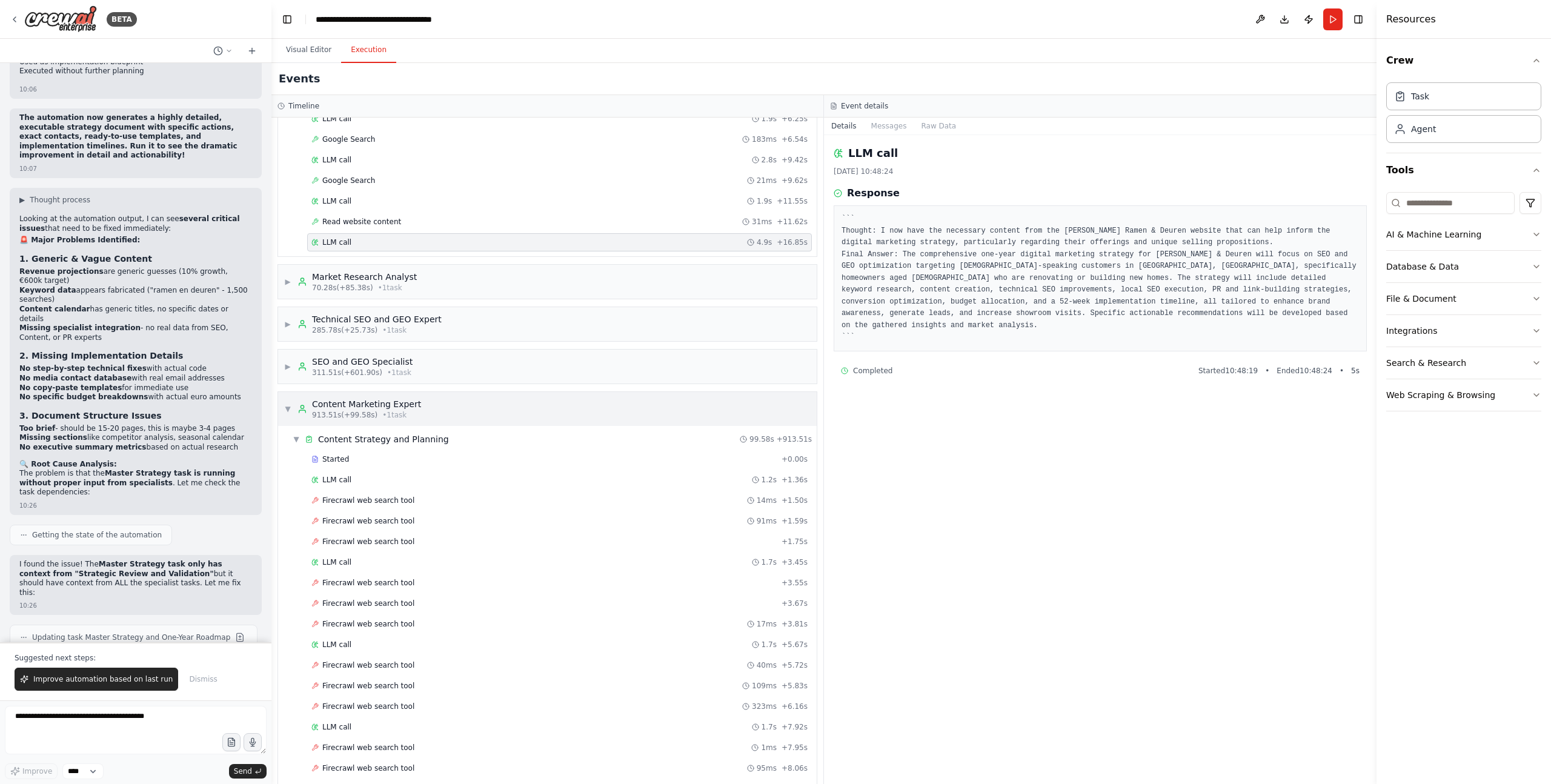
click at [286, 409] on span "▼" at bounding box center [288, 409] width 7 height 9
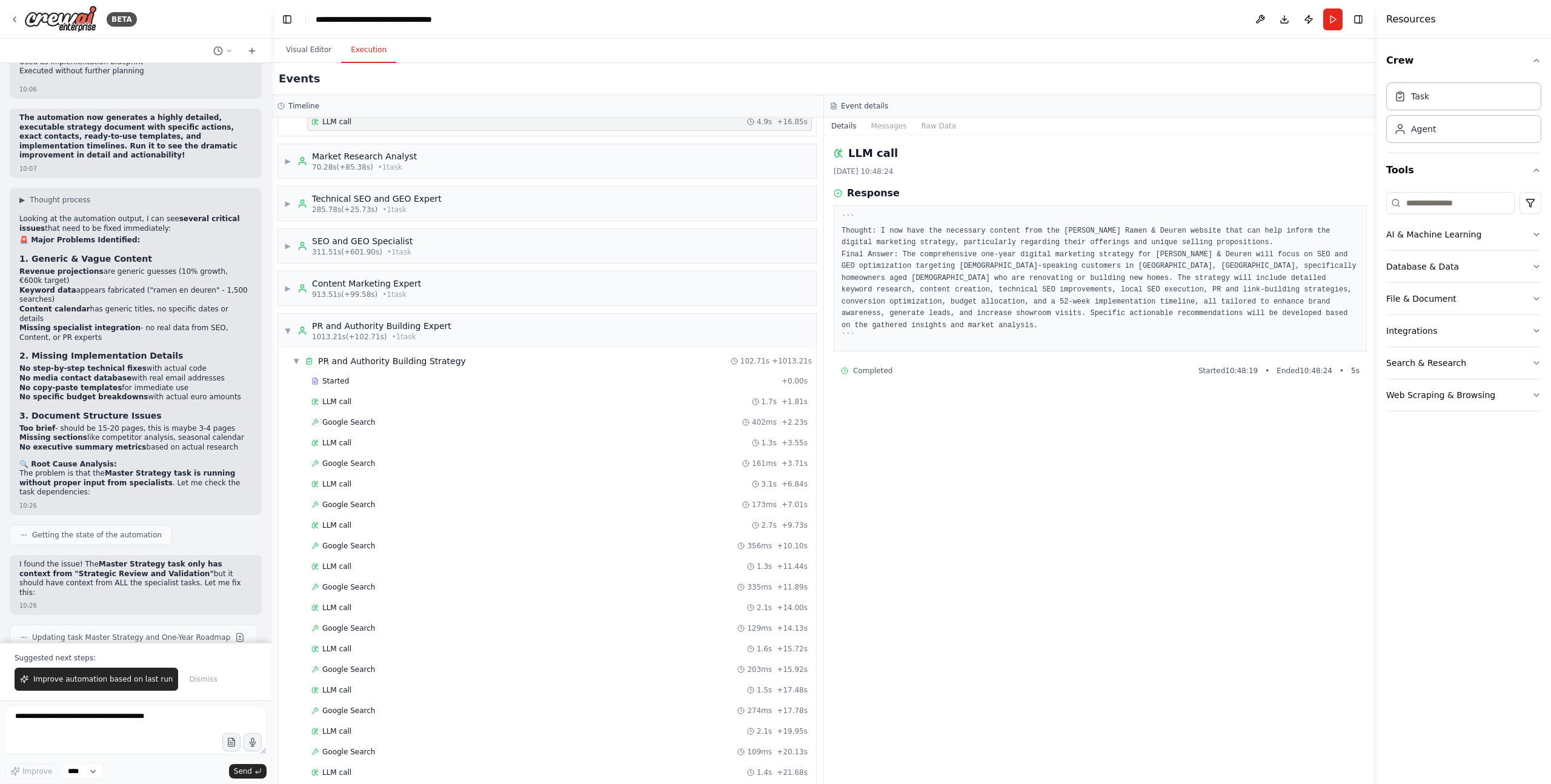
click at [287, 334] on span "▼" at bounding box center [288, 331] width 7 height 9
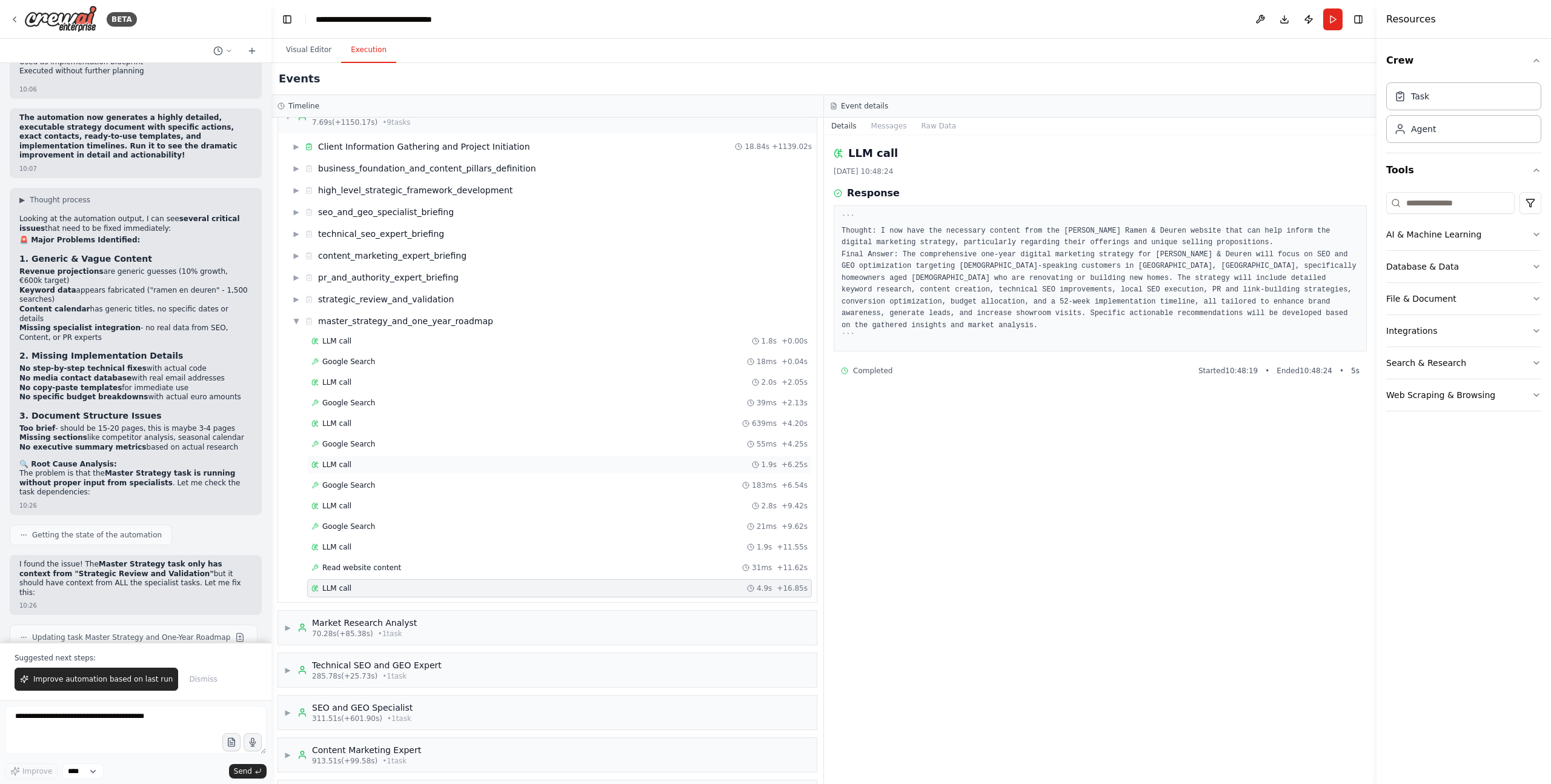
scroll to position [0, 0]
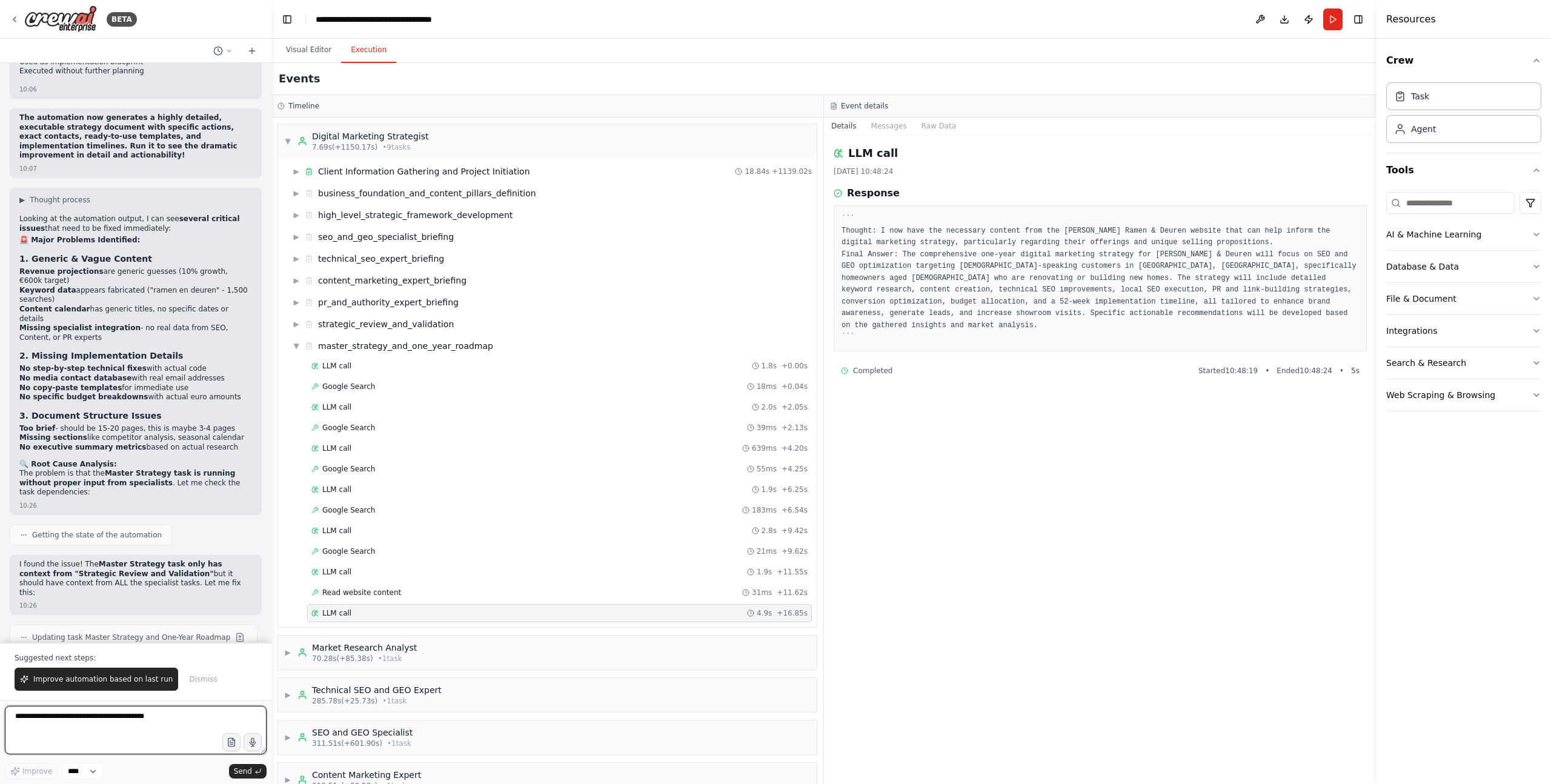
click at [122, 537] on textarea at bounding box center [135, 730] width 261 height 48
type textarea "*"
click at [117, 537] on span "Improve automation based on last run" at bounding box center [103, 679] width 139 height 9
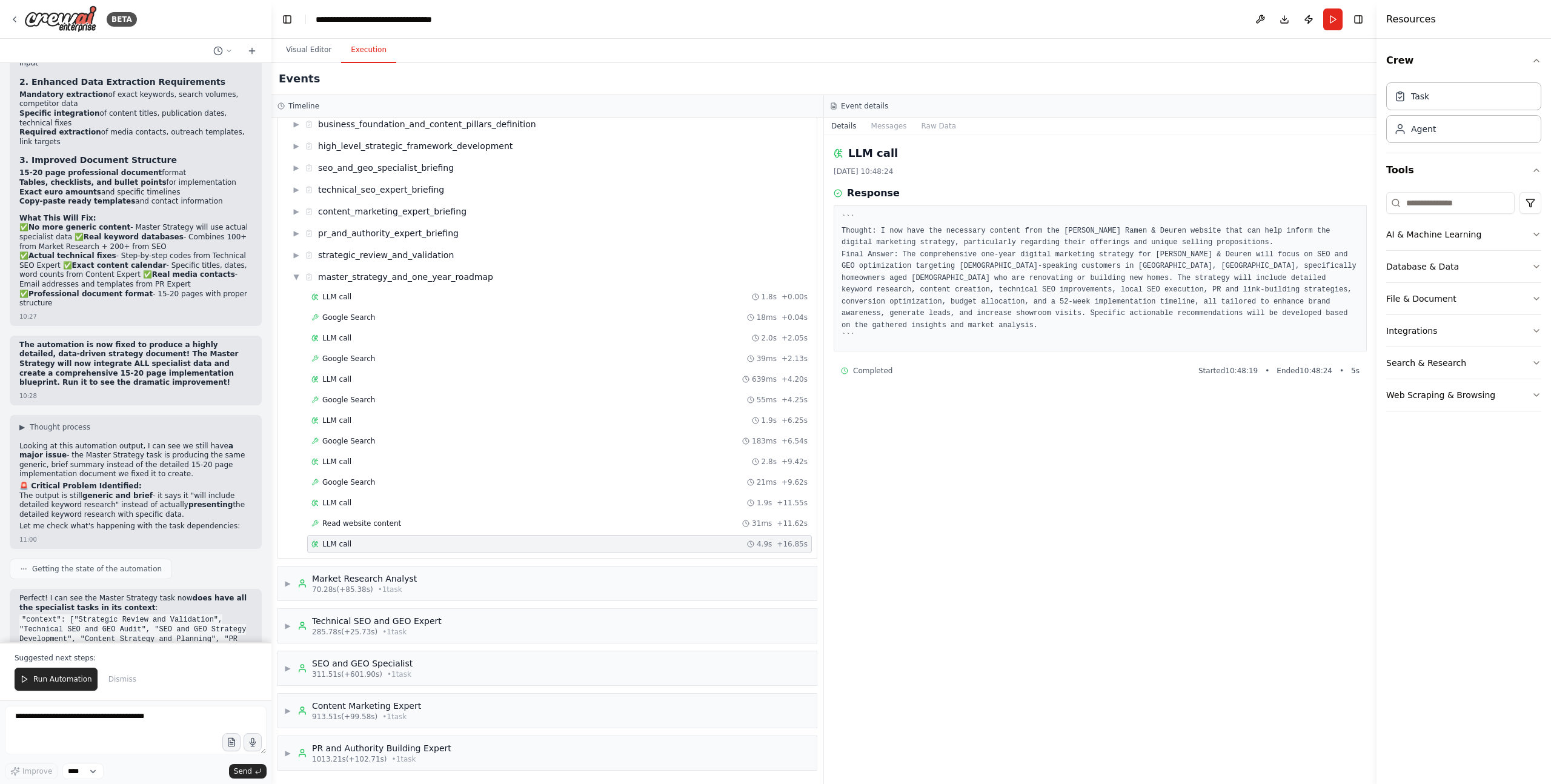
scroll to position [18250, 0]
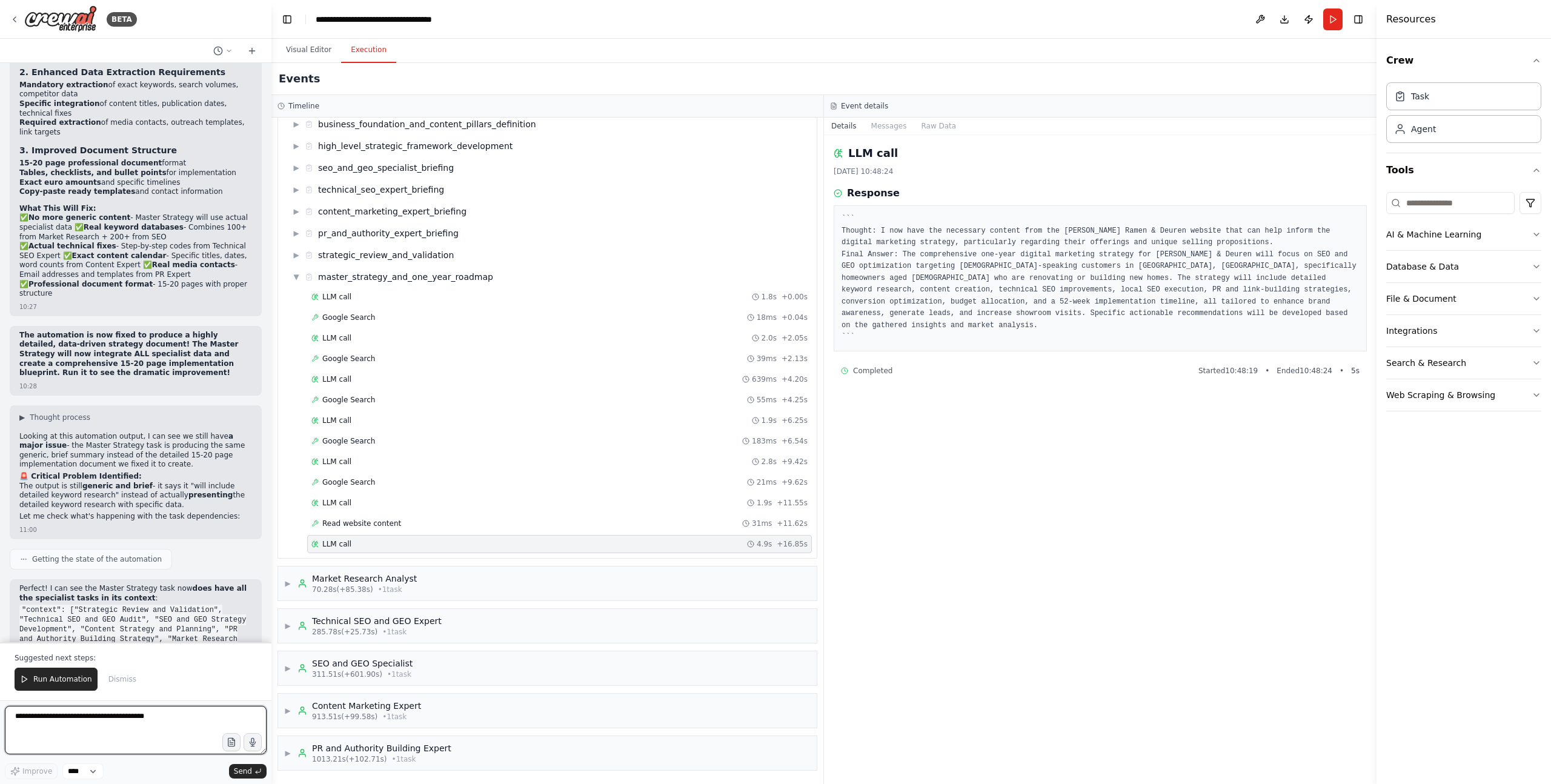
click at [136, 537] on textarea at bounding box center [135, 730] width 261 height 48
type textarea "**********"
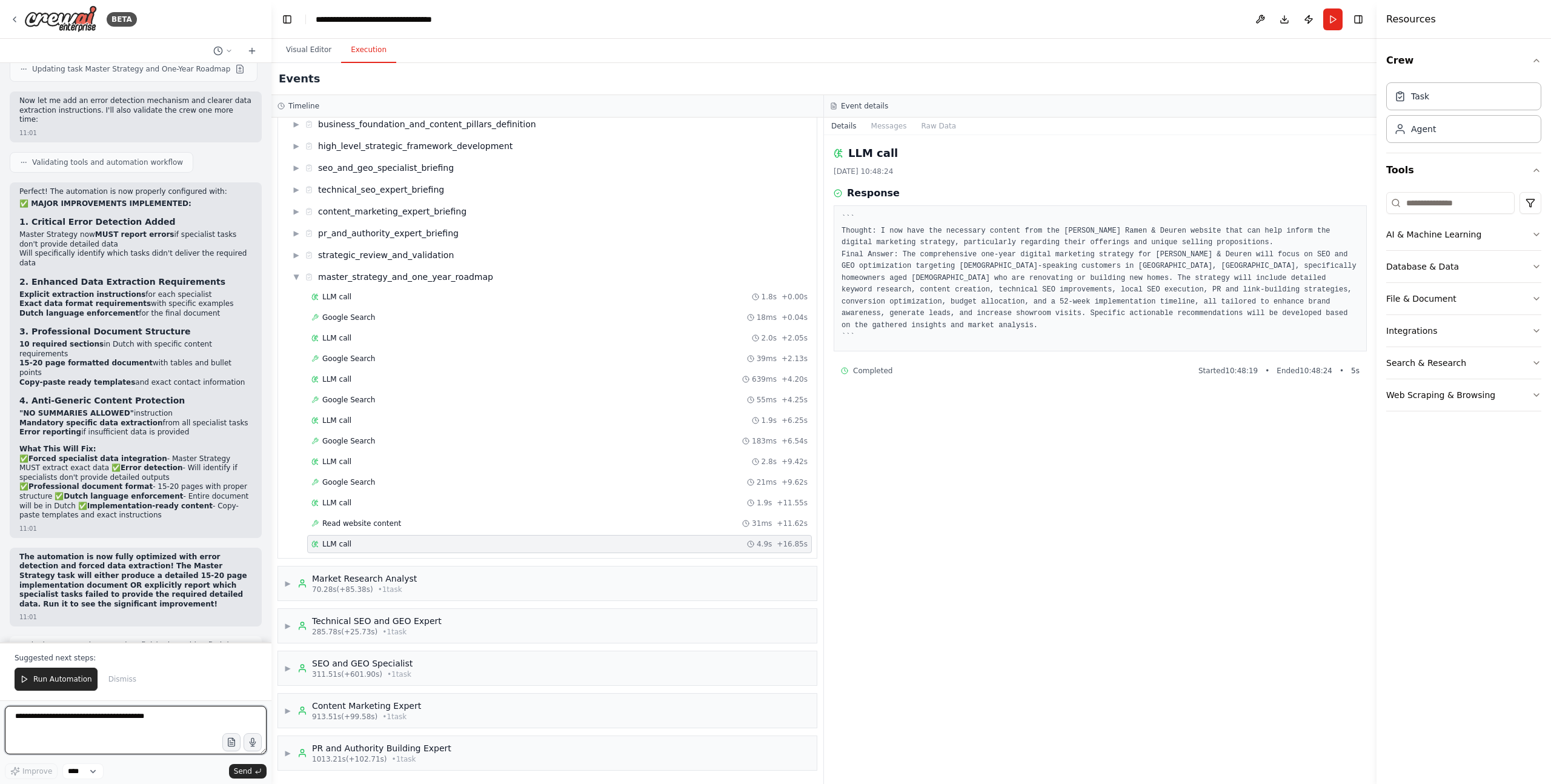
scroll to position [18981, 0]
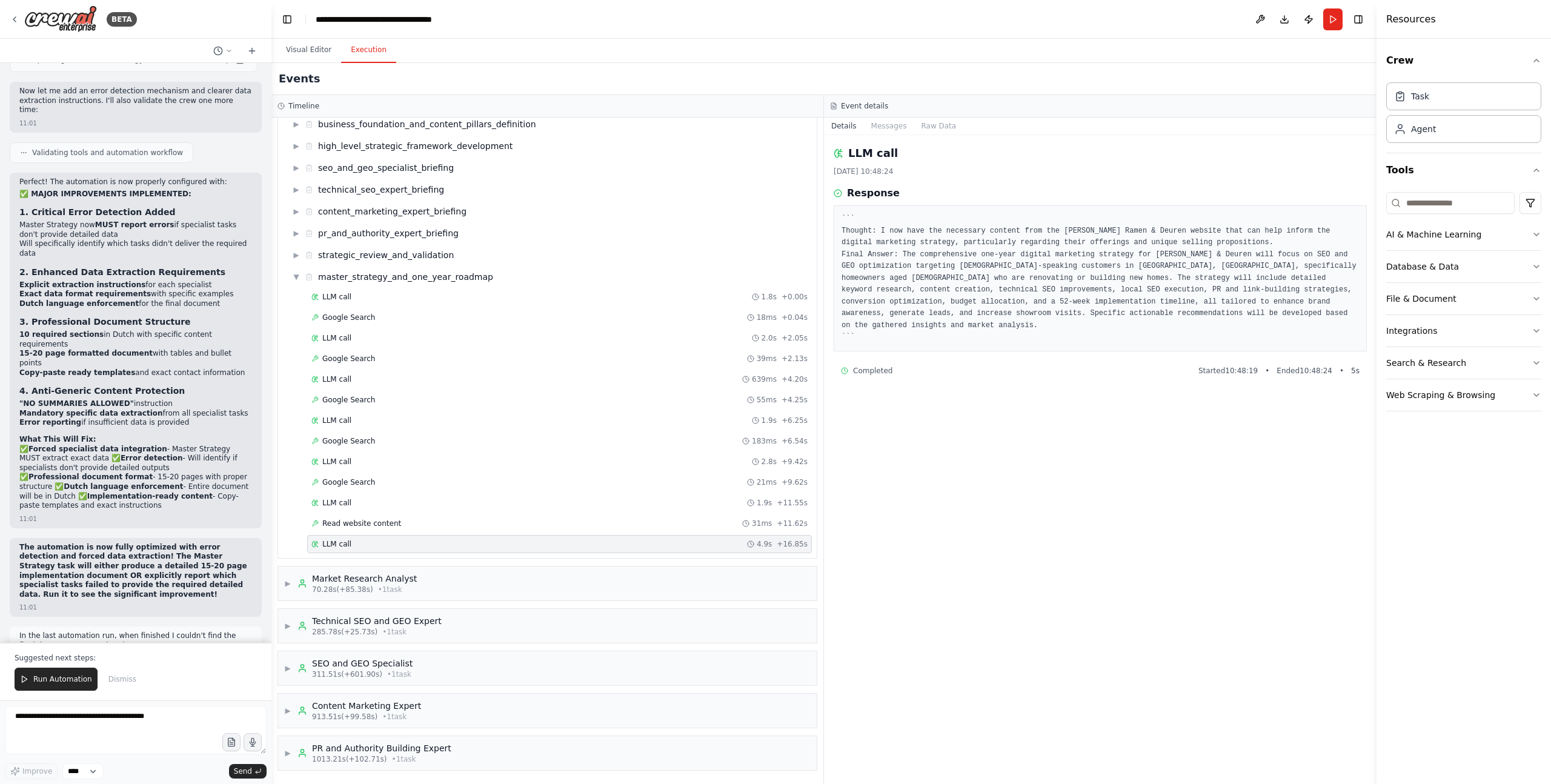
drag, startPoint x: 58, startPoint y: 683, endPoint x: 88, endPoint y: 435, distance: 249.8
click at [88, 435] on div "BETA A complete digital marketing SEO and GEO strategy team. The outcome will b…" at bounding box center [135, 392] width 272 height 784
click at [81, 537] on span "Run Automation" at bounding box center [62, 679] width 58 height 9
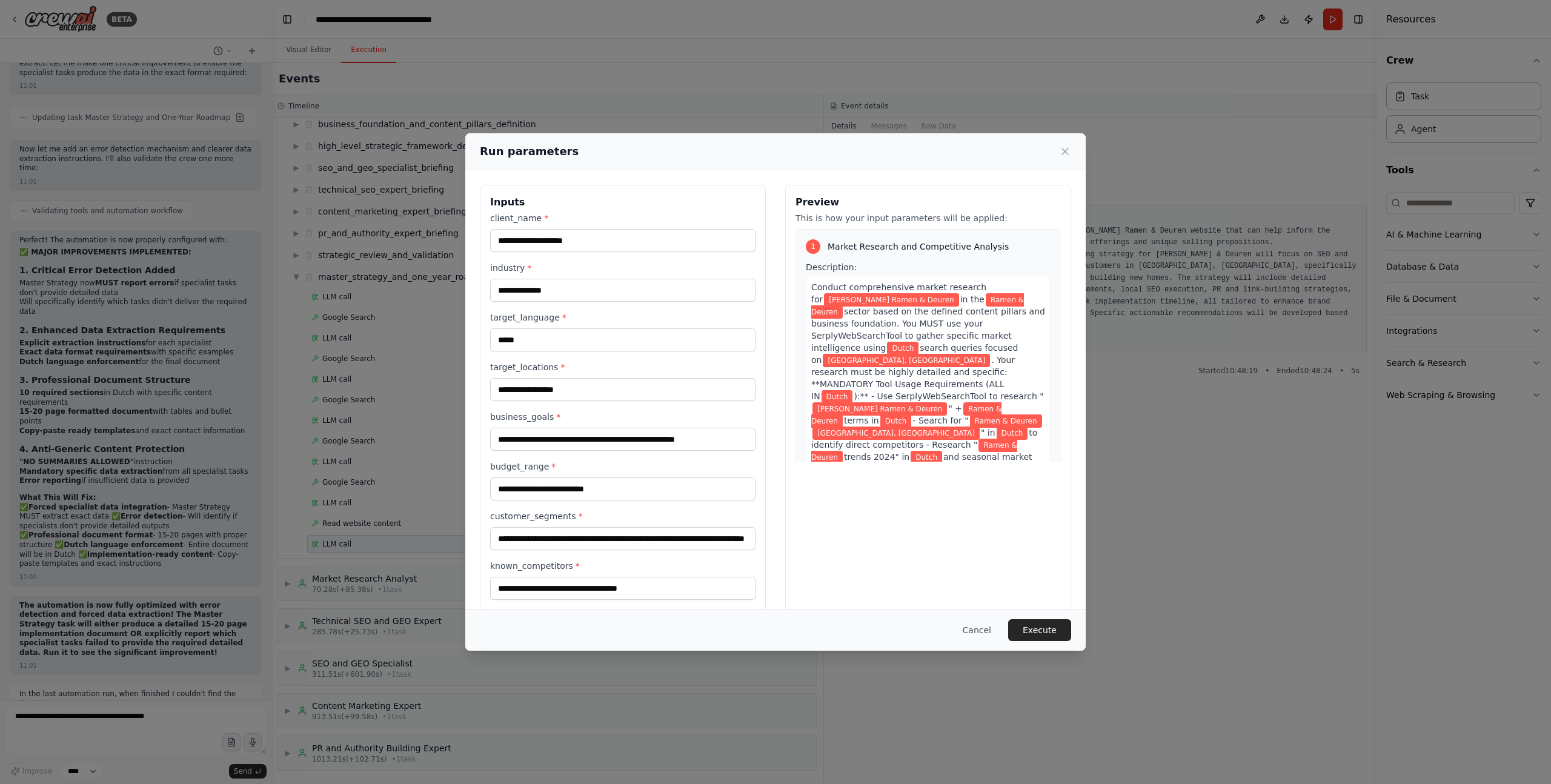
scroll to position [214, 0]
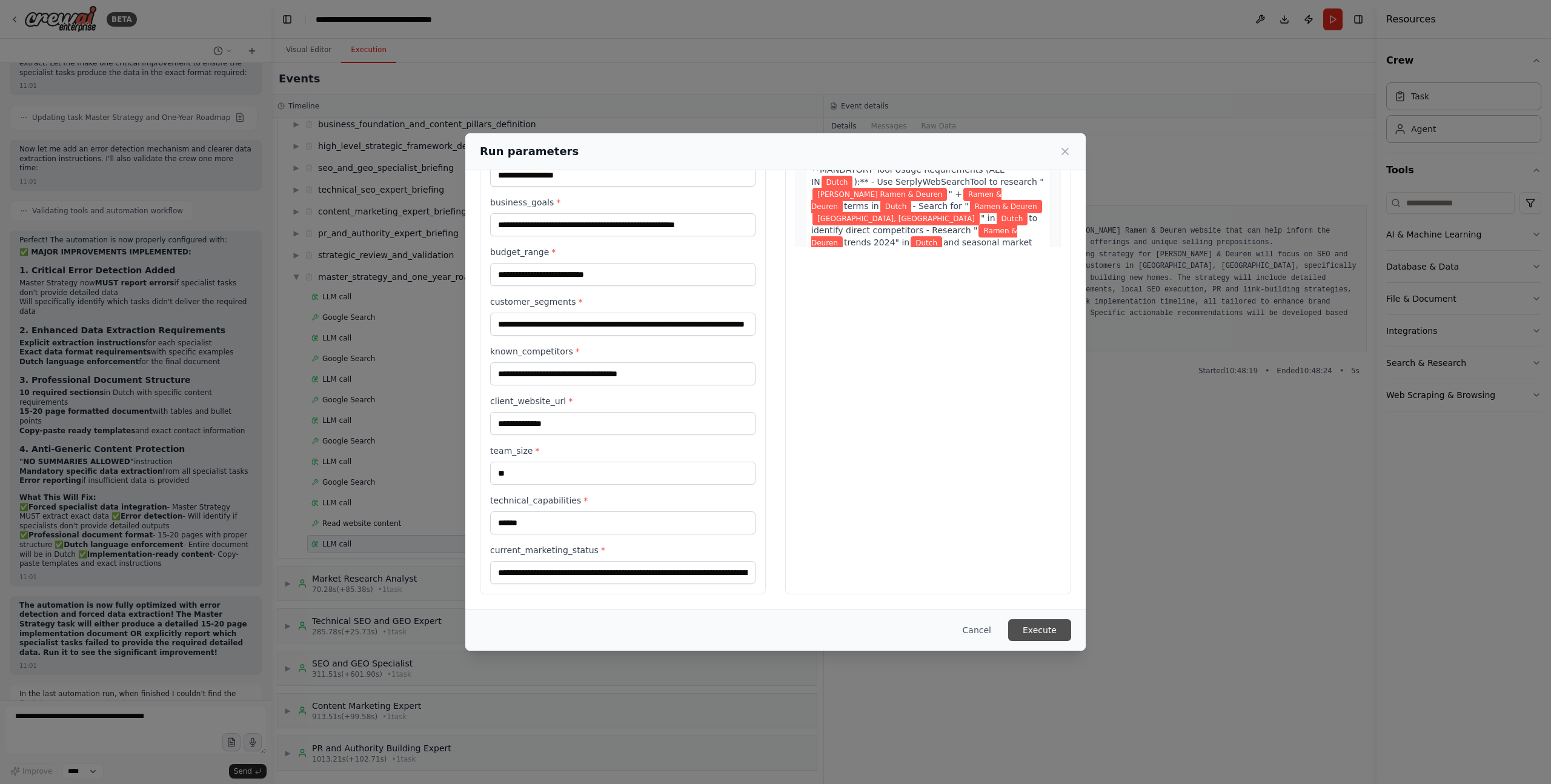
click at [1036, 537] on button "Execute" at bounding box center [1040, 630] width 63 height 22
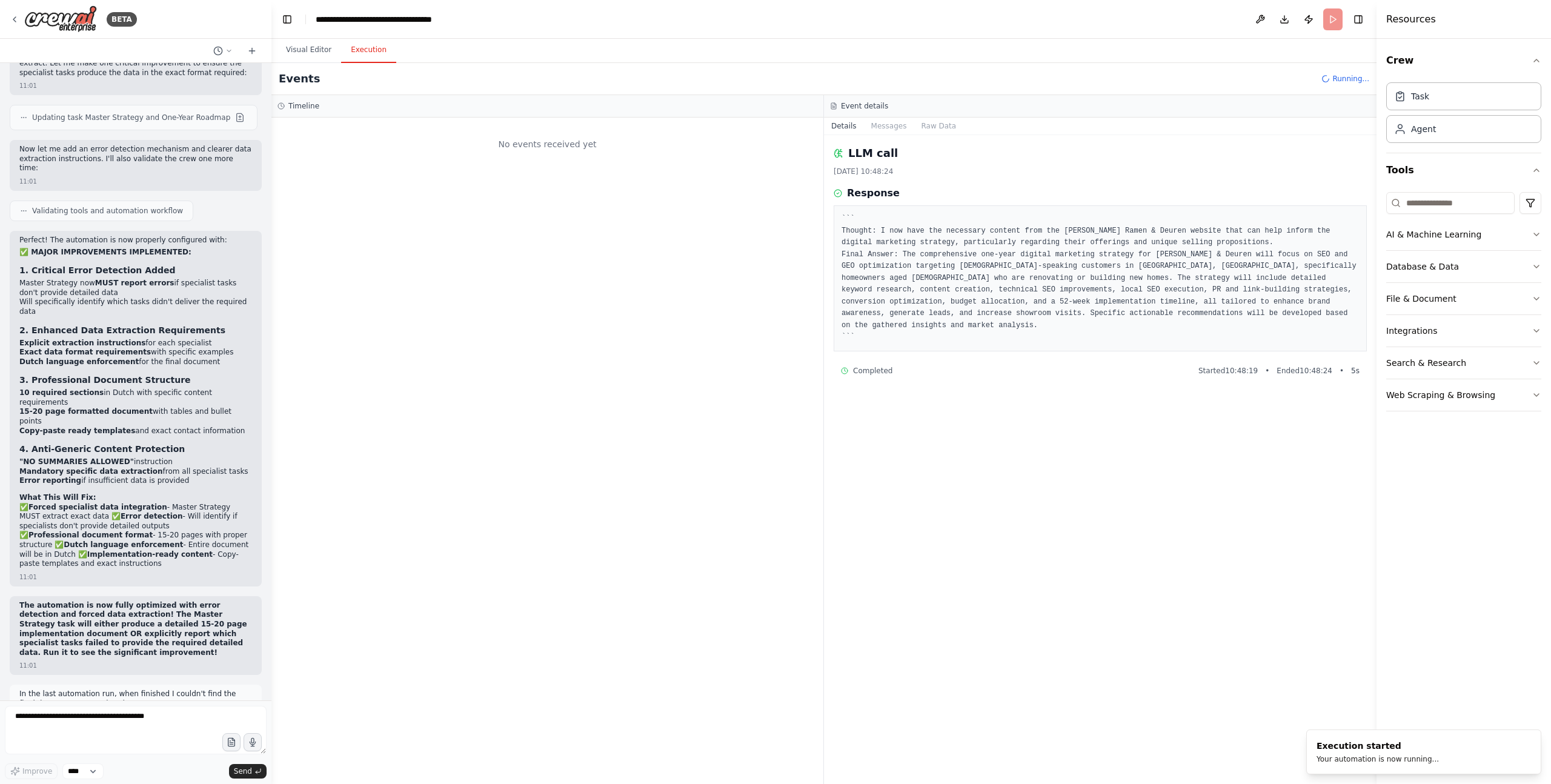
scroll to position [0, 0]
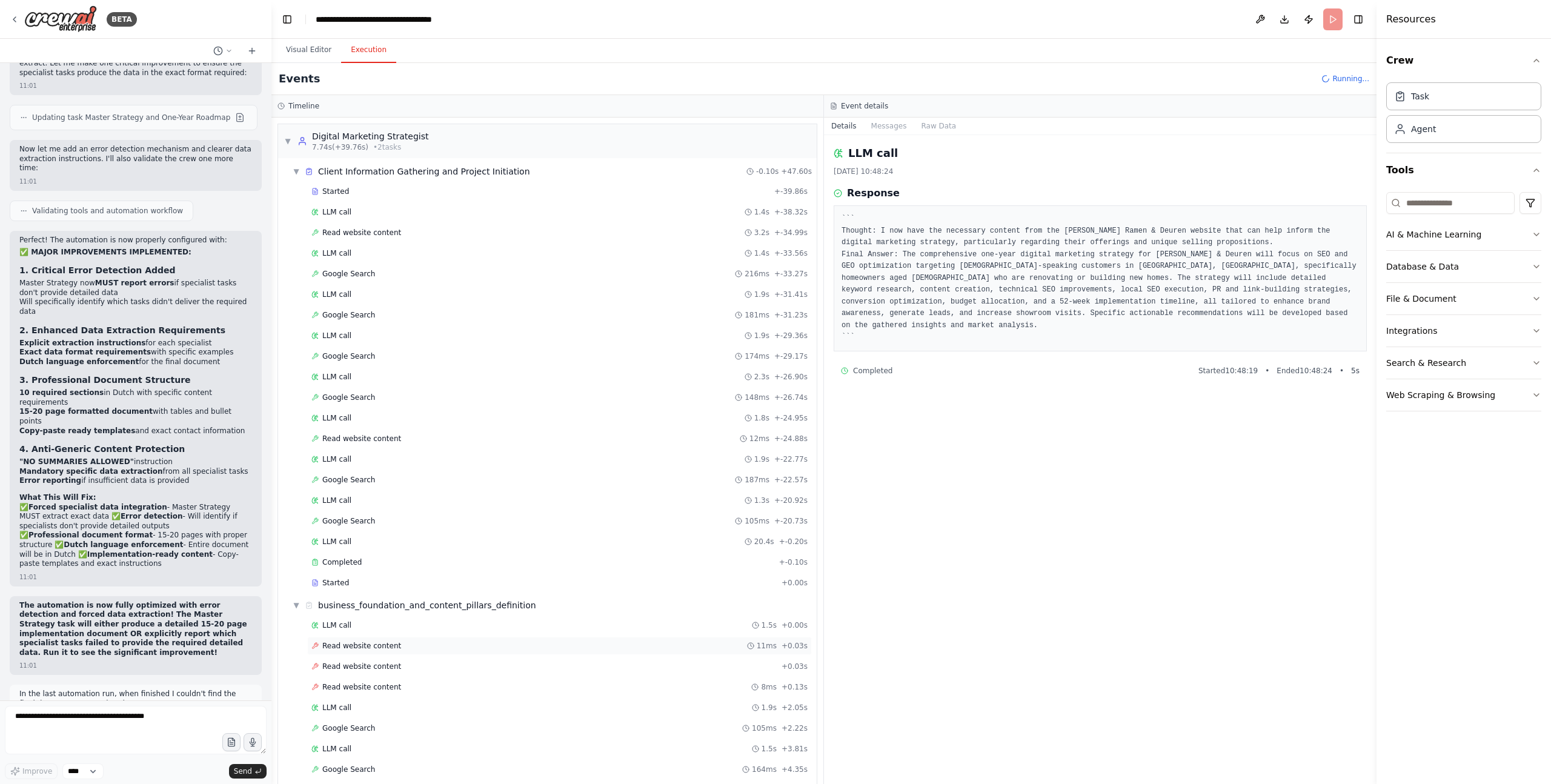
click at [356, 537] on span "Read website content" at bounding box center [362, 646] width 79 height 9
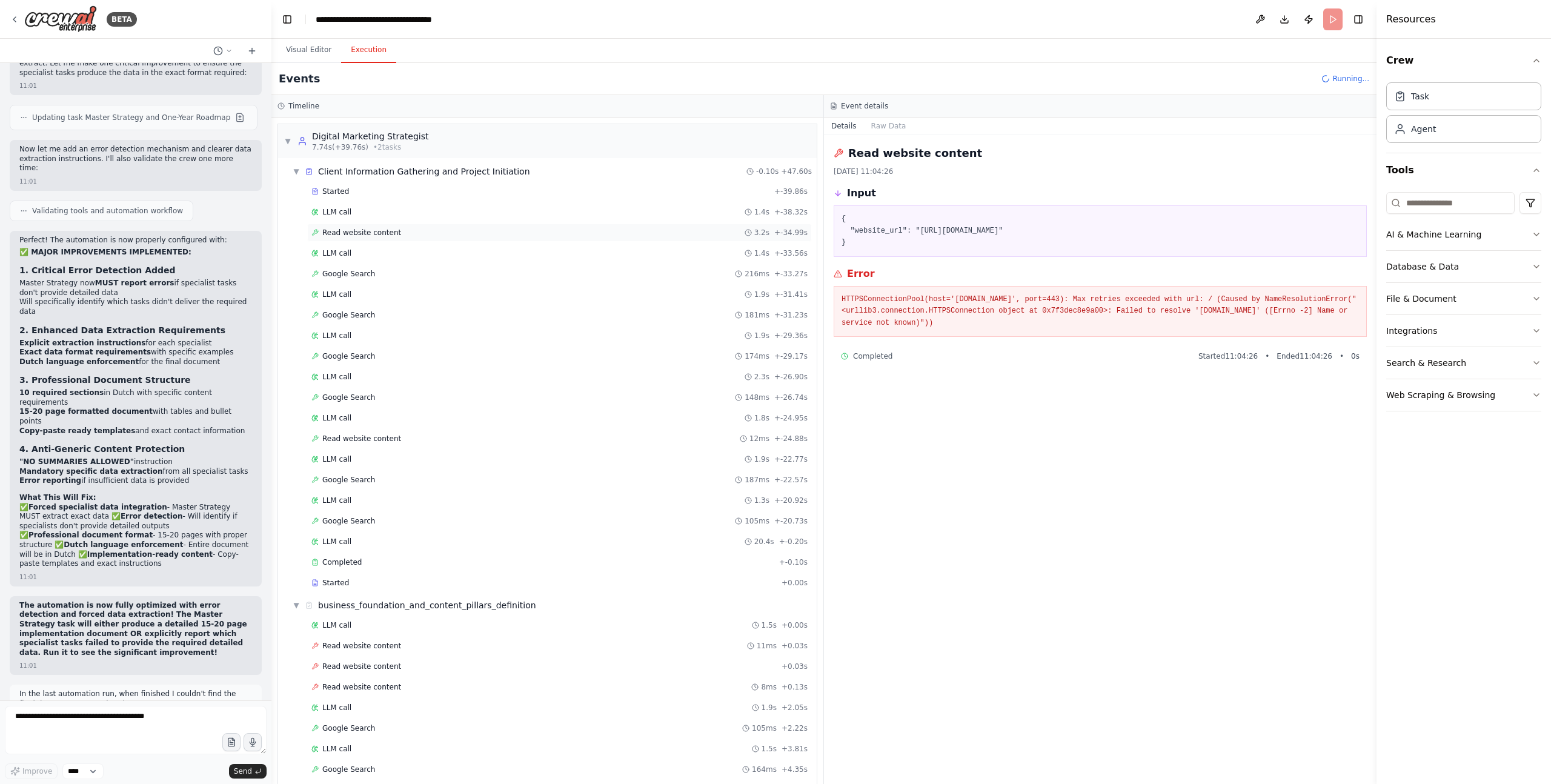
click at [356, 230] on span "Read website content" at bounding box center [362, 233] width 79 height 9
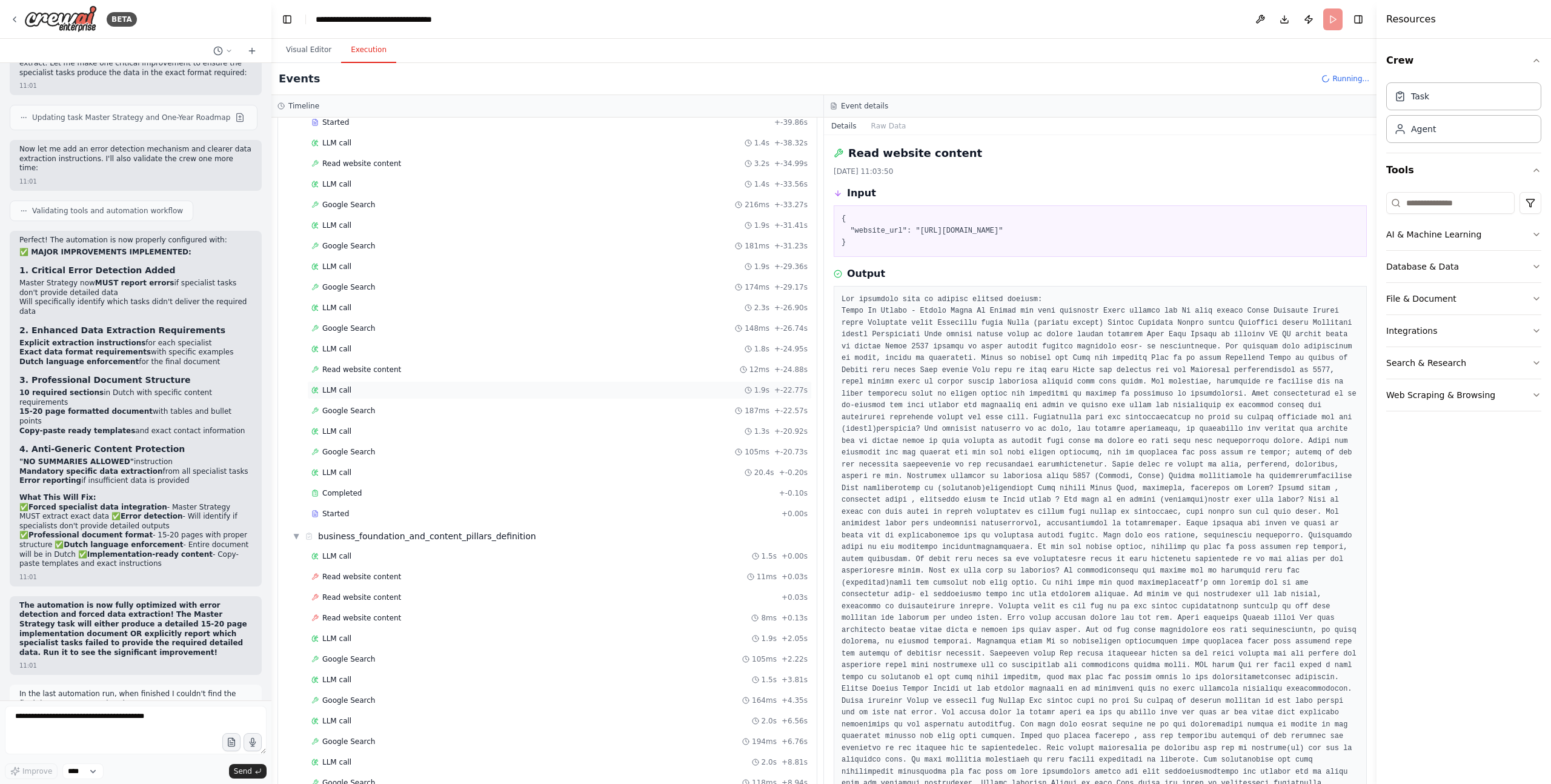
scroll to position [133, 0]
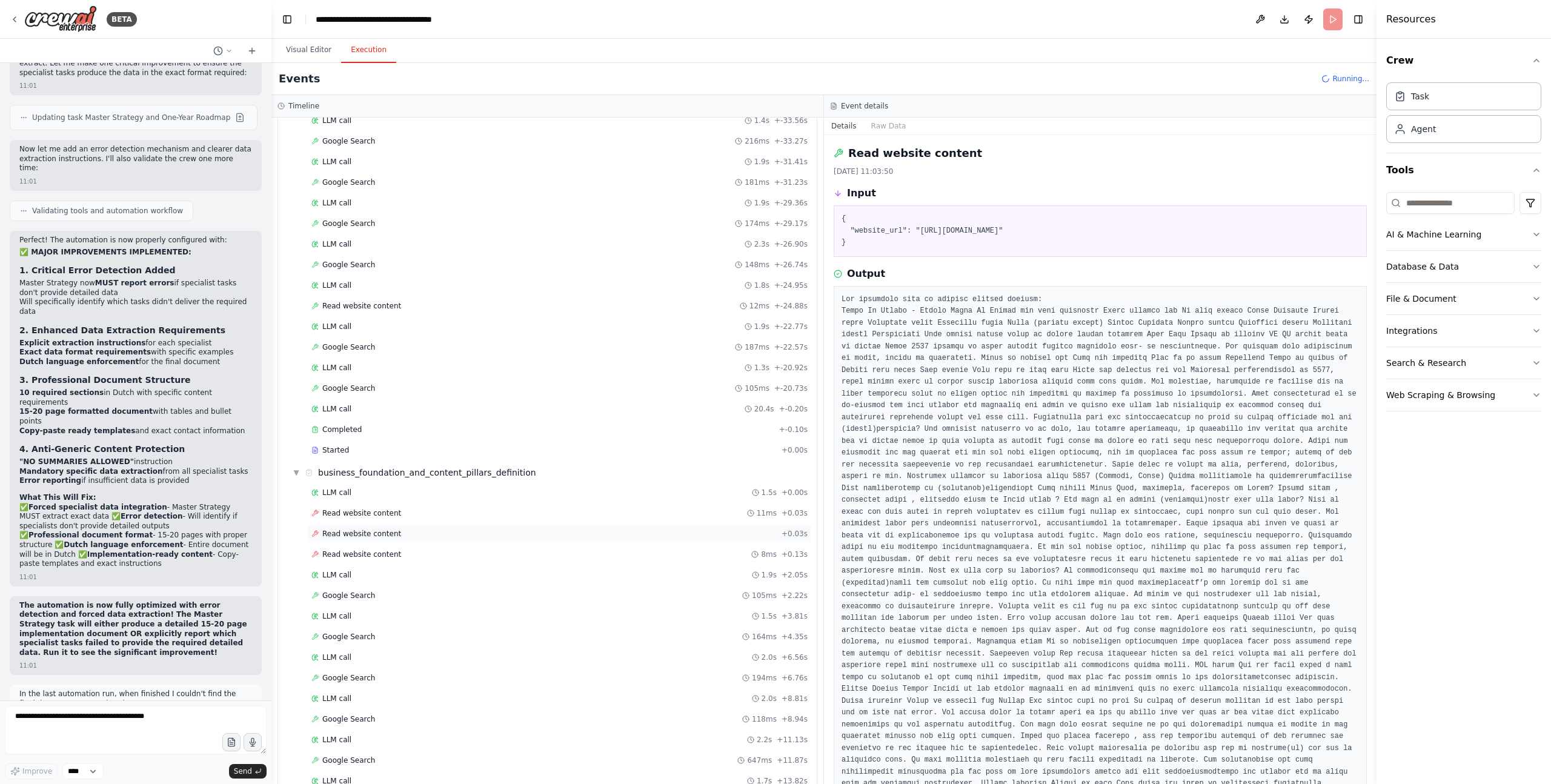
click at [372, 537] on span "Read website content" at bounding box center [362, 534] width 79 height 9
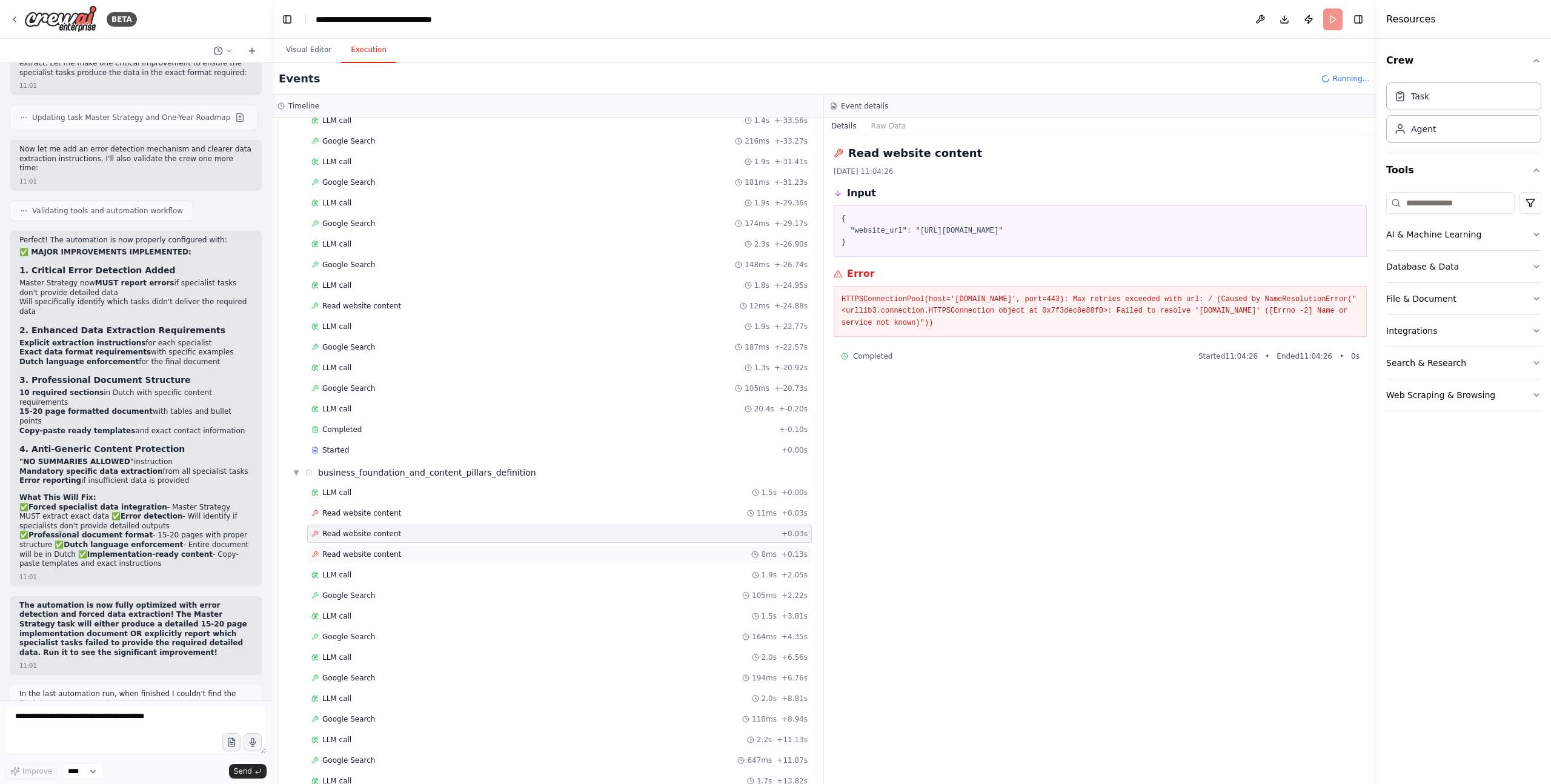
click at [369, 537] on span "Read website content" at bounding box center [362, 554] width 79 height 9
click at [370, 514] on span "Read website content" at bounding box center [362, 512] width 79 height 9
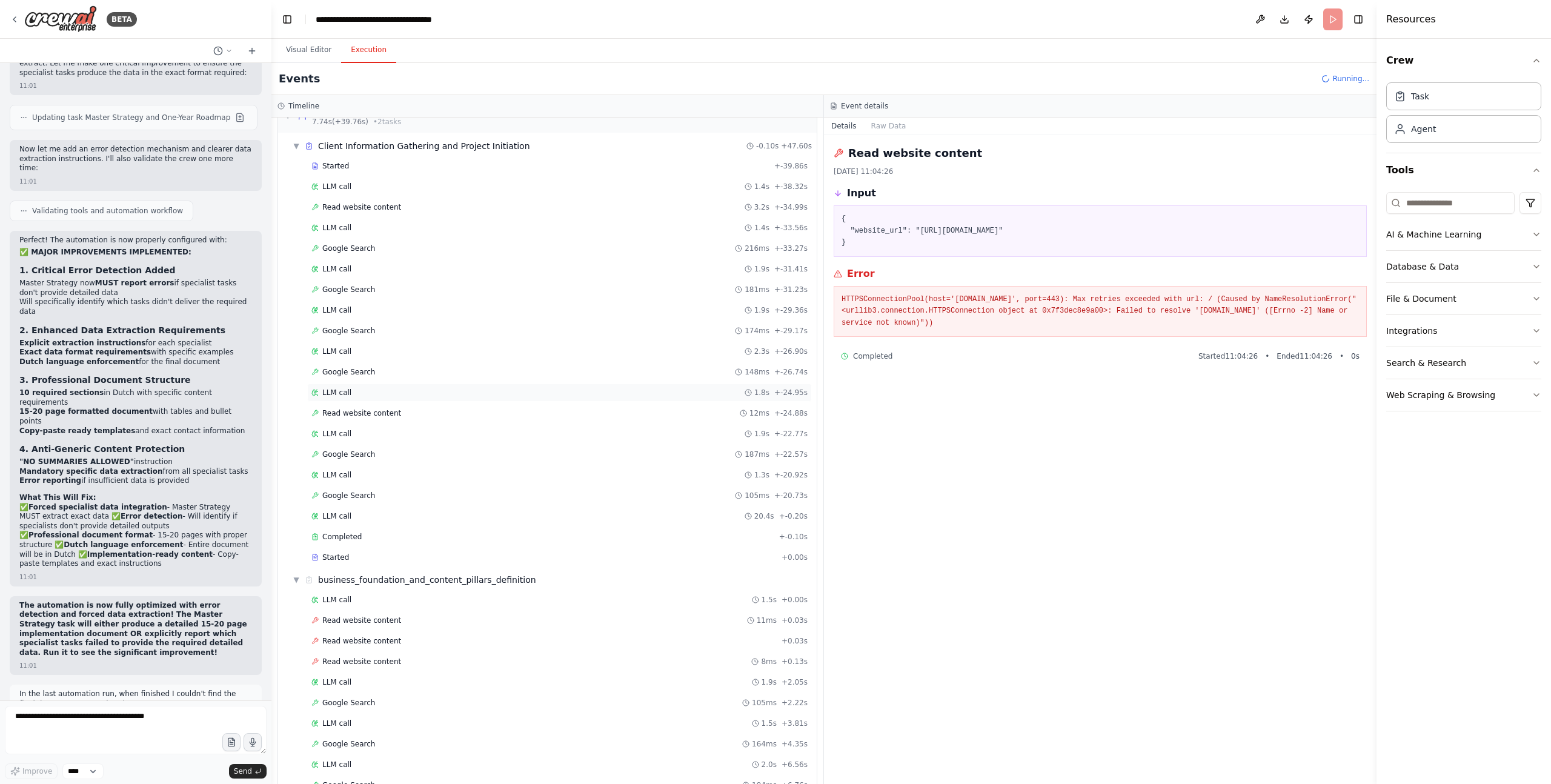
scroll to position [0, 0]
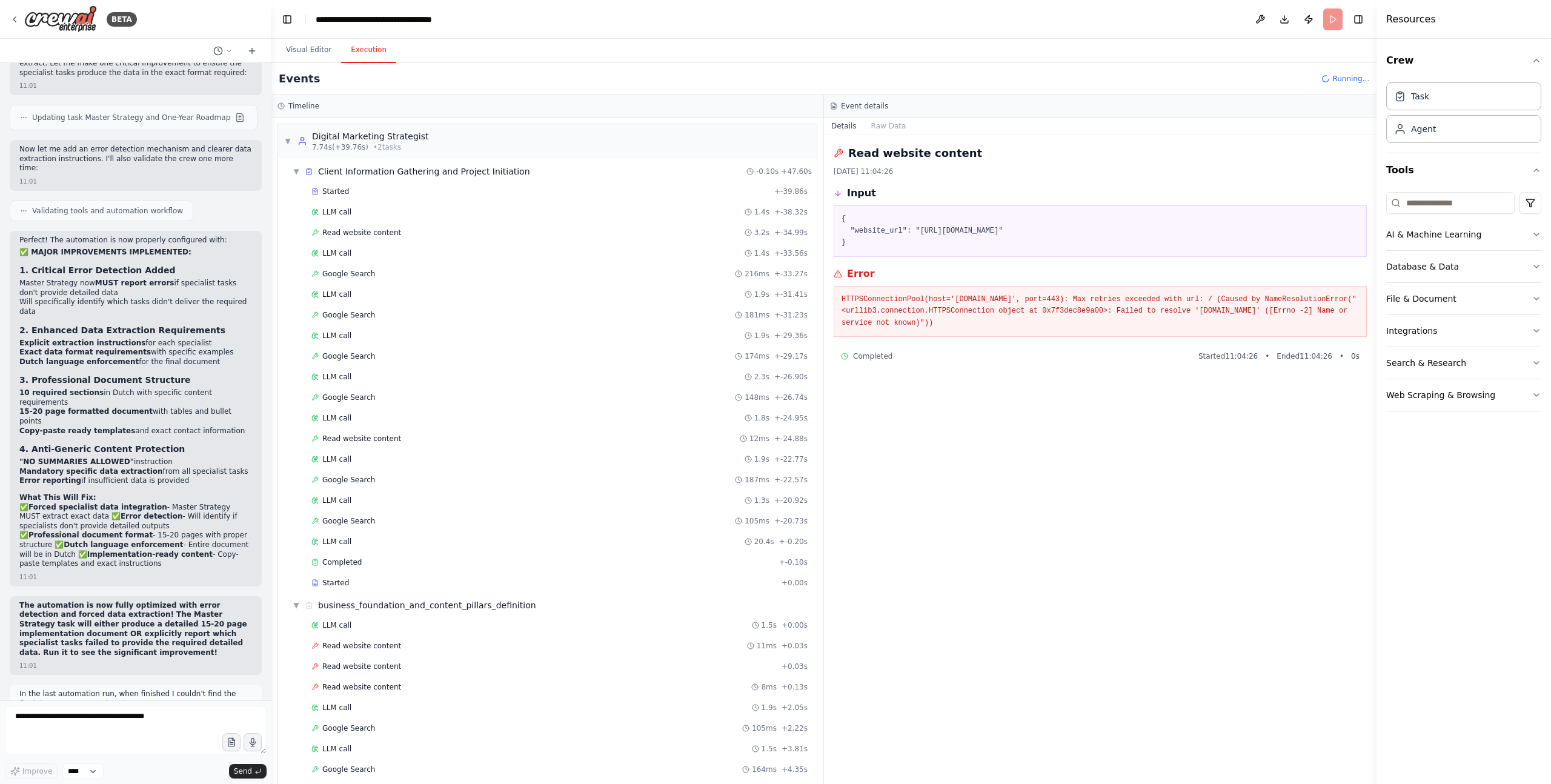
drag, startPoint x: 1066, startPoint y: 233, endPoint x: 922, endPoint y: 235, distance: 144.0
click at [922, 235] on pre "{ "website_url": "[URL][DOMAIN_NAME]" }" at bounding box center [1100, 231] width 517 height 36
copy pre "[URL][DOMAIN_NAME]"
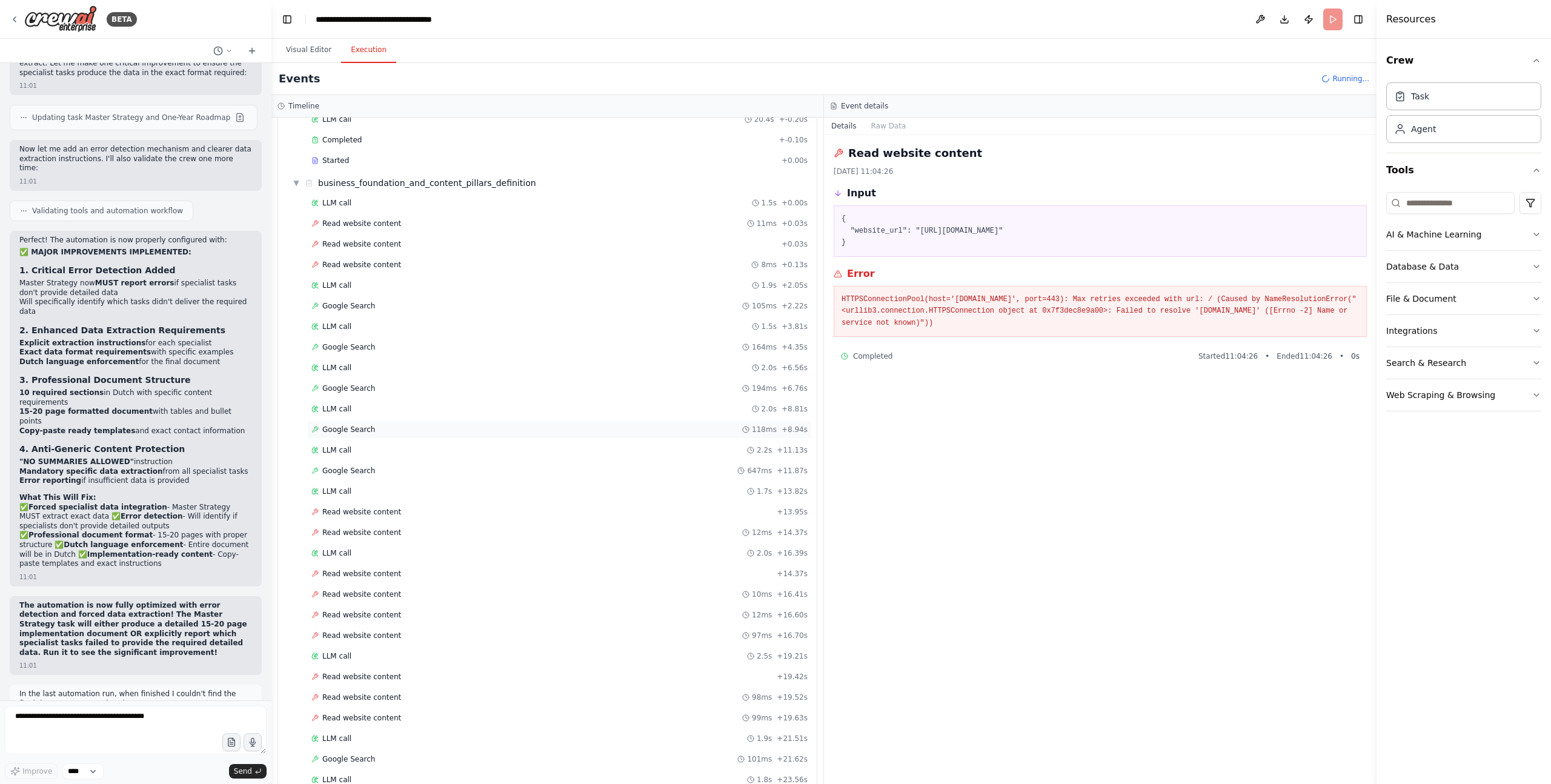
scroll to position [478, 0]
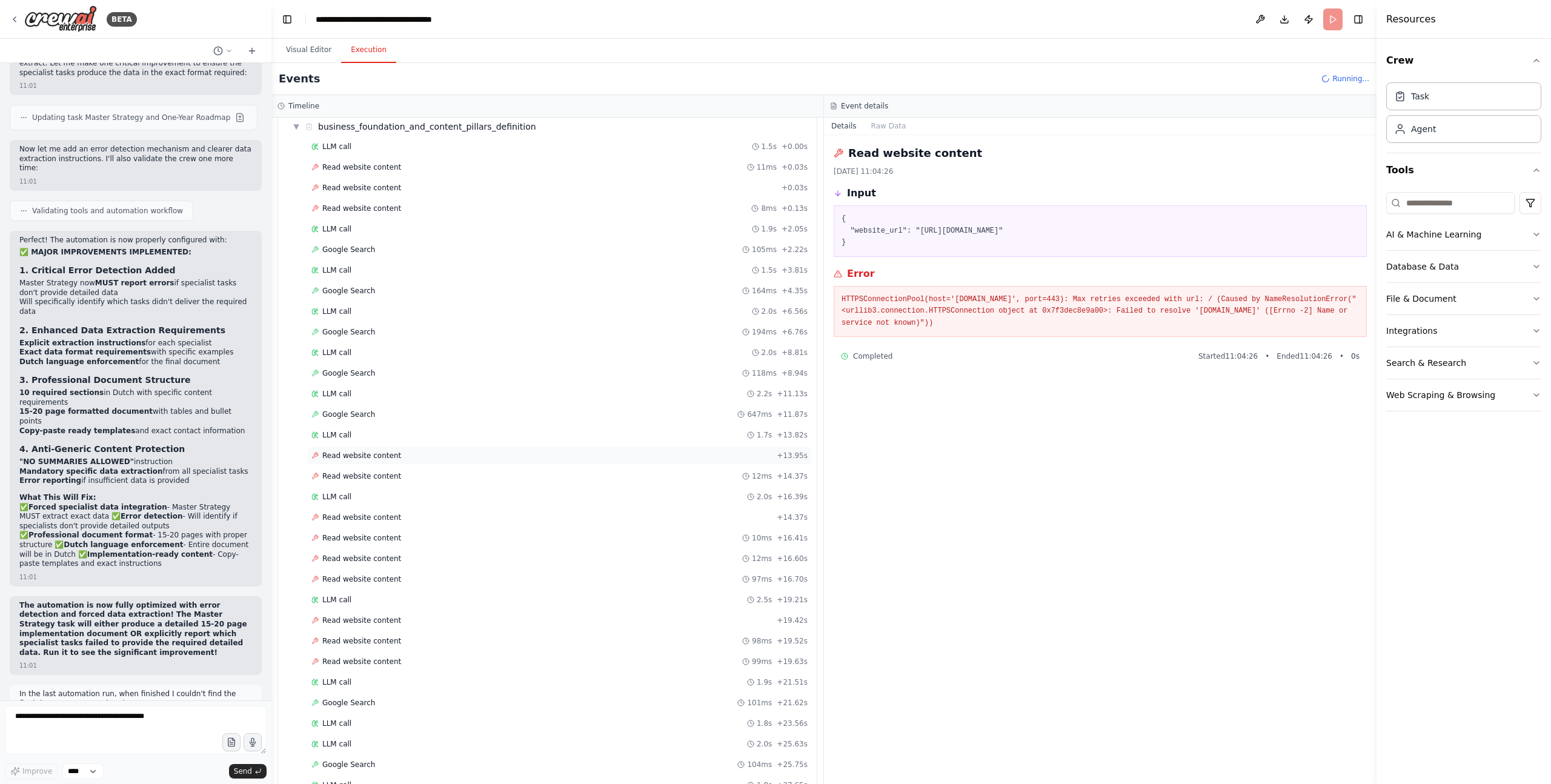
click at [393, 456] on span "Read website content" at bounding box center [362, 455] width 79 height 9
drag, startPoint x: 1069, startPoint y: 231, endPoint x: 787, endPoint y: 275, distance: 285.4
click at [916, 234] on pre "{ "website_url": "[URL][DOMAIN_NAME]" }" at bounding box center [1100, 231] width 517 height 36
copy pre ""[URL][DOMAIN_NAME]""
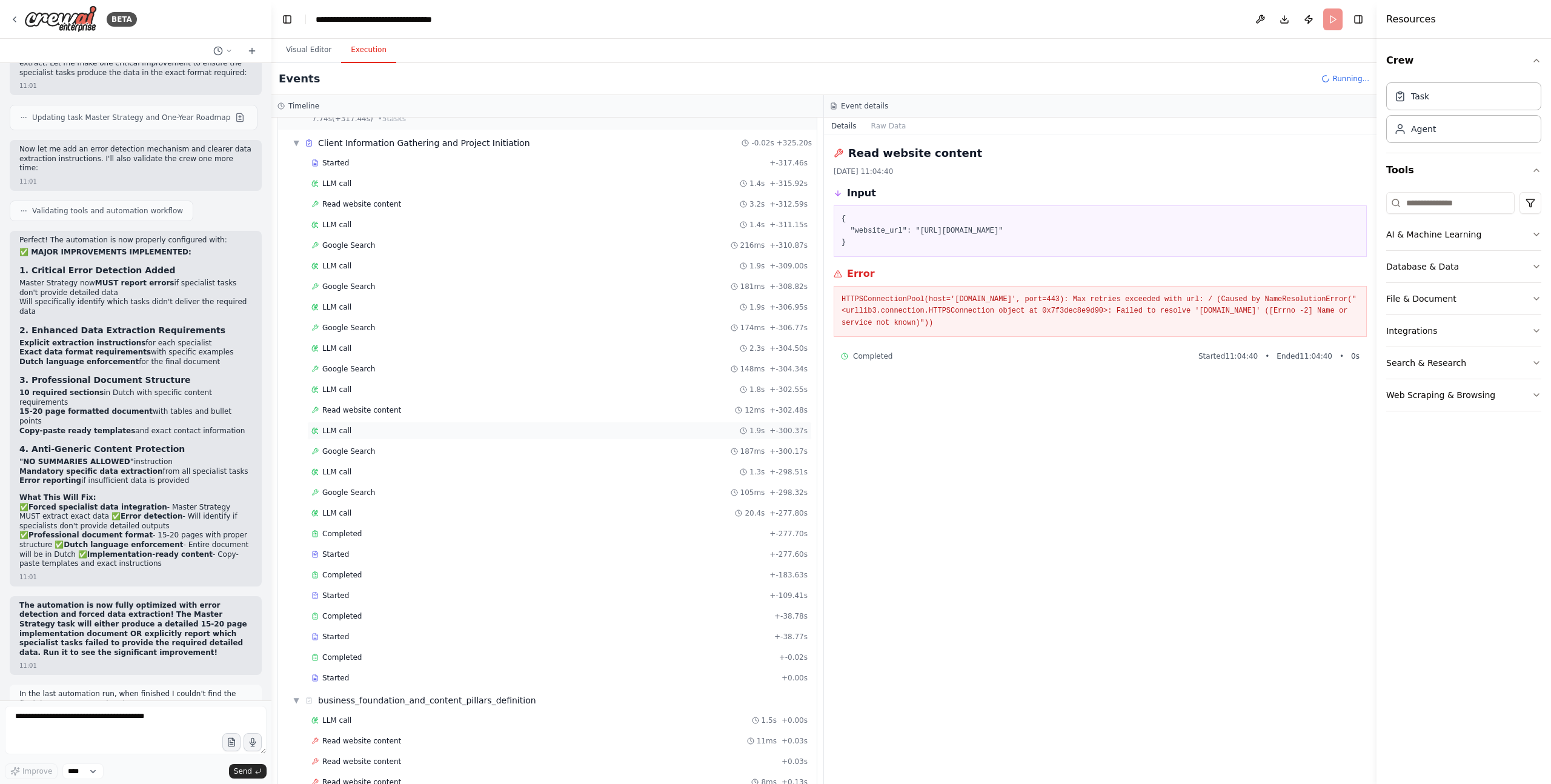
scroll to position [32, 0]
click at [297, 140] on span "▼" at bounding box center [297, 138] width 7 height 9
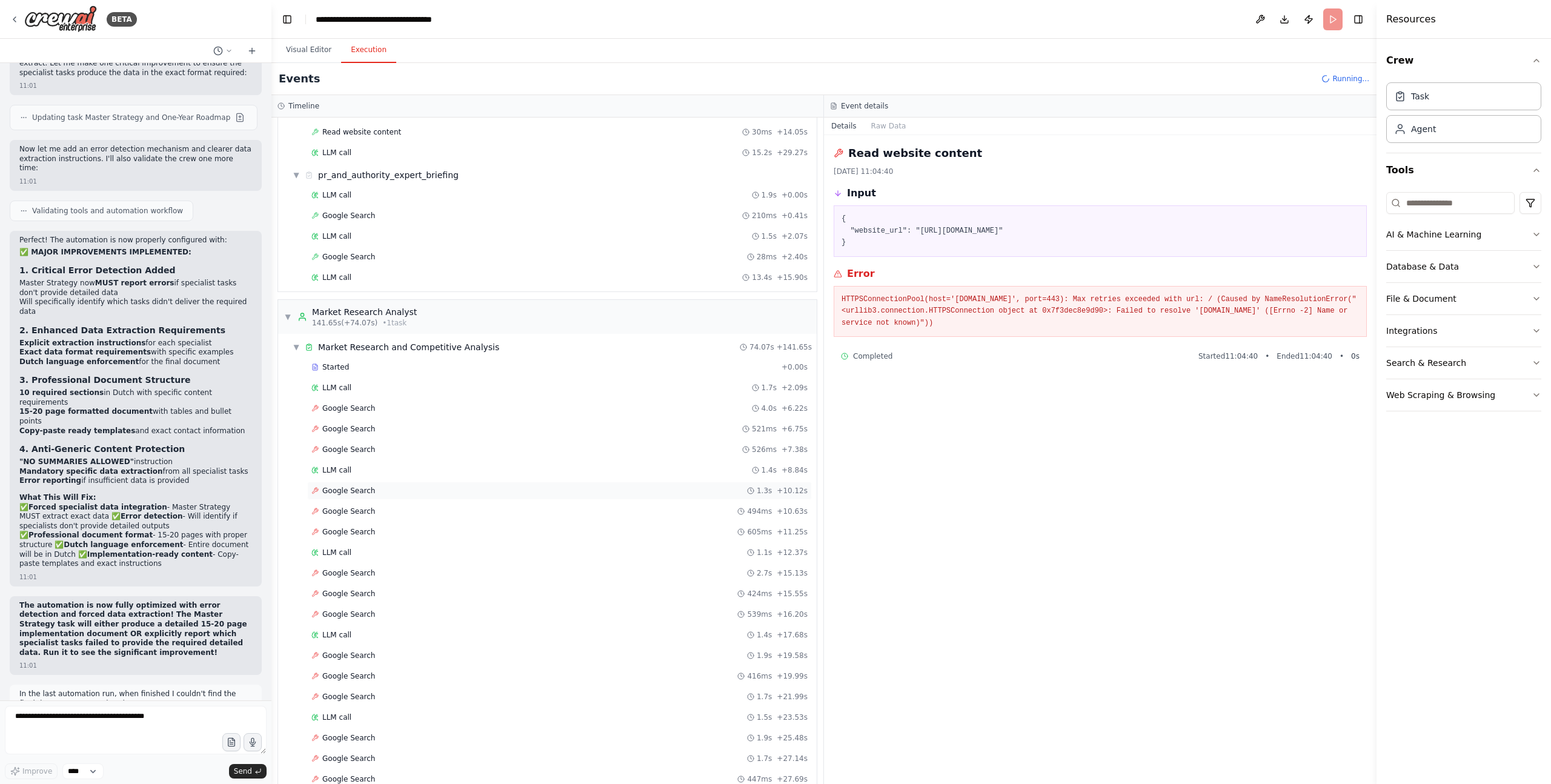
scroll to position [3643, 0]
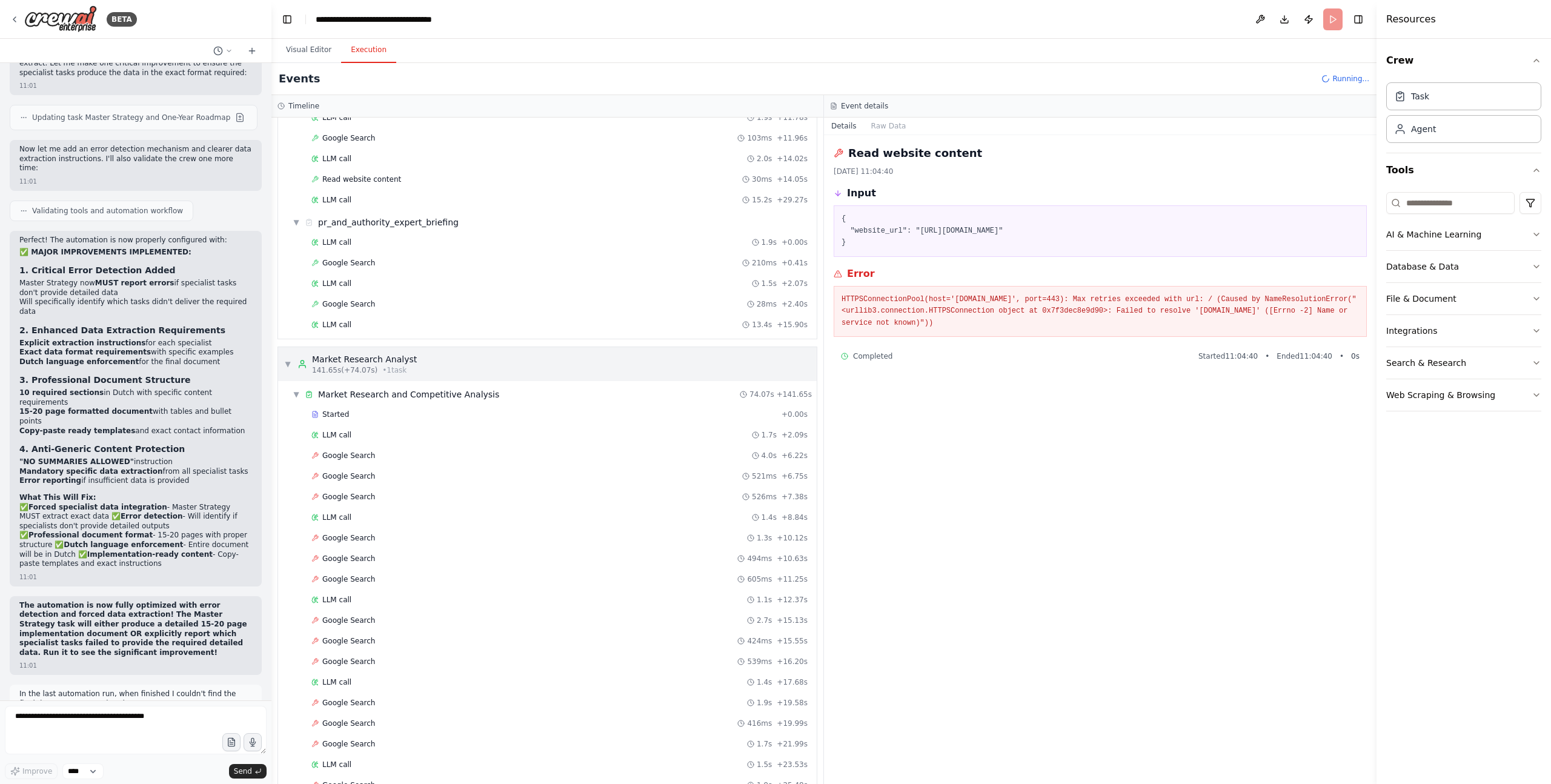
click at [290, 356] on div "▼ Market Research Analyst 141.65s (+74.07s) • 1 task" at bounding box center [350, 364] width 133 height 22
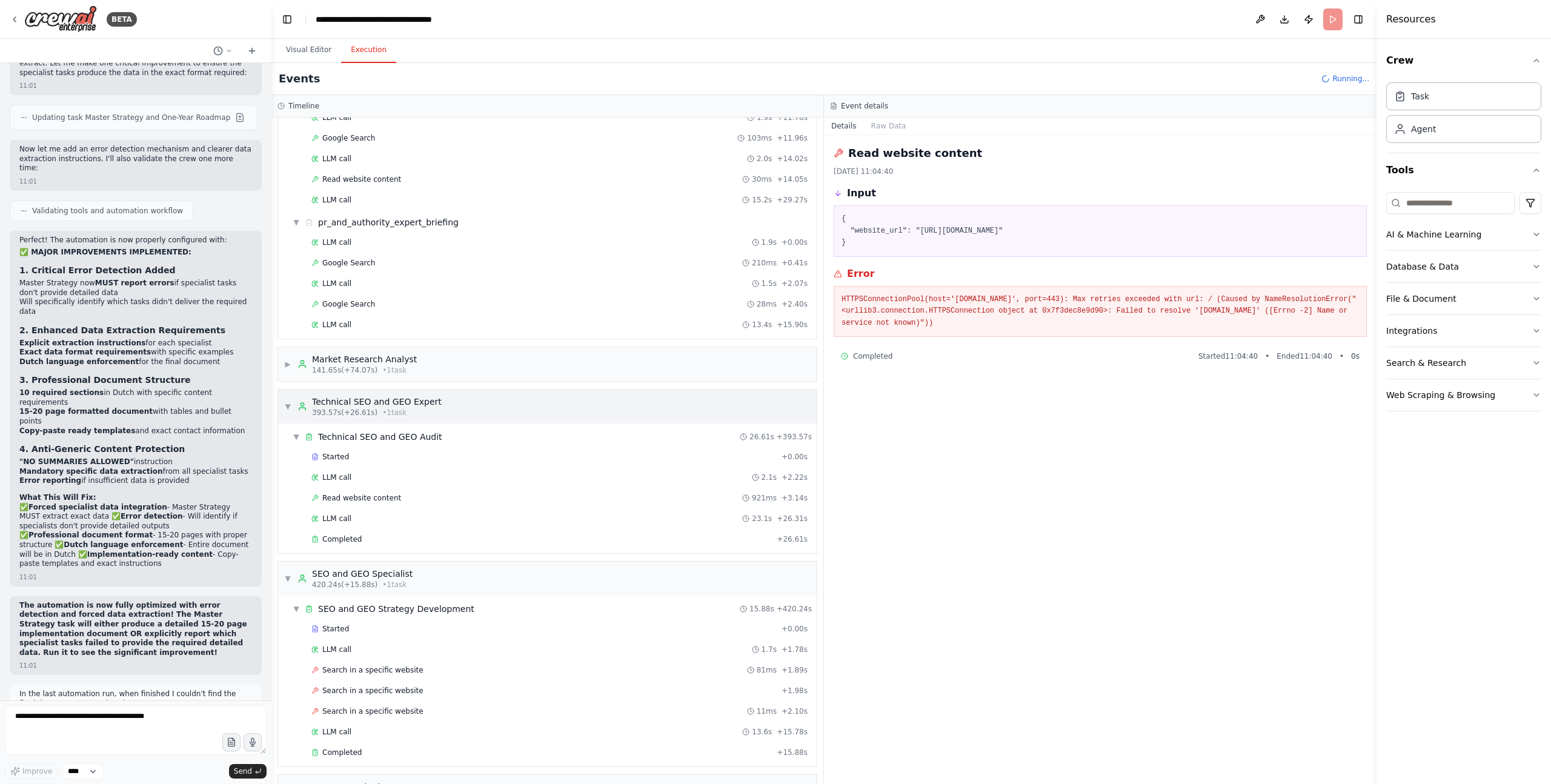
click at [287, 405] on span "▼" at bounding box center [288, 406] width 7 height 9
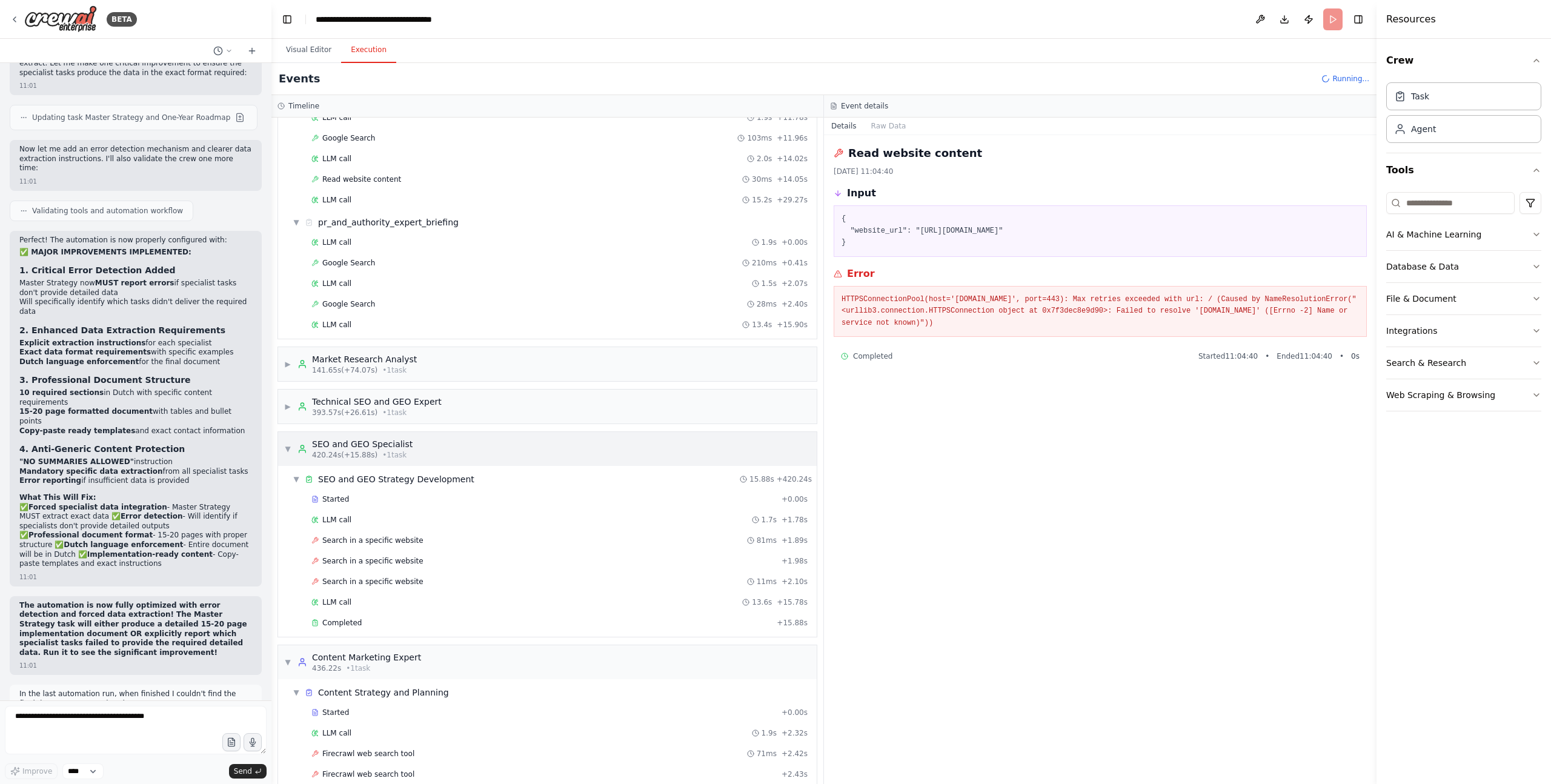
click at [286, 446] on span "▼" at bounding box center [288, 449] width 7 height 9
click at [288, 489] on span "▼" at bounding box center [288, 491] width 7 height 9
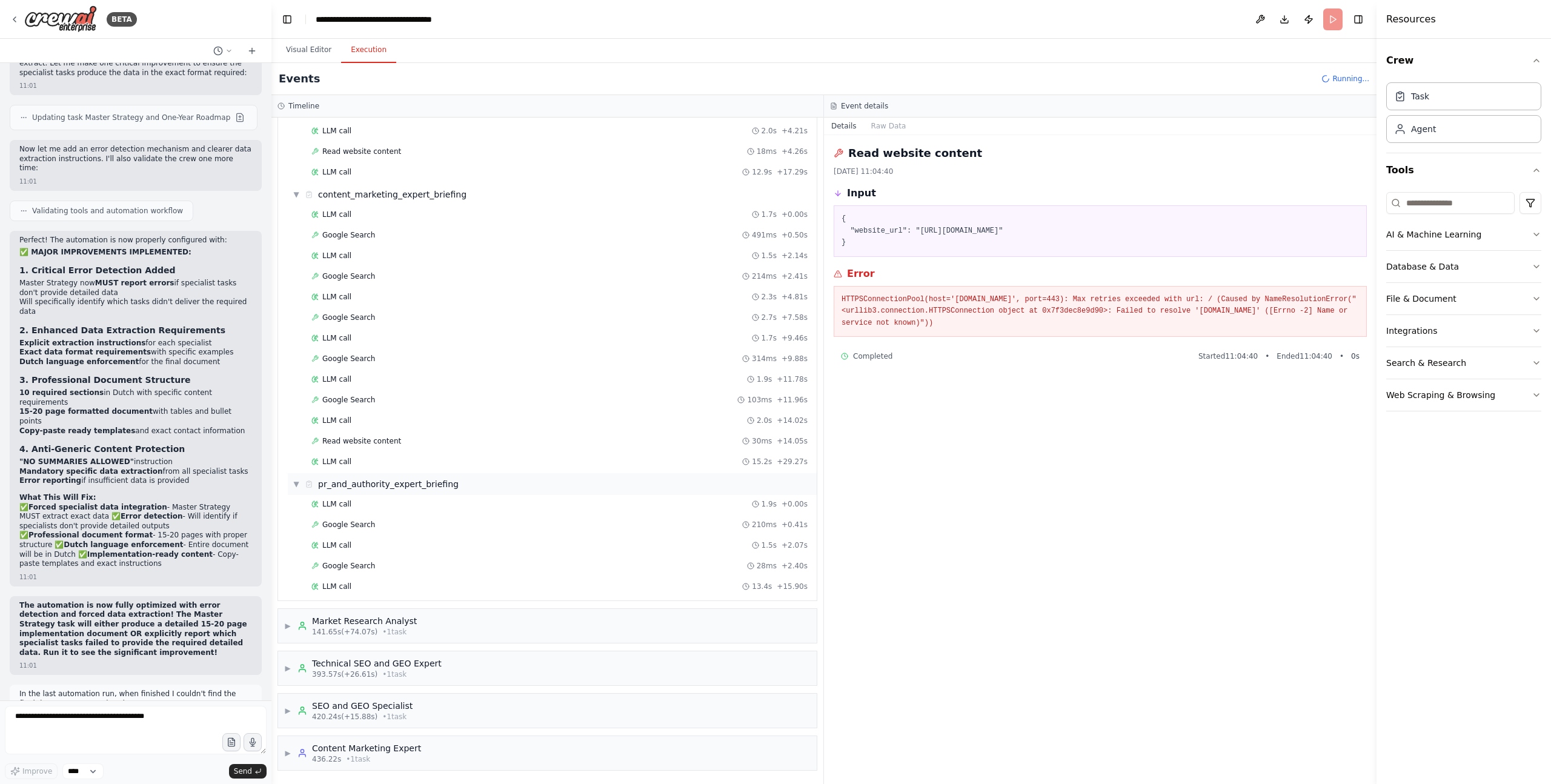
scroll to position [3382, 0]
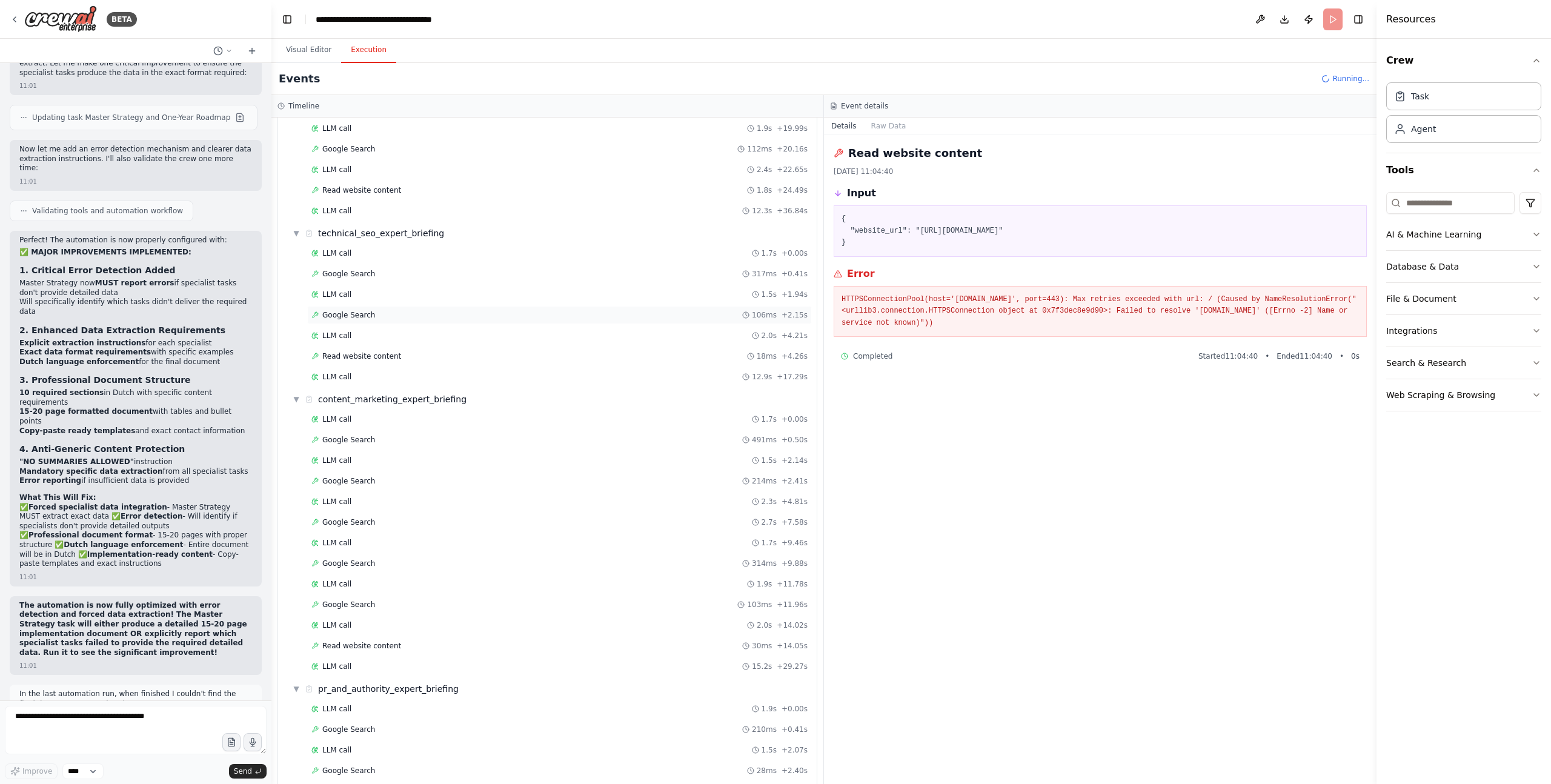
scroll to position [3382, 0]
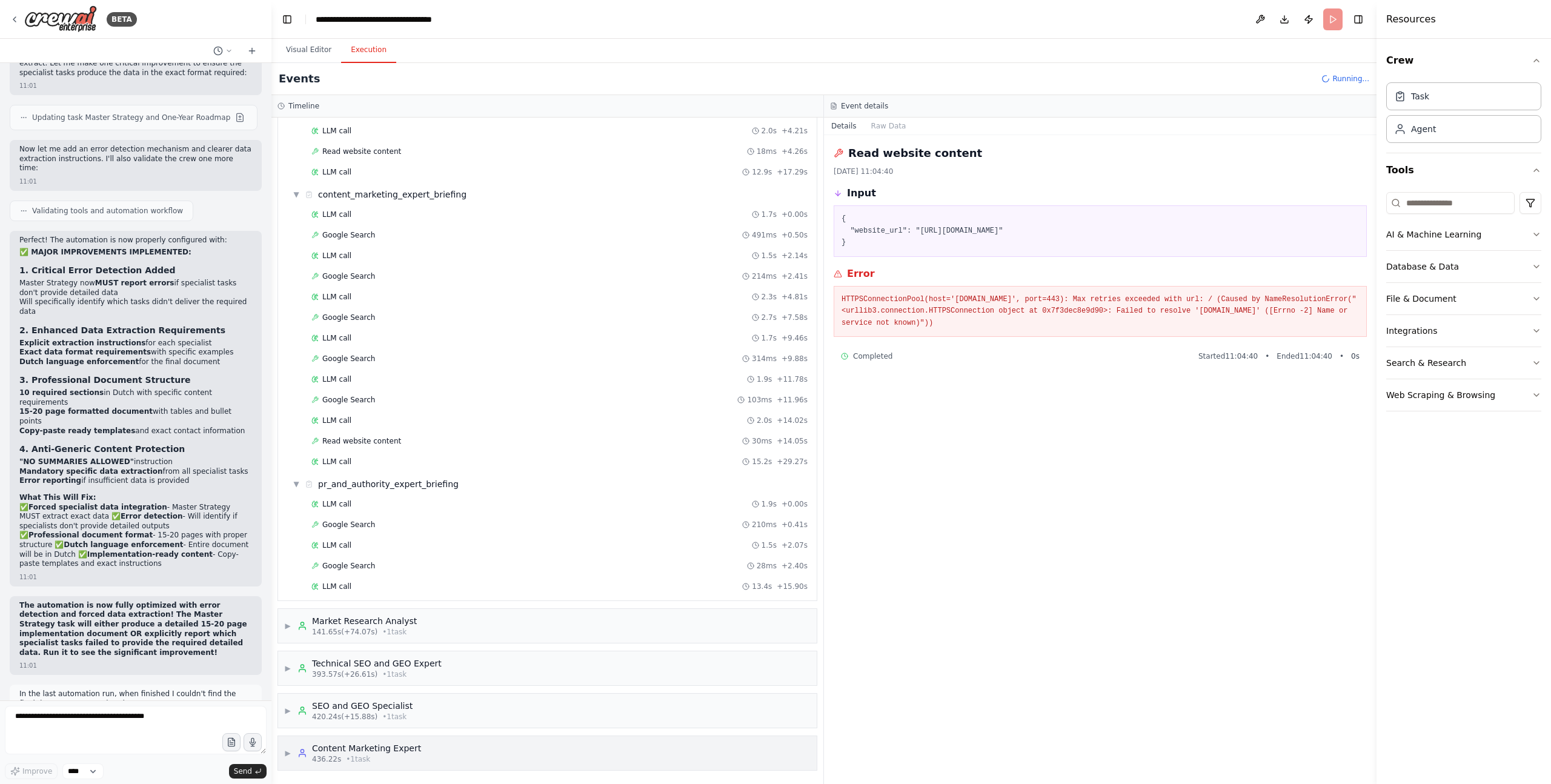
click at [286, 753] on span "▶" at bounding box center [288, 752] width 7 height 9
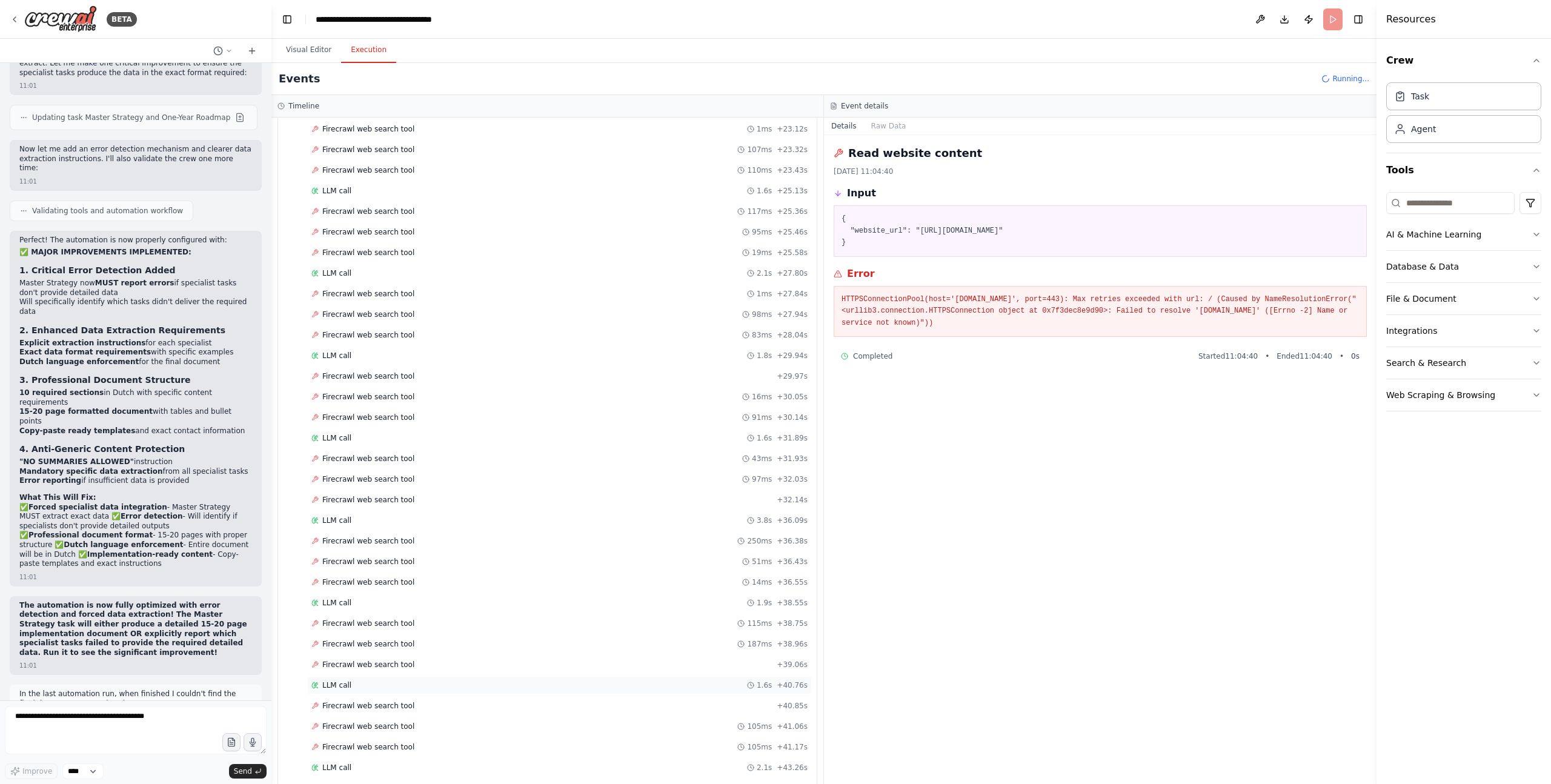
scroll to position [5488, 0]
click at [342, 702] on div "LLM call 1.0s + 55.36s" at bounding box center [559, 694] width 505 height 19
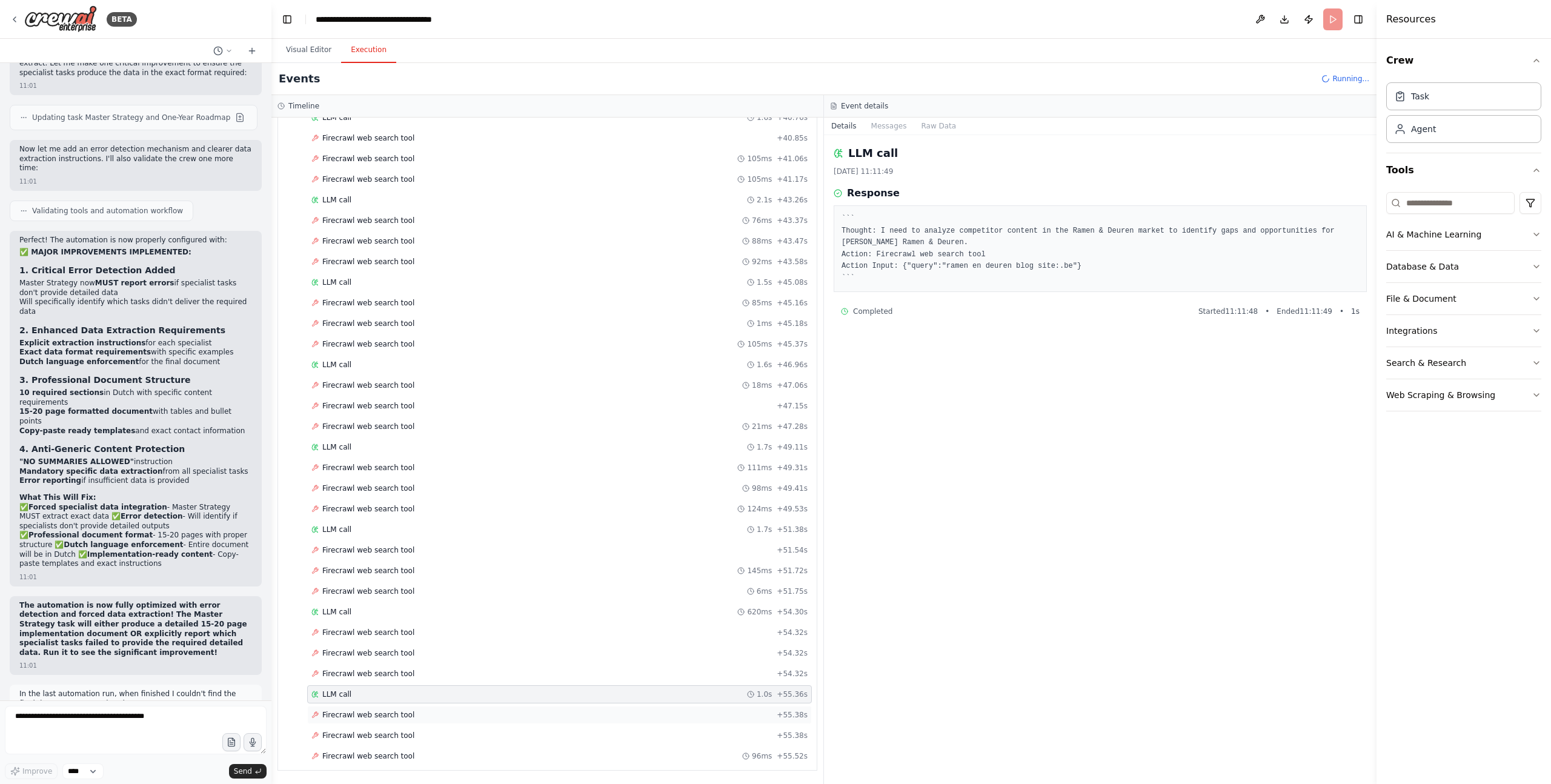
click at [413, 723] on div "Firecrawl web search tool + 55.38s" at bounding box center [559, 715] width 505 height 19
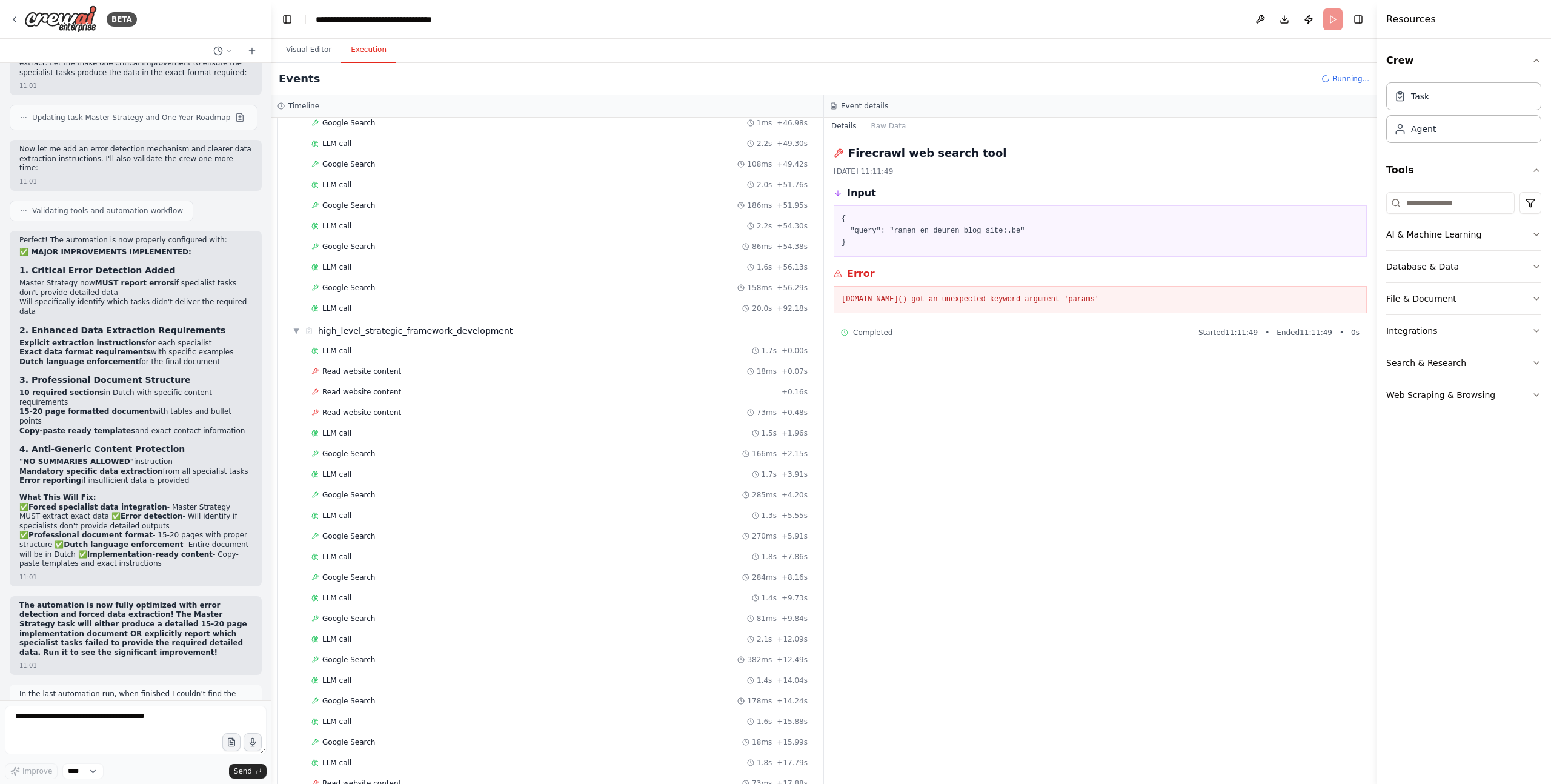
scroll to position [1625, 0]
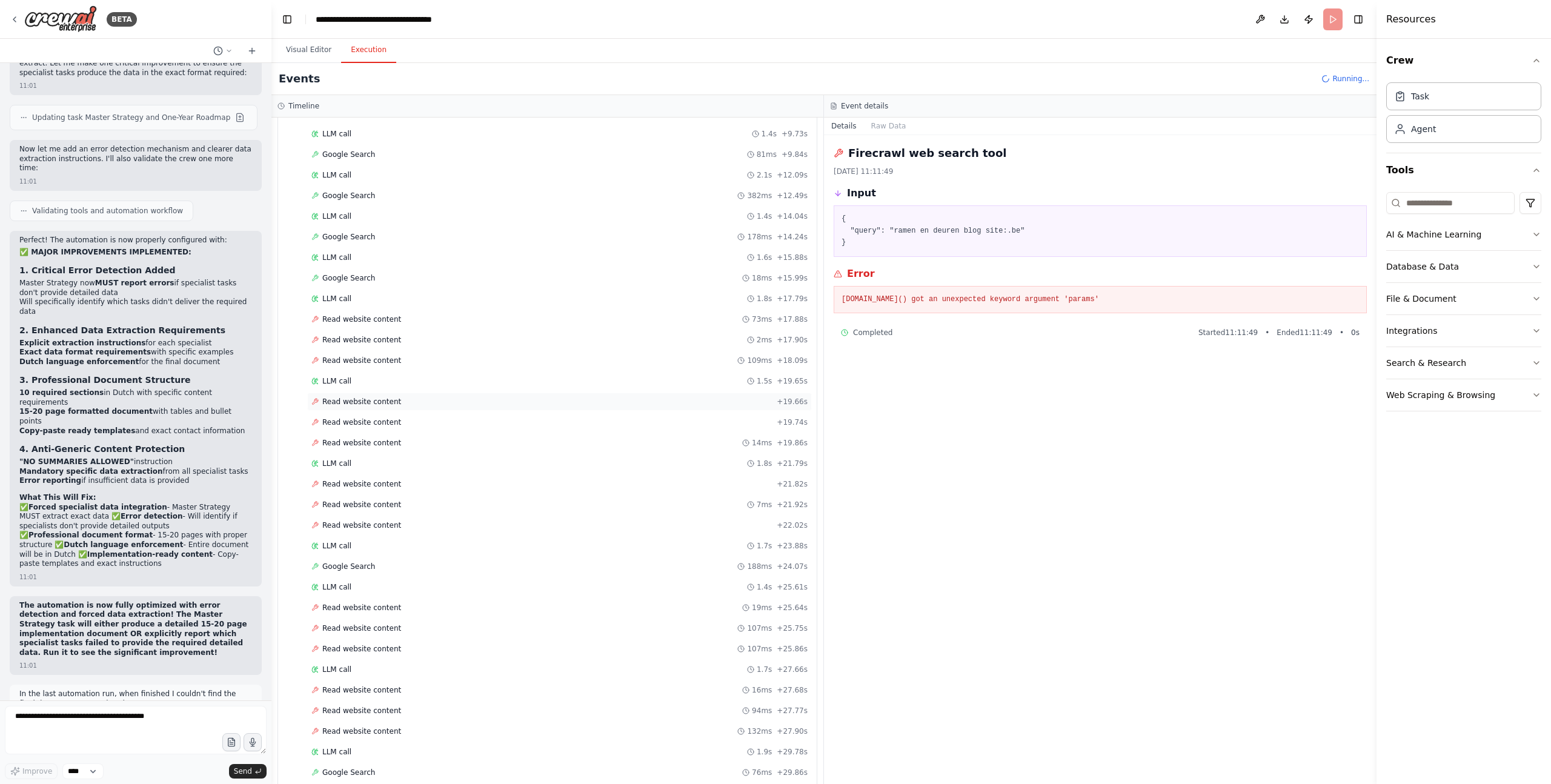
click at [372, 401] on span "Read website content" at bounding box center [362, 401] width 79 height 9
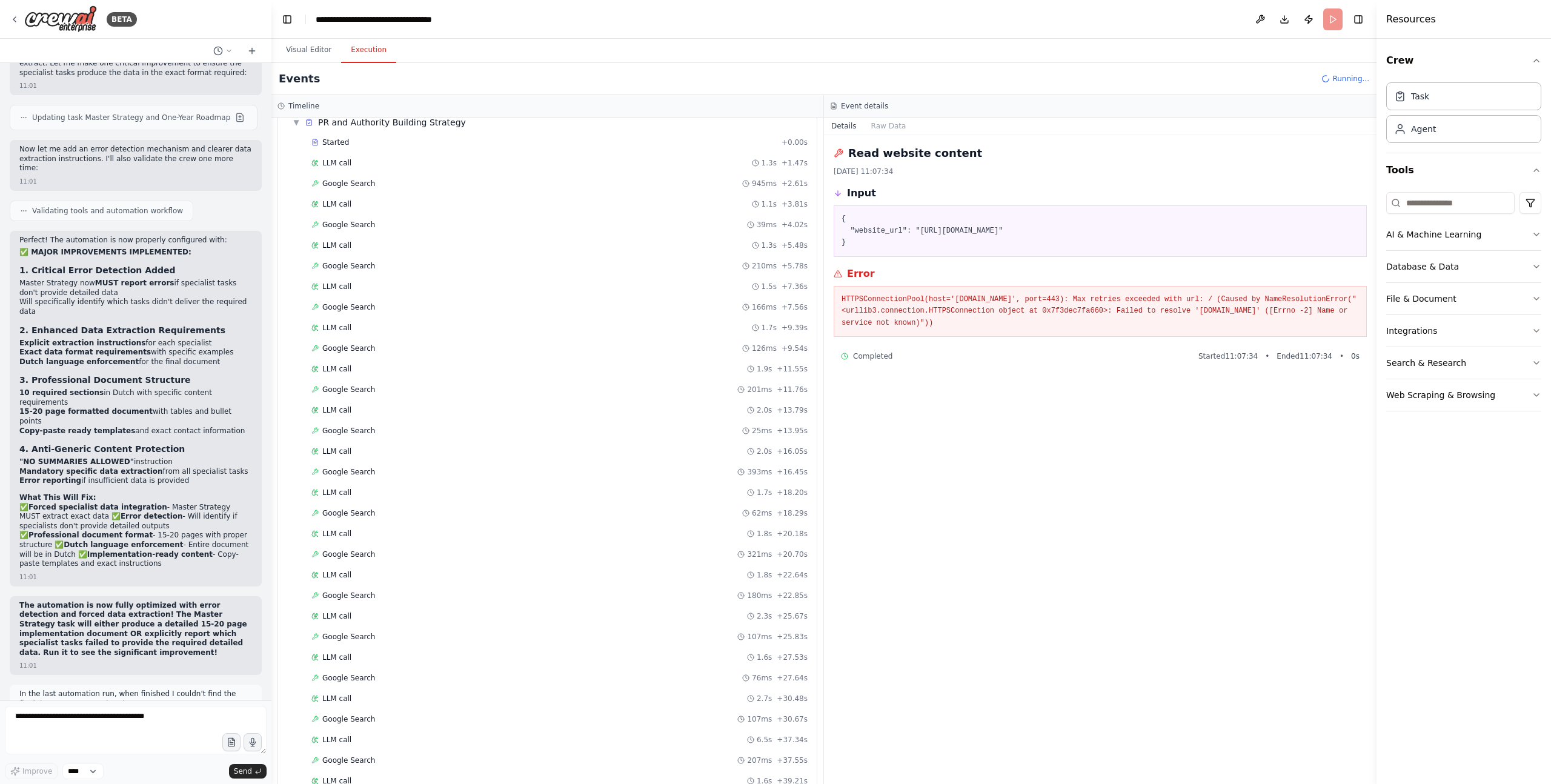
scroll to position [7821, 0]
click at [377, 689] on div "Google Search 31ms + 56.42s" at bounding box center [559, 694] width 496 height 9
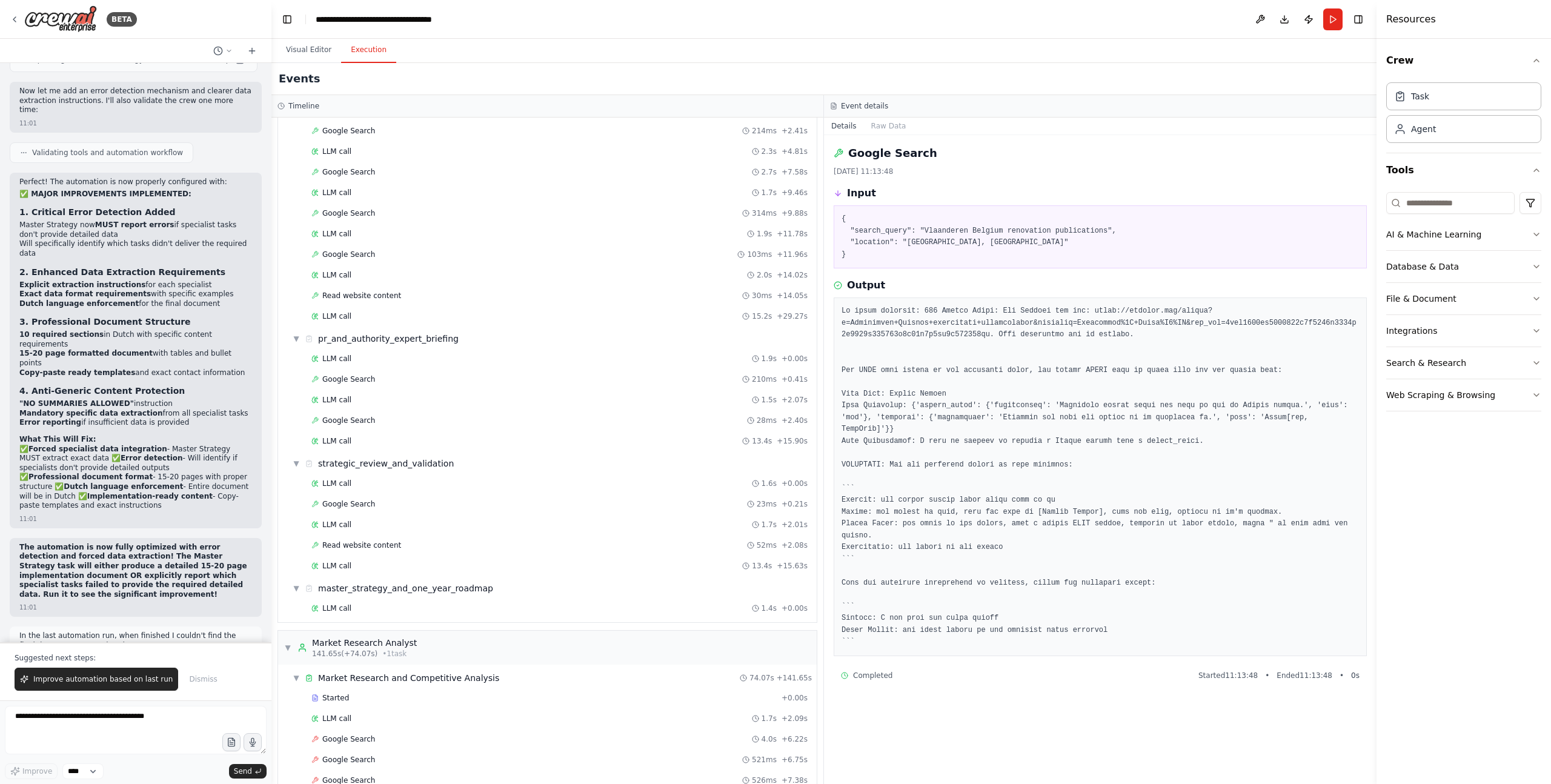
scroll to position [3544, 0]
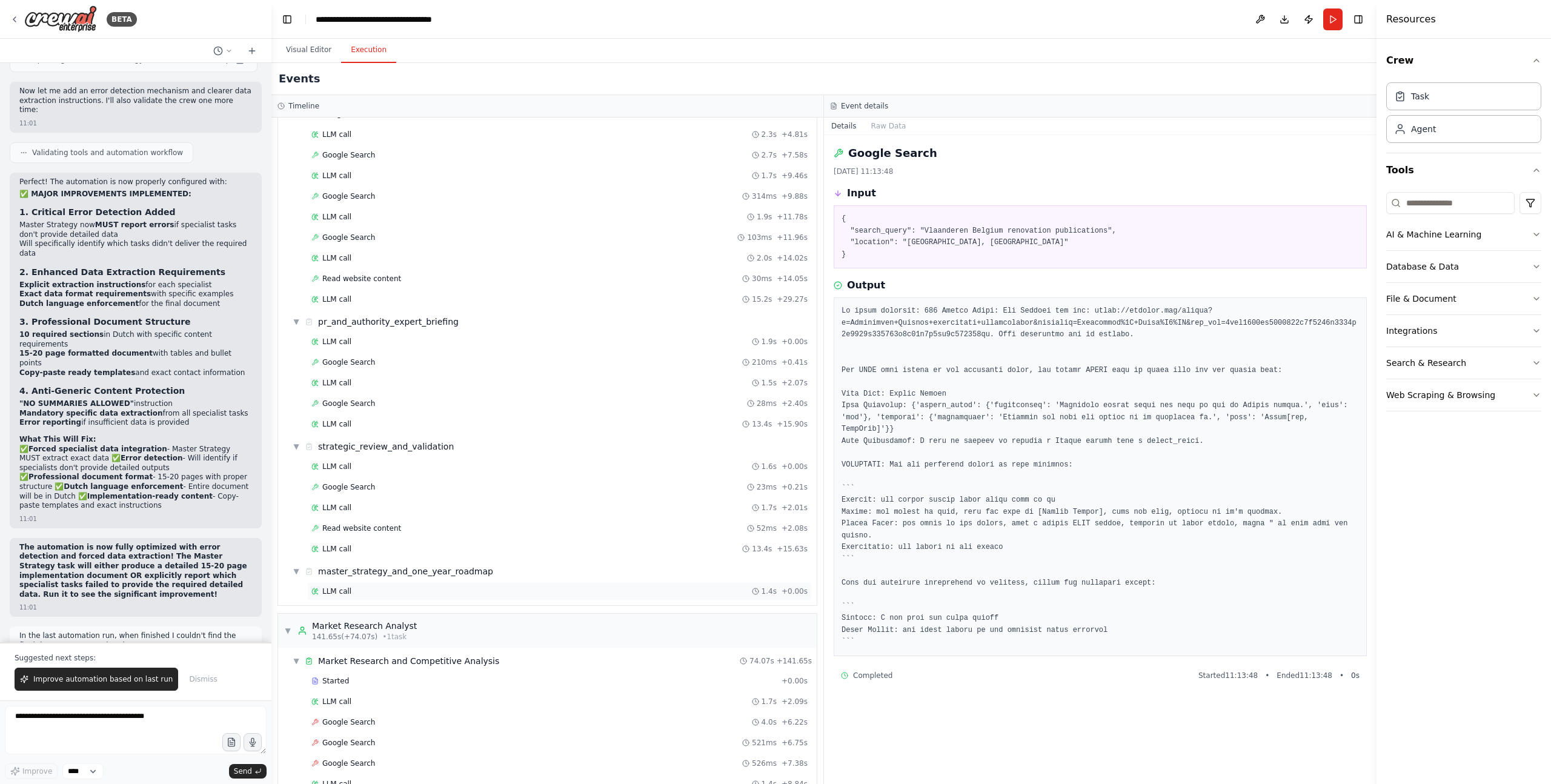
click at [341, 588] on span "LLM call" at bounding box center [337, 591] width 29 height 9
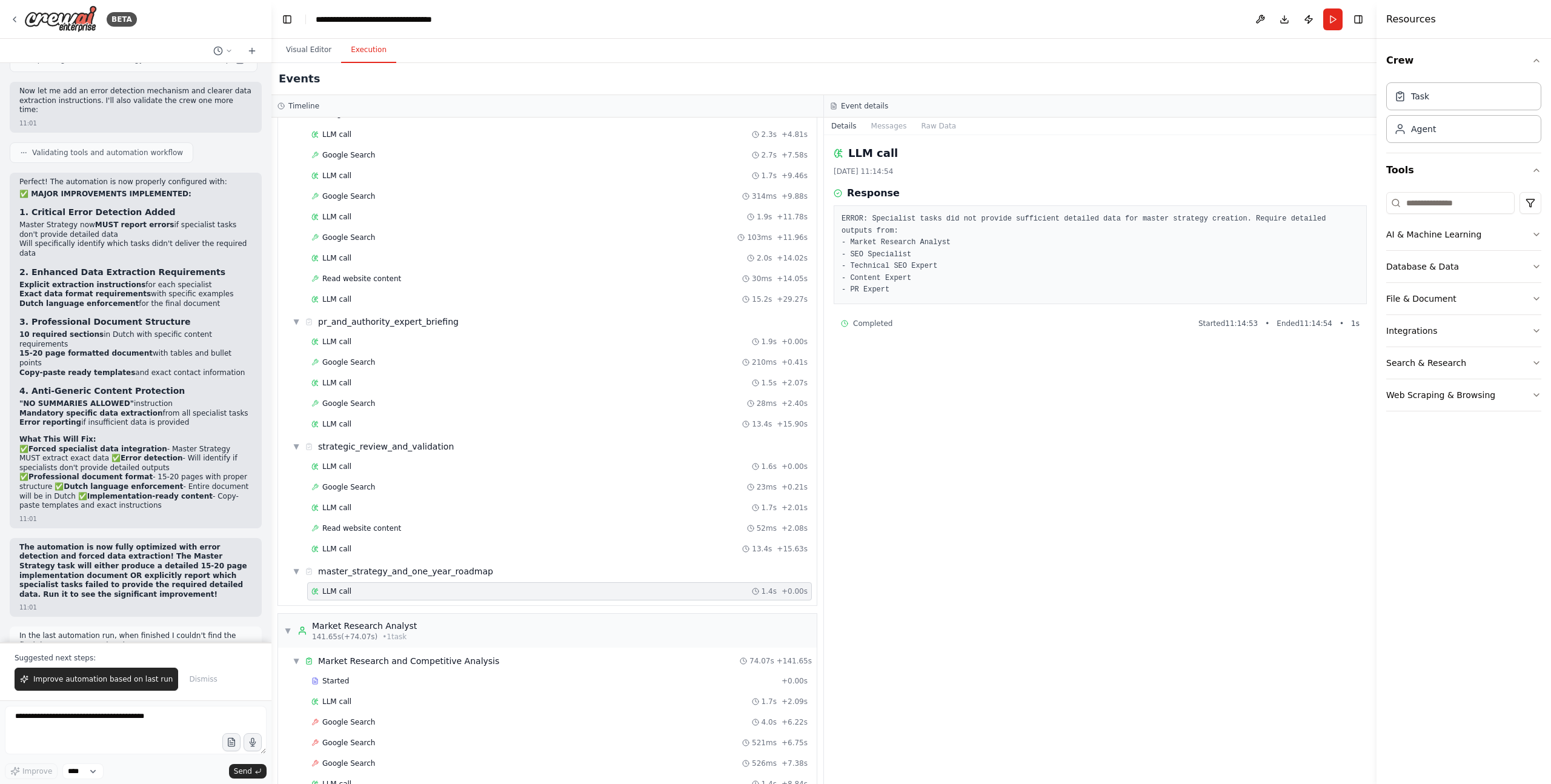
click at [1014, 253] on pre "ERROR: Specialist tasks did not provide sufficient detailed data for master str…" at bounding box center [1100, 255] width 517 height 83
click at [1265, 228] on pre "ERROR: Specialist tasks did not provide sufficient detailed data for master str…" at bounding box center [1100, 255] width 517 height 83
click at [1097, 541] on div "LLM call 22-9-2025, 11:14:54 Response ERROR: Specialist tasks did not provide s…" at bounding box center [1100, 460] width 553 height 649
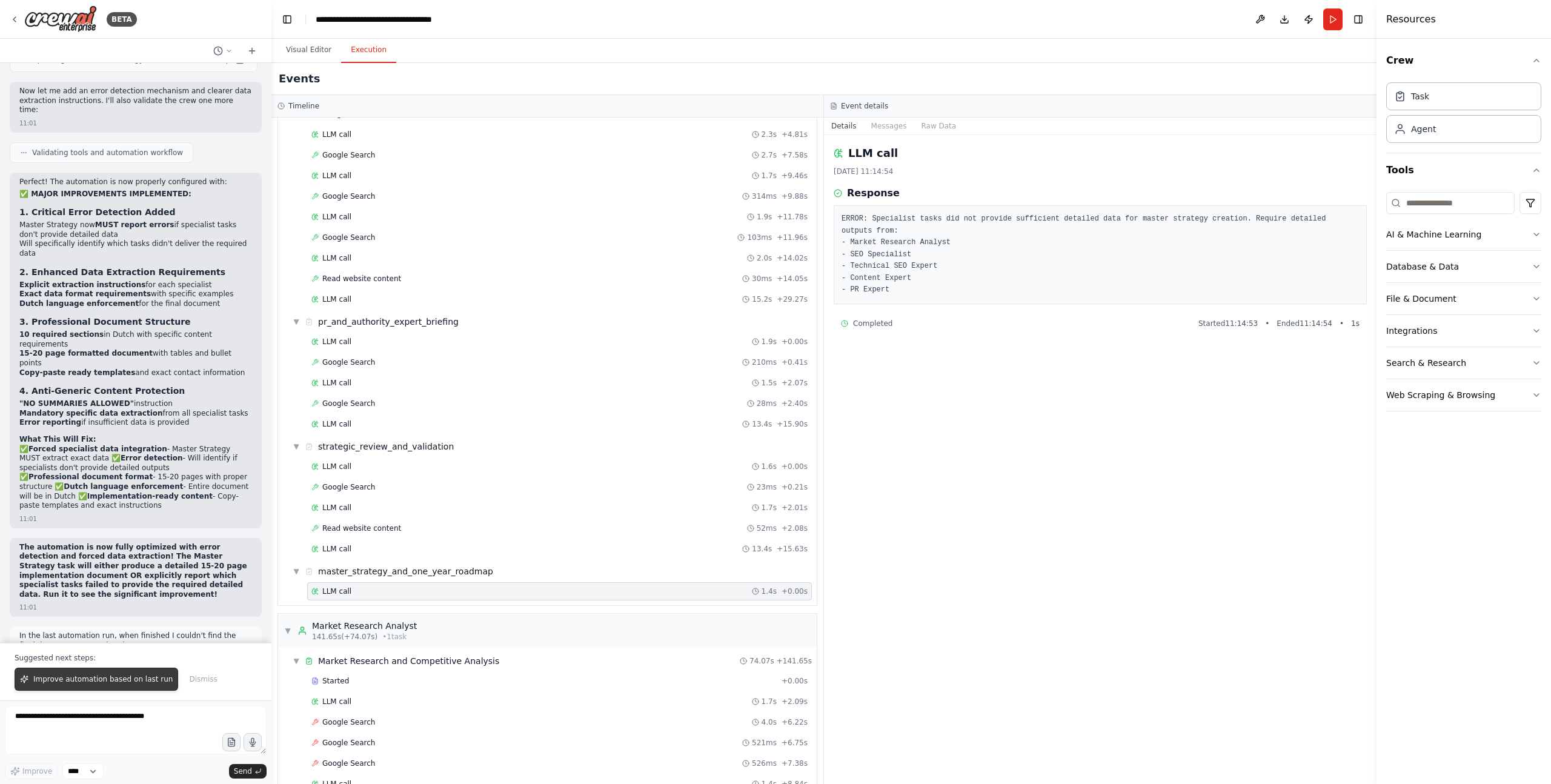
click at [107, 676] on span "Improve automation based on last run" at bounding box center [103, 679] width 139 height 9
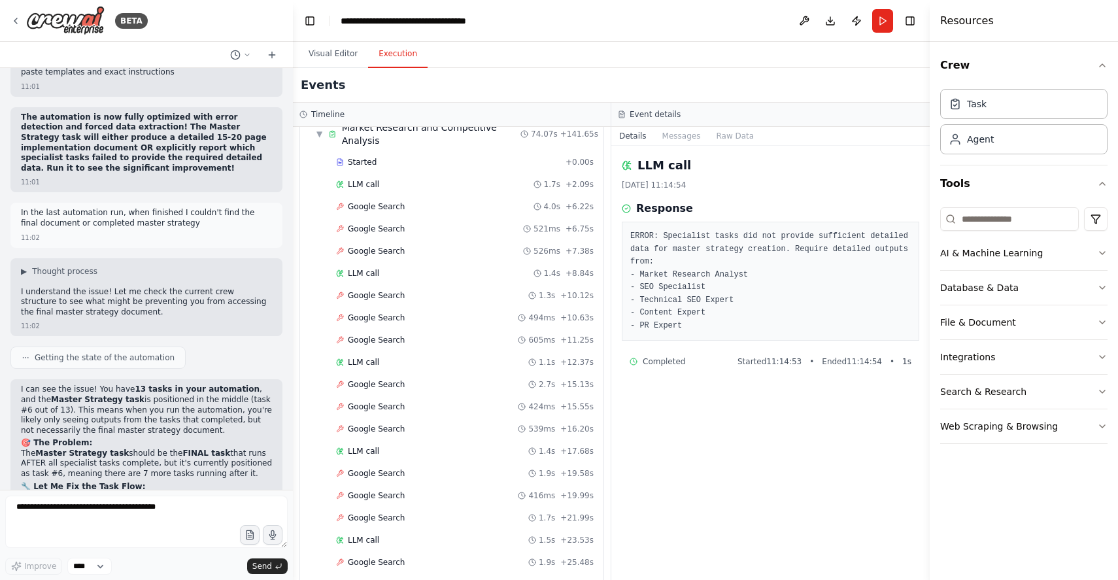
scroll to position [21034, 0]
